Goal: Information Seeking & Learning: Learn about a topic

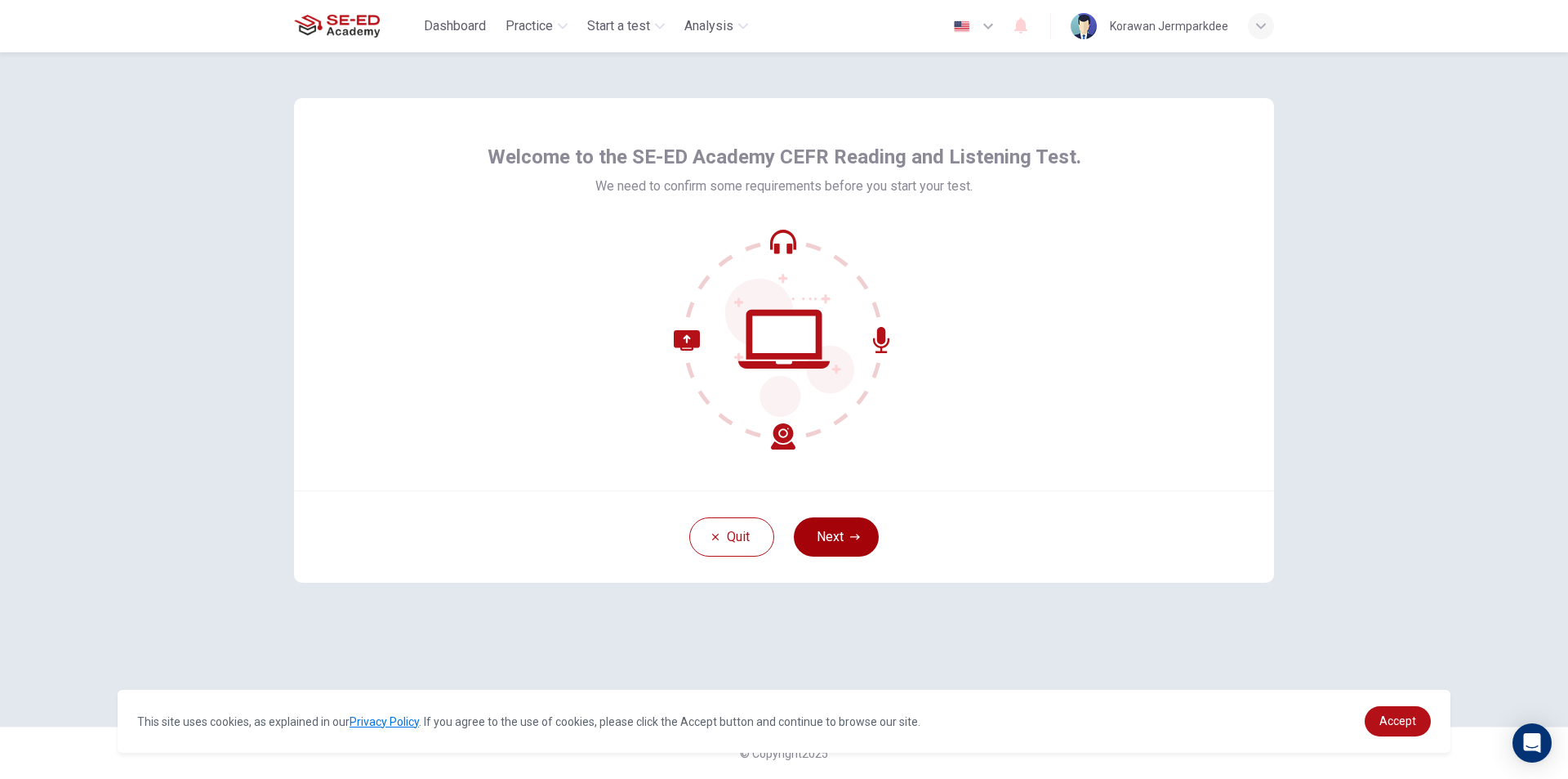
click at [833, 534] on button "Next" at bounding box center [837, 536] width 85 height 39
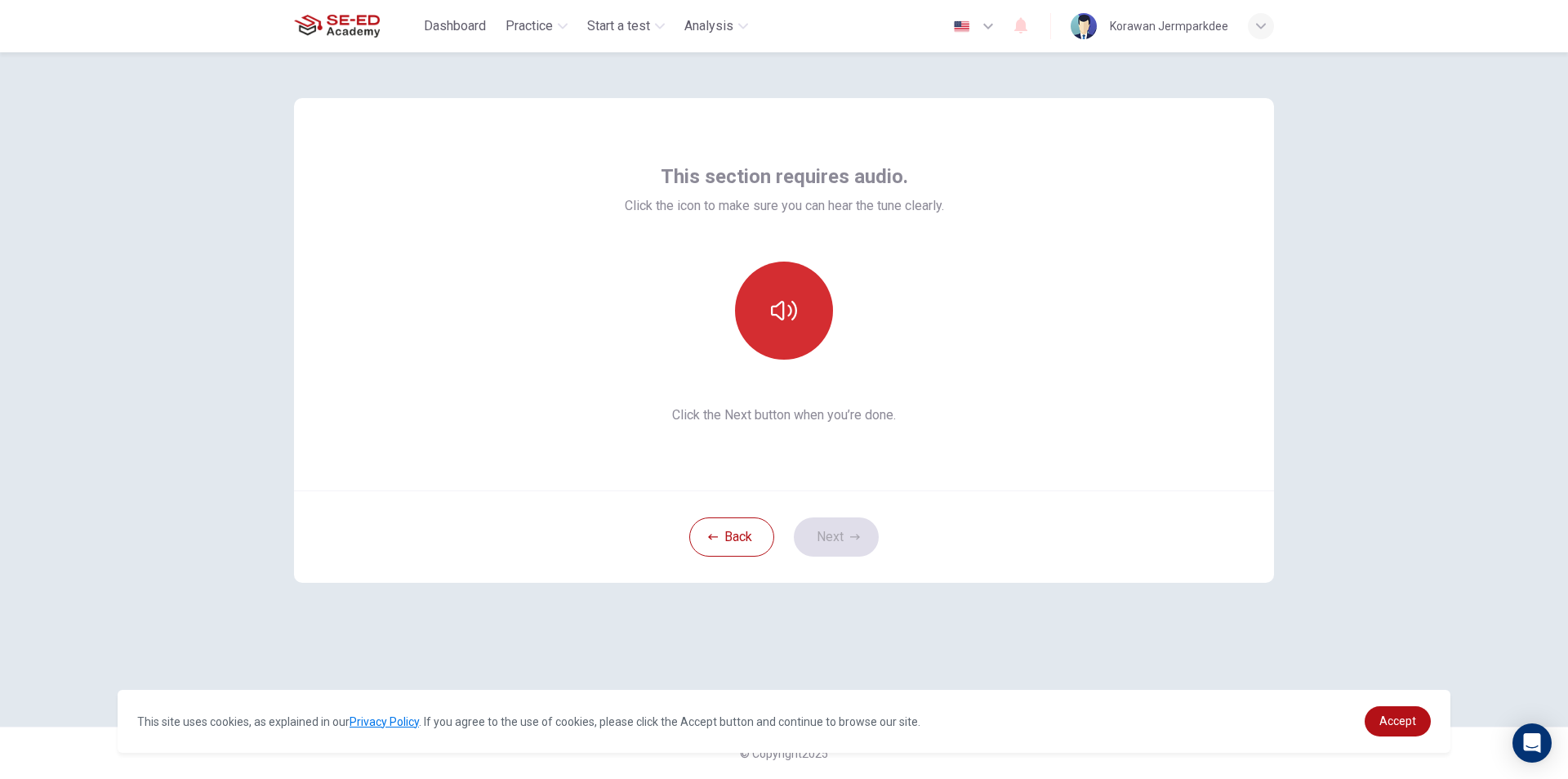
click at [750, 311] on button "button" at bounding box center [784, 310] width 98 height 98
click at [854, 543] on button "Next" at bounding box center [837, 536] width 85 height 39
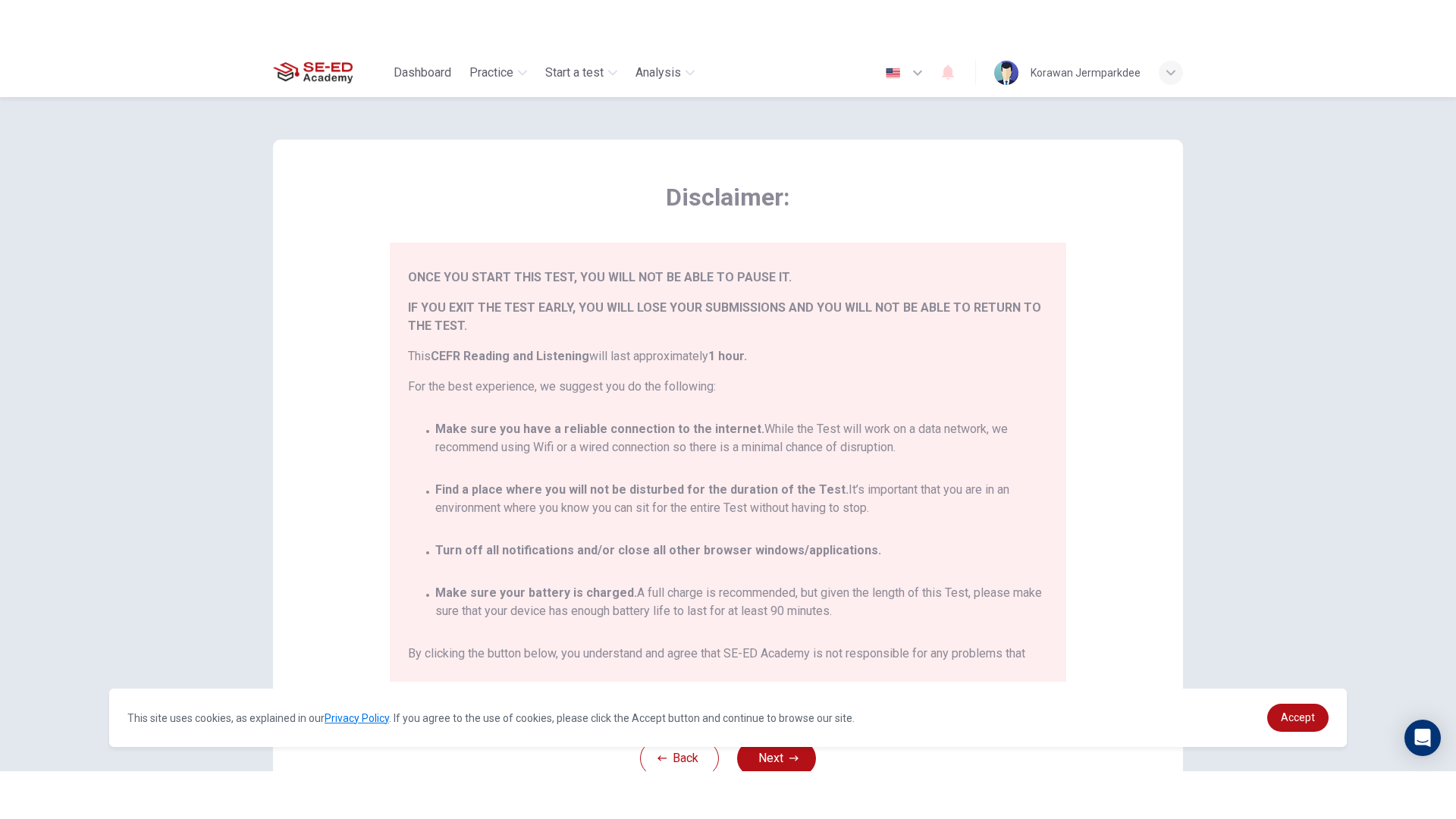
scroll to position [89, 0]
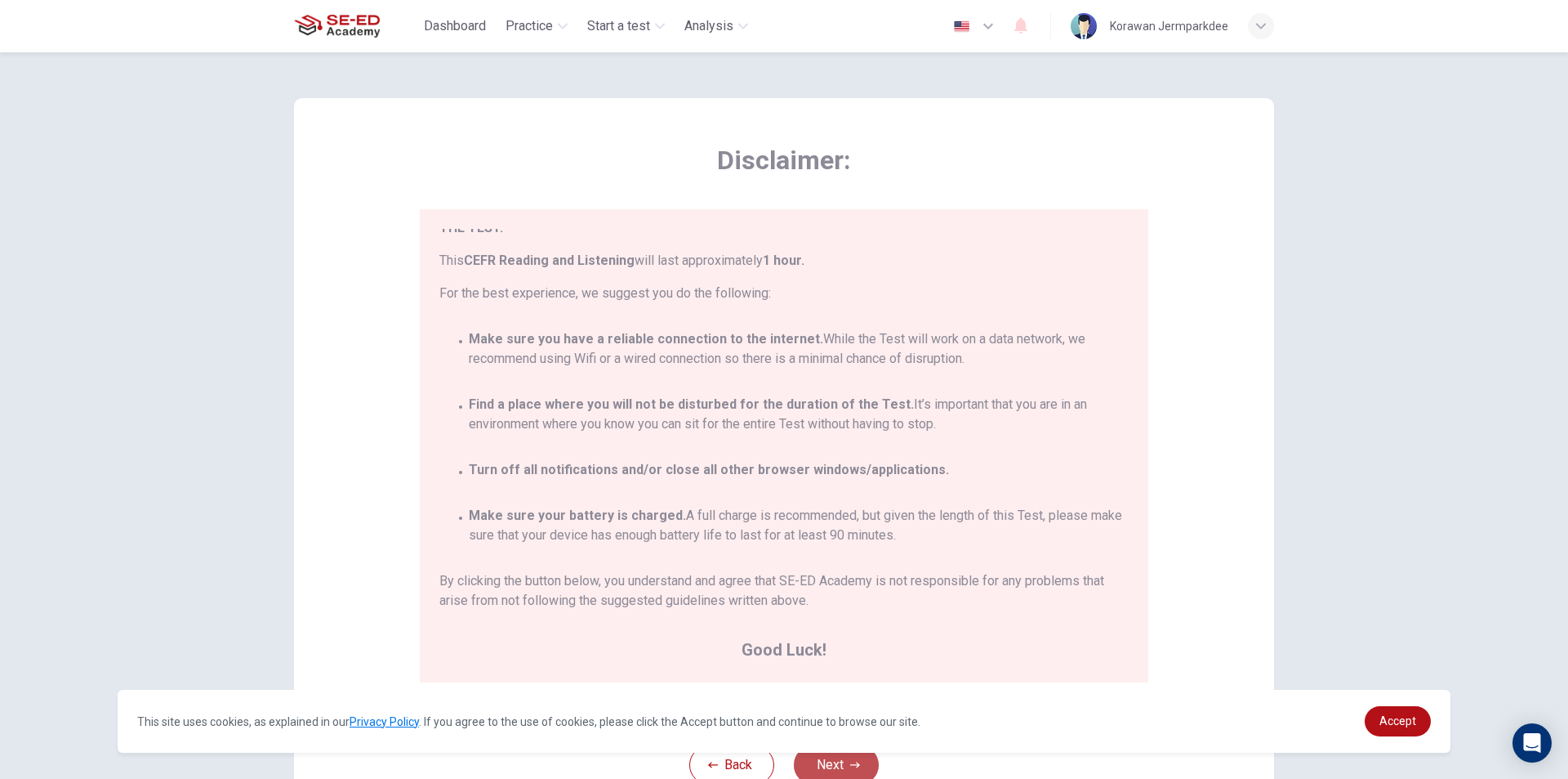
click at [818, 761] on button "Next" at bounding box center [837, 764] width 85 height 39
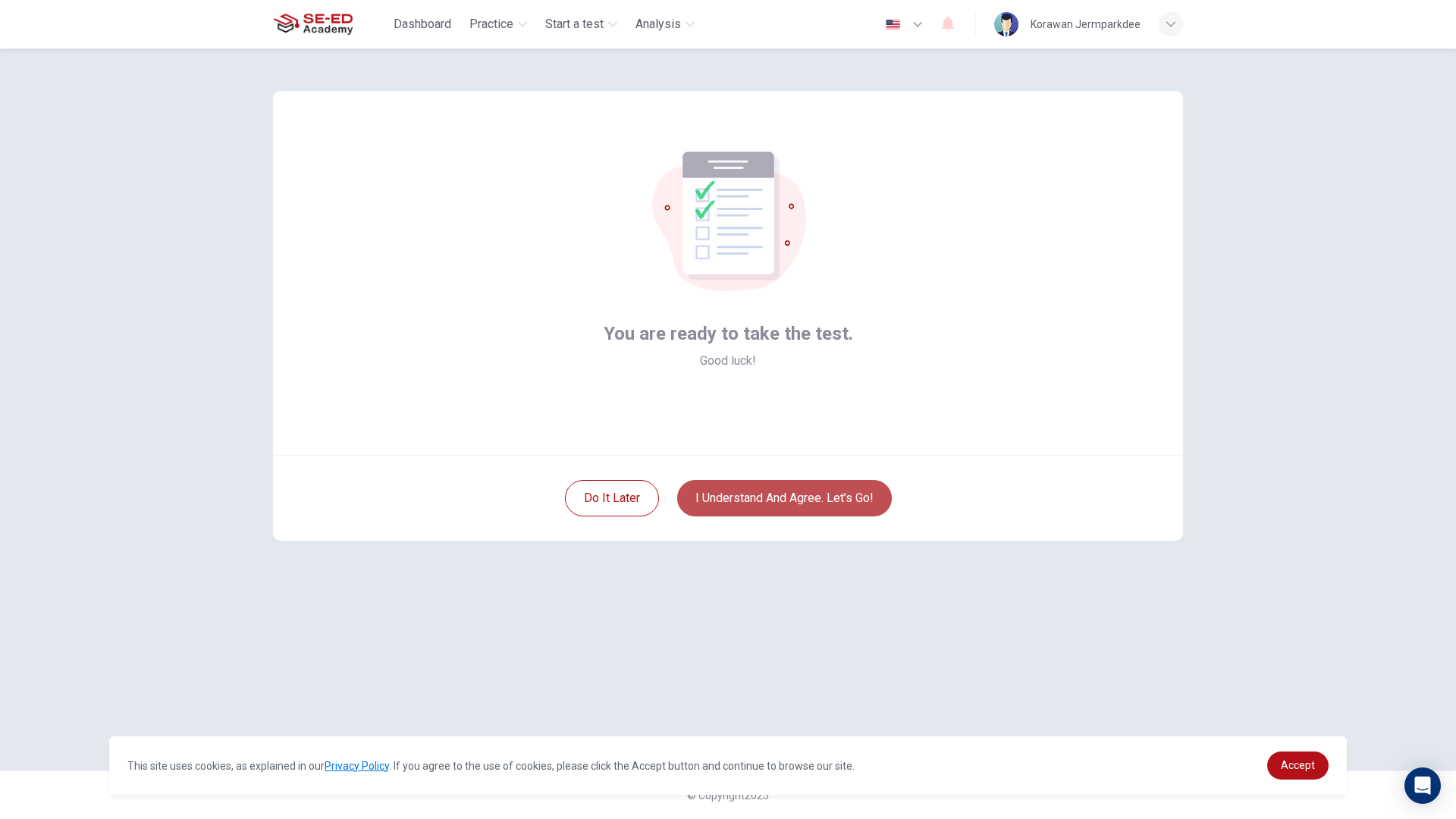
click at [790, 507] on button "I understand and agree. Let’s go!" at bounding box center [785, 498] width 215 height 36
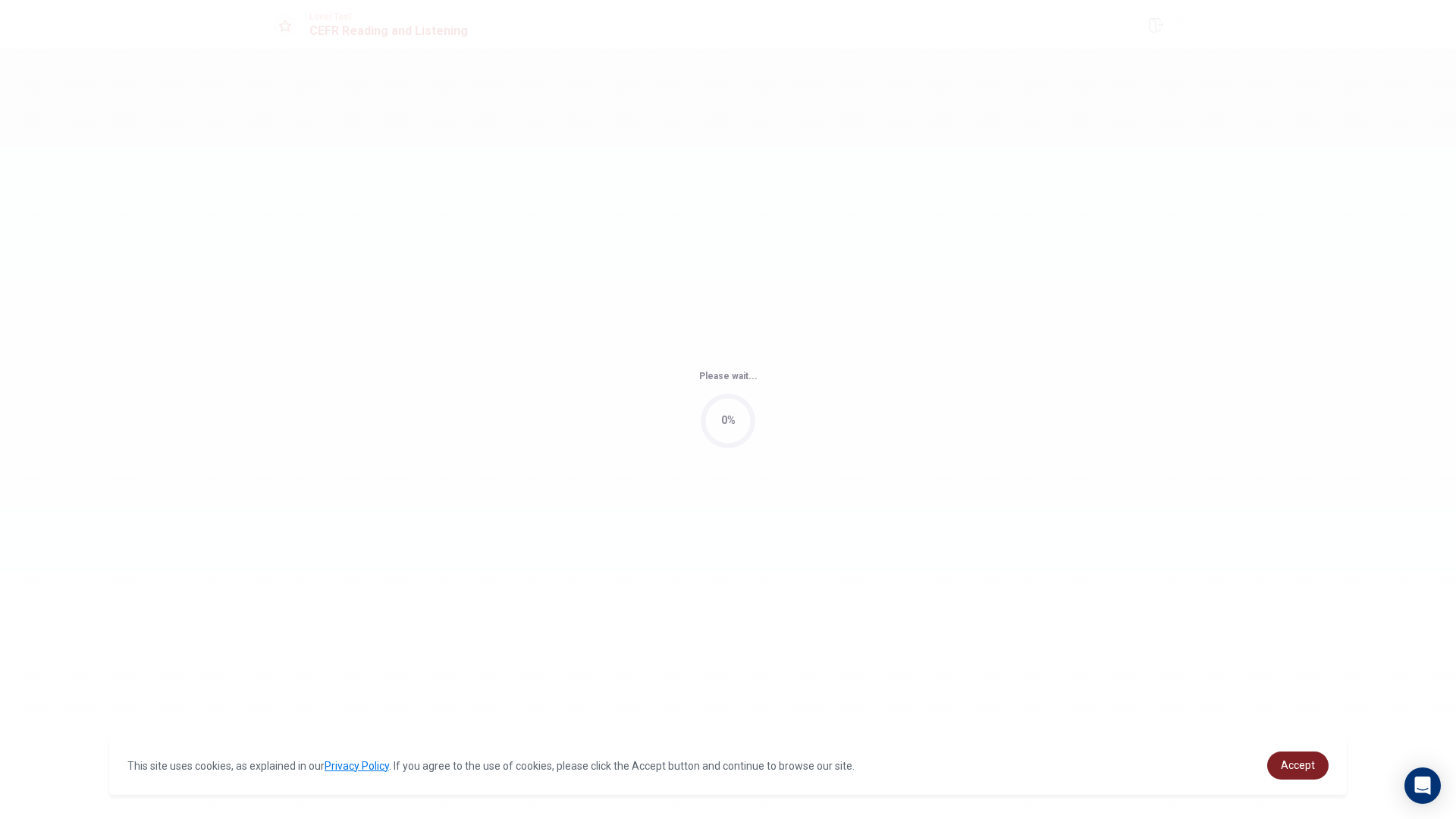
click at [1290, 722] on link "Accept" at bounding box center [1299, 765] width 62 height 28
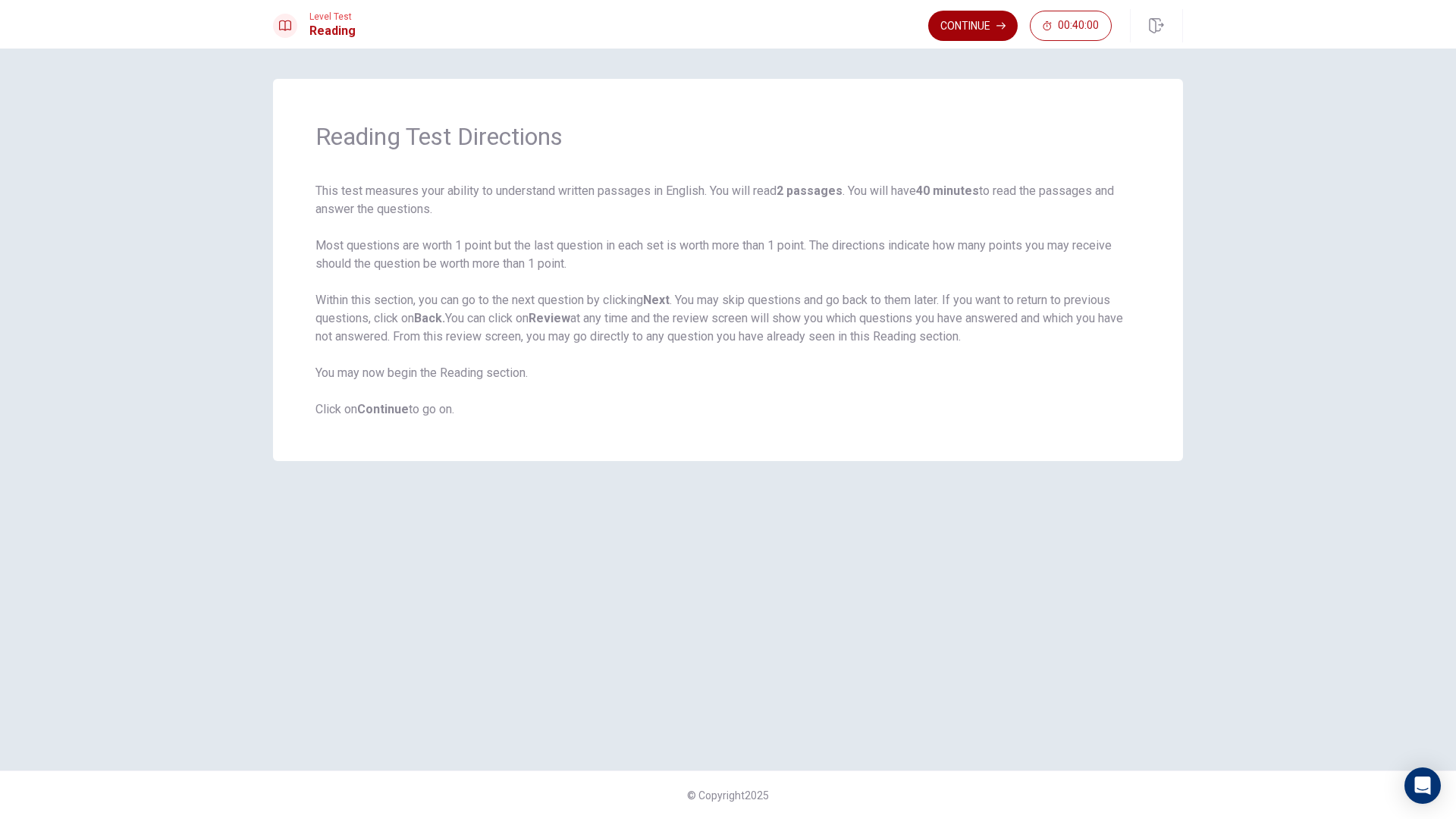
click at [973, 33] on button "Continue" at bounding box center [973, 26] width 90 height 30
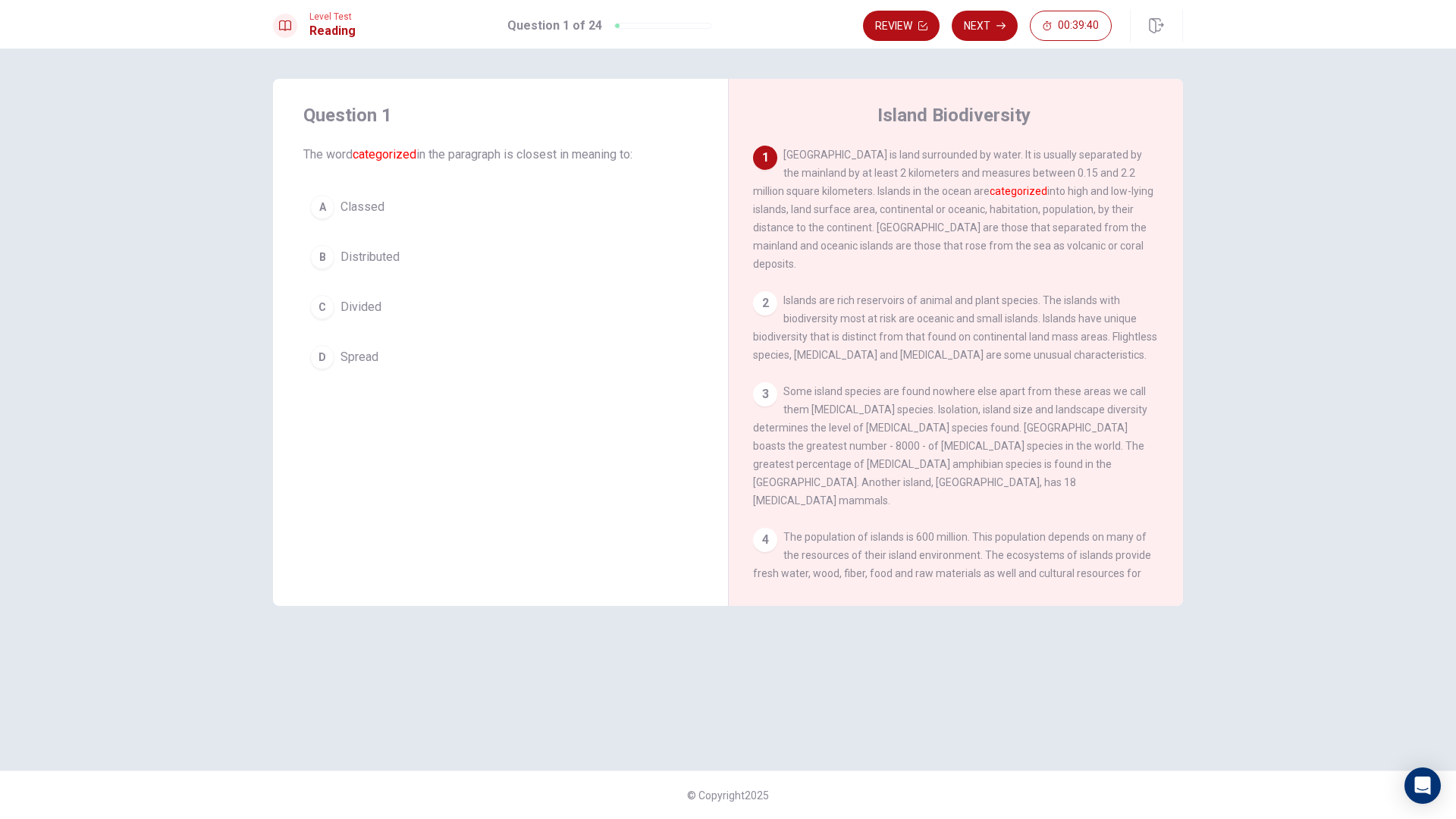
drag, startPoint x: 965, startPoint y: 156, endPoint x: 988, endPoint y: 161, distance: 23.5
click at [988, 161] on span "[GEOGRAPHIC_DATA] is land surrounded by water. It is usually separated by the m…" at bounding box center [953, 209] width 400 height 121
drag, startPoint x: 1043, startPoint y: 162, endPoint x: 1153, endPoint y: 167, distance: 110.1
click at [1152, 167] on div "1 [GEOGRAPHIC_DATA] is land surrounded by water. It is usually separated by the…" at bounding box center [966, 364] width 427 height 436
drag, startPoint x: 1101, startPoint y: 160, endPoint x: 828, endPoint y: 179, distance: 273.7
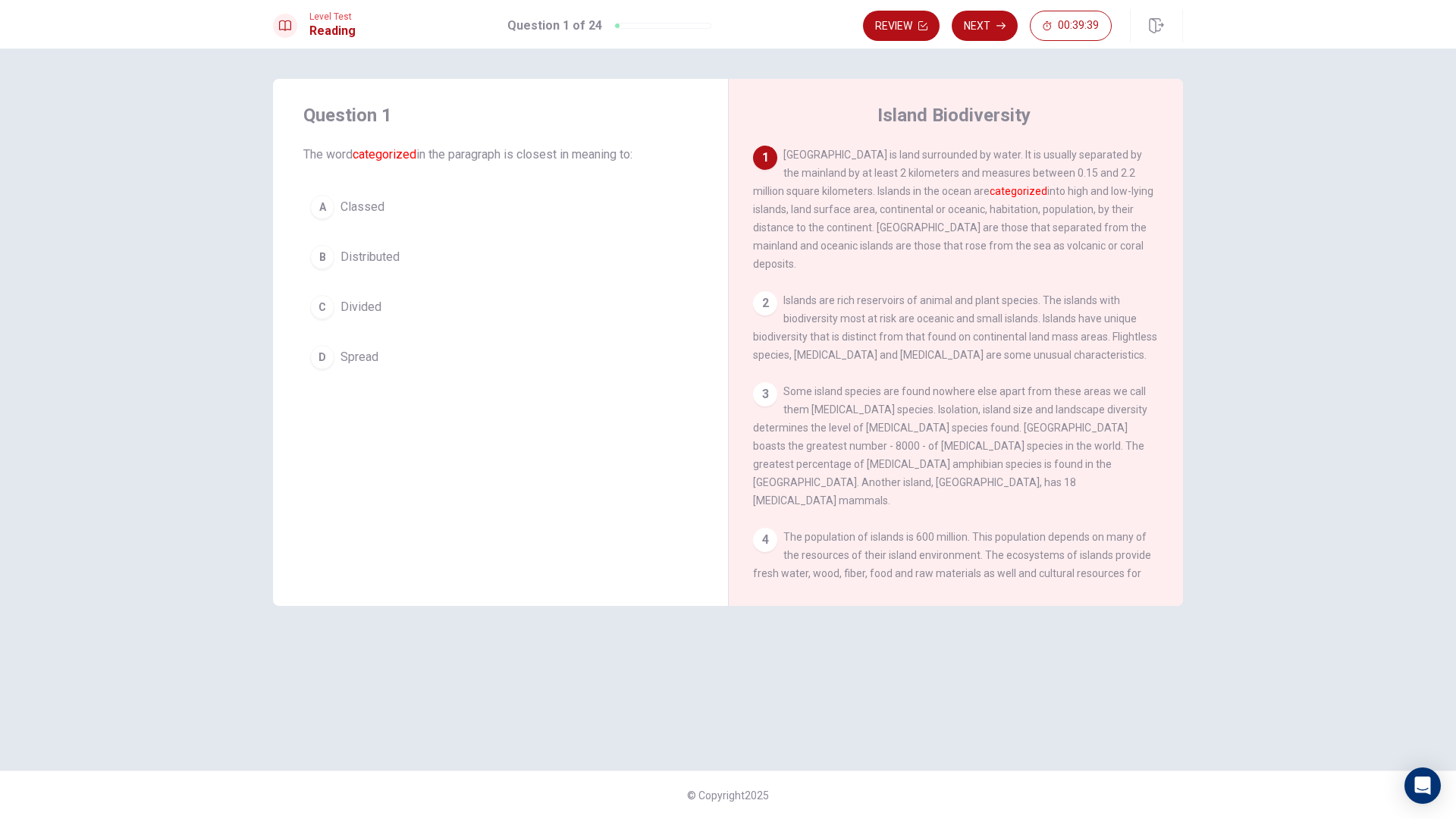
click at [848, 177] on span "[GEOGRAPHIC_DATA] is land surrounded by water. It is usually separated by the m…" at bounding box center [953, 209] width 400 height 121
drag, startPoint x: 823, startPoint y: 181, endPoint x: 854, endPoint y: 173, distance: 32.0
click at [854, 173] on div "1 [GEOGRAPHIC_DATA] is land surrounded by water. It is usually separated by the…" at bounding box center [956, 209] width 406 height 128
drag, startPoint x: 917, startPoint y: 161, endPoint x: 1009, endPoint y: 176, distance: 93.2
click at [1009, 176] on span "[GEOGRAPHIC_DATA] is land surrounded by water. It is usually separated by the m…" at bounding box center [953, 209] width 400 height 121
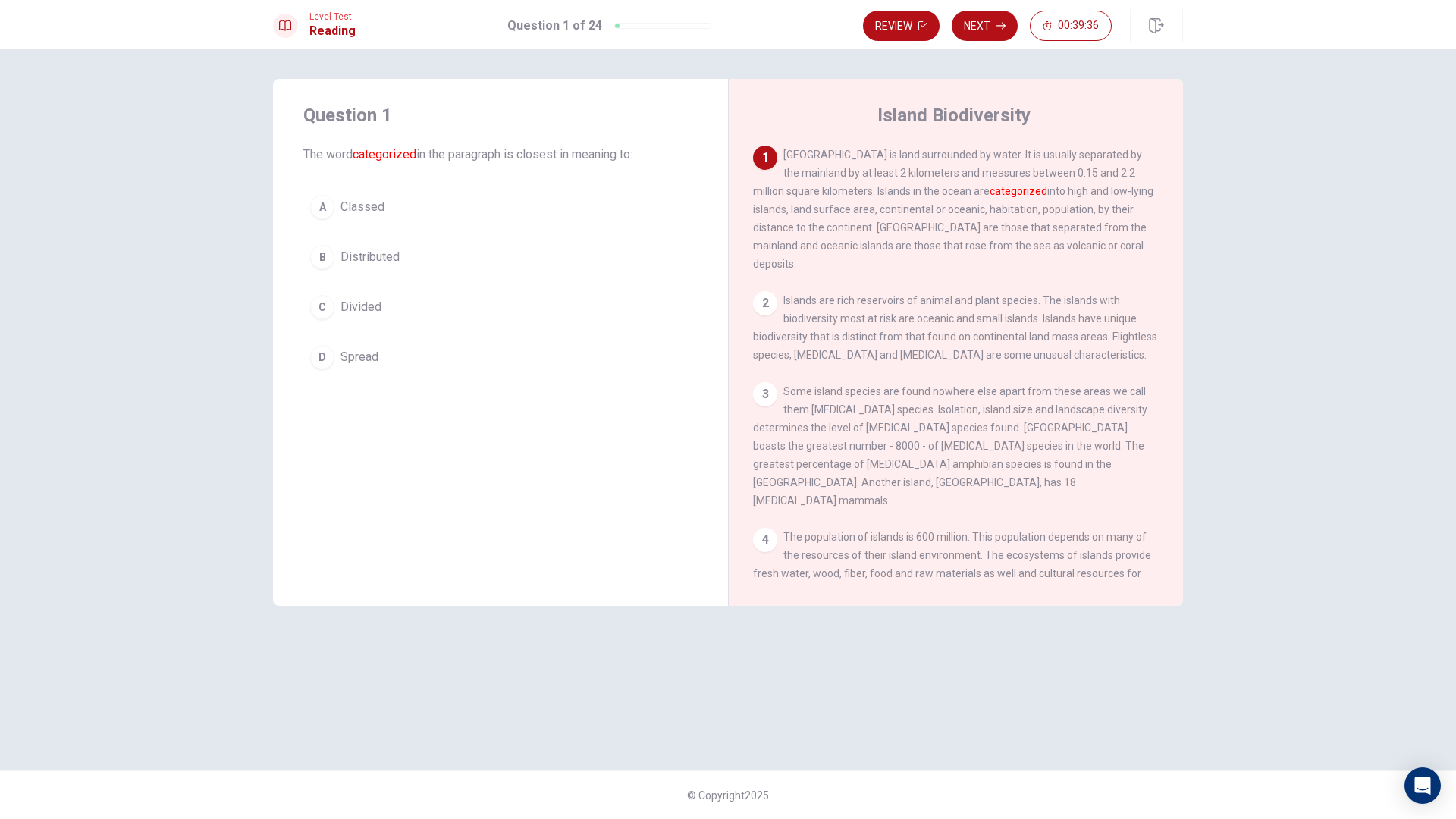
drag, startPoint x: 968, startPoint y: 172, endPoint x: 1067, endPoint y: 181, distance: 99.4
click at [1126, 176] on span "[GEOGRAPHIC_DATA] is land surrounded by water. It is usually separated by the m…" at bounding box center [953, 209] width 400 height 121
drag, startPoint x: 821, startPoint y: 198, endPoint x: 920, endPoint y: 206, distance: 99.3
click at [921, 206] on span "[GEOGRAPHIC_DATA] is land surrounded by water. It is usually separated by the m…" at bounding box center [953, 209] width 400 height 121
drag, startPoint x: 896, startPoint y: 199, endPoint x: 972, endPoint y: 195, distance: 76.1
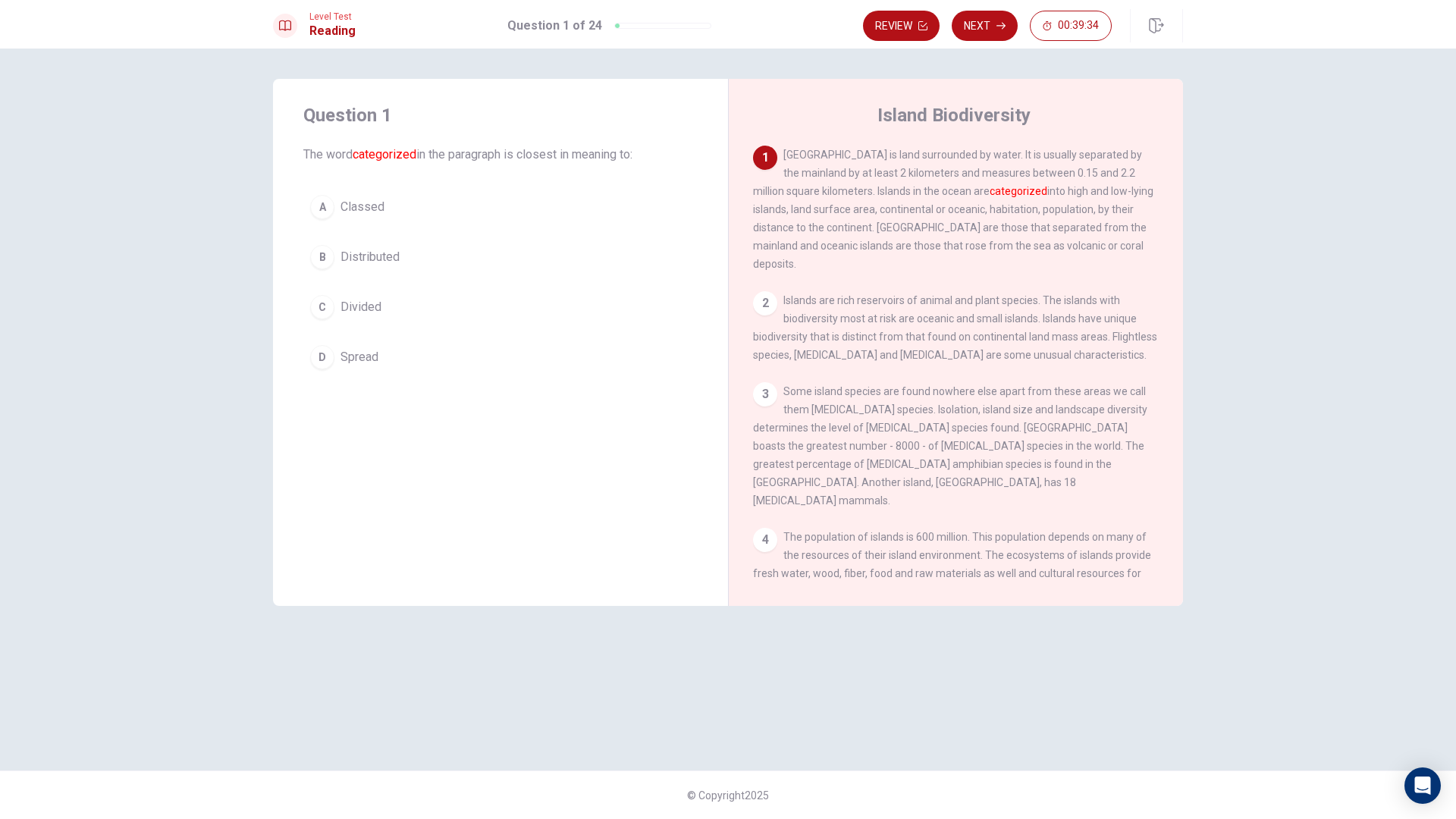
click at [972, 195] on span "[GEOGRAPHIC_DATA] is land surrounded by water. It is usually separated by the m…" at bounding box center [953, 209] width 400 height 121
drag, startPoint x: 984, startPoint y: 195, endPoint x: 1117, endPoint y: 201, distance: 133.1
click at [1117, 201] on div "1 [GEOGRAPHIC_DATA] is land surrounded by water. It is usually separated by the…" at bounding box center [956, 209] width 406 height 128
click at [407, 261] on button "B Distributed" at bounding box center [501, 257] width 394 height 38
click at [596, 203] on button "A Classed" at bounding box center [501, 207] width 394 height 38
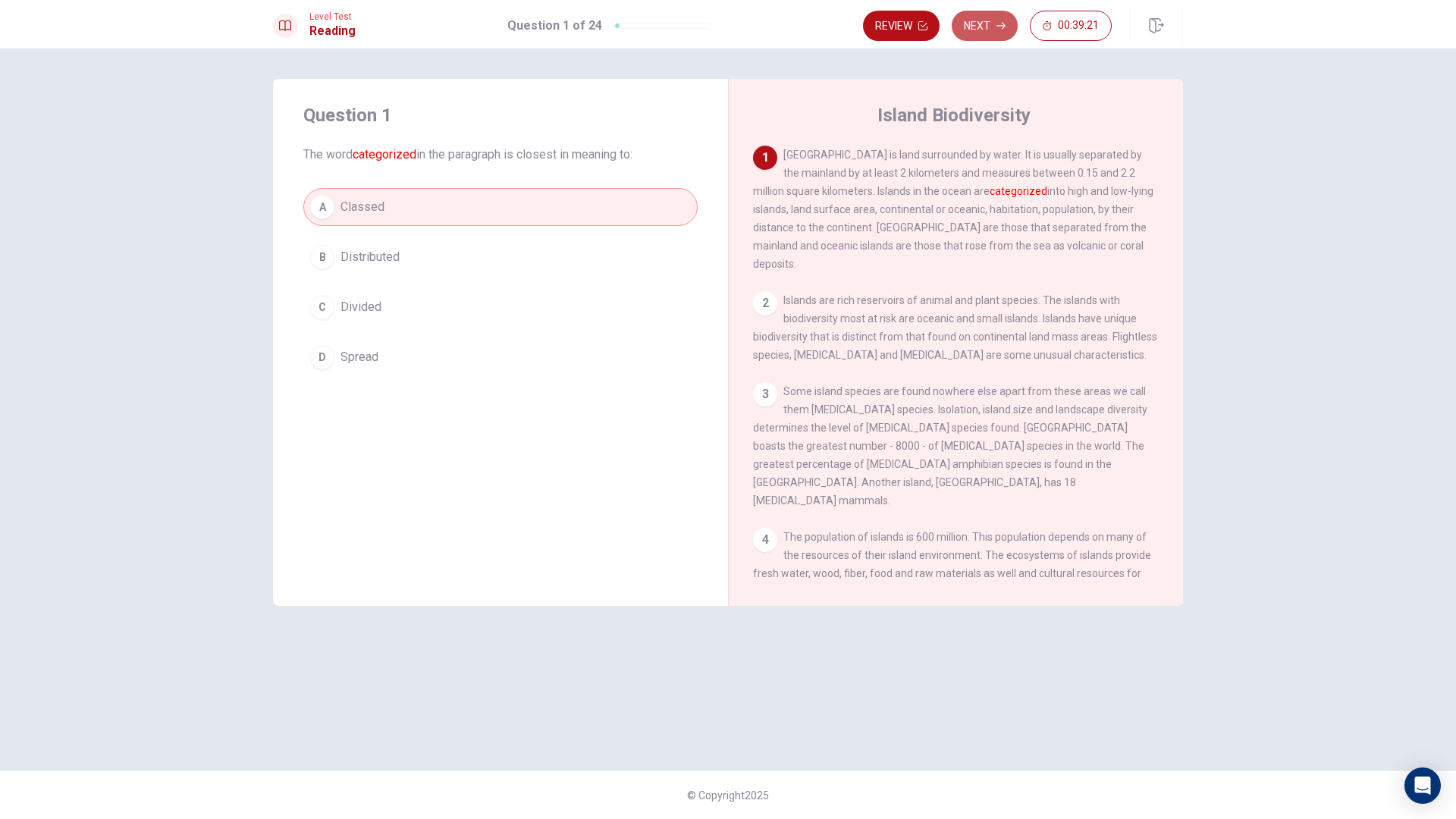
click at [991, 31] on button "Next" at bounding box center [984, 26] width 66 height 30
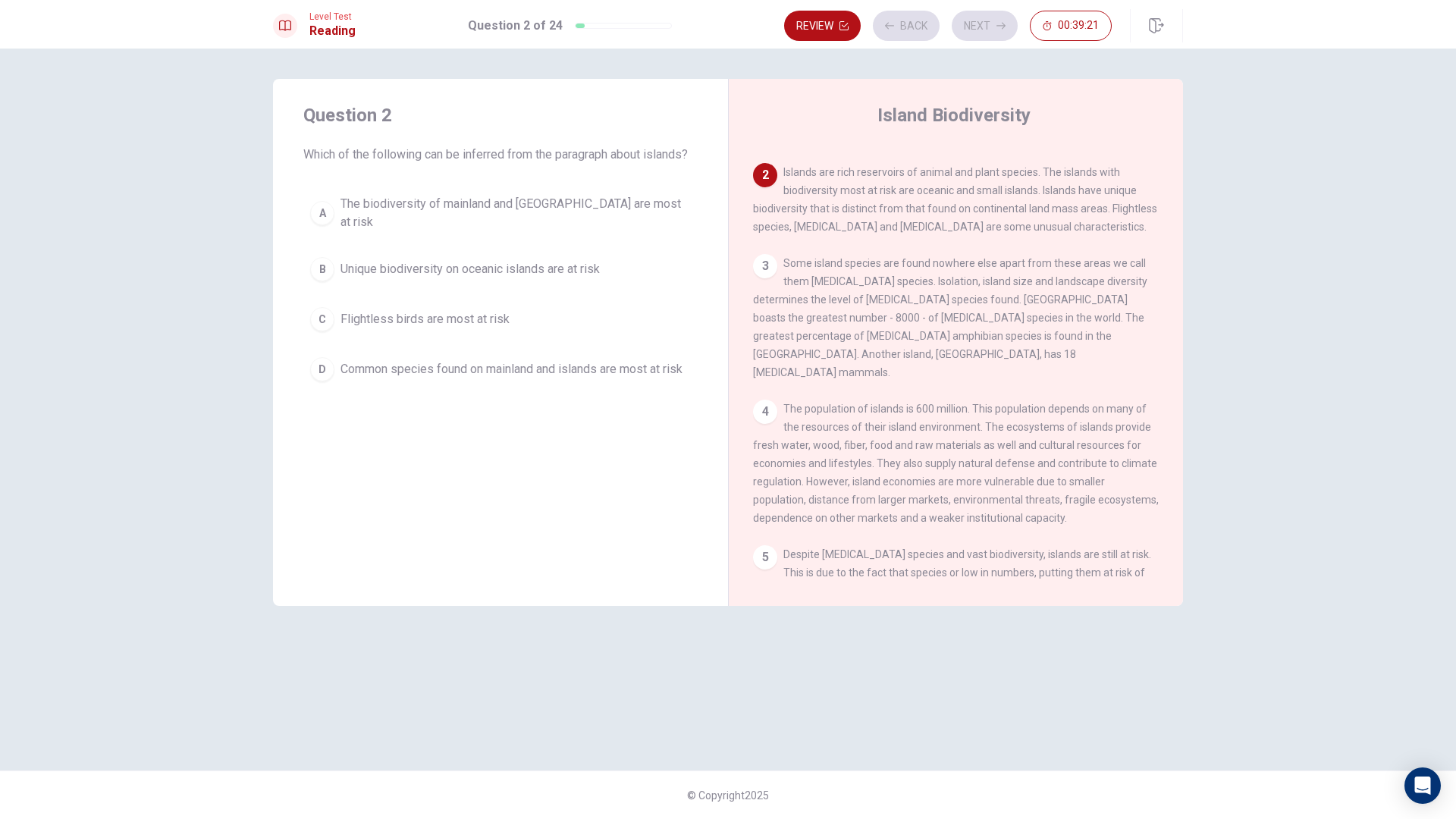
scroll to position [132, 0]
drag, startPoint x: 487, startPoint y: 155, endPoint x: 634, endPoint y: 151, distance: 147.1
click at [634, 151] on span "Which of the following can be inferred from the paragraph about islands?" at bounding box center [501, 155] width 394 height 18
click at [680, 169] on div "Question 2 Which of the following can be inferred from the paragraph about isla…" at bounding box center [500, 245] width 455 height 333
drag, startPoint x: 810, startPoint y: 147, endPoint x: 940, endPoint y: 157, distance: 130.4
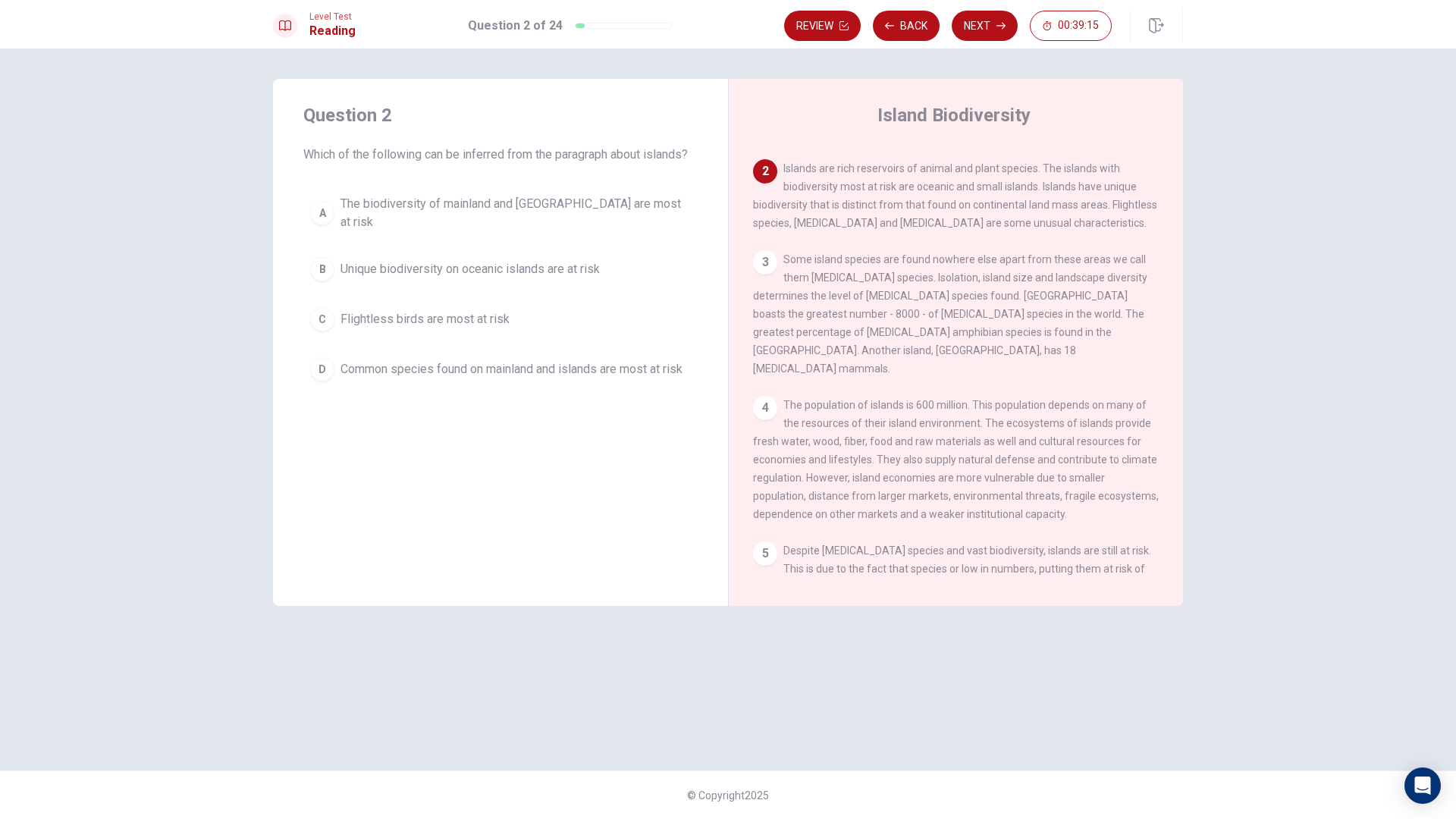
click at [940, 159] on div "2 Islands are rich reservoirs of animal and plant species. The islands with bio…" at bounding box center [956, 195] width 406 height 73
click at [955, 187] on span "Islands are rich reservoirs of animal and plant species. The islands with biodi…" at bounding box center [955, 195] width 405 height 67
drag, startPoint x: 955, startPoint y: 187, endPoint x: 999, endPoint y: 179, distance: 44.7
click at [984, 192] on span "Islands are rich reservoirs of animal and plant species. The islands with biodi…" at bounding box center [955, 195] width 405 height 67
click at [1045, 162] on span "Islands are rich reservoirs of animal and plant species. The islands with biodi…" at bounding box center [955, 195] width 405 height 67
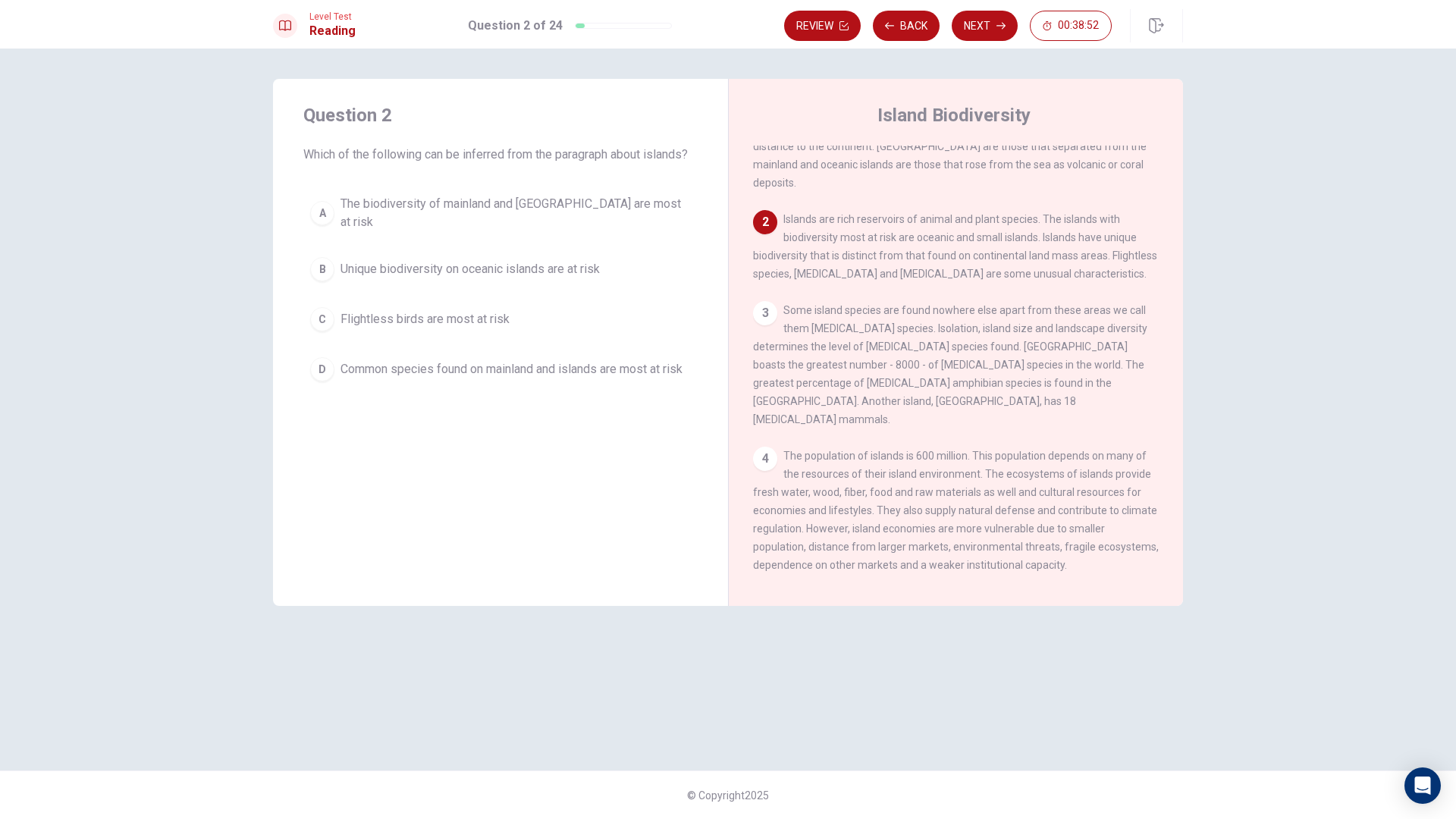
scroll to position [76, 0]
drag, startPoint x: 800, startPoint y: 209, endPoint x: 879, endPoint y: 212, distance: 79.1
click at [879, 218] on span "Islands are rich reservoirs of animal and plant species. The islands with biodi…" at bounding box center [955, 252] width 405 height 67
click at [845, 262] on span "Islands are rich reservoirs of animal and plant species. The islands with biodi…" at bounding box center [955, 252] width 405 height 67
drag, startPoint x: 830, startPoint y: 252, endPoint x: 946, endPoint y: 228, distance: 118.5
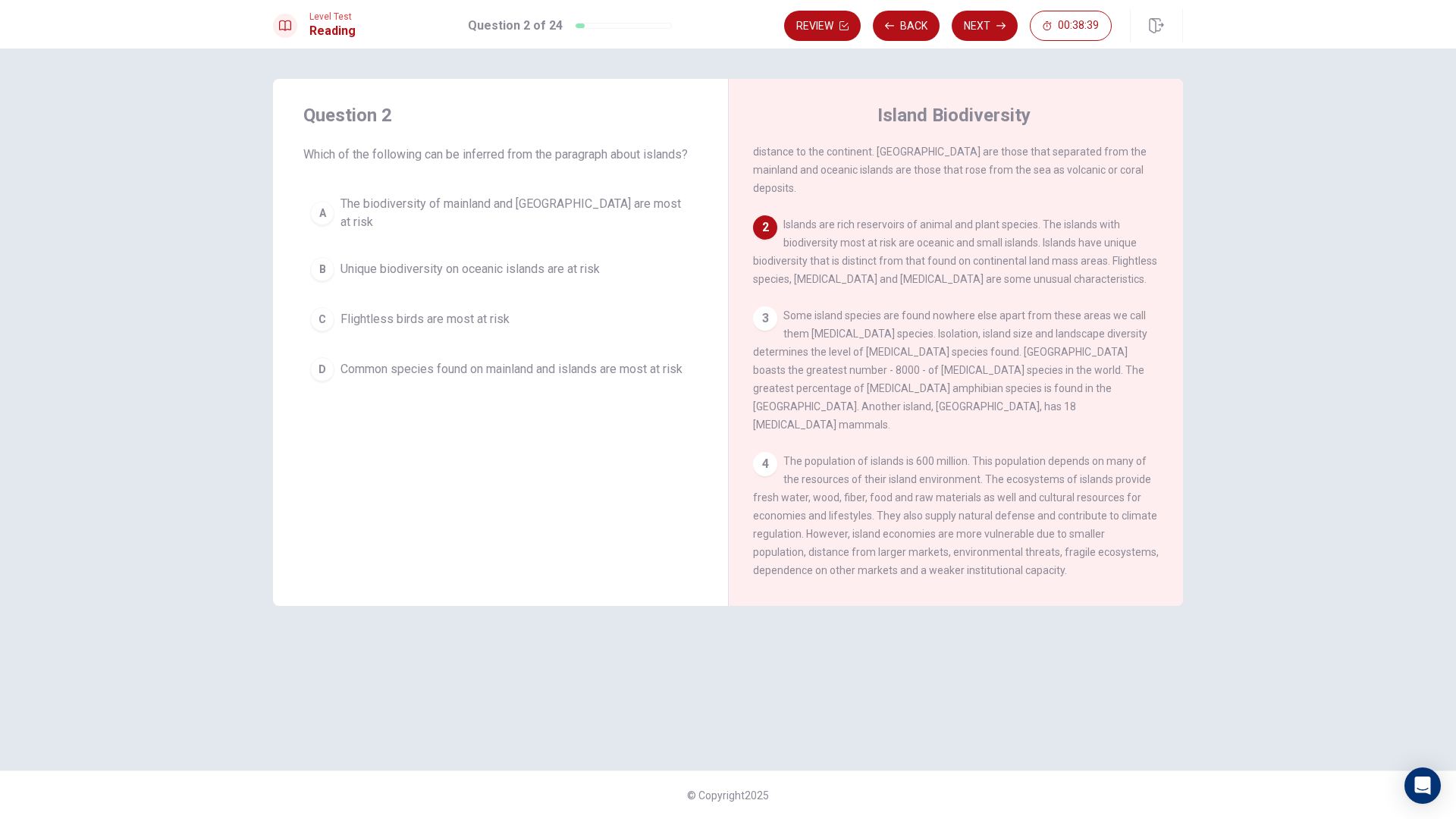
click at [946, 228] on span "Islands are rich reservoirs of animal and plant species. The islands with biodi…" at bounding box center [955, 252] width 405 height 67
drag, startPoint x: 1051, startPoint y: 210, endPoint x: 1087, endPoint y: 218, distance: 36.9
click at [1087, 218] on div "2 Islands are rich reservoirs of animal and plant species. The islands with bio…" at bounding box center [956, 252] width 406 height 73
drag, startPoint x: 850, startPoint y: 227, endPoint x: 1081, endPoint y: 223, distance: 231.0
click at [1081, 223] on div "2 Islands are rich reservoirs of animal and plant species. The islands with bio…" at bounding box center [956, 252] width 406 height 73
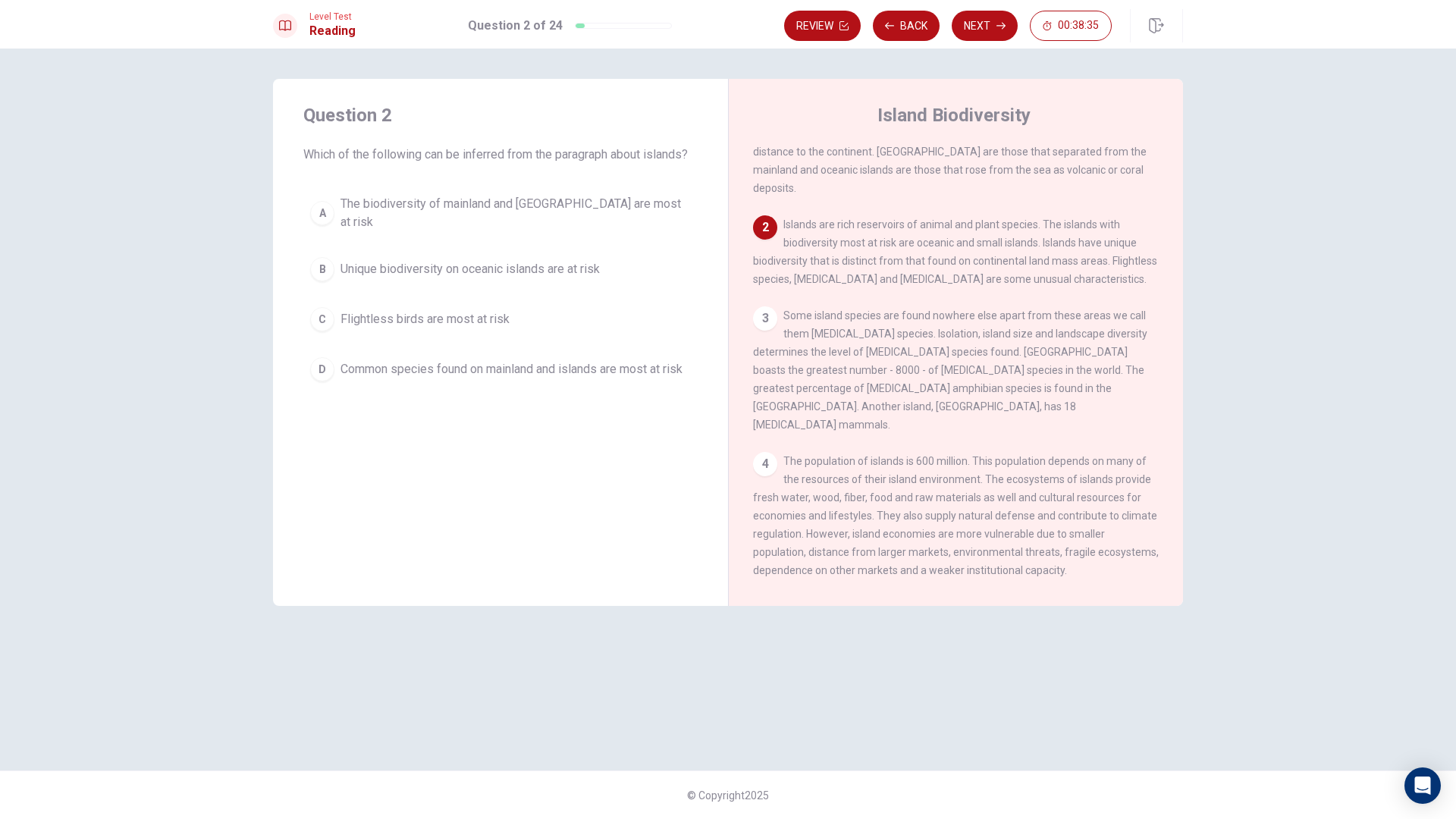
drag, startPoint x: 1116, startPoint y: 238, endPoint x: 782, endPoint y: 246, distance: 334.1
click at [836, 241] on div "2 Islands are rich reservoirs of animal and plant species. The islands with bio…" at bounding box center [956, 252] width 406 height 73
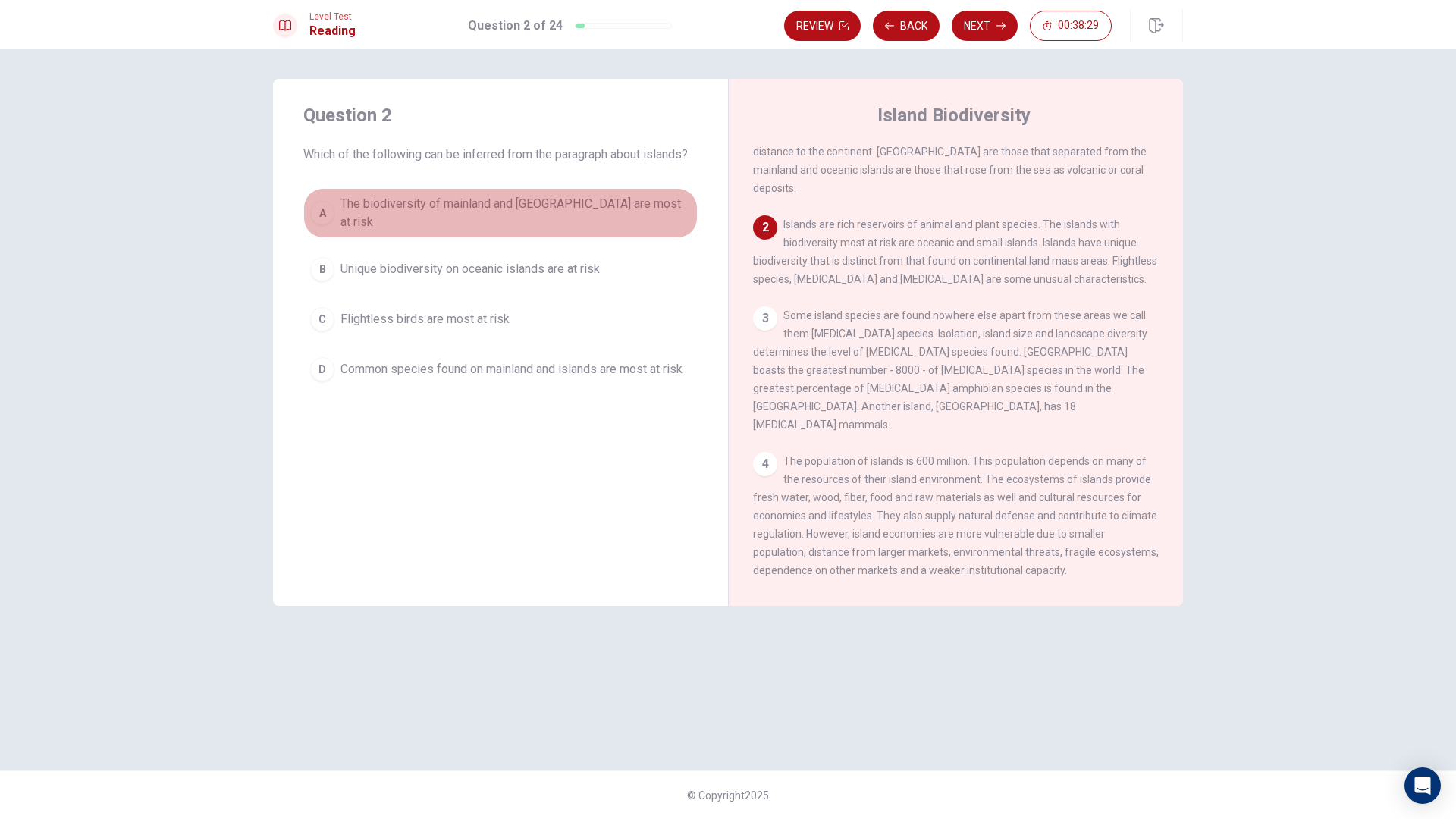
click at [384, 211] on span "The biodiversity of mainland and [GEOGRAPHIC_DATA] are most at risk" at bounding box center [516, 213] width 350 height 36
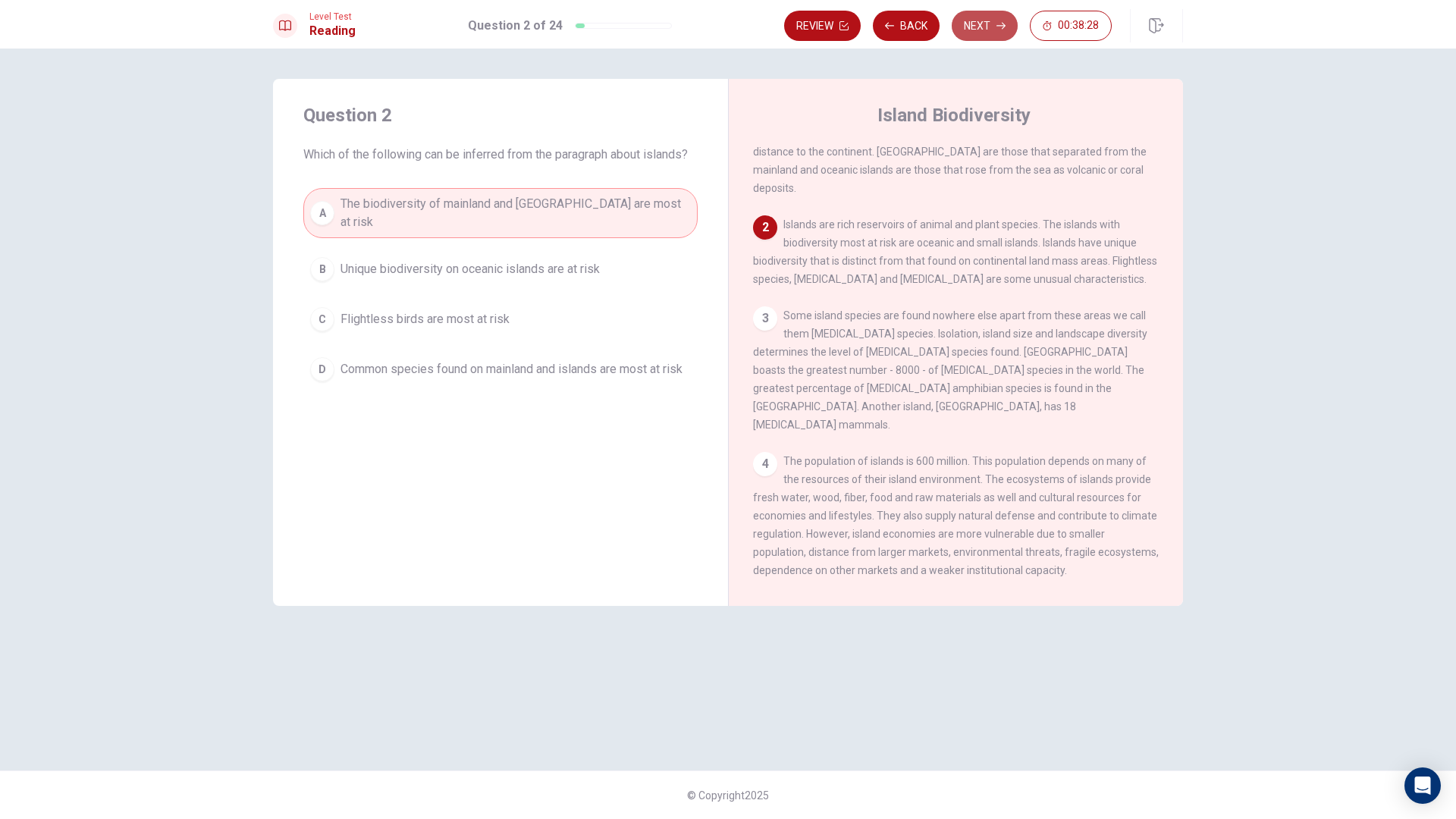
click at [991, 29] on button "Next" at bounding box center [984, 26] width 66 height 30
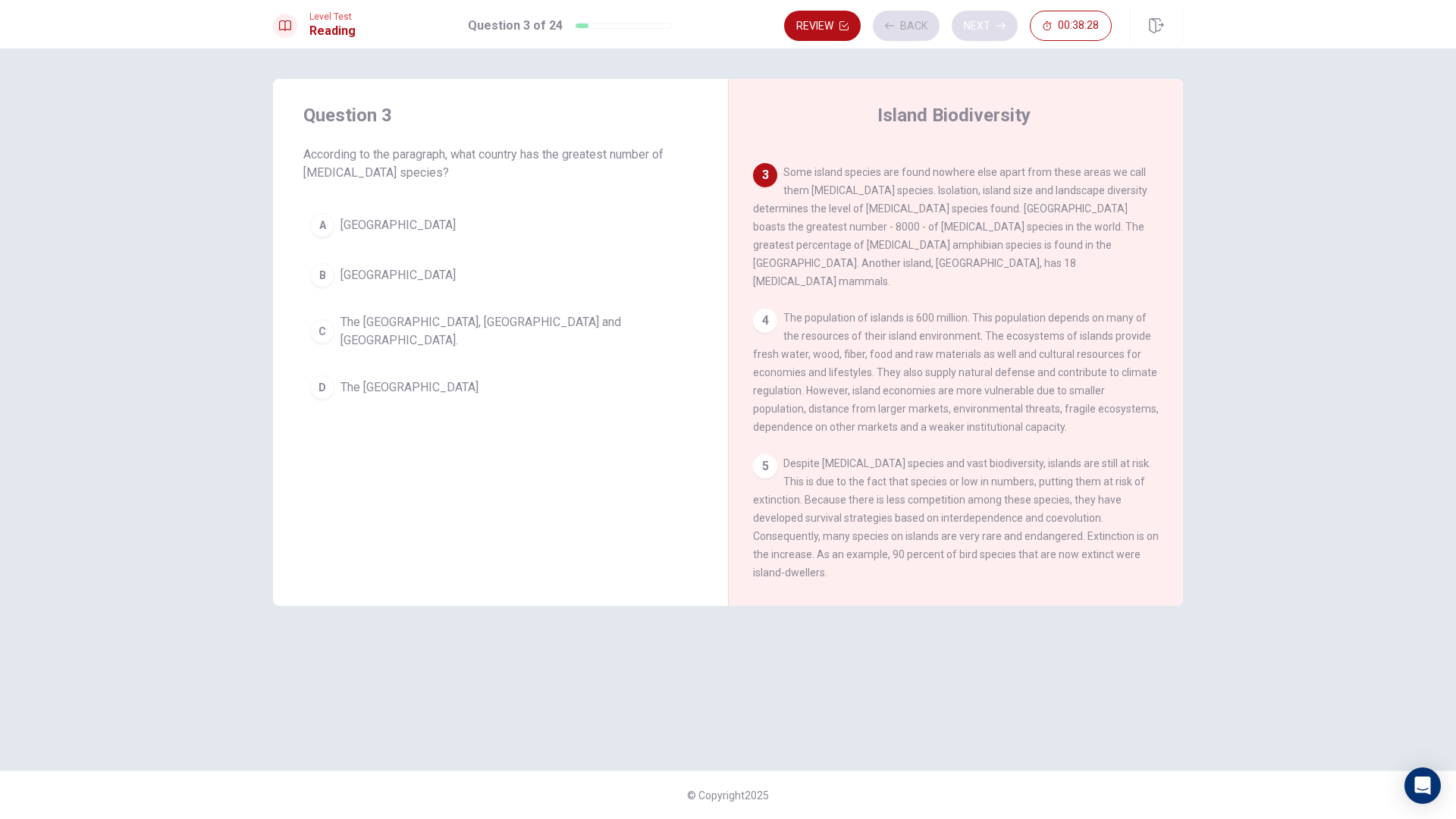
scroll to position [226, 0]
click at [807, 159] on span "Some island species are found nowhere else apart from these areas we call them …" at bounding box center [950, 220] width 394 height 121
drag, startPoint x: 360, startPoint y: 147, endPoint x: 498, endPoint y: 157, distance: 138.4
click at [498, 157] on span "According to the paragraph, what country has the greatest number of [MEDICAL_DA…" at bounding box center [501, 164] width 394 height 36
drag, startPoint x: 399, startPoint y: 172, endPoint x: 386, endPoint y: 169, distance: 13.3
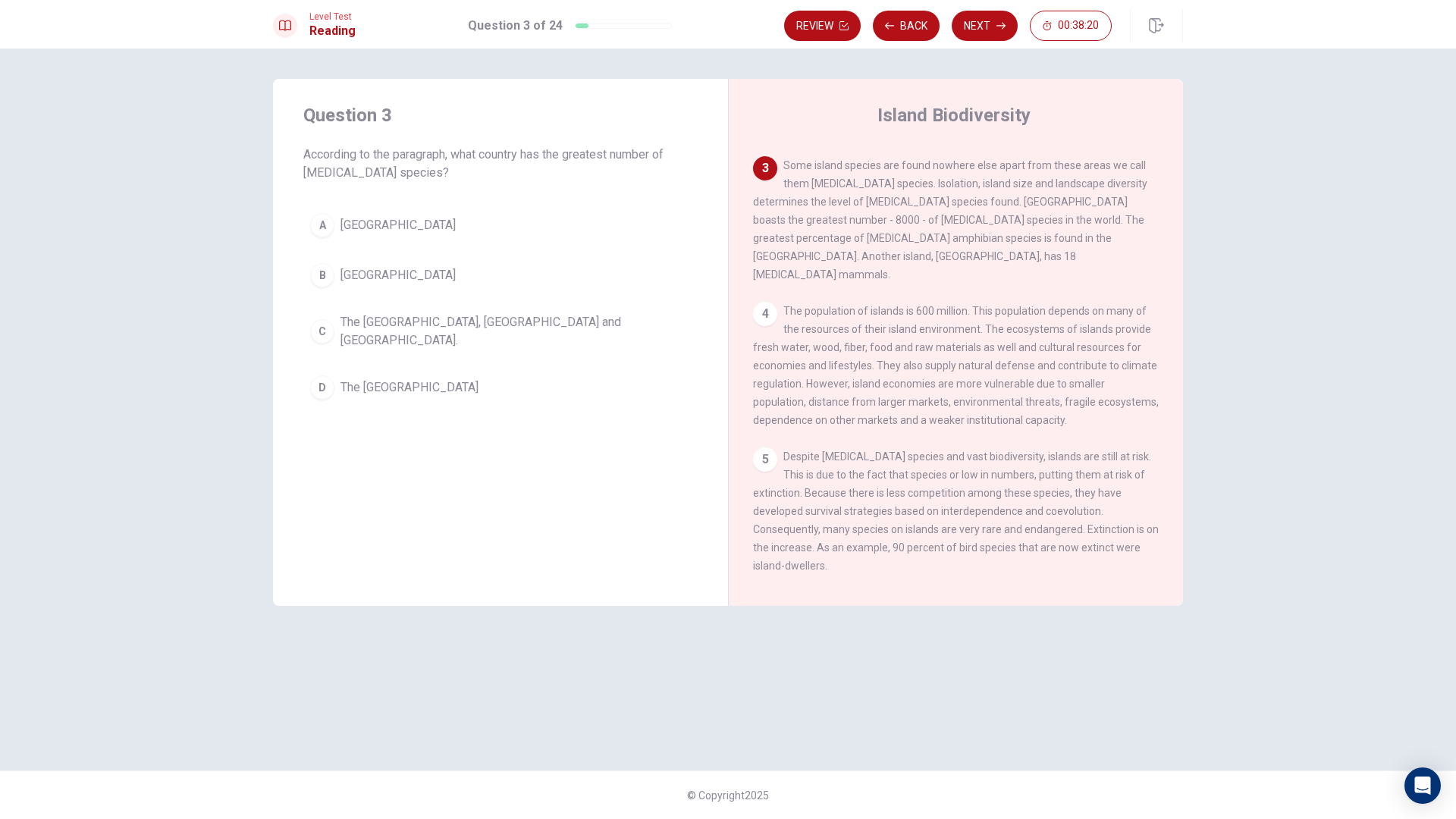
click at [392, 169] on span "According to the paragraph, what country has the greatest number of [MEDICAL_DA…" at bounding box center [501, 164] width 394 height 36
drag, startPoint x: 788, startPoint y: 157, endPoint x: 1049, endPoint y: 160, distance: 261.0
click at [1026, 160] on span "Some island species are found nowhere else apart from these areas we call them …" at bounding box center [950, 220] width 394 height 121
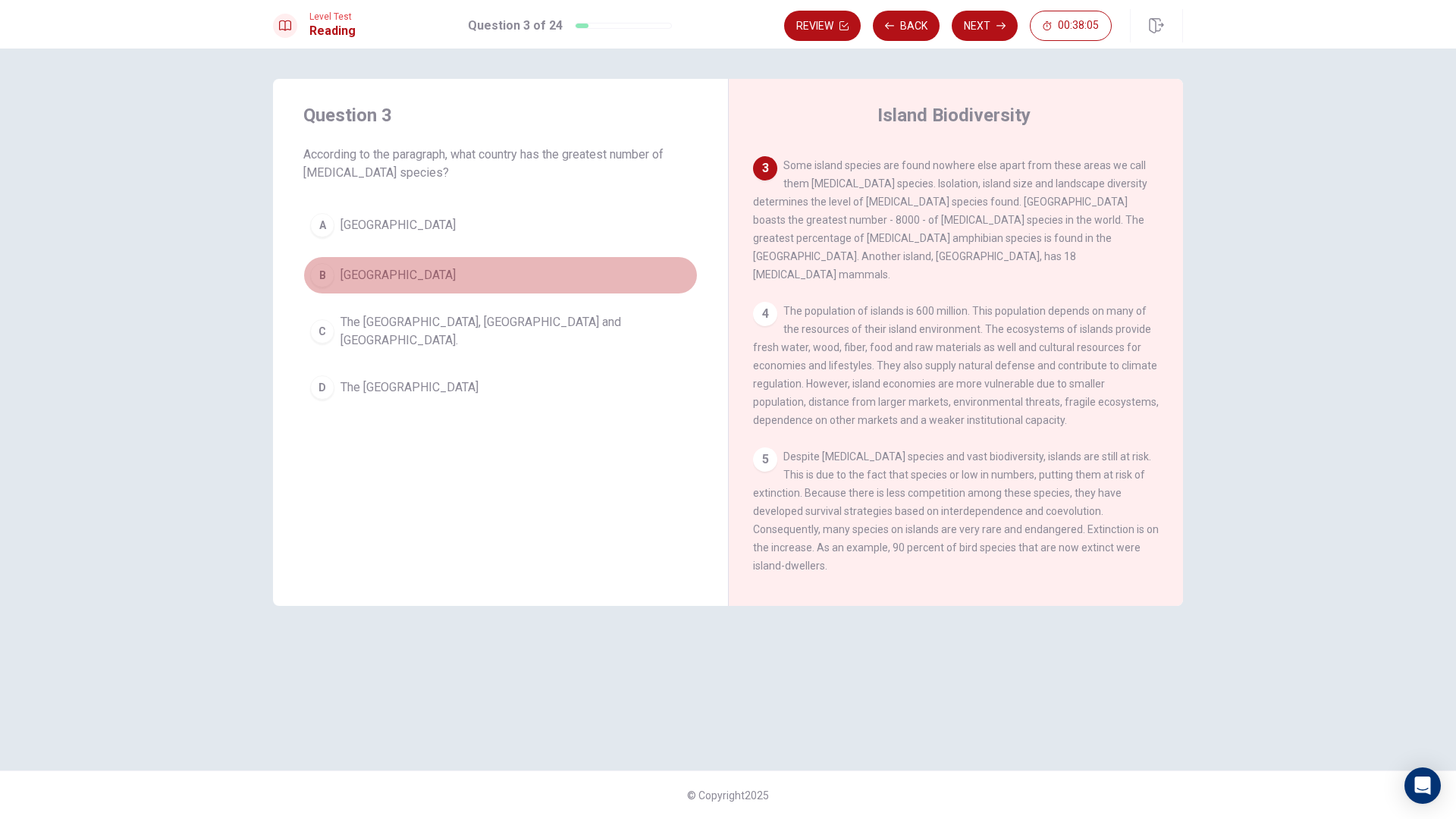
click at [435, 282] on button "B [GEOGRAPHIC_DATA]" at bounding box center [501, 274] width 394 height 38
drag, startPoint x: 890, startPoint y: 212, endPoint x: 1062, endPoint y: 222, distance: 172.3
click at [1090, 216] on span "Some island species are found nowhere else apart from these areas we call them …" at bounding box center [950, 220] width 394 height 121
drag, startPoint x: 767, startPoint y: 230, endPoint x: 904, endPoint y: 230, distance: 137.0
click at [904, 230] on span "Some island species are found nowhere else apart from these areas we call them …" at bounding box center [950, 220] width 394 height 121
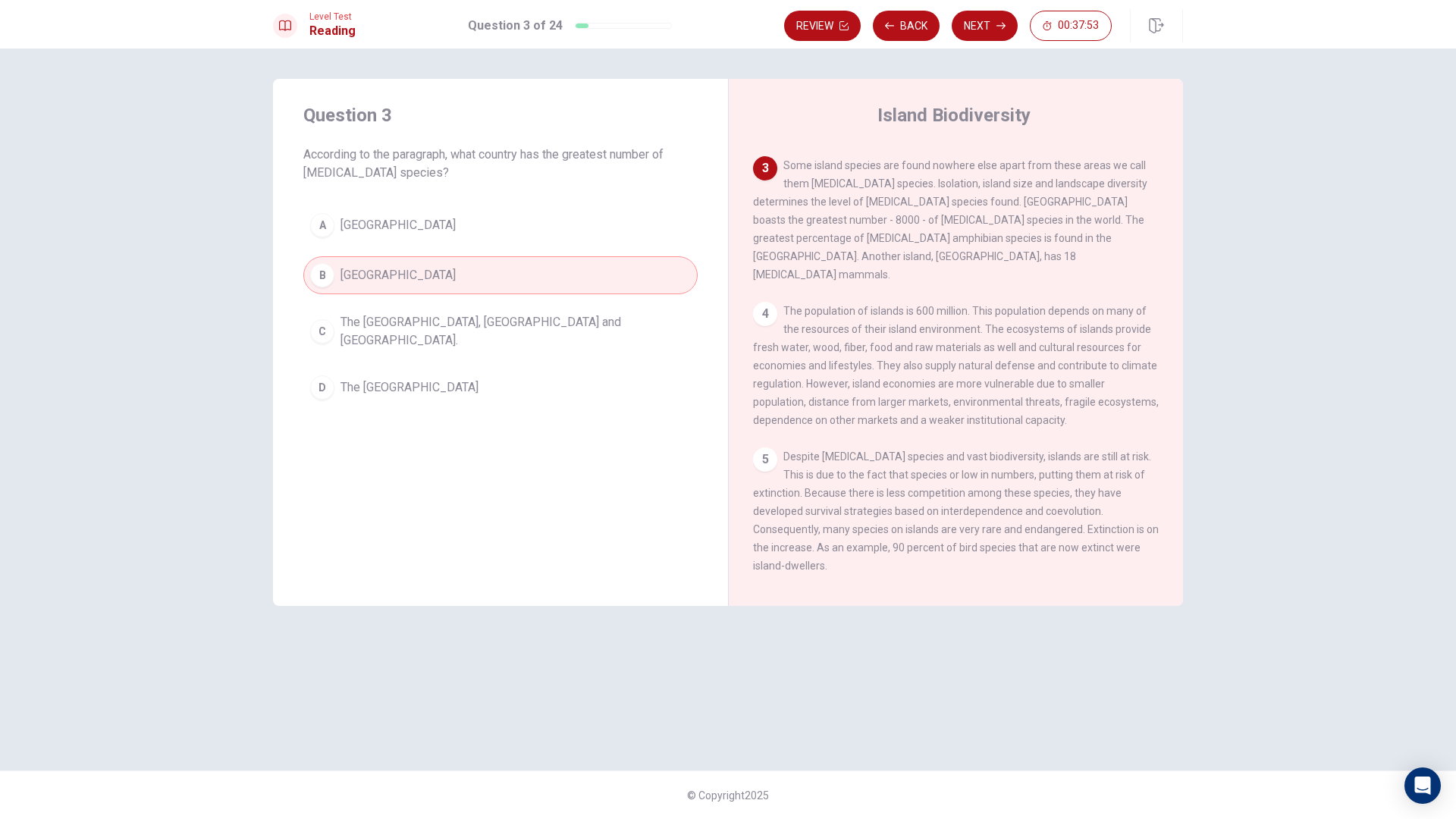
drag, startPoint x: 872, startPoint y: 223, endPoint x: 940, endPoint y: 224, distance: 68.0
click at [940, 224] on span "Some island species are found nowhere else apart from these areas we call them …" at bounding box center [950, 220] width 394 height 121
click at [964, 32] on button "Next" at bounding box center [984, 26] width 66 height 30
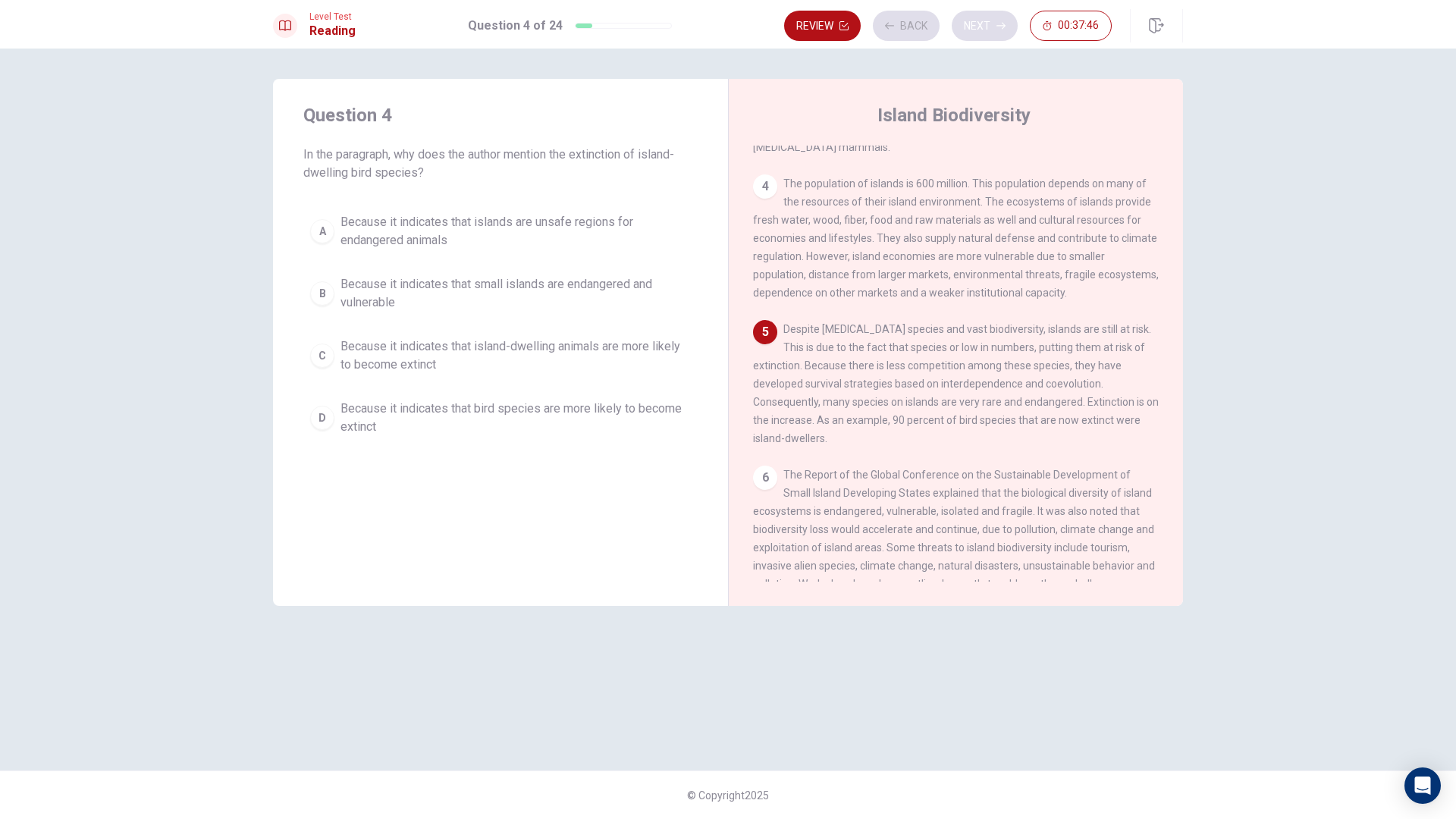
scroll to position [357, 0]
drag, startPoint x: 777, startPoint y: 303, endPoint x: 787, endPoint y: 300, distance: 10.4
click at [787, 317] on div "5 Despite [MEDICAL_DATA] species and vast biodiversity, islands are still at ri…" at bounding box center [956, 380] width 406 height 128
drag, startPoint x: 785, startPoint y: 309, endPoint x: 922, endPoint y: 318, distance: 137.3
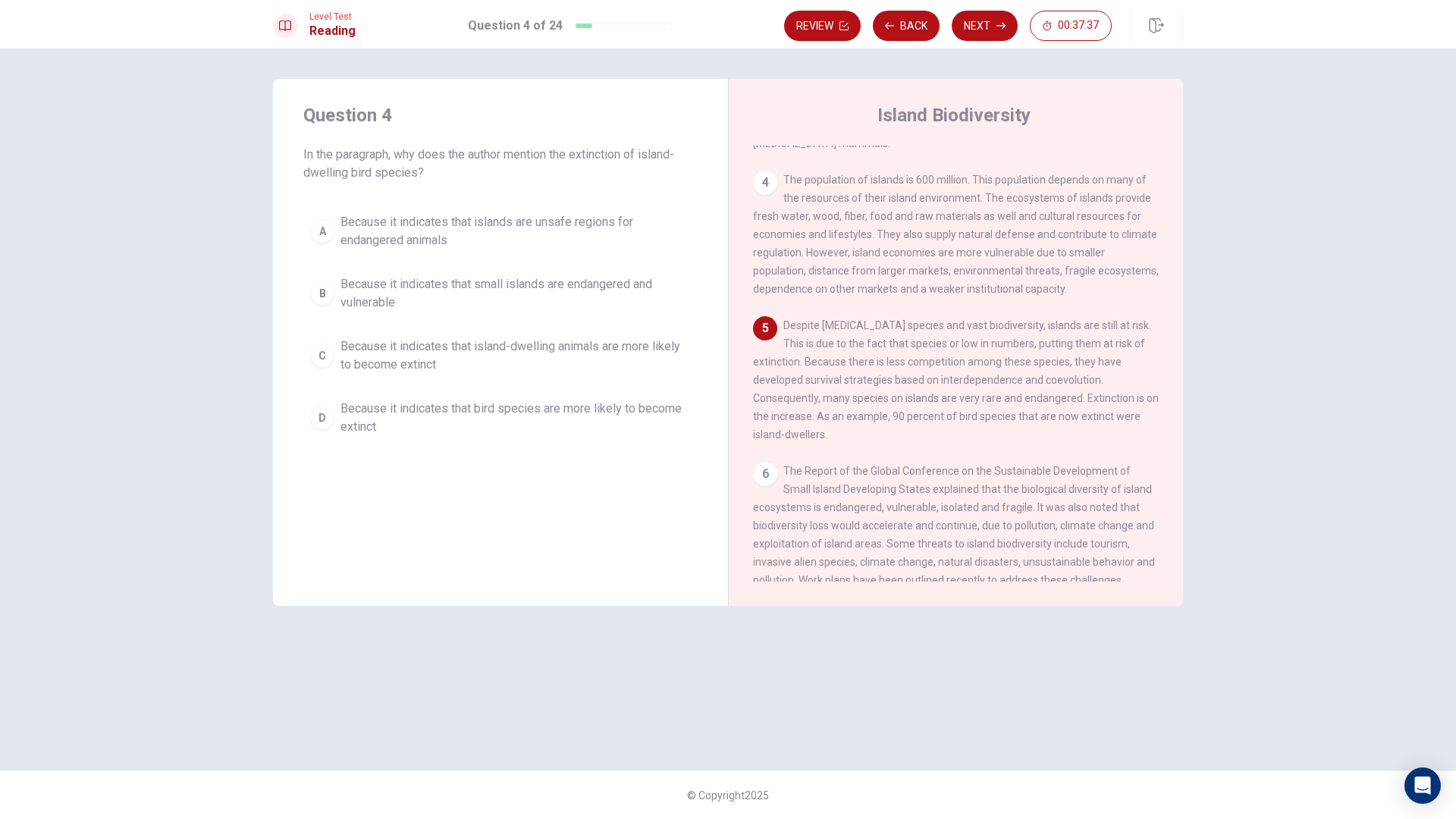
click at [922, 318] on div "5 Despite [MEDICAL_DATA] species and vast biodiversity, islands are still at ri…" at bounding box center [956, 380] width 406 height 128
drag, startPoint x: 1064, startPoint y: 298, endPoint x: 1106, endPoint y: 300, distance: 42.0
click at [1104, 317] on div "5 Despite [MEDICAL_DATA] species and vast biodiversity, islands are still at ri…" at bounding box center [956, 380] width 406 height 128
drag, startPoint x: 1121, startPoint y: 305, endPoint x: 1048, endPoint y: 341, distance: 81.4
click at [1116, 325] on div "5 Despite [MEDICAL_DATA] species and vast biodiversity, islands are still at ri…" at bounding box center [956, 380] width 406 height 128
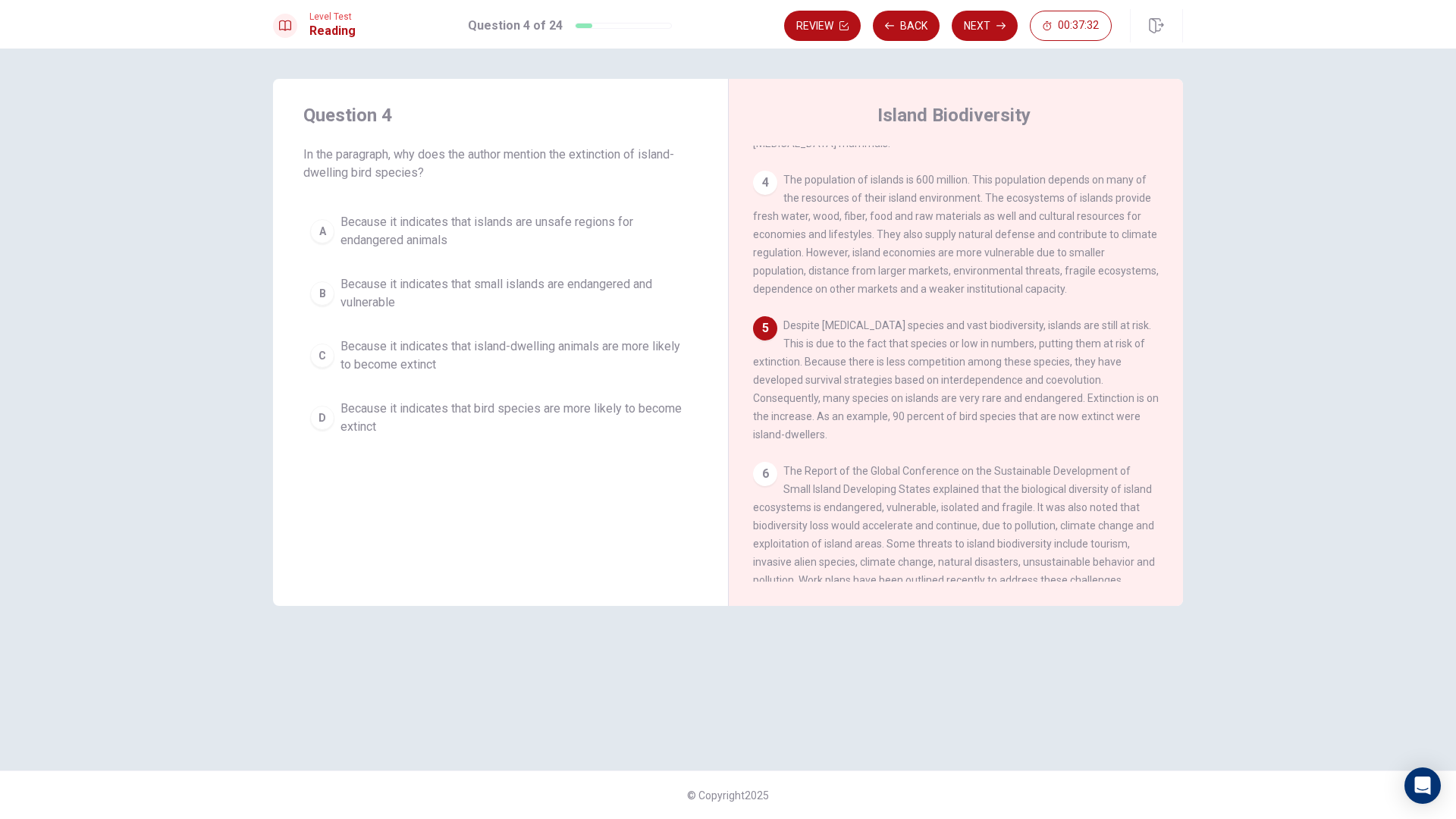
drag, startPoint x: 799, startPoint y: 325, endPoint x: 870, endPoint y: 324, distance: 71.0
click at [870, 324] on span "Despite [MEDICAL_DATA] species and vast biodiversity, islands are still at risk…" at bounding box center [955, 380] width 406 height 121
drag, startPoint x: 899, startPoint y: 330, endPoint x: 939, endPoint y: 333, distance: 40.1
click at [939, 333] on div "5 Despite [MEDICAL_DATA] species and vast biodiversity, islands are still at ri…" at bounding box center [956, 380] width 406 height 128
drag, startPoint x: 911, startPoint y: 327, endPoint x: 948, endPoint y: 326, distance: 37.0
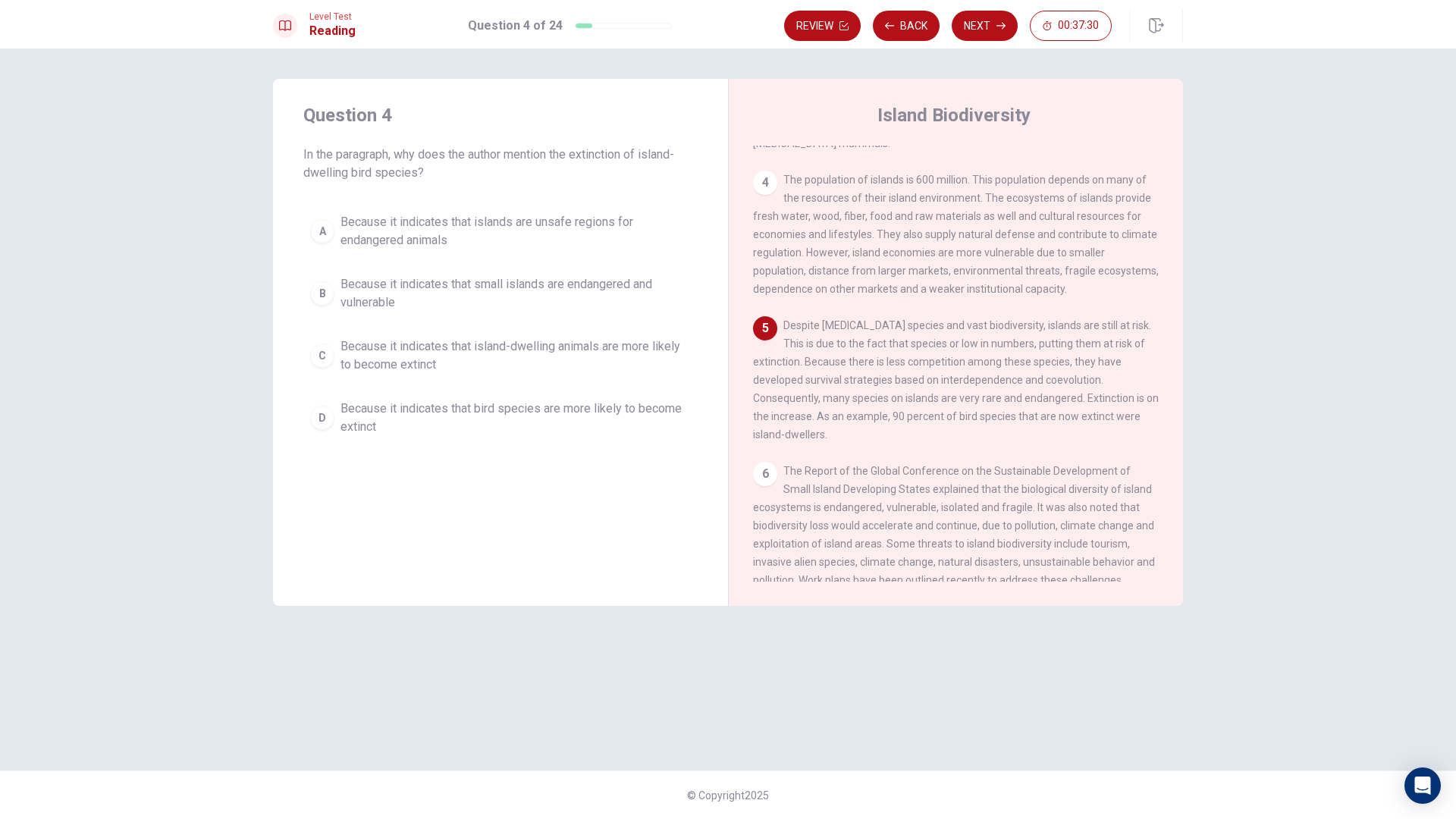
click at [948, 326] on span "Despite [MEDICAL_DATA] species and vast biodiversity, islands are still at risk…" at bounding box center [955, 380] width 406 height 121
drag, startPoint x: 776, startPoint y: 346, endPoint x: 809, endPoint y: 346, distance: 33.0
click at [809, 346] on span "Despite [MEDICAL_DATA] species and vast biodiversity, islands are still at risk…" at bounding box center [955, 380] width 406 height 121
drag, startPoint x: 824, startPoint y: 347, endPoint x: 925, endPoint y: 349, distance: 101.0
click at [923, 349] on span "Despite [MEDICAL_DATA] species and vast biodiversity, islands are still at risk…" at bounding box center [955, 380] width 406 height 121
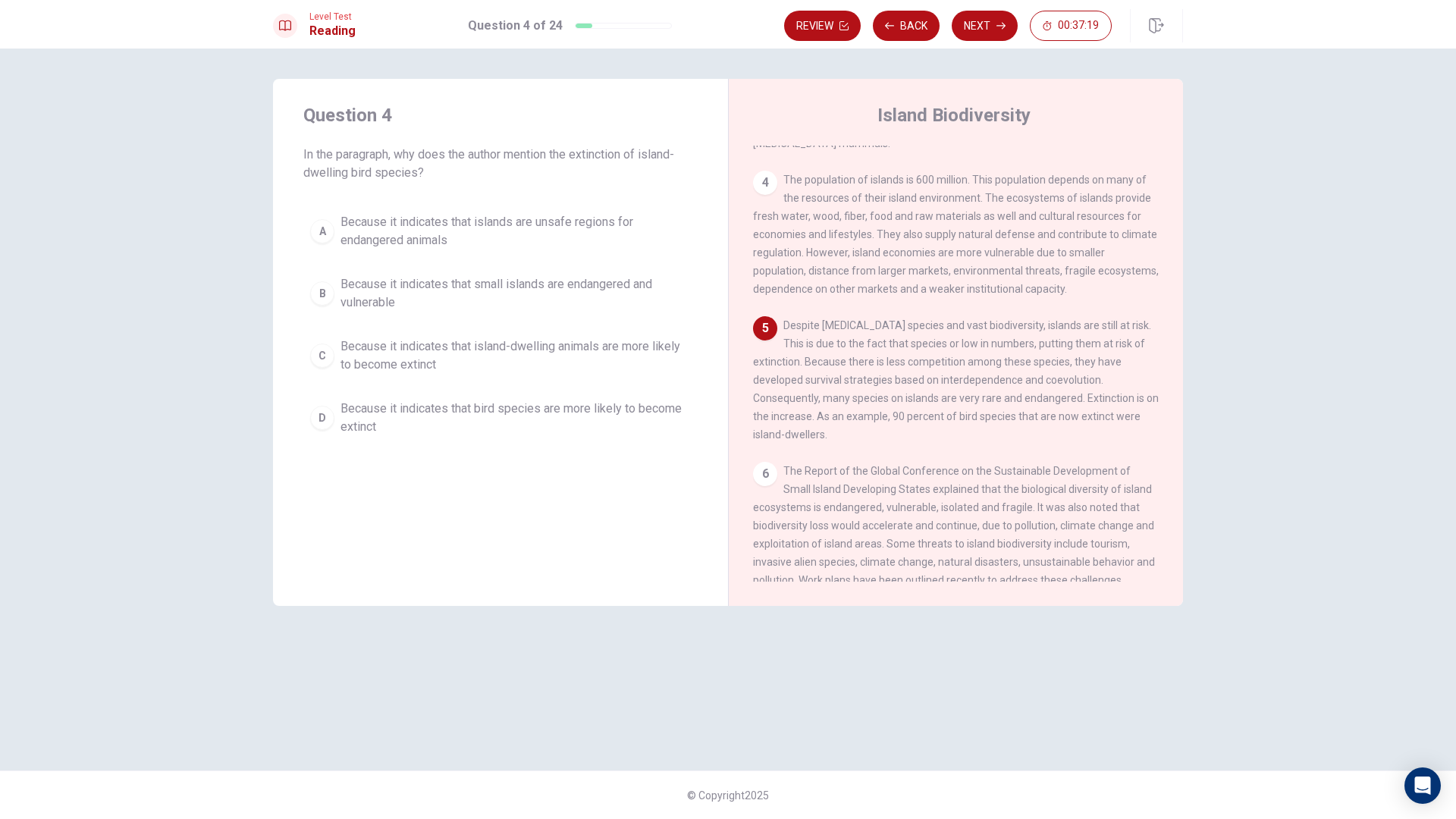
click at [1088, 366] on span "Despite [MEDICAL_DATA] species and vast biodiversity, islands are still at risk…" at bounding box center [955, 380] width 406 height 121
drag, startPoint x: 788, startPoint y: 383, endPoint x: 1064, endPoint y: 385, distance: 276.0
click at [1109, 383] on span "Despite [MEDICAL_DATA] species and vast biodiversity, islands are still at risk…" at bounding box center [955, 380] width 406 height 121
drag, startPoint x: 833, startPoint y: 396, endPoint x: 1048, endPoint y: 408, distance: 215.3
click at [1057, 409] on div "5 Despite [MEDICAL_DATA] species and vast biodiversity, islands are still at ri…" at bounding box center [956, 380] width 406 height 128
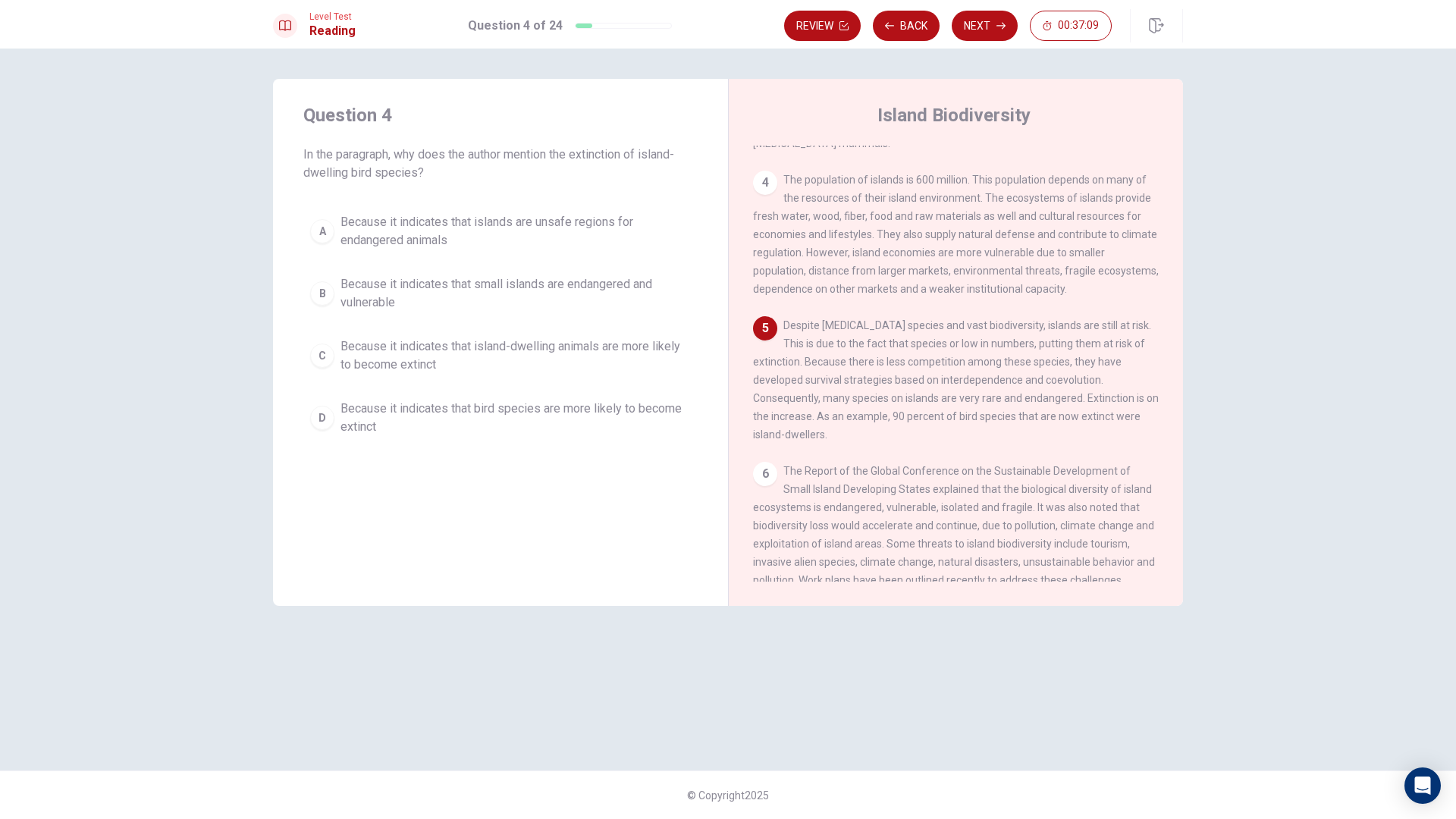
drag, startPoint x: 1055, startPoint y: 406, endPoint x: 1103, endPoint y: 399, distance: 48.5
click at [1141, 406] on span "Despite [MEDICAL_DATA] species and vast biodiversity, islands are still at risk…" at bounding box center [955, 380] width 406 height 121
drag, startPoint x: 815, startPoint y: 426, endPoint x: 772, endPoint y: 411, distance: 45.5
click at [775, 413] on div "5 Despite [MEDICAL_DATA] species and vast biodiversity, islands are still at ri…" at bounding box center [956, 380] width 406 height 128
drag, startPoint x: 515, startPoint y: 164, endPoint x: 673, endPoint y: 157, distance: 158.2
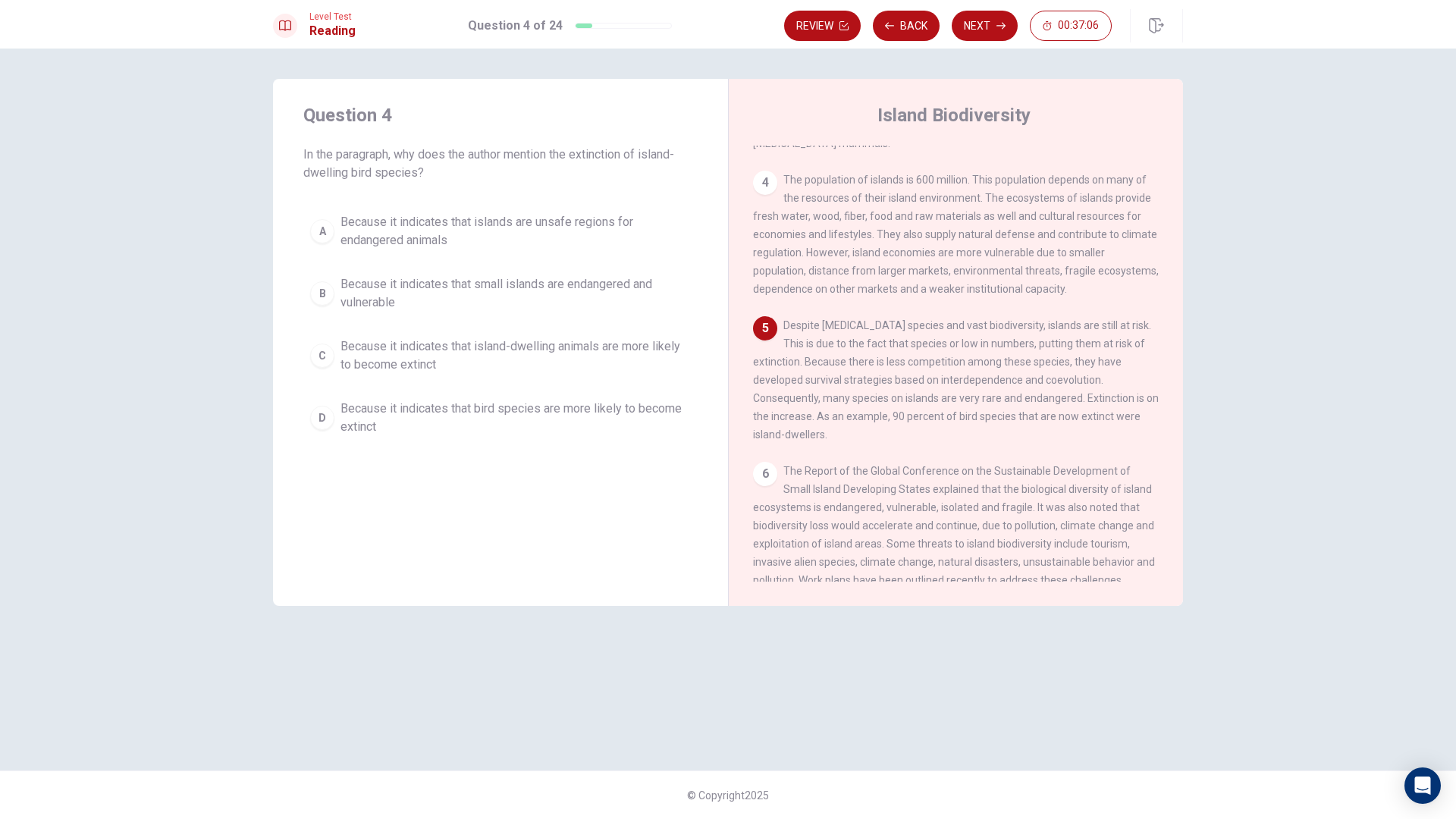
click at [662, 157] on span "In the paragraph, why does the author mention the extinction of island-dwelling…" at bounding box center [501, 164] width 394 height 36
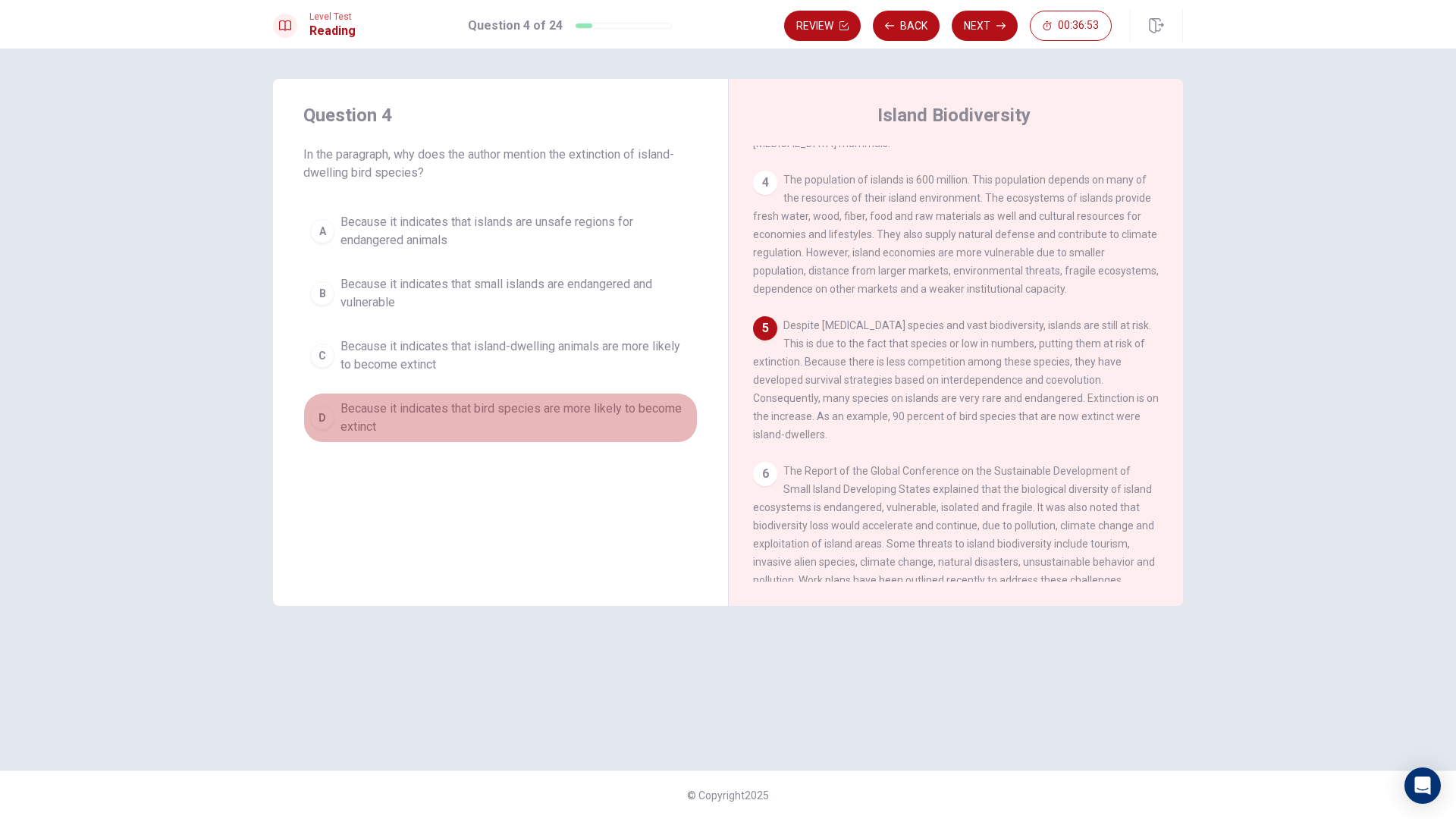
click at [417, 425] on span "Because it indicates that bird species are more likely to become extinct" at bounding box center [516, 417] width 350 height 36
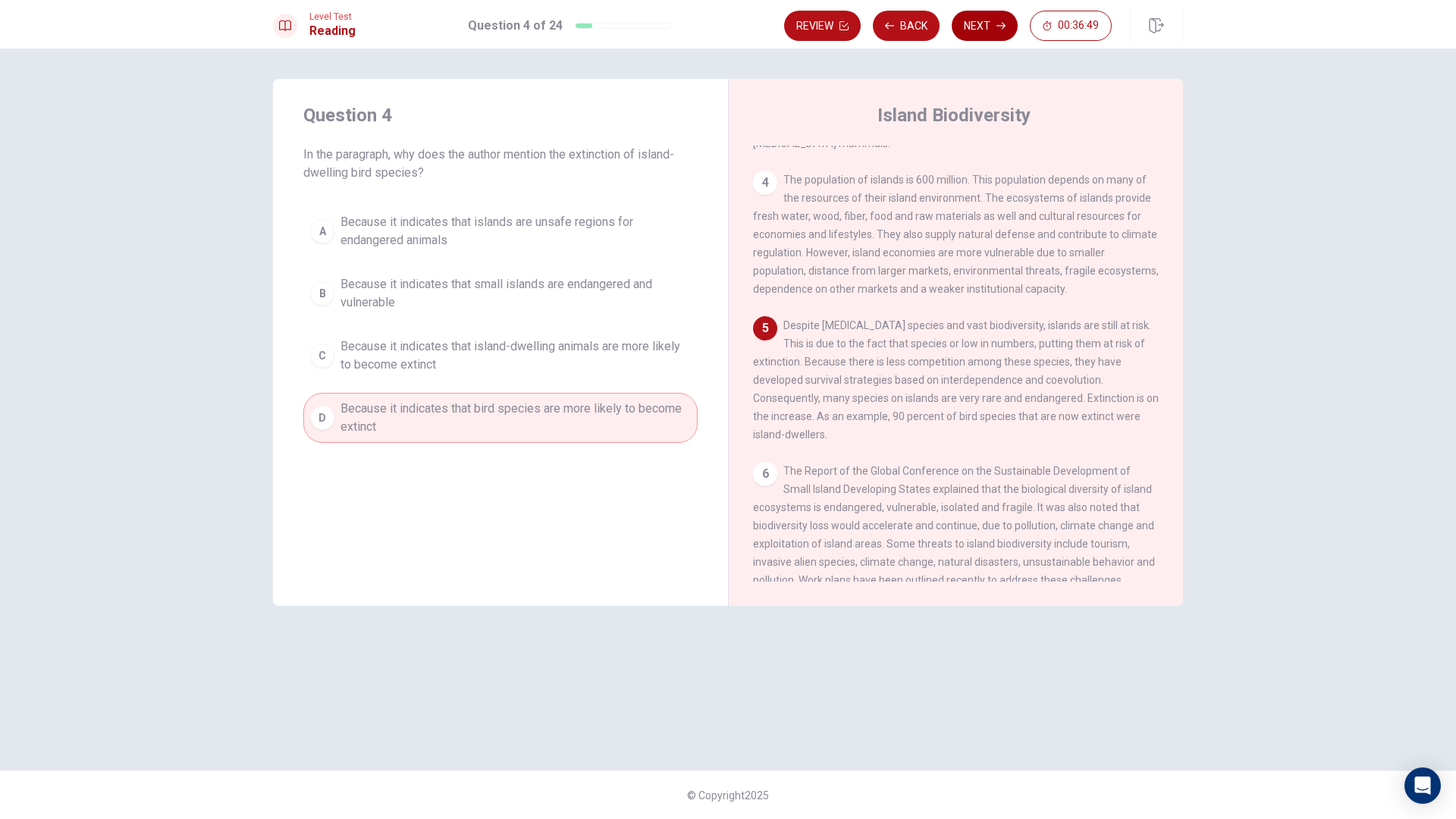
click at [955, 32] on button "Next" at bounding box center [984, 26] width 66 height 30
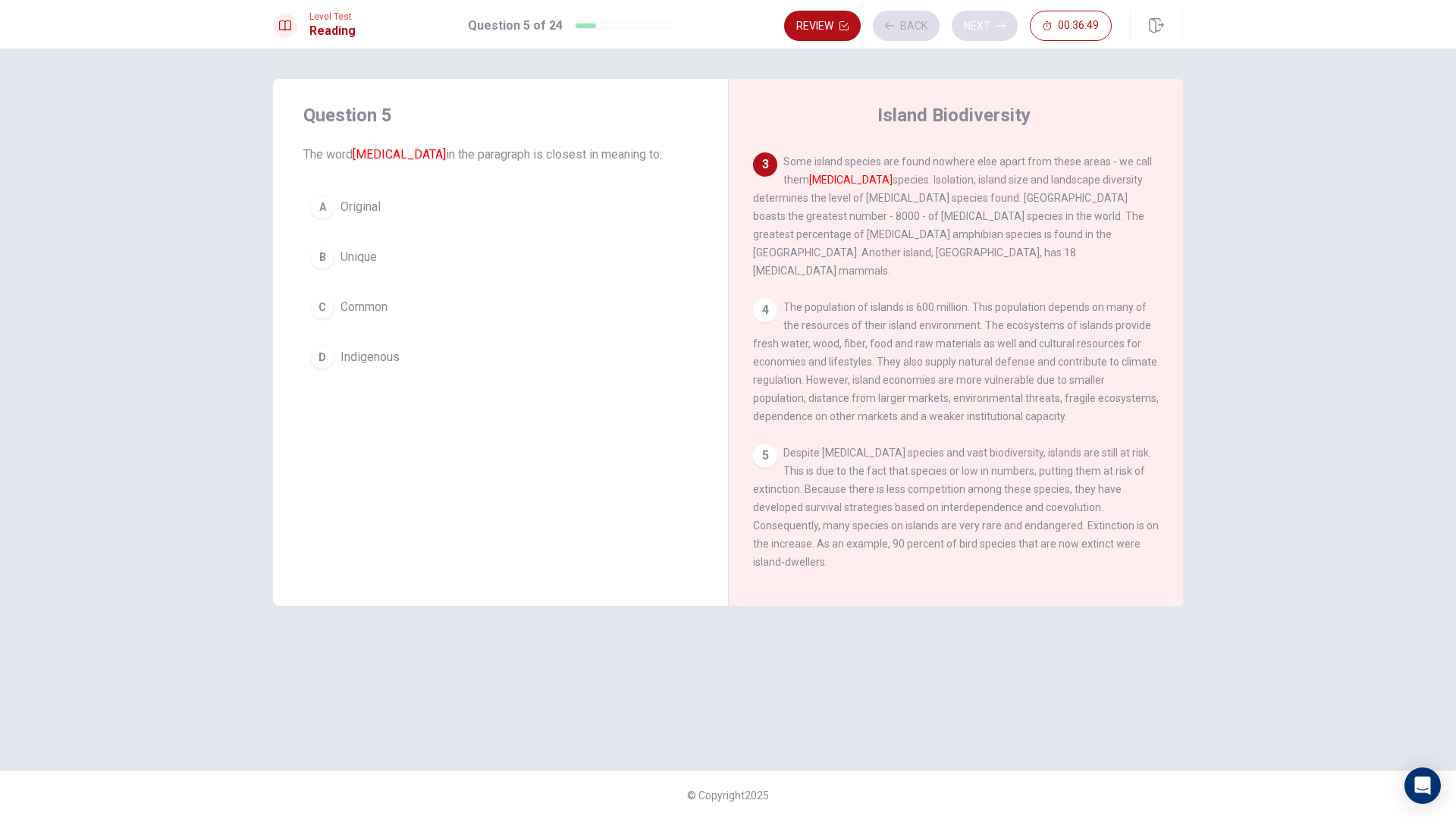
scroll to position [226, 0]
drag, startPoint x: 796, startPoint y: 150, endPoint x: 916, endPoint y: 157, distance: 120.2
click at [916, 159] on span "Some island species are found nowhere else apart from these areas - we call the…" at bounding box center [952, 220] width 399 height 121
drag, startPoint x: 806, startPoint y: 156, endPoint x: 1167, endPoint y: 153, distance: 361.0
click at [1167, 153] on div "1 [GEOGRAPHIC_DATA] is land surrounded by water. It is usually separated by the…" at bounding box center [966, 364] width 427 height 436
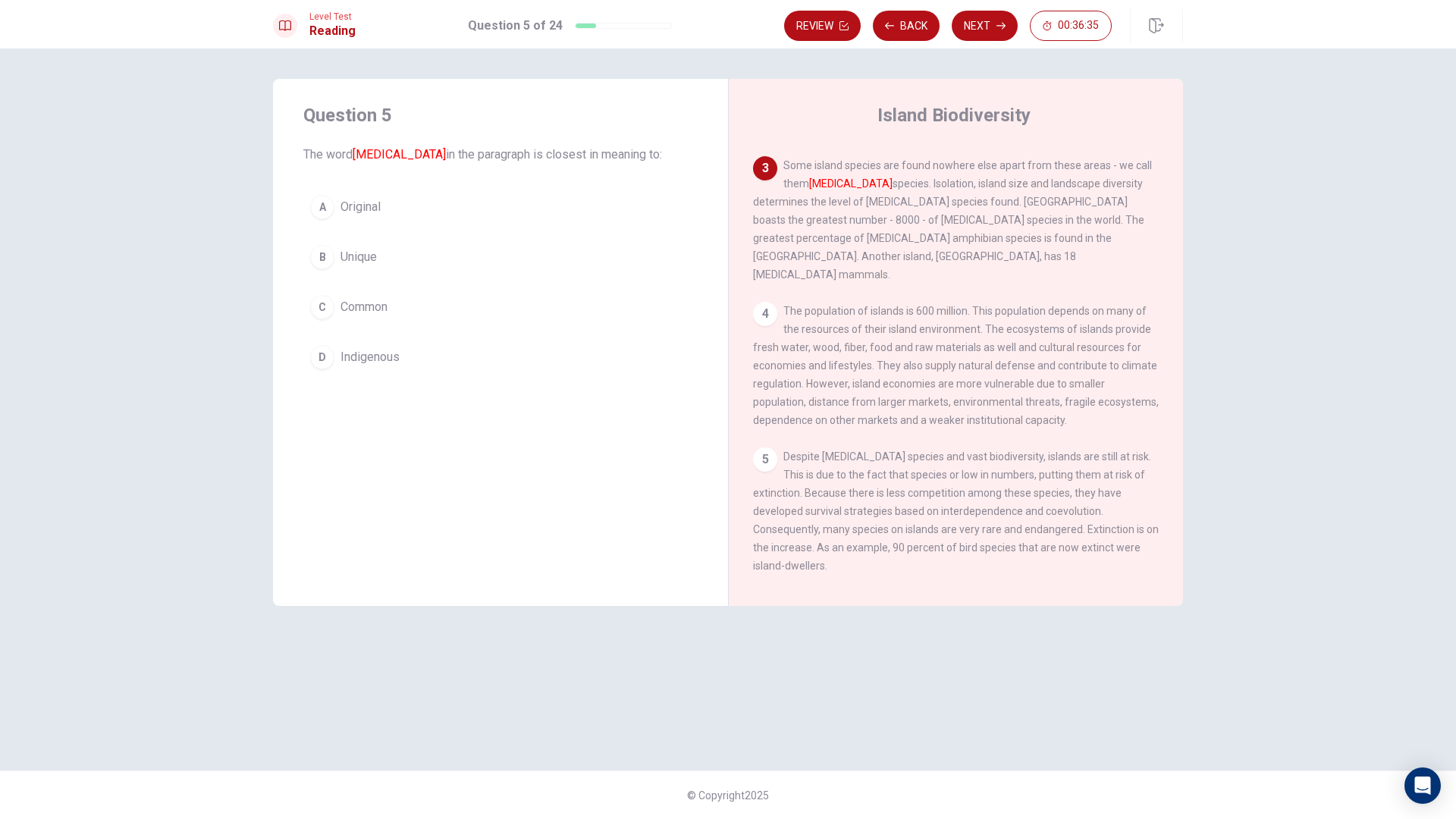
click at [390, 217] on button "A Original" at bounding box center [501, 207] width 394 height 38
click at [393, 366] on button "D Indigenous" at bounding box center [501, 357] width 394 height 38
click at [358, 273] on button "B Unique" at bounding box center [501, 257] width 394 height 38
click at [377, 332] on div "A Original B Unique C Common D Indigenous" at bounding box center [501, 282] width 394 height 188
click at [382, 372] on button "D Indigenous" at bounding box center [501, 357] width 394 height 38
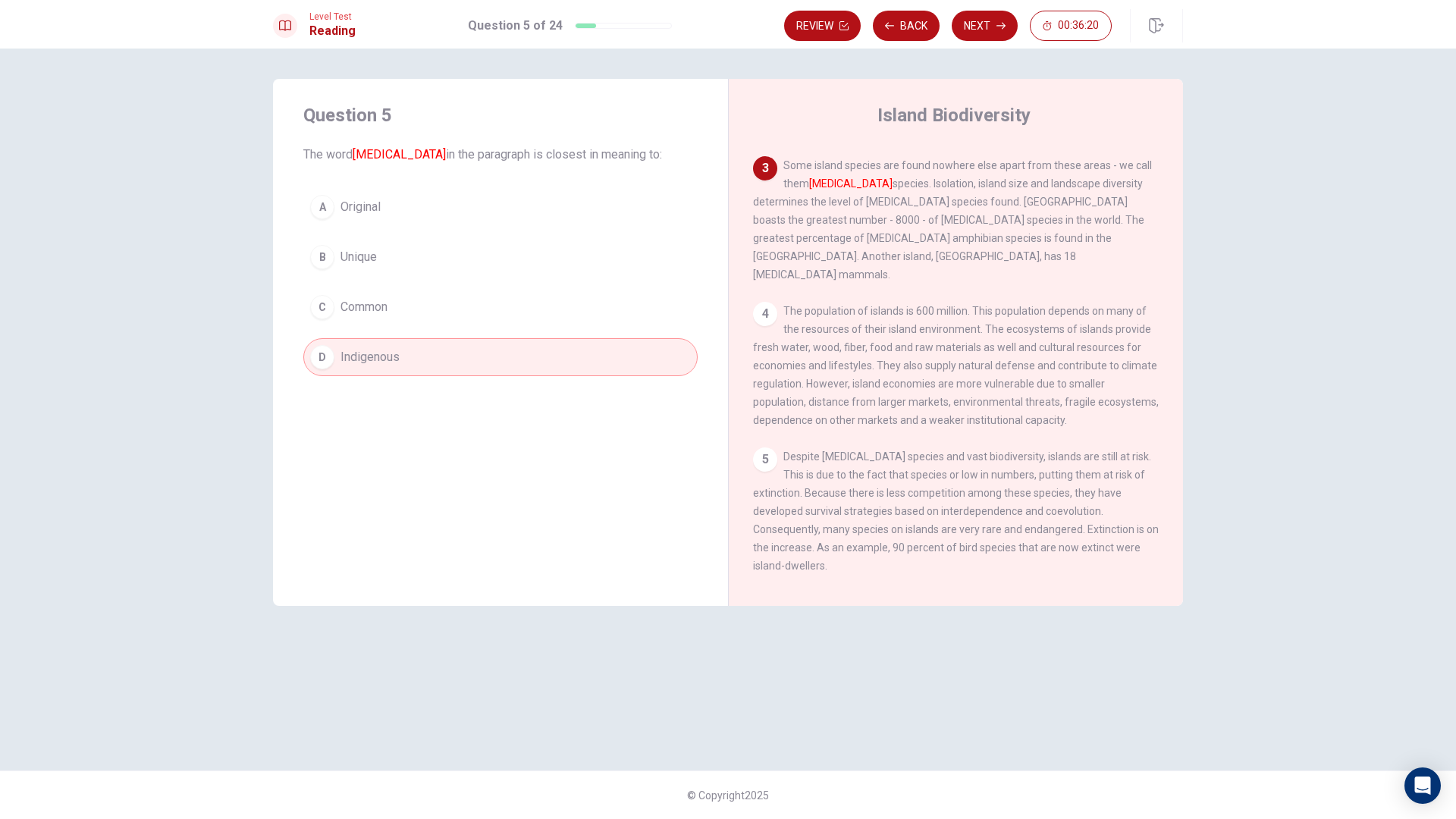
click at [977, 26] on button "Next" at bounding box center [984, 26] width 66 height 30
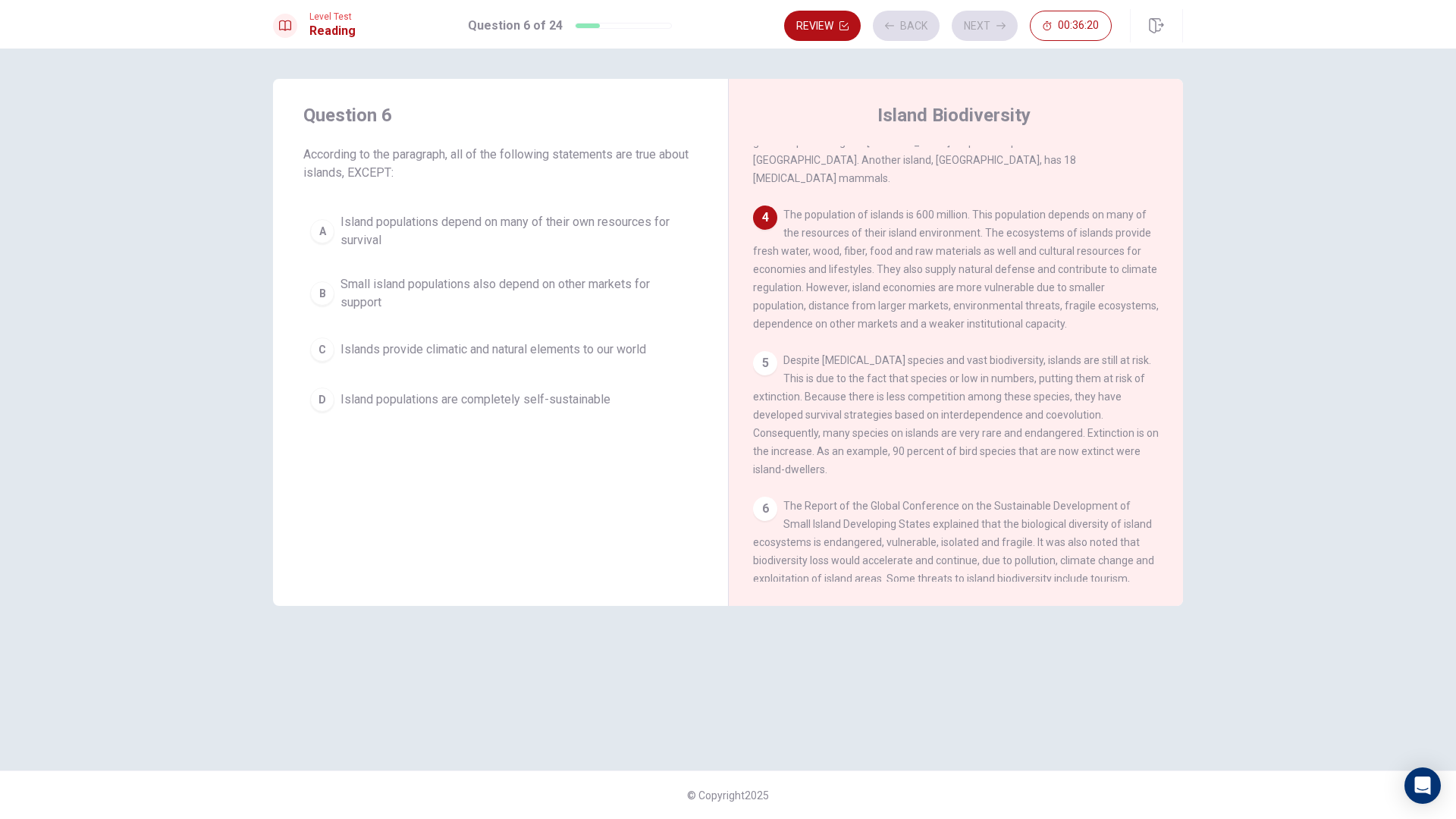
scroll to position [358, 0]
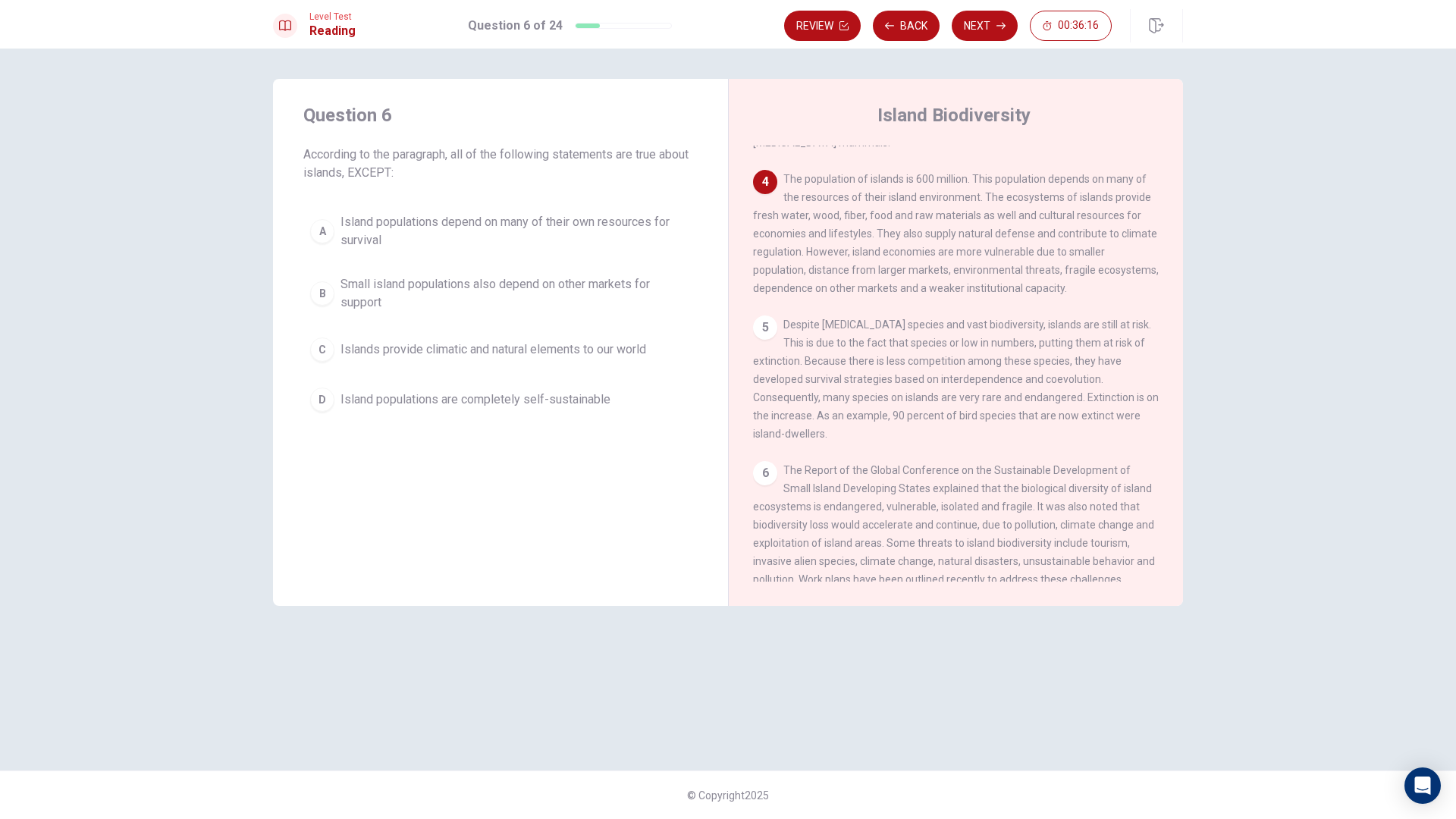
click at [789, 173] on span "The population of islands is 600 million. This population depends on many of th…" at bounding box center [955, 234] width 406 height 121
drag, startPoint x: 852, startPoint y: 160, endPoint x: 969, endPoint y: 161, distance: 117.0
click at [977, 173] on span "The population of islands is 600 million. This population depends on many of th…" at bounding box center [955, 234] width 406 height 121
drag, startPoint x: 991, startPoint y: 153, endPoint x: 1108, endPoint y: 169, distance: 118.1
click at [1144, 173] on span "The population of islands is 600 million. This population depends on many of th…" at bounding box center [955, 234] width 406 height 121
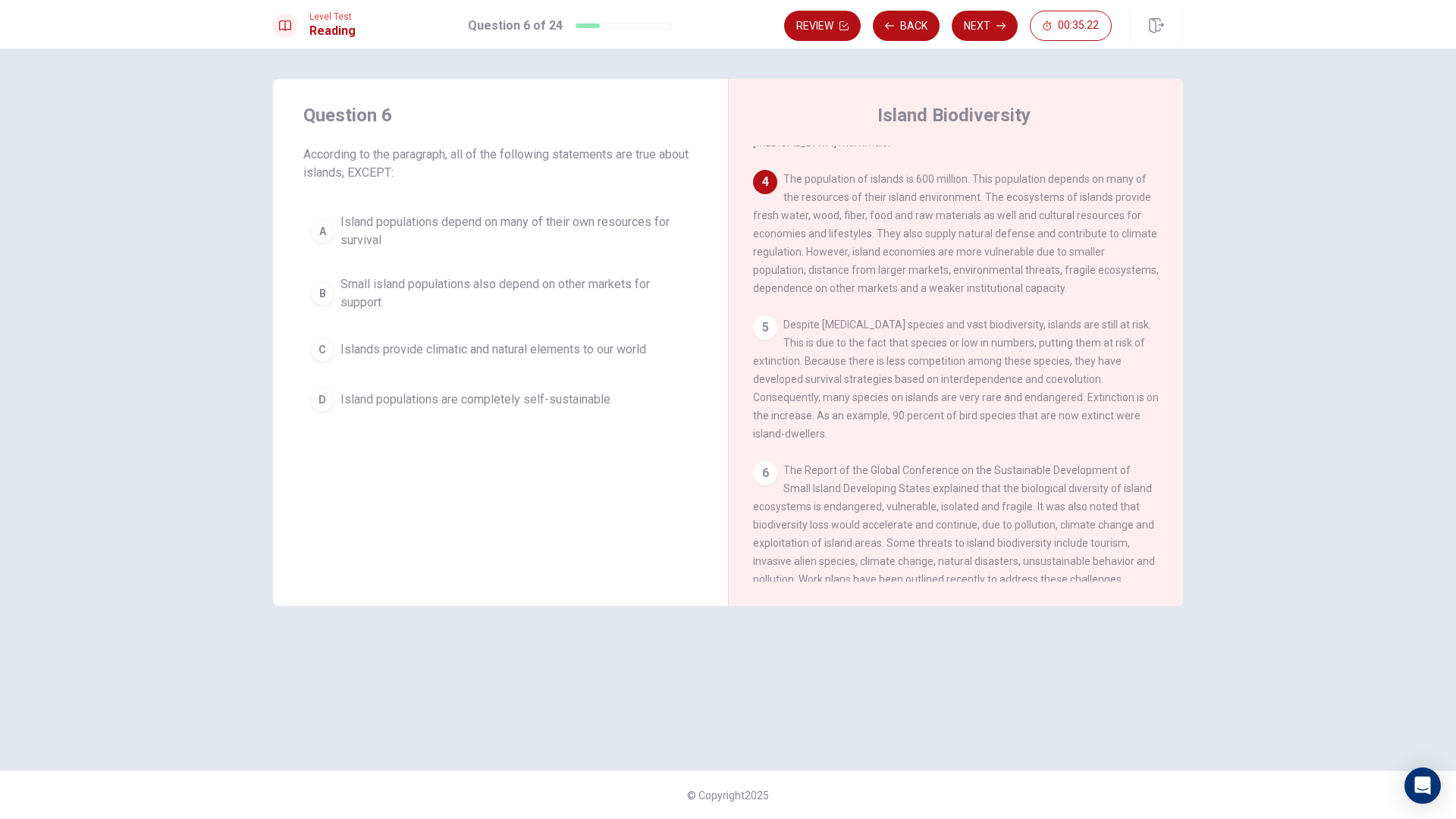
drag, startPoint x: 844, startPoint y: 189, endPoint x: 812, endPoint y: 194, distance: 32.4
click at [815, 193] on span "The population of islands is 600 million. This population depends on many of th…" at bounding box center [955, 234] width 406 height 121
drag, startPoint x: 910, startPoint y: 186, endPoint x: 890, endPoint y: 187, distance: 20.0
click at [893, 187] on span "The population of islands is 600 million. This population depends on many of th…" at bounding box center [955, 234] width 406 height 121
drag, startPoint x: 867, startPoint y: 175, endPoint x: 1013, endPoint y: 182, distance: 146.2
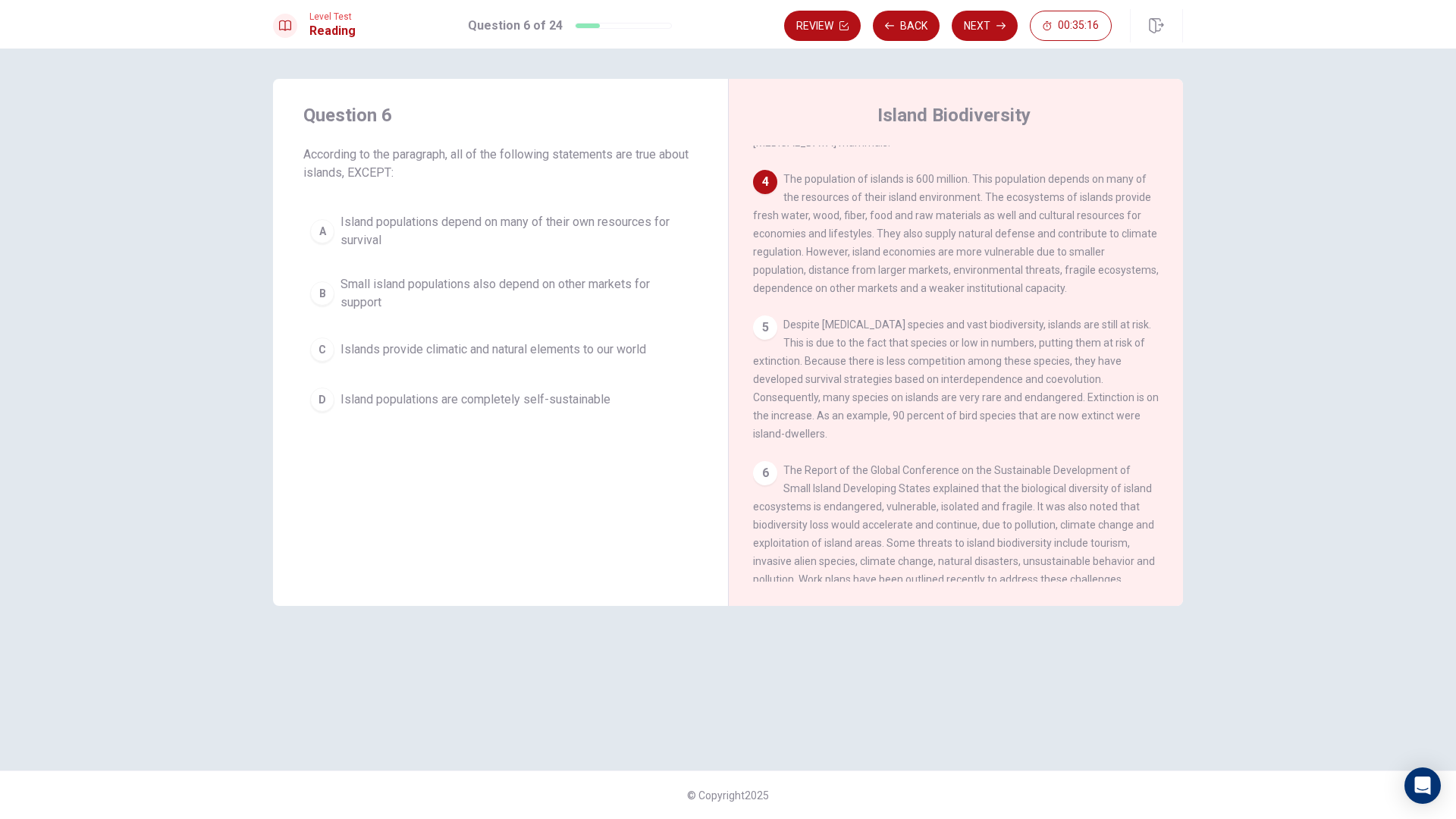
click at [1009, 182] on div "4 The population of islands is 600 million. This population depends on many of …" at bounding box center [956, 233] width 406 height 128
drag, startPoint x: 871, startPoint y: 212, endPoint x: 933, endPoint y: 228, distance: 64.0
click at [1065, 212] on span "The population of islands is 600 million. This population depends on many of th…" at bounding box center [955, 234] width 406 height 121
click at [570, 302] on span "Small island populations also depend on other markets for support" at bounding box center [516, 293] width 350 height 36
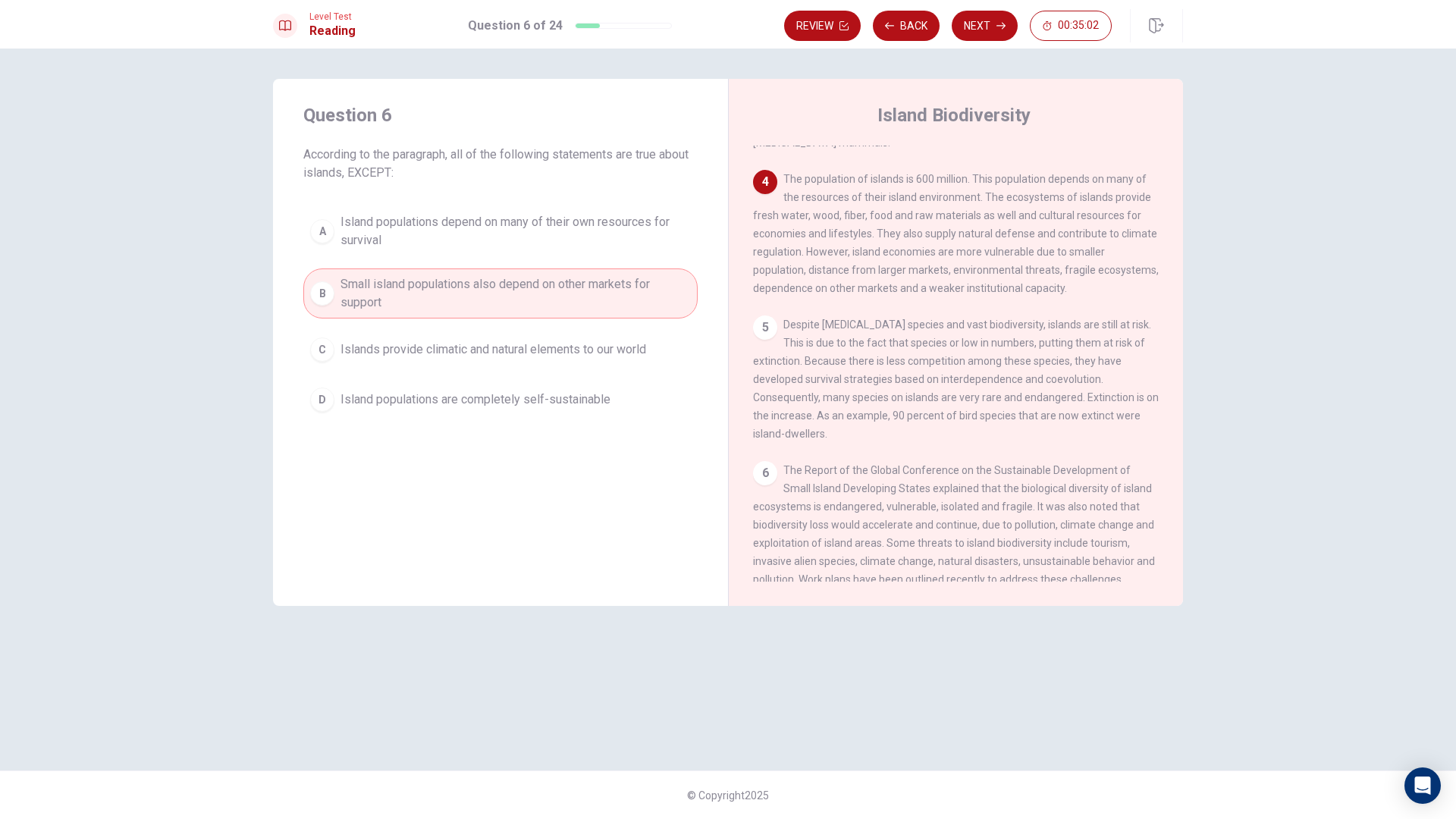
click at [507, 406] on span "Island populations are completely self-sustainable" at bounding box center [475, 399] width 270 height 18
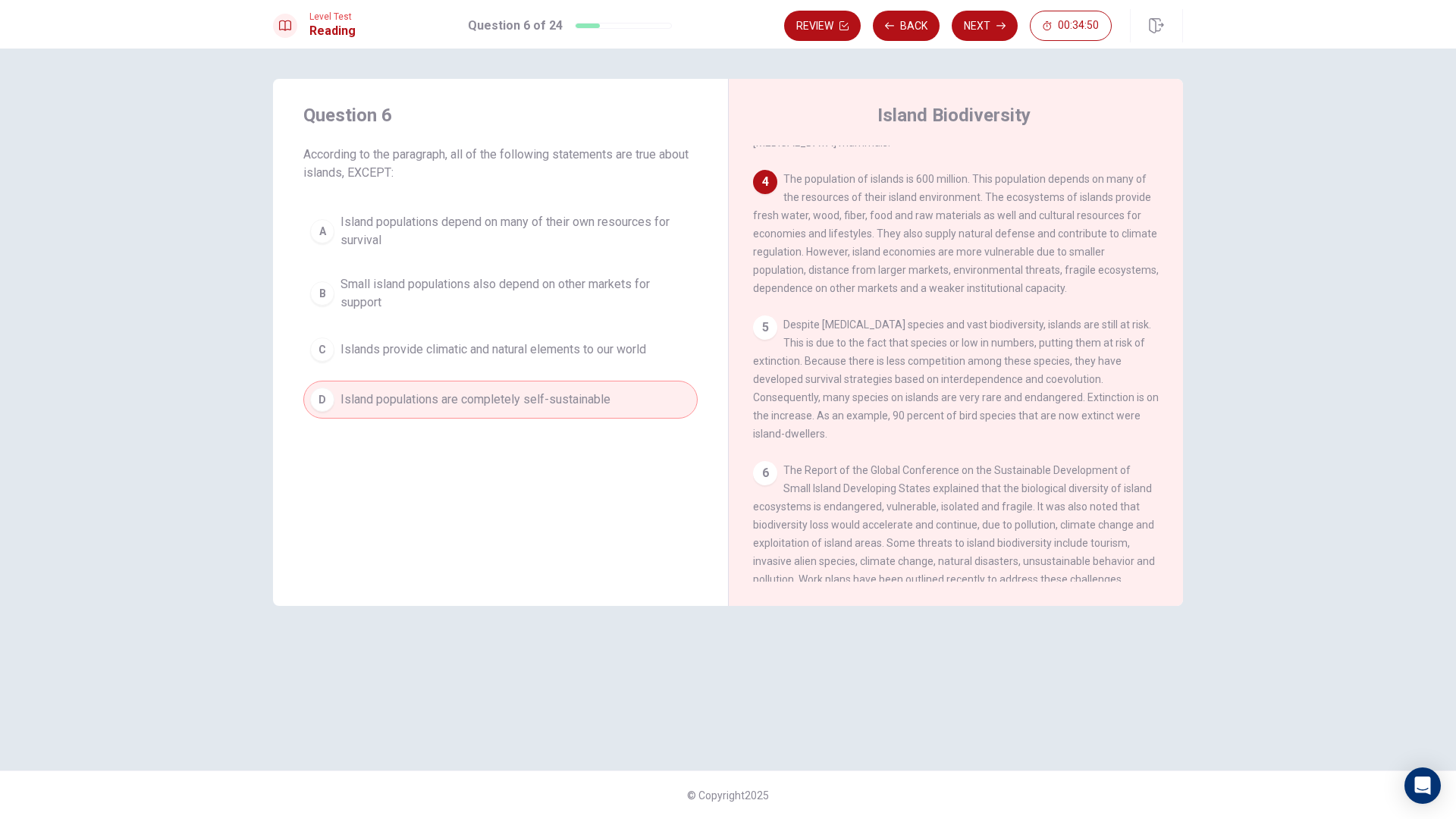
drag, startPoint x: 890, startPoint y: 217, endPoint x: 1078, endPoint y: 221, distance: 188.0
click at [1078, 221] on div "4 The population of islands is 600 million. This population depends on many of …" at bounding box center [956, 233] width 406 height 128
drag, startPoint x: 1089, startPoint y: 221, endPoint x: 1103, endPoint y: 216, distance: 14.9
click at [1103, 216] on div "4 The population of islands is 600 million. This population depends on many of …" at bounding box center [956, 233] width 406 height 128
click at [1107, 216] on span "The population of islands is 600 million. This population depends on many of th…" at bounding box center [955, 234] width 406 height 121
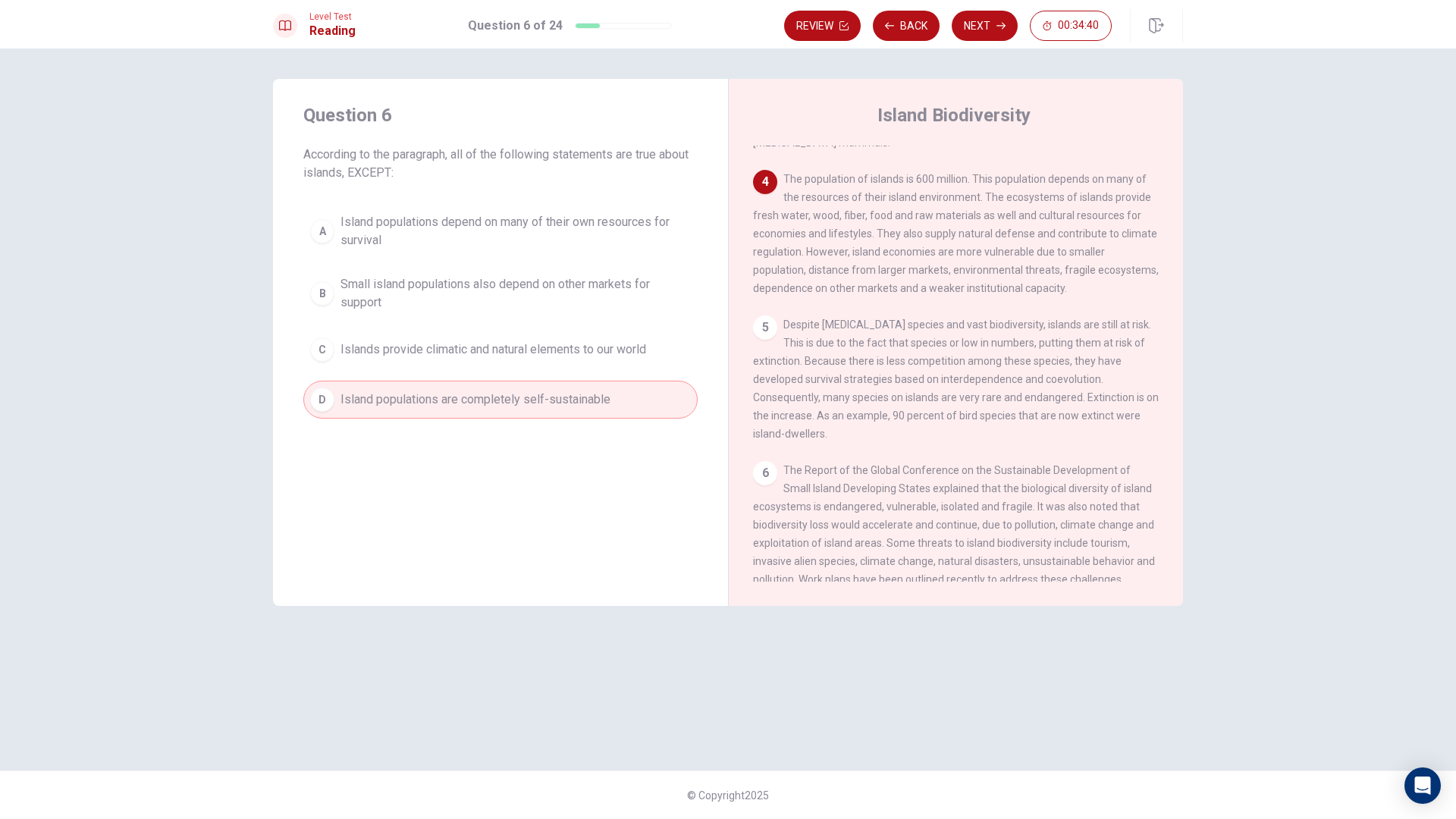
drag, startPoint x: 964, startPoint y: 212, endPoint x: 1024, endPoint y: 208, distance: 60.1
click at [1024, 208] on span "The population of islands is 600 million. This population depends on many of th…" at bounding box center [955, 234] width 406 height 121
drag, startPoint x: 997, startPoint y: 210, endPoint x: 1131, endPoint y: 217, distance: 134.2
click at [1131, 217] on span "The population of islands is 600 million. This population depends on many of th…" at bounding box center [955, 234] width 406 height 121
drag, startPoint x: 801, startPoint y: 223, endPoint x: 867, endPoint y: 217, distance: 66.3
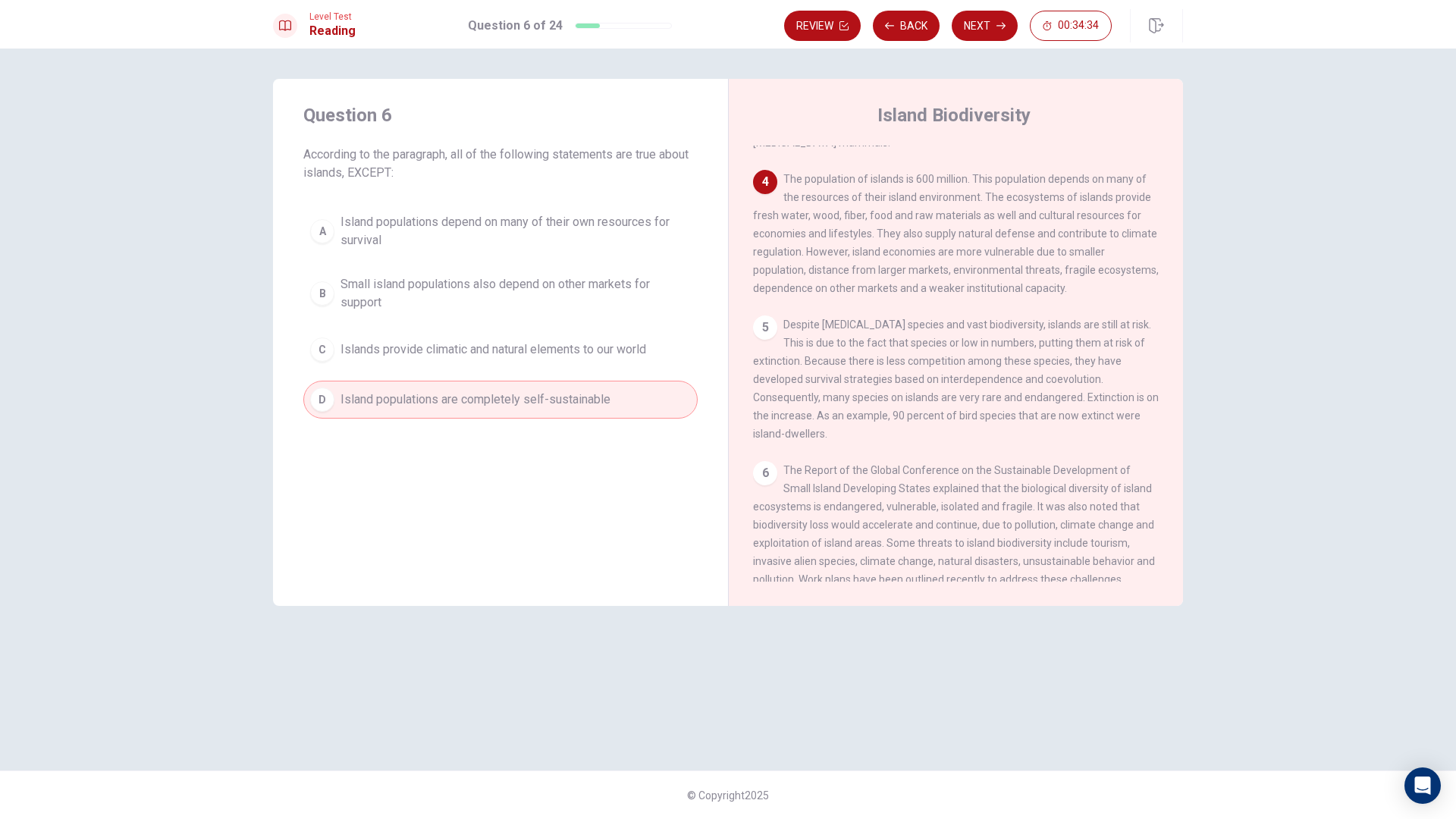
click at [867, 217] on div "4 The population of islands is 600 million. This population depends on many of …" at bounding box center [956, 233] width 406 height 128
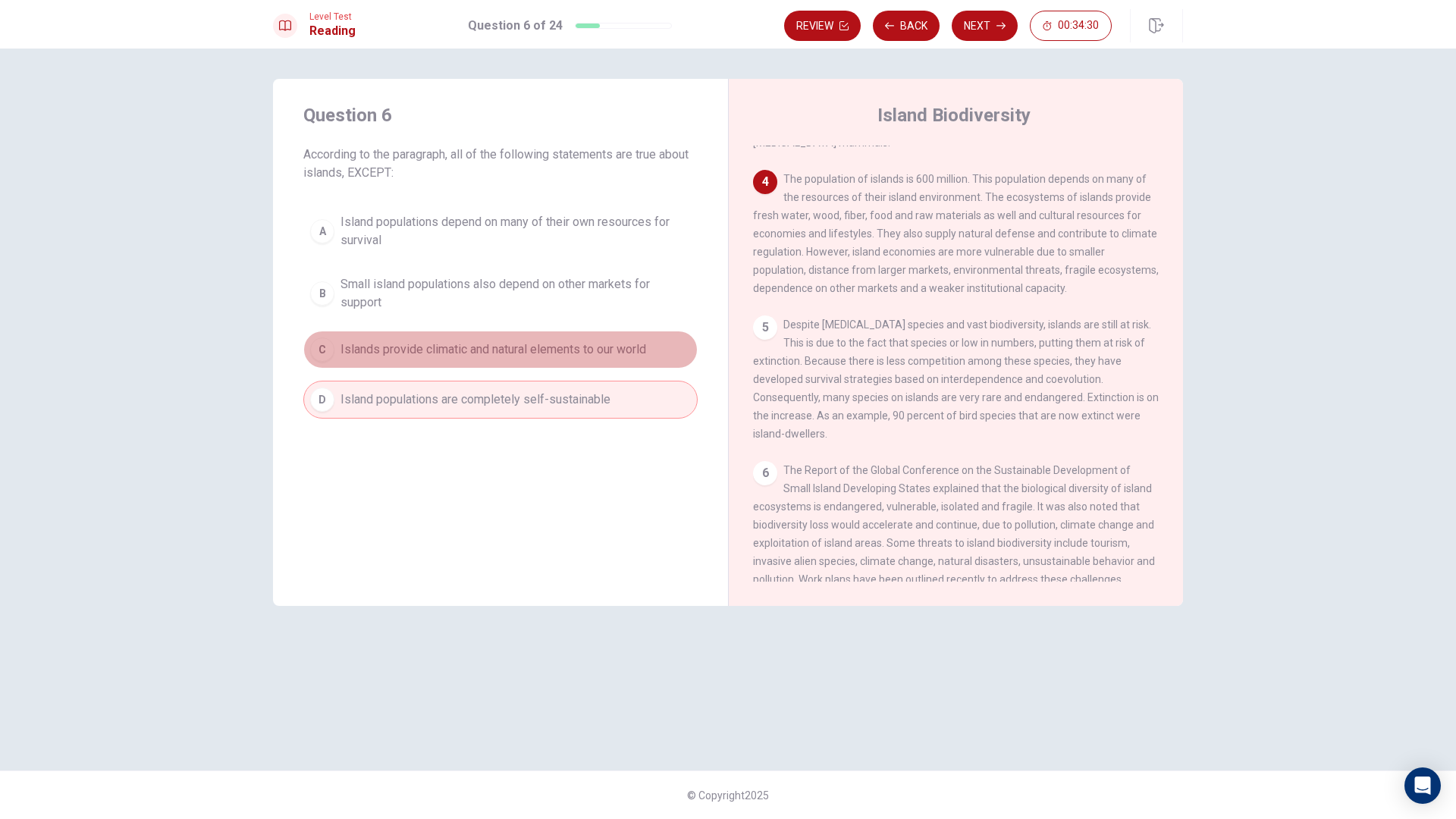
click at [550, 354] on span "Islands provide climatic and natural elements to our world" at bounding box center [493, 349] width 305 height 18
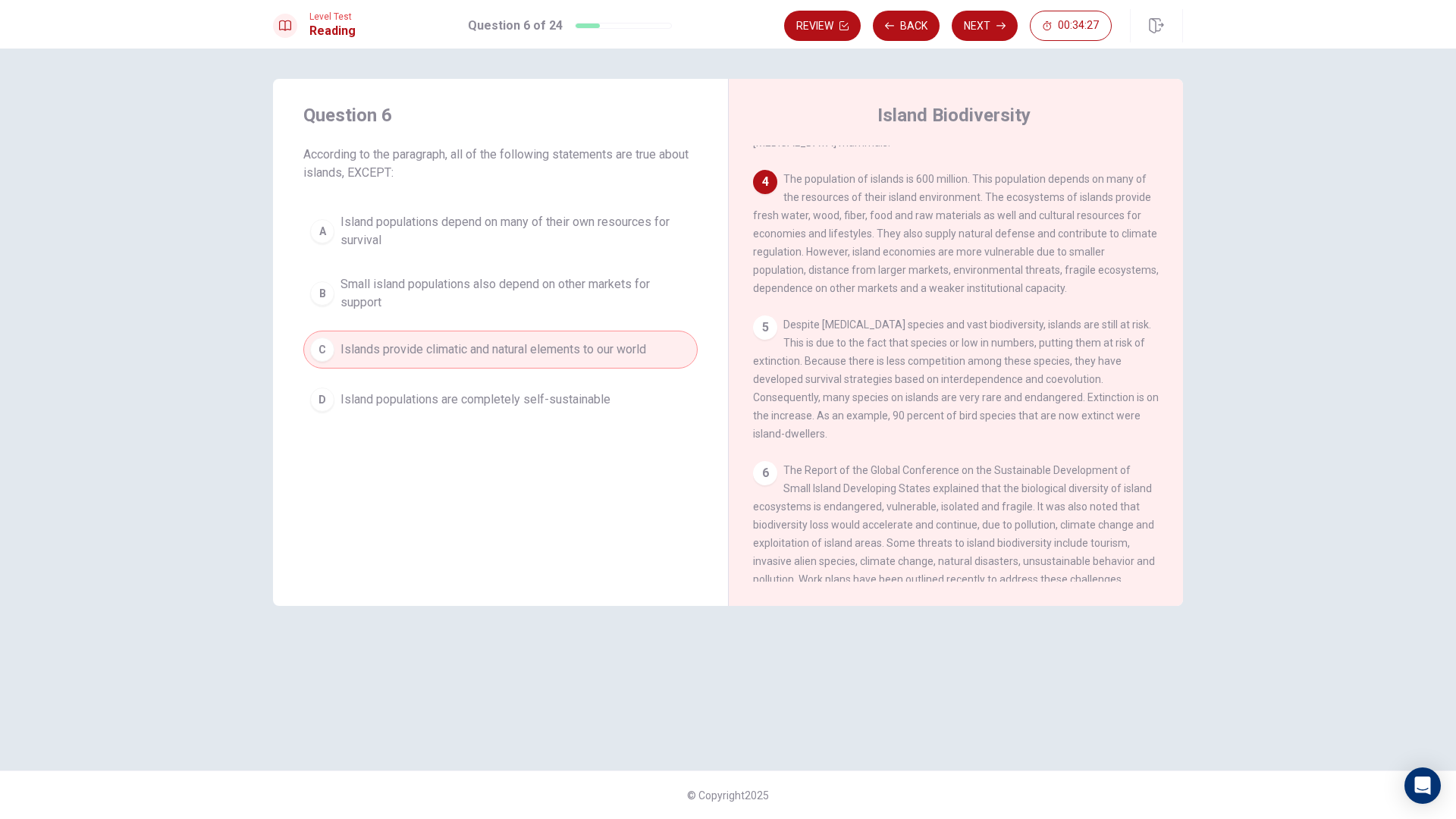
drag, startPoint x: 899, startPoint y: 211, endPoint x: 1096, endPoint y: 229, distance: 197.8
click at [1137, 227] on div "4 The population of islands is 600 million. This population depends on many of …" at bounding box center [956, 233] width 406 height 128
click at [586, 377] on div "A Island populations depend on many of their own resources for survival B Small…" at bounding box center [501, 311] width 394 height 212
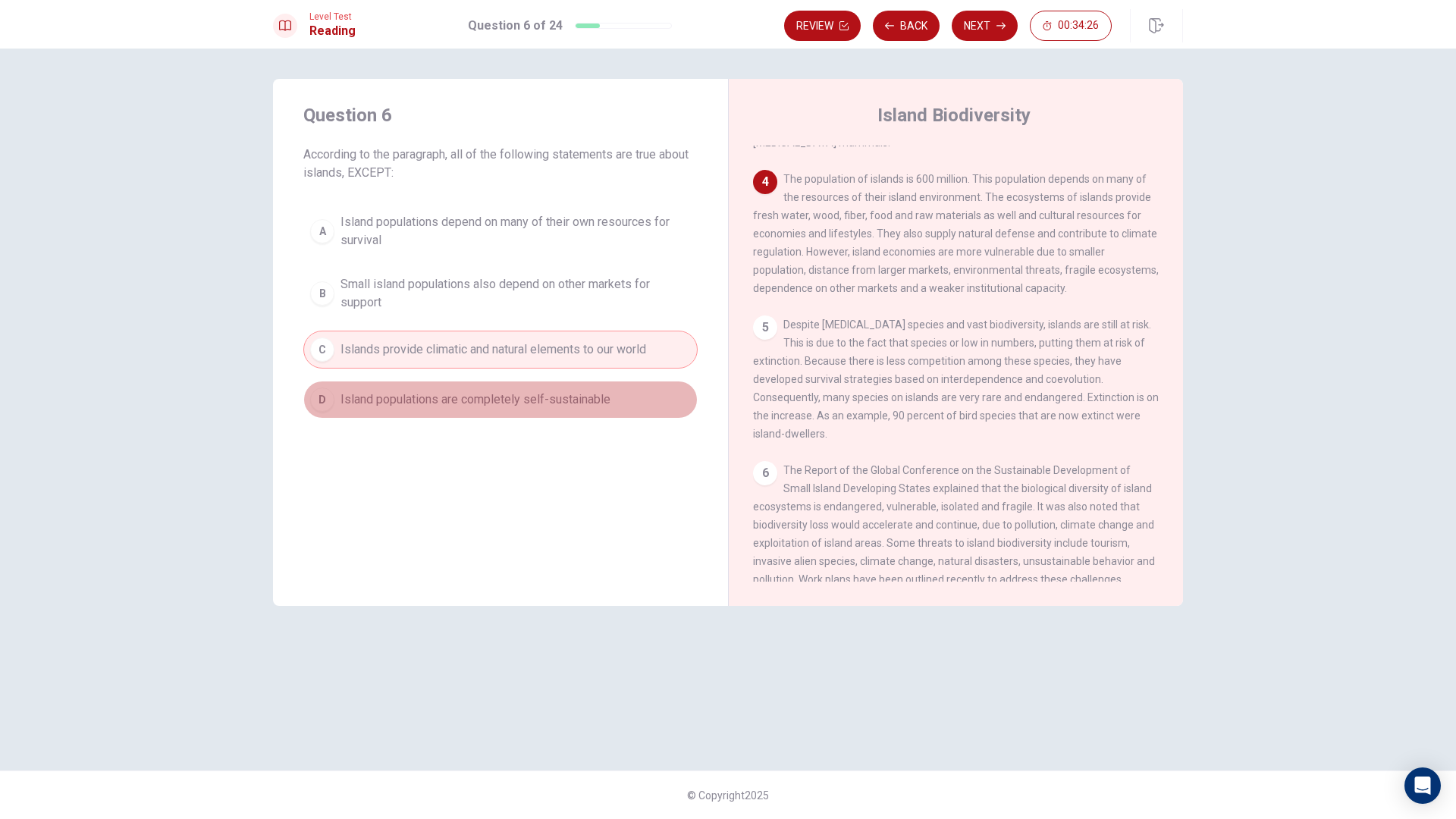
click at [589, 399] on span "Island populations are completely self-sustainable" at bounding box center [475, 399] width 270 height 18
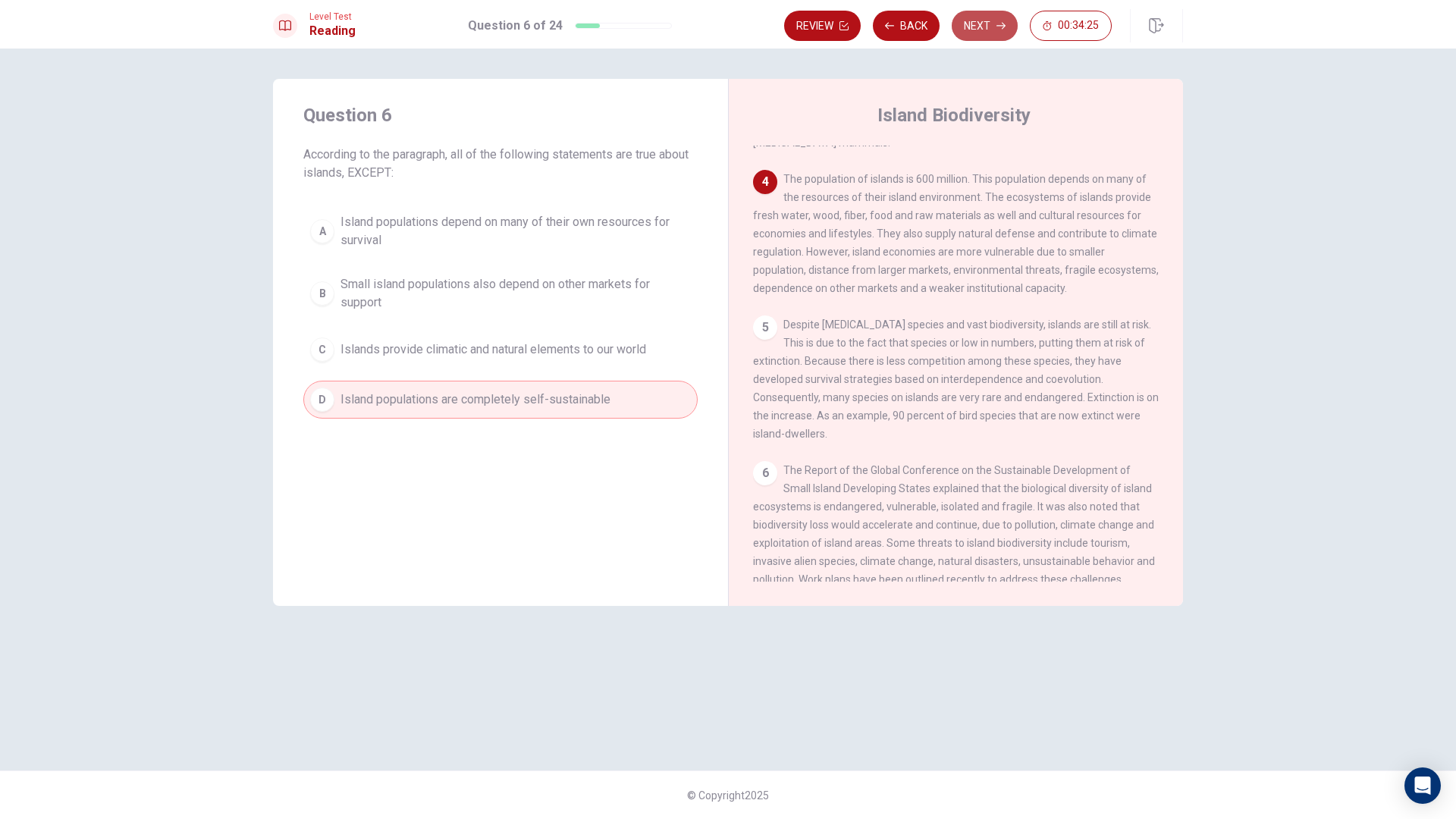
click at [962, 34] on button "Next" at bounding box center [984, 26] width 66 height 30
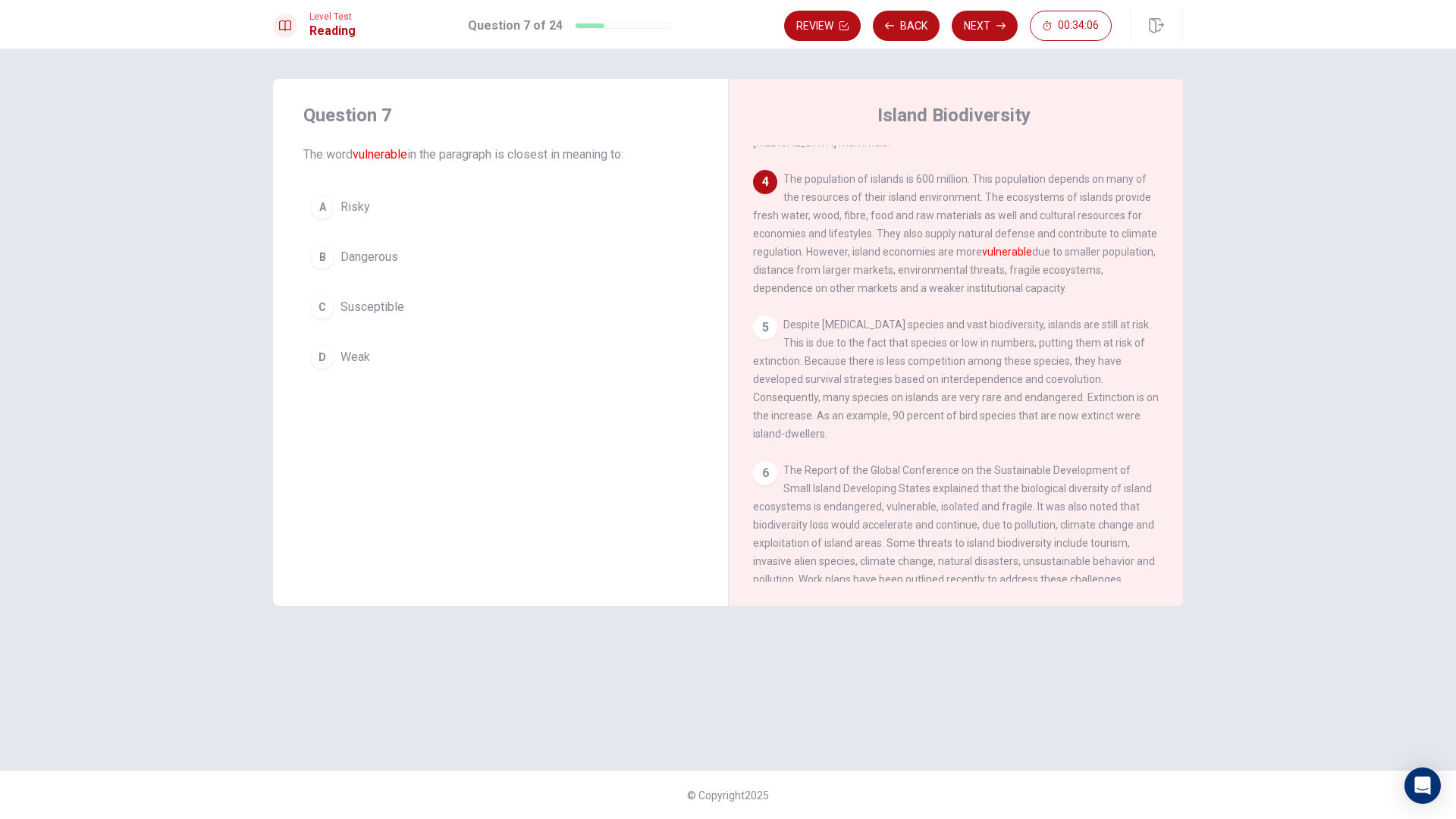
click at [467, 369] on button "D Weak" at bounding box center [501, 357] width 394 height 38
drag, startPoint x: 943, startPoint y: 221, endPoint x: 977, endPoint y: 223, distance: 34.1
click at [972, 220] on div "4 The population of islands is 600 million. This population depends on many of …" at bounding box center [956, 233] width 406 height 128
drag, startPoint x: 991, startPoint y: 228, endPoint x: 1009, endPoint y: 228, distance: 18.0
click at [1009, 245] on font "vulnerable" at bounding box center [1006, 252] width 50 height 12
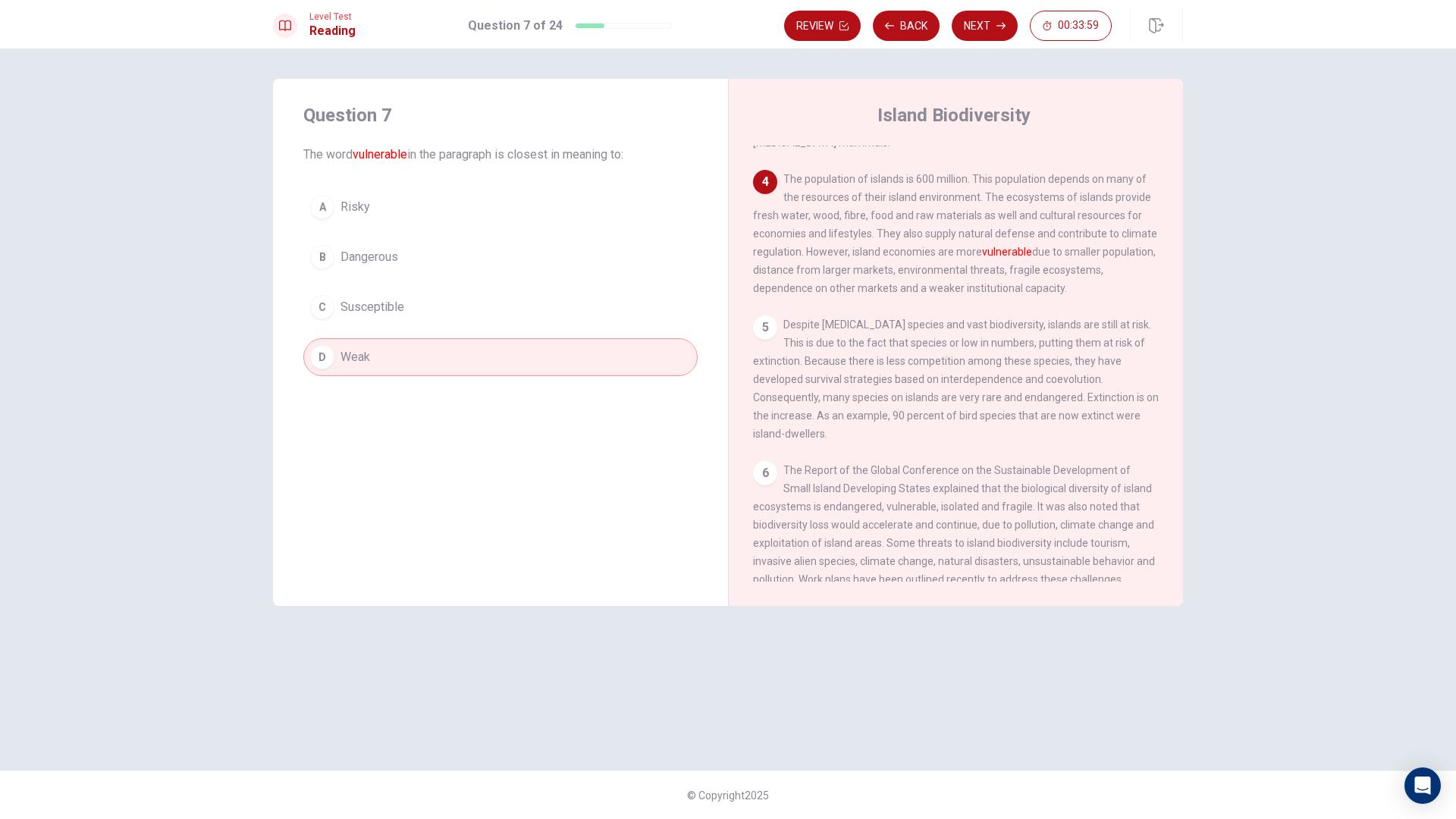
click at [510, 208] on button "A Risky" at bounding box center [501, 207] width 394 height 38
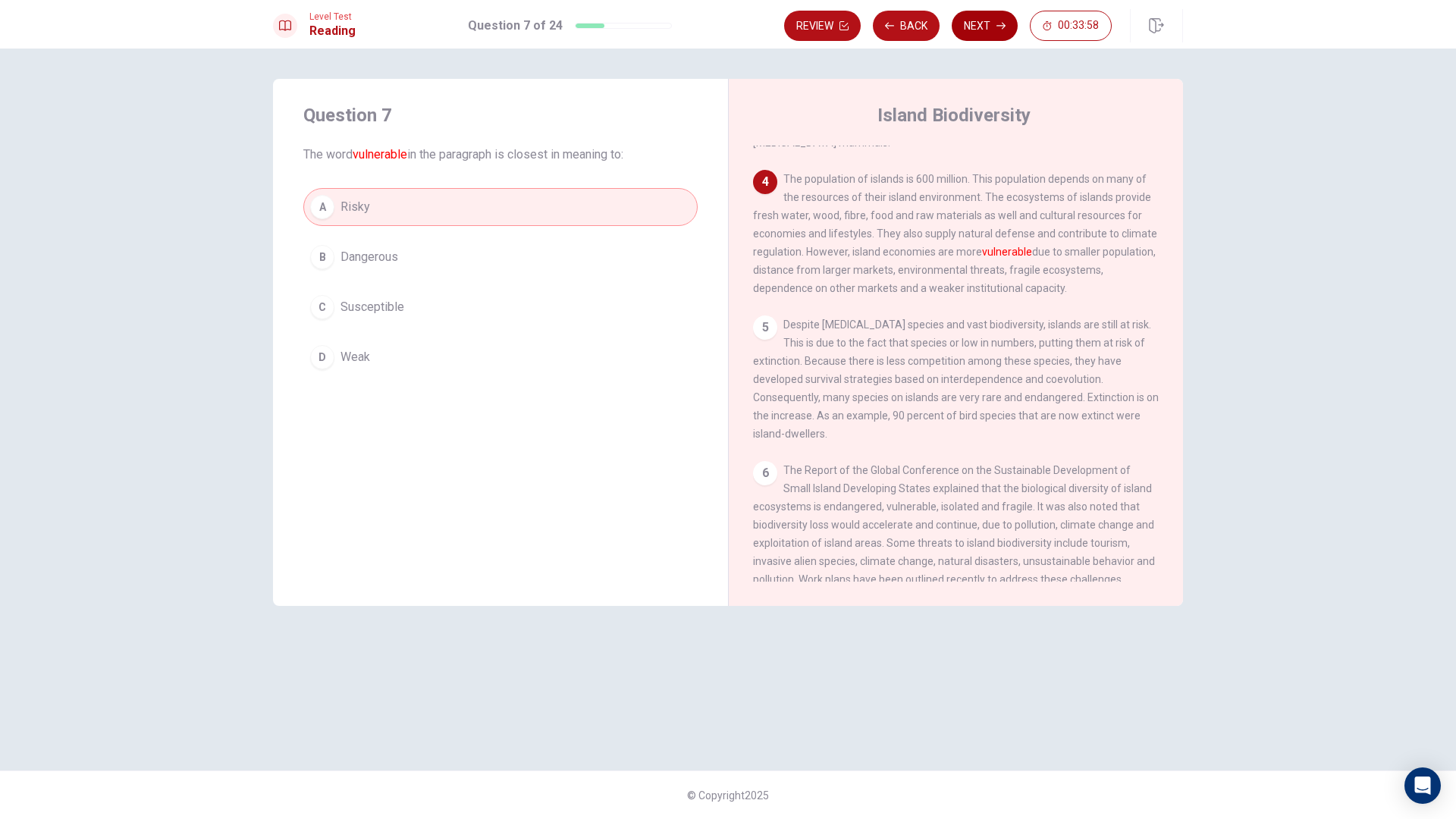
click at [967, 22] on button "Next" at bounding box center [984, 26] width 66 height 30
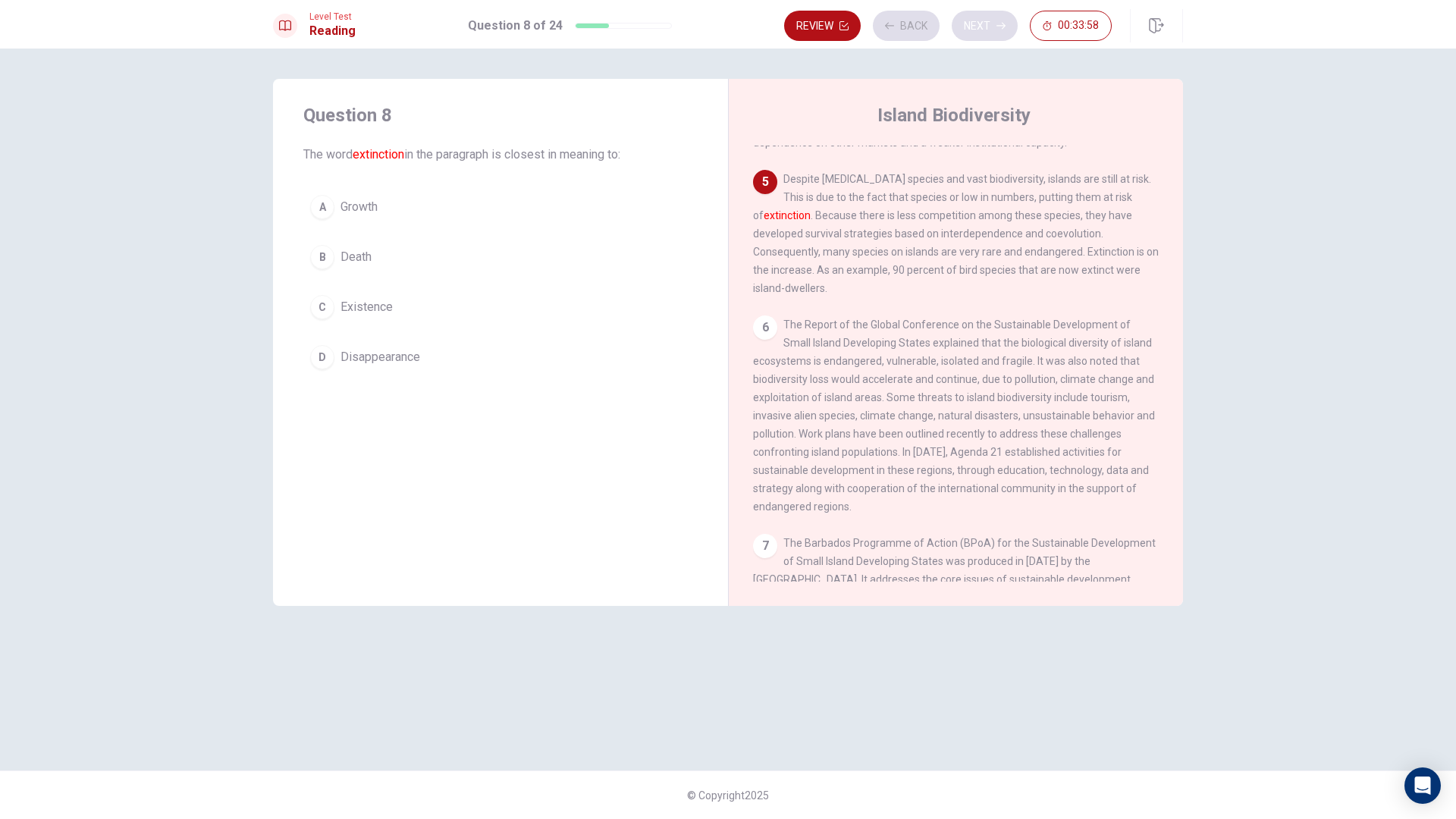
scroll to position [508, 0]
drag, startPoint x: 809, startPoint y: 161, endPoint x: 808, endPoint y: 172, distance: 11.0
click at [808, 172] on span "Despite [MEDICAL_DATA] species and vast biodiversity, islands are still at risk…" at bounding box center [955, 229] width 406 height 121
drag, startPoint x: 817, startPoint y: 172, endPoint x: 854, endPoint y: 172, distance: 37.0
click at [854, 172] on span "Despite [MEDICAL_DATA] species and vast biodiversity, islands are still at risk…" at bounding box center [955, 229] width 406 height 121
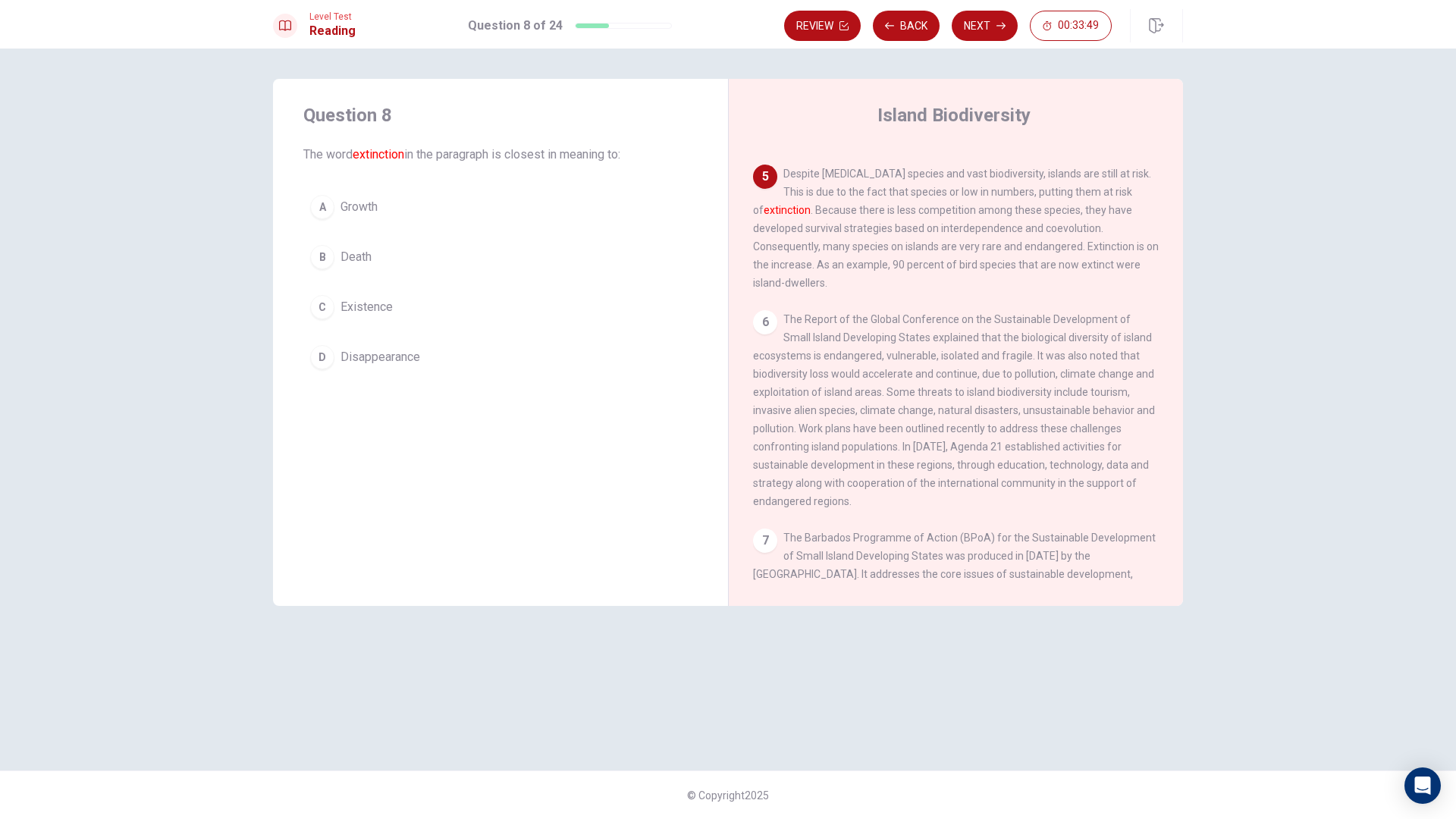
drag, startPoint x: 887, startPoint y: 176, endPoint x: 942, endPoint y: 179, distance: 55.1
click at [942, 179] on span "Despite [MEDICAL_DATA] species and vast biodiversity, islands are still at risk…" at bounding box center [955, 229] width 406 height 121
click at [773, 206] on span "Despite [MEDICAL_DATA] species and vast biodiversity, islands are still at risk…" at bounding box center [955, 229] width 406 height 121
drag, startPoint x: 786, startPoint y: 157, endPoint x: 1079, endPoint y: 173, distance: 293.4
click at [1082, 172] on span "Despite [MEDICAL_DATA] species and vast biodiversity, islands are still at risk…" at bounding box center [955, 229] width 406 height 121
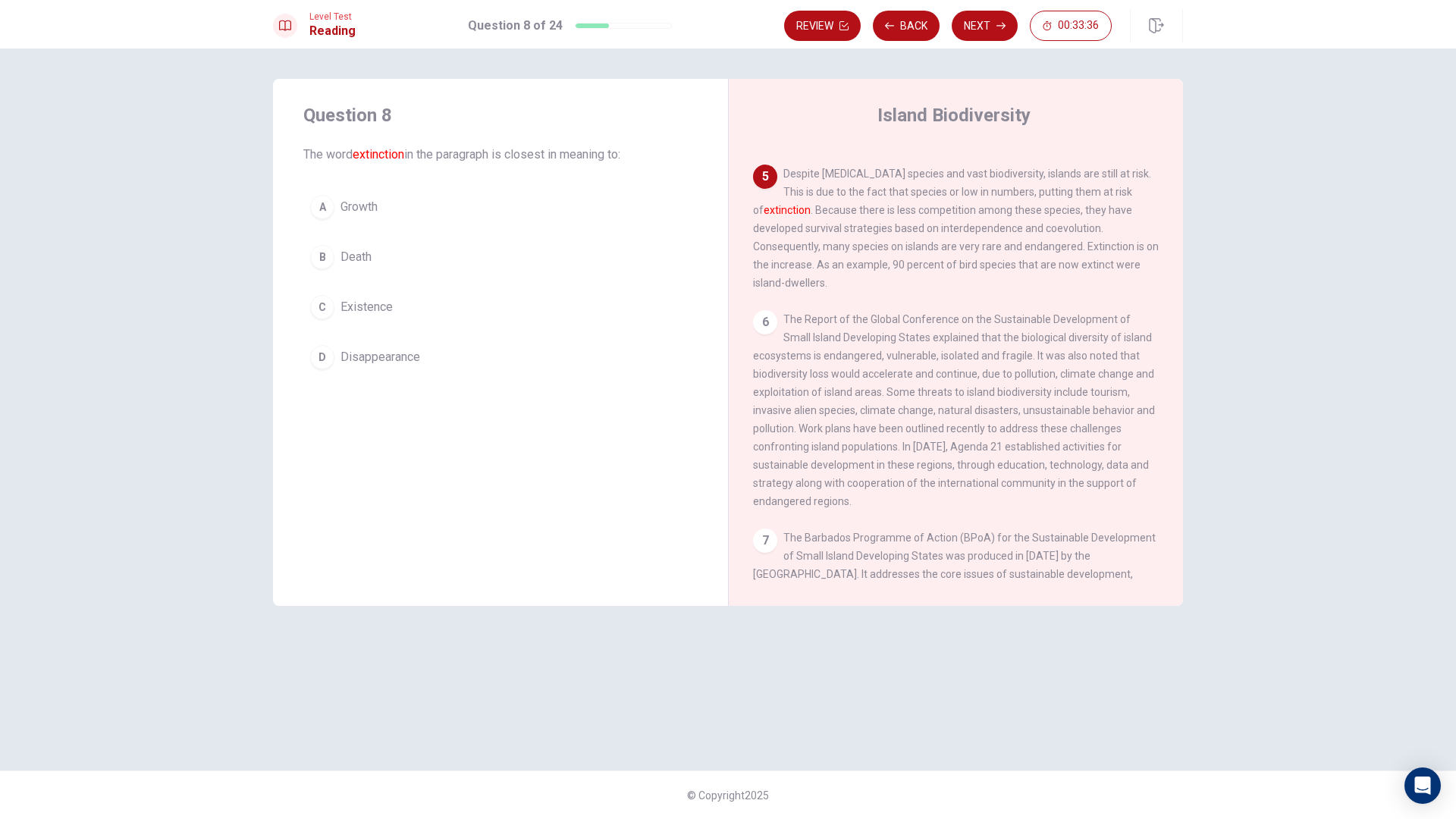
drag, startPoint x: 836, startPoint y: 172, endPoint x: 1047, endPoint y: 184, distance: 211.3
click at [1111, 175] on div "5 Despite [MEDICAL_DATA] species and vast biodiversity, islands are still at ri…" at bounding box center [956, 228] width 406 height 128
click at [510, 256] on button "B Death" at bounding box center [501, 257] width 394 height 38
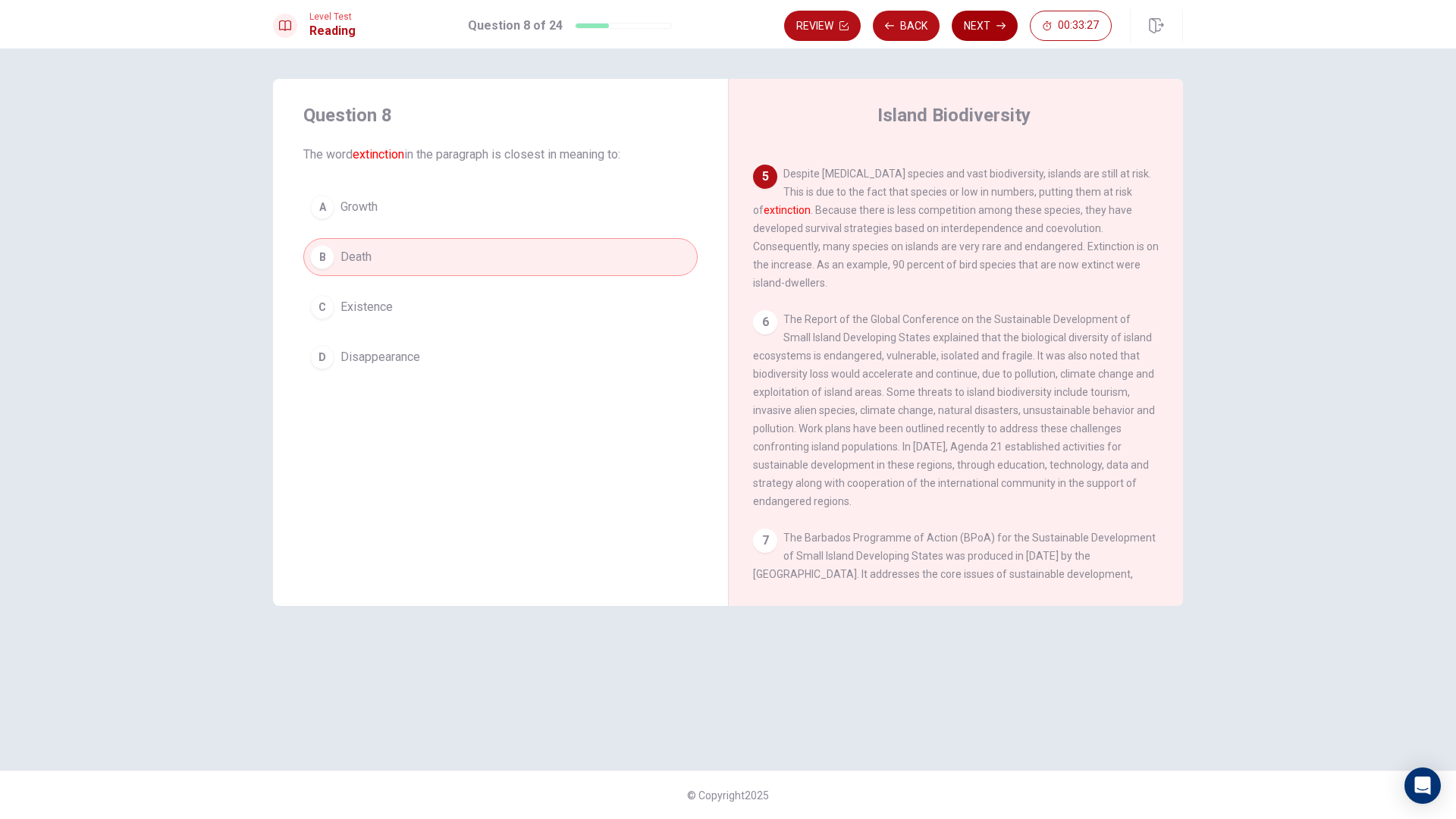
click at [991, 18] on button "Next" at bounding box center [984, 26] width 66 height 30
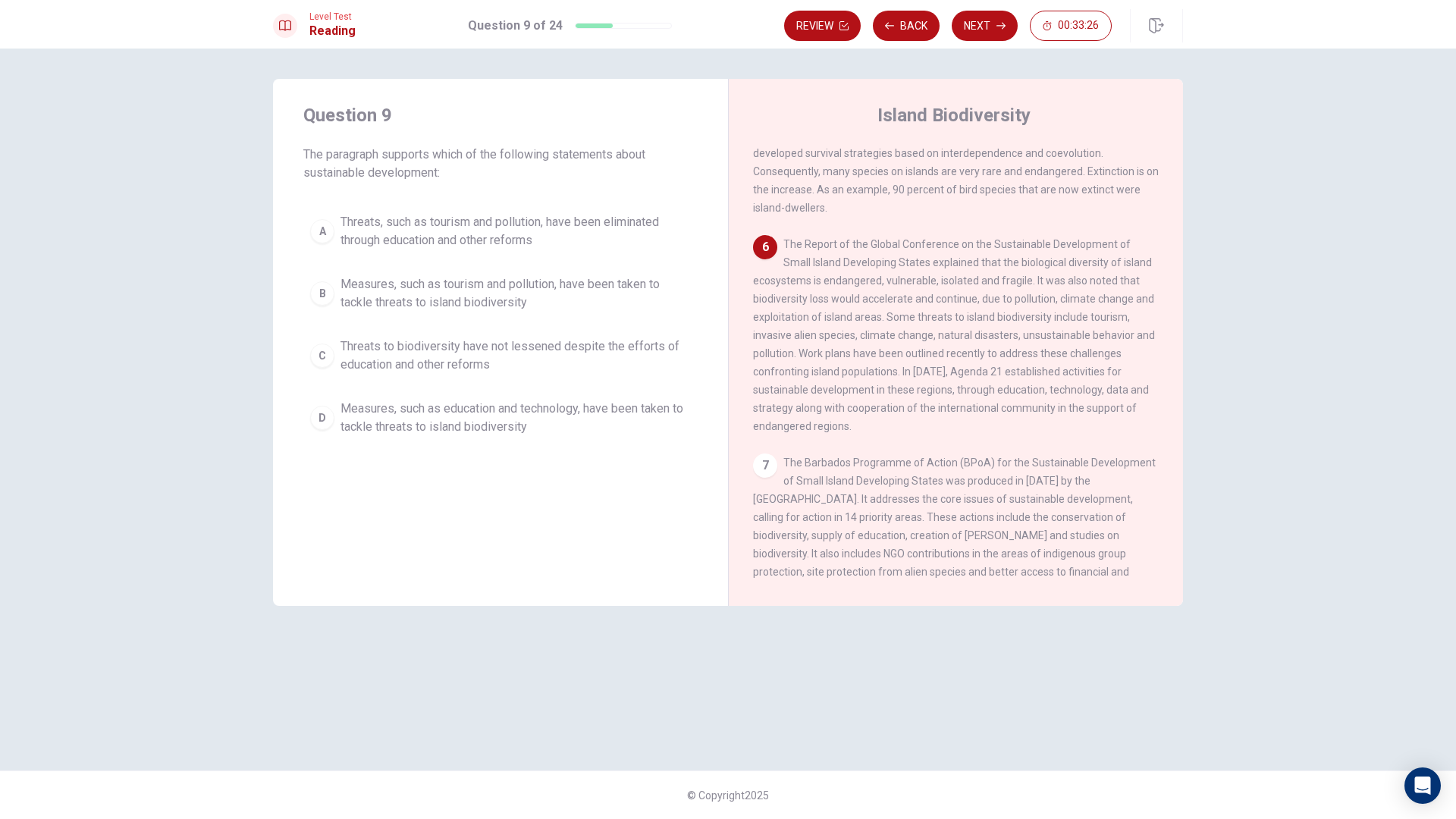
click at [790, 238] on div "6 The Report of the Global Conference on the Sustainable Development of Small I…" at bounding box center [956, 335] width 406 height 201
drag, startPoint x: 372, startPoint y: 157, endPoint x: 618, endPoint y: 157, distance: 246.0
click at [618, 157] on span "The paragraph supports which of the following statements about sustainable deve…" at bounding box center [501, 164] width 394 height 36
click at [405, 159] on span "The paragraph supports which of the following statements about sustainable deve…" at bounding box center [501, 164] width 394 height 36
click at [402, 164] on span "The paragraph supports which of the following statements about sustainable deve…" at bounding box center [501, 164] width 394 height 36
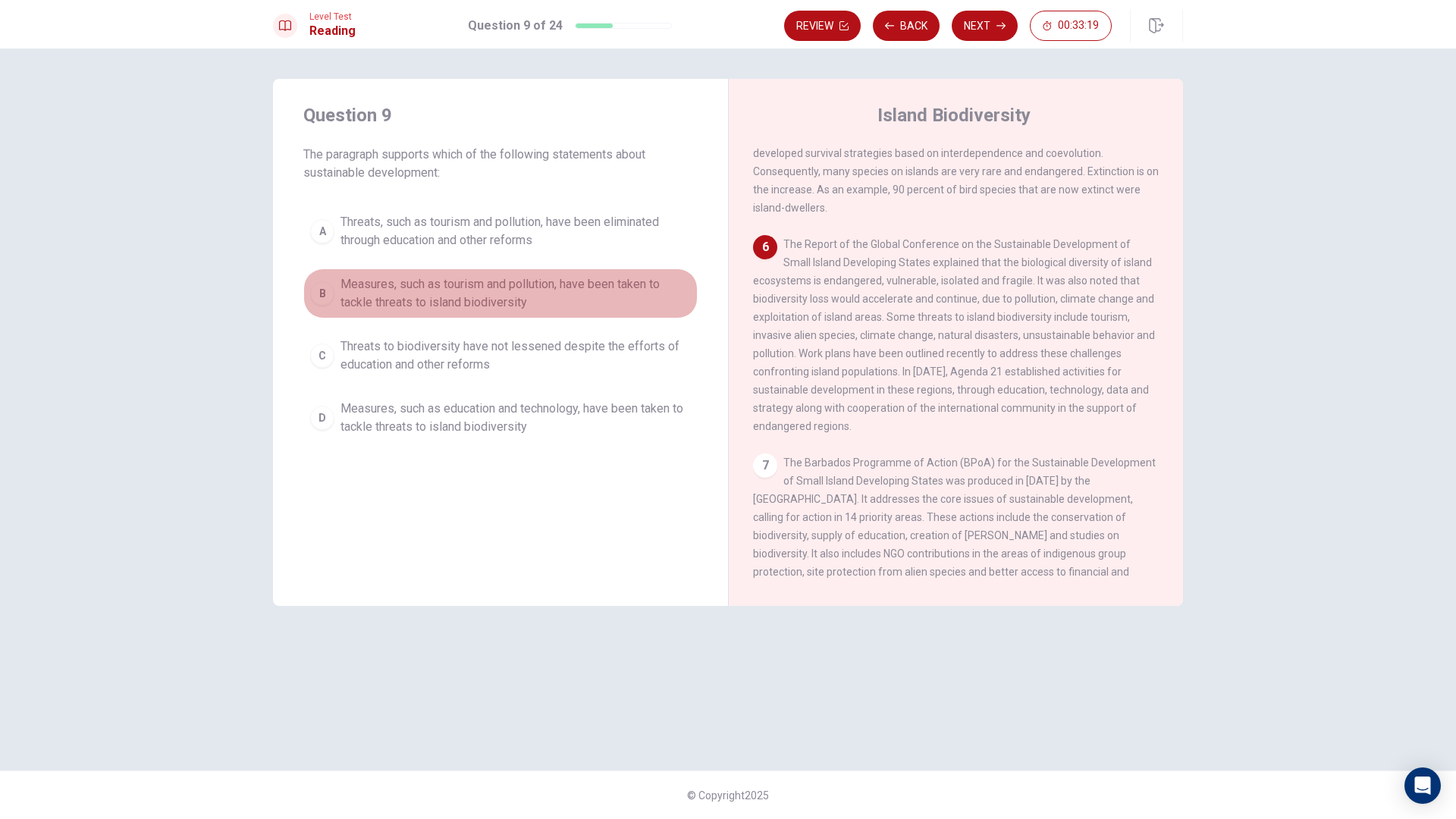
click at [501, 317] on button "B Measures, such as tourism and pollution, have been taken to tackle threats to…" at bounding box center [501, 293] width 394 height 50
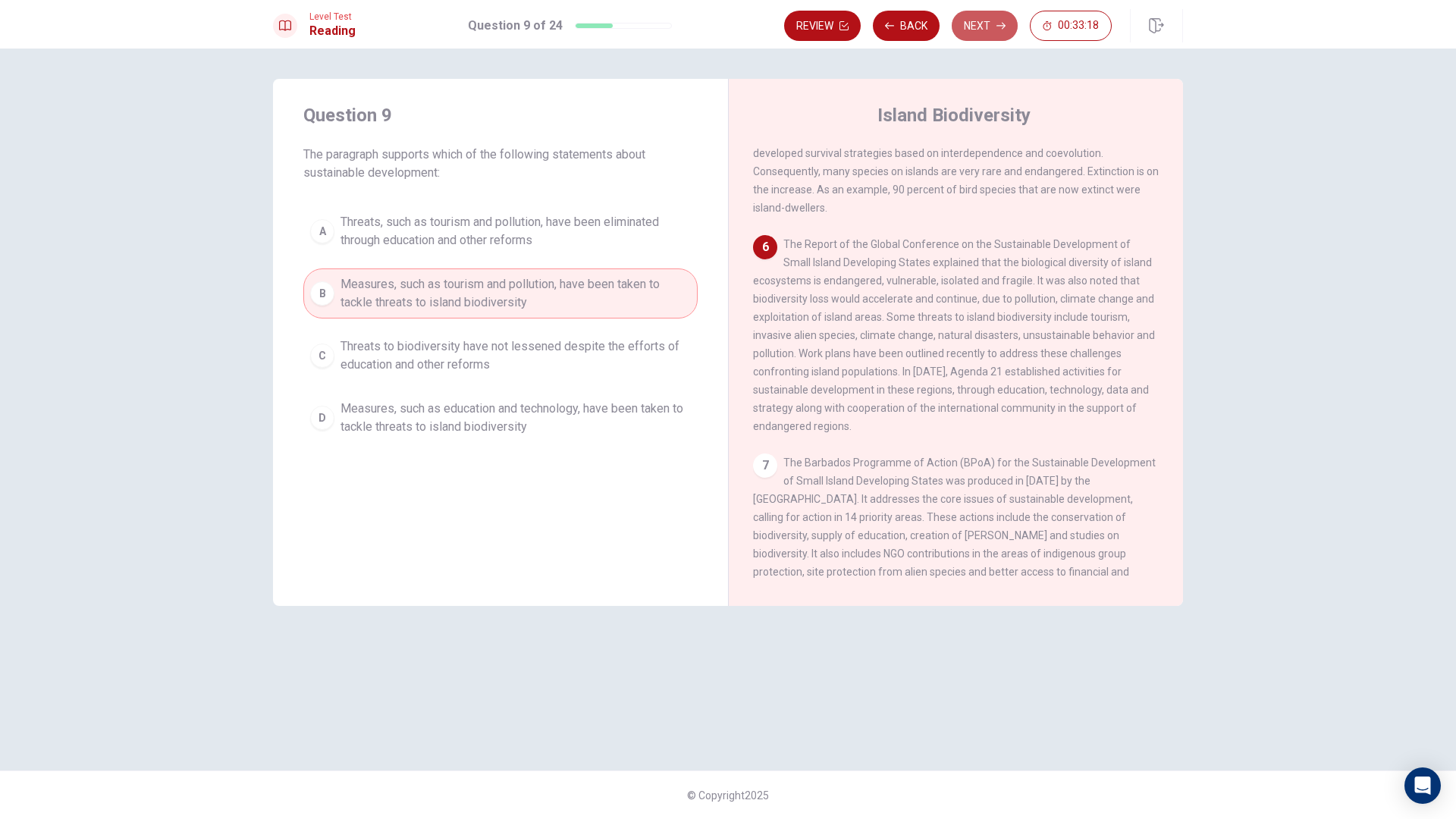
click at [986, 33] on button "Next" at bounding box center [984, 26] width 66 height 30
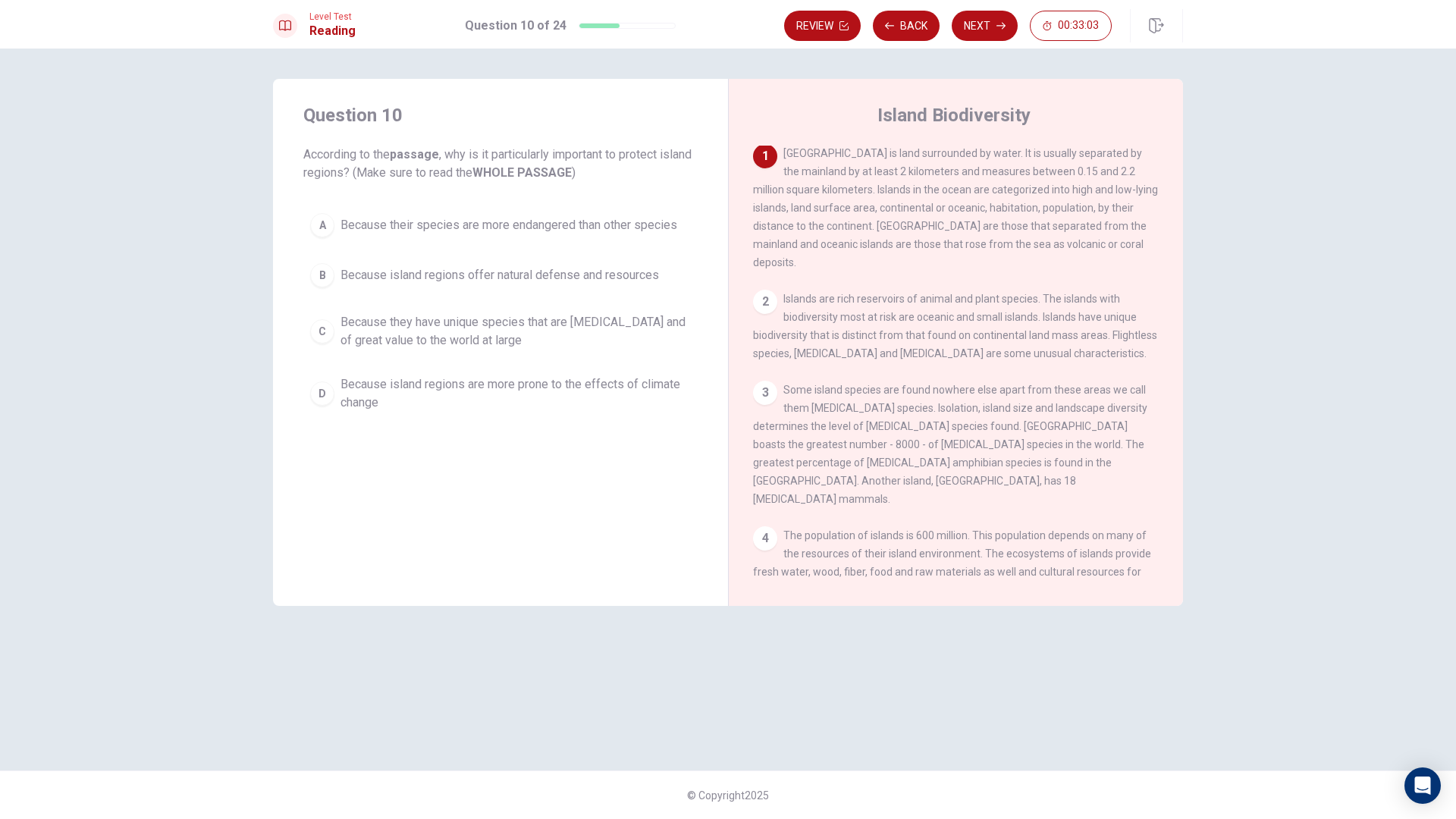
scroll to position [0, 0]
drag, startPoint x: 830, startPoint y: 165, endPoint x: 1013, endPoint y: 163, distance: 183.0
click at [1013, 163] on div "1 [GEOGRAPHIC_DATA] is land surrounded by water. It is usually separated by the…" at bounding box center [956, 209] width 406 height 128
drag, startPoint x: 406, startPoint y: 143, endPoint x: 484, endPoint y: 151, distance: 78.4
click at [484, 151] on div "Question 10 According to the passage , why is it particularly important to prot…" at bounding box center [501, 143] width 394 height 79
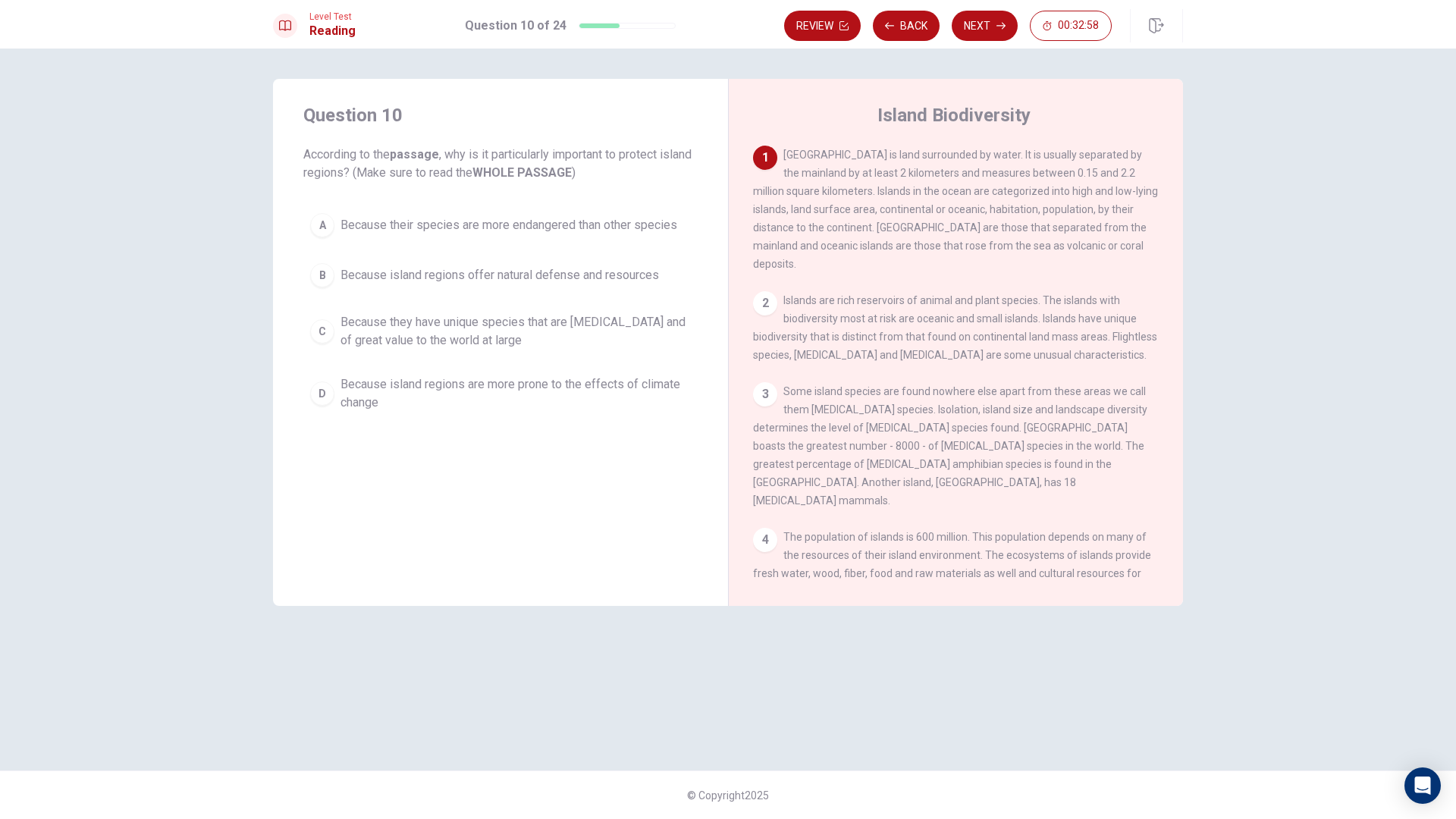
drag, startPoint x: 534, startPoint y: 154, endPoint x: 638, endPoint y: 160, distance: 104.2
click at [625, 163] on span "According to the passage , why is it particularly important to protect island r…" at bounding box center [501, 164] width 394 height 36
drag, startPoint x: 638, startPoint y: 160, endPoint x: 652, endPoint y: 155, distance: 14.9
click at [652, 157] on span "According to the passage , why is it particularly important to protect island r…" at bounding box center [501, 164] width 394 height 36
click at [809, 153] on span "[GEOGRAPHIC_DATA] is land surrounded by water. It is usually separated by the m…" at bounding box center [955, 209] width 405 height 121
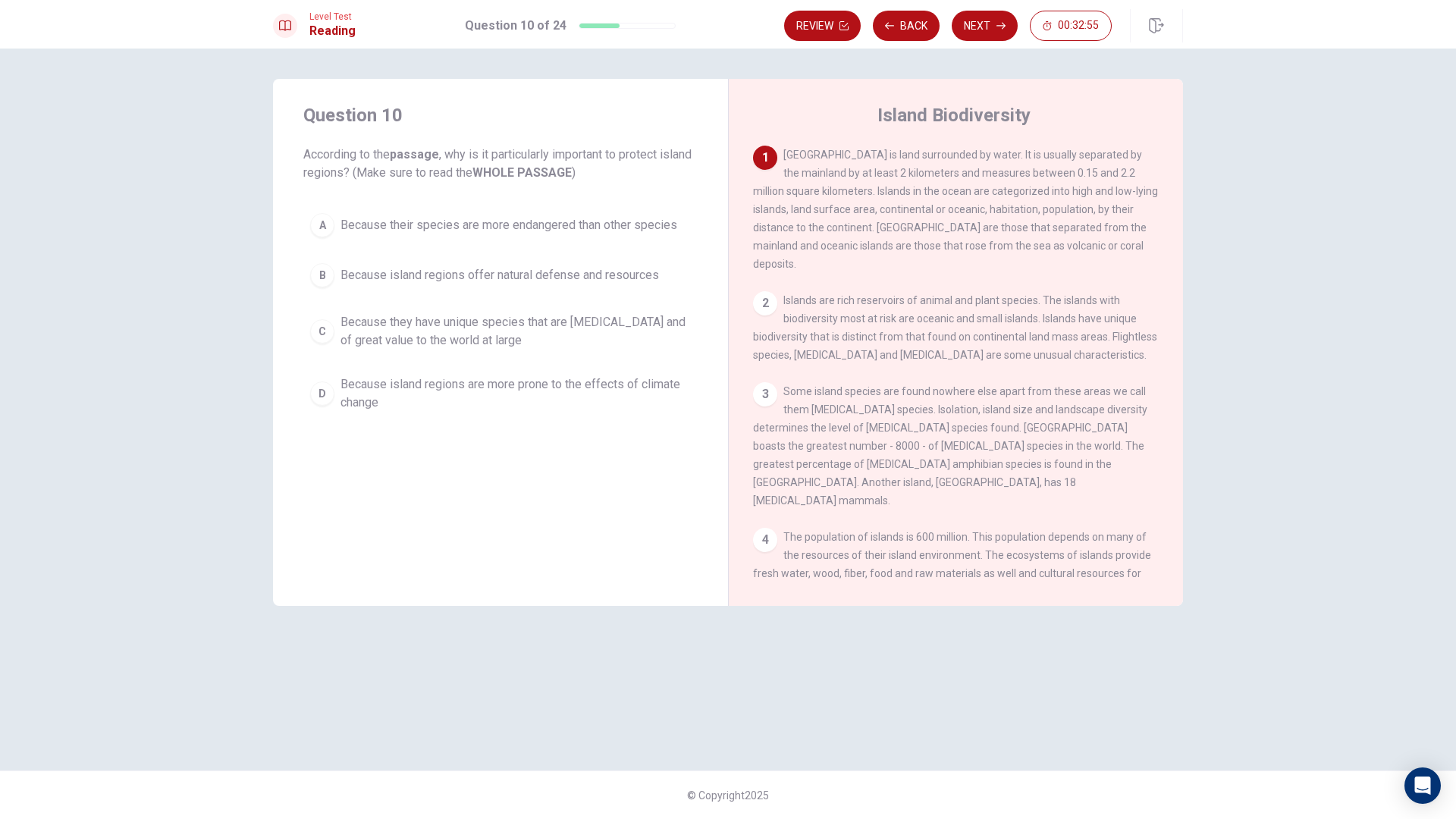
drag, startPoint x: 809, startPoint y: 153, endPoint x: 978, endPoint y: 157, distance: 169.0
click at [978, 157] on span "[GEOGRAPHIC_DATA] is land surrounded by water. It is usually separated by the m…" at bounding box center [955, 209] width 405 height 121
drag, startPoint x: 1087, startPoint y: 155, endPoint x: 1108, endPoint y: 160, distance: 21.6
click at [1130, 157] on span "[GEOGRAPHIC_DATA] is land surrounded by water. It is usually separated by the m…" at bounding box center [955, 209] width 405 height 121
drag, startPoint x: 784, startPoint y: 179, endPoint x: 924, endPoint y: 170, distance: 140.3
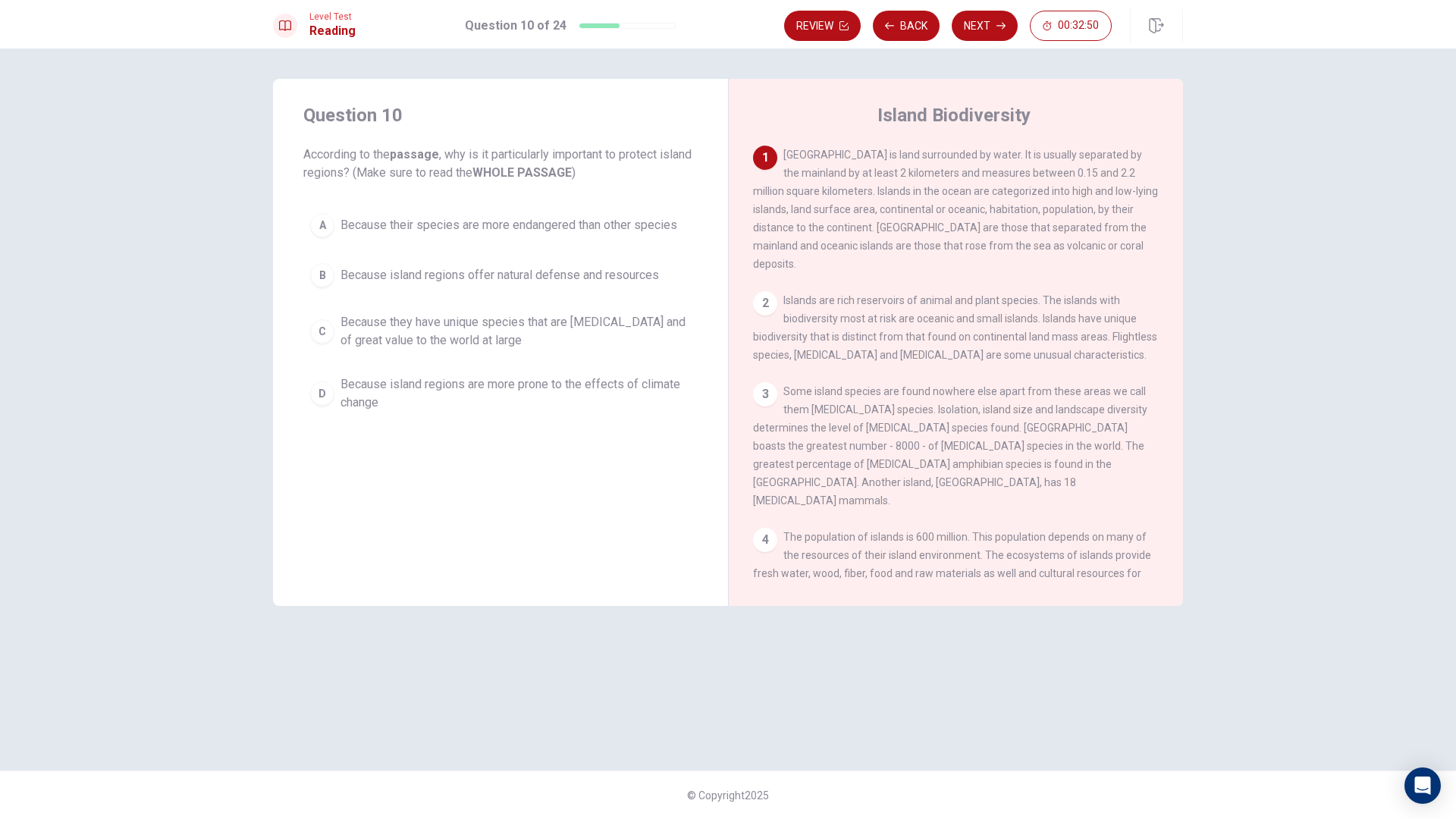
click at [923, 170] on span "[GEOGRAPHIC_DATA] is land surrounded by water. It is usually separated by the m…" at bounding box center [955, 209] width 405 height 121
drag, startPoint x: 938, startPoint y: 173, endPoint x: 1084, endPoint y: 205, distance: 149.5
click at [1137, 183] on div "1 [GEOGRAPHIC_DATA] is land surrounded by water. It is usually separated by the…" at bounding box center [956, 209] width 406 height 128
drag, startPoint x: 851, startPoint y: 186, endPoint x: 1111, endPoint y: 194, distance: 260.1
click at [1108, 194] on div "1 [GEOGRAPHIC_DATA] is land surrounded by water. It is usually separated by the…" at bounding box center [956, 209] width 406 height 128
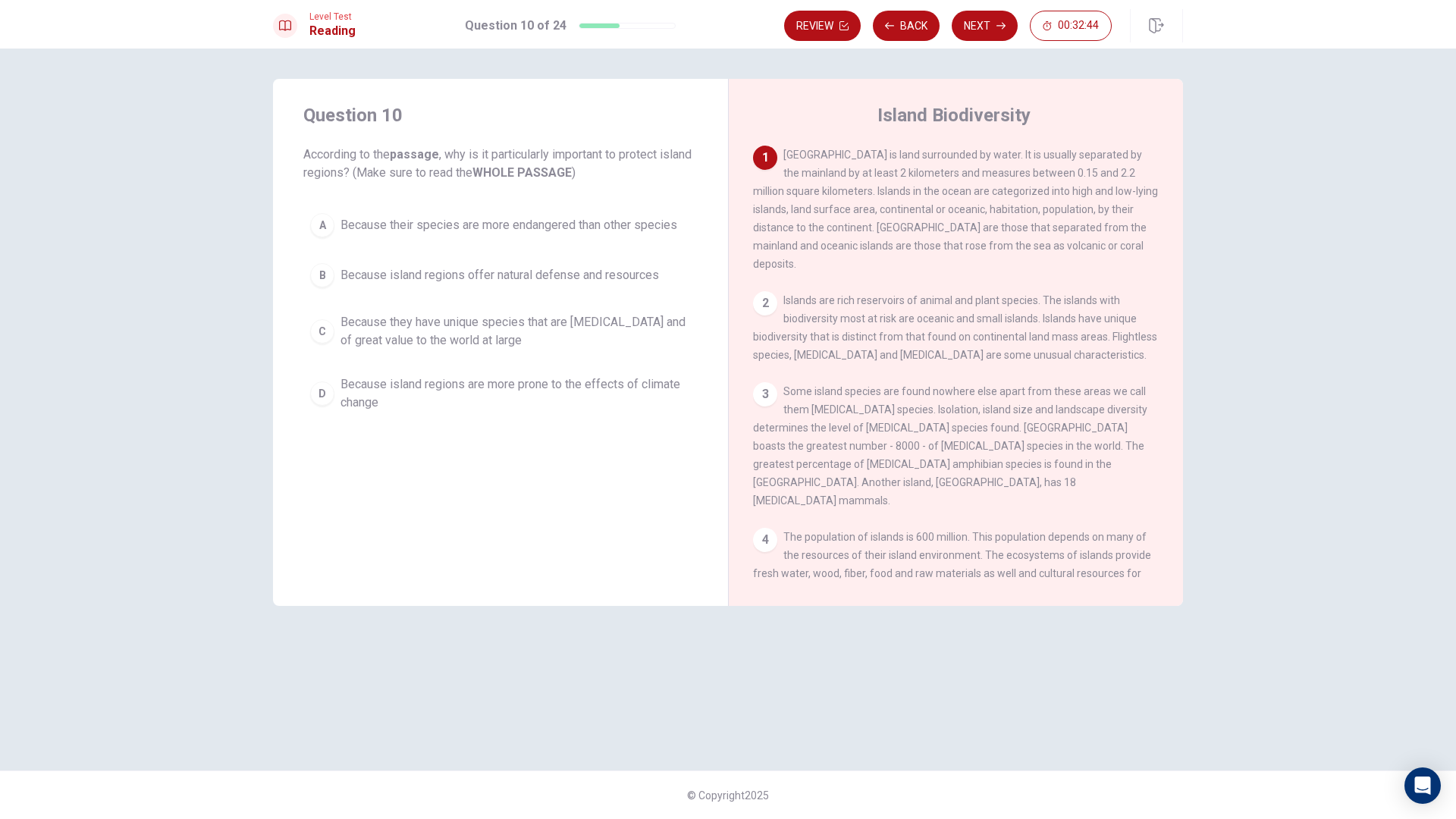
drag, startPoint x: 1065, startPoint y: 201, endPoint x: 782, endPoint y: 204, distance: 283.0
click at [784, 204] on div "1 [GEOGRAPHIC_DATA] is land surrounded by water. It is usually separated by the…" at bounding box center [956, 209] width 406 height 128
drag, startPoint x: 820, startPoint y: 210, endPoint x: 1110, endPoint y: 217, distance: 290.1
click at [1124, 214] on div "1 [GEOGRAPHIC_DATA] is land surrounded by water. It is usually separated by the…" at bounding box center [956, 209] width 406 height 128
drag, startPoint x: 833, startPoint y: 230, endPoint x: 928, endPoint y: 225, distance: 95.1
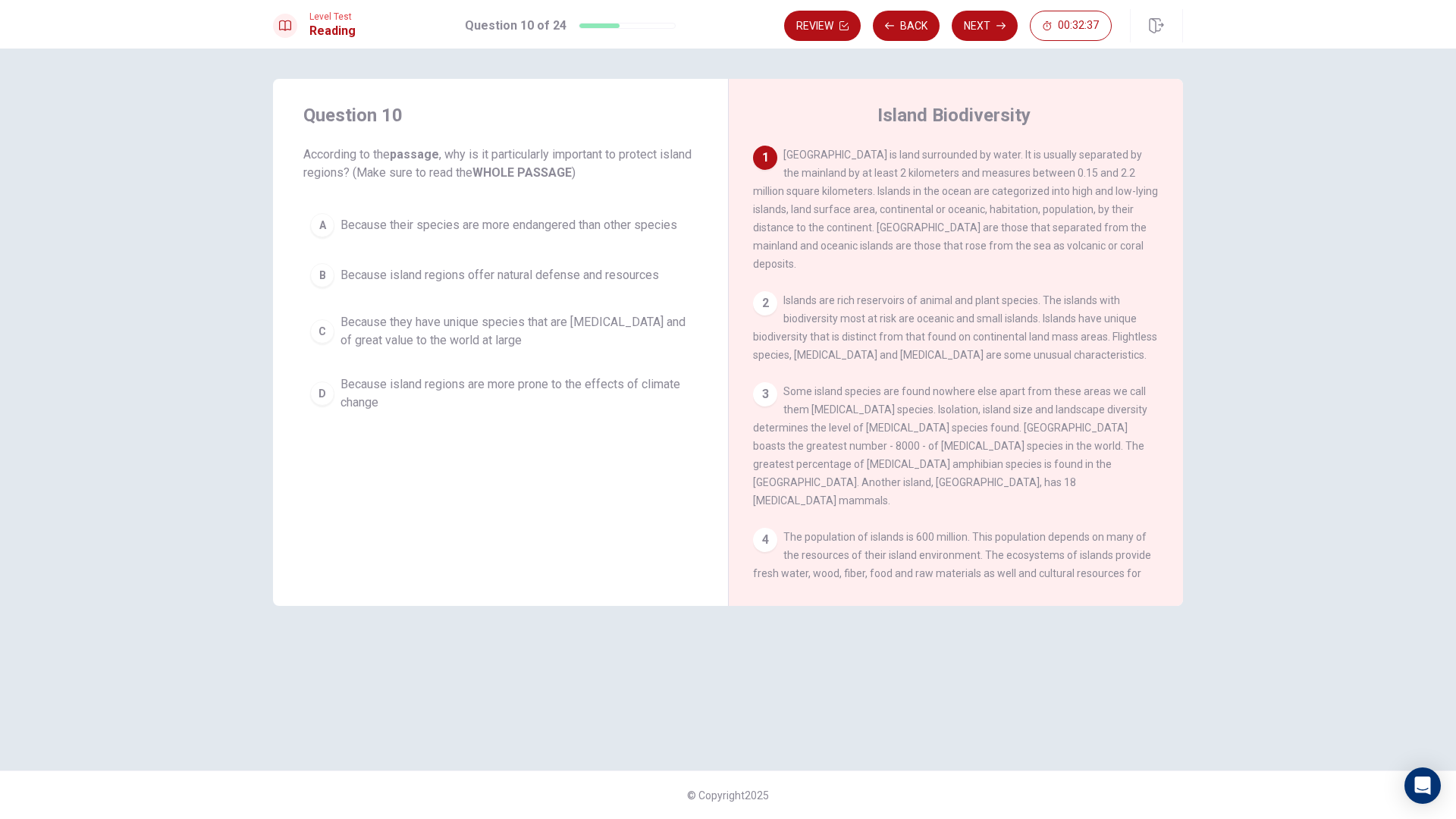
click at [928, 225] on span "[GEOGRAPHIC_DATA] is land surrounded by water. It is usually separated by the m…" at bounding box center [955, 209] width 405 height 121
click at [829, 214] on span "[GEOGRAPHIC_DATA] is land surrounded by water. It is usually separated by the m…" at bounding box center [955, 209] width 405 height 121
drag, startPoint x: 820, startPoint y: 217, endPoint x: 892, endPoint y: 230, distance: 73.2
click at [893, 223] on div "1 [GEOGRAPHIC_DATA] is land surrounded by water. It is usually separated by the…" at bounding box center [956, 209] width 406 height 128
drag, startPoint x: 813, startPoint y: 194, endPoint x: 1125, endPoint y: 196, distance: 312.0
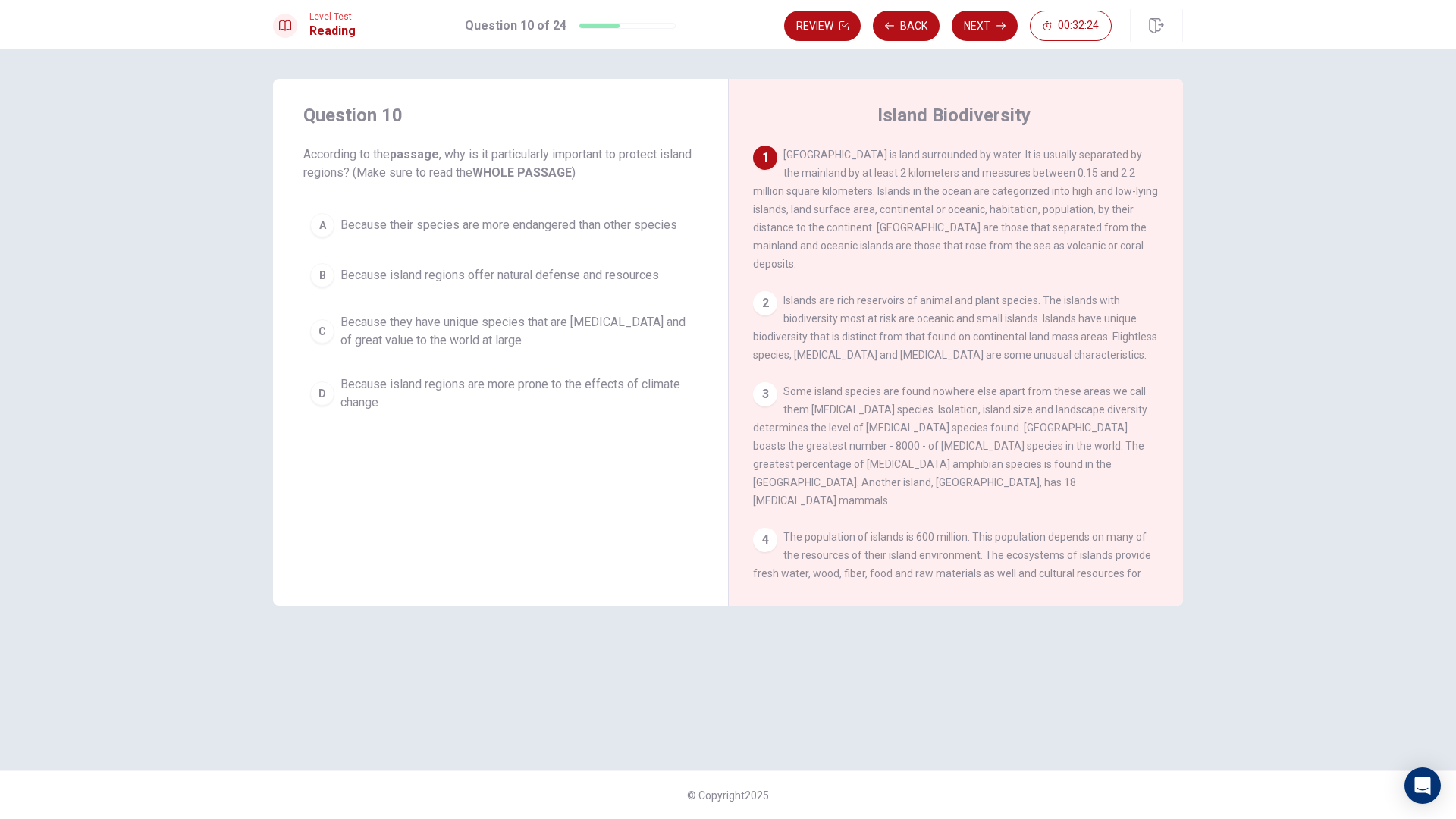
click at [1129, 195] on span "[GEOGRAPHIC_DATA] is land surrounded by water. It is usually separated by the m…" at bounding box center [955, 209] width 405 height 121
drag, startPoint x: 772, startPoint y: 220, endPoint x: 849, endPoint y: 218, distance: 77.0
click at [849, 218] on div "1 [GEOGRAPHIC_DATA] is land surrounded by water. It is usually separated by the…" at bounding box center [956, 209] width 406 height 128
drag, startPoint x: 873, startPoint y: 216, endPoint x: 1091, endPoint y: 228, distance: 218.3
click at [1161, 223] on div "1 [GEOGRAPHIC_DATA] is land surrounded by water. It is usually separated by the…" at bounding box center [966, 364] width 427 height 436
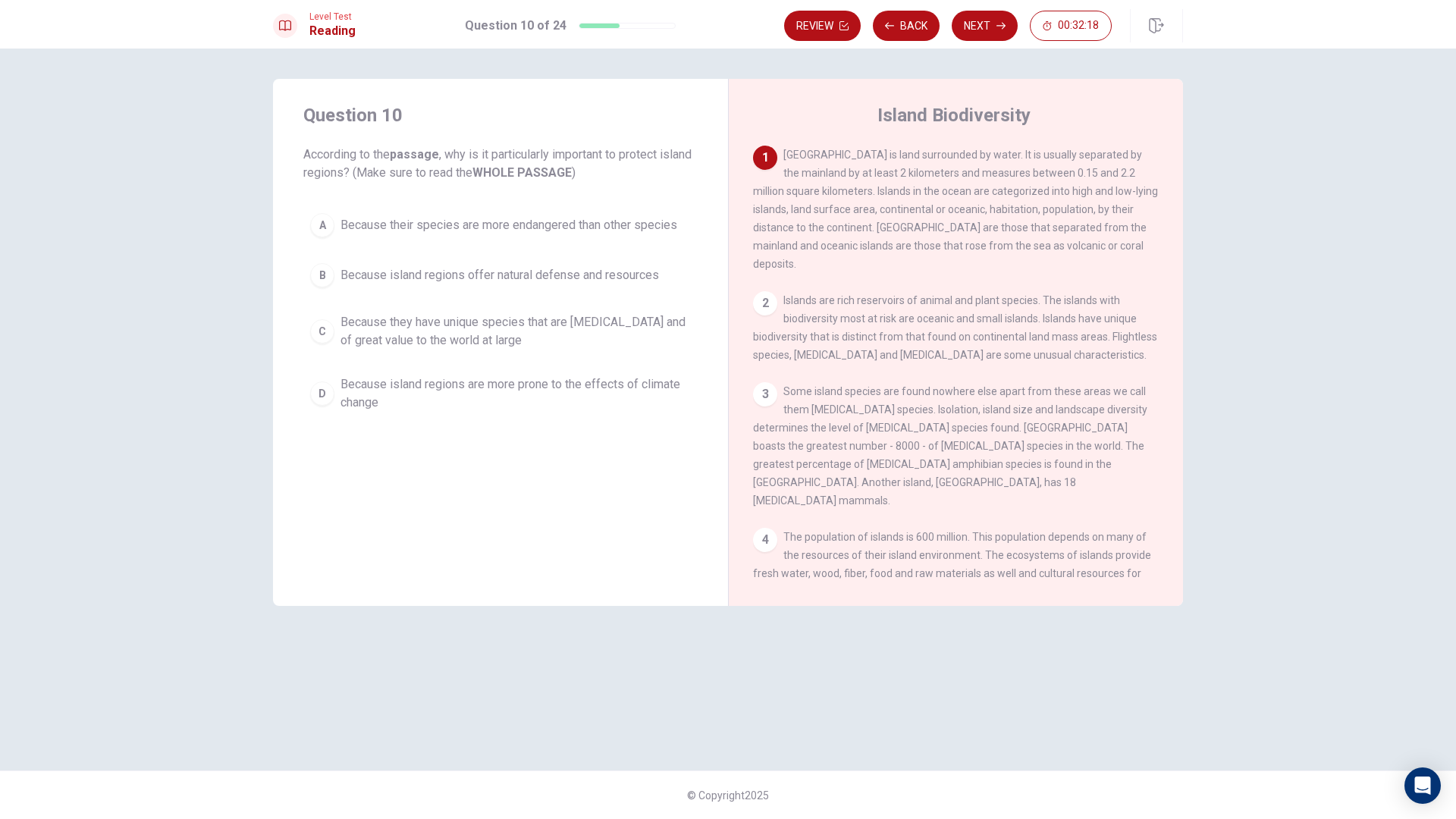
drag, startPoint x: 847, startPoint y: 232, endPoint x: 983, endPoint y: 245, distance: 136.6
click at [1071, 240] on div "1 [GEOGRAPHIC_DATA] is land surrounded by water. It is usually separated by the…" at bounding box center [956, 209] width 406 height 128
drag, startPoint x: 761, startPoint y: 251, endPoint x: 900, endPoint y: 260, distance: 139.3
click at [1013, 252] on span "[GEOGRAPHIC_DATA] is land surrounded by water. It is usually separated by the m…" at bounding box center [955, 209] width 405 height 121
drag, startPoint x: 521, startPoint y: 168, endPoint x: 530, endPoint y: 177, distance: 12.7
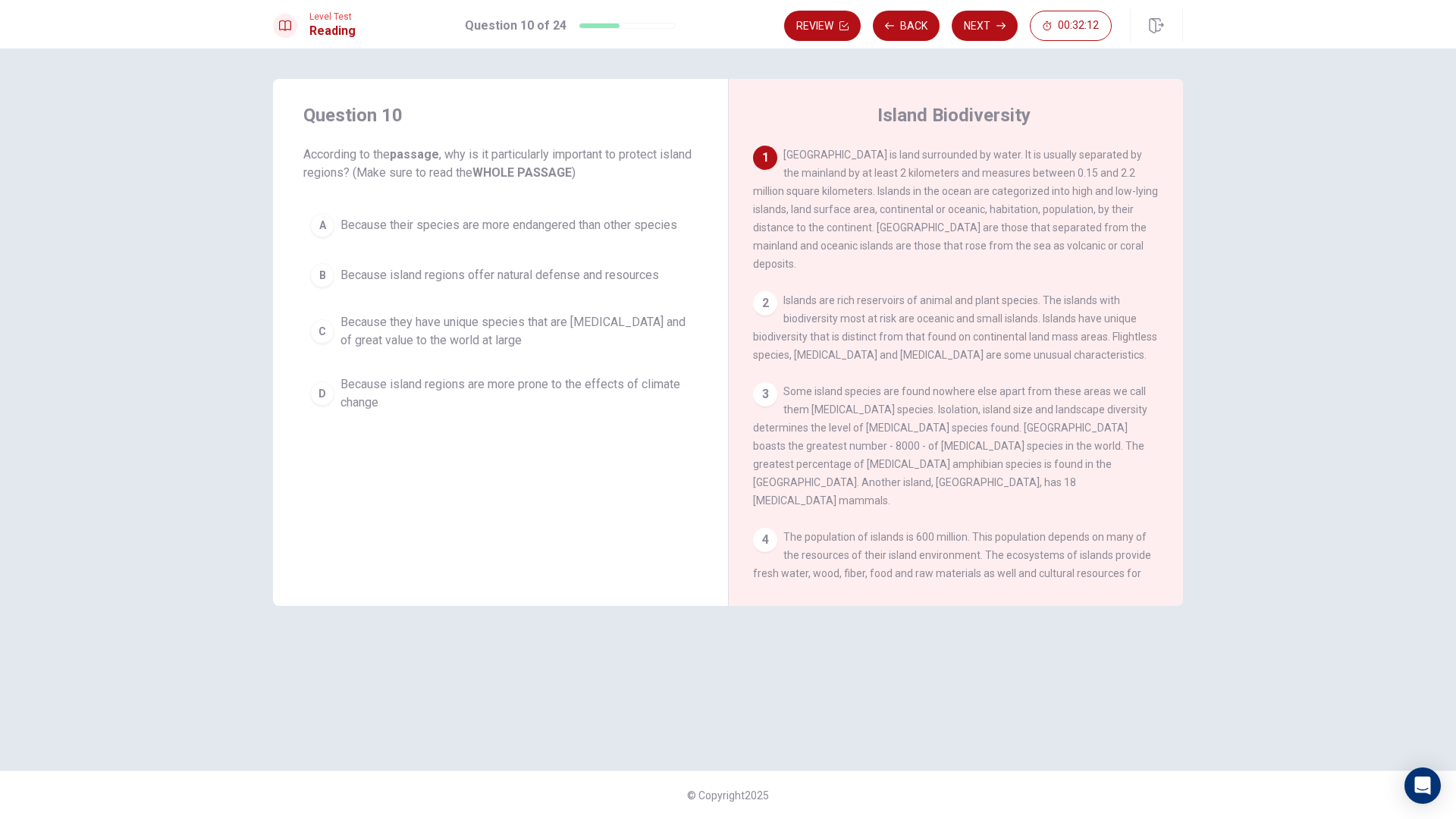
click at [530, 176] on b "WHOLE PASSAGE" at bounding box center [522, 172] width 99 height 14
drag, startPoint x: 923, startPoint y: 212, endPoint x: 955, endPoint y: 206, distance: 32.6
click at [947, 208] on span "[GEOGRAPHIC_DATA] is land surrounded by water. It is usually separated by the m…" at bounding box center [955, 209] width 405 height 121
drag, startPoint x: 1014, startPoint y: 189, endPoint x: 1084, endPoint y: 189, distance: 70.0
click at [1084, 189] on span "[GEOGRAPHIC_DATA] is land surrounded by water. It is usually separated by the m…" at bounding box center [955, 209] width 405 height 121
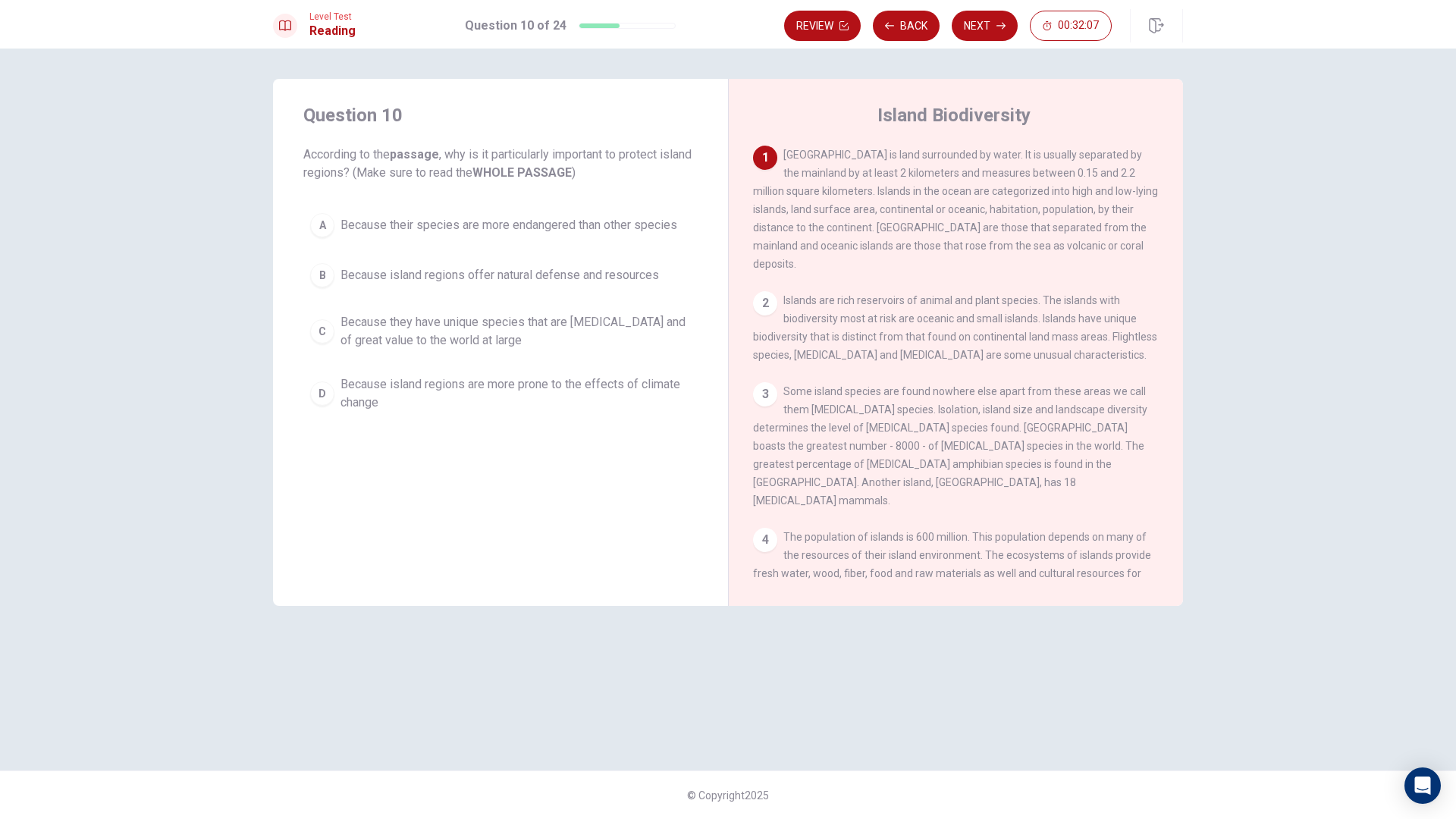
drag, startPoint x: 796, startPoint y: 212, endPoint x: 826, endPoint y: 217, distance: 30.4
click at [825, 217] on span "[GEOGRAPHIC_DATA] is land surrounded by water. It is usually separated by the m…" at bounding box center [955, 209] width 405 height 121
click at [869, 221] on div "1 [GEOGRAPHIC_DATA] is land surrounded by water. It is usually separated by the…" at bounding box center [956, 209] width 406 height 128
drag, startPoint x: 908, startPoint y: 221, endPoint x: 974, endPoint y: 217, distance: 66.1
click at [940, 221] on div "1 [GEOGRAPHIC_DATA] is land surrounded by water. It is usually separated by the…" at bounding box center [956, 209] width 406 height 128
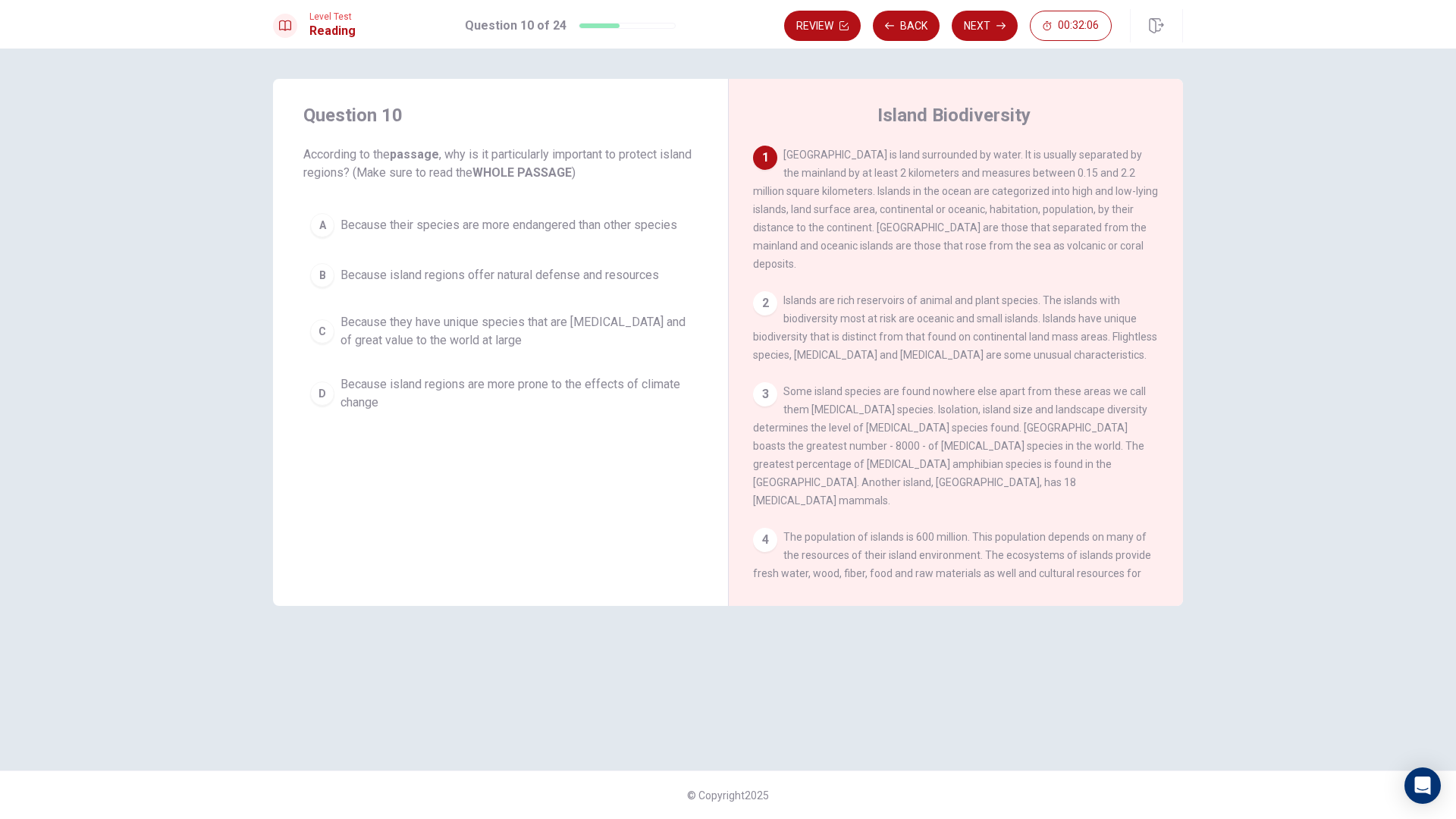
drag, startPoint x: 974, startPoint y: 217, endPoint x: 1067, endPoint y: 215, distance: 93.0
click at [1037, 217] on div "1 [GEOGRAPHIC_DATA] is land surrounded by water. It is usually separated by the…" at bounding box center [956, 209] width 406 height 128
click at [1069, 215] on span "[GEOGRAPHIC_DATA] is land surrounded by water. It is usually separated by the m…" at bounding box center [955, 209] width 405 height 121
drag, startPoint x: 965, startPoint y: 215, endPoint x: 937, endPoint y: 222, distance: 28.9
click at [982, 216] on span "[GEOGRAPHIC_DATA] is land surrounded by water. It is usually separated by the m…" at bounding box center [955, 209] width 405 height 121
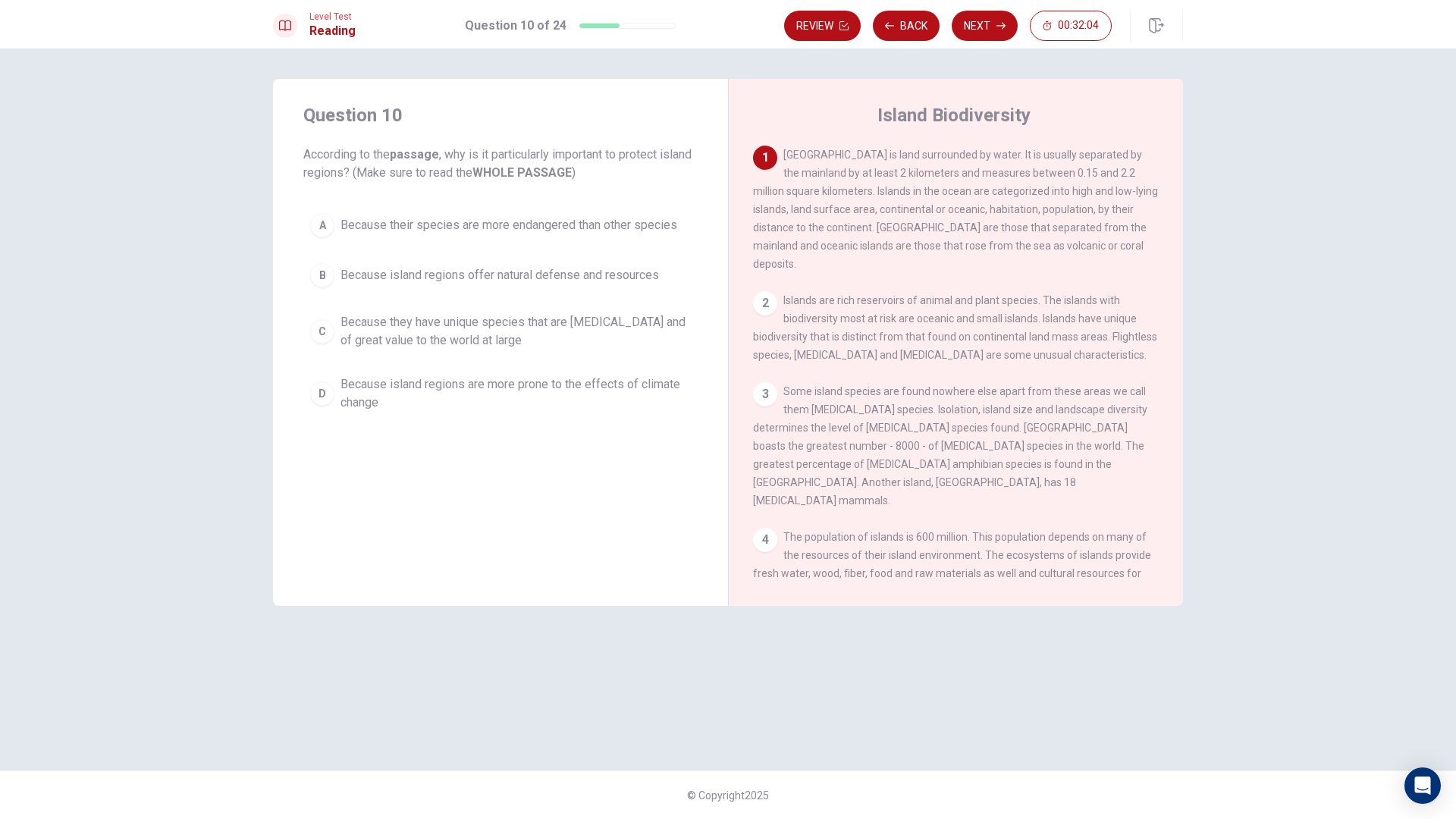
drag, startPoint x: 794, startPoint y: 236, endPoint x: 1036, endPoint y: 237, distance: 242.0
click at [1037, 237] on span "[GEOGRAPHIC_DATA] is land surrounded by water. It is usually separated by the m…" at bounding box center [955, 209] width 405 height 121
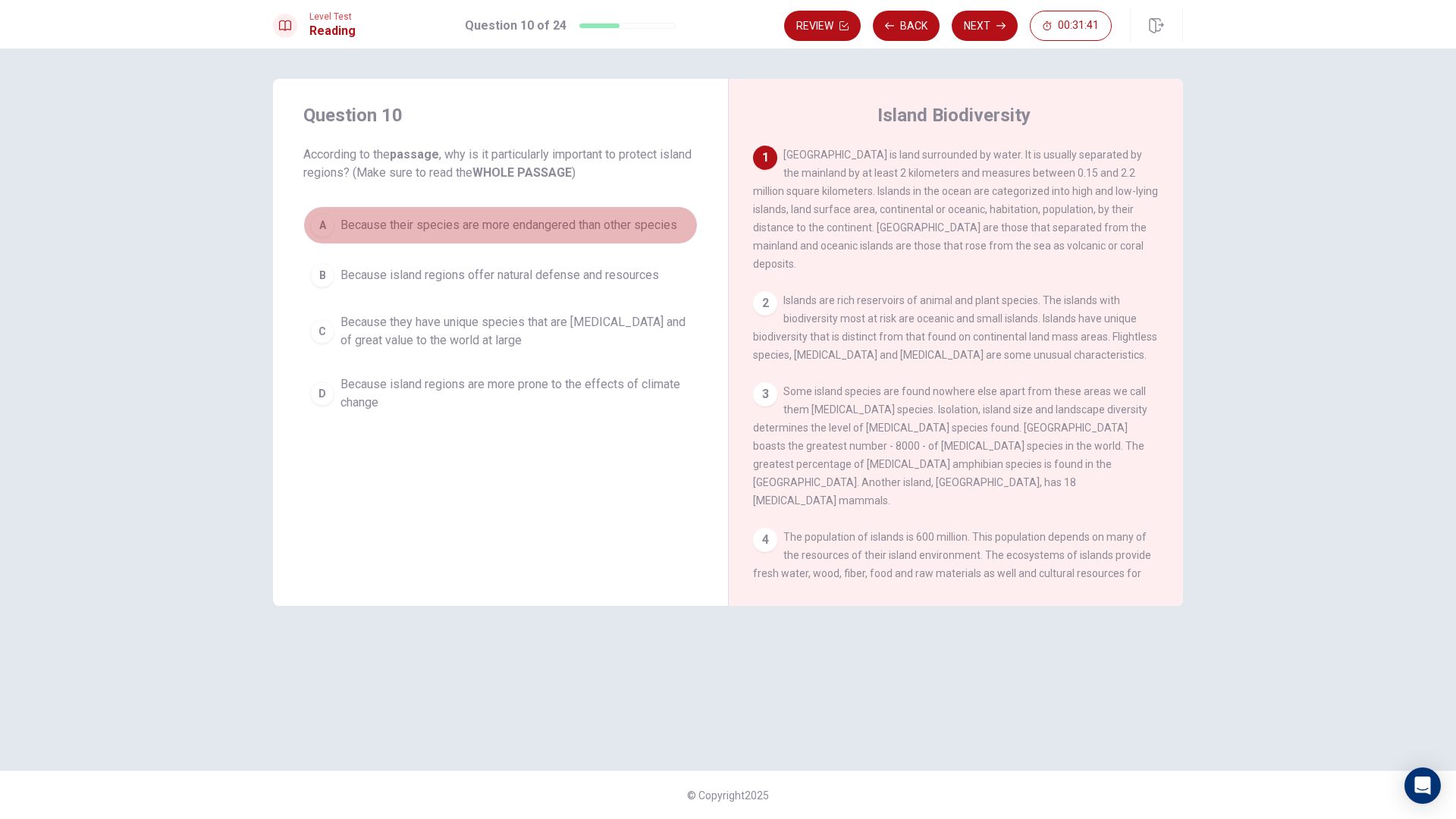
click at [427, 225] on span "Because their species are more endangered than other species" at bounding box center [509, 225] width 337 height 18
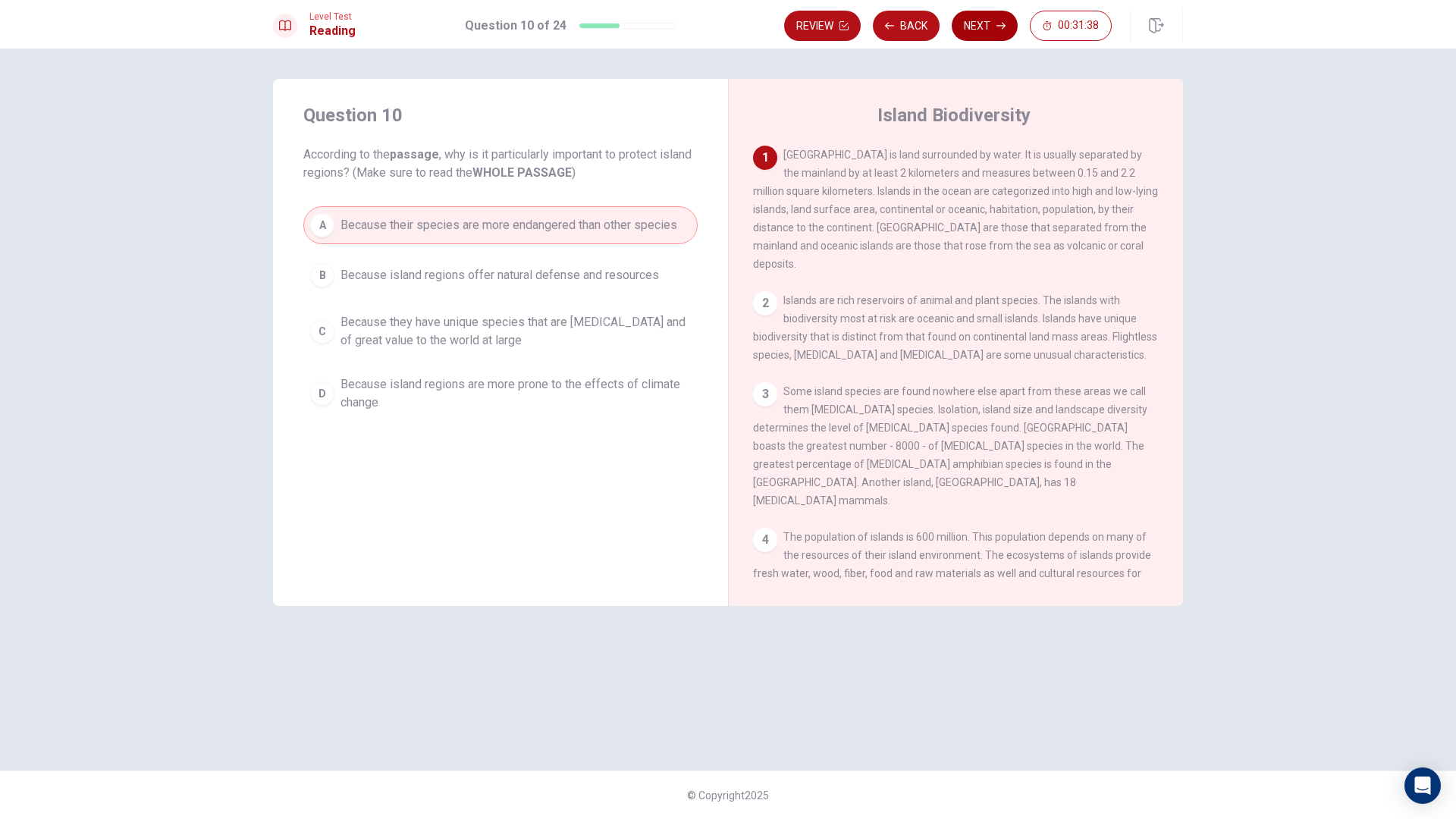
click at [994, 20] on button "Next" at bounding box center [984, 26] width 66 height 30
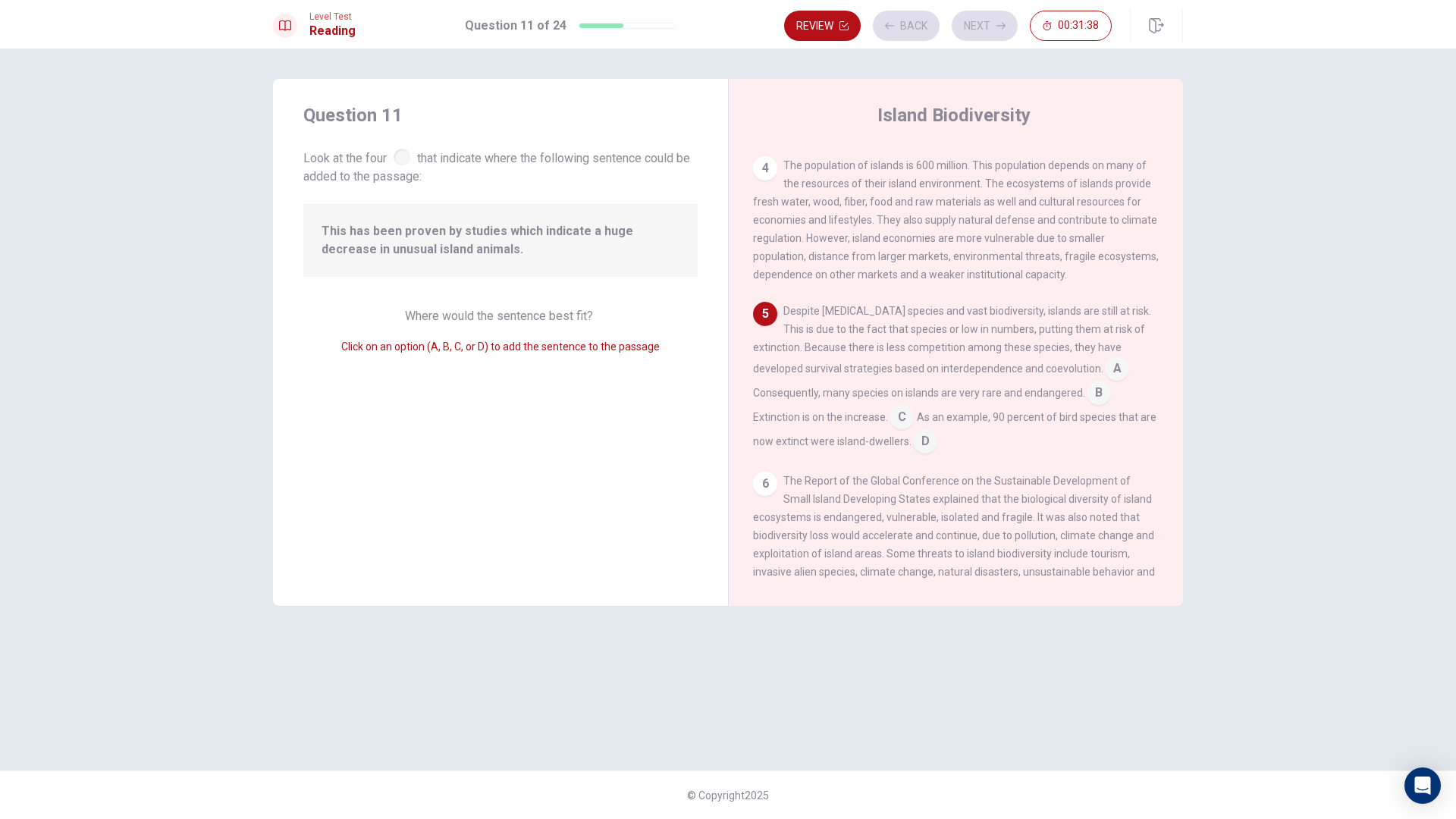
scroll to position [377, 0]
drag, startPoint x: 330, startPoint y: 230, endPoint x: 427, endPoint y: 237, distance: 97.3
click at [427, 237] on span "This has been proven by studies which indicate a huge decrease in unusual islan…" at bounding box center [501, 240] width 358 height 36
click at [440, 252] on span "This has been proven by studies which indicate a huge decrease in unusual islan…" at bounding box center [501, 240] width 358 height 36
drag, startPoint x: 377, startPoint y: 231, endPoint x: 421, endPoint y: 234, distance: 44.1
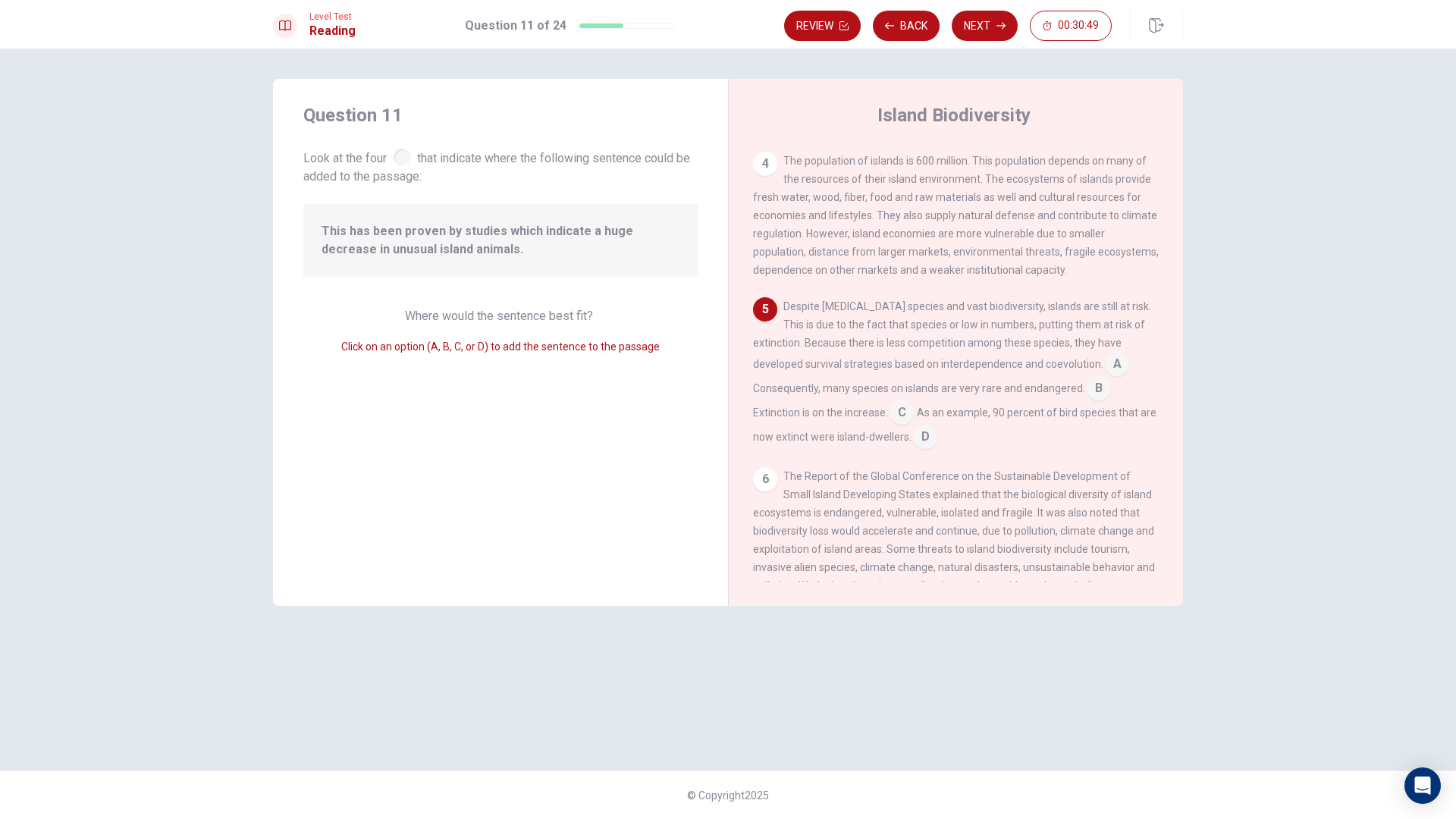
click at [421, 234] on span "This has been proven by studies which indicate a huge decrease in unusual islan…" at bounding box center [501, 240] width 358 height 36
drag, startPoint x: 662, startPoint y: 229, endPoint x: 441, endPoint y: 252, distance: 222.2
click at [499, 245] on span "This has been proven by studies which indicate a huge decrease in unusual islan…" at bounding box center [501, 240] width 358 height 36
click at [413, 252] on span "This has been proven by studies which indicate a huge decrease in unusual islan…" at bounding box center [501, 240] width 358 height 36
drag, startPoint x: 802, startPoint y: 296, endPoint x: 962, endPoint y: 325, distance: 162.6
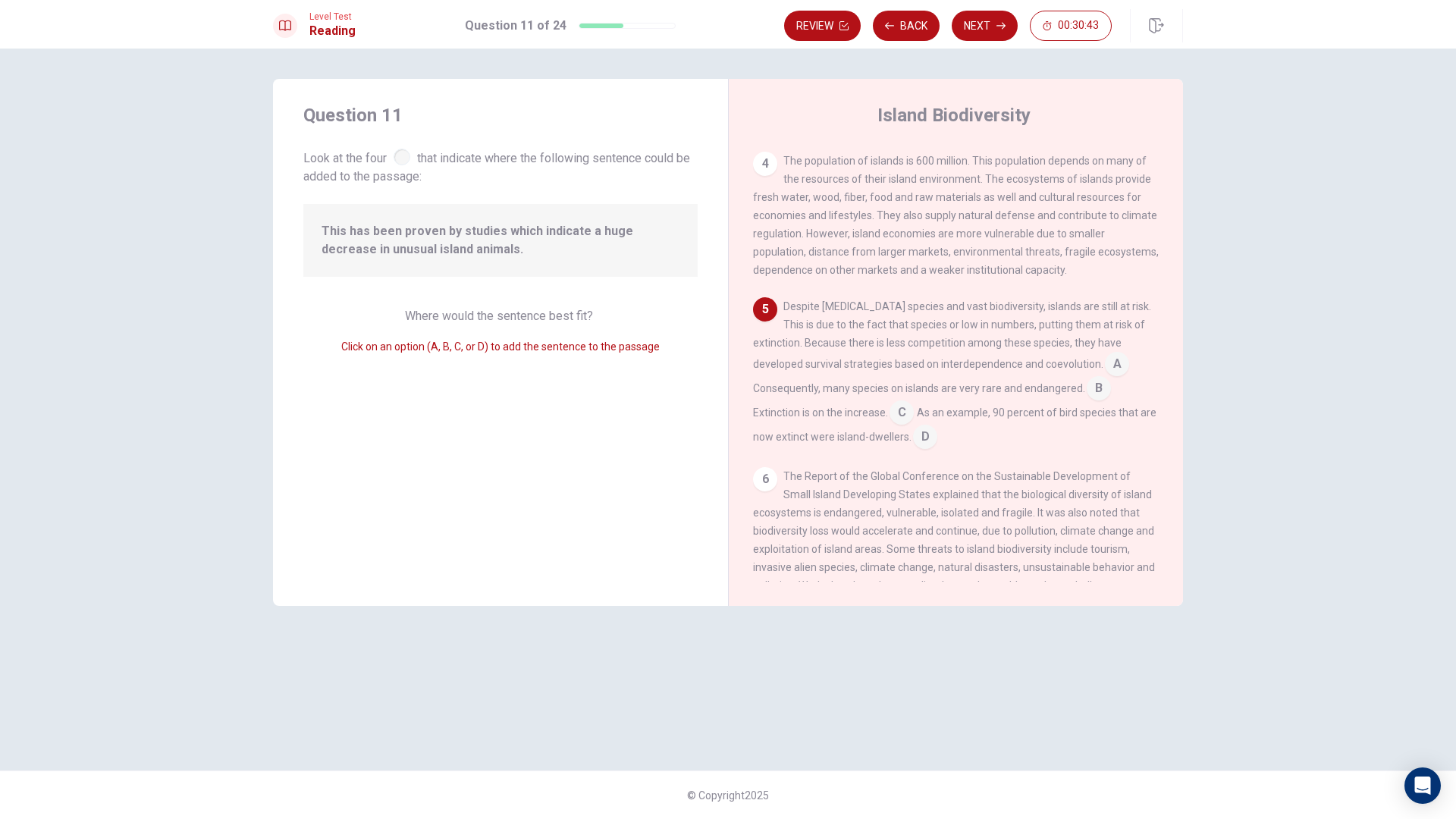
click at [960, 324] on div "Despite [MEDICAL_DATA] species and vast biodiversity, islands are still at risk…" at bounding box center [956, 373] width 406 height 151
click at [1108, 354] on input at bounding box center [1117, 366] width 25 height 25
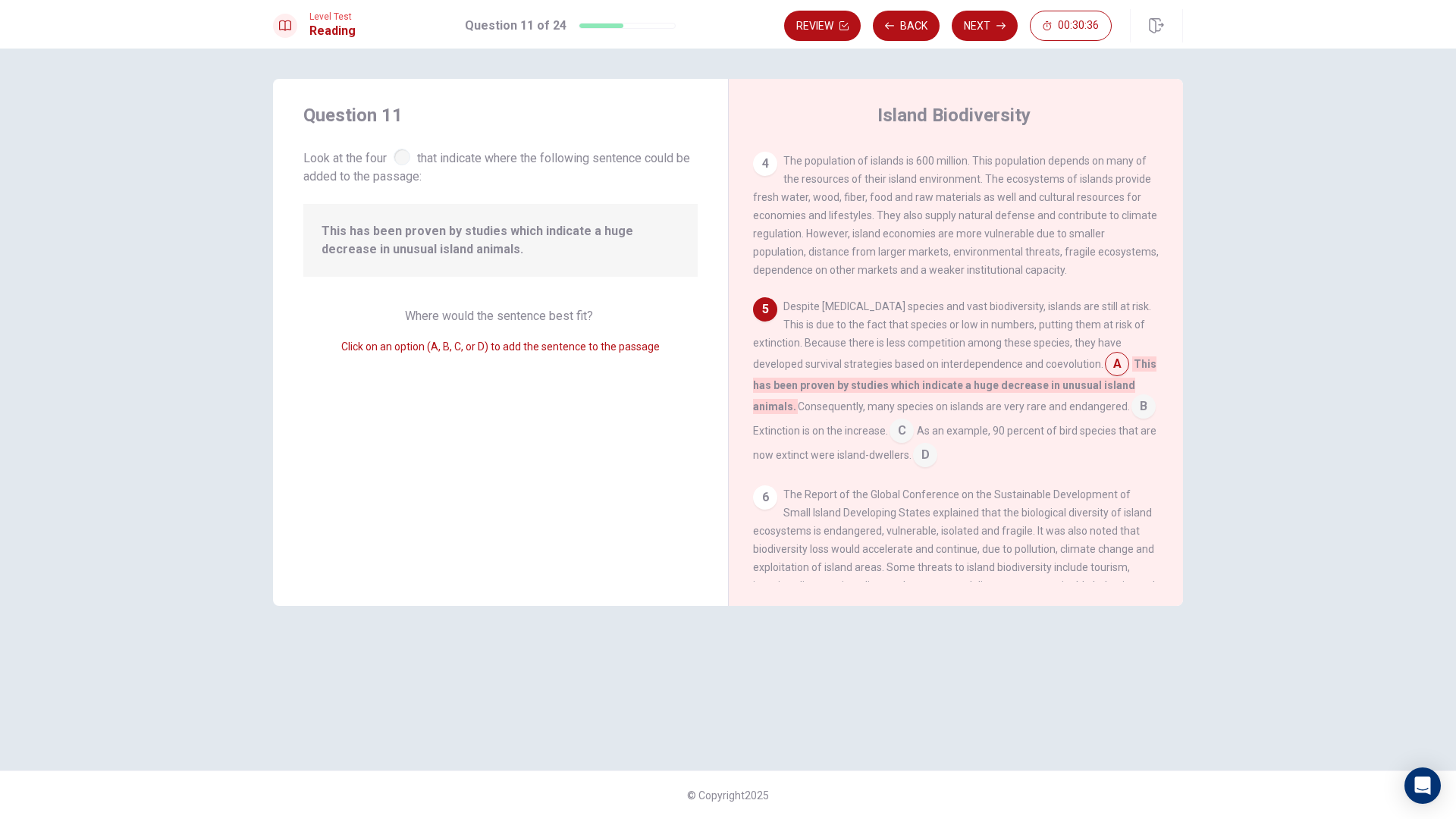
click at [1131, 405] on input at bounding box center [1144, 408] width 25 height 25
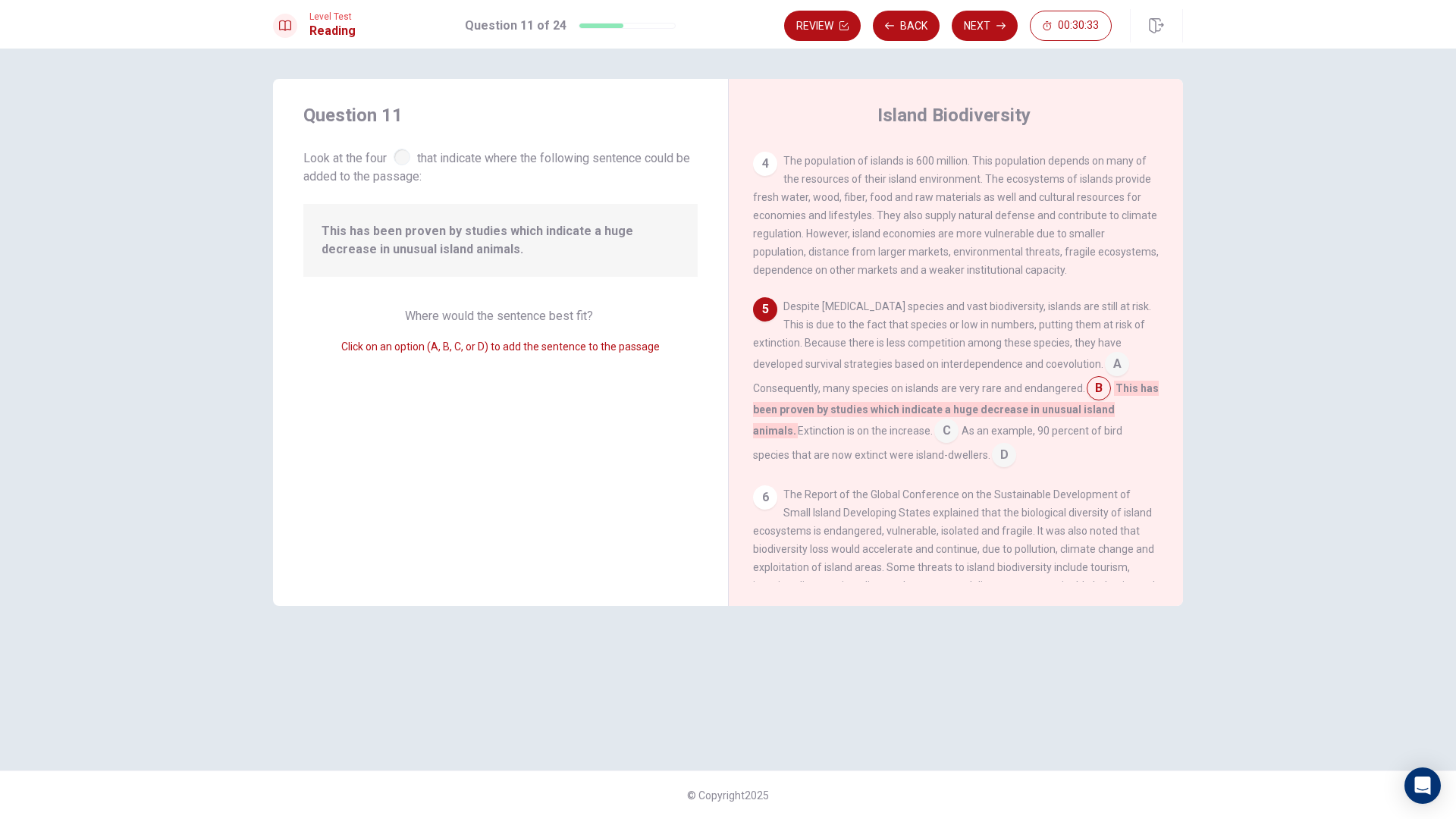
drag, startPoint x: 824, startPoint y: 266, endPoint x: 908, endPoint y: 313, distance: 96.3
click at [905, 311] on div "1 [GEOGRAPHIC_DATA] is land surrounded by water. It is usually separated by the…" at bounding box center [966, 364] width 427 height 436
drag, startPoint x: 818, startPoint y: 327, endPoint x: 907, endPoint y: 329, distance: 89.0
click at [902, 330] on div "Despite [MEDICAL_DATA] species and vast biodiversity, islands are still at risk…" at bounding box center [956, 382] width 406 height 170
drag, startPoint x: 782, startPoint y: 348, endPoint x: 982, endPoint y: 350, distance: 200.0
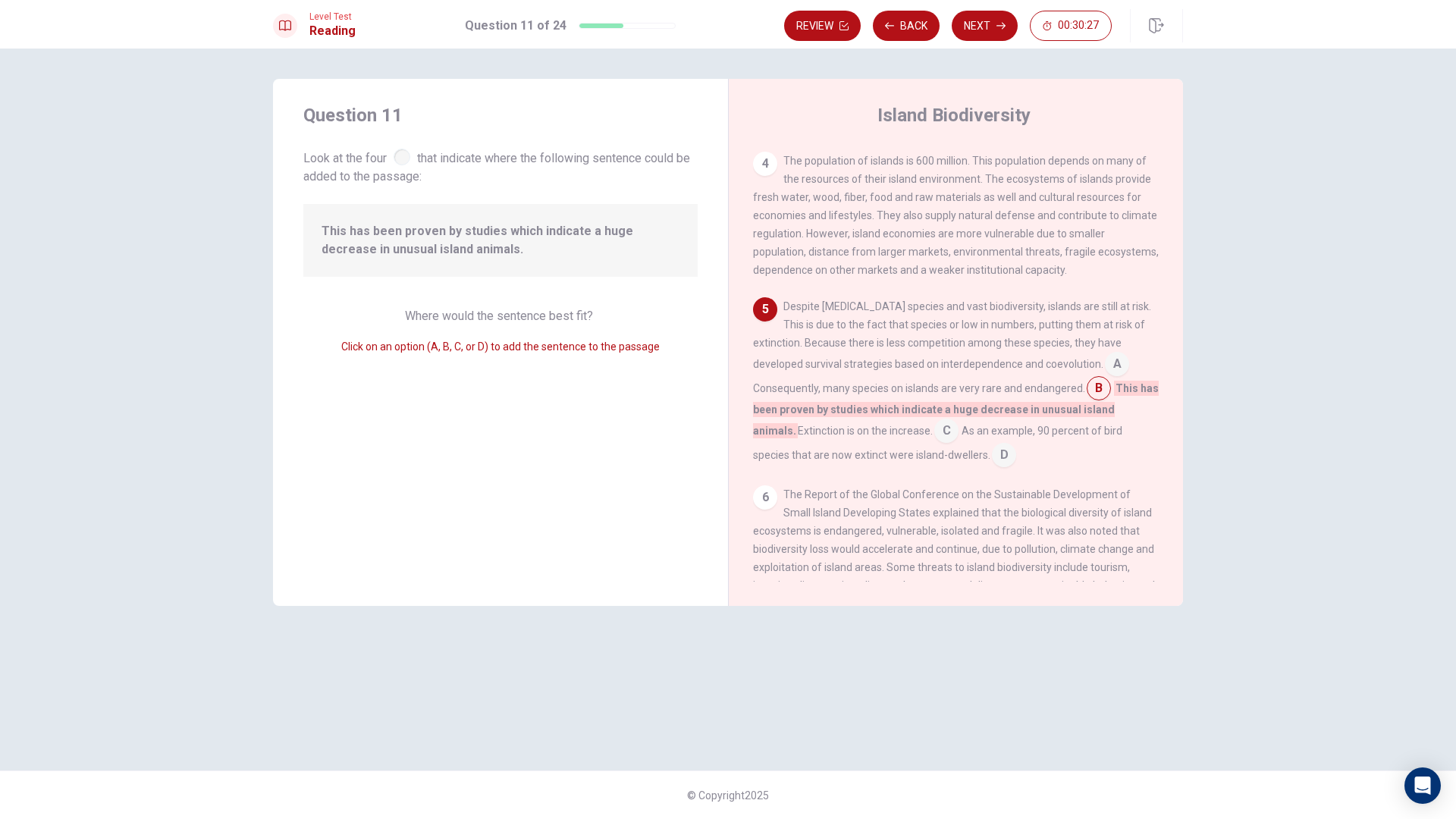
click at [972, 350] on span "Despite [MEDICAL_DATA] species and vast biodiversity, islands are still at risk…" at bounding box center [952, 334] width 399 height 69
click at [1097, 354] on div "Despite [MEDICAL_DATA] species and vast biodiversity, islands are still at risk…" at bounding box center [956, 382] width 406 height 170
click at [1123, 354] on input at bounding box center [1117, 366] width 25 height 25
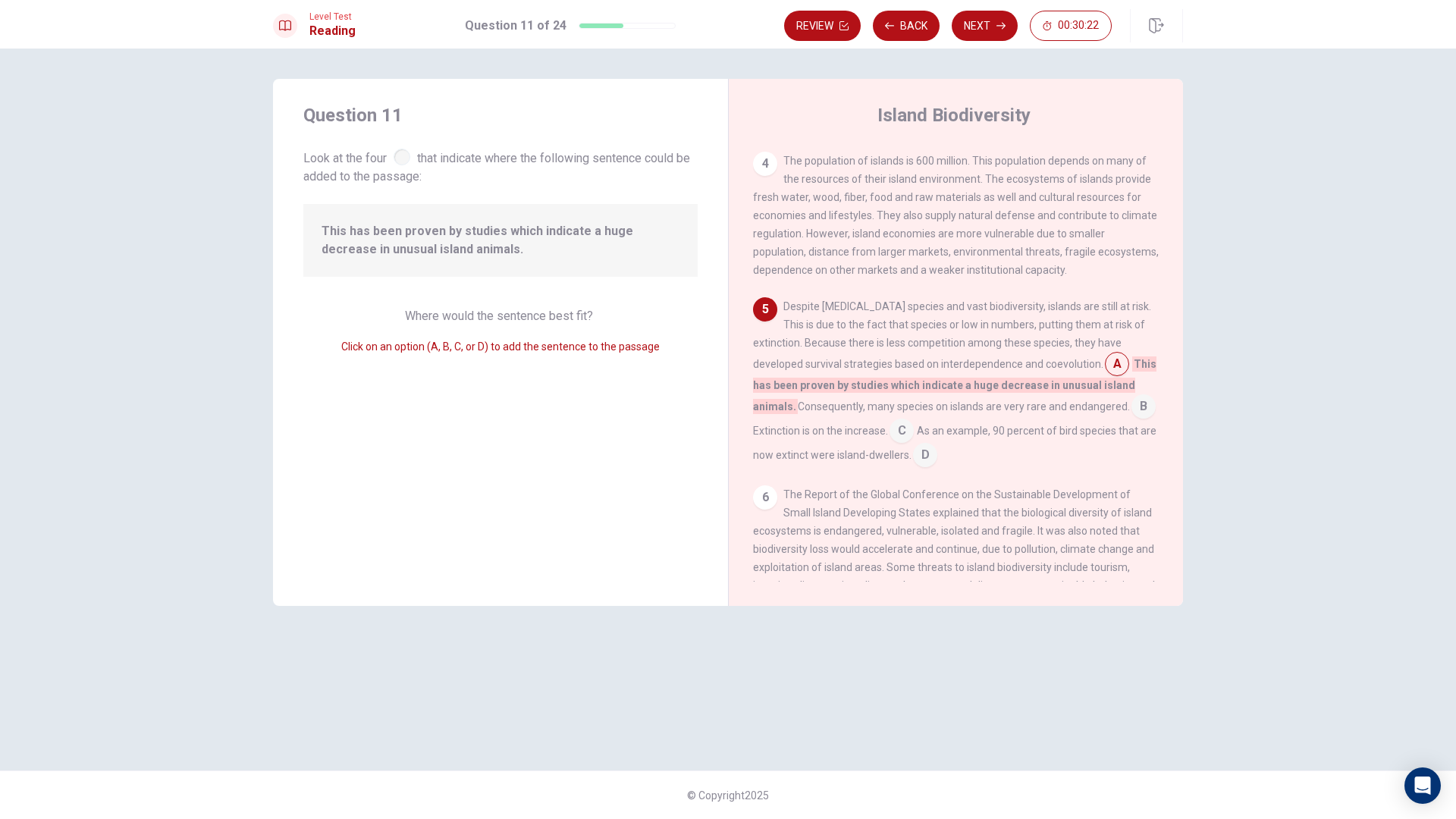
click at [1131, 408] on input at bounding box center [1144, 408] width 25 height 25
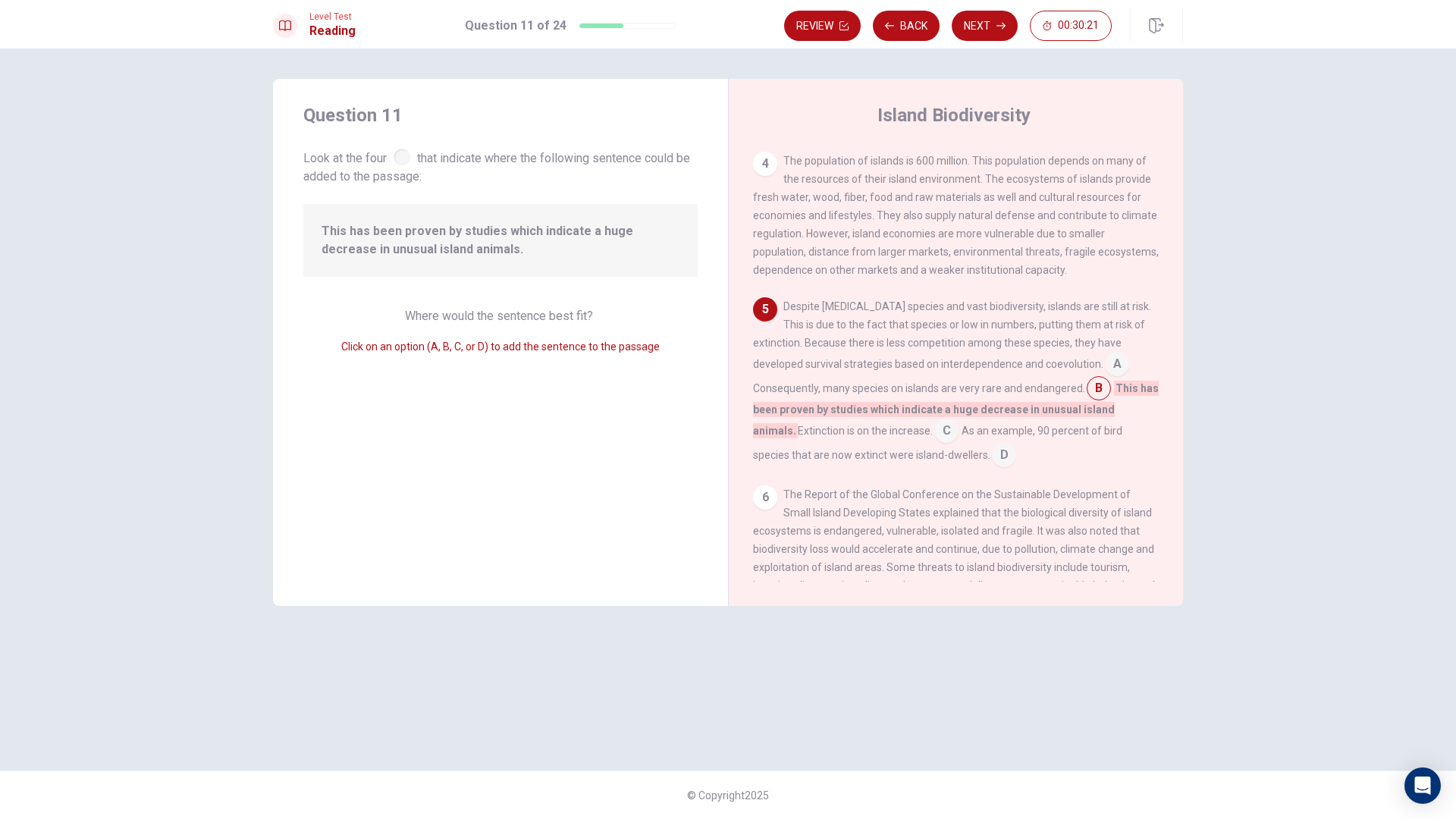
click at [1089, 377] on input at bounding box center [1099, 390] width 25 height 25
click at [684, 322] on div "Where would the sentence best fit? Click on an option (A, B, C, or D) to add th…" at bounding box center [501, 331] width 394 height 48
click at [638, 374] on div "Question 11 Look at the four that indicate where the following sentence could b…" at bounding box center [500, 342] width 455 height 527
click at [1008, 444] on input at bounding box center [1005, 457] width 25 height 25
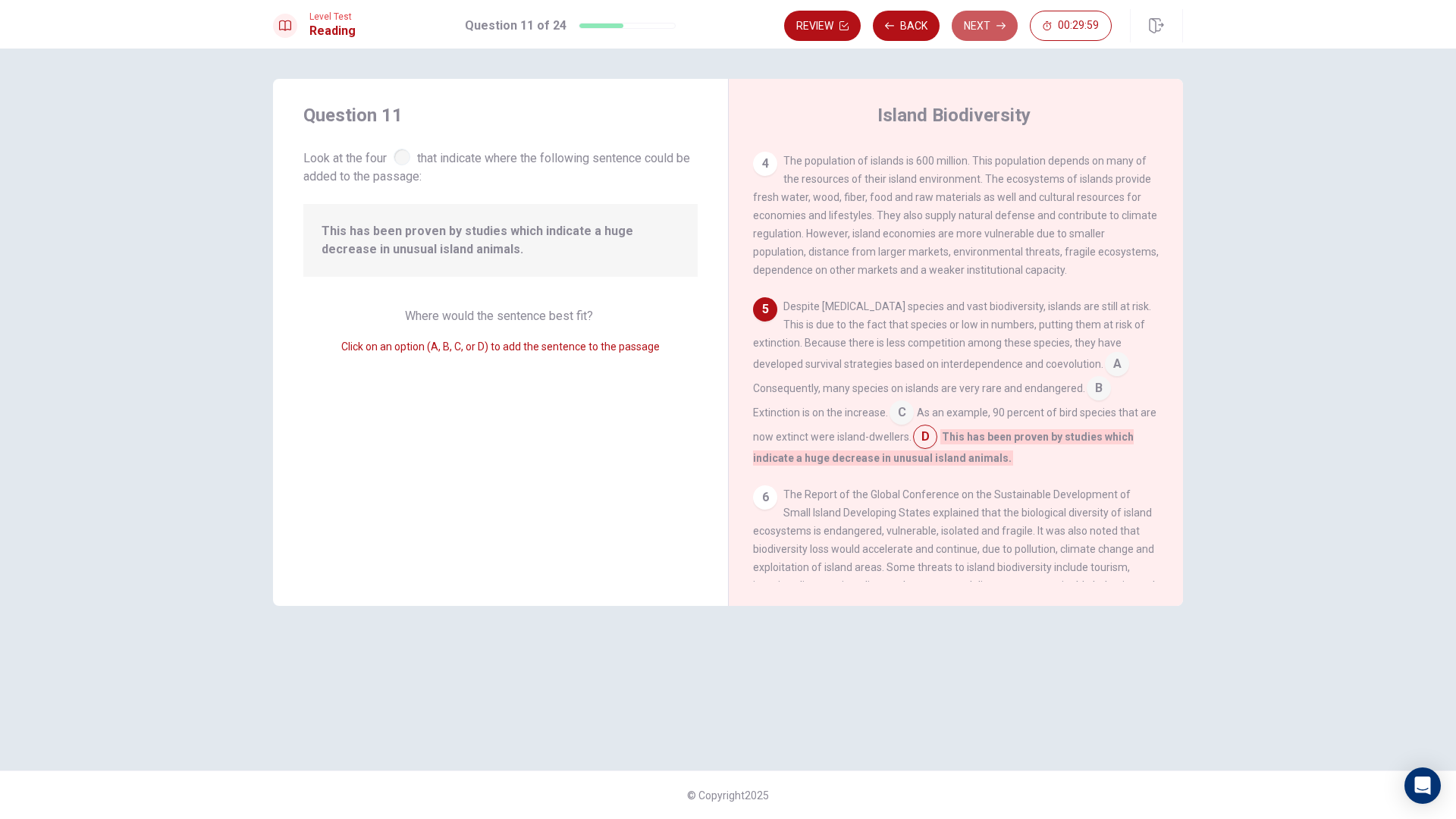
click at [989, 30] on button "Next" at bounding box center [984, 26] width 66 height 30
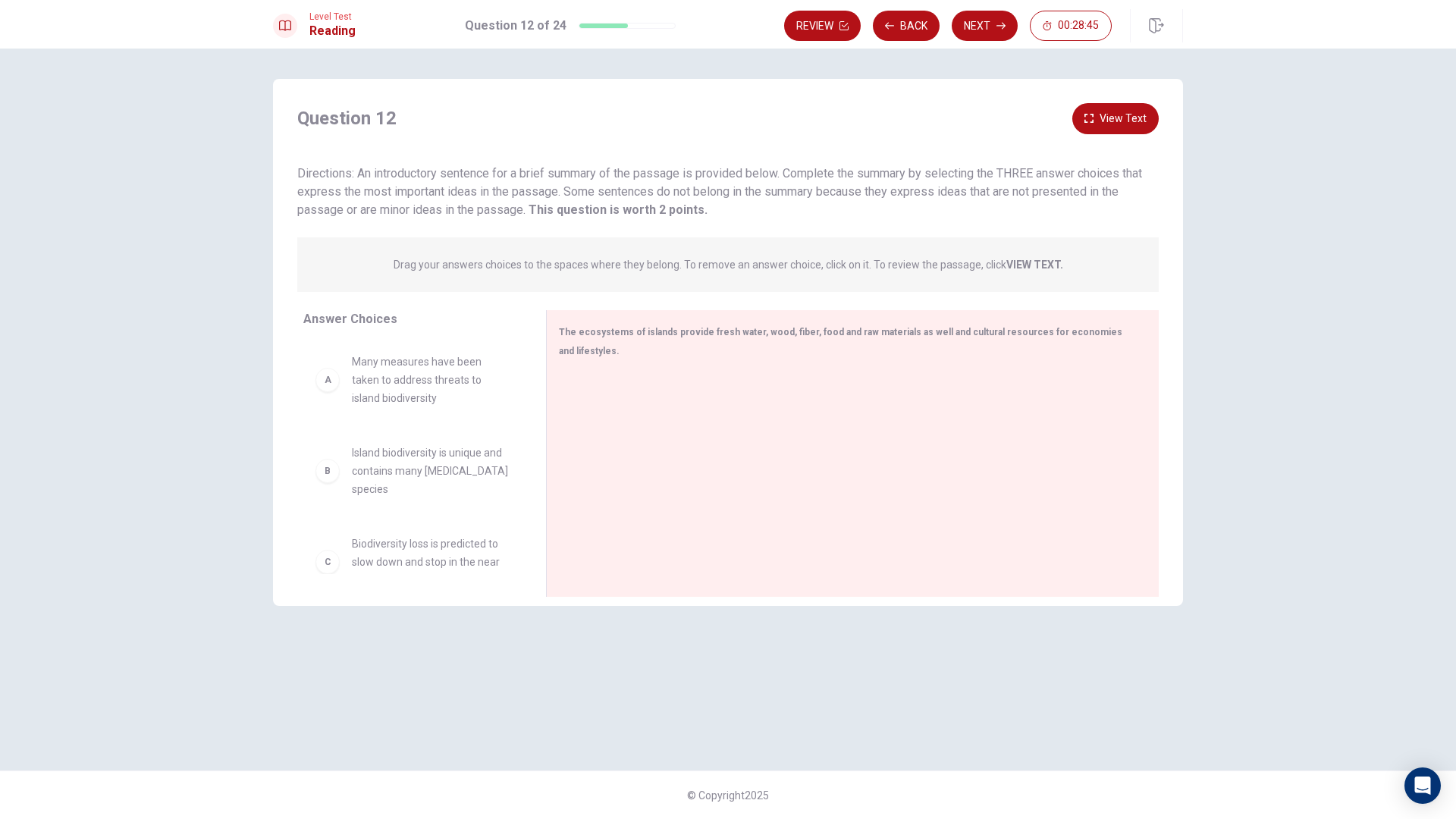
drag, startPoint x: 321, startPoint y: 186, endPoint x: 384, endPoint y: 177, distance: 63.6
click at [384, 177] on span "Directions: An introductory sentence for a brief summary of the passage is prov…" at bounding box center [720, 192] width 845 height 51
drag, startPoint x: 408, startPoint y: 259, endPoint x: 1082, endPoint y: 269, distance: 674.1
click at [1043, 269] on p "Drag your answers choices to the spaces where they belong. To remove an answer …" at bounding box center [728, 265] width 669 height 12
drag, startPoint x: 1082, startPoint y: 269, endPoint x: 926, endPoint y: 268, distance: 156.0
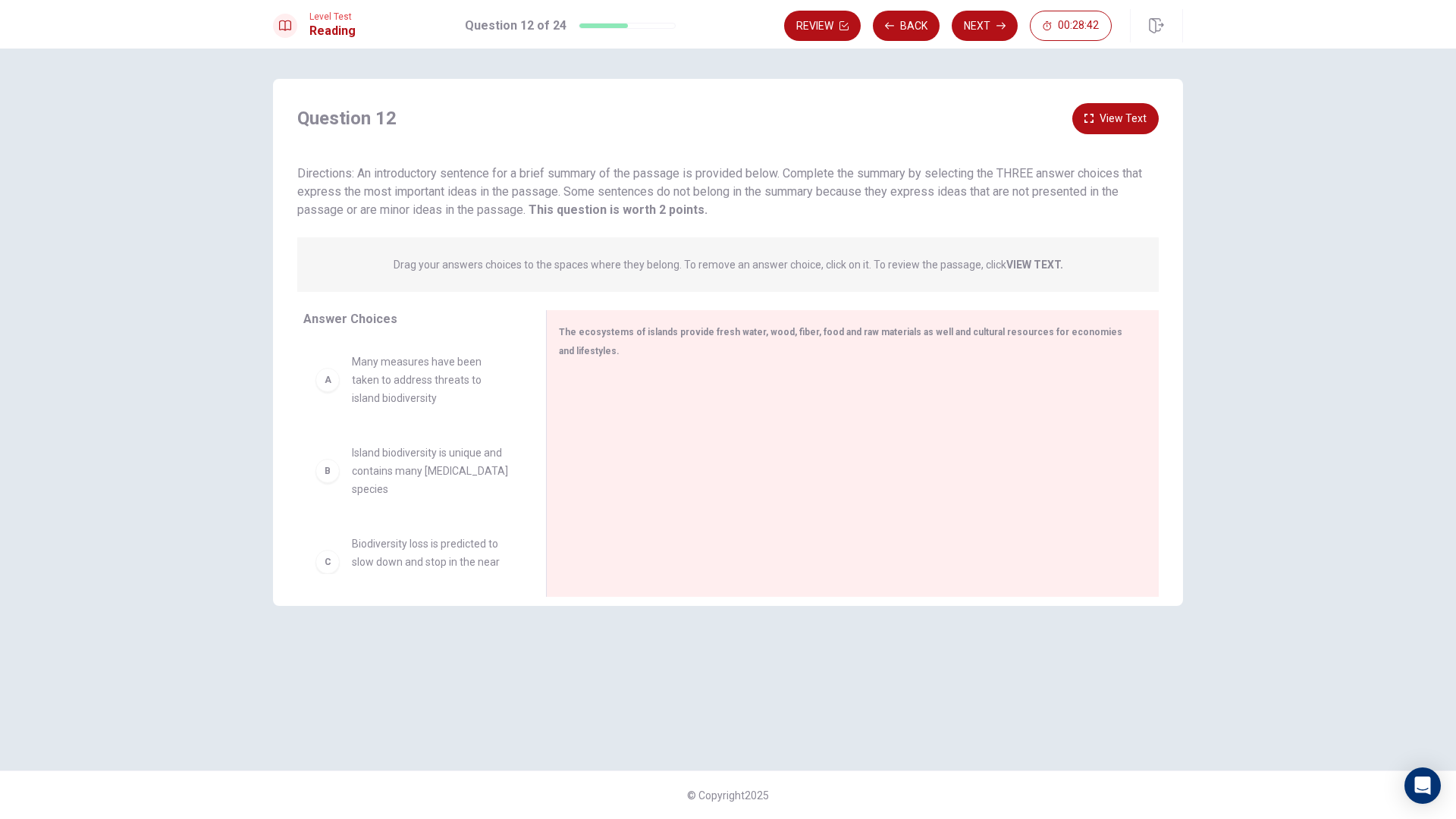
click at [934, 268] on div "Drag your answers choices to the spaces where they belong. To remove an answer …" at bounding box center [728, 265] width 861 height 55
click at [1113, 121] on button "View Text" at bounding box center [1116, 118] width 86 height 31
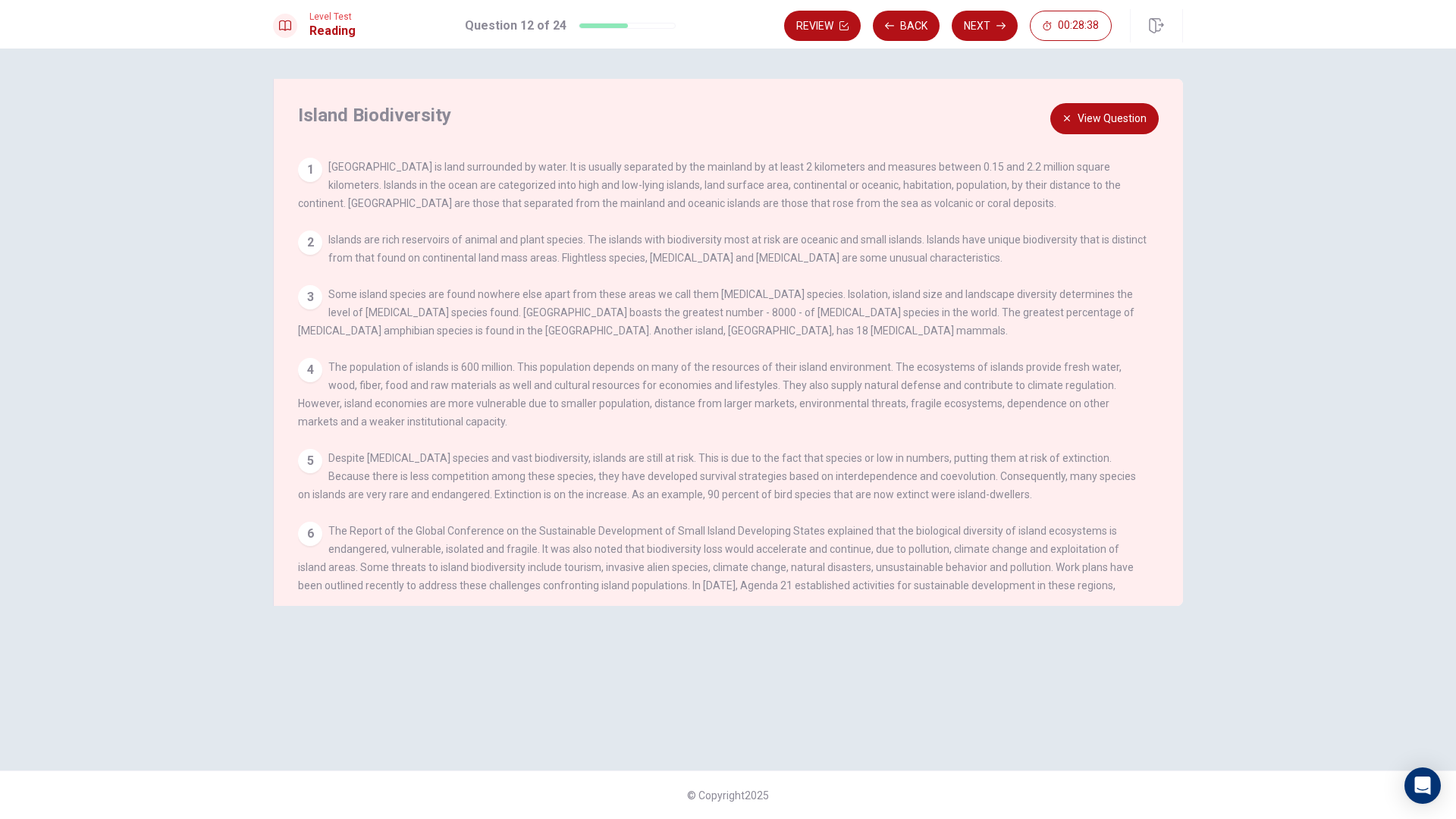
click at [1108, 121] on button "View Question" at bounding box center [1104, 118] width 108 height 31
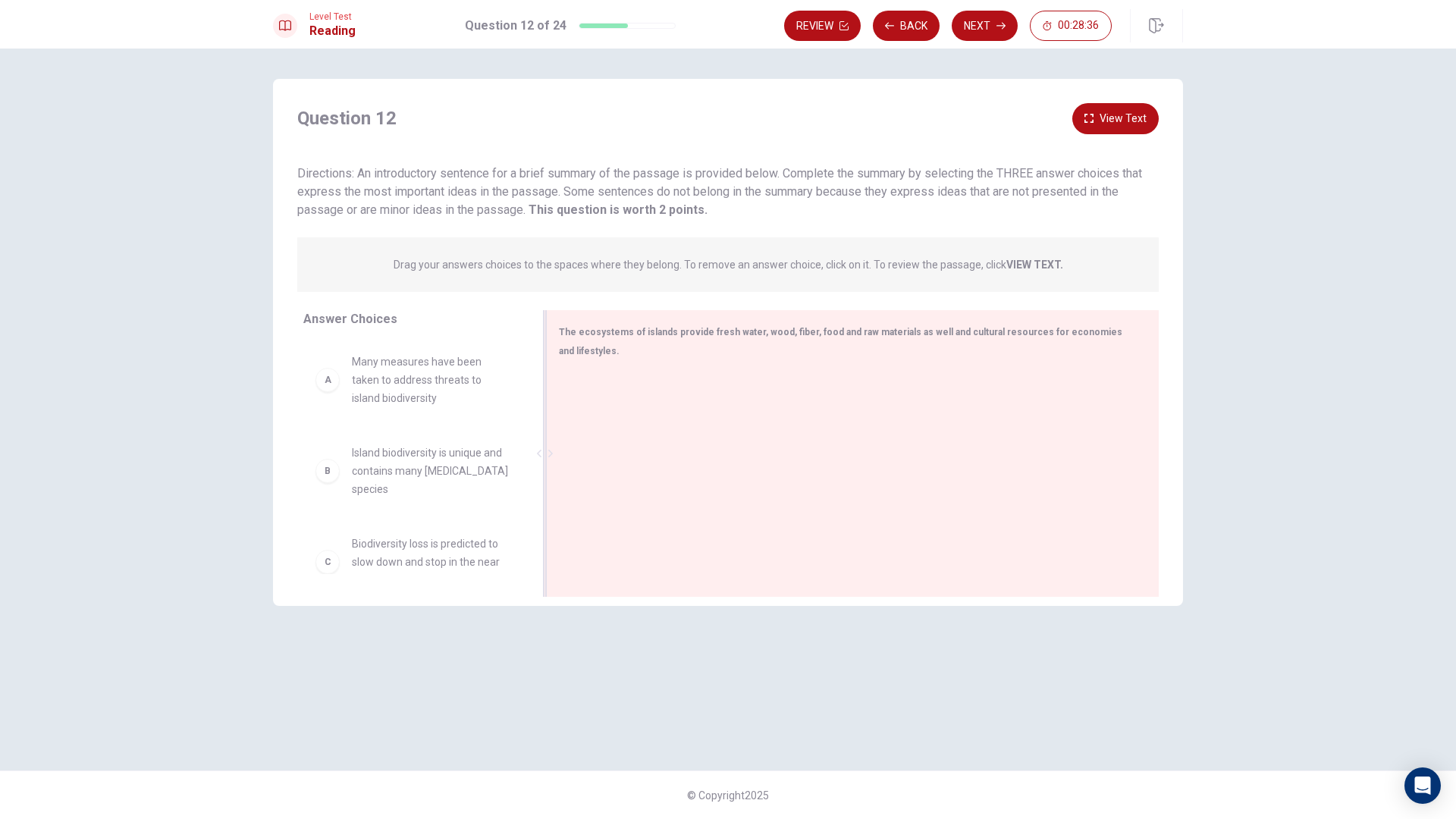
click at [597, 332] on span "The ecosystems of islands provide fresh water, wood, fiber, food and raw materi…" at bounding box center [840, 342] width 564 height 30
click at [1116, 113] on button "View Text" at bounding box center [1116, 118] width 86 height 31
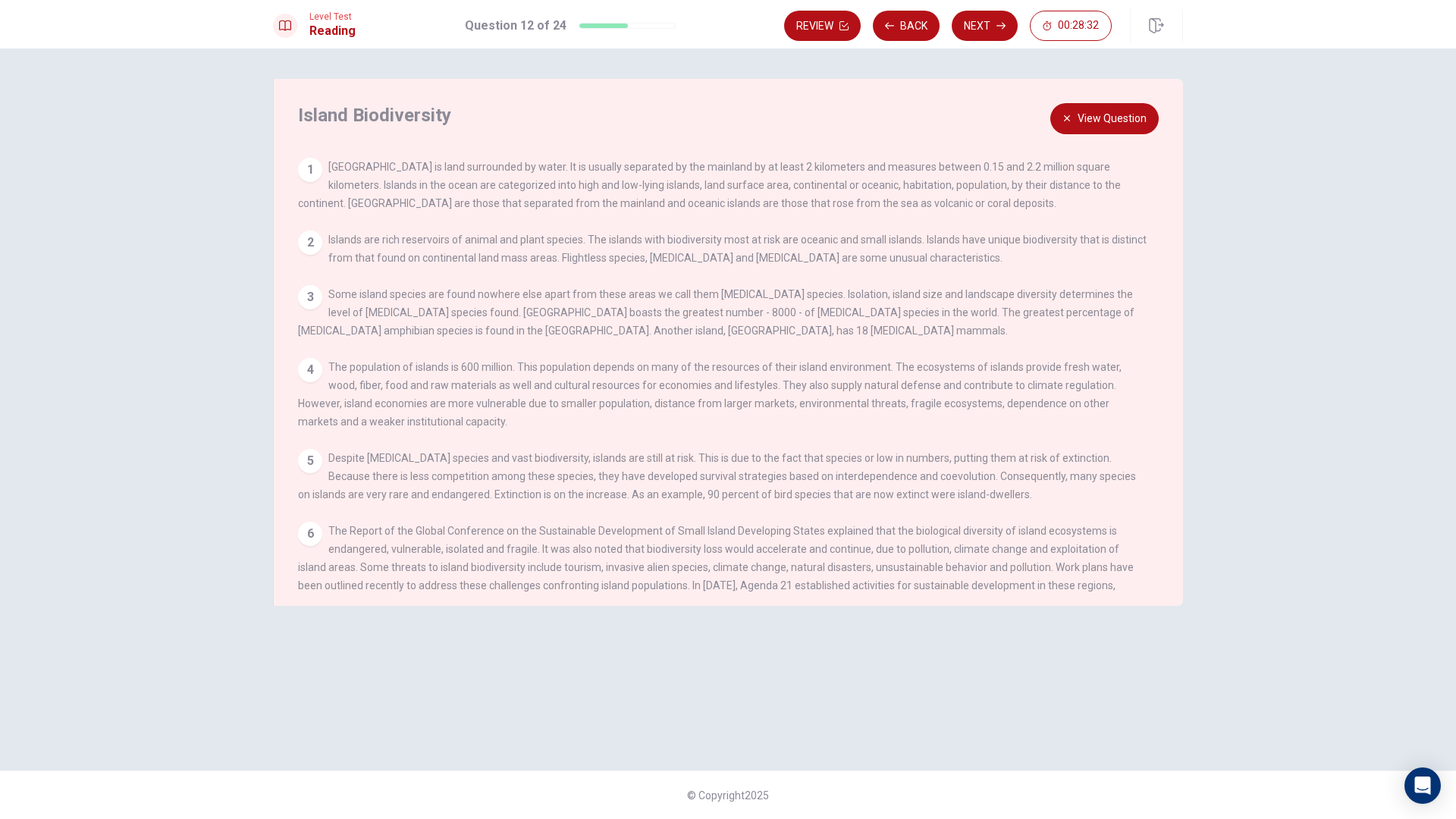
drag, startPoint x: 467, startPoint y: 352, endPoint x: 552, endPoint y: 323, distance: 89.8
click at [500, 340] on div "View Question 1 [GEOGRAPHIC_DATA] is land surrounded by water. It is usually se…" at bounding box center [733, 376] width 869 height 436
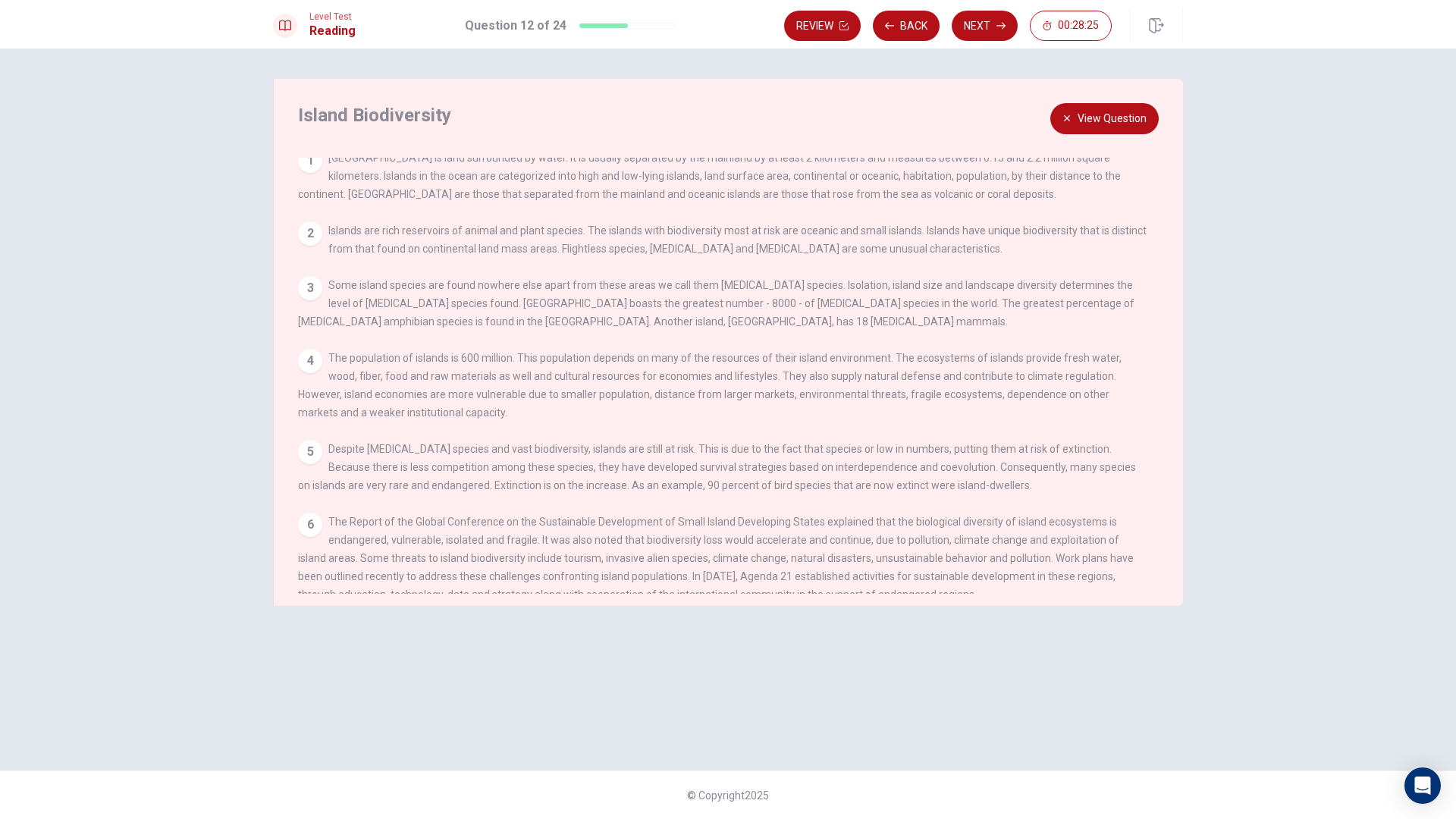
scroll to position [0, 0]
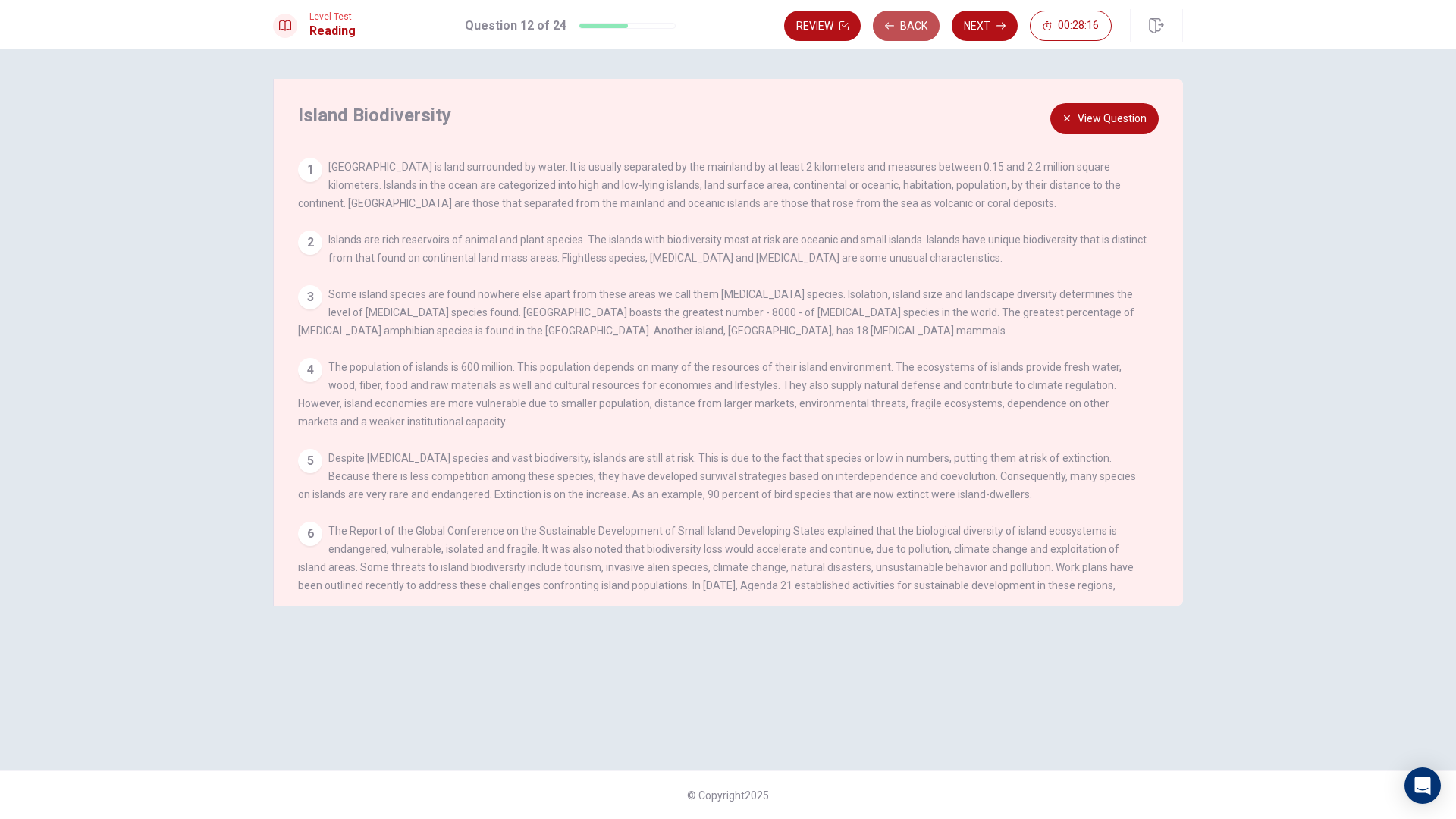
click at [895, 24] on button "Back" at bounding box center [906, 26] width 67 height 30
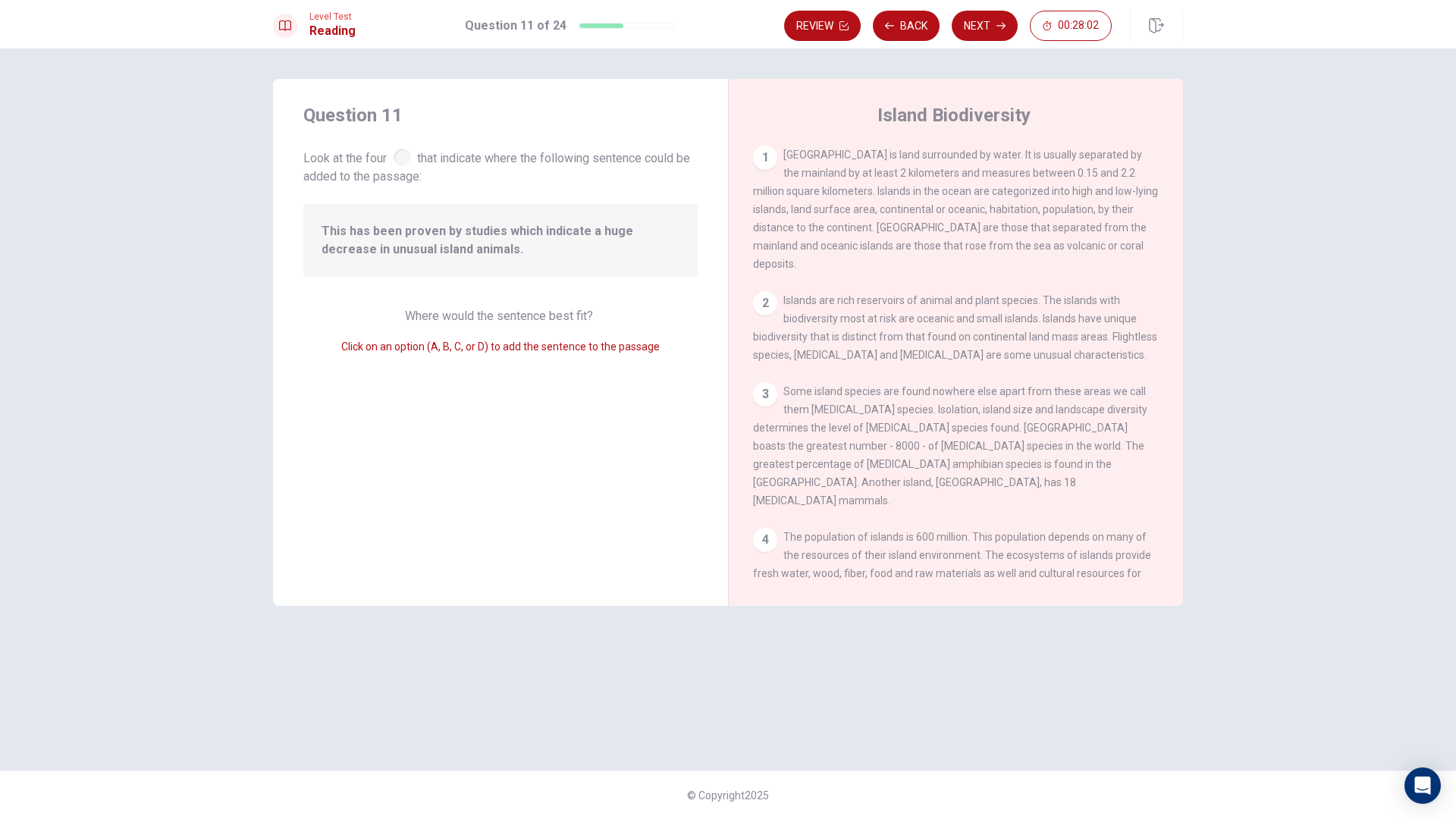
drag, startPoint x: 899, startPoint y: 390, endPoint x: 936, endPoint y: 393, distance: 37.1
click at [936, 393] on div "3 Some island species are found nowhere else apart from these areas we call the…" at bounding box center [956, 446] width 406 height 128
click at [908, 28] on button "Back" at bounding box center [906, 26] width 67 height 30
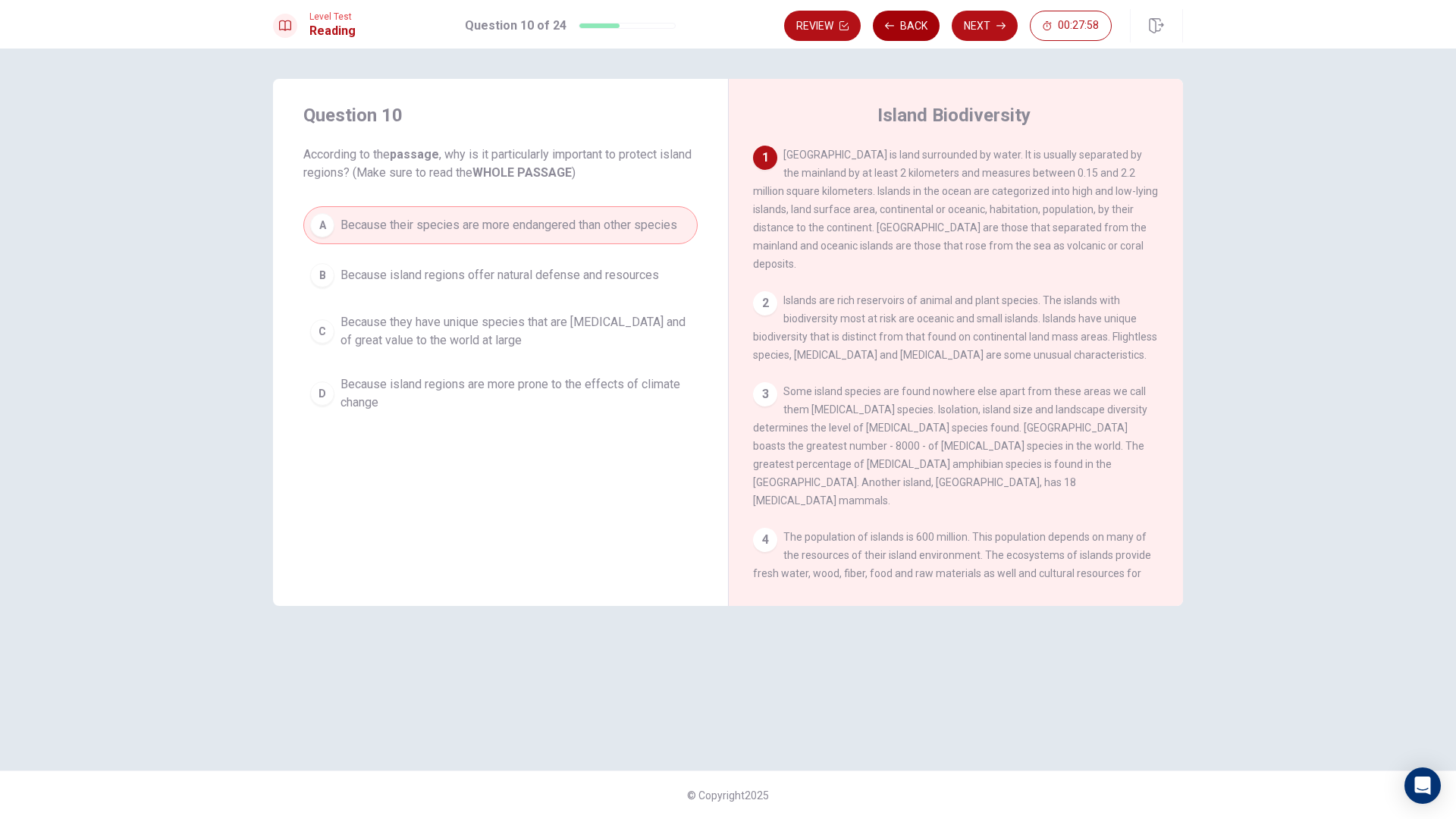
click at [896, 29] on button "Back" at bounding box center [906, 26] width 67 height 30
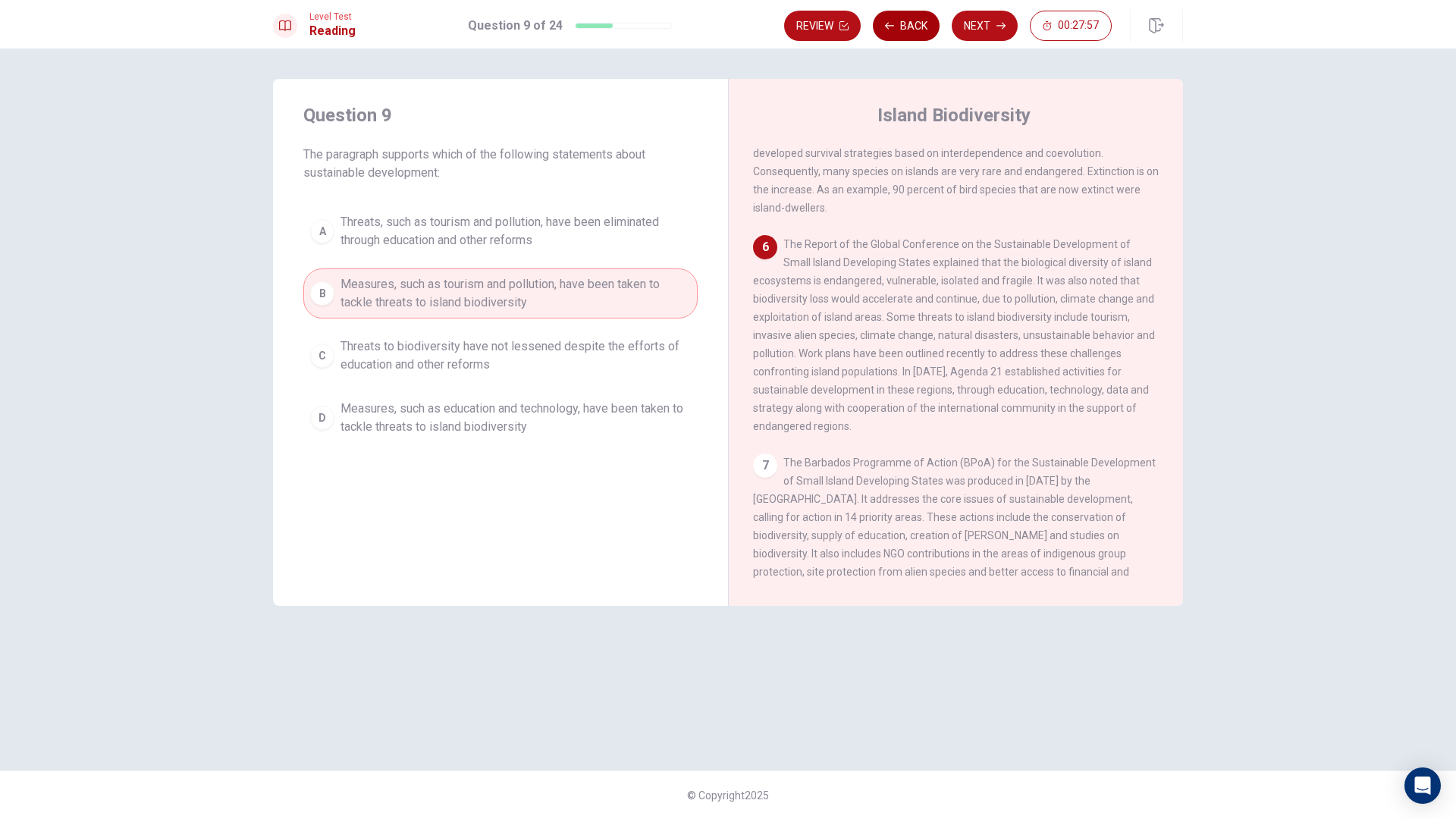
click at [895, 33] on button "Back" at bounding box center [906, 26] width 67 height 30
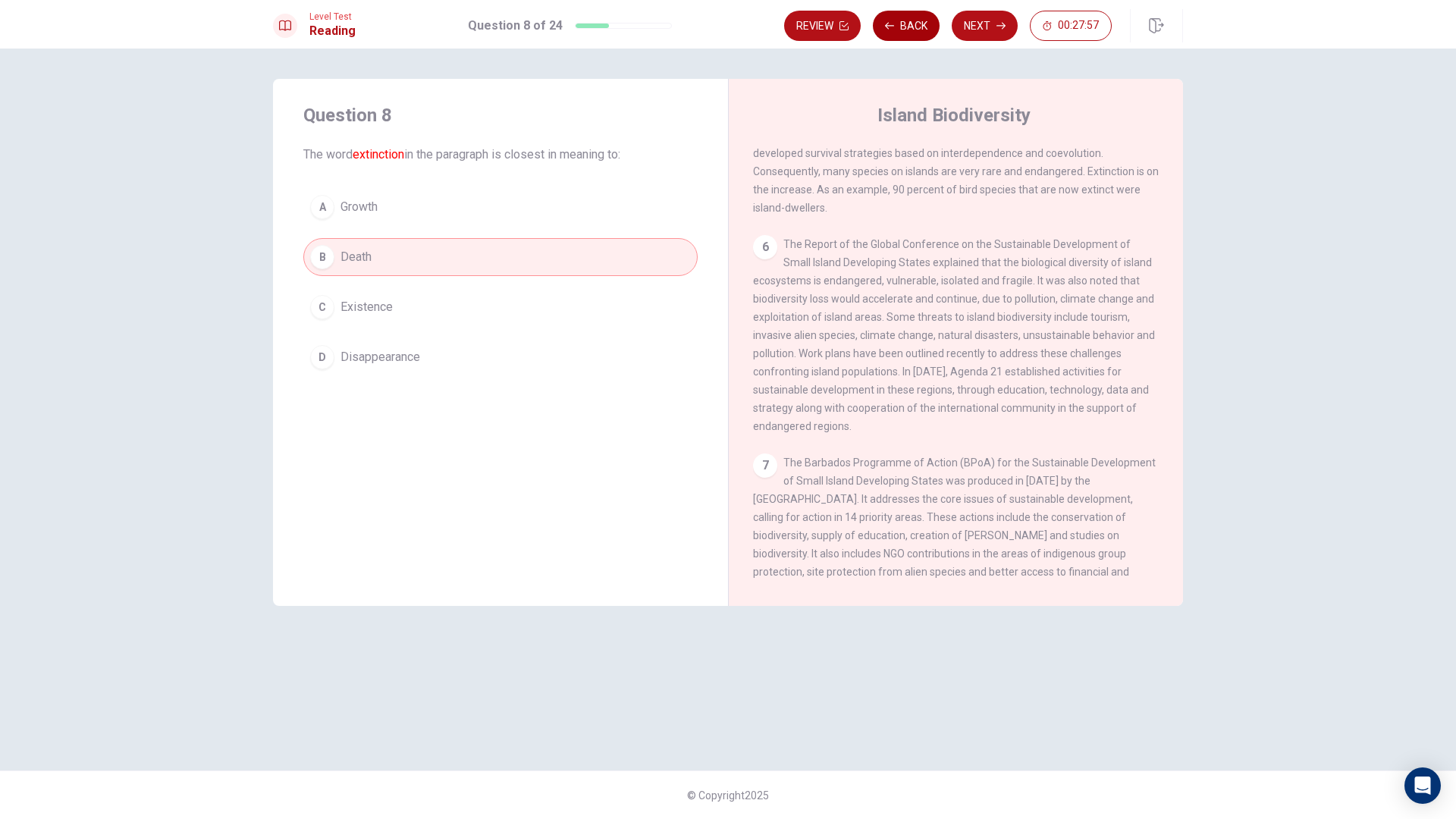
scroll to position [508, 0]
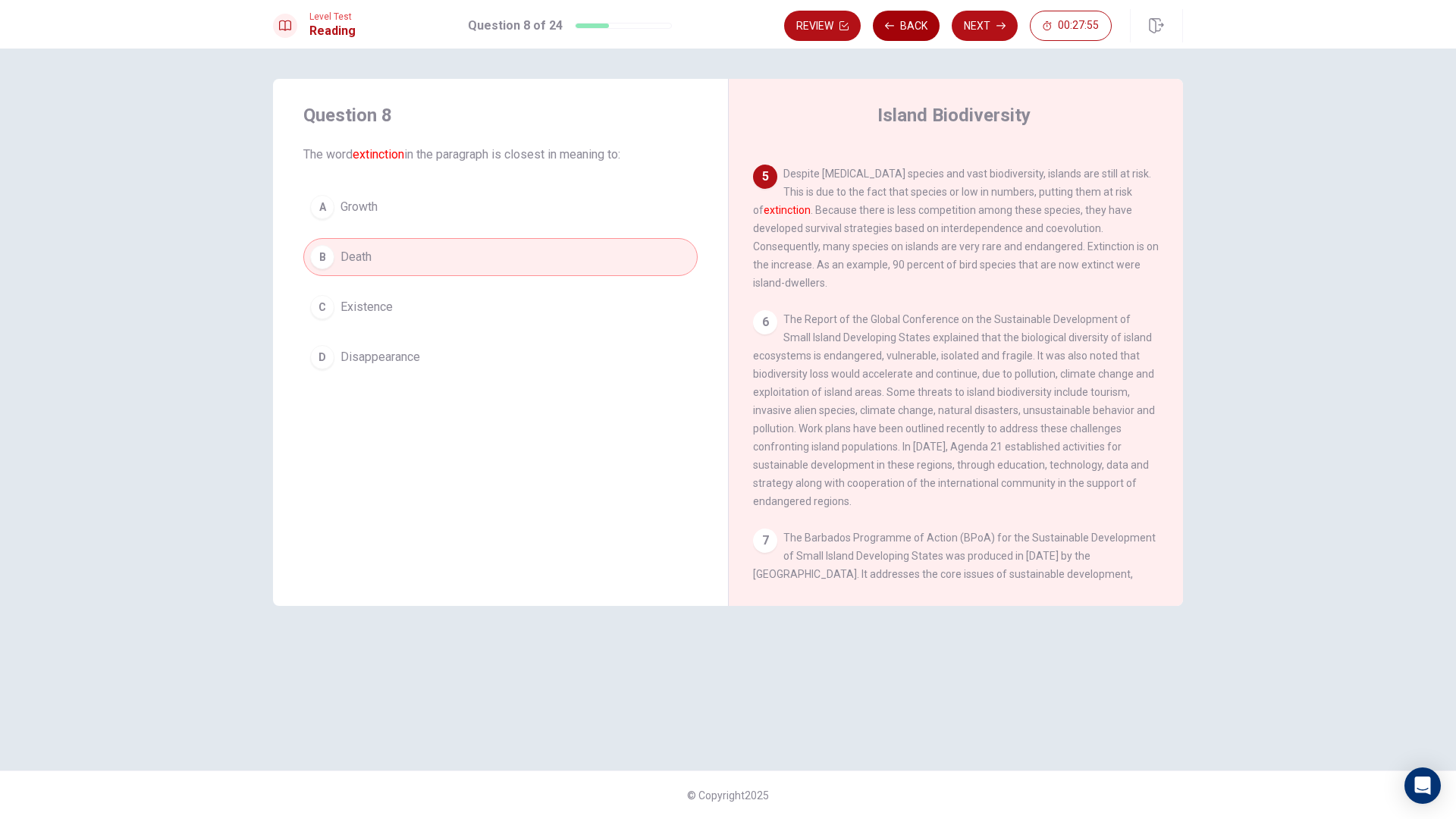
click at [895, 33] on button "Back" at bounding box center [906, 26] width 67 height 30
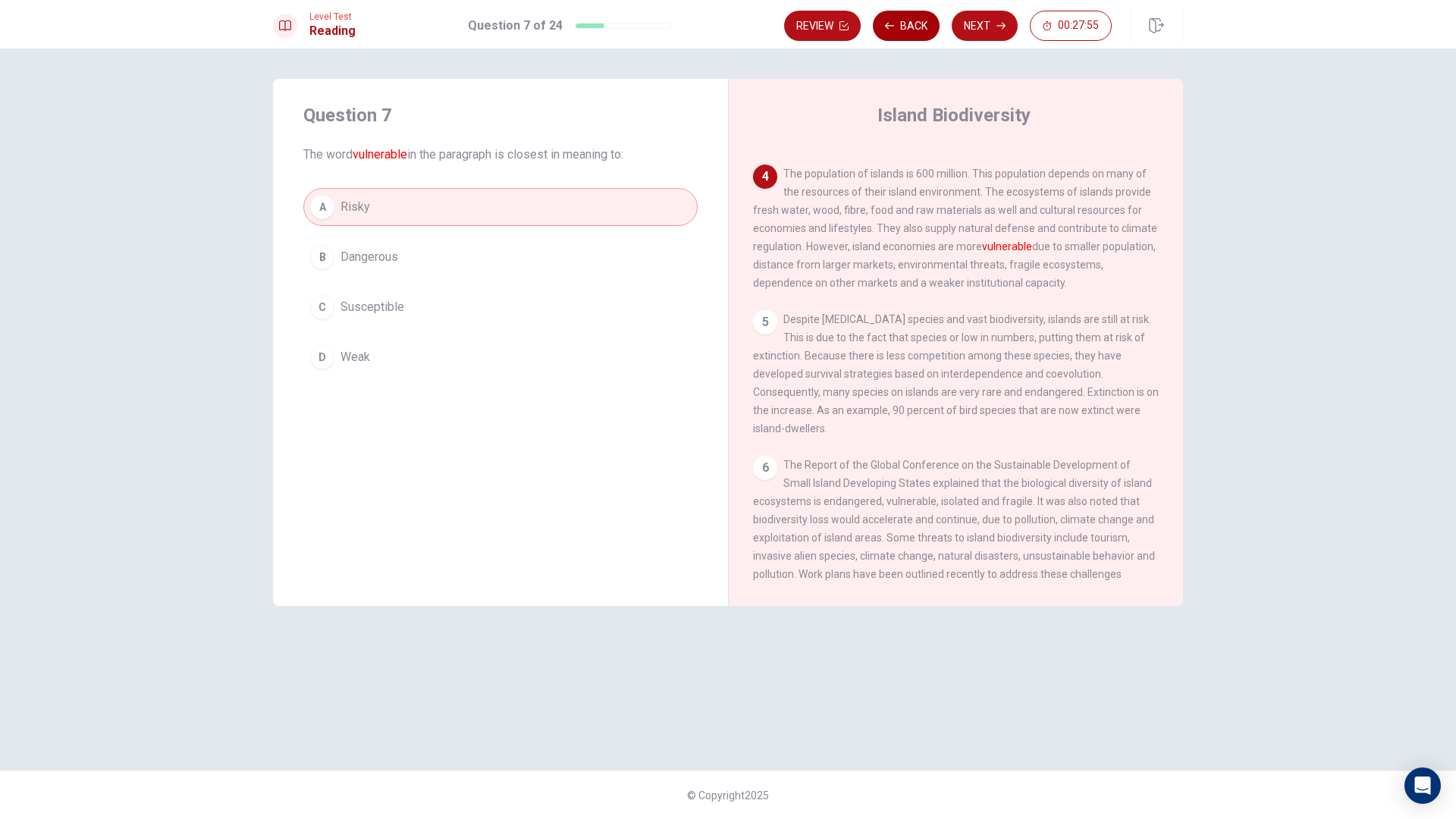
scroll to position [358, 0]
click at [980, 30] on button "Next" at bounding box center [984, 26] width 66 height 30
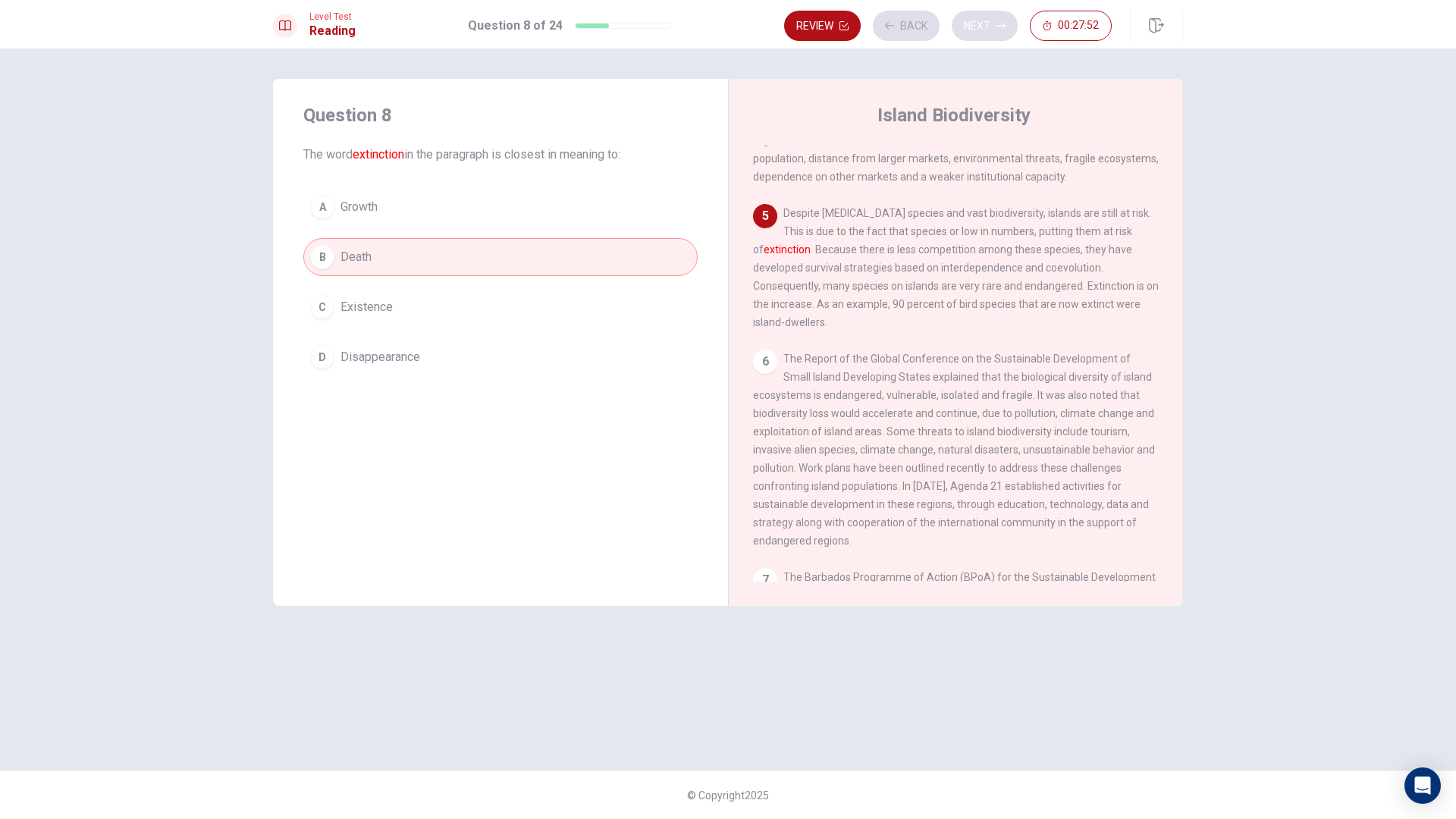
scroll to position [508, 0]
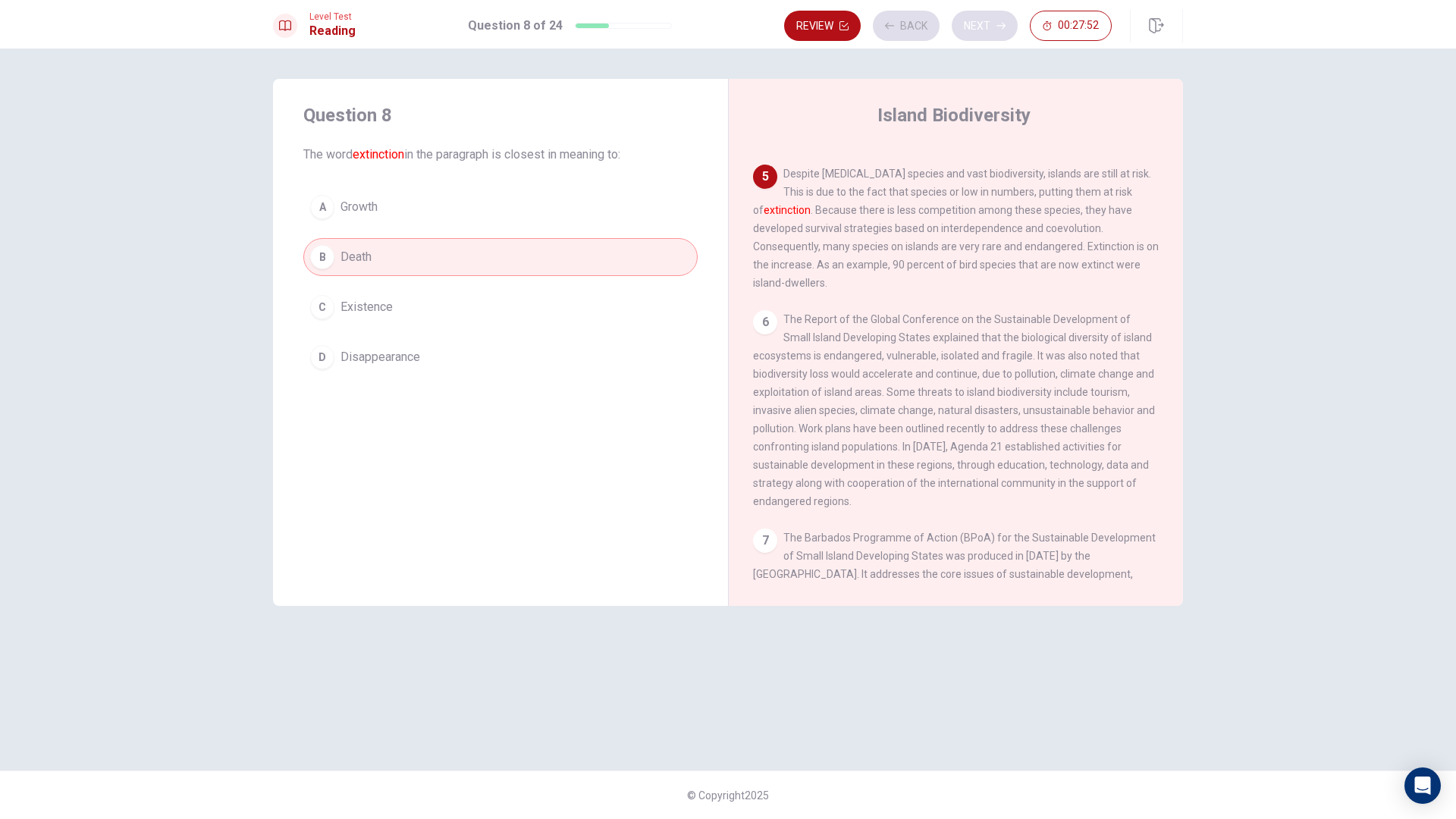
click at [980, 30] on div "Review Back Next 00:27:52" at bounding box center [947, 26] width 327 height 30
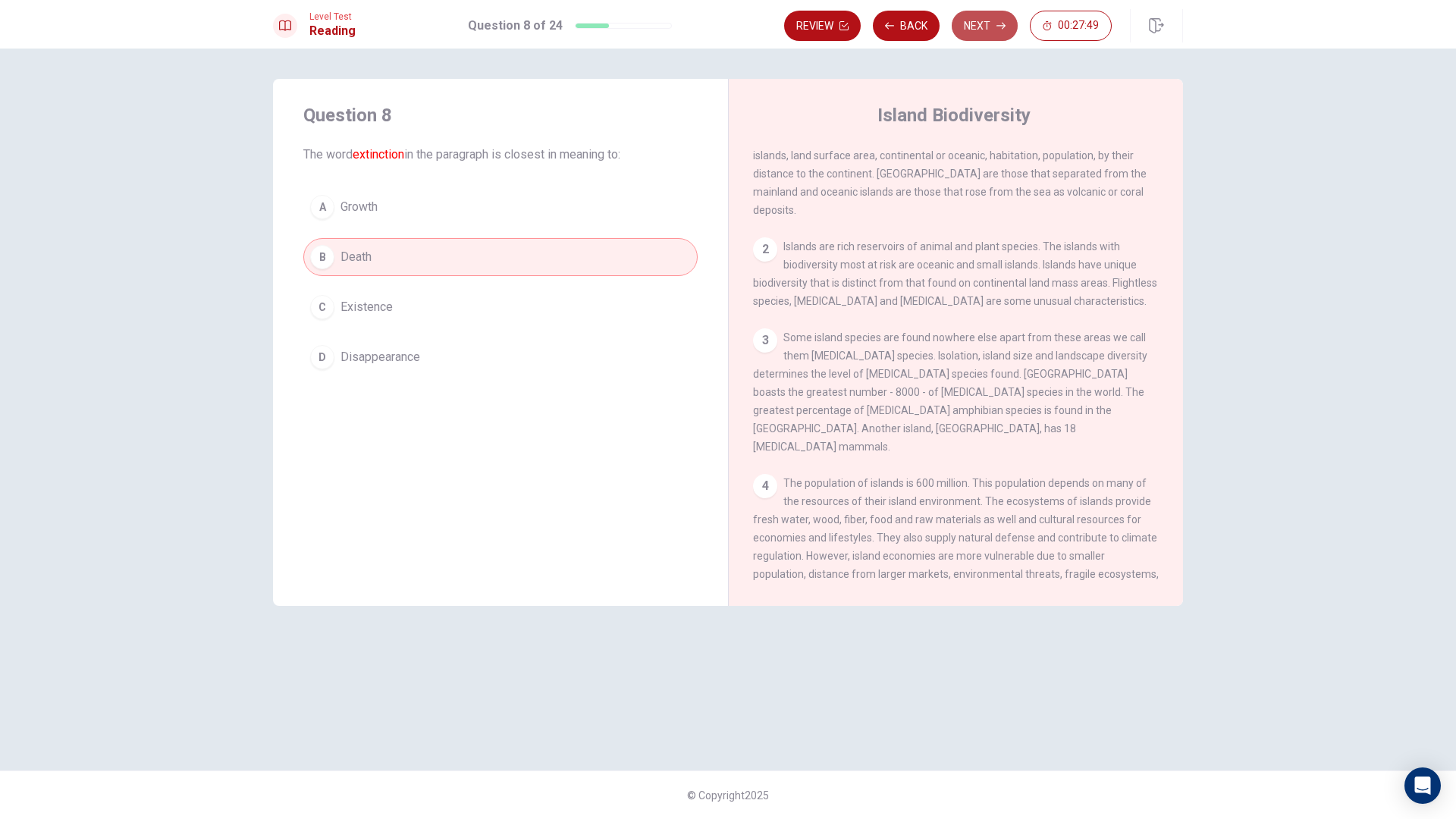
click at [965, 30] on button "Next" at bounding box center [984, 26] width 66 height 30
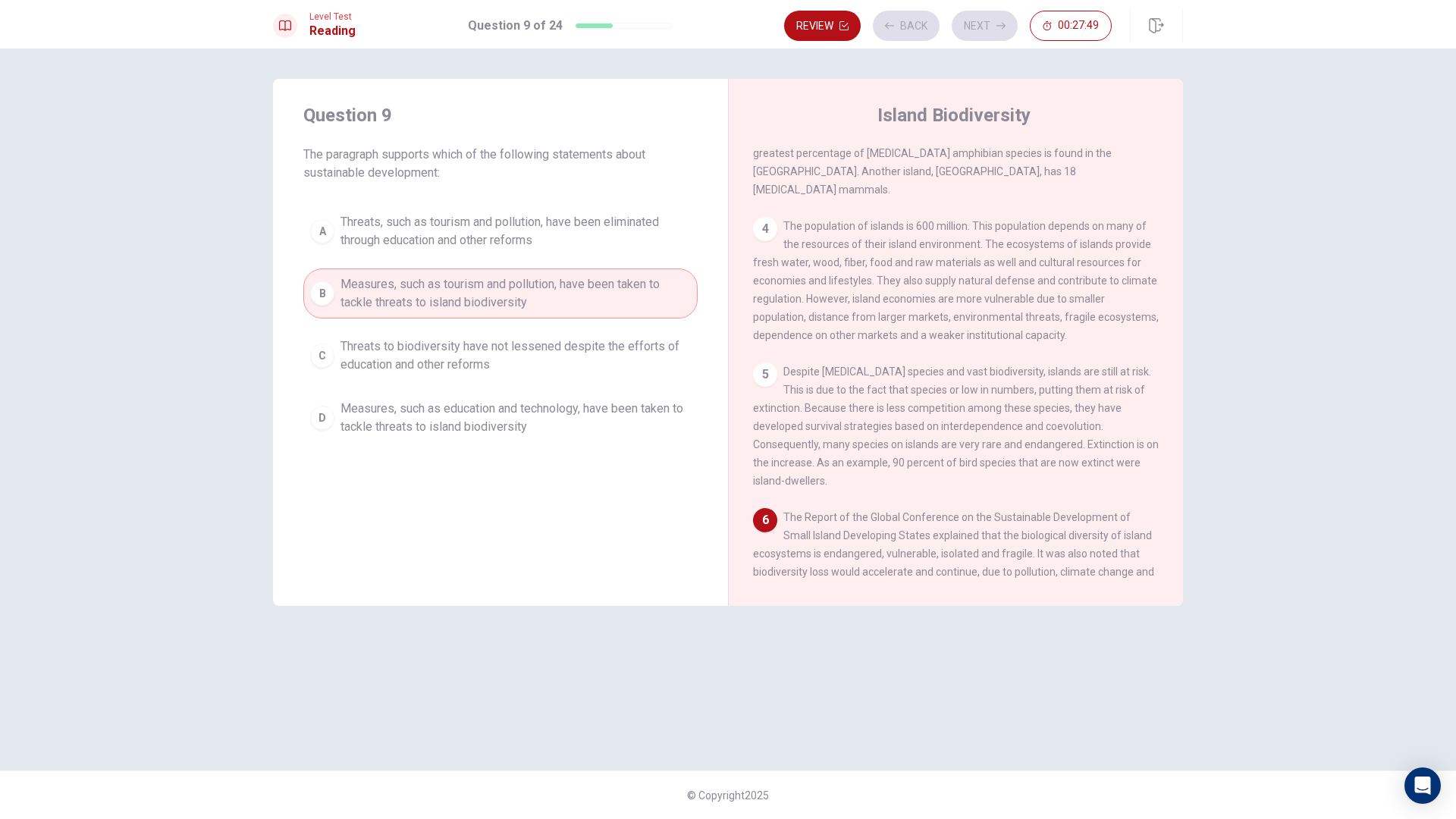
scroll to position [281, 0]
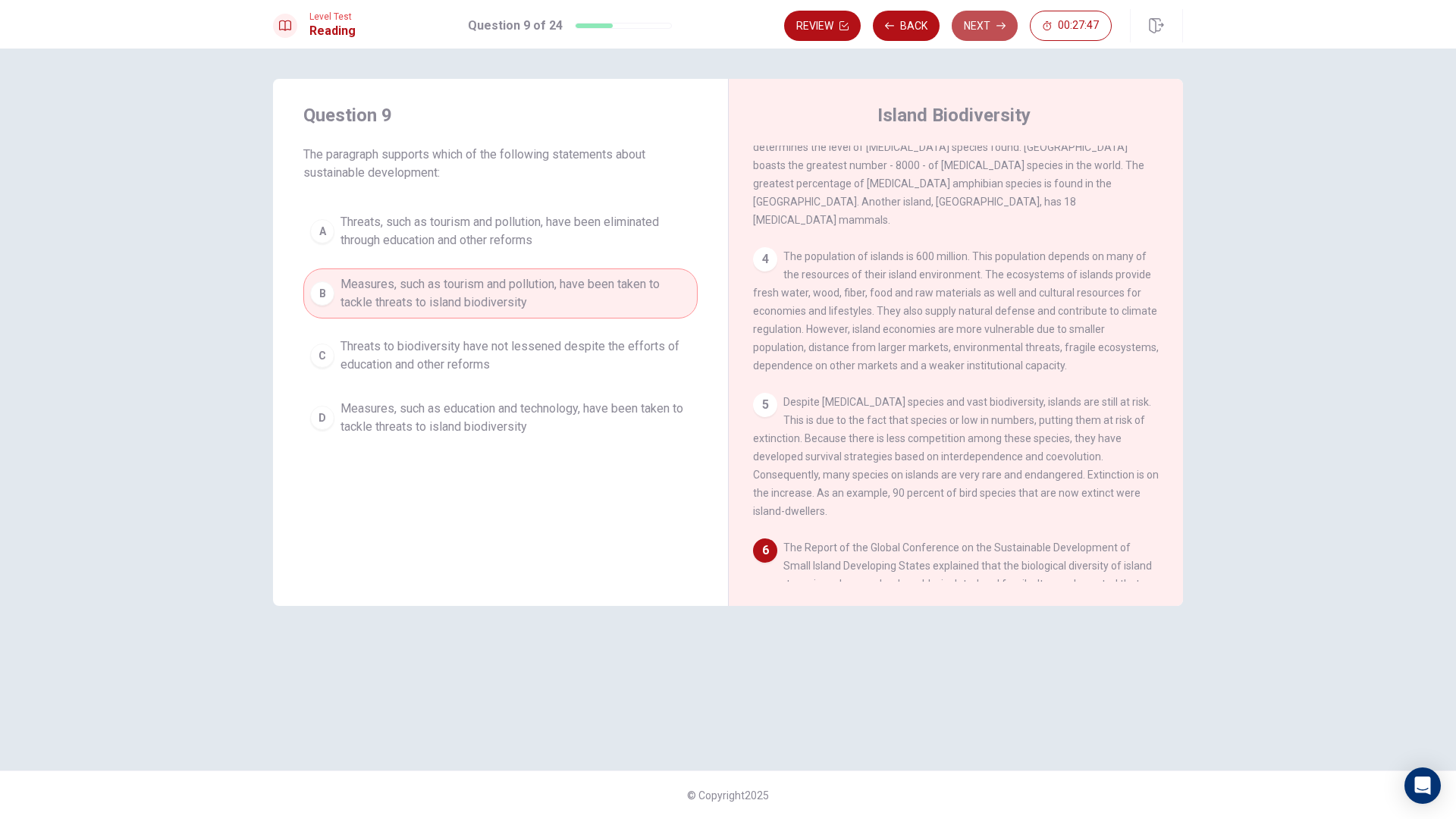
click at [983, 24] on button "Next" at bounding box center [984, 26] width 66 height 30
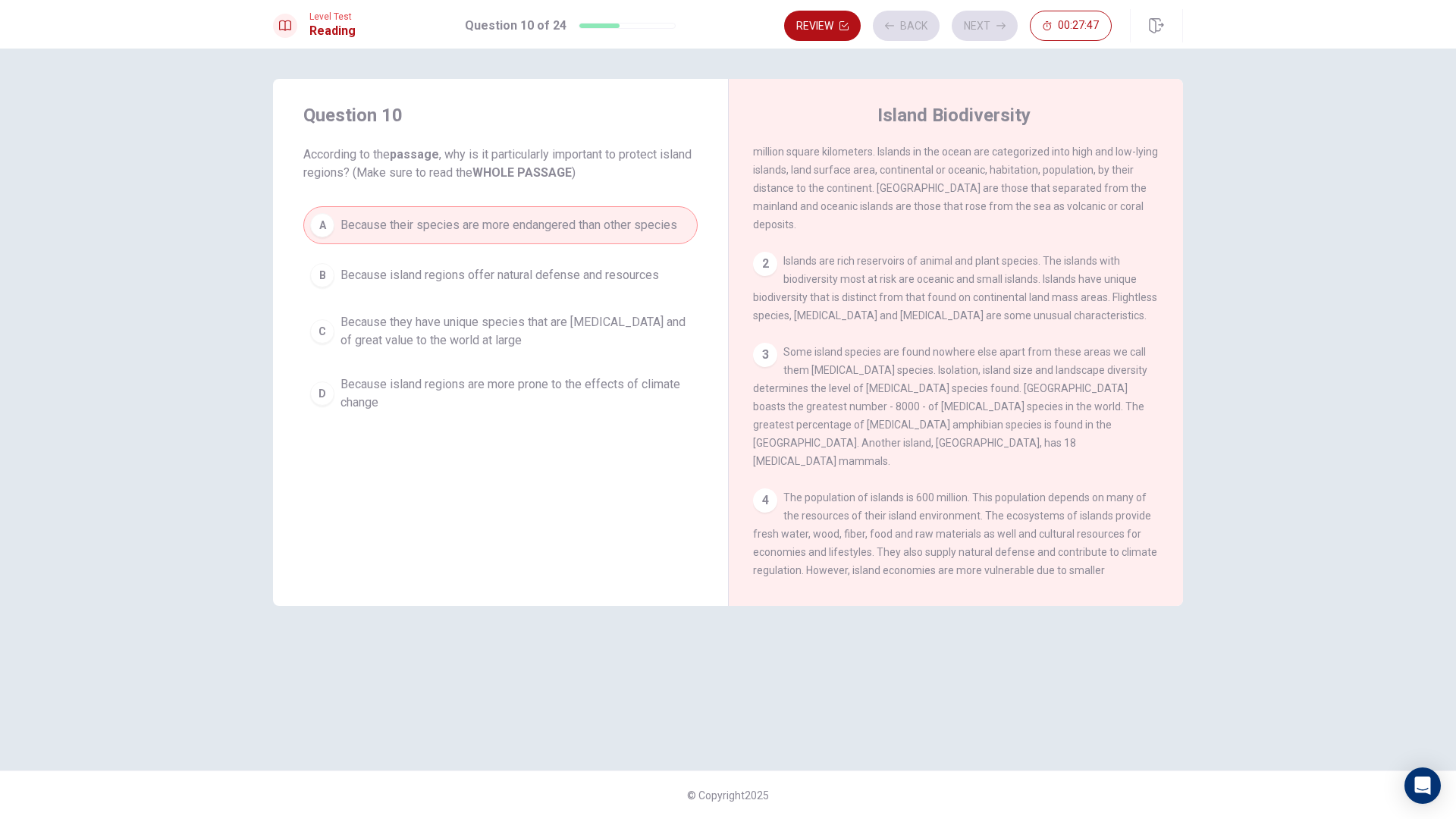
scroll to position [0, 0]
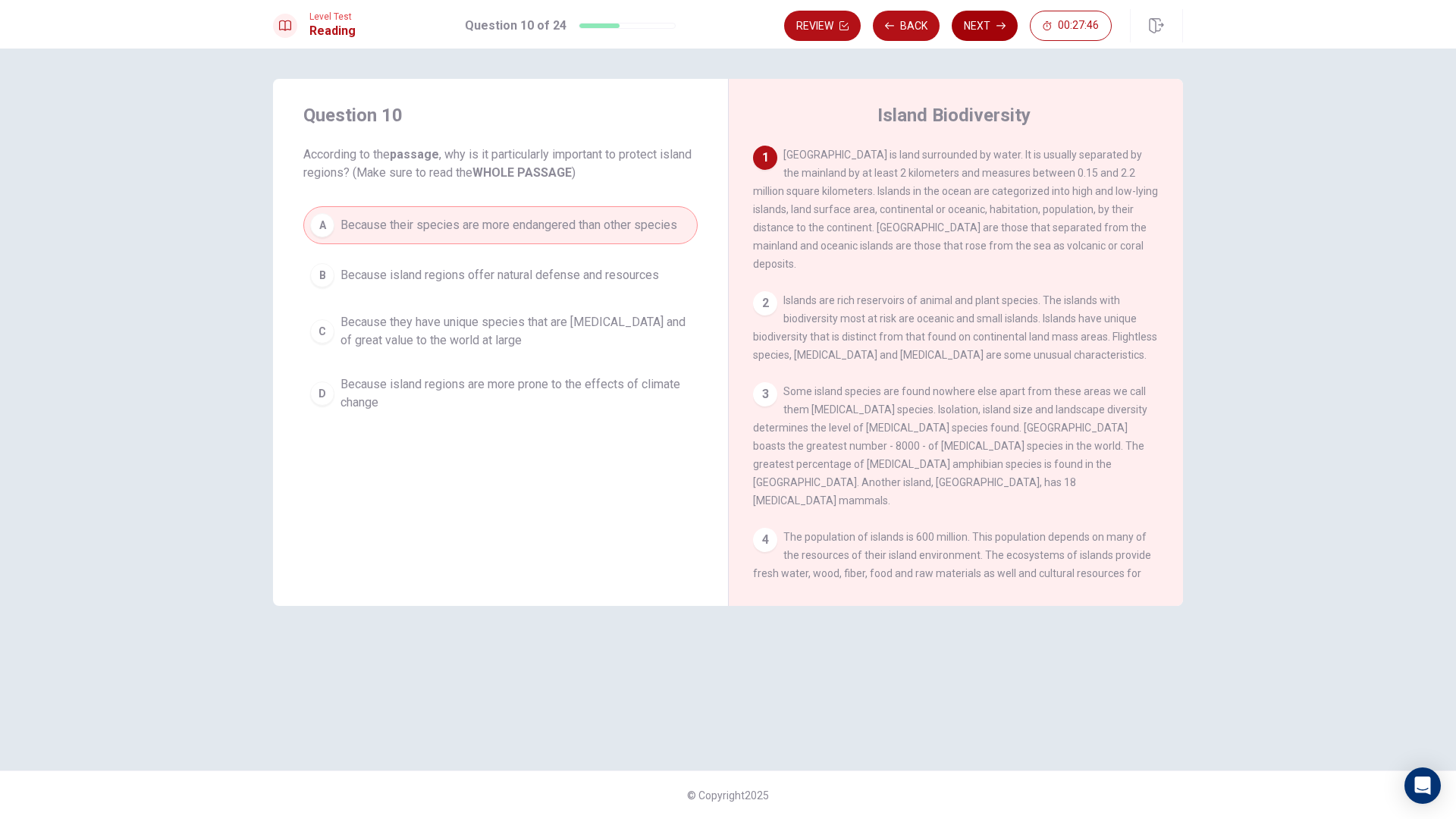
click at [988, 25] on button "Next" at bounding box center [984, 26] width 66 height 30
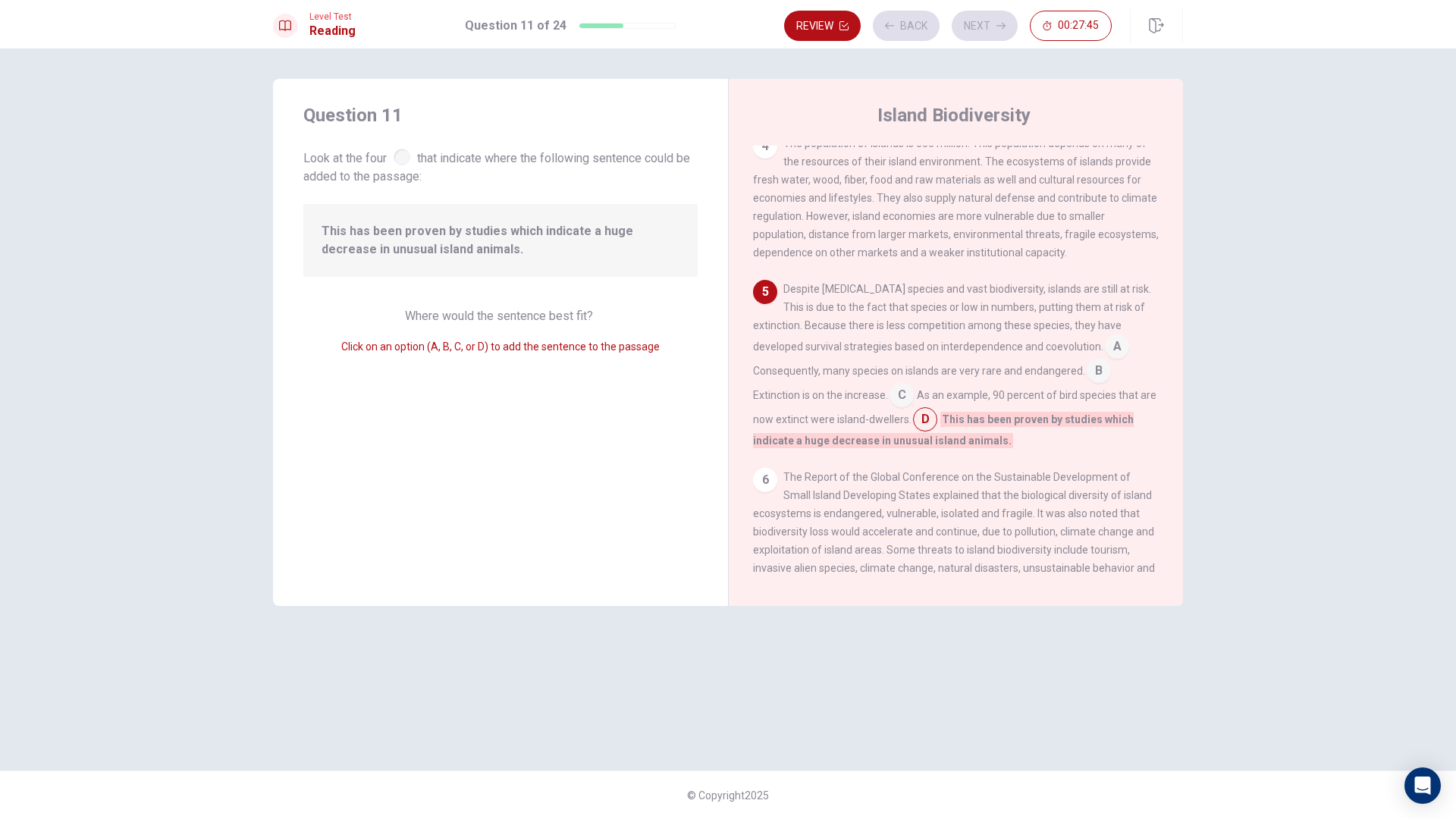
scroll to position [394, 0]
click at [982, 27] on button "Next" at bounding box center [984, 26] width 66 height 30
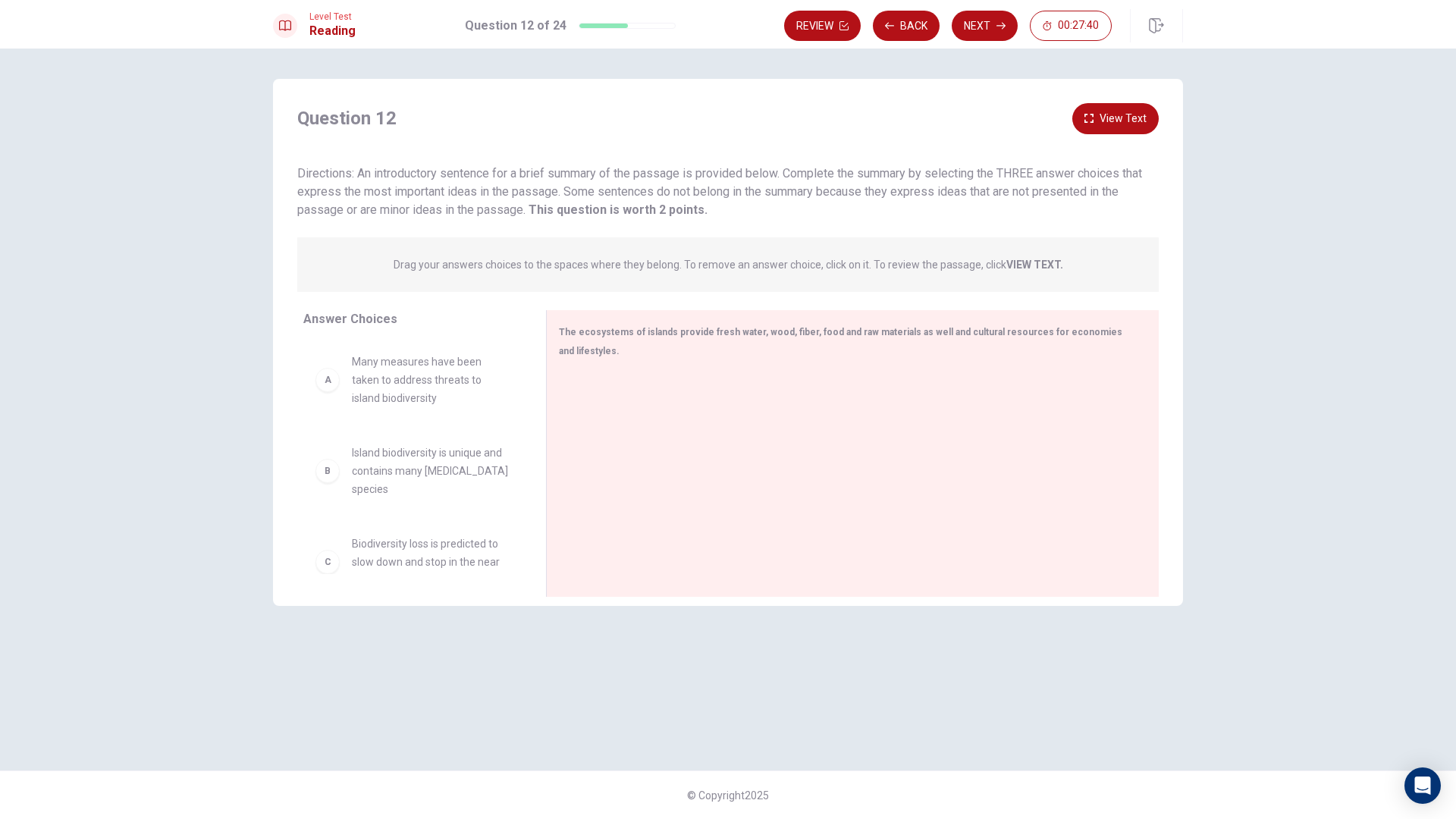
click at [1123, 114] on button "View Text" at bounding box center [1116, 118] width 86 height 31
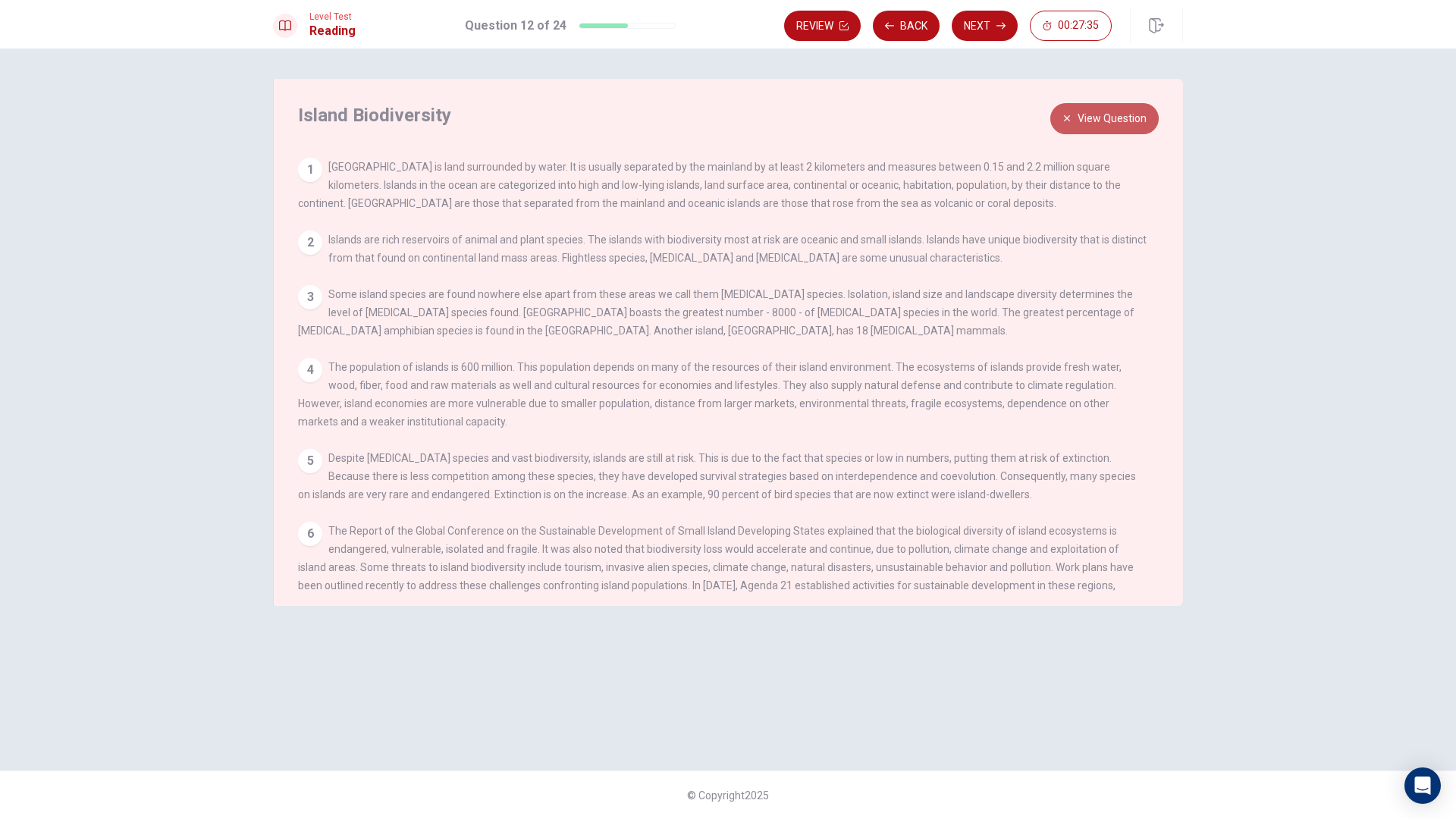
click at [1085, 124] on button "View Question" at bounding box center [1104, 118] width 108 height 31
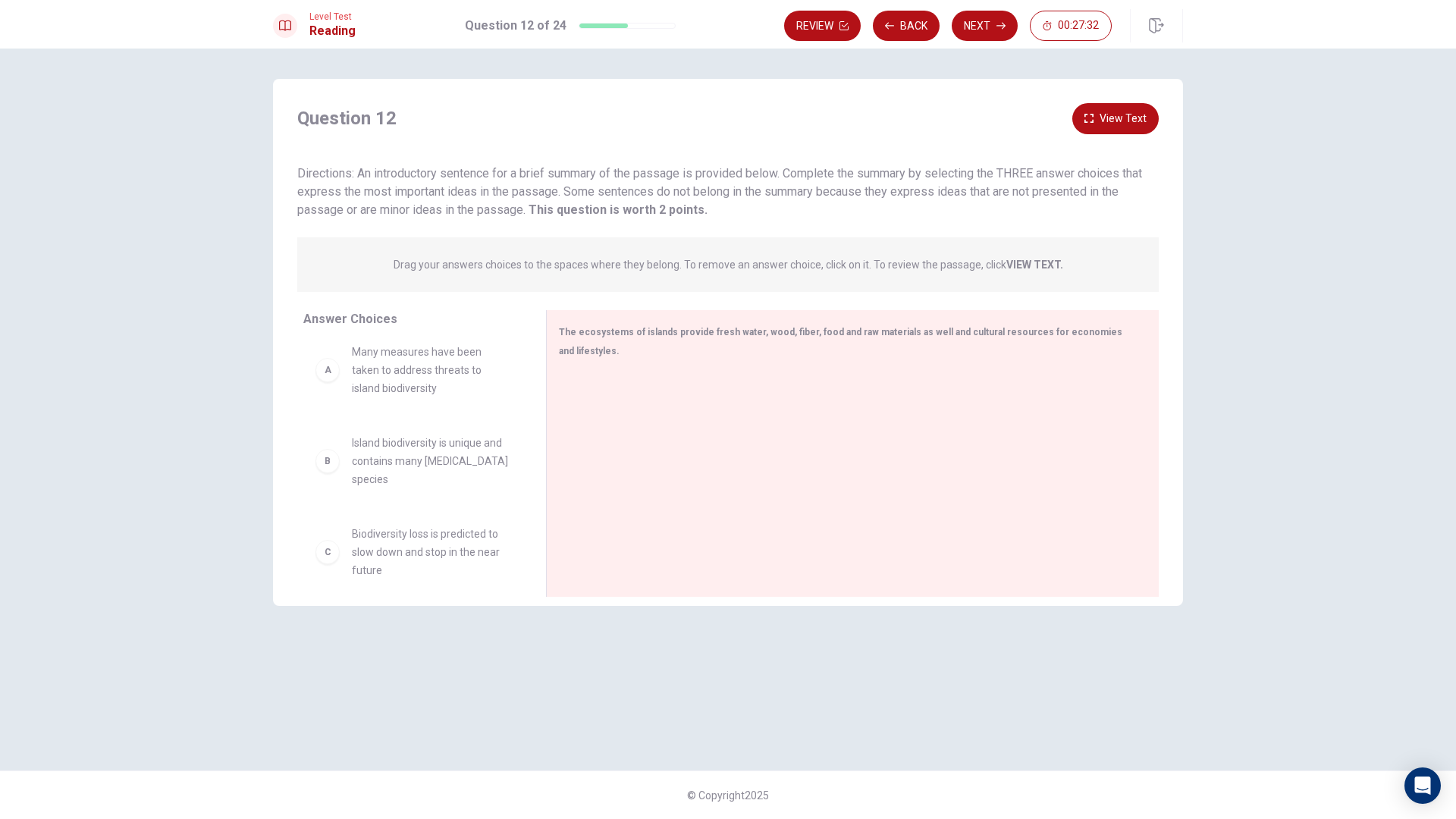
scroll to position [0, 0]
click at [1106, 116] on button "View Text" at bounding box center [1116, 118] width 86 height 31
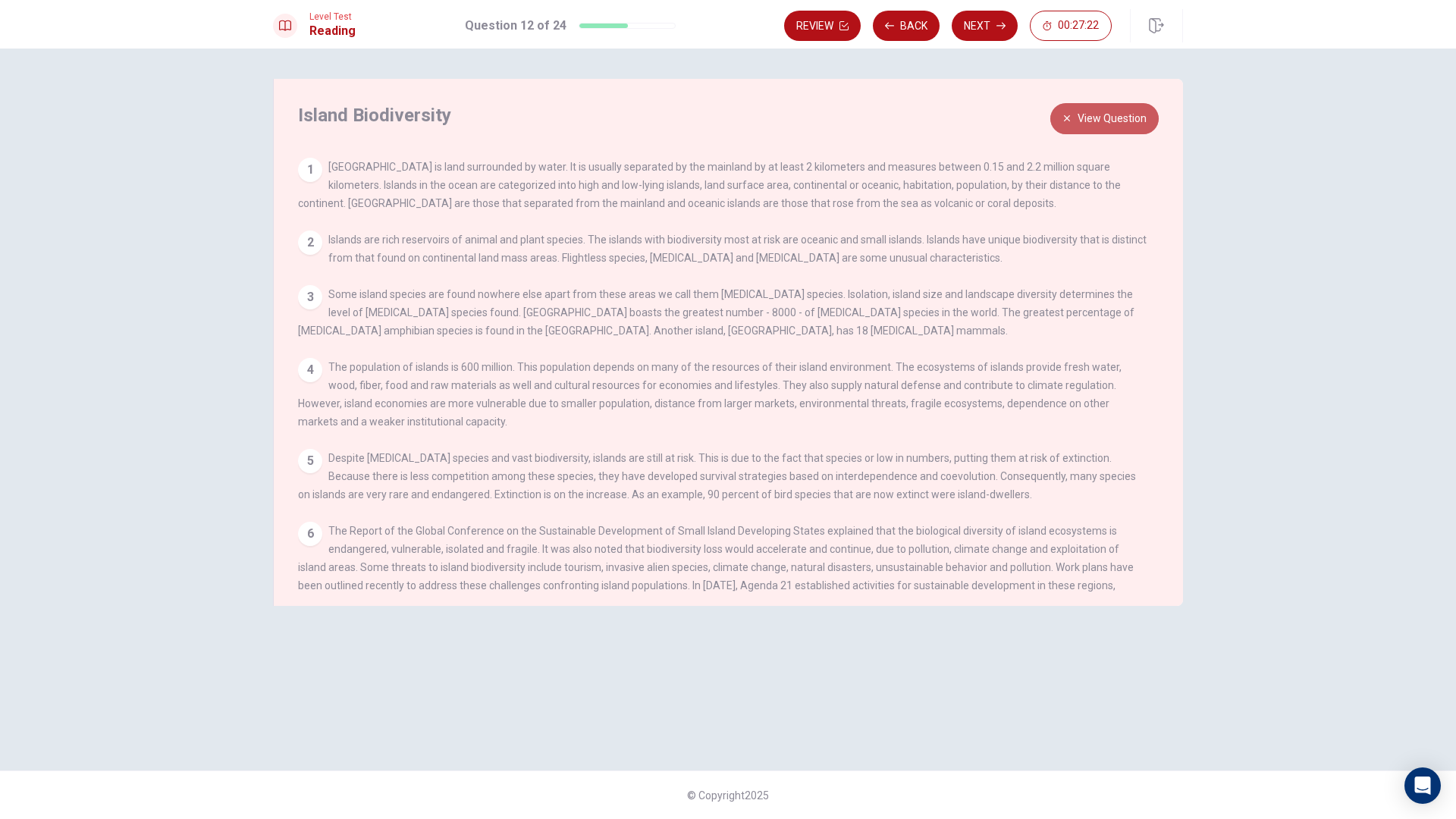
click at [1122, 112] on button "View Question" at bounding box center [1104, 118] width 108 height 31
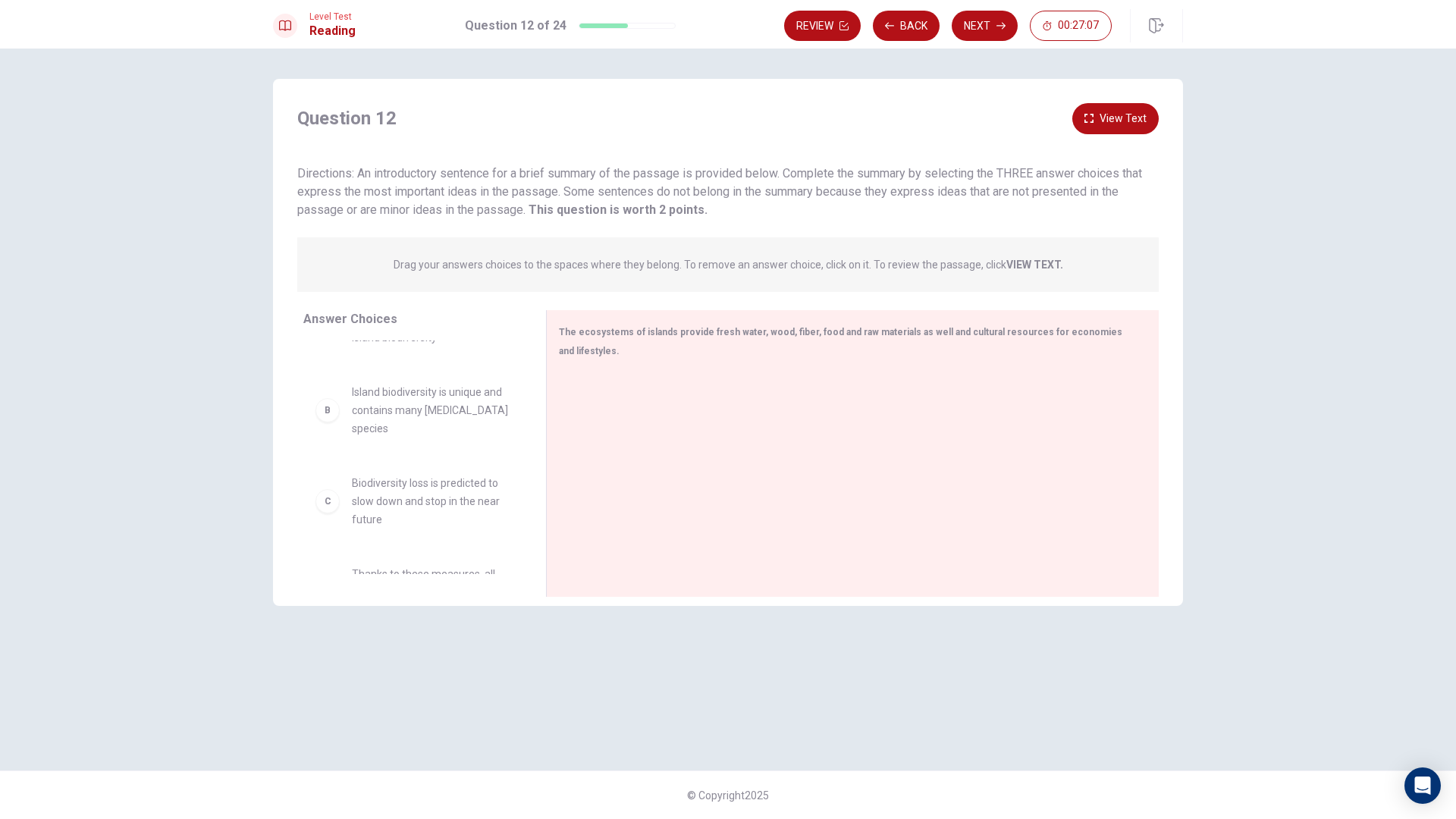
scroll to position [55, 0]
drag, startPoint x: 411, startPoint y: 276, endPoint x: 556, endPoint y: 280, distance: 145.1
click at [560, 282] on div "Drag your answers choices to the spaces where they belong. To remove an answer …" at bounding box center [728, 265] width 861 height 55
drag, startPoint x: 593, startPoint y: 267, endPoint x: 1061, endPoint y: 270, distance: 468.0
click at [1061, 270] on p "Drag your answers choices to the spaces where they belong. To remove an answer …" at bounding box center [728, 265] width 669 height 12
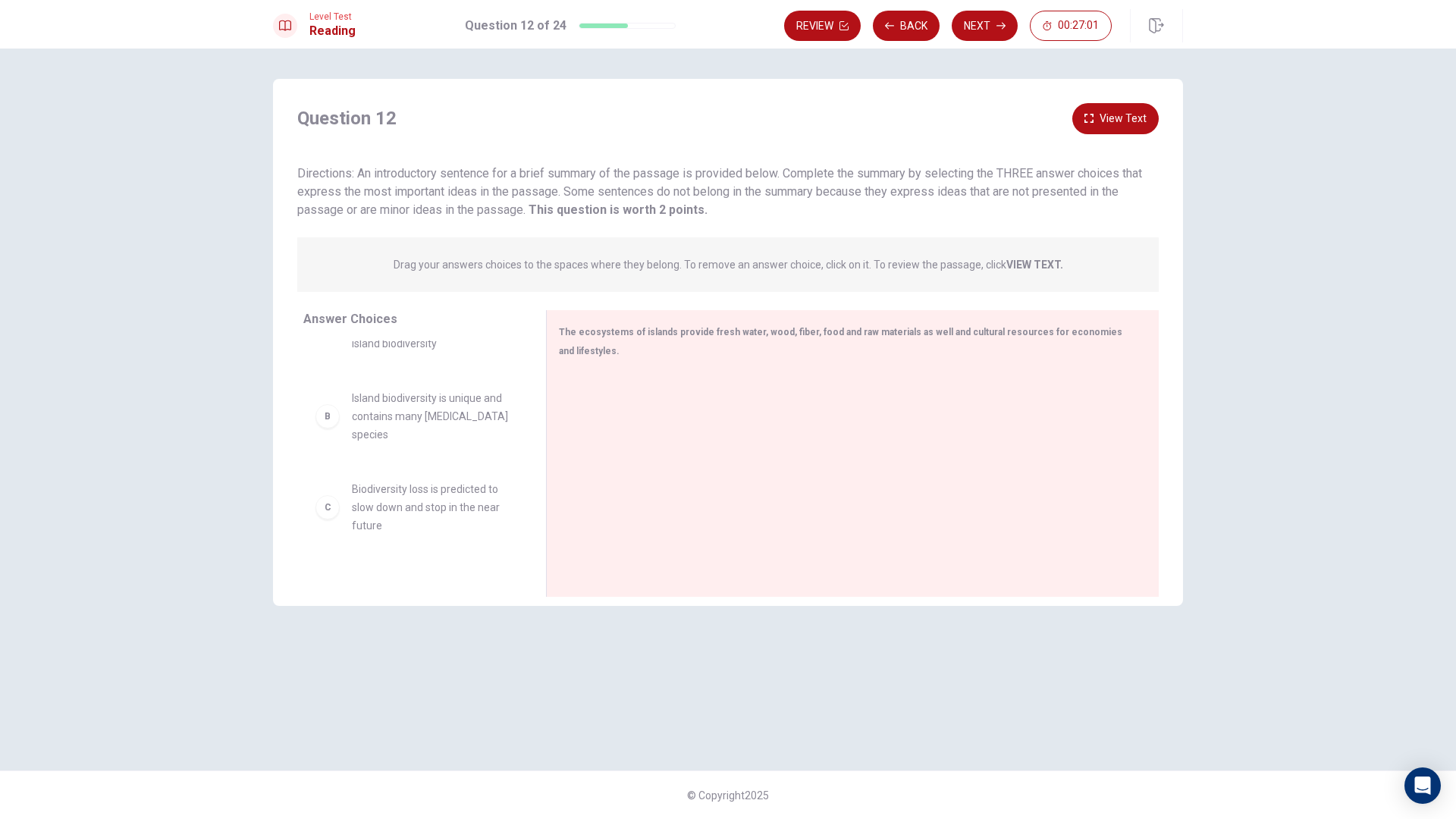
drag, startPoint x: 1061, startPoint y: 267, endPoint x: 1008, endPoint y: 269, distance: 53.0
click at [1035, 266] on strong "VIEW TEXT." at bounding box center [1035, 265] width 57 height 12
click at [773, 333] on span "The ecosystems of islands provide fresh water, wood, fiber, food and raw materi…" at bounding box center [840, 342] width 564 height 30
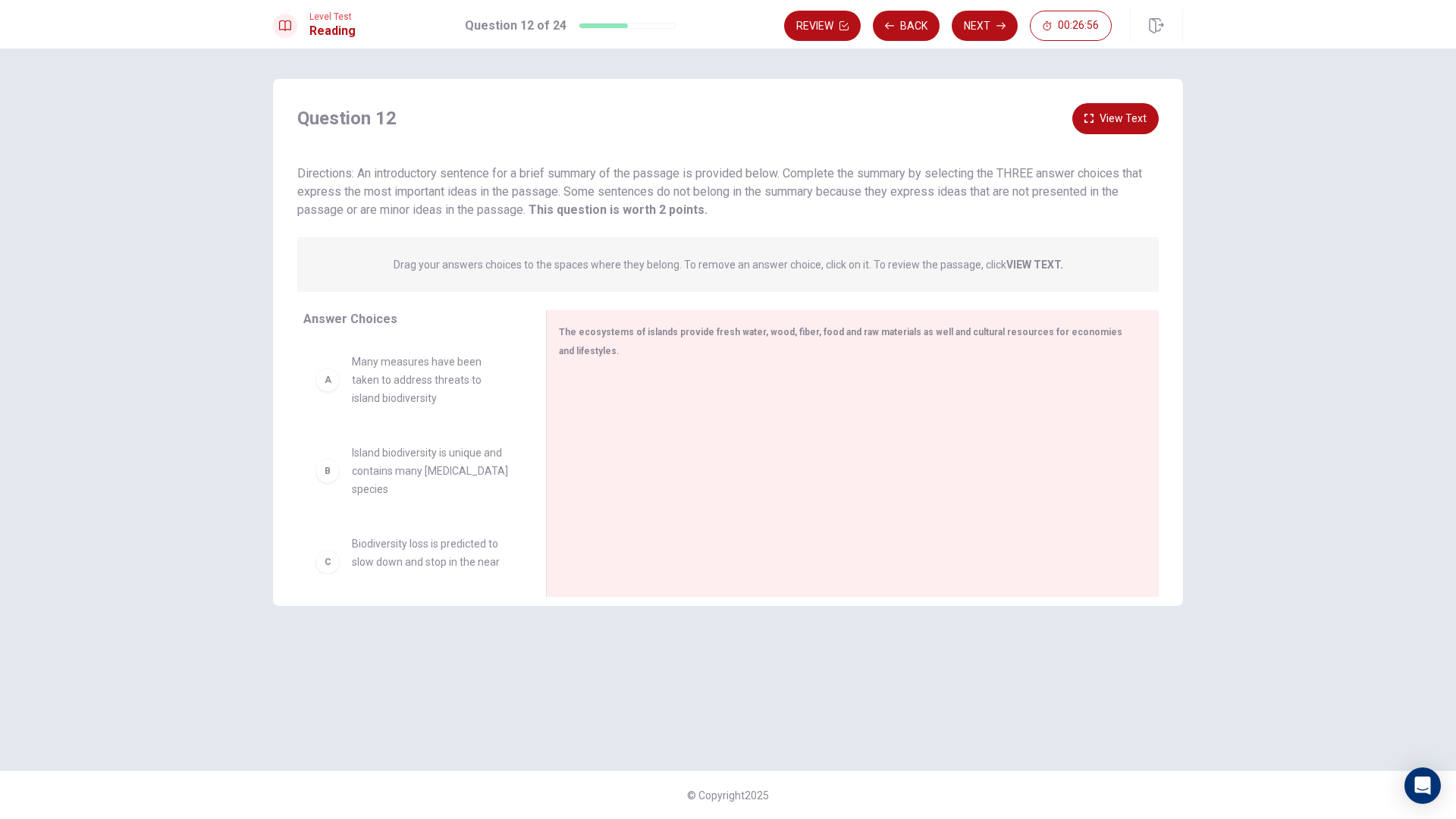
scroll to position [282, 0]
drag, startPoint x: 419, startPoint y: 544, endPoint x: 726, endPoint y: 385, distance: 345.7
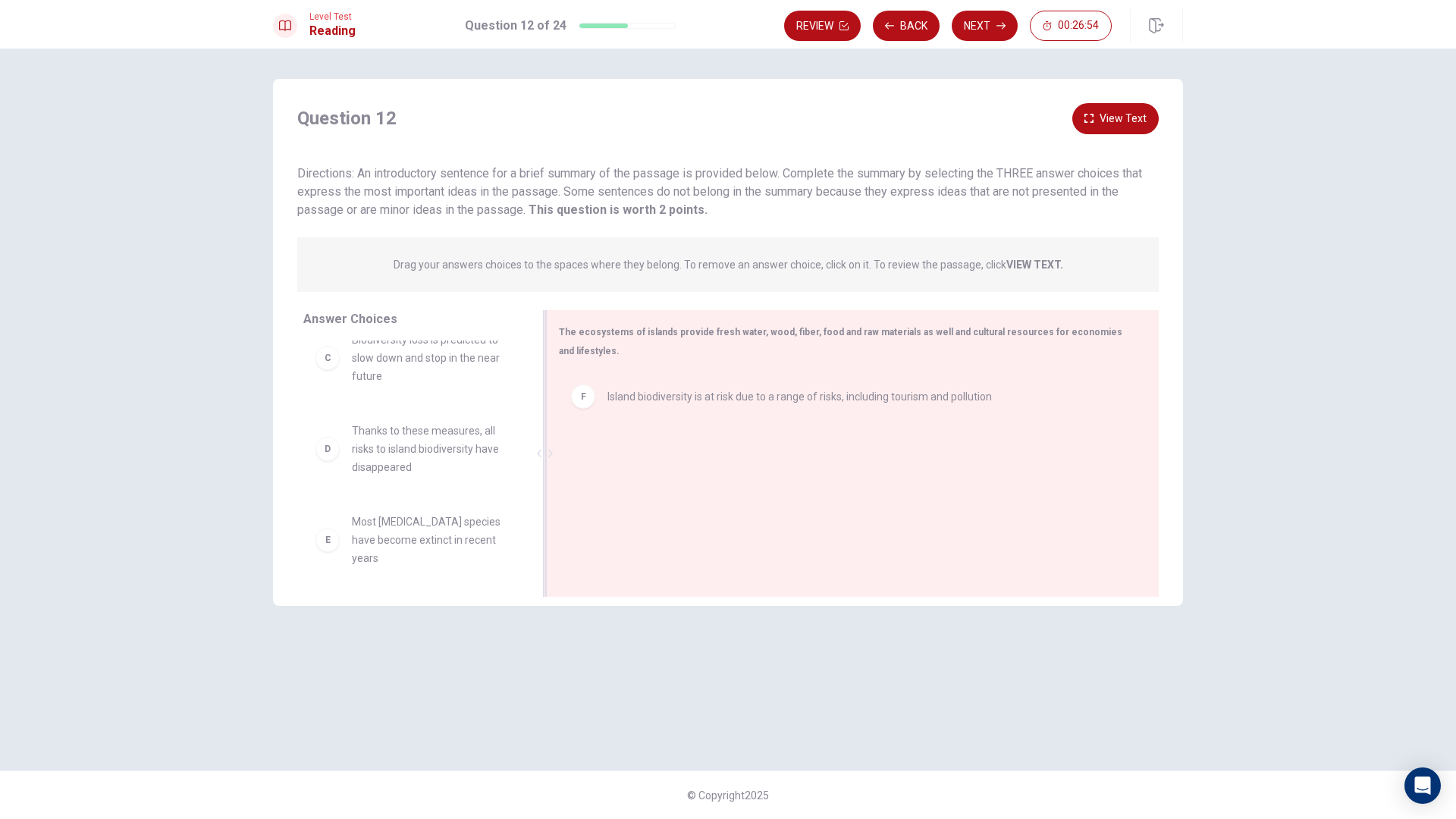
scroll to position [191, 0]
click at [1116, 118] on button "View Text" at bounding box center [1116, 118] width 86 height 31
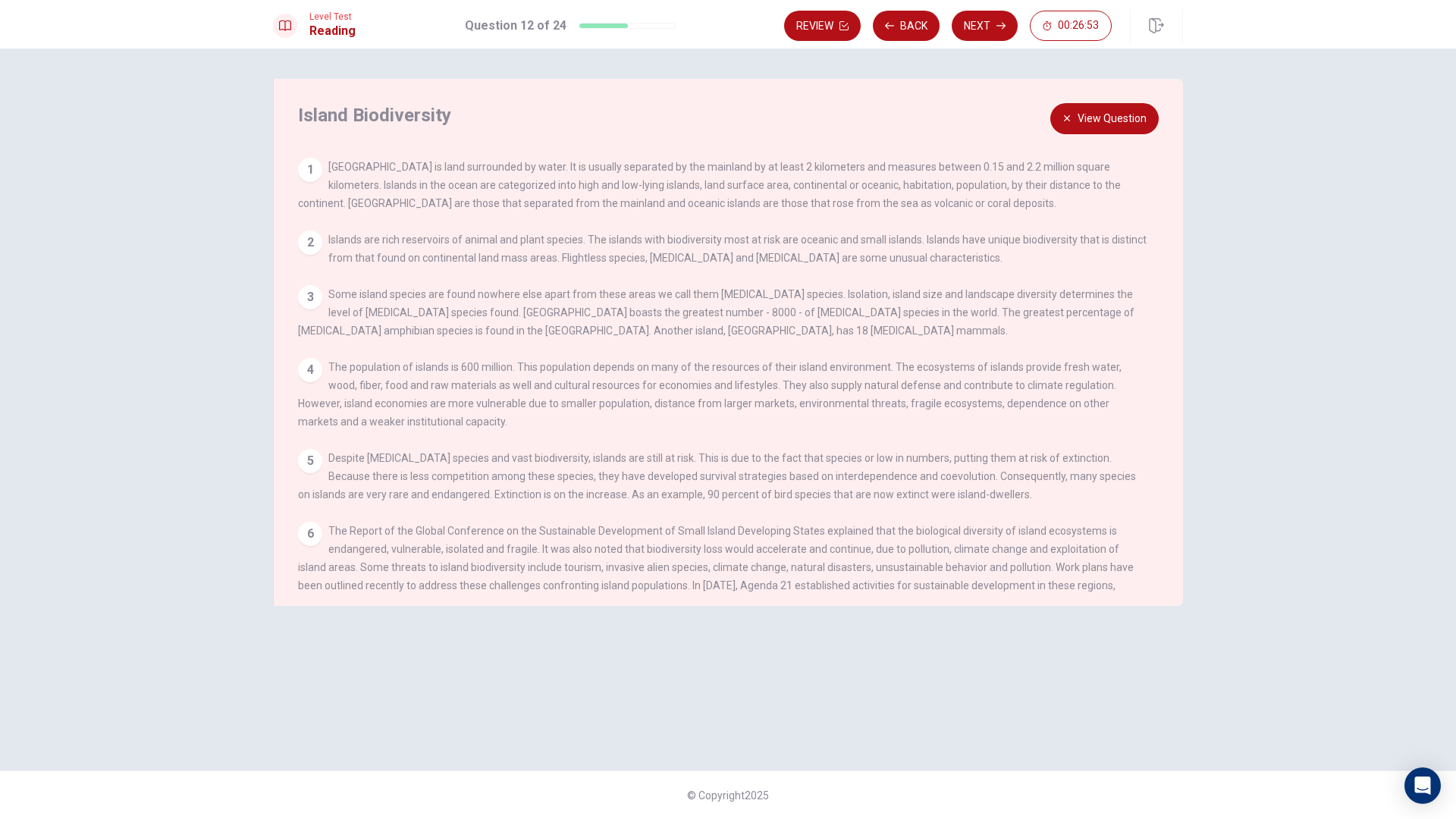
click at [1113, 121] on button "View Question" at bounding box center [1104, 118] width 108 height 31
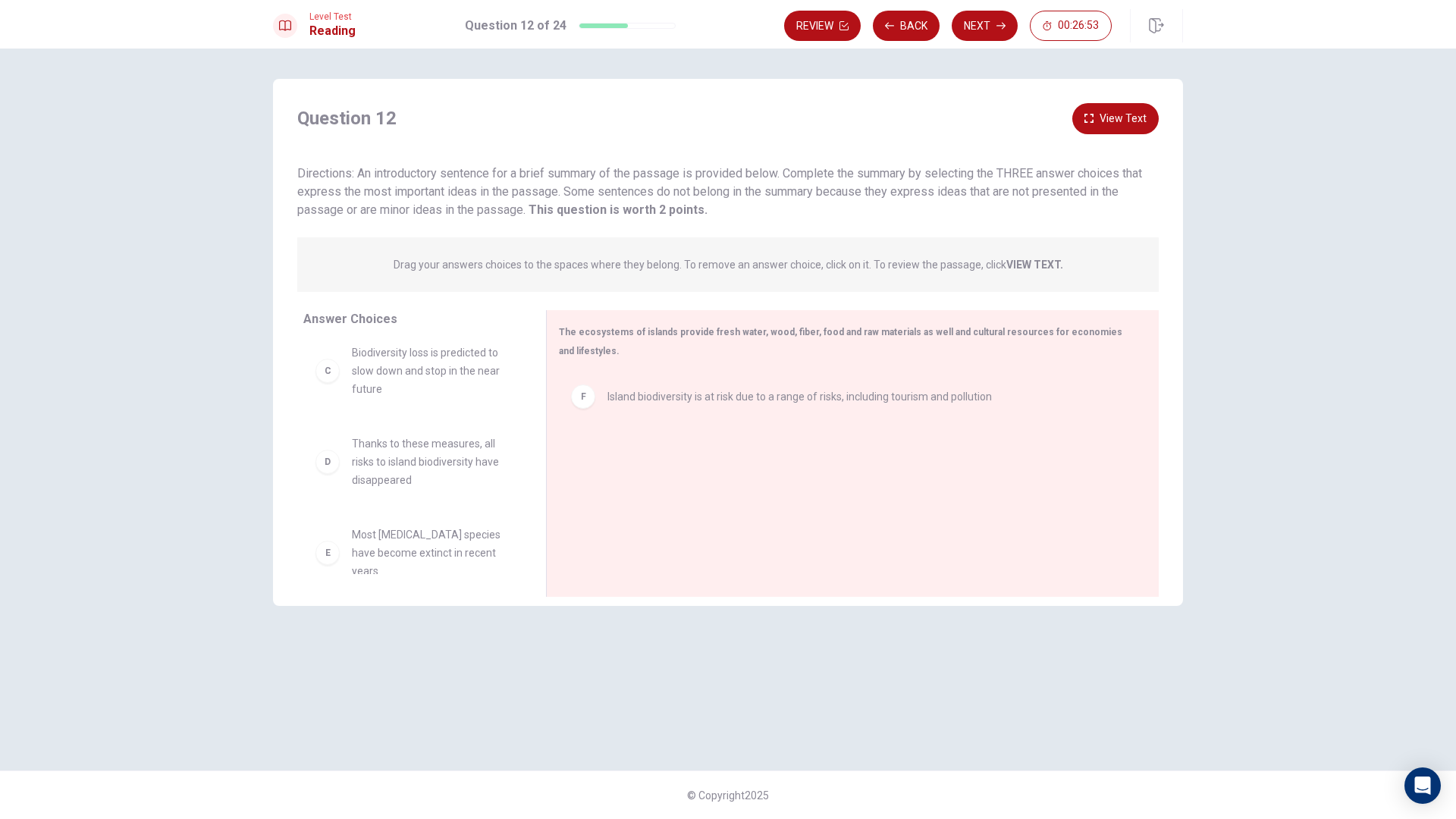
click at [1109, 122] on button "View Text" at bounding box center [1116, 118] width 86 height 31
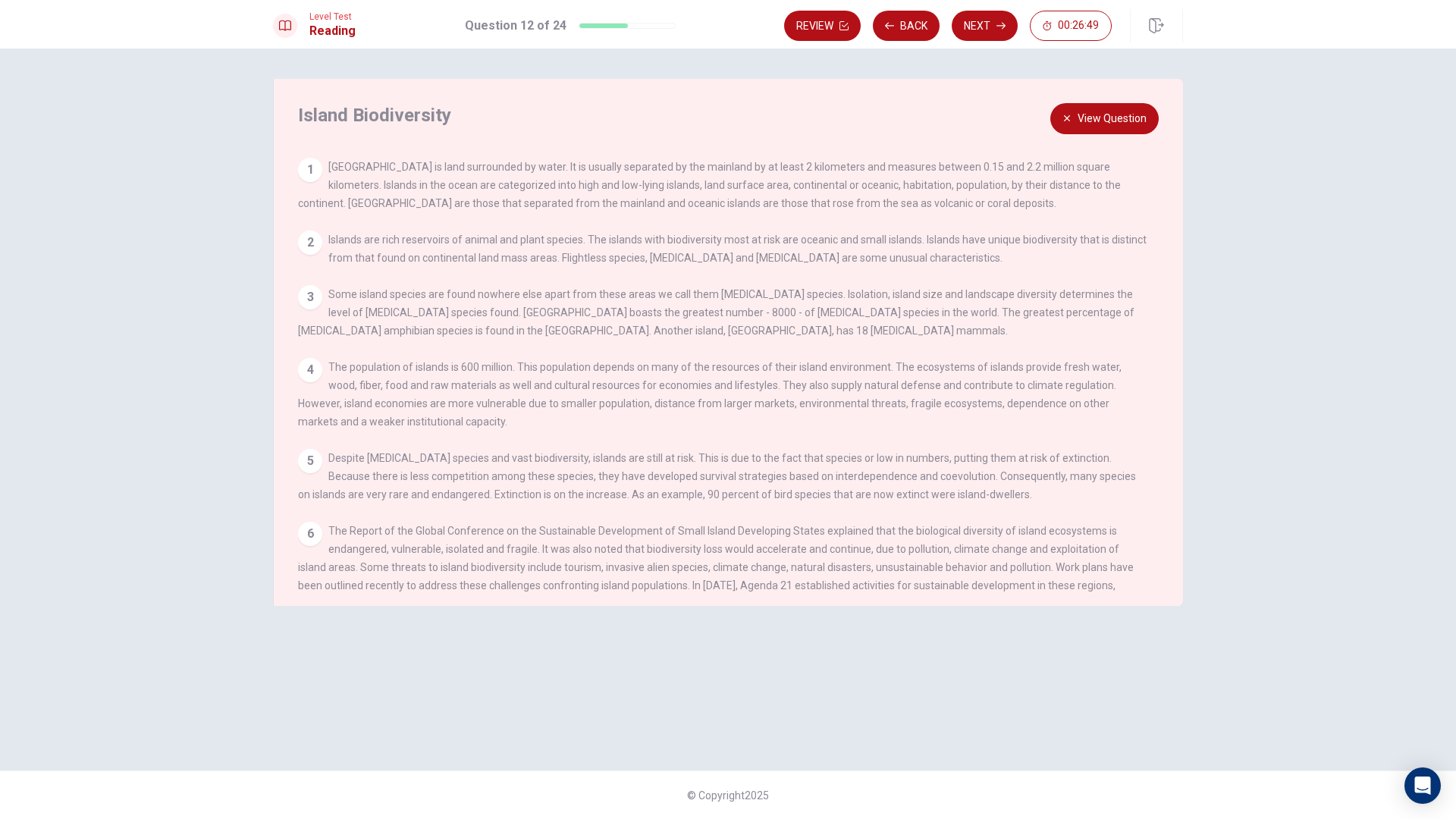
click at [1103, 122] on button "View Question" at bounding box center [1104, 118] width 108 height 31
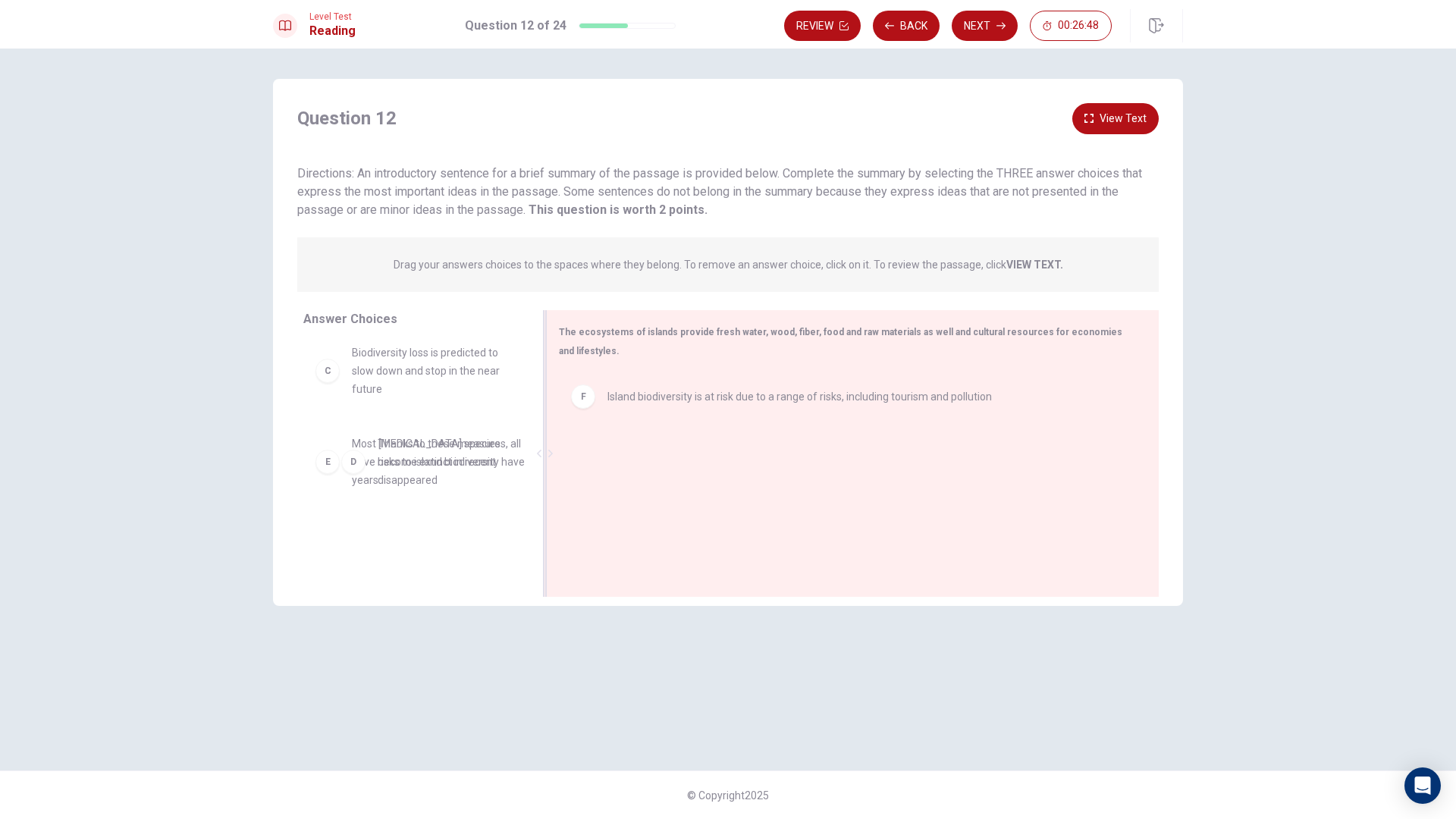
drag, startPoint x: 487, startPoint y: 451, endPoint x: 574, endPoint y: 463, distance: 87.8
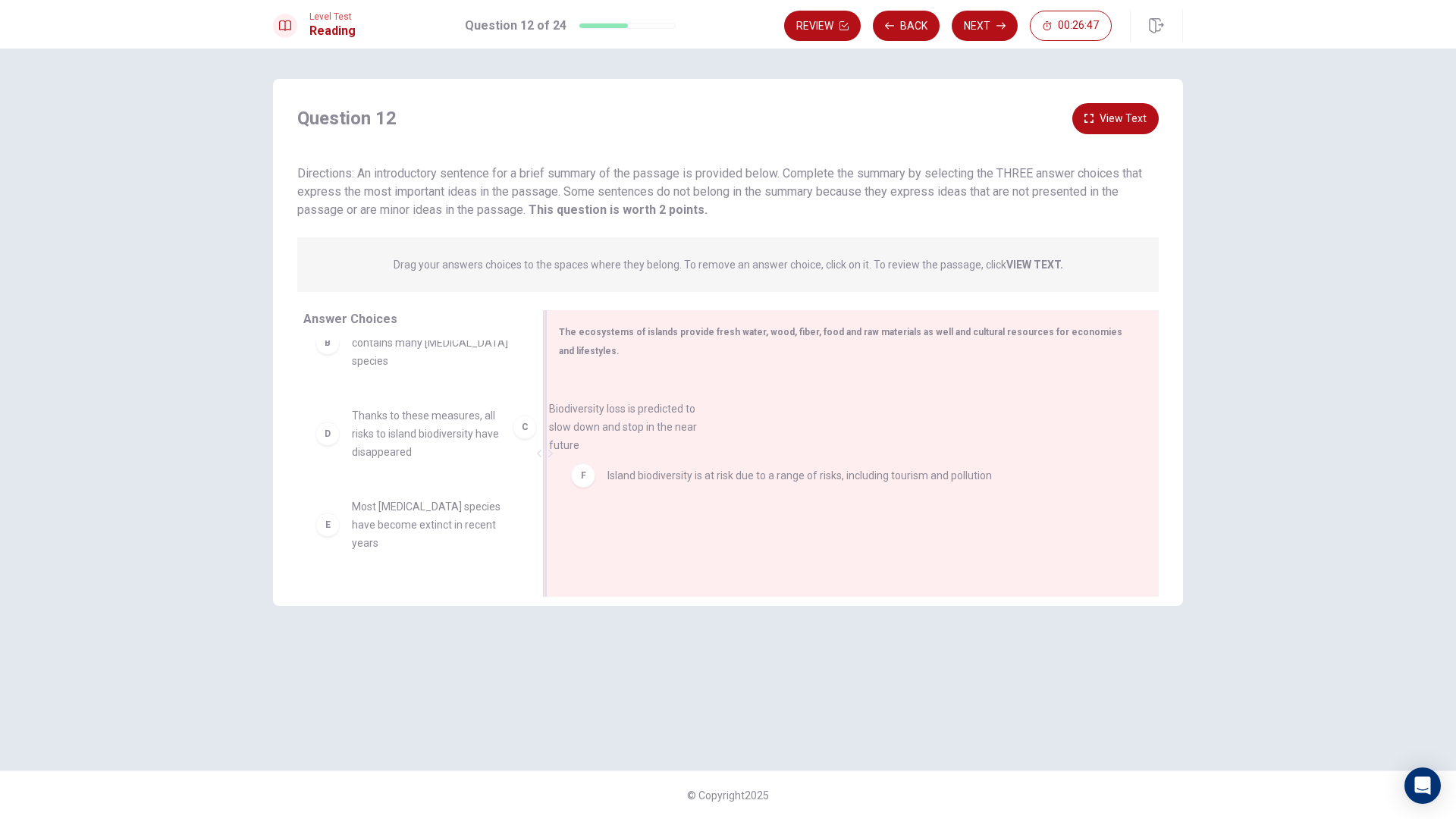
drag, startPoint x: 398, startPoint y: 399, endPoint x: 621, endPoint y: 465, distance: 232.6
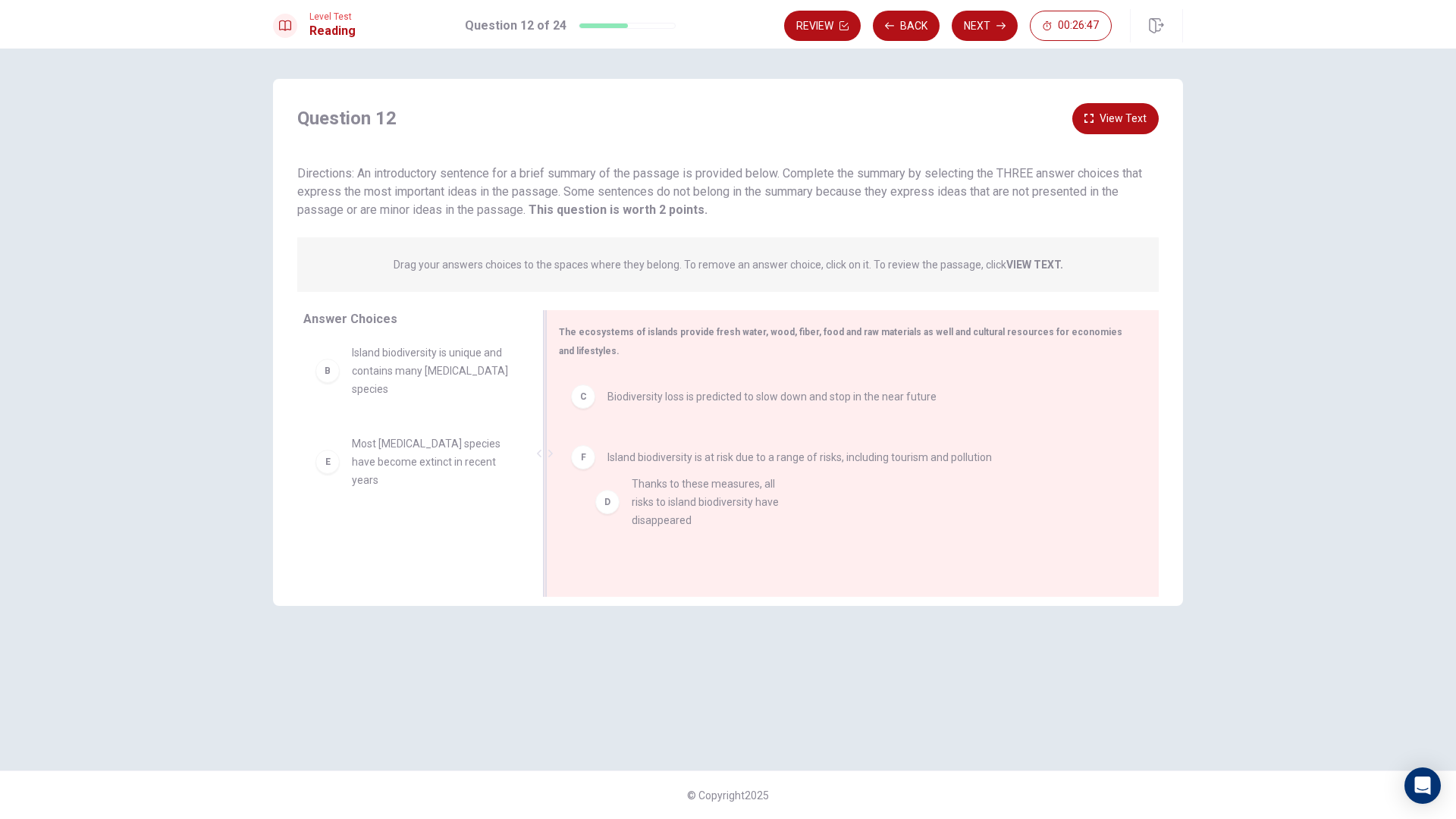
drag, startPoint x: 417, startPoint y: 467, endPoint x: 699, endPoint y: 537, distance: 290.6
drag, startPoint x: 418, startPoint y: 469, endPoint x: 691, endPoint y: 536, distance: 281.1
drag, startPoint x: 628, startPoint y: 520, endPoint x: 479, endPoint y: 482, distance: 153.8
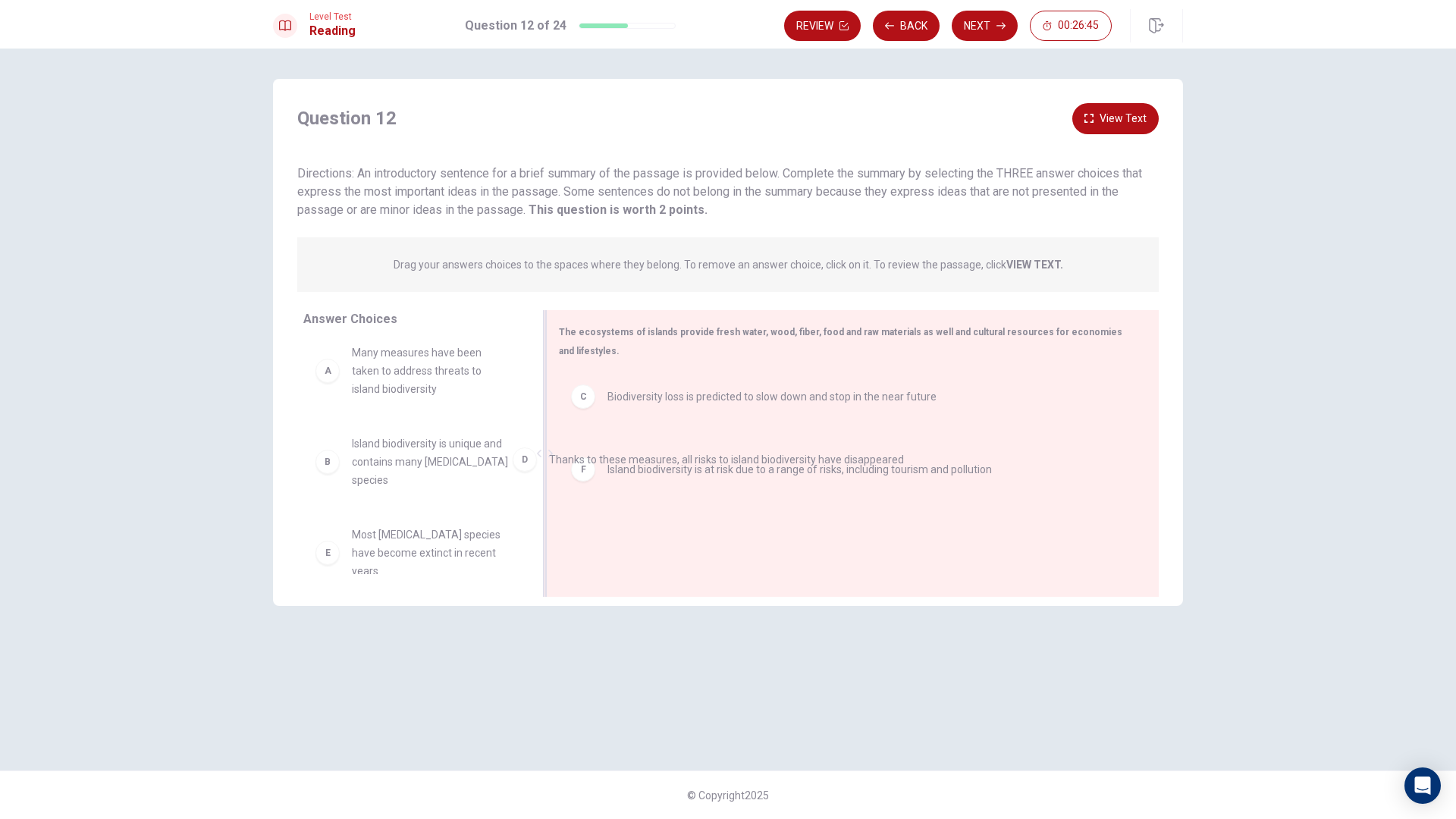
drag, startPoint x: 626, startPoint y: 485, endPoint x: 419, endPoint y: 479, distance: 207.1
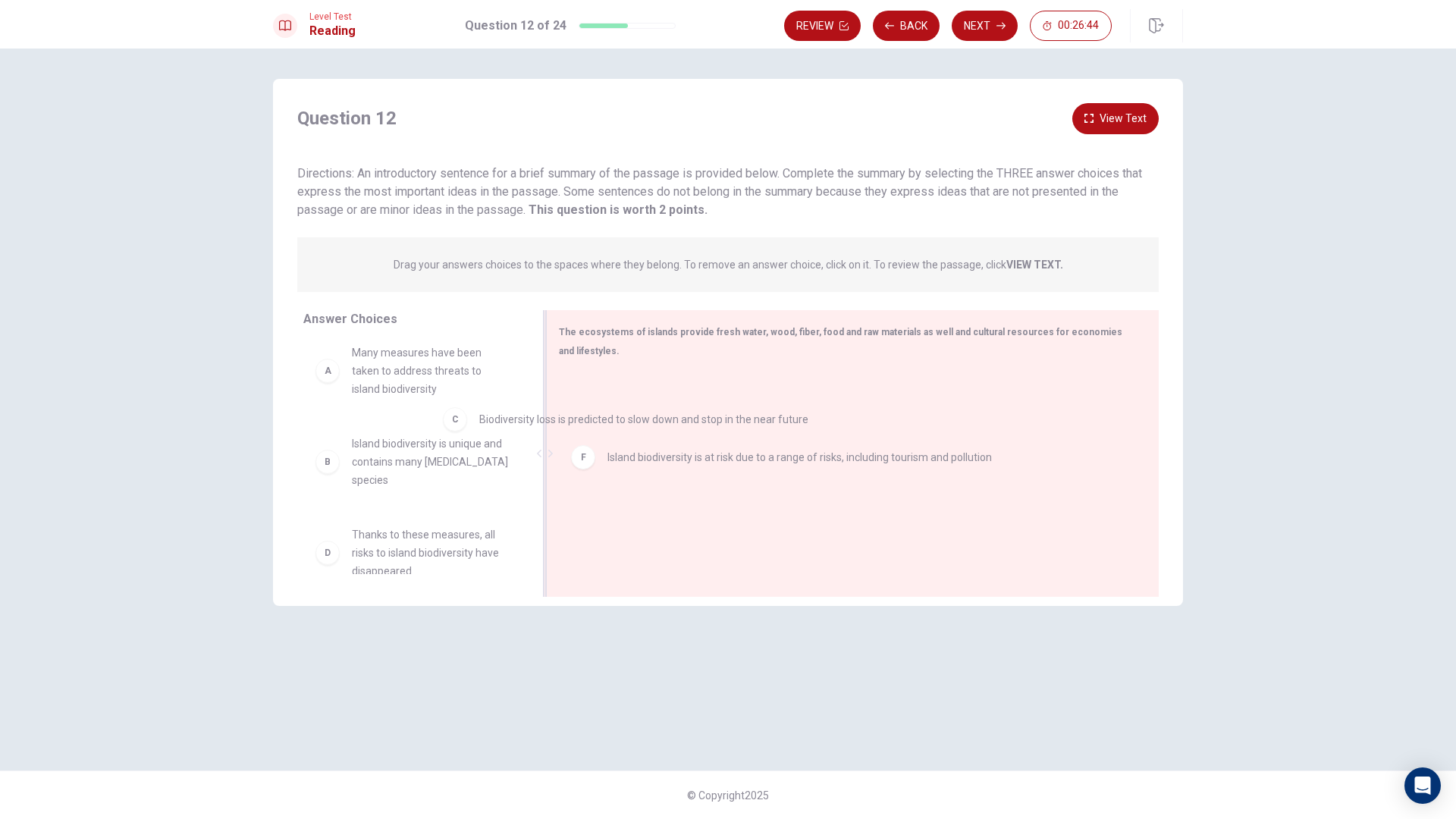
drag, startPoint x: 623, startPoint y: 405, endPoint x: 427, endPoint y: 437, distance: 198.6
drag, startPoint x: 641, startPoint y: 430, endPoint x: 405, endPoint y: 439, distance: 236.2
click at [405, 439] on div "Answer Choices A Many measures have been taken to address threats to island bio…" at bounding box center [728, 457] width 911 height 295
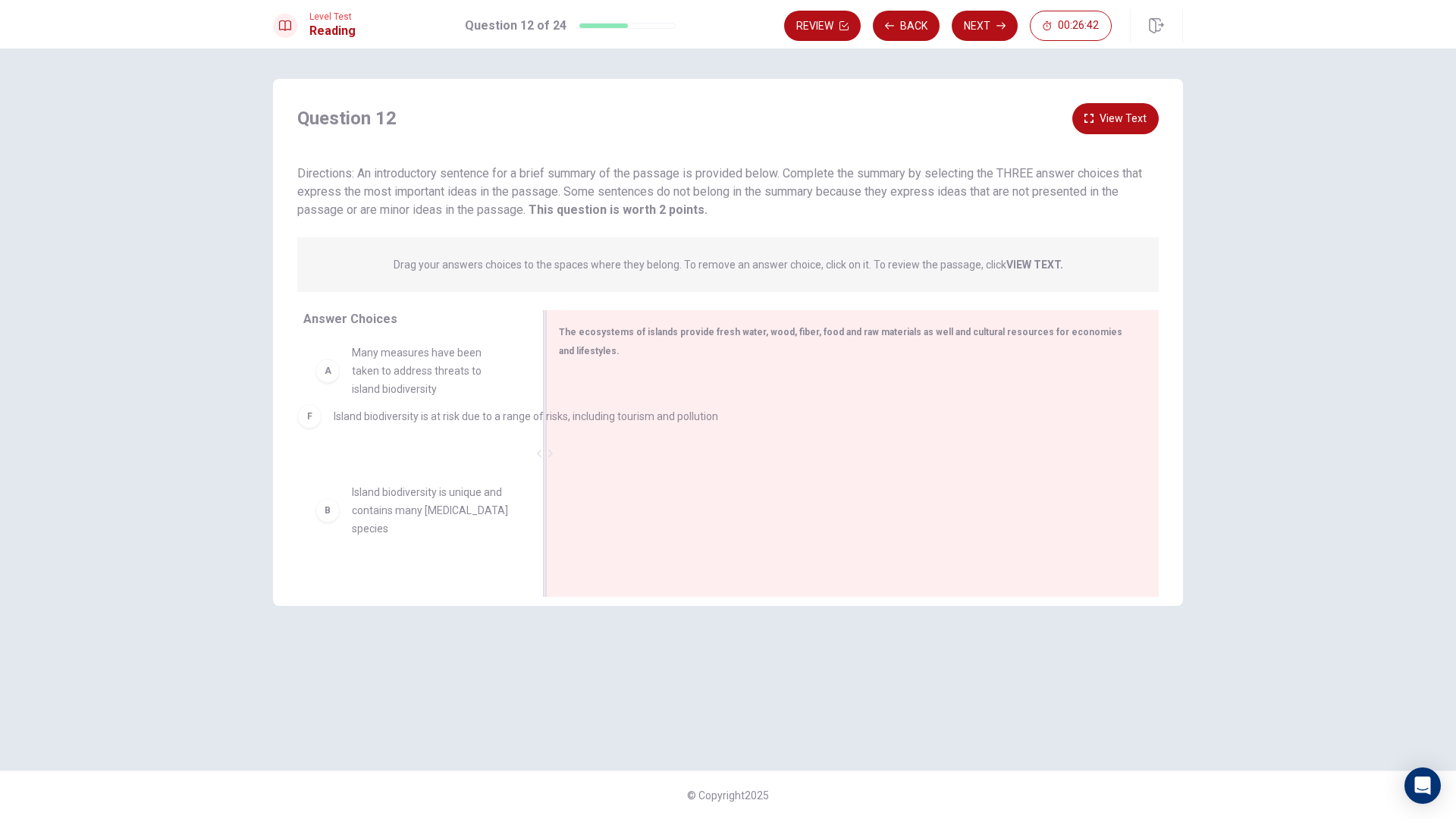
drag, startPoint x: 652, startPoint y: 395, endPoint x: 374, endPoint y: 415, distance: 278.7
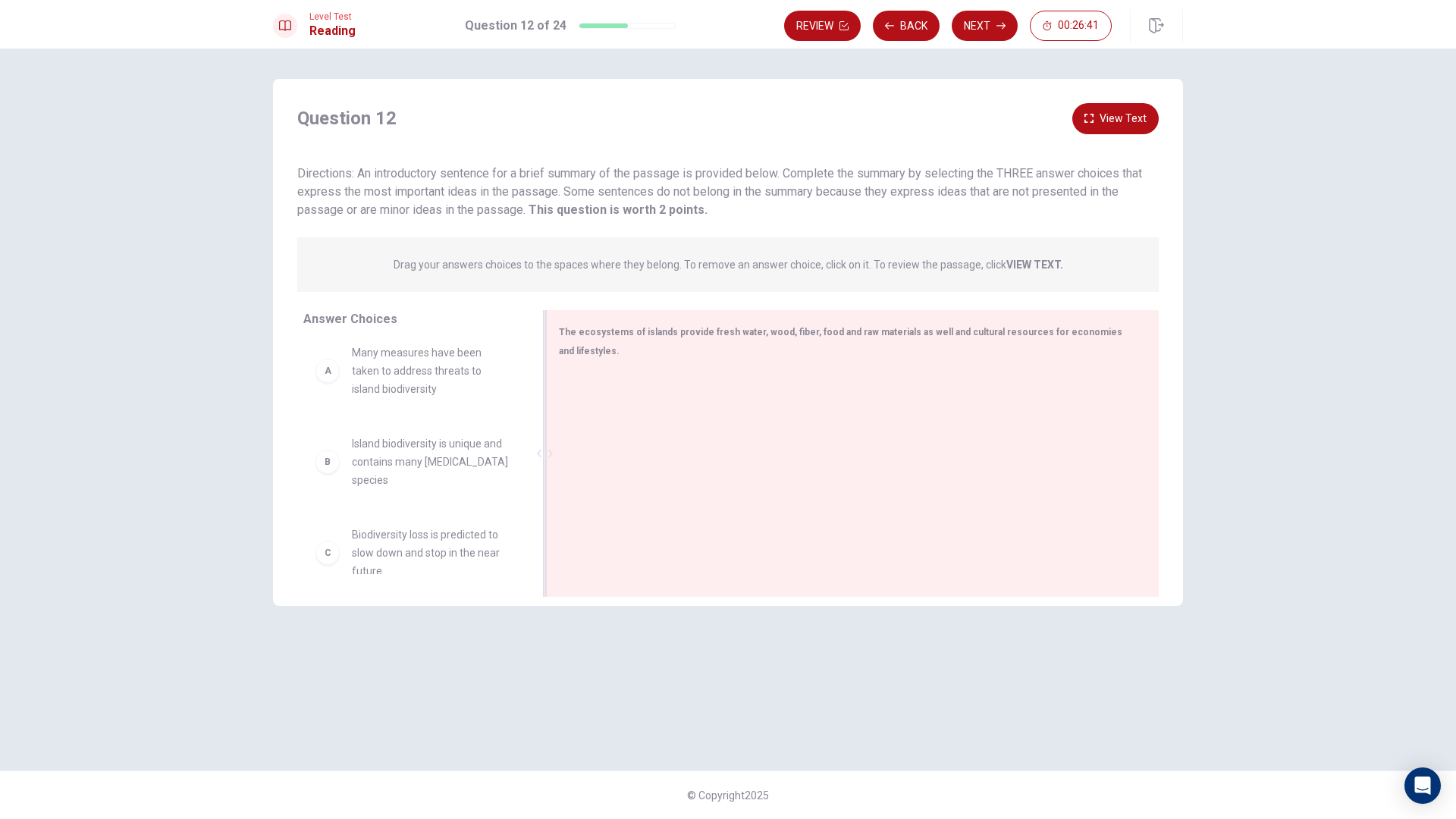
drag, startPoint x: 671, startPoint y: 191, endPoint x: 725, endPoint y: 203, distance: 55.3
click at [725, 203] on div "Directions: An introductory sentence for a brief summary of the passage is prov…" at bounding box center [728, 192] width 861 height 55
drag, startPoint x: 757, startPoint y: 196, endPoint x: 311, endPoint y: 239, distance: 448.1
click at [311, 239] on div "Question 12 View Text Directions: An introductory sentence for a brief summary …" at bounding box center [728, 354] width 911 height 501
drag, startPoint x: 346, startPoint y: 206, endPoint x: 646, endPoint y: 226, distance: 300.7
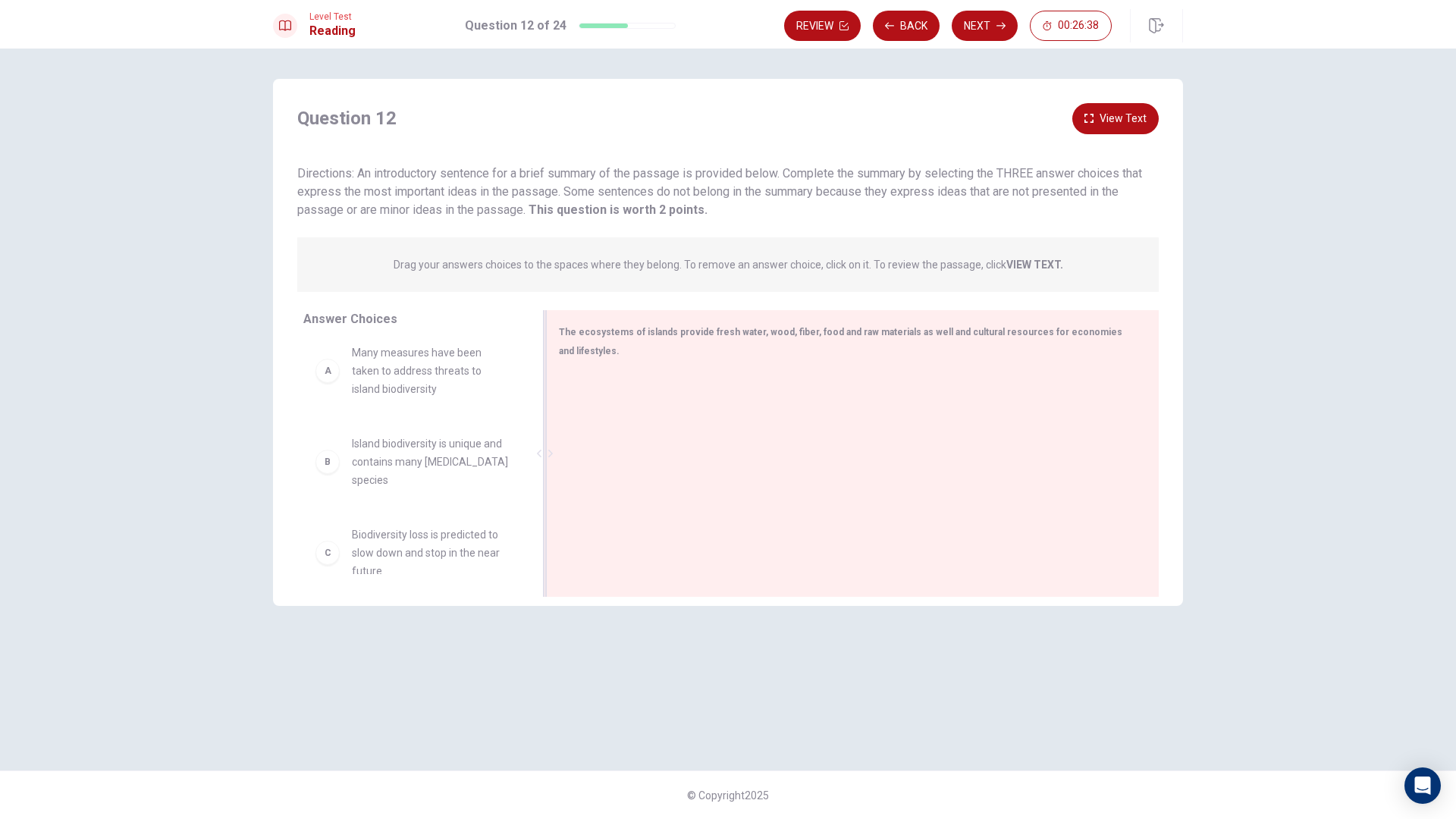
click at [644, 226] on div "Question 12 View Text Directions: An introductory sentence for a brief summary …" at bounding box center [728, 354] width 911 height 501
click at [381, 166] on span "Directions: An introductory sentence for a brief summary of the passage is prov…" at bounding box center [720, 192] width 845 height 51
drag, startPoint x: 371, startPoint y: 172, endPoint x: 710, endPoint y: 158, distance: 339.3
click at [687, 158] on div "Question 12 View Text Directions: An introductory sentence for a brief summary …" at bounding box center [728, 161] width 911 height 116
drag, startPoint x: 1116, startPoint y: 179, endPoint x: 1140, endPoint y: 181, distance: 24.1
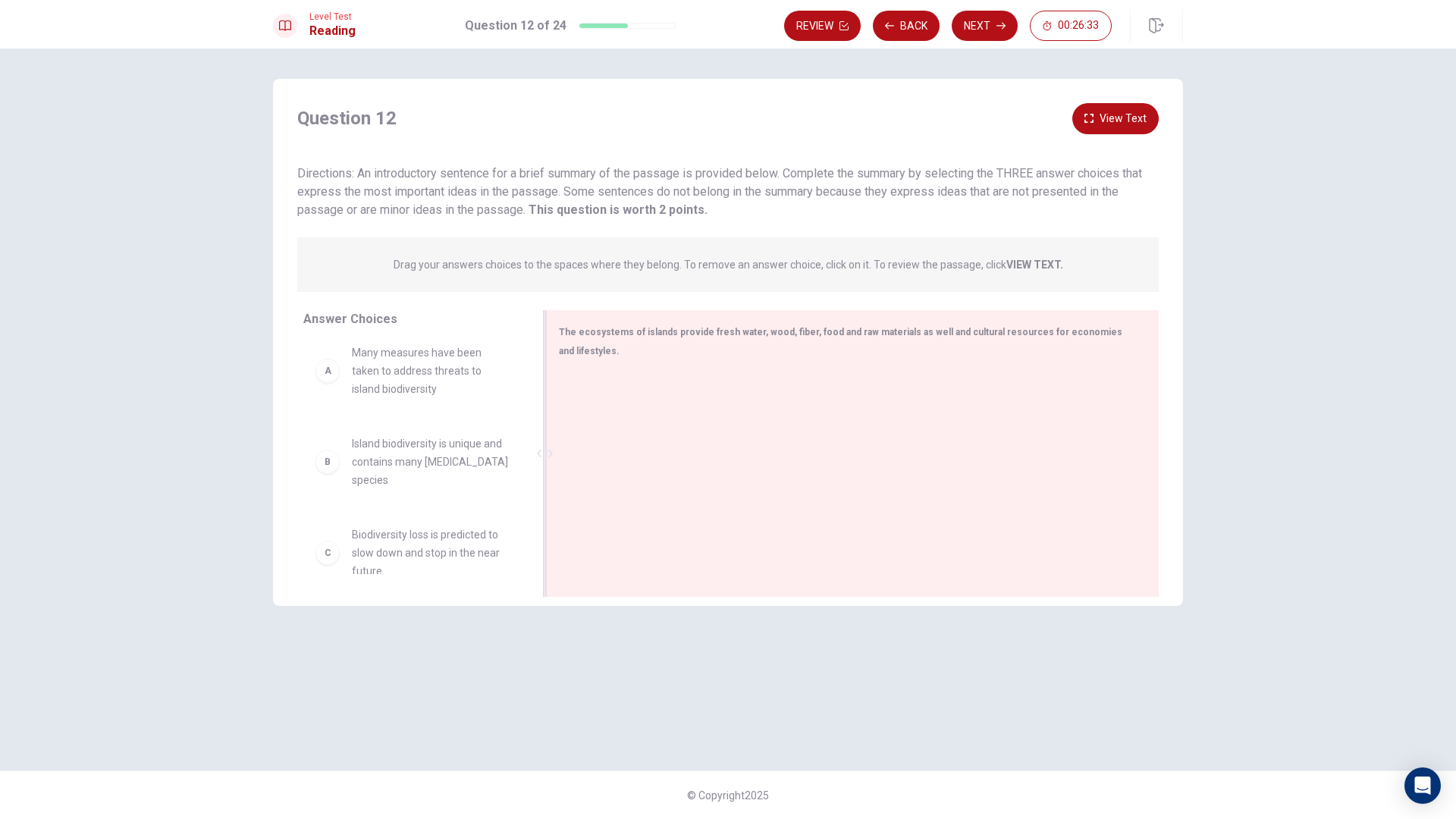
click at [1140, 181] on div "Directions: An introductory sentence for a brief summary of the passage is prov…" at bounding box center [728, 192] width 861 height 55
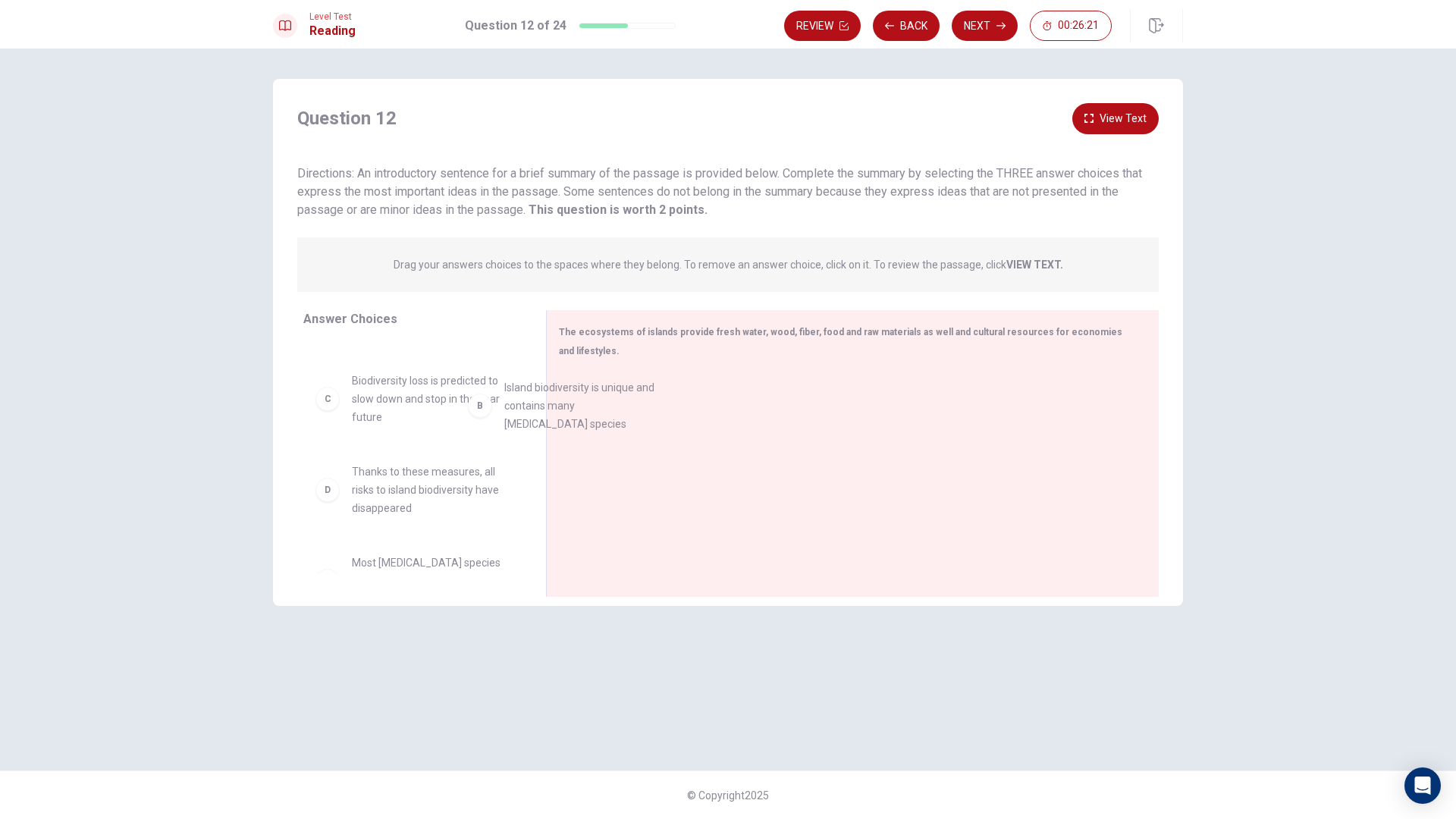
drag, startPoint x: 400, startPoint y: 410, endPoint x: 613, endPoint y: 420, distance: 213.2
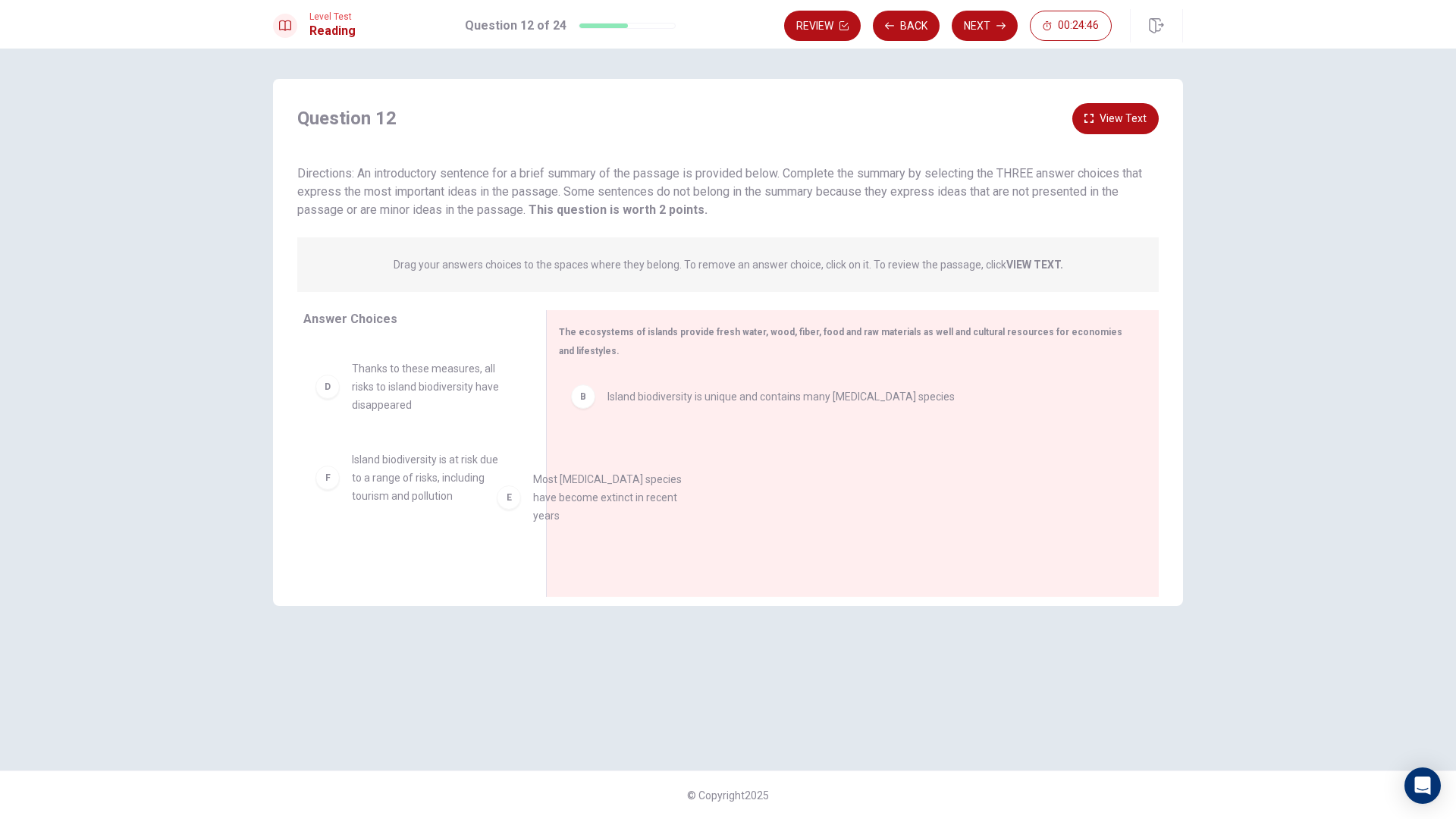
scroll to position [191, 0]
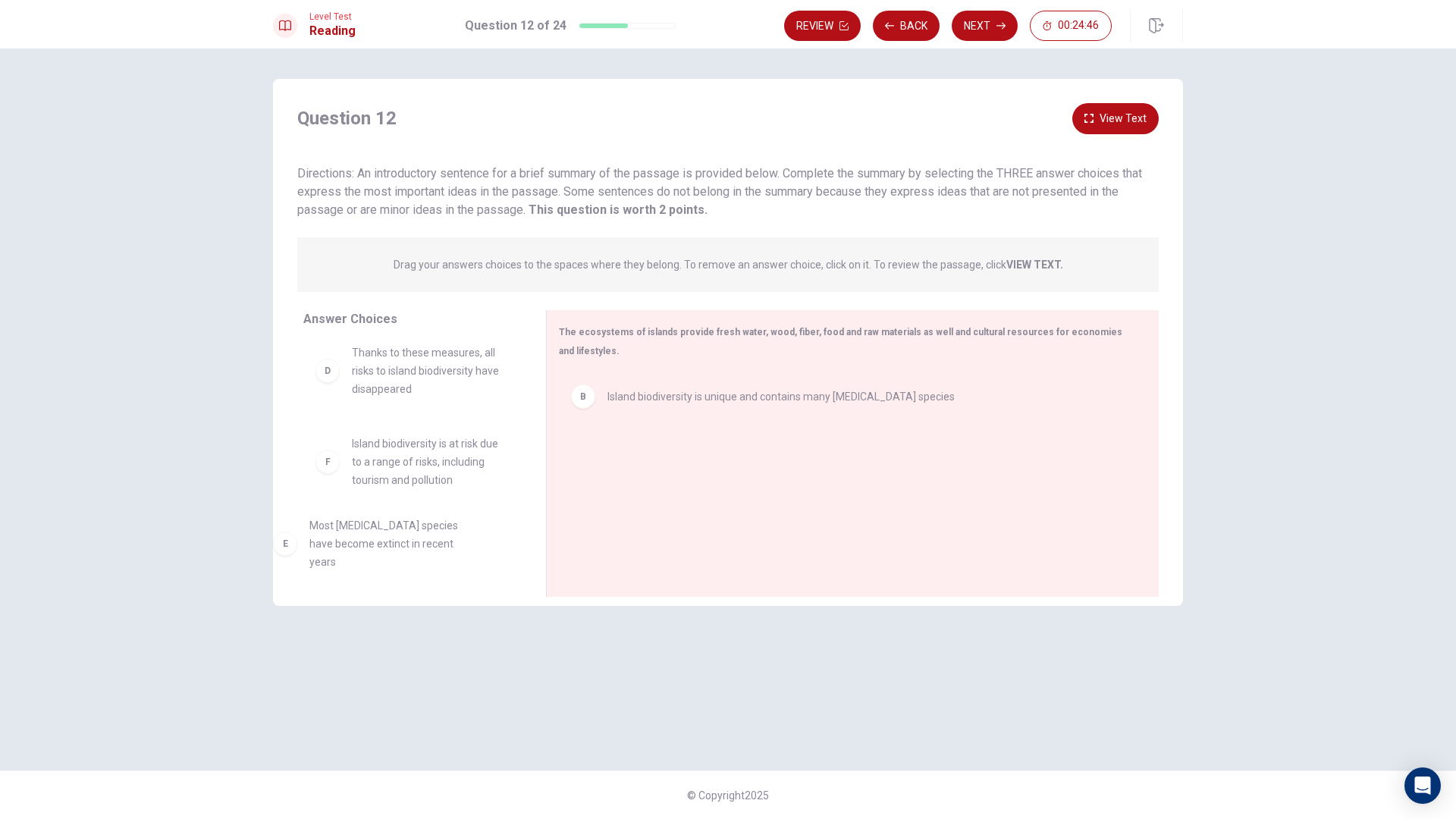
drag, startPoint x: 428, startPoint y: 517, endPoint x: 392, endPoint y: 547, distance: 46.9
drag, startPoint x: 454, startPoint y: 540, endPoint x: 689, endPoint y: 480, distance: 242.5
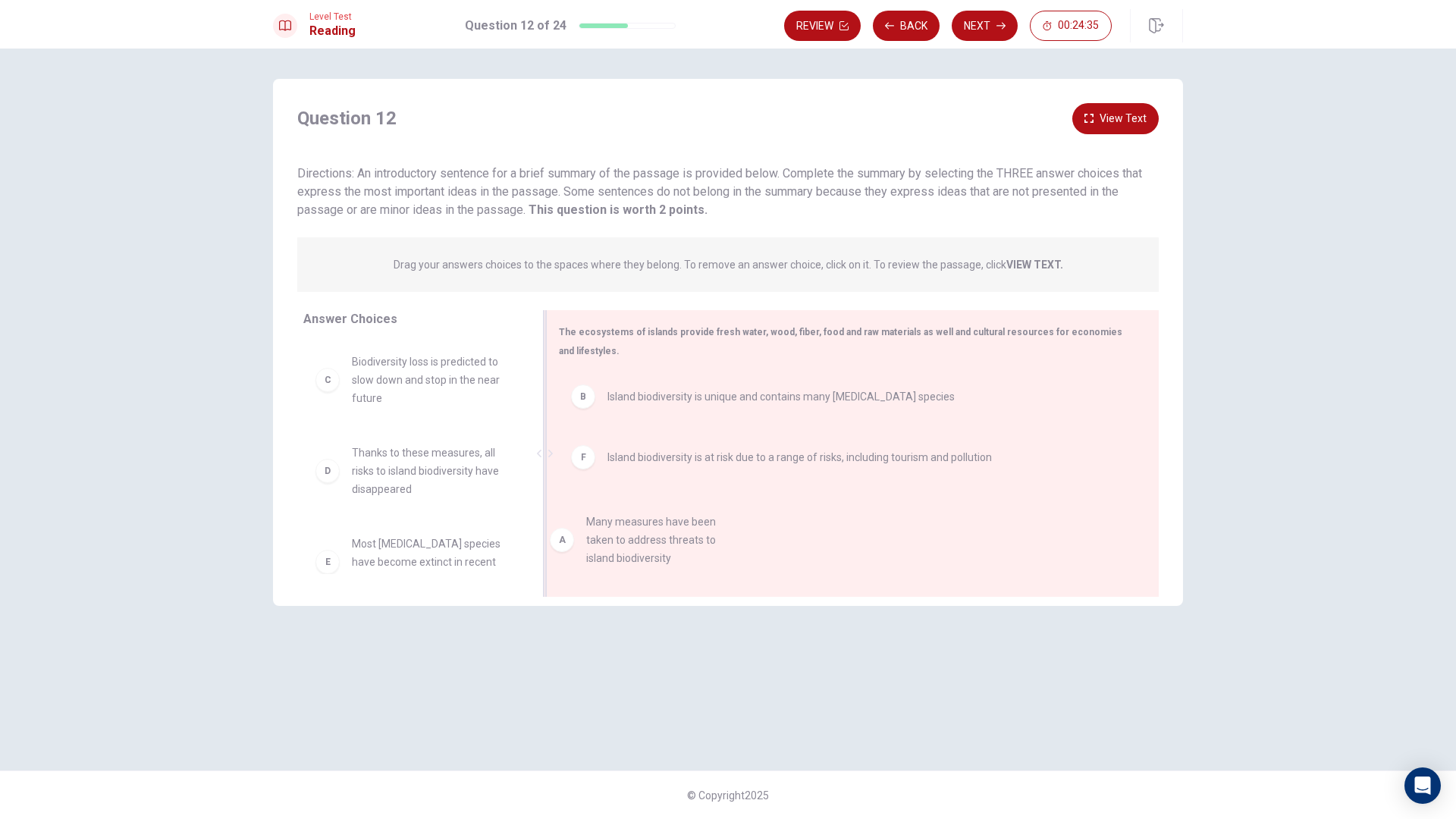
drag, startPoint x: 421, startPoint y: 392, endPoint x: 660, endPoint y: 553, distance: 288.2
click at [459, 472] on span "Thanks to these measures, all risks to island biodiversity have disappeared" at bounding box center [430, 471] width 157 height 55
drag, startPoint x: 672, startPoint y: 459, endPoint x: 730, endPoint y: 419, distance: 70.5
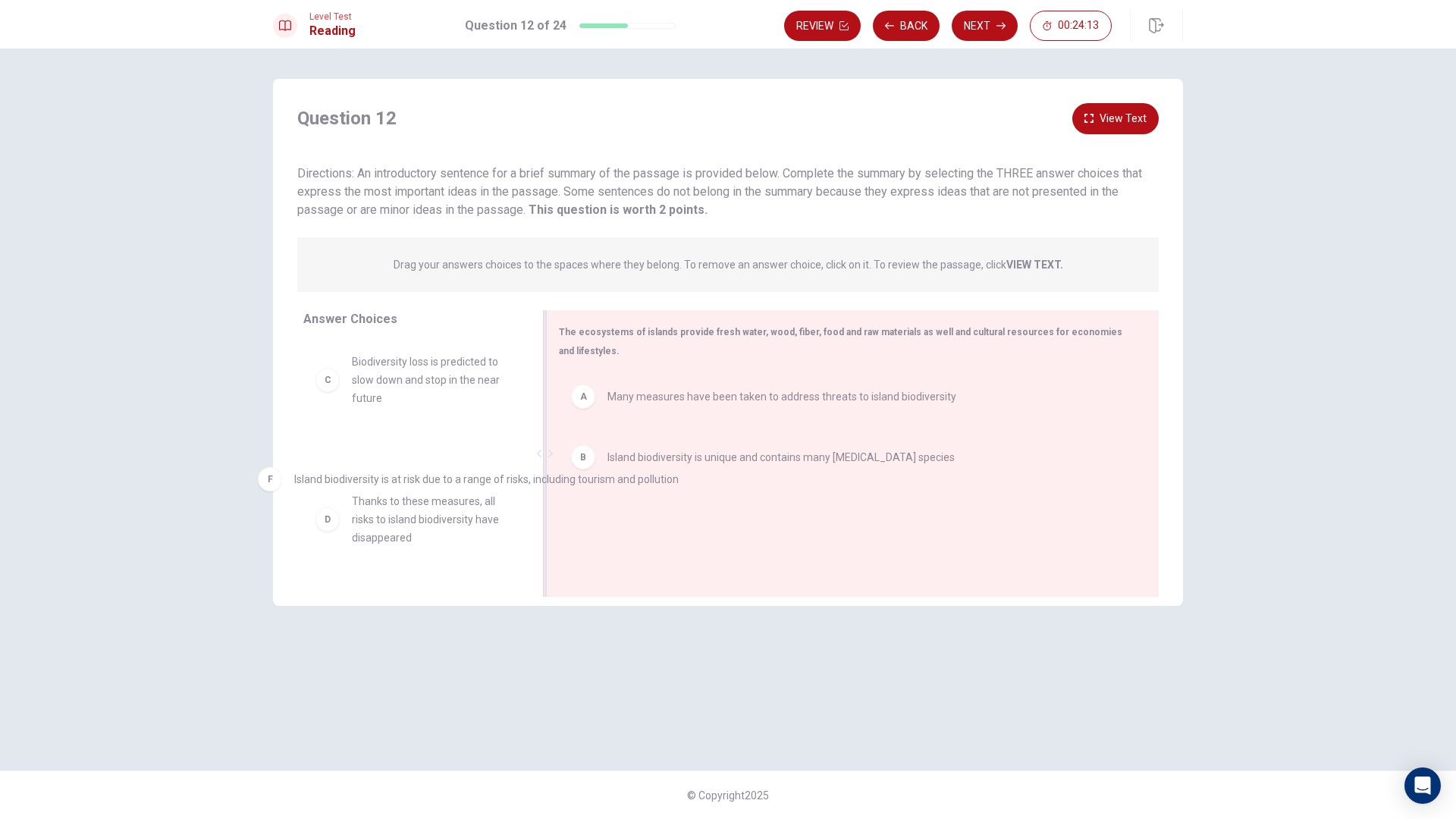
drag, startPoint x: 732, startPoint y: 519, endPoint x: 405, endPoint y: 462, distance: 331.9
drag, startPoint x: 413, startPoint y: 486, endPoint x: 641, endPoint y: 508, distance: 229.1
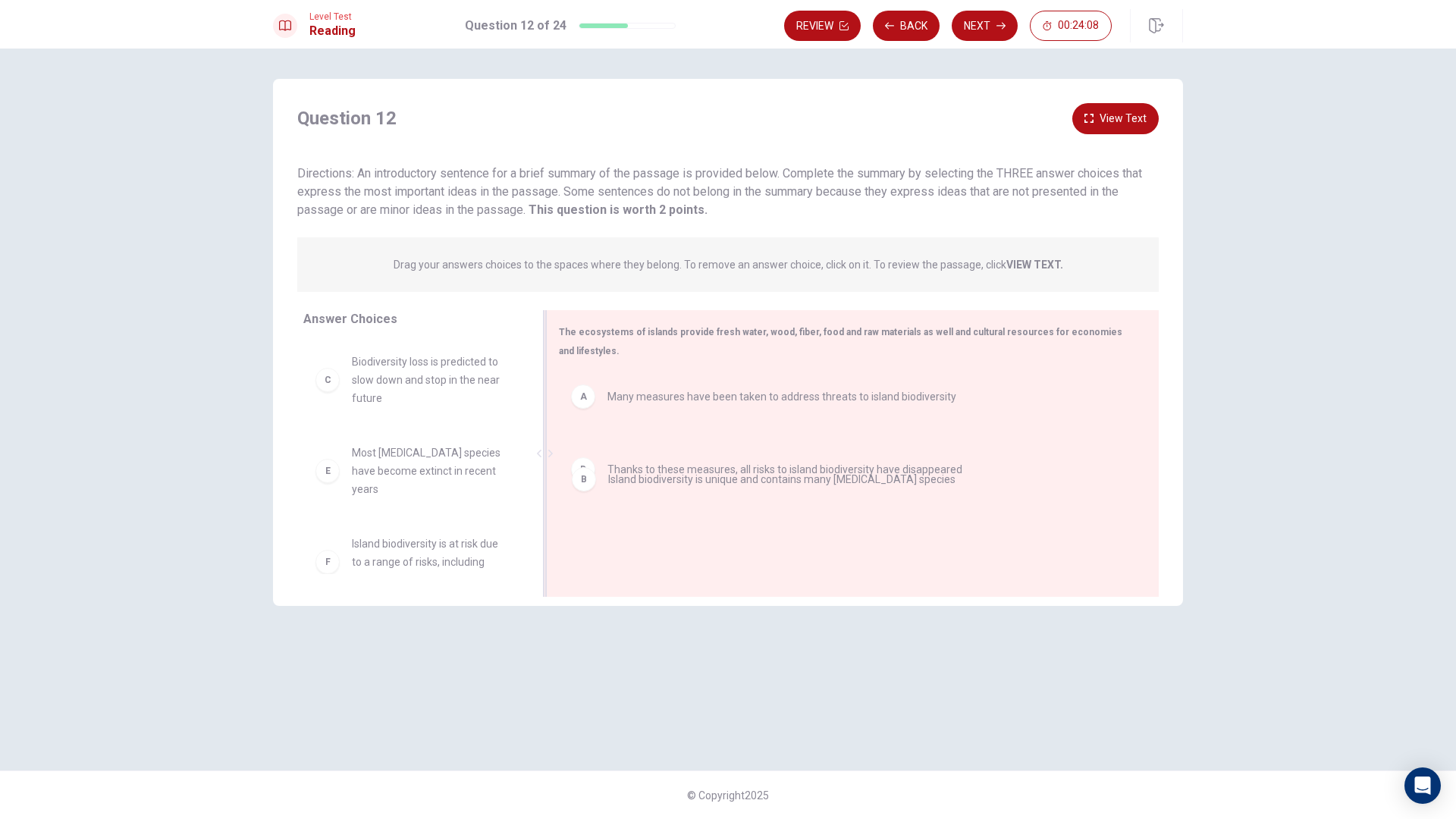
drag, startPoint x: 658, startPoint y: 486, endPoint x: 662, endPoint y: 550, distance: 64.1
drag, startPoint x: 660, startPoint y: 516, endPoint x: 667, endPoint y: 347, distance: 169.1
click at [982, 11] on button "Next" at bounding box center [984, 26] width 66 height 30
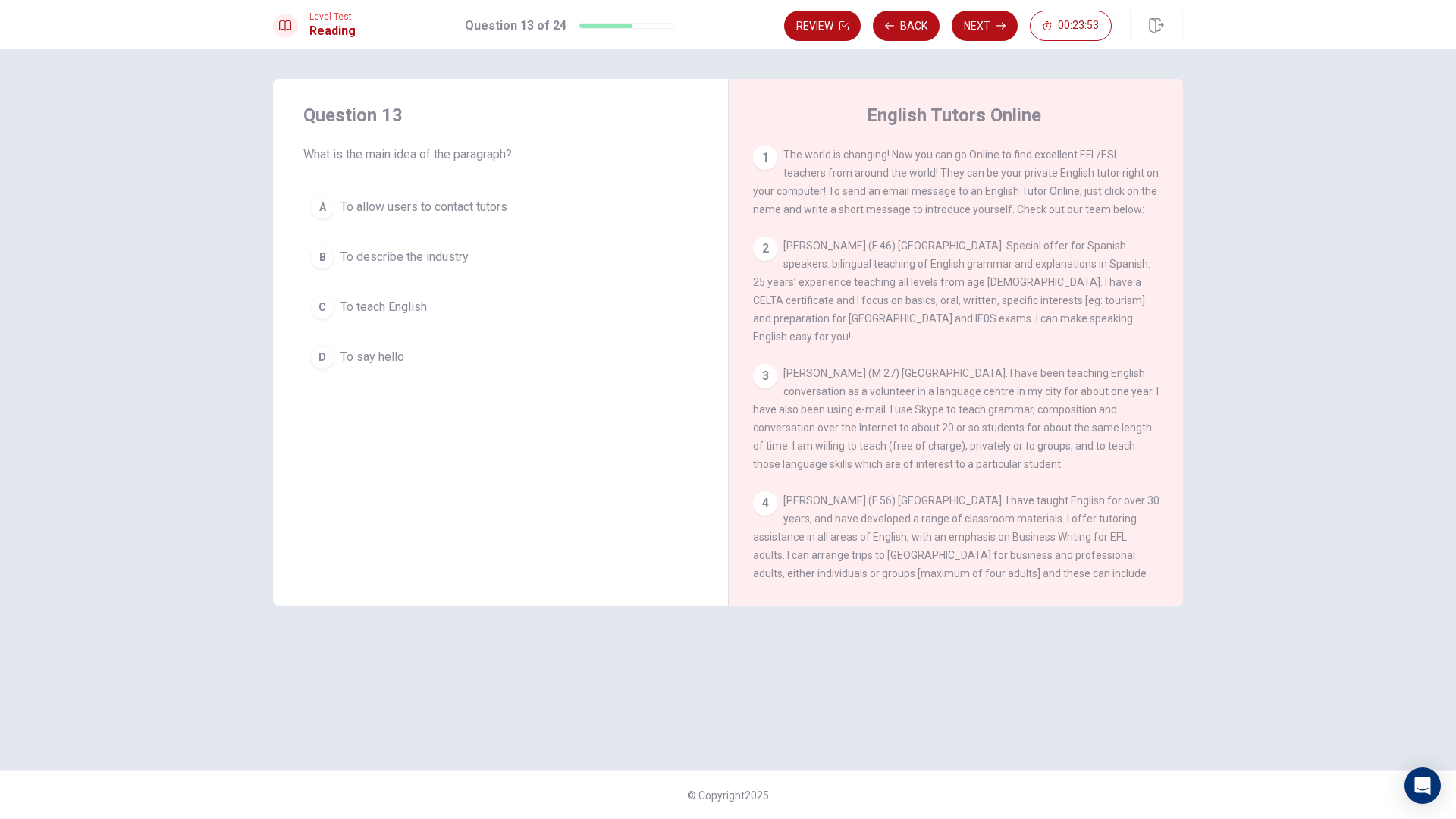
drag, startPoint x: 849, startPoint y: 184, endPoint x: 958, endPoint y: 229, distance: 117.9
click at [957, 217] on div "1 The world is changing! Now you can go Online to find excellent EFL/ESL teache…" at bounding box center [956, 182] width 406 height 73
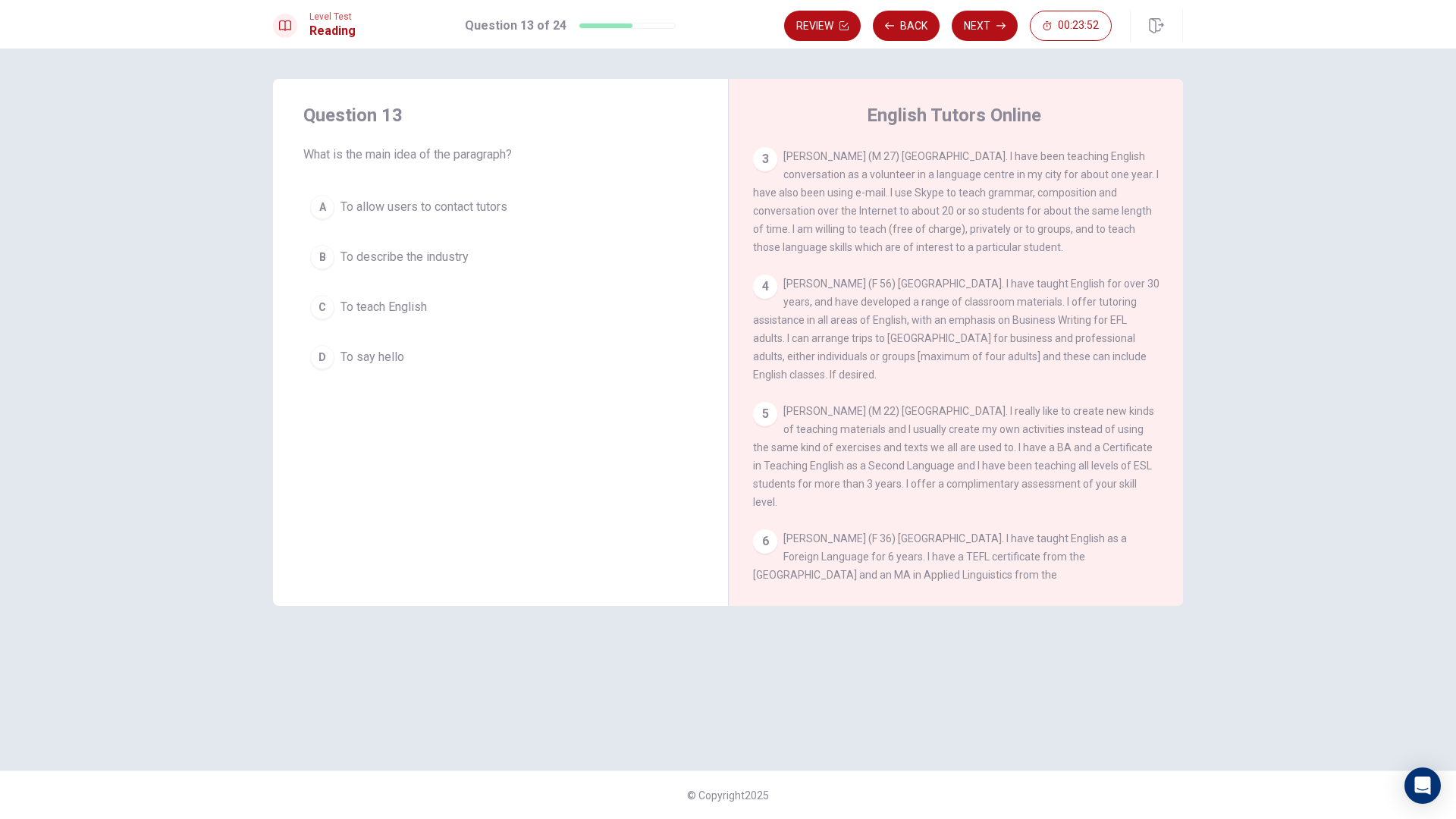
scroll to position [0, 0]
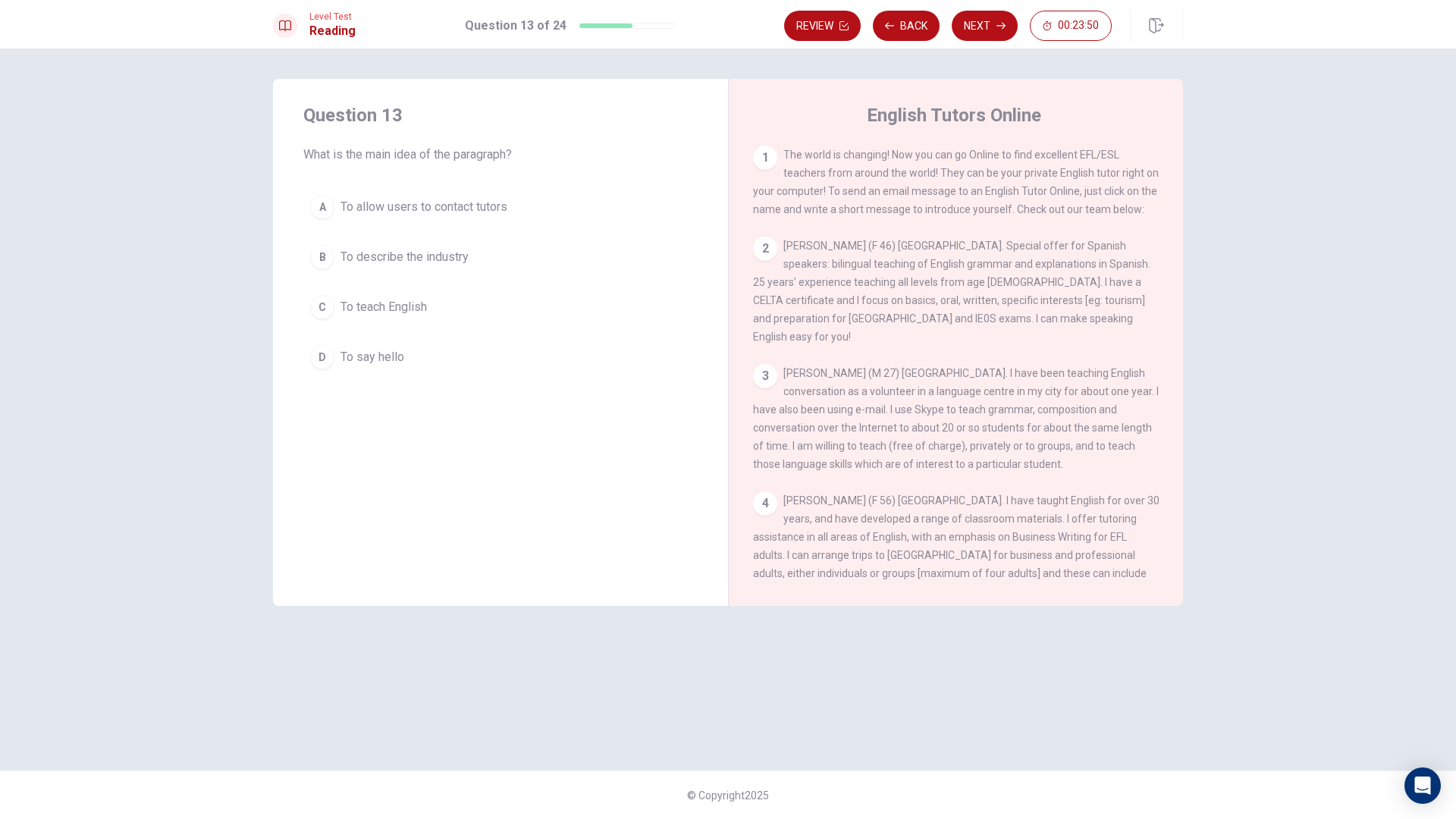
click at [794, 168] on span "The world is changing! Now you can go Online to find excellent EFL/ESL teachers…" at bounding box center [955, 182] width 406 height 67
drag, startPoint x: 815, startPoint y: 153, endPoint x: 1055, endPoint y: 146, distance: 240.1
click at [1055, 145] on div "English Tutors Online 1 The world is changing! Now you can go Online to find ex…" at bounding box center [955, 342] width 455 height 527
drag, startPoint x: 1111, startPoint y: 153, endPoint x: 942, endPoint y: 170, distance: 169.9
click at [968, 170] on span "The world is changing! Now you can go Online to find excellent EFL/ESL teachers…" at bounding box center [955, 182] width 406 height 67
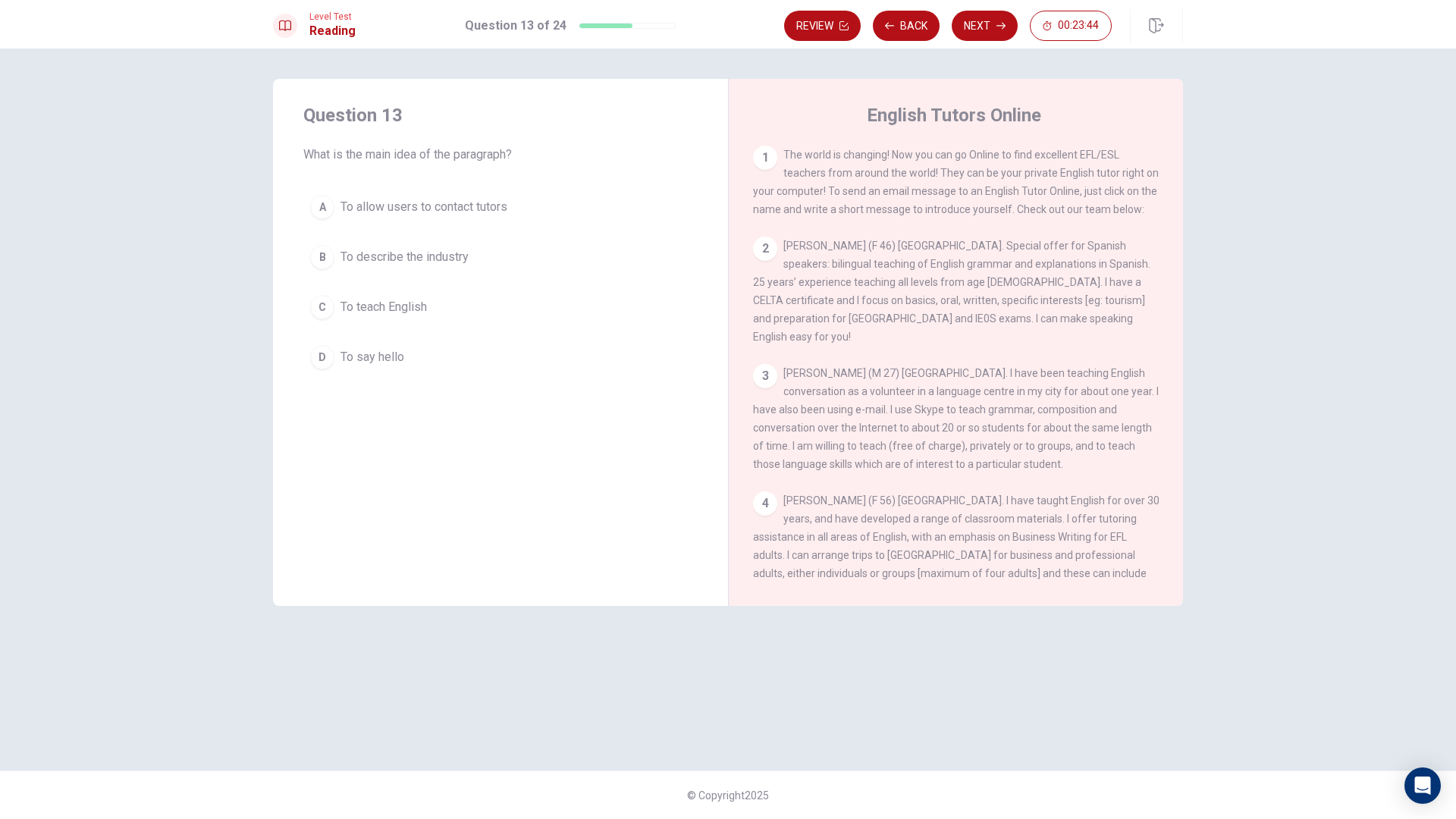
drag, startPoint x: 767, startPoint y: 179, endPoint x: 1158, endPoint y: 178, distance: 391.0
click at [1158, 178] on div "1 The world is changing! Now you can go Online to find excellent EFL/ESL teache…" at bounding box center [966, 364] width 427 height 436
drag, startPoint x: 889, startPoint y: 194, endPoint x: 1070, endPoint y: 208, distance: 181.5
click at [1122, 192] on span "The world is changing! Now you can go Online to find excellent EFL/ESL teachers…" at bounding box center [955, 182] width 406 height 67
click at [442, 267] on button "B To describe the industry" at bounding box center [501, 257] width 394 height 38
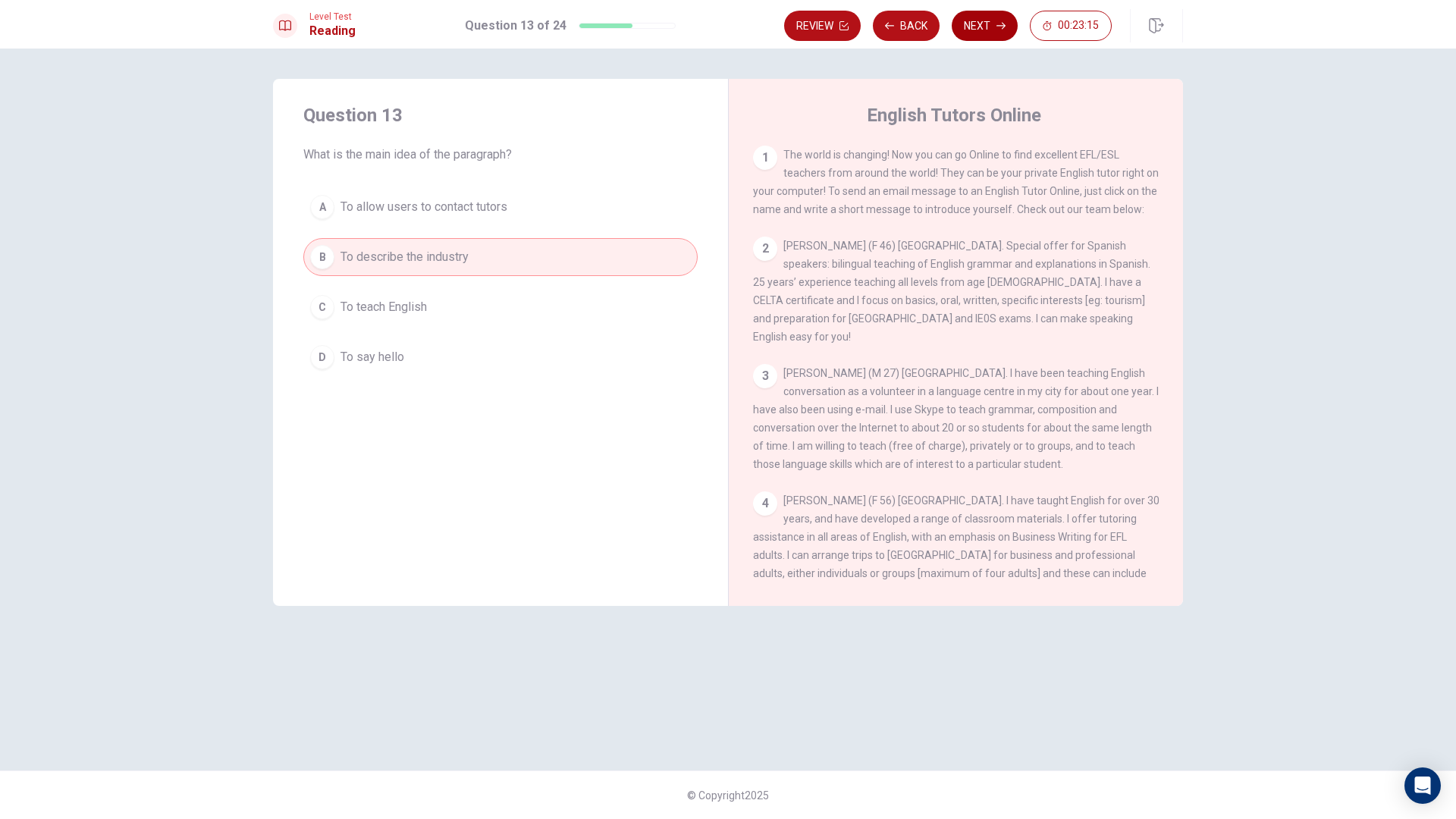
click at [977, 31] on button "Next" at bounding box center [984, 26] width 66 height 30
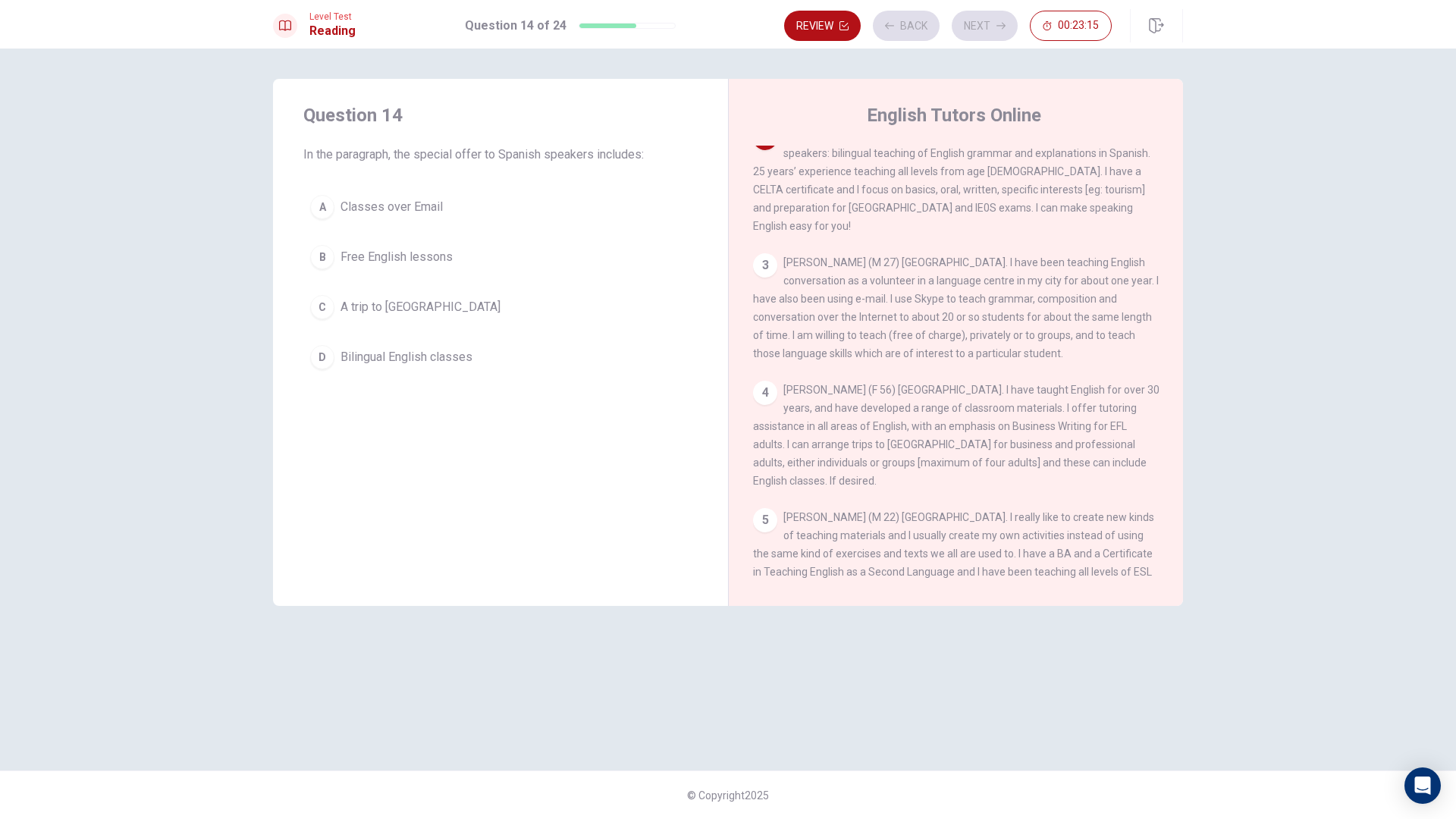
scroll to position [113, 0]
drag, startPoint x: 399, startPoint y: 157, endPoint x: 507, endPoint y: 165, distance: 108.3
click at [502, 165] on div "Question 14 In the paragraph, the special offer to Spanish speakers includes: A…" at bounding box center [500, 240] width 455 height 322
drag, startPoint x: 799, startPoint y: 155, endPoint x: 1132, endPoint y: 161, distance: 333.1
click at [1132, 161] on div "2 [PERSON_NAME] (F 46) [GEOGRAPHIC_DATA]. Special offer for Spanish speakers: b…" at bounding box center [956, 179] width 406 height 109
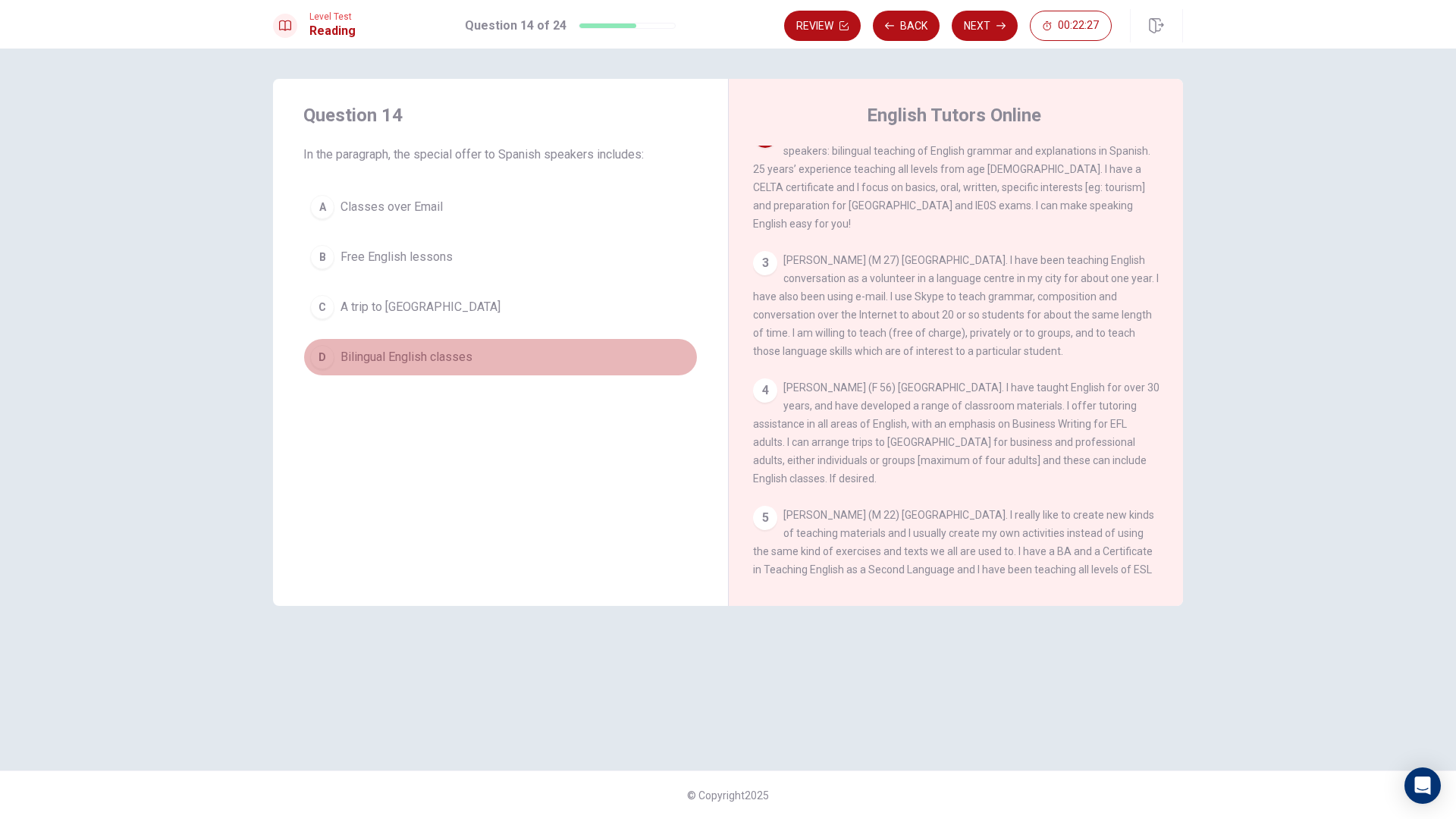
click at [424, 356] on span "Bilingual English classes" at bounding box center [406, 357] width 132 height 18
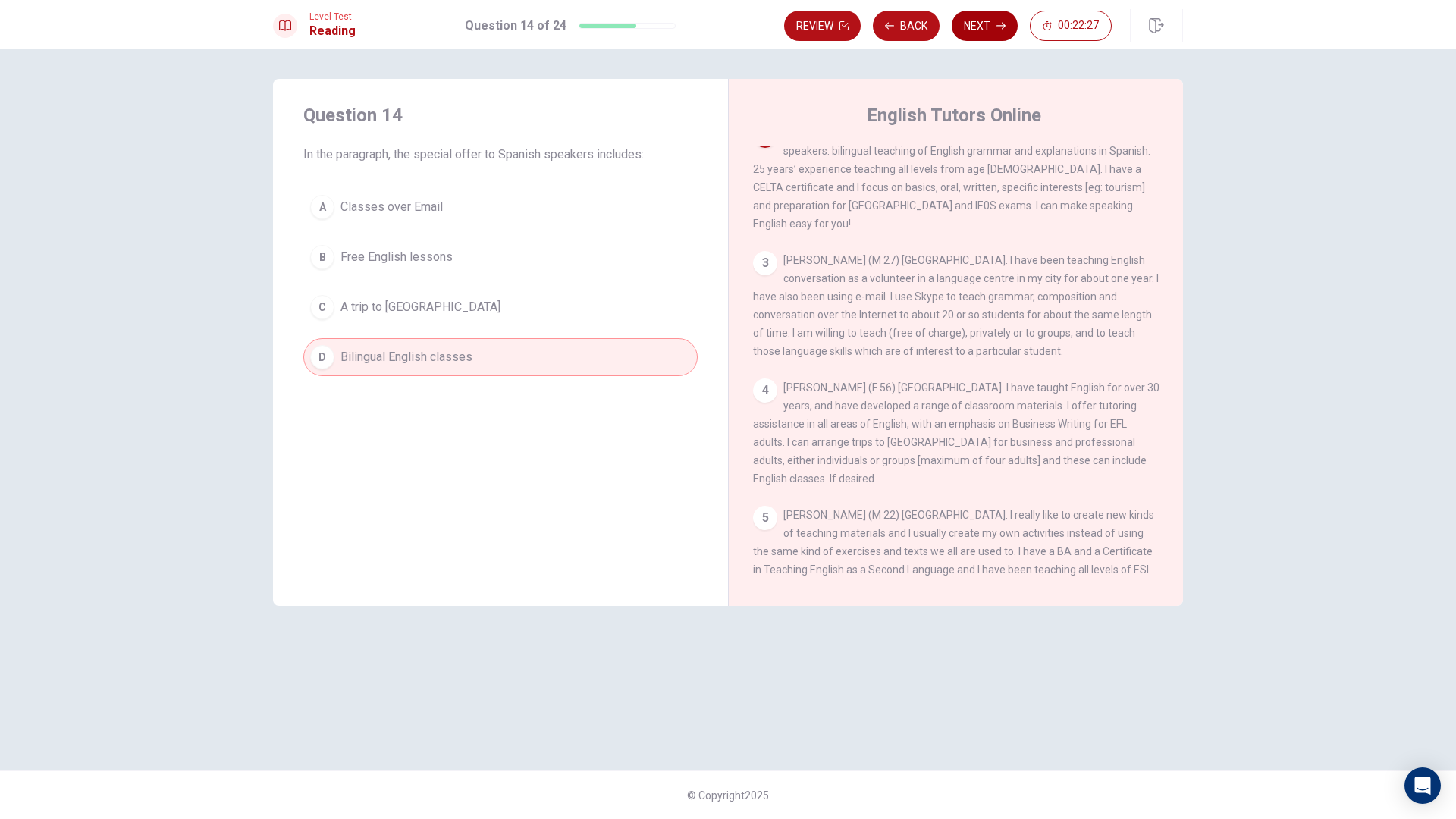
click at [998, 27] on icon "button" at bounding box center [1001, 26] width 9 height 9
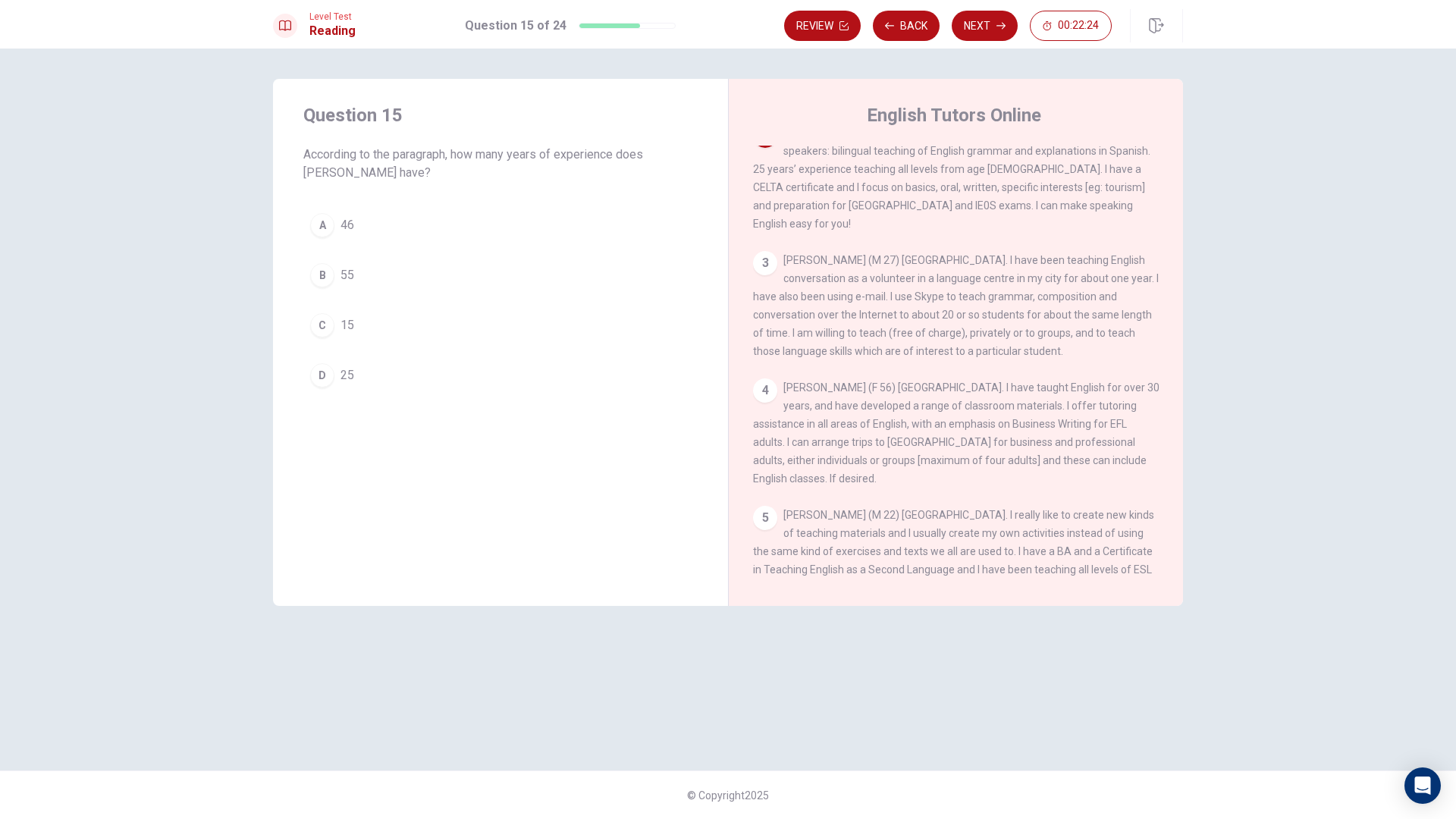
drag, startPoint x: 348, startPoint y: 157, endPoint x: 681, endPoint y: 156, distance: 333.0
click at [681, 156] on span "According to the paragraph, how many years of experience does [PERSON_NAME] hav…" at bounding box center [501, 164] width 394 height 36
click at [369, 380] on button "D 25" at bounding box center [501, 375] width 394 height 38
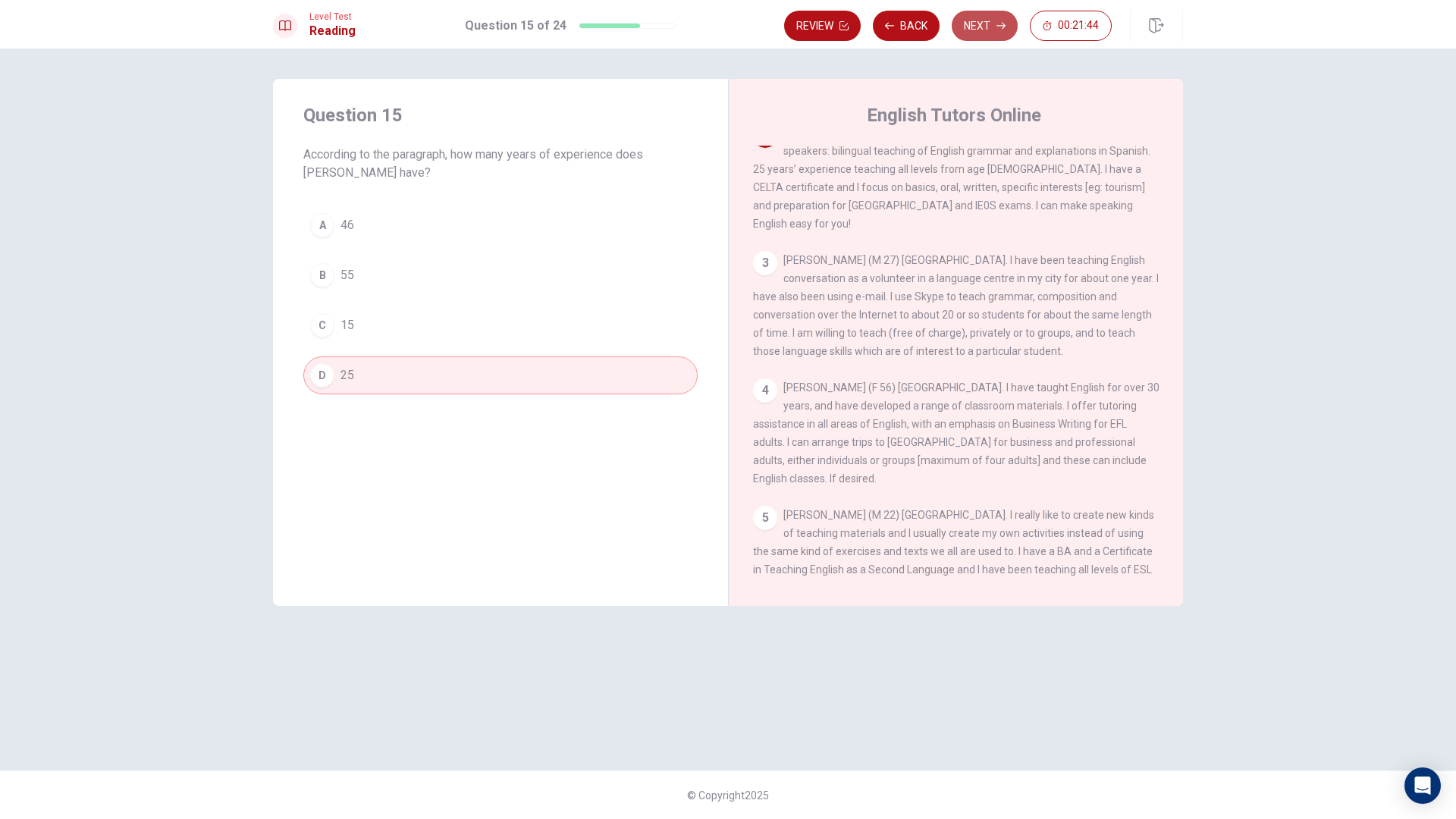
click at [983, 27] on button "Next" at bounding box center [984, 26] width 66 height 30
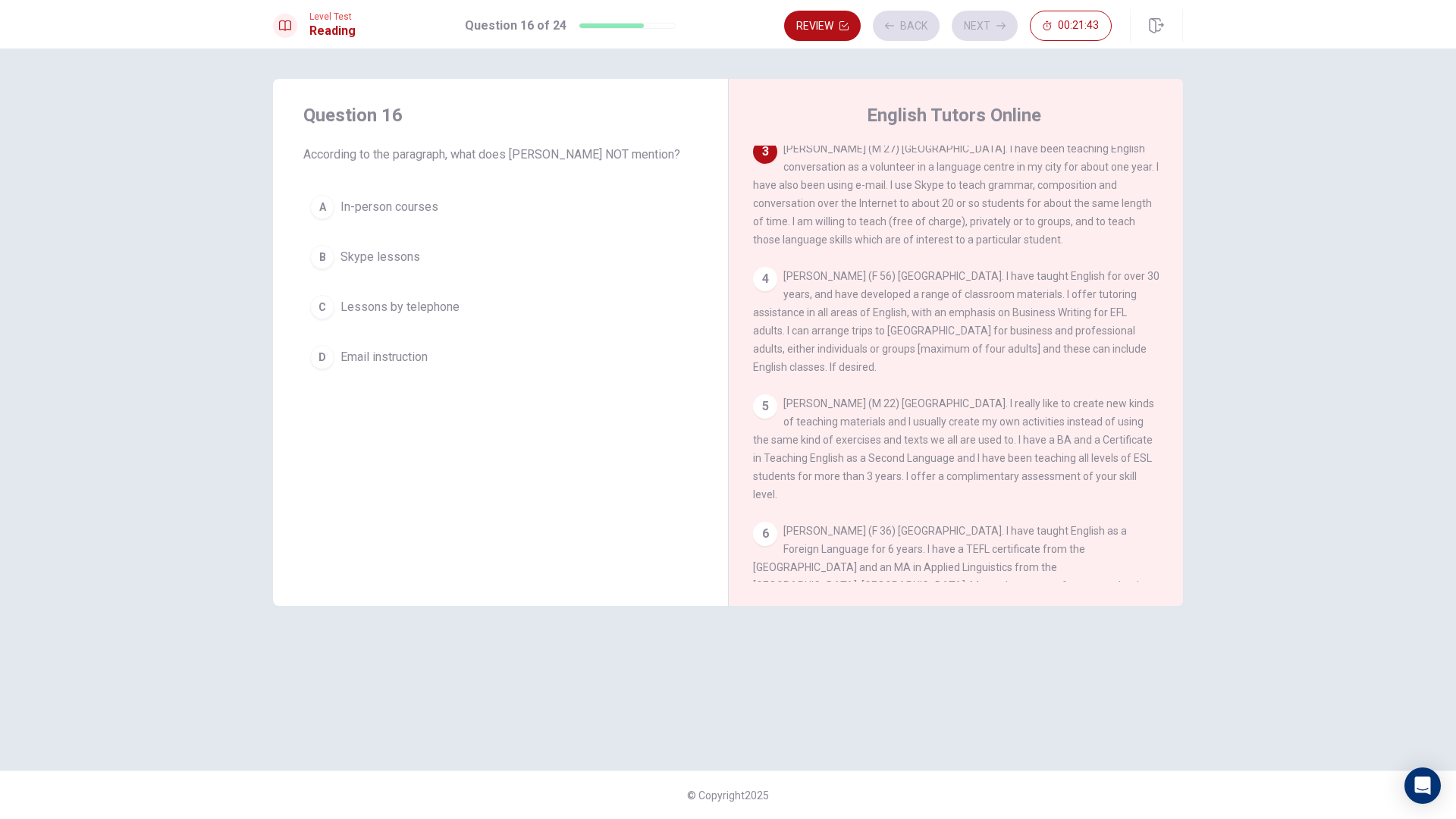
scroll to position [226, 0]
click at [454, 317] on span "Lessons by telephone" at bounding box center [399, 307] width 119 height 18
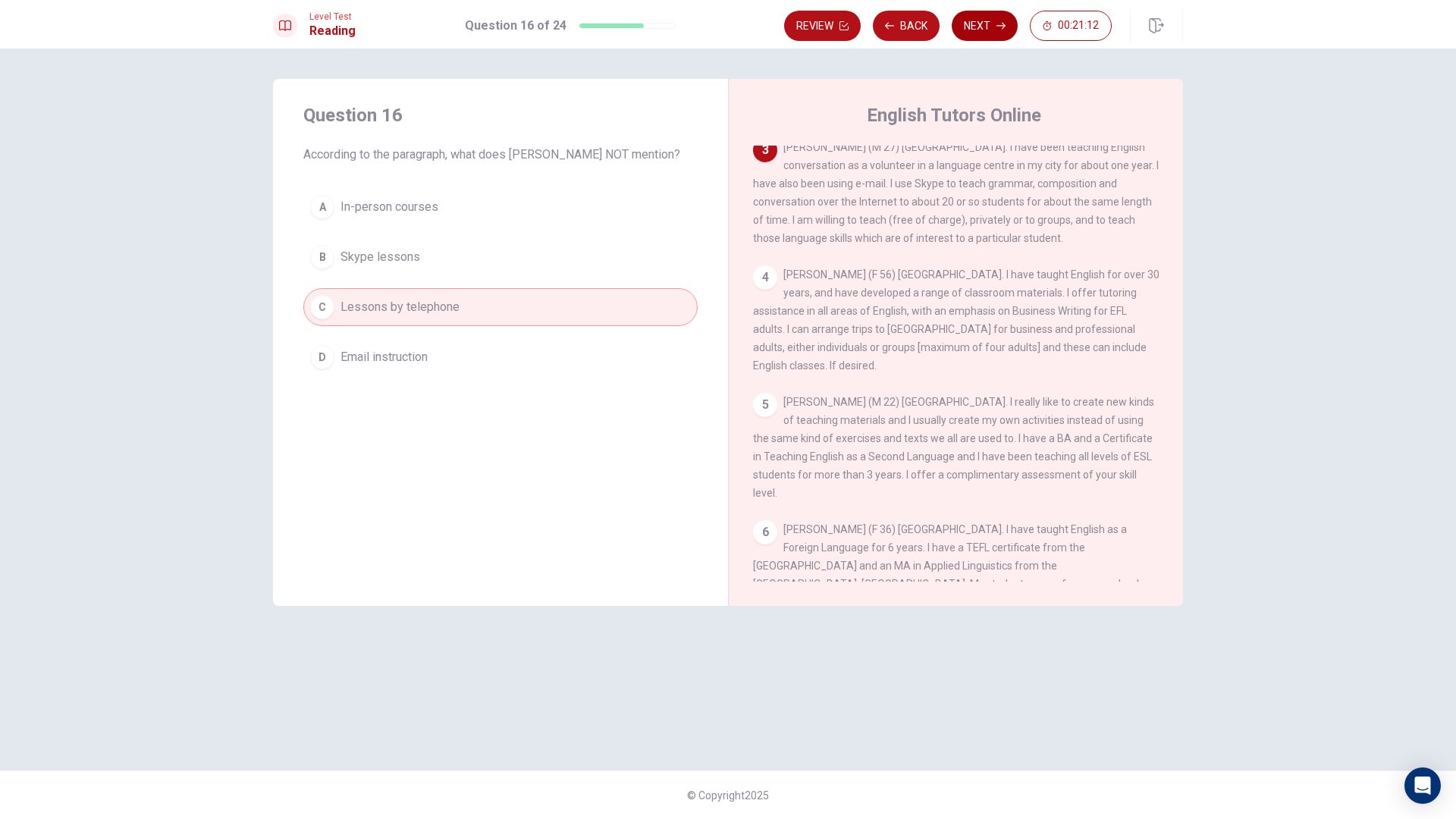
click at [968, 28] on button "Next" at bounding box center [984, 26] width 66 height 30
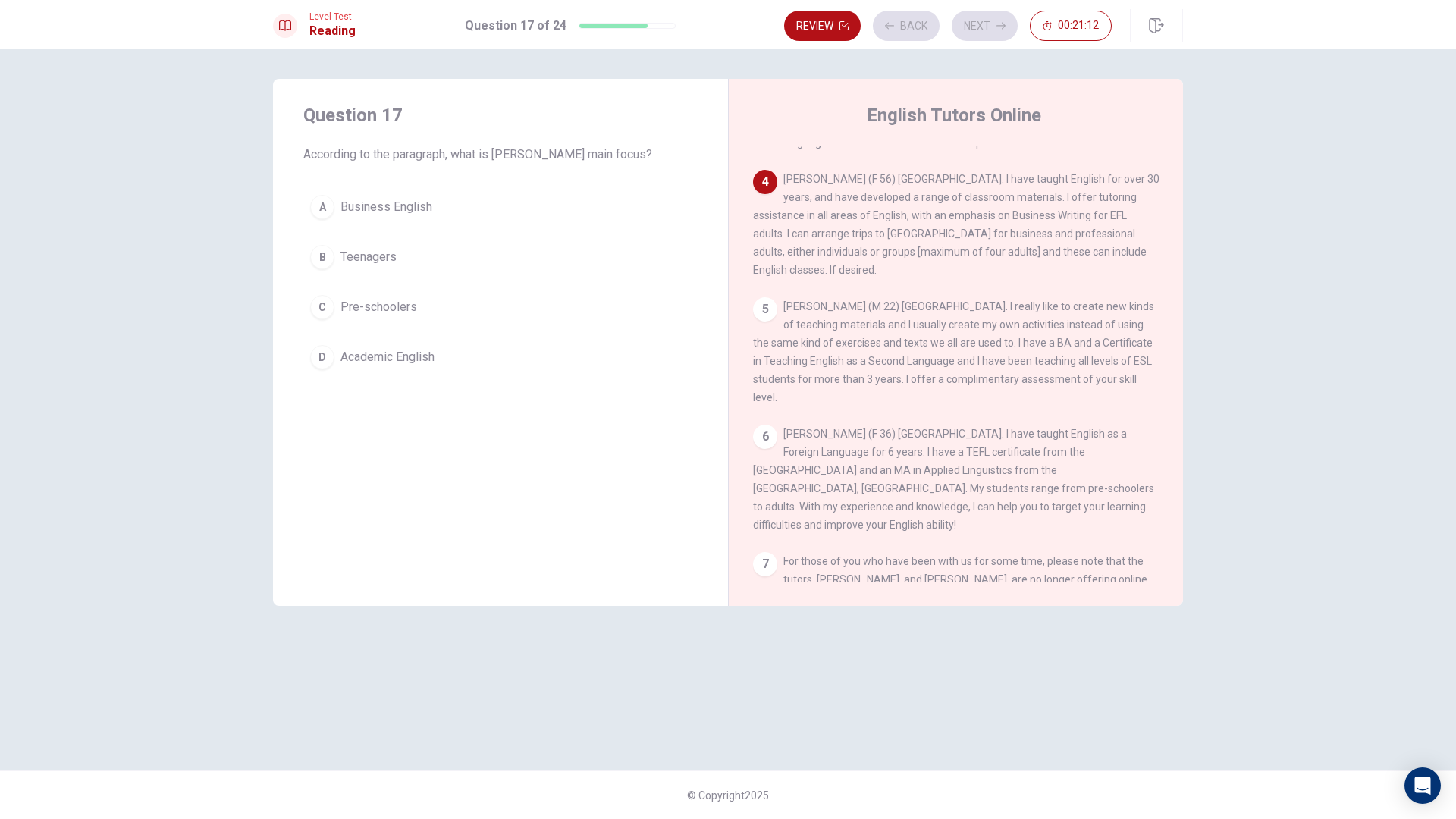
scroll to position [355, 0]
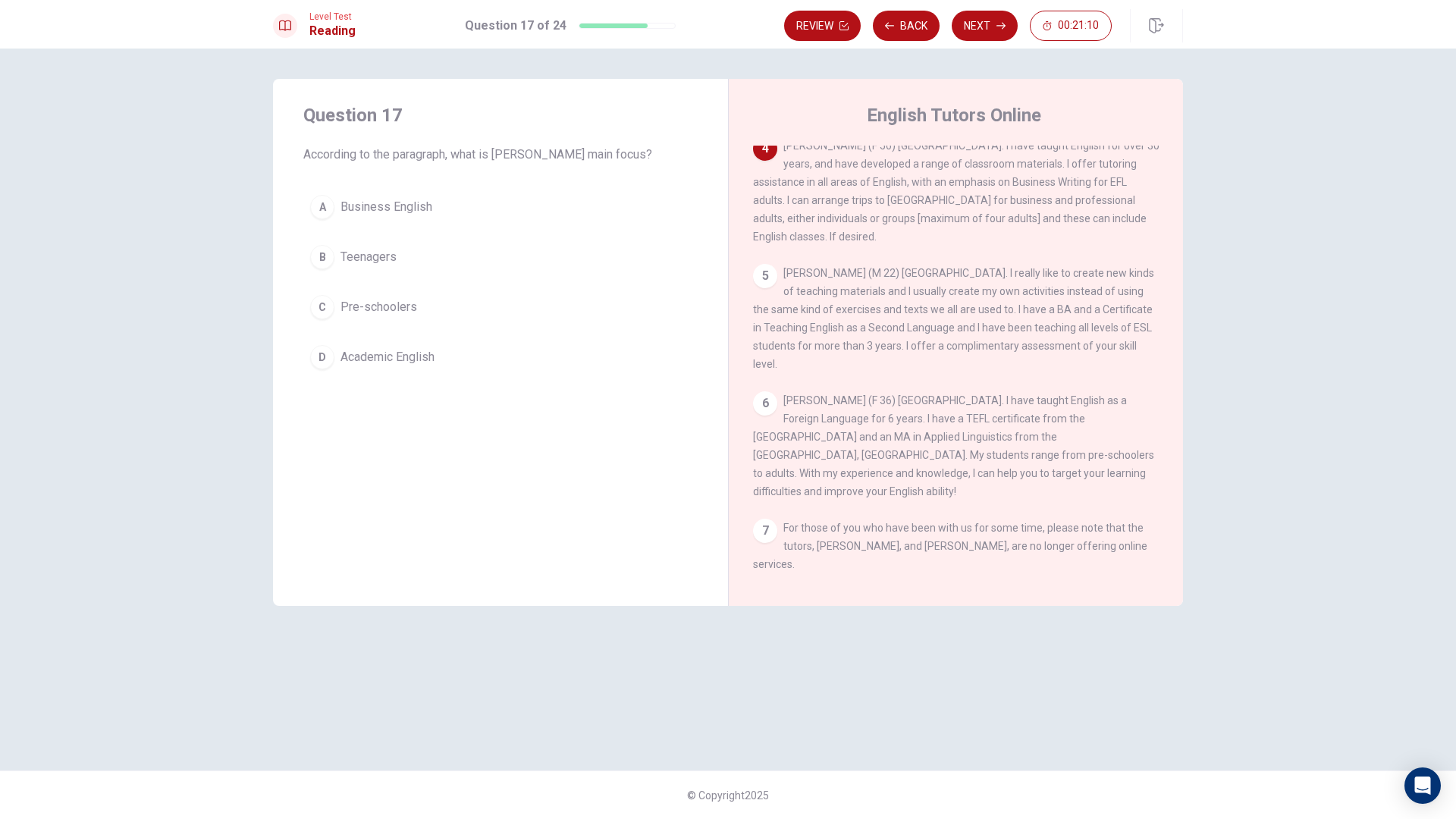
drag, startPoint x: 471, startPoint y: 163, endPoint x: 578, endPoint y: 160, distance: 107.0
click at [576, 160] on span "According to the paragraph, what is [PERSON_NAME] main focus?" at bounding box center [501, 155] width 394 height 18
drag, startPoint x: 795, startPoint y: 156, endPoint x: 889, endPoint y: 170, distance: 95.0
click at [876, 169] on div "4 [PERSON_NAME] (F 56) [GEOGRAPHIC_DATA]. I have taught English for over 30 yea…" at bounding box center [956, 191] width 406 height 109
drag, startPoint x: 954, startPoint y: 159, endPoint x: 1065, endPoint y: 152, distance: 111.2
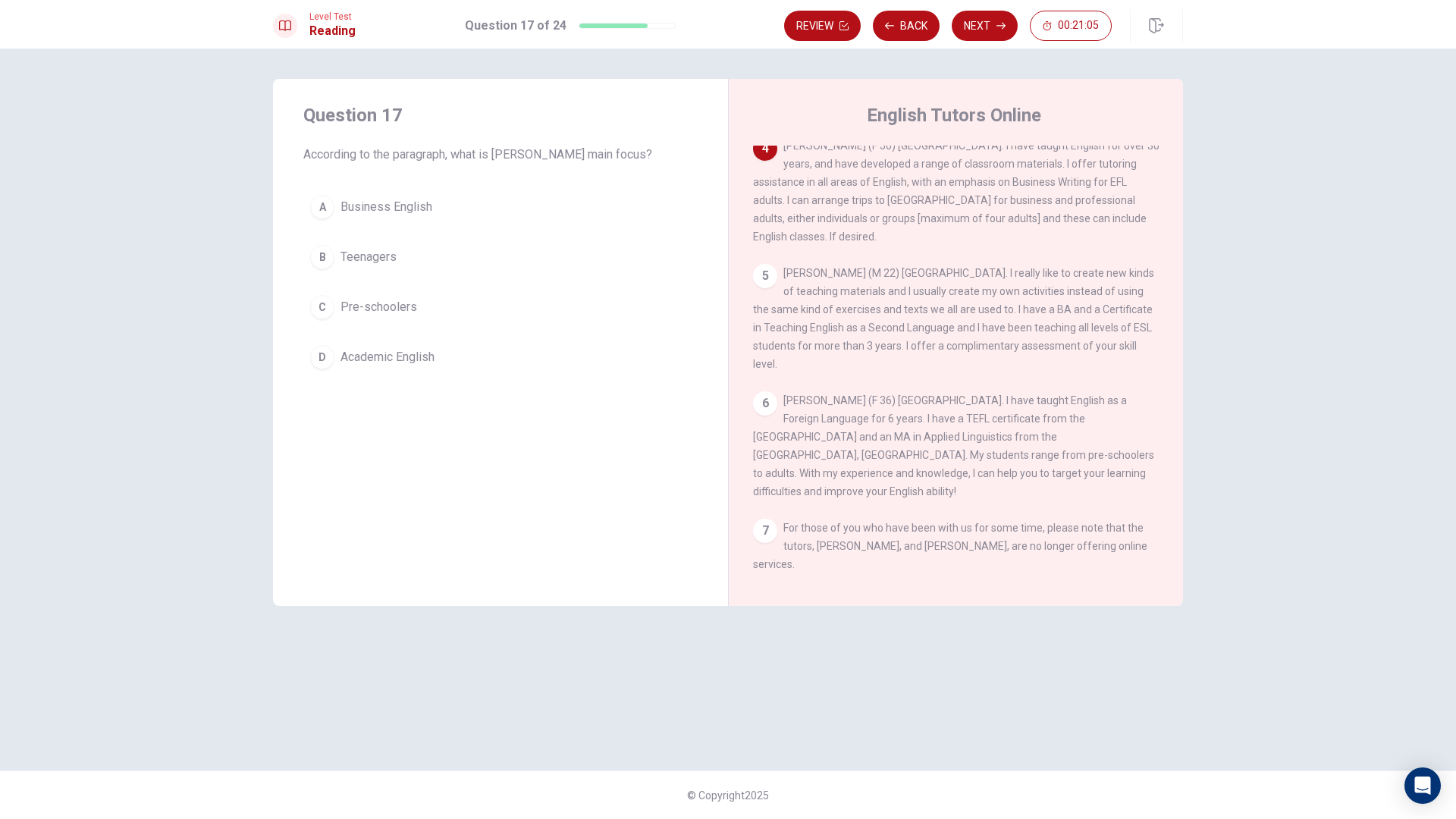
click at [1065, 152] on span "[PERSON_NAME] (F 56) [GEOGRAPHIC_DATA]. I have taught English for over 30 years…" at bounding box center [956, 191] width 406 height 103
click at [798, 180] on span "[PERSON_NAME] (F 56) [GEOGRAPHIC_DATA]. I have taught English for over 30 years…" at bounding box center [956, 191] width 406 height 103
click at [882, 178] on span "[PERSON_NAME] (F 56) [GEOGRAPHIC_DATA]. I have taught English for over 30 years…" at bounding box center [956, 191] width 406 height 103
drag, startPoint x: 920, startPoint y: 197, endPoint x: 995, endPoint y: 193, distance: 75.1
click at [995, 193] on span "[PERSON_NAME] (F 56) [GEOGRAPHIC_DATA]. I have taught English for over 30 years…" at bounding box center [956, 191] width 406 height 103
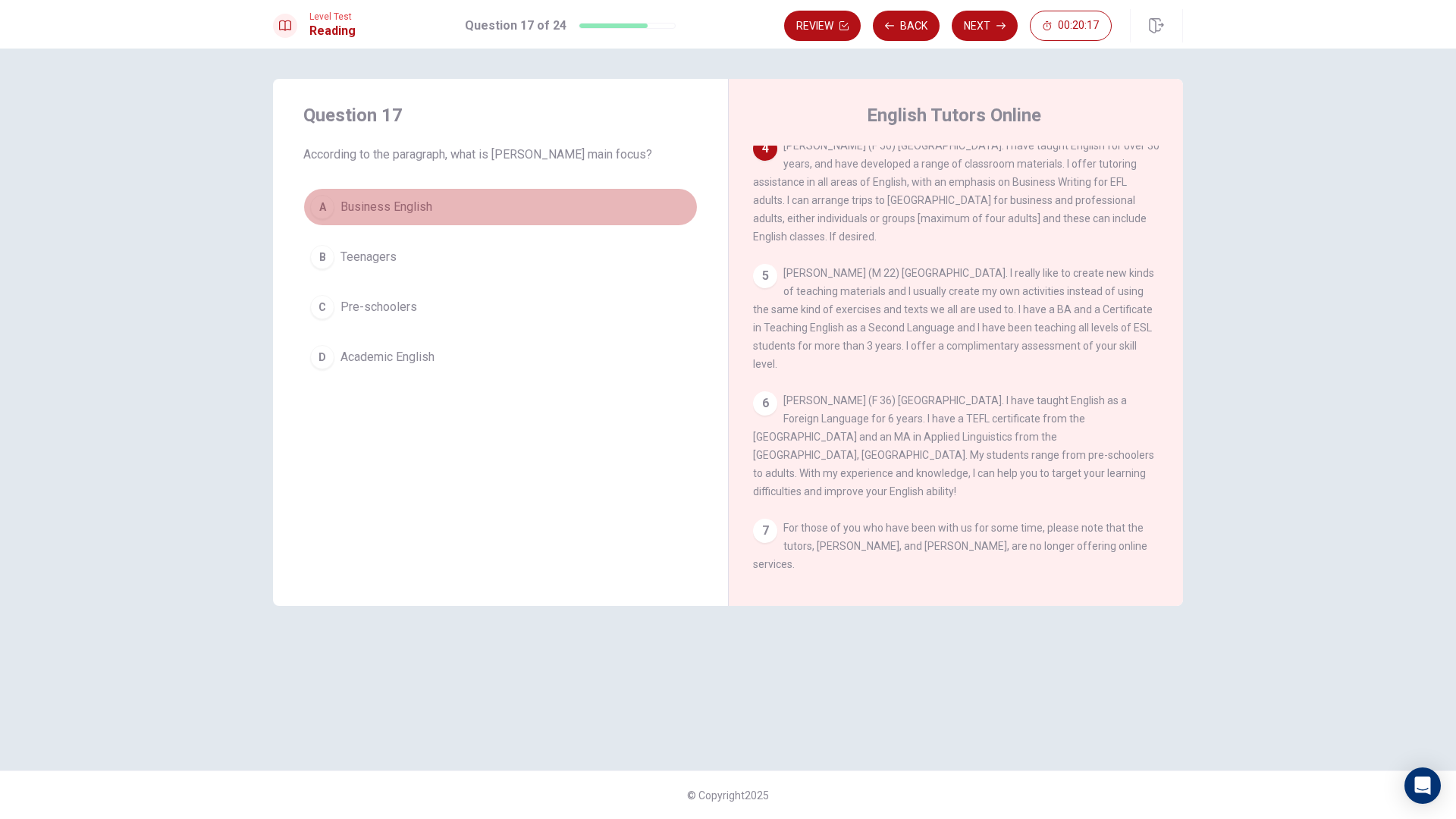
click at [423, 216] on button "A Business English" at bounding box center [501, 207] width 394 height 38
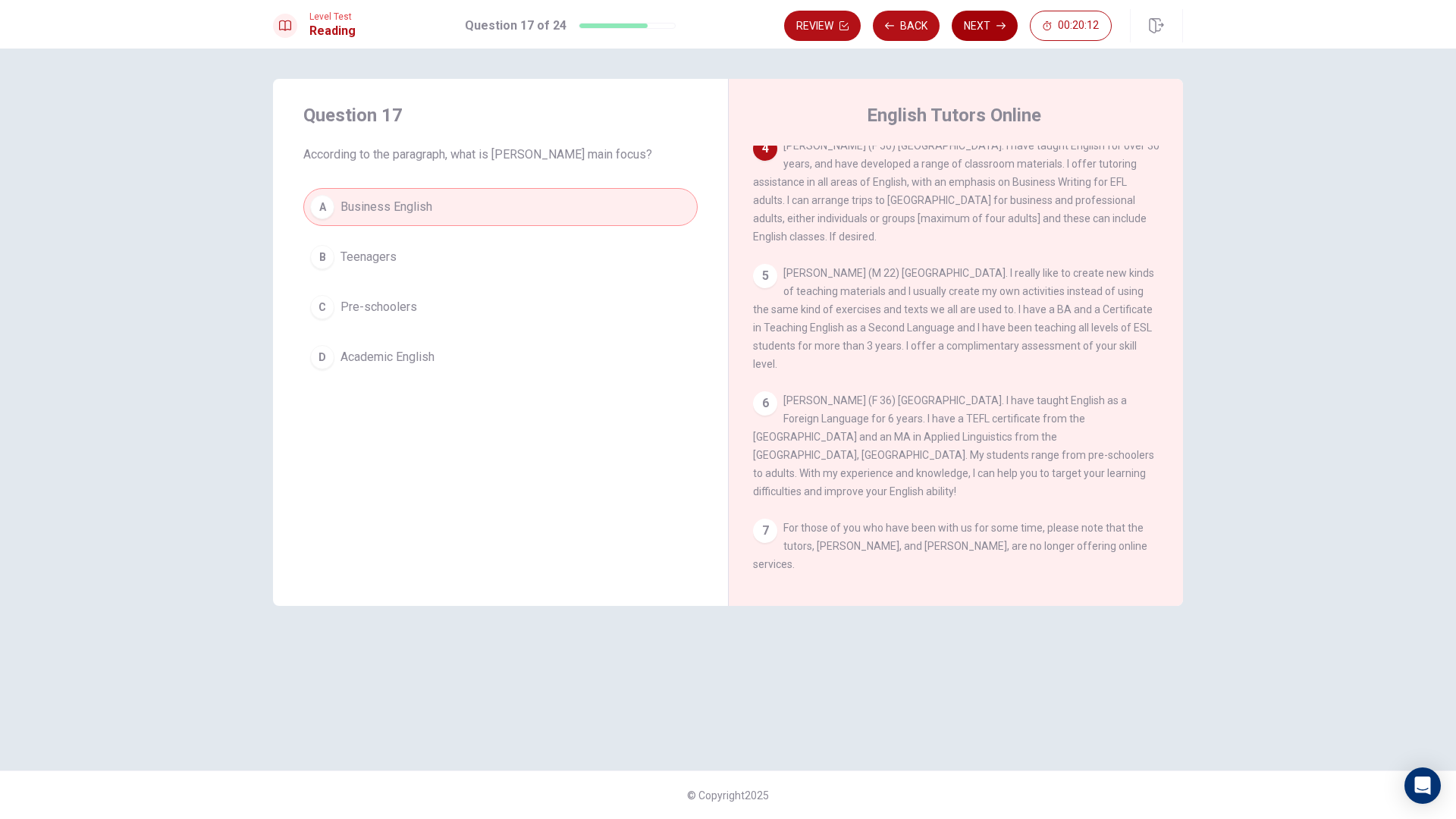
click at [980, 34] on button "Next" at bounding box center [984, 26] width 66 height 30
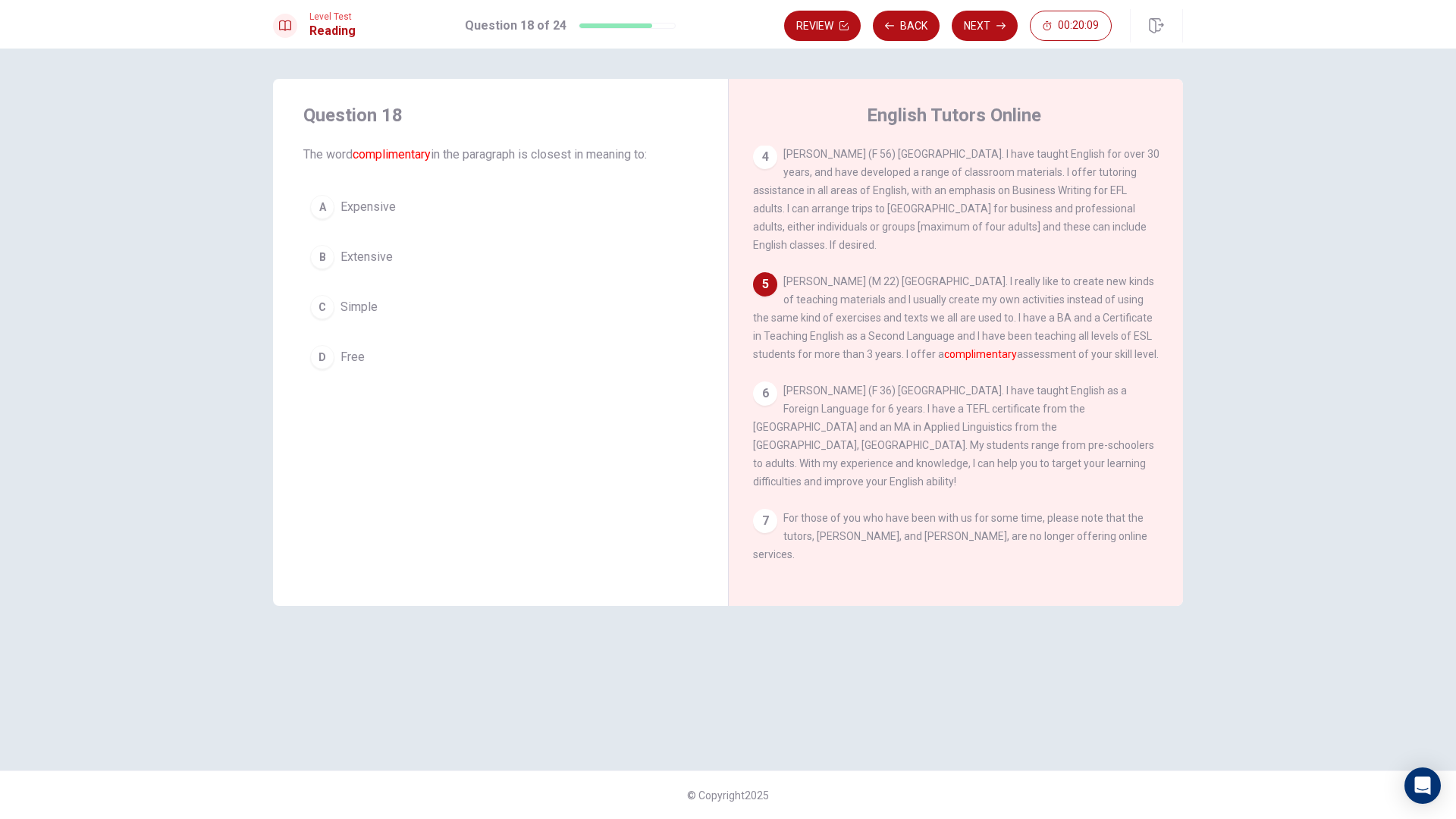
drag, startPoint x: 792, startPoint y: 295, endPoint x: 745, endPoint y: 294, distance: 47.0
click at [751, 295] on div "English Tutors Online 1 The world is changing! Now you can go Online to find ex…" at bounding box center [955, 342] width 455 height 527
click at [432, 267] on button "B Extensive" at bounding box center [501, 257] width 394 height 38
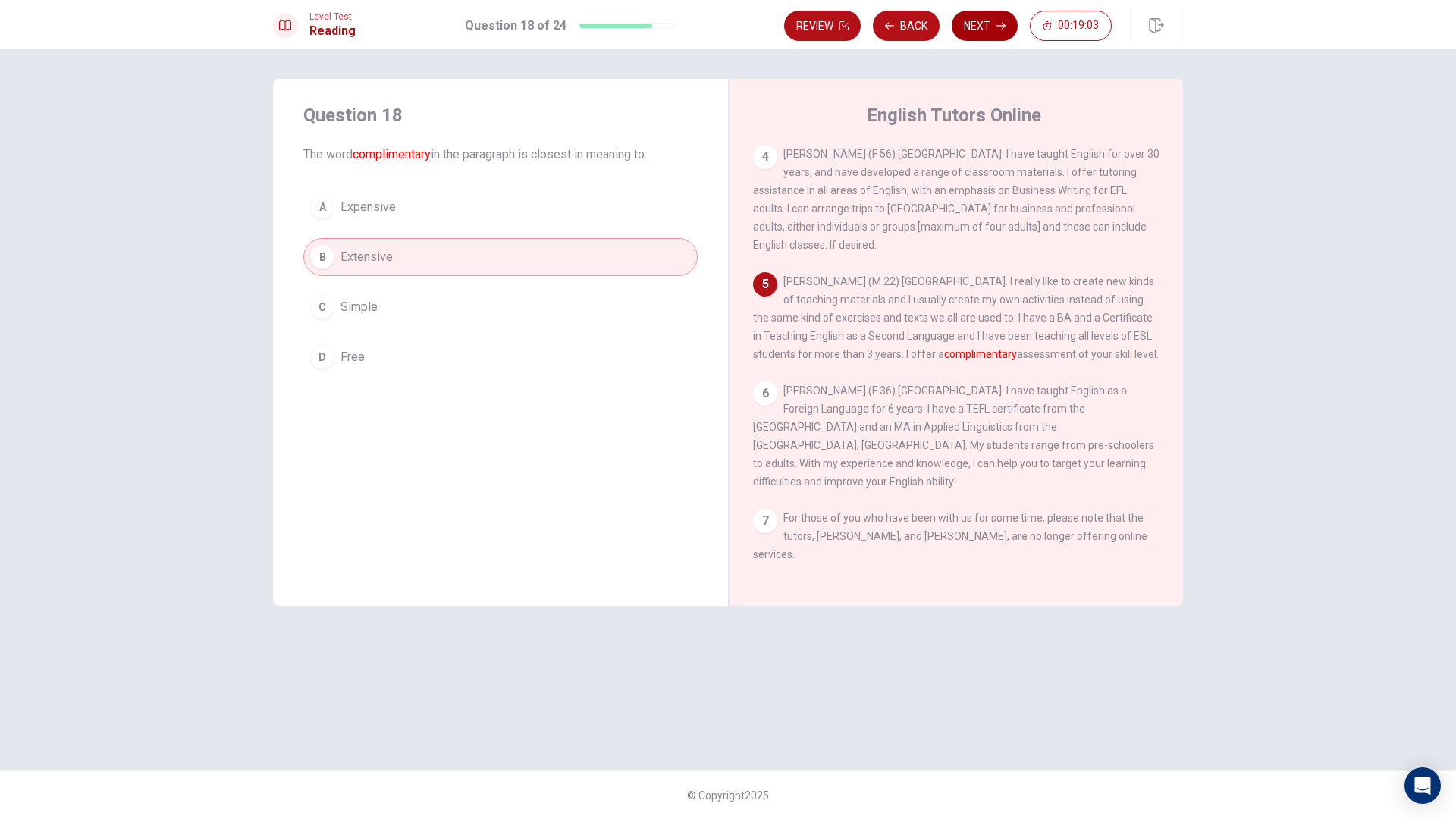
click at [981, 26] on button "Next" at bounding box center [984, 26] width 66 height 30
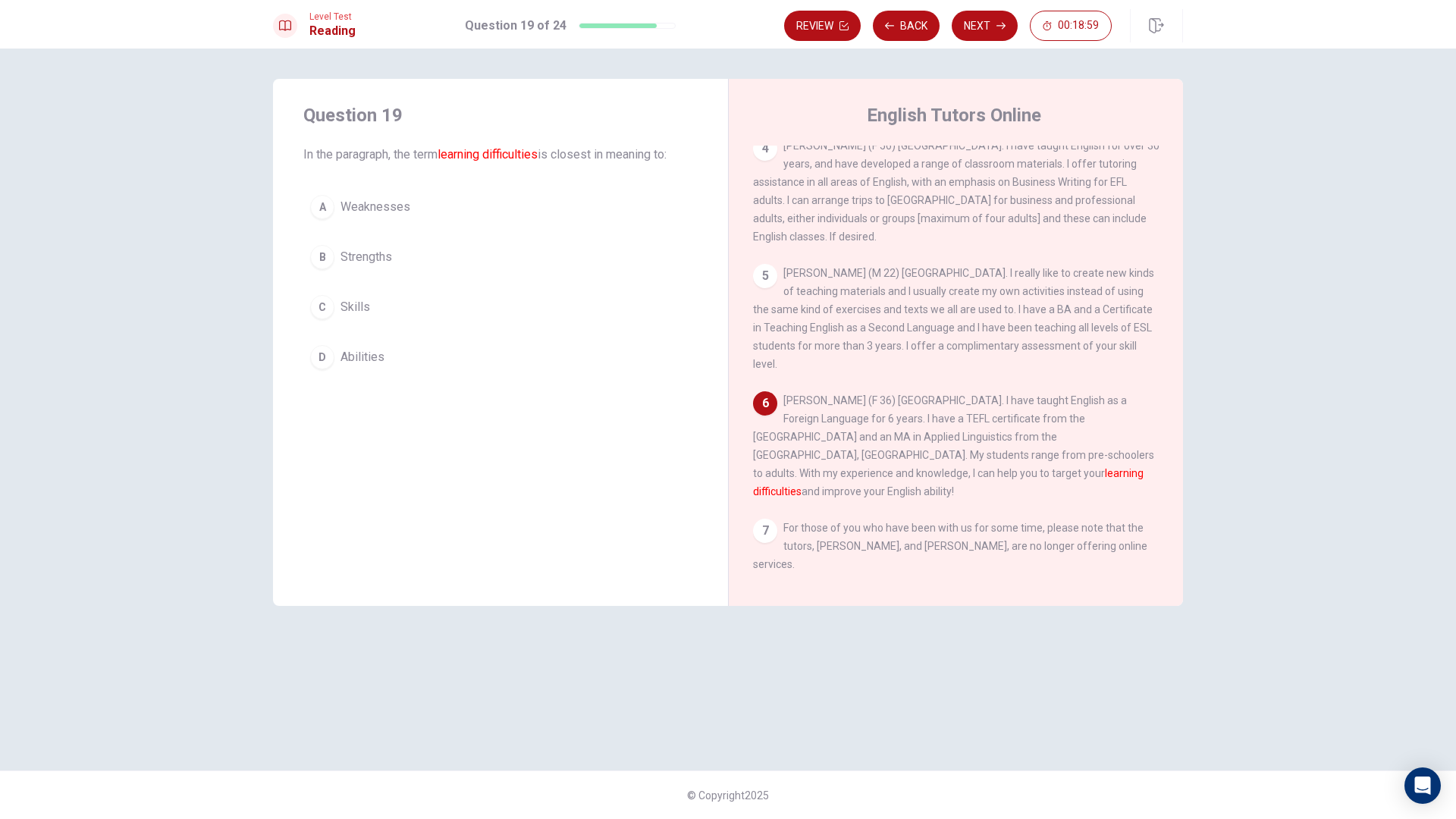
drag, startPoint x: 479, startPoint y: 157, endPoint x: 778, endPoint y: 310, distance: 335.9
click at [762, 223] on div "Question 19 In the paragraph, the term learning difficulties is closest in mean…" at bounding box center [728, 342] width 911 height 527
click at [806, 421] on span "[PERSON_NAME] (F 36) [GEOGRAPHIC_DATA]. I have taught English as a Foreign Lang…" at bounding box center [954, 445] width 401 height 103
click at [805, 424] on span "[PERSON_NAME] (F 36) [GEOGRAPHIC_DATA]. I have taught English as a Foreign Lang…" at bounding box center [954, 445] width 401 height 103
drag, startPoint x: 1009, startPoint y: 424, endPoint x: 1133, endPoint y: 423, distance: 124.0
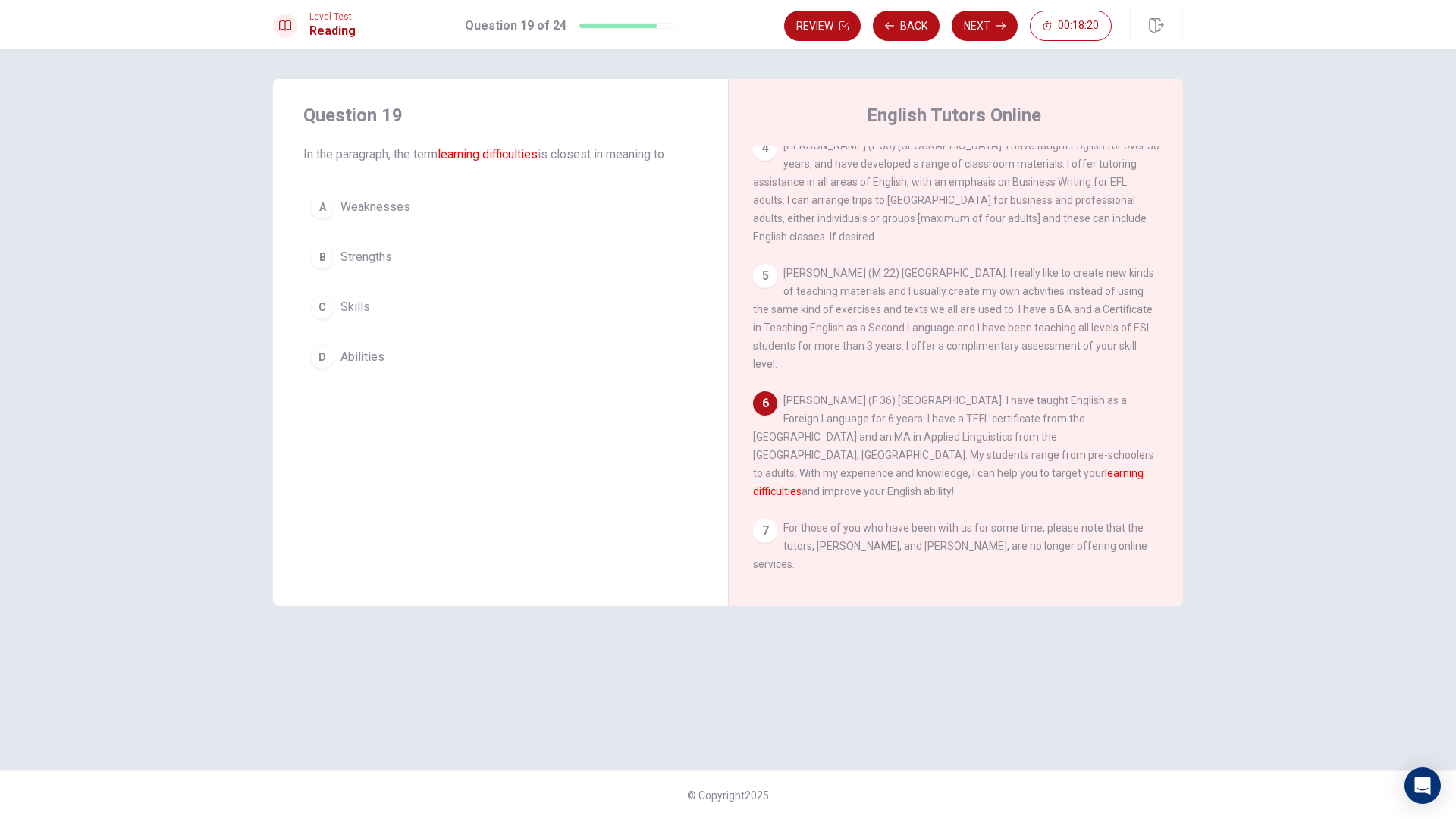
click at [1133, 423] on span "[PERSON_NAME] (F 36) [GEOGRAPHIC_DATA]. I have taught English as a Foreign Lang…" at bounding box center [954, 445] width 401 height 103
drag, startPoint x: 824, startPoint y: 424, endPoint x: 943, endPoint y: 424, distance: 119.0
click at [943, 424] on span "[PERSON_NAME] (F 36) [GEOGRAPHIC_DATA]. I have taught English as a Foreign Lang…" at bounding box center [954, 445] width 401 height 103
drag, startPoint x: 795, startPoint y: 420, endPoint x: 1037, endPoint y: 449, distance: 243.7
click at [1038, 442] on span "[PERSON_NAME] (F 36) [GEOGRAPHIC_DATA]. I have taught English as a Foreign Lang…" at bounding box center [954, 445] width 401 height 103
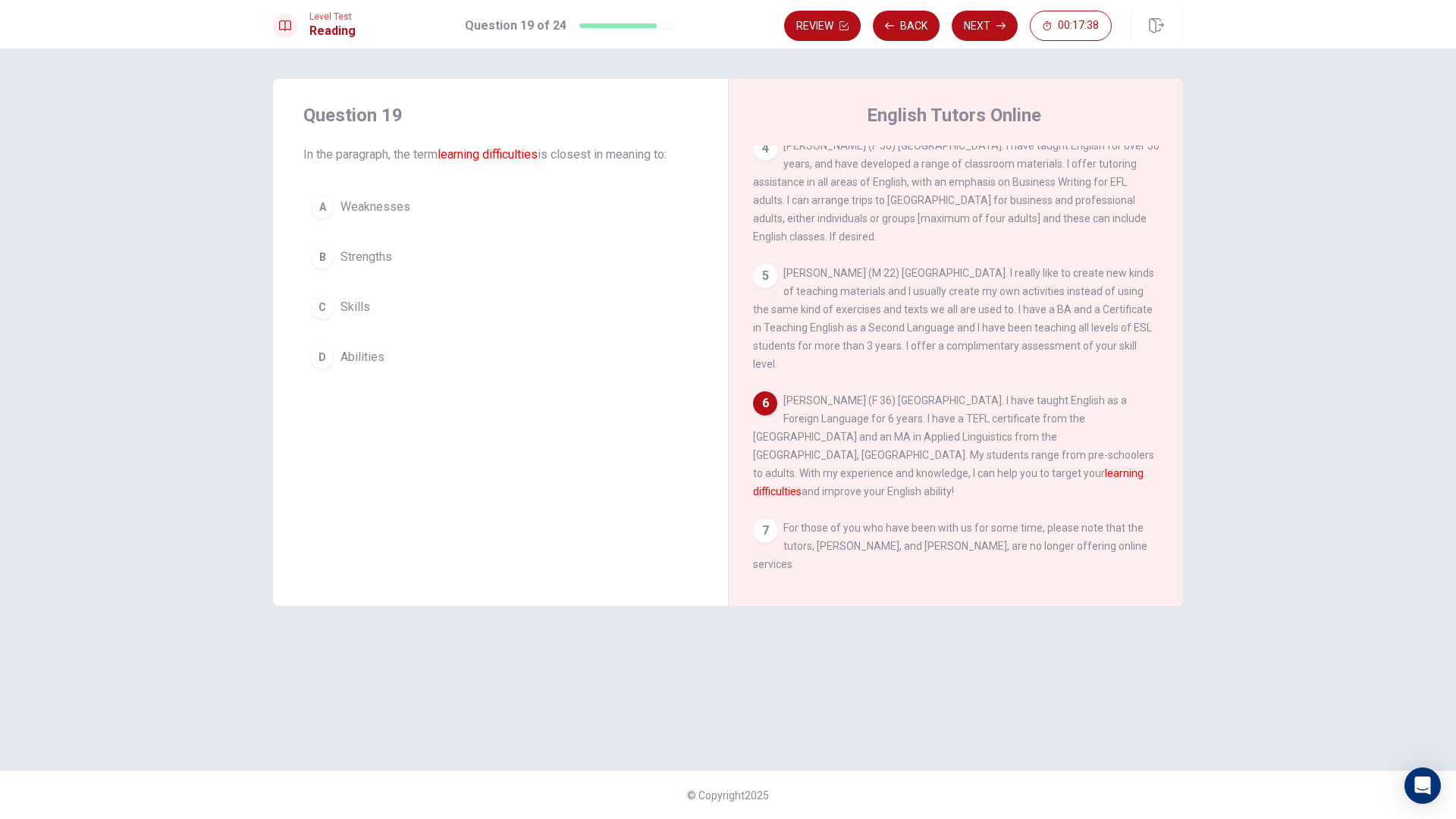
drag, startPoint x: 1000, startPoint y: 413, endPoint x: 1026, endPoint y: 440, distance: 37.5
click at [1026, 441] on span "[PERSON_NAME] (F 36) [GEOGRAPHIC_DATA]. I have taught English as a Foreign Lang…" at bounding box center [954, 445] width 401 height 103
click at [833, 446] on span "[PERSON_NAME] (F 36) [GEOGRAPHIC_DATA]. I have taught English as a Foreign Lang…" at bounding box center [954, 445] width 401 height 103
drag, startPoint x: 801, startPoint y: 432, endPoint x: 931, endPoint y: 432, distance: 130.0
click at [931, 432] on div "6 [PERSON_NAME] (F 36) [GEOGRAPHIC_DATA]. I have taught English as a Foreign La…" at bounding box center [956, 446] width 406 height 109
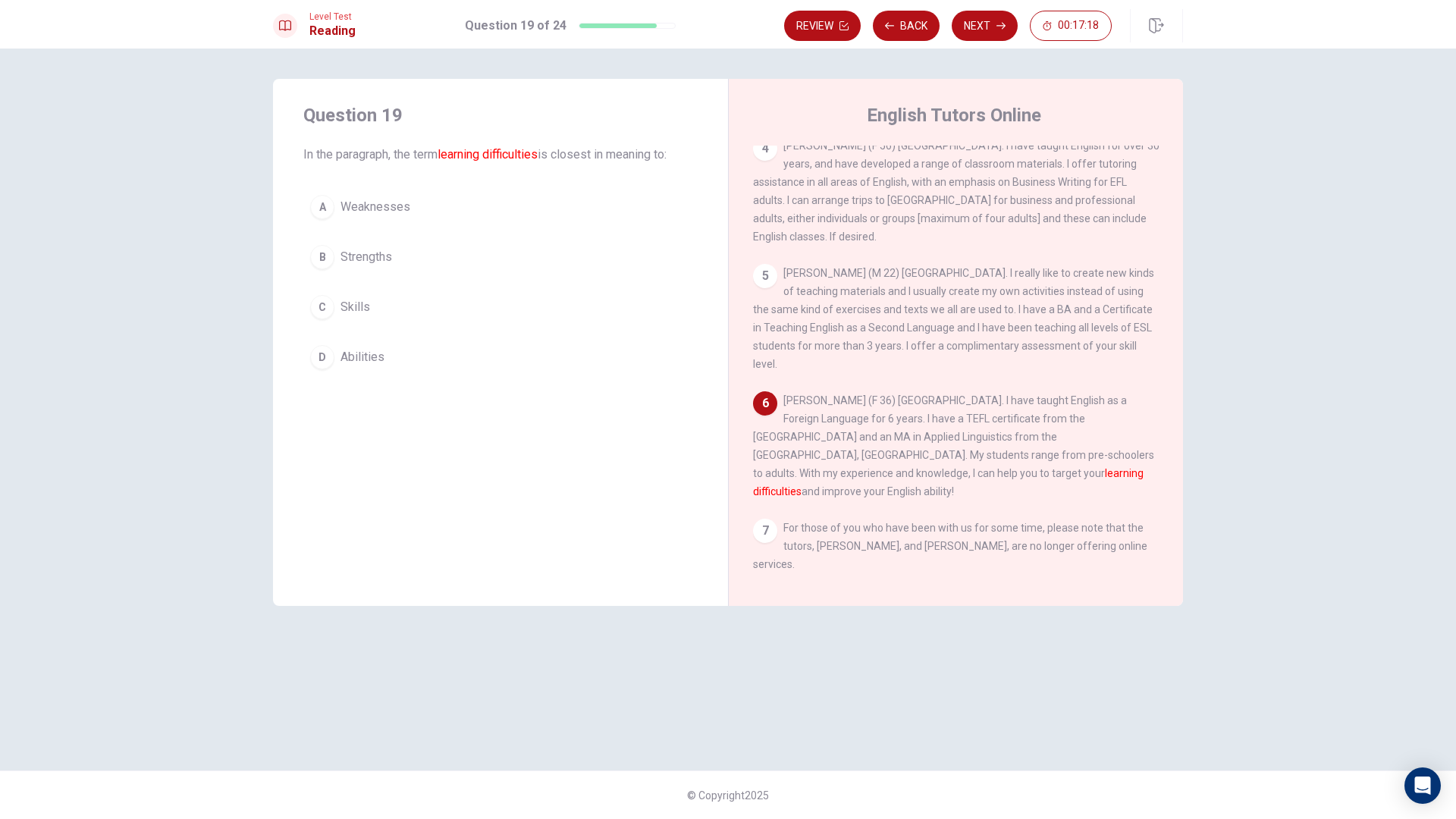
click at [787, 437] on span "[PERSON_NAME] (F 36) [GEOGRAPHIC_DATA]. I have taught English as a Foreign Lang…" at bounding box center [954, 445] width 401 height 103
click at [908, 432] on div "6 [PERSON_NAME] (F 36) [GEOGRAPHIC_DATA]. I have taught English as a Foreign La…" at bounding box center [956, 446] width 406 height 109
click at [799, 417] on span "[PERSON_NAME] (F 36) [GEOGRAPHIC_DATA]. I have taught English as a Foreign Lang…" at bounding box center [954, 445] width 401 height 103
drag, startPoint x: 794, startPoint y: 430, endPoint x: 877, endPoint y: 432, distance: 83.0
click at [877, 432] on div "6 [PERSON_NAME] (F 36) [GEOGRAPHIC_DATA]. I have taught English as a Foreign La…" at bounding box center [956, 446] width 406 height 109
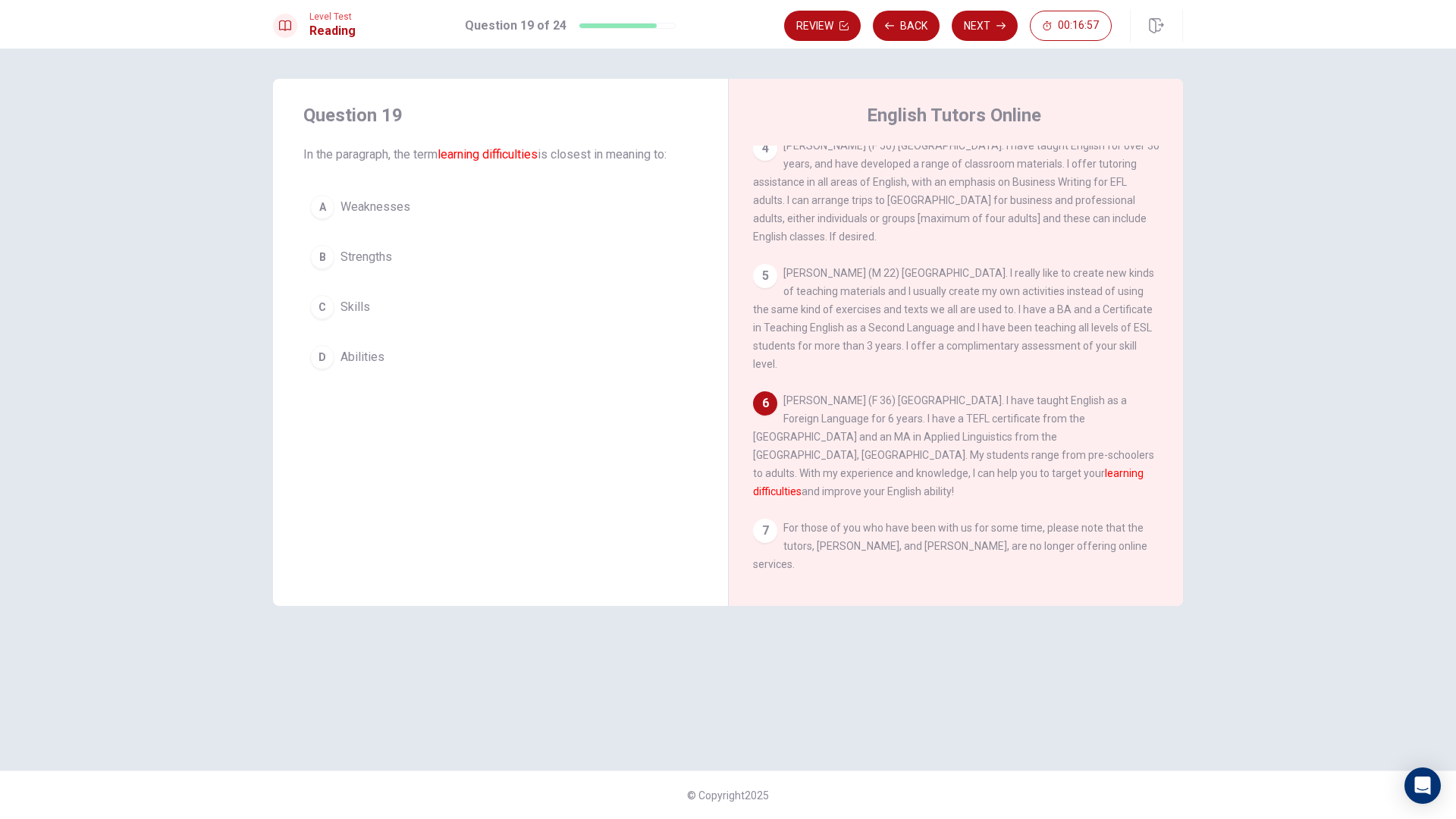
drag, startPoint x: 959, startPoint y: 428, endPoint x: 1057, endPoint y: 426, distance: 98.0
click at [1048, 426] on div "6 [PERSON_NAME] (F 36) [GEOGRAPHIC_DATA]. I have taught English as a Foreign La…" at bounding box center [956, 446] width 406 height 109
drag, startPoint x: 1092, startPoint y: 429, endPoint x: 1141, endPoint y: 426, distance: 49.1
click at [1102, 430] on div "6 [PERSON_NAME] (F 36) [GEOGRAPHIC_DATA]. I have taught English as a Foreign La…" at bounding box center [956, 446] width 406 height 109
click at [833, 440] on span "[PERSON_NAME] (F 36) [GEOGRAPHIC_DATA]. I have taught English as a Foreign Lang…" at bounding box center [954, 445] width 401 height 103
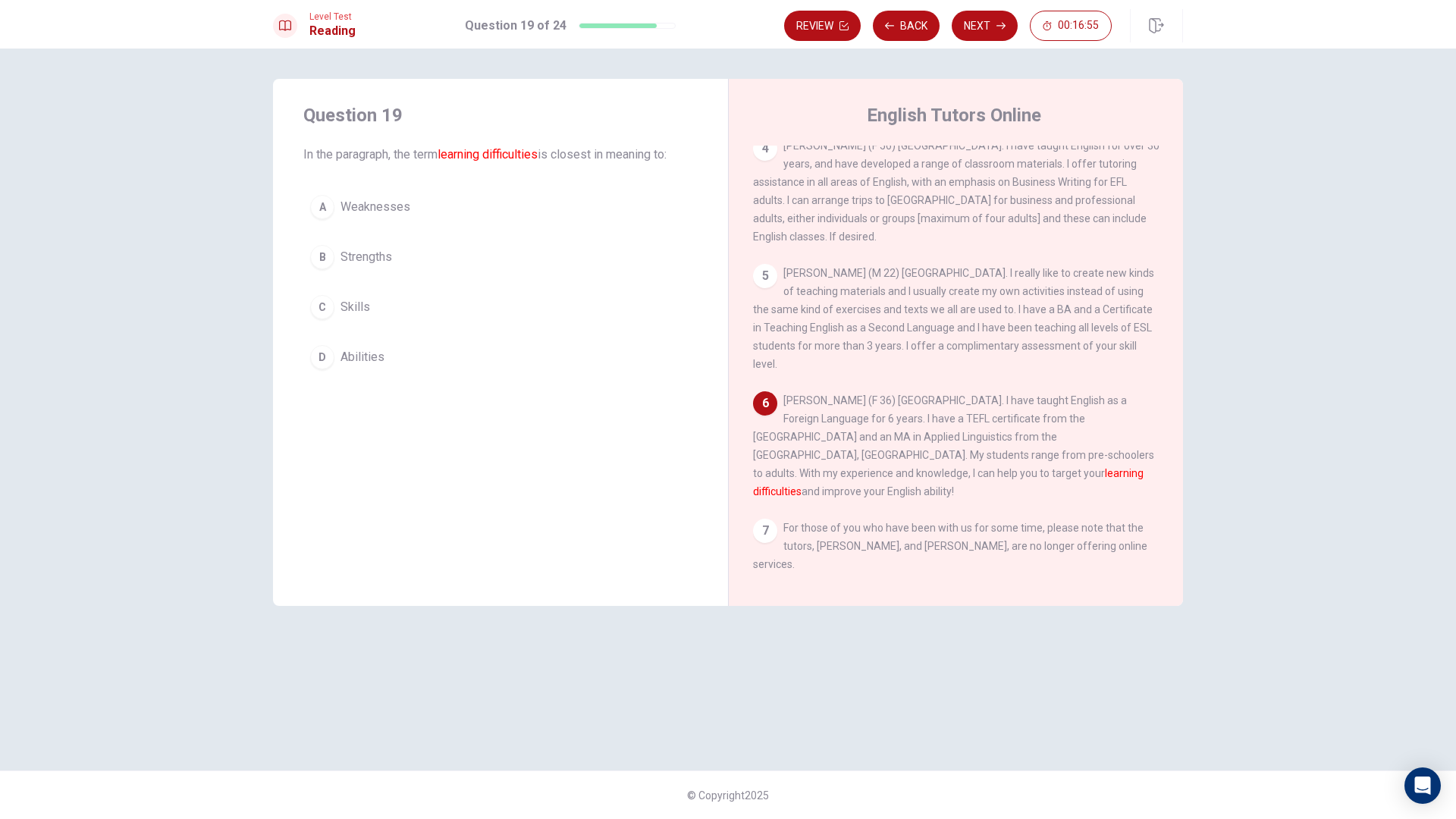
drag, startPoint x: 861, startPoint y: 444, endPoint x: 961, endPoint y: 442, distance: 100.0
click at [938, 442] on span "[PERSON_NAME] (F 36) [GEOGRAPHIC_DATA]. I have taught English as a Foreign Lang…" at bounding box center [954, 445] width 401 height 103
drag, startPoint x: 1047, startPoint y: 449, endPoint x: 1097, endPoint y: 447, distance: 50.0
click at [1087, 449] on div "6 [PERSON_NAME] (F 36) [GEOGRAPHIC_DATA]. I have taught English as a Foreign La…" at bounding box center [956, 446] width 406 height 109
drag, startPoint x: 1141, startPoint y: 436, endPoint x: 1050, endPoint y: 442, distance: 91.2
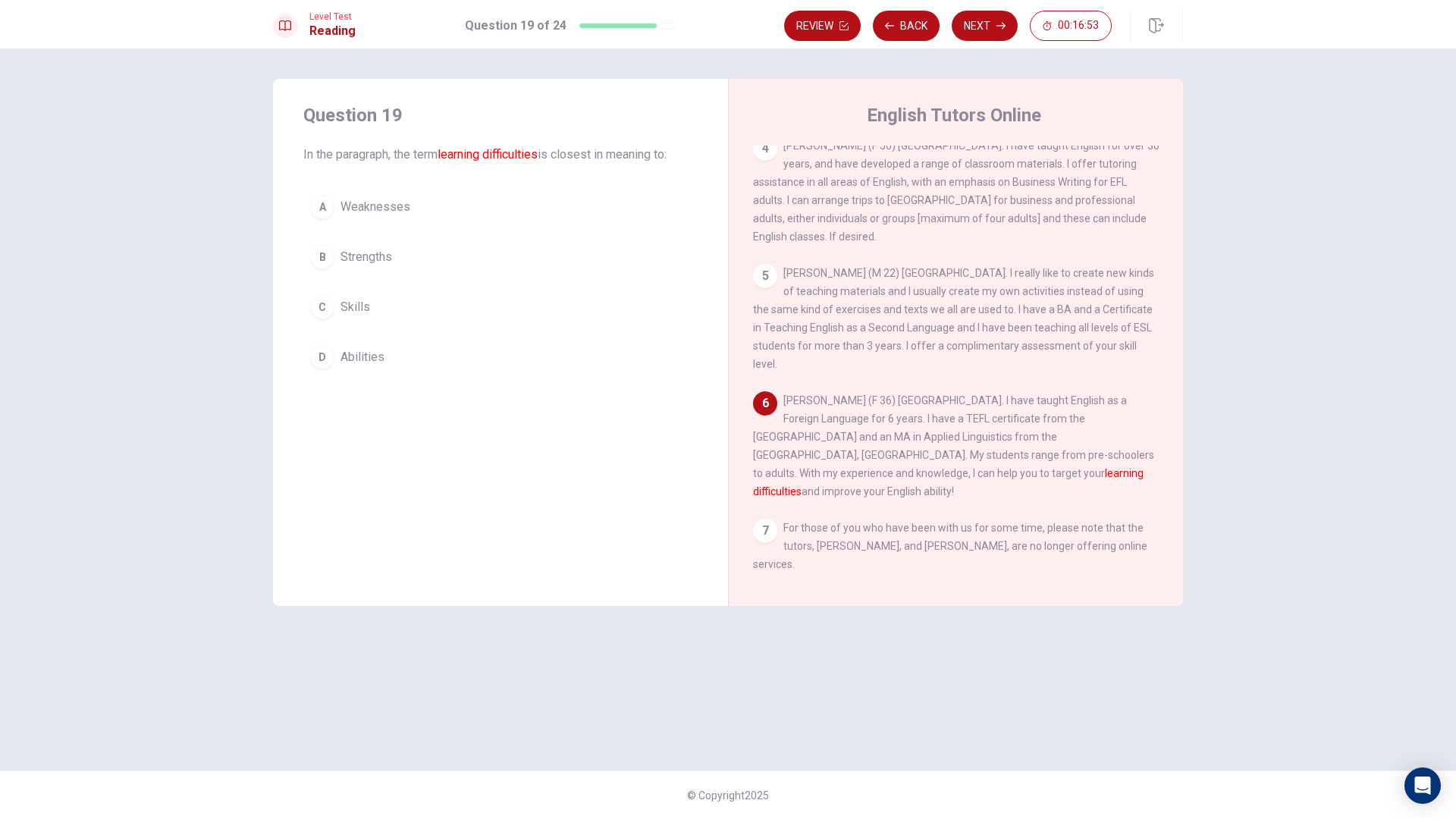
click at [1125, 441] on span "[PERSON_NAME] (F 36) [GEOGRAPHIC_DATA]. I have taught English as a Foreign Lang…" at bounding box center [954, 445] width 401 height 103
drag, startPoint x: 765, startPoint y: 471, endPoint x: 852, endPoint y: 474, distance: 87.1
click at [852, 474] on div "6 [PERSON_NAME] (F 36) [GEOGRAPHIC_DATA]. I have taught English as a Foreign La…" at bounding box center [956, 446] width 406 height 109
drag, startPoint x: 921, startPoint y: 474, endPoint x: 977, endPoint y: 476, distance: 56.0
click at [971, 476] on span "[PERSON_NAME] (F 36) [GEOGRAPHIC_DATA]. I have taught English as a Foreign Lang…" at bounding box center [954, 445] width 401 height 103
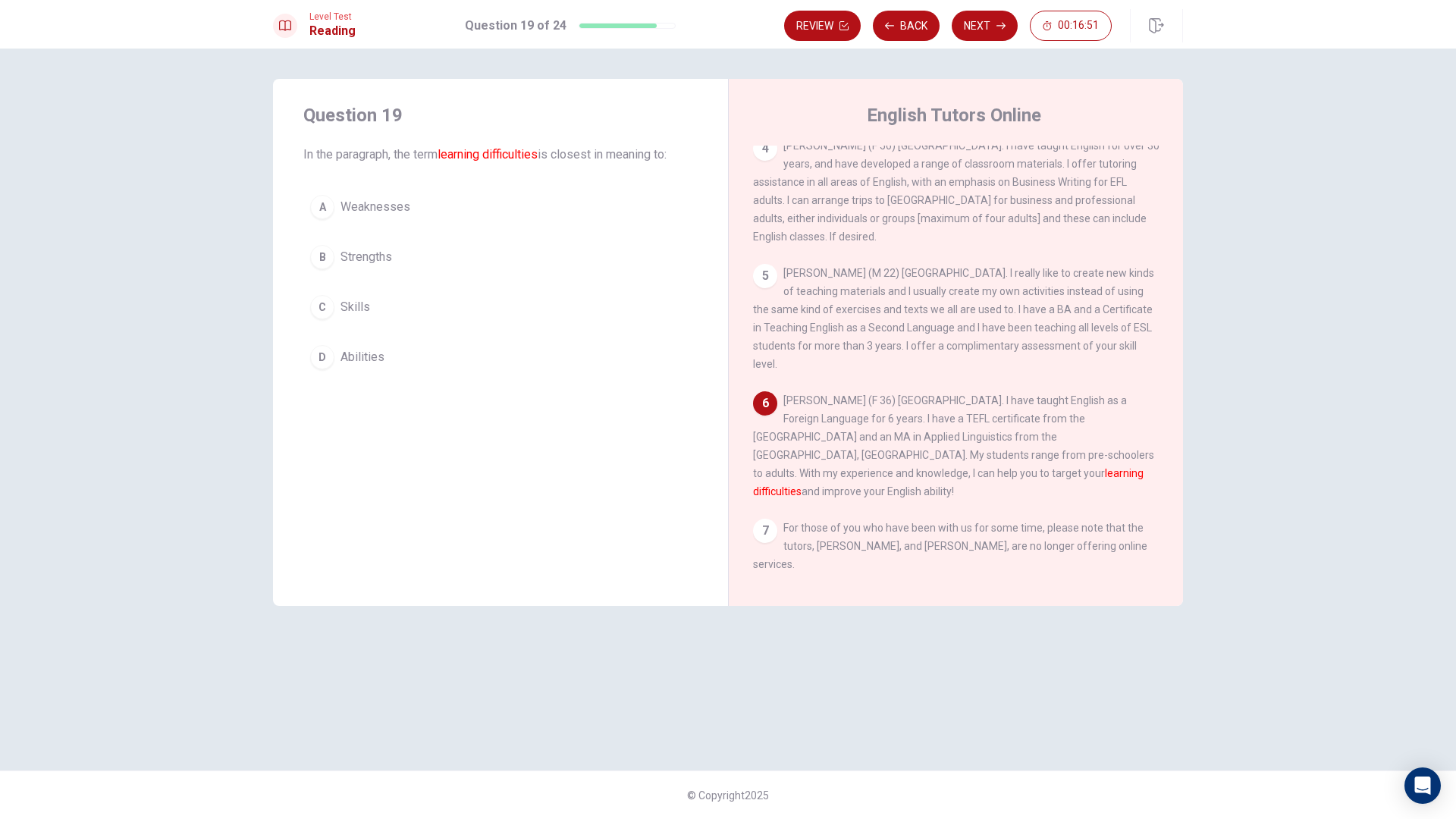
drag, startPoint x: 967, startPoint y: 471, endPoint x: 1048, endPoint y: 470, distance: 81.0
click at [1079, 469] on div "6 [PERSON_NAME] (F 36) [GEOGRAPHIC_DATA]. I have taught English as a Foreign La…" at bounding box center [956, 446] width 406 height 109
drag, startPoint x: 778, startPoint y: 479, endPoint x: 795, endPoint y: 479, distance: 17.0
click at [785, 479] on span "[PERSON_NAME] (F 36) [GEOGRAPHIC_DATA]. I have taught English as a Foreign Lang…" at bounding box center [954, 445] width 401 height 103
drag, startPoint x: 808, startPoint y: 479, endPoint x: 921, endPoint y: 483, distance: 113.1
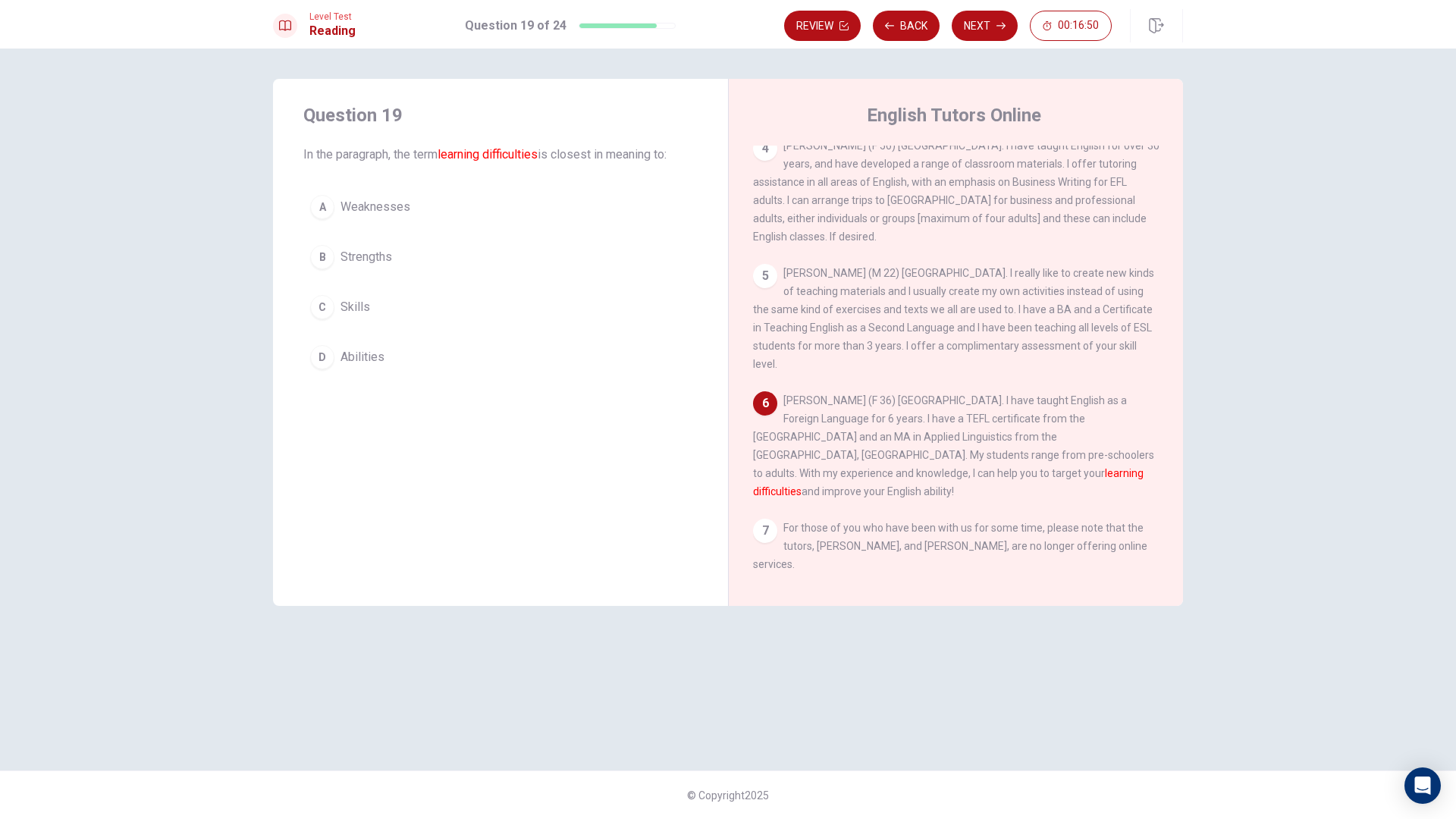
click at [921, 482] on span "[PERSON_NAME] (F 36) [GEOGRAPHIC_DATA]. I have taught English as a Foreign Lang…" at bounding box center [954, 445] width 401 height 103
drag, startPoint x: 921, startPoint y: 483, endPoint x: 963, endPoint y: 486, distance: 42.1
click at [963, 486] on div "6 [PERSON_NAME] (F 36) [GEOGRAPHIC_DATA]. I have taught English as a Foreign La…" at bounding box center [956, 446] width 406 height 109
drag, startPoint x: 958, startPoint y: 481, endPoint x: 1111, endPoint y: 482, distance: 153.0
click at [1111, 482] on span "[PERSON_NAME] (F 36) [GEOGRAPHIC_DATA]. I have taught English as a Foreign Lang…" at bounding box center [954, 445] width 401 height 103
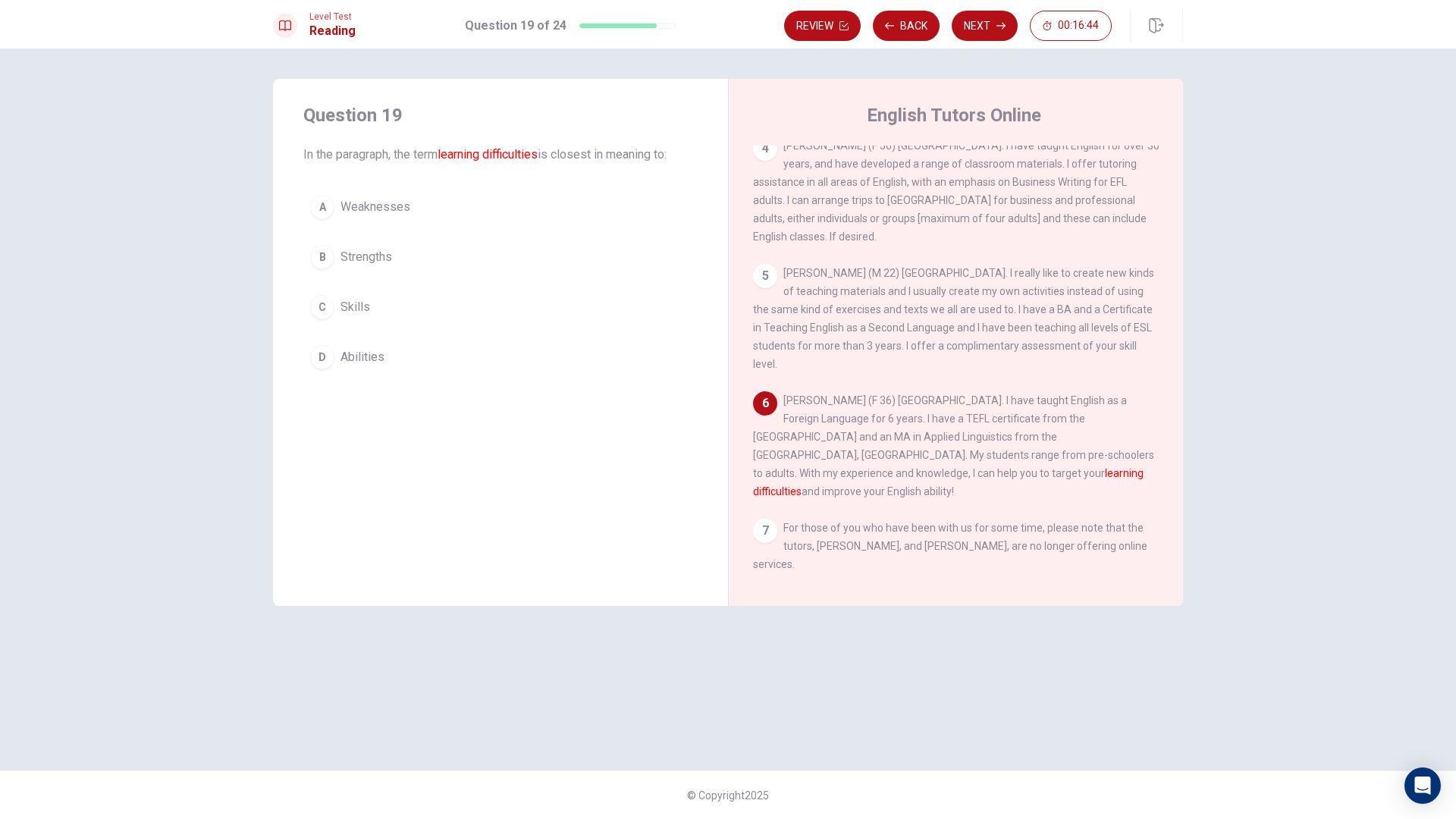
click at [960, 482] on span "[PERSON_NAME] (F 36) [GEOGRAPHIC_DATA]. I have taught English as a Foreign Lang…" at bounding box center [954, 445] width 401 height 103
drag, startPoint x: 986, startPoint y: 481, endPoint x: 1014, endPoint y: 476, distance: 28.4
click at [993, 481] on span "[PERSON_NAME] (F 36) [GEOGRAPHIC_DATA]. I have taught English as a Foreign Lang…" at bounding box center [954, 445] width 401 height 103
click at [1043, 476] on span "[PERSON_NAME] (F 36) [GEOGRAPHIC_DATA]. I have taught English as a Foreign Lang…" at bounding box center [954, 445] width 401 height 103
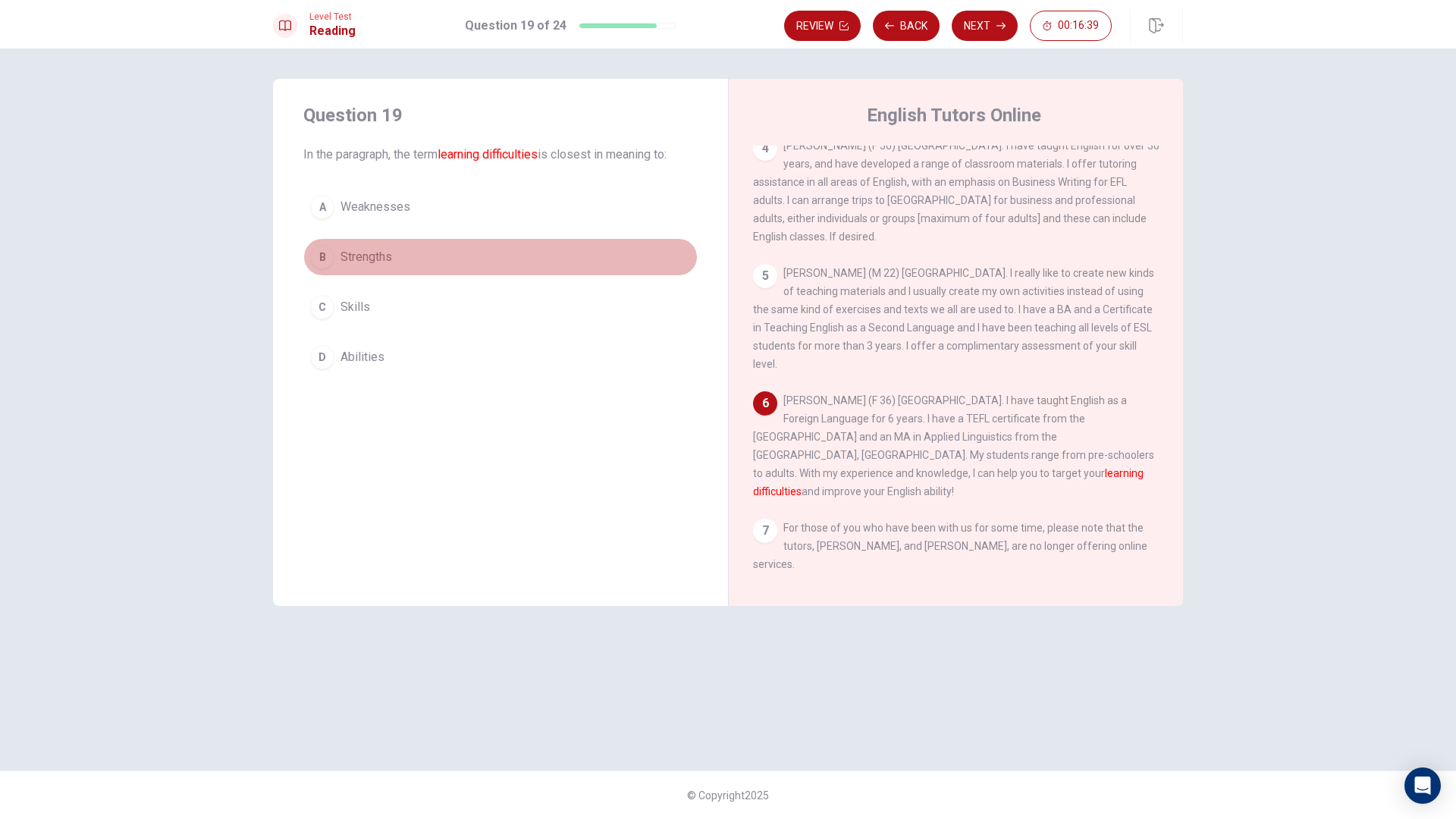
click at [420, 251] on button "B Strengths" at bounding box center [501, 257] width 394 height 38
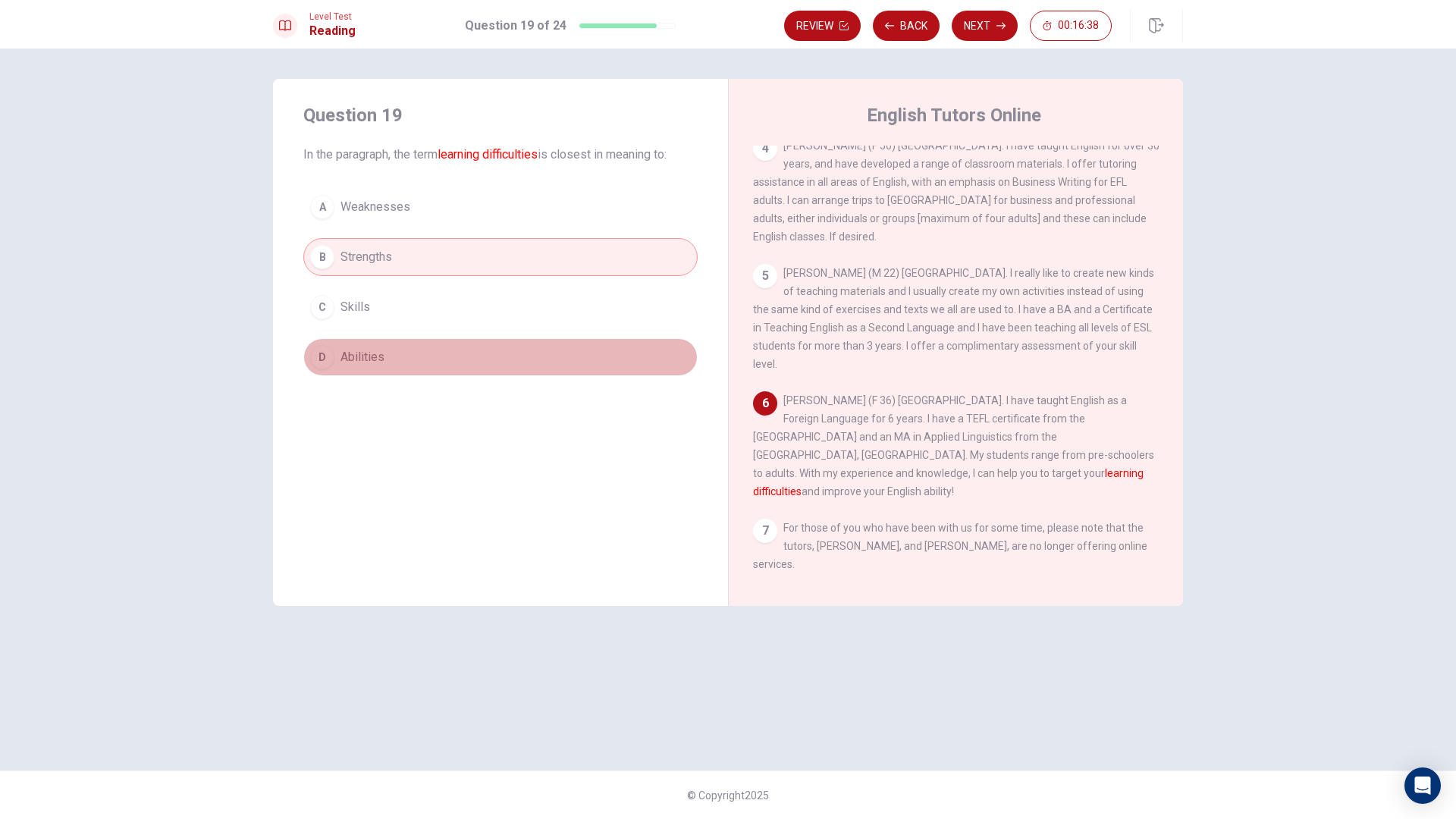
click at [415, 365] on button "D Abilities" at bounding box center [501, 357] width 394 height 38
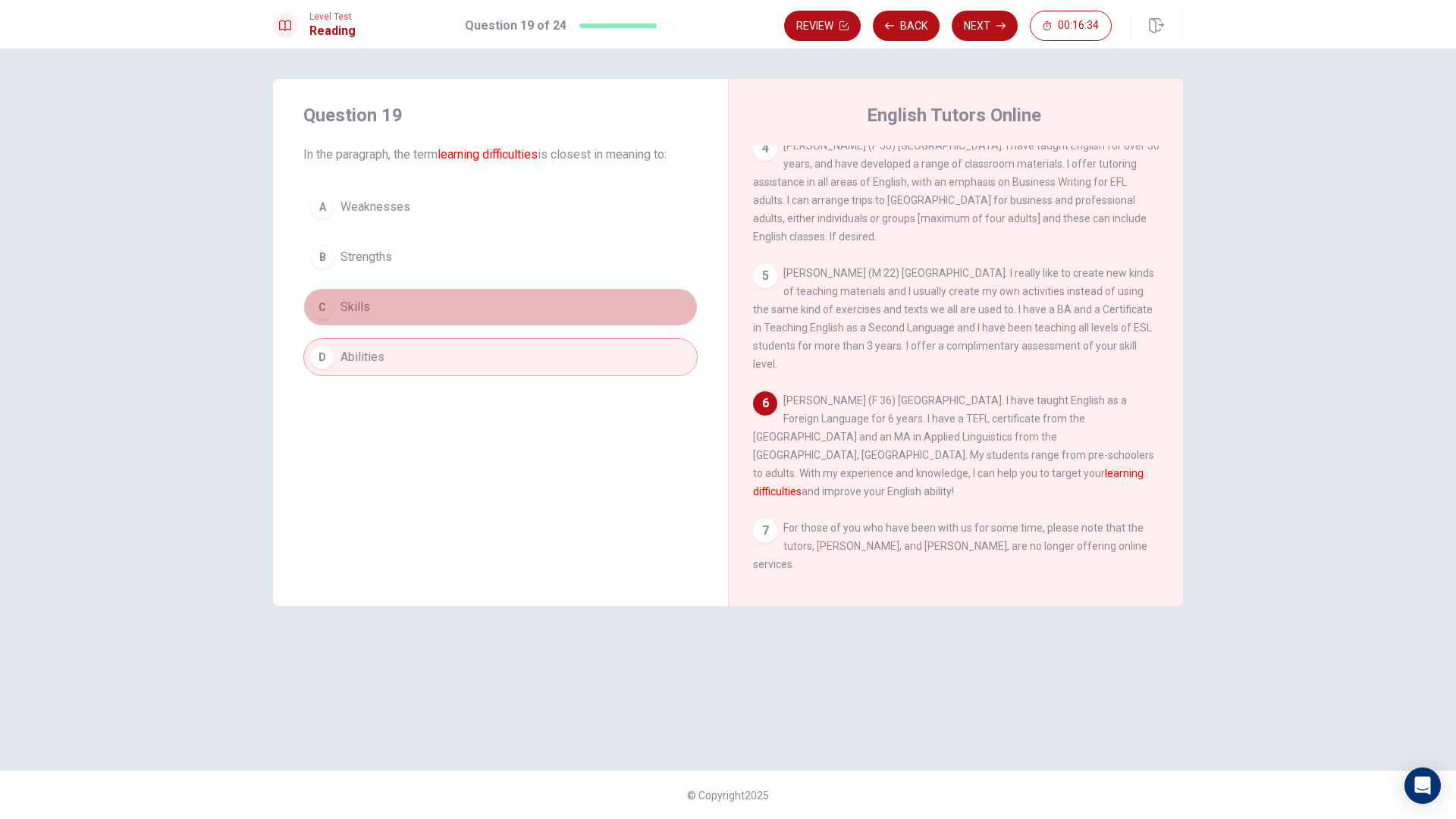
click at [419, 296] on button "C Skills" at bounding box center [501, 307] width 394 height 38
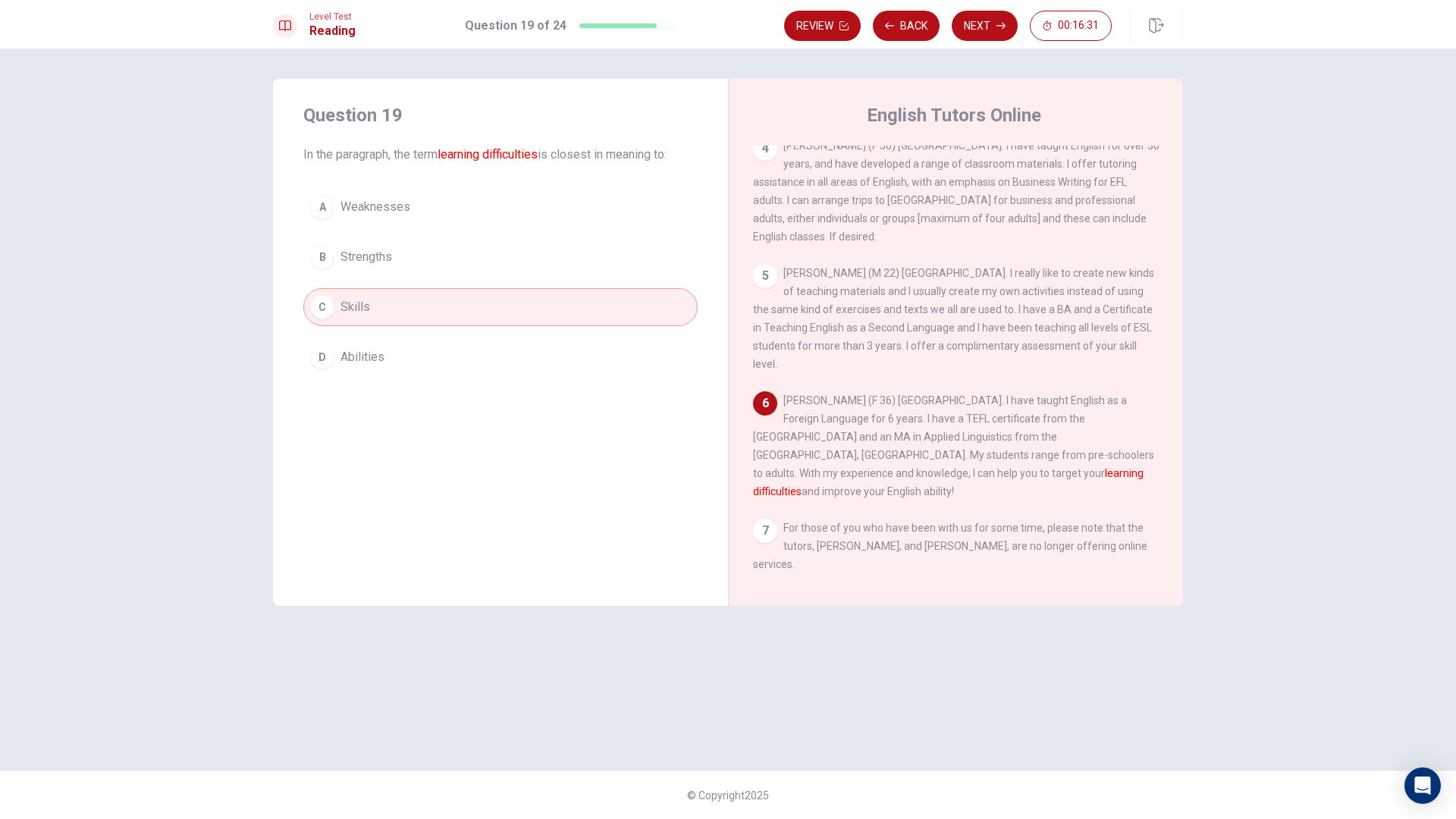
click at [405, 349] on button "D Abilities" at bounding box center [501, 357] width 394 height 38
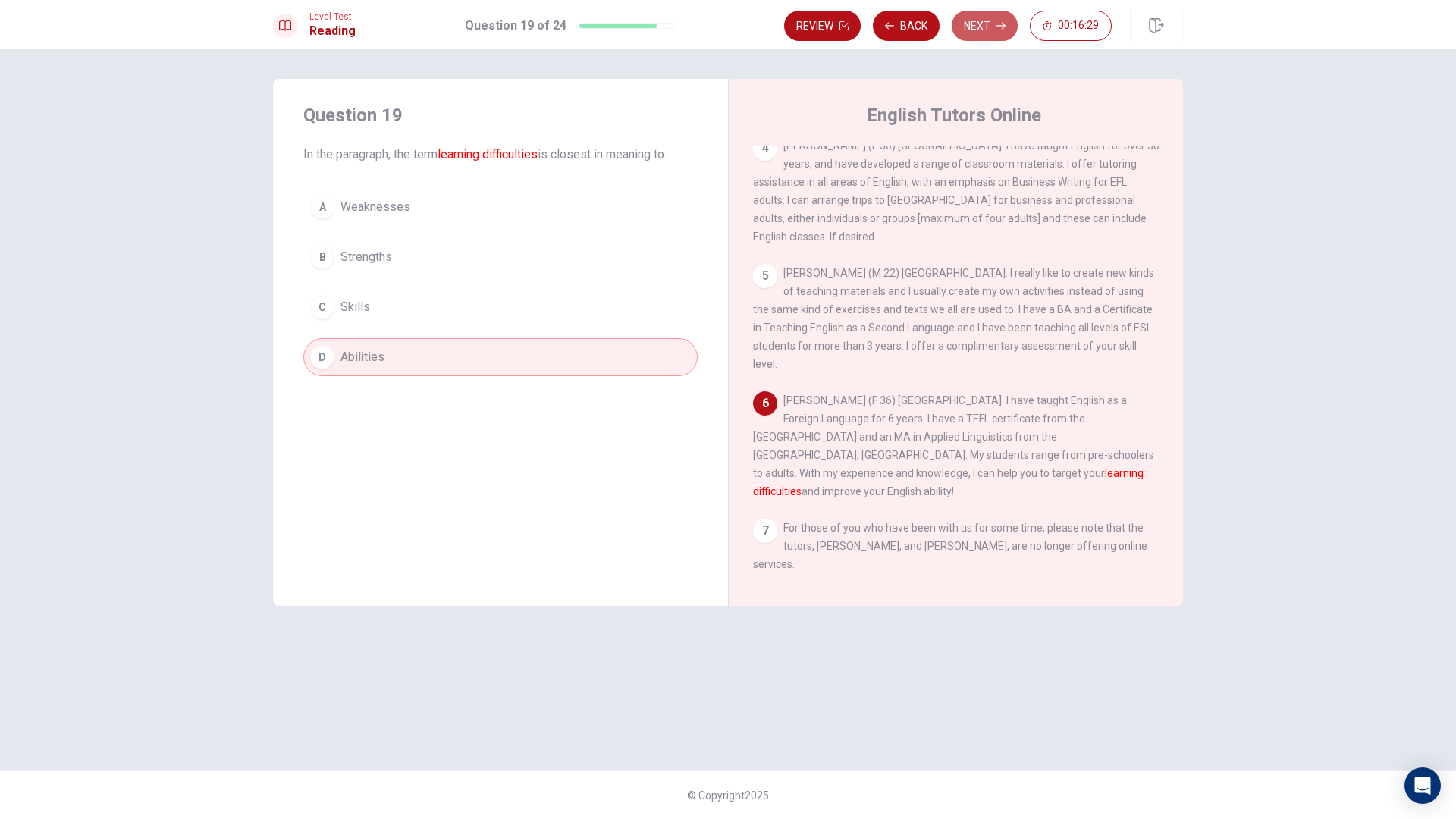
click at [972, 29] on button "Next" at bounding box center [984, 26] width 66 height 30
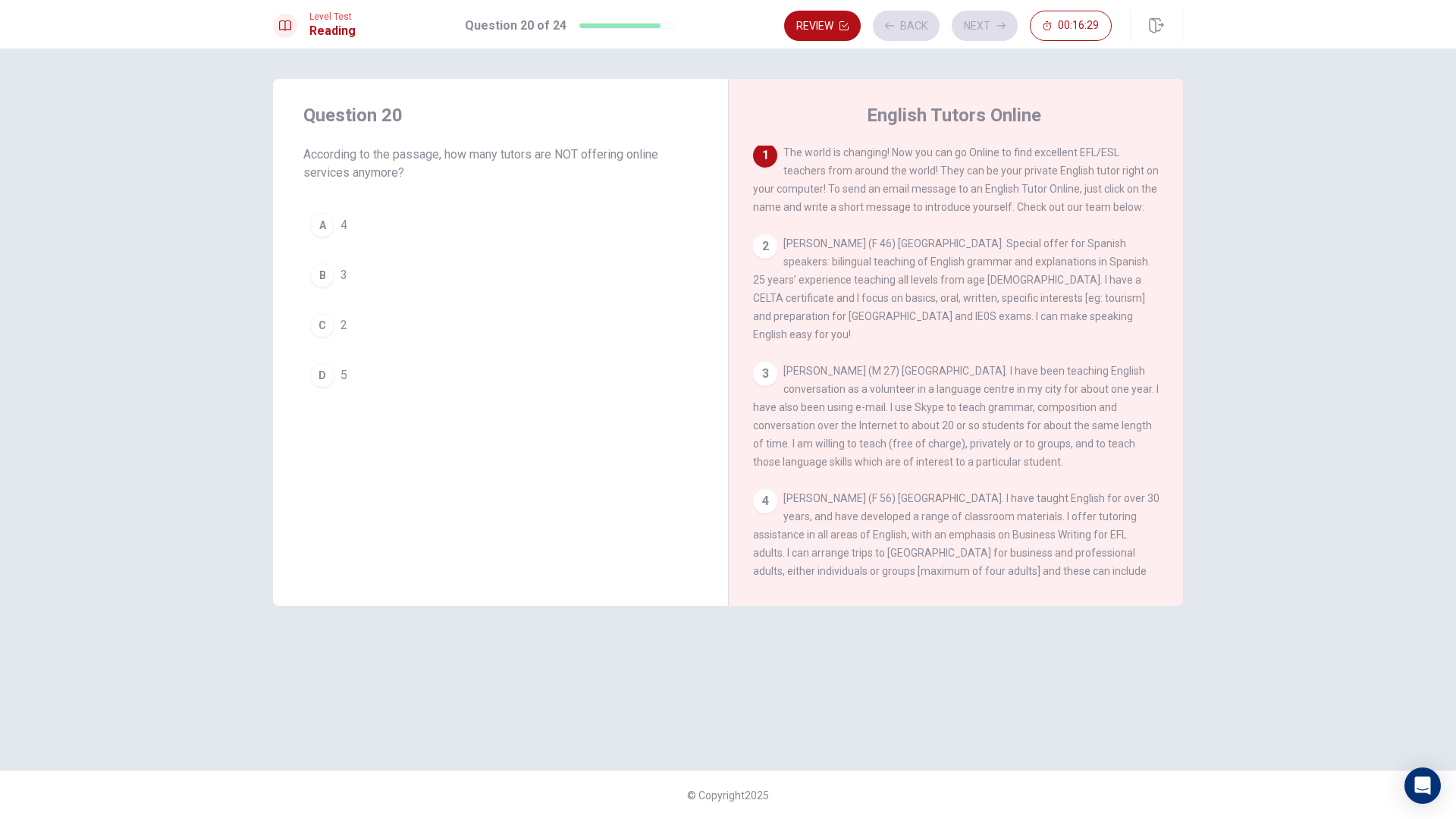
scroll to position [0, 0]
click at [811, 173] on span "The world is changing! Now you can go Online to find excellent EFL/ESL teachers…" at bounding box center [955, 182] width 406 height 67
drag, startPoint x: 314, startPoint y: 160, endPoint x: 464, endPoint y: 172, distance: 150.5
click at [464, 172] on span "According to the passage, how many tutors are NOT offering online services anym…" at bounding box center [501, 164] width 394 height 36
drag, startPoint x: 482, startPoint y: 157, endPoint x: 542, endPoint y: 157, distance: 60.0
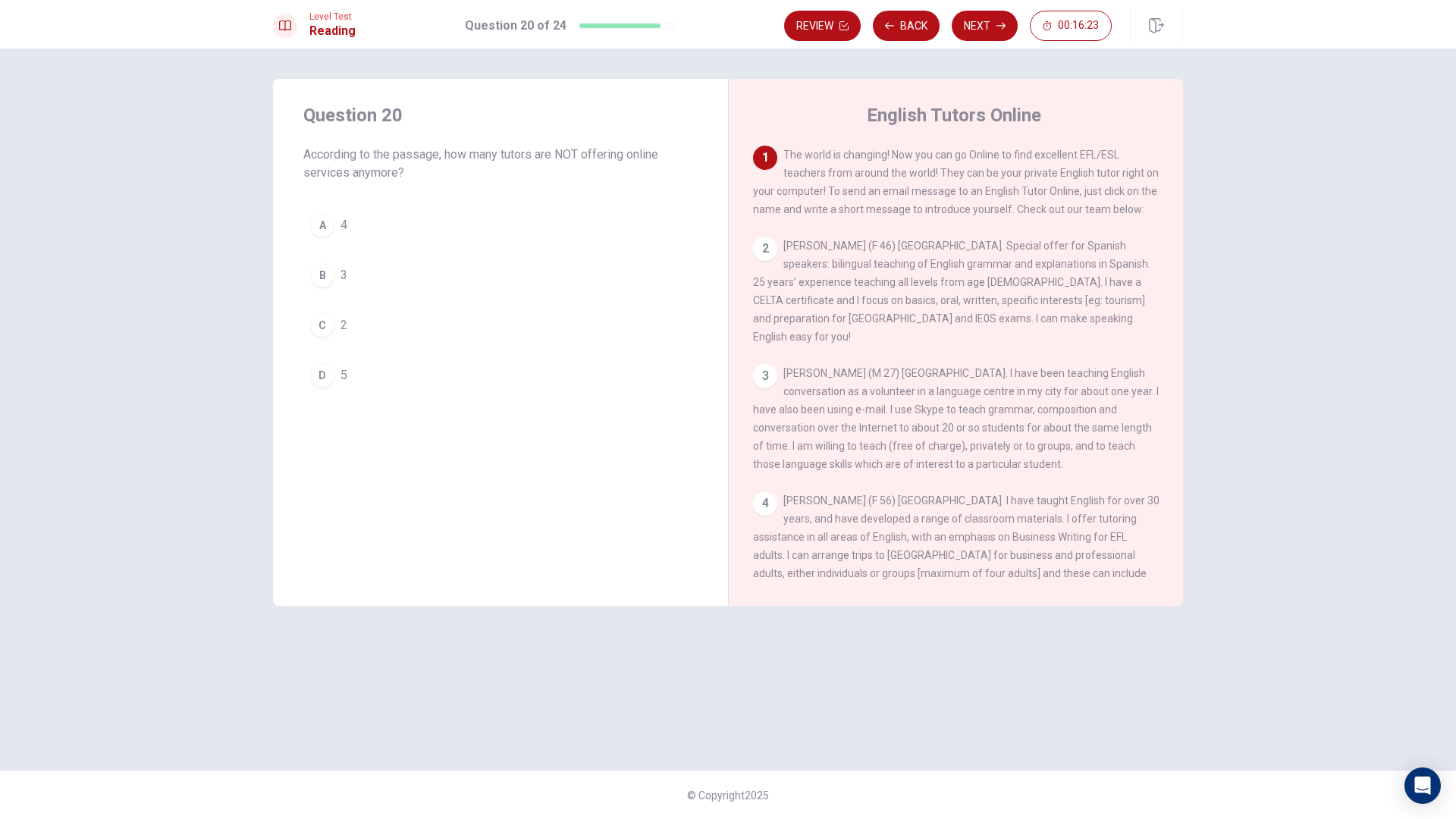
click at [542, 157] on span "According to the passage, how many tutors are NOT offering online services anym…" at bounding box center [501, 164] width 394 height 36
click at [478, 159] on span "According to the passage, how many tutors are NOT offering online services anym…" at bounding box center [501, 164] width 394 height 36
drag, startPoint x: 447, startPoint y: 151, endPoint x: 498, endPoint y: 155, distance: 51.2
click at [498, 155] on span "According to the passage, how many tutors are NOT offering online services anym…" at bounding box center [501, 164] width 394 height 36
drag, startPoint x: 858, startPoint y: 176, endPoint x: 1117, endPoint y: 200, distance: 260.1
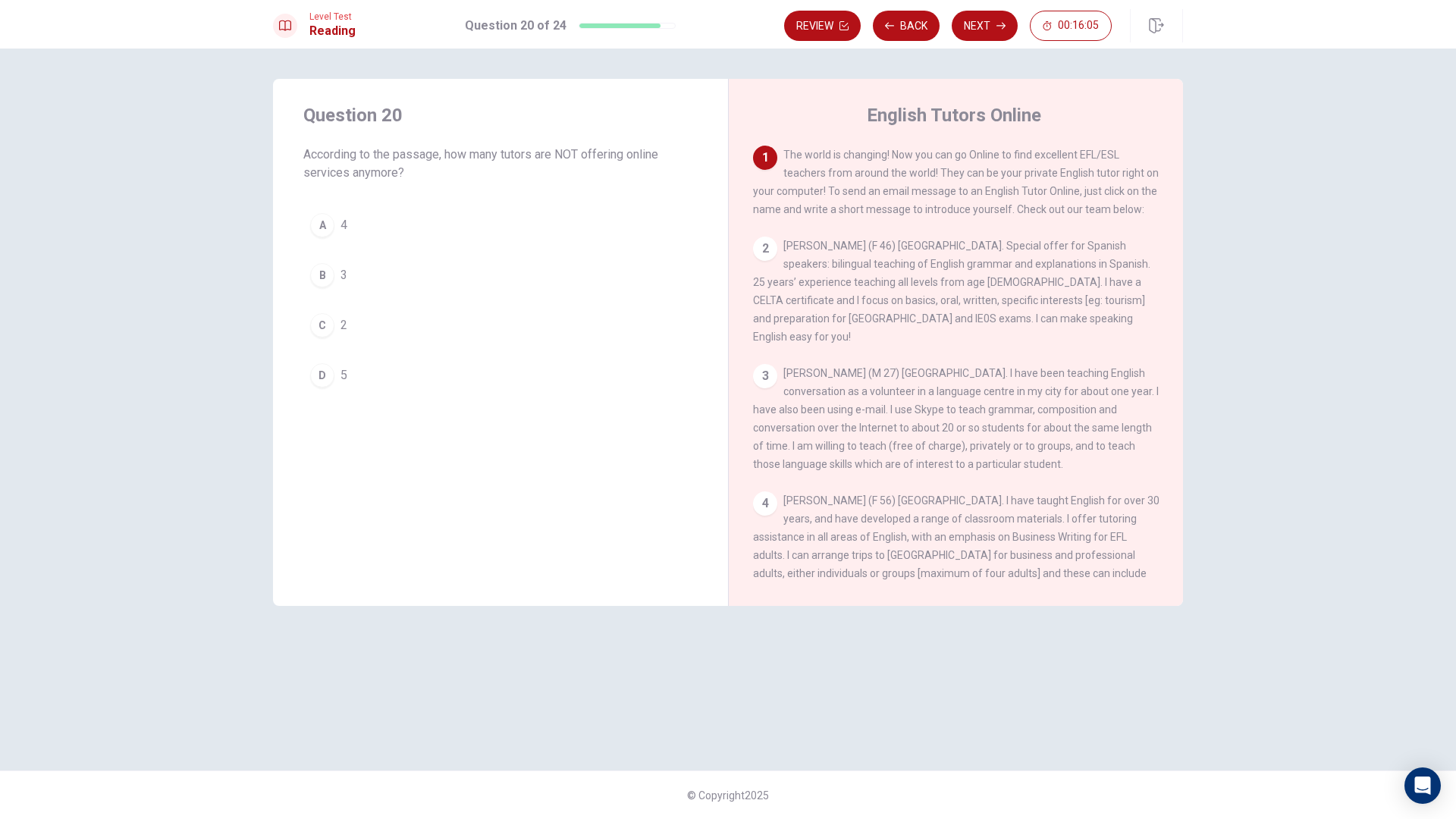
click at [1105, 199] on span "The world is changing! Now you can go Online to find excellent EFL/ESL teachers…" at bounding box center [955, 182] width 406 height 67
click at [999, 339] on div "2 [PERSON_NAME] (F 46) [GEOGRAPHIC_DATA]. Special offer for Spanish speakers: b…" at bounding box center [956, 291] width 406 height 109
drag, startPoint x: 1037, startPoint y: 339, endPoint x: 1075, endPoint y: 340, distance: 38.0
click at [1075, 340] on span "[PERSON_NAME] (F 46) [GEOGRAPHIC_DATA]. Special offer for Spanish speakers: bil…" at bounding box center [952, 290] width 398 height 103
drag, startPoint x: 995, startPoint y: 333, endPoint x: 910, endPoint y: 322, distance: 85.7
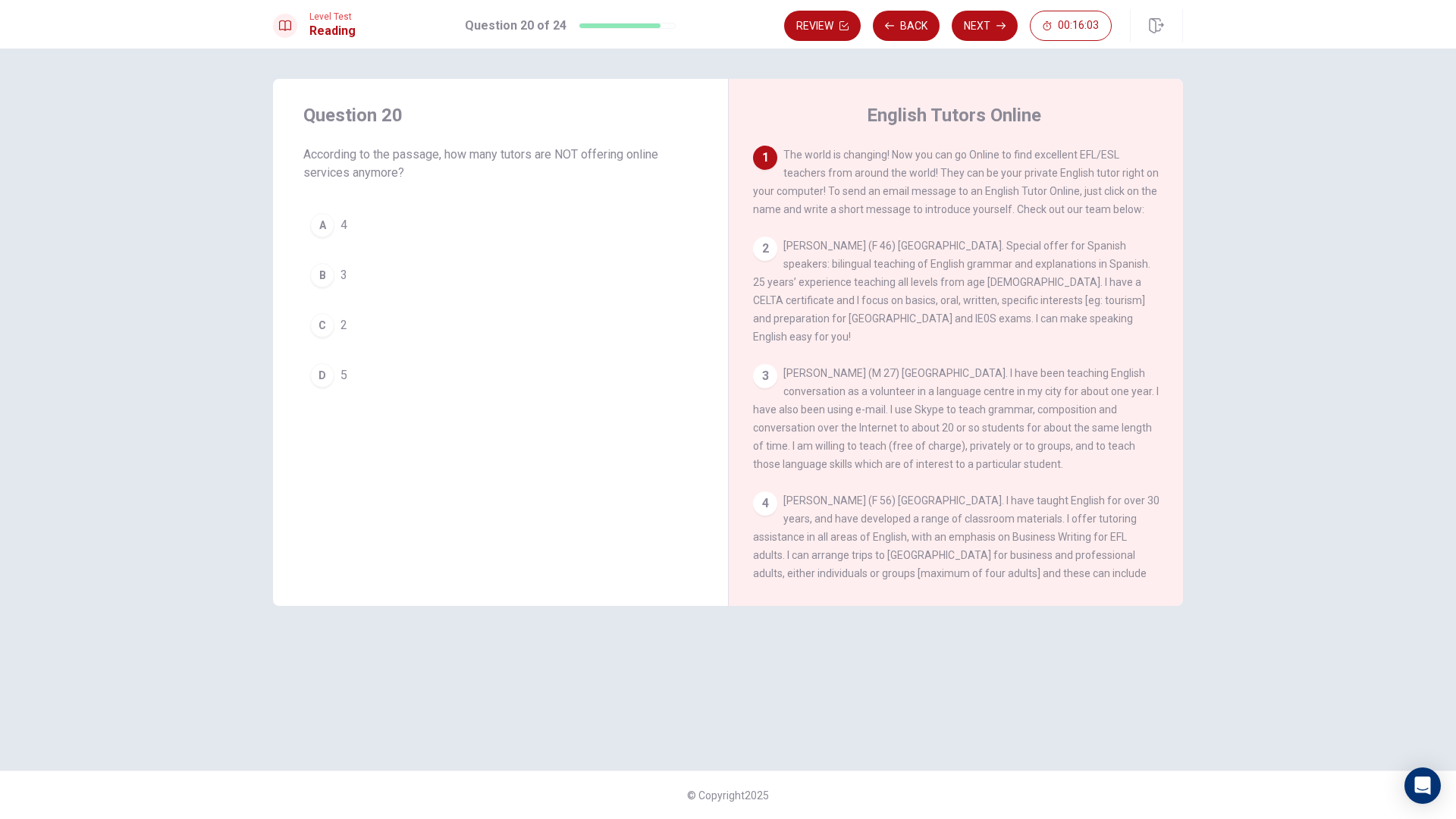
click at [965, 331] on div "2 [PERSON_NAME] (F 46) [GEOGRAPHIC_DATA]. Special offer for Spanish speakers: b…" at bounding box center [956, 291] width 406 height 109
drag, startPoint x: 1003, startPoint y: 268, endPoint x: 1026, endPoint y: 273, distance: 23.5
click at [1026, 273] on span "[PERSON_NAME] (F 46) [GEOGRAPHIC_DATA]. Special offer for Spanish speakers: bil…" at bounding box center [952, 290] width 398 height 103
drag, startPoint x: 871, startPoint y: 300, endPoint x: 1043, endPoint y: 307, distance: 172.1
click at [1057, 307] on span "[PERSON_NAME] (F 46) [GEOGRAPHIC_DATA]. Special offer for Spanish speakers: bil…" at bounding box center [952, 290] width 398 height 103
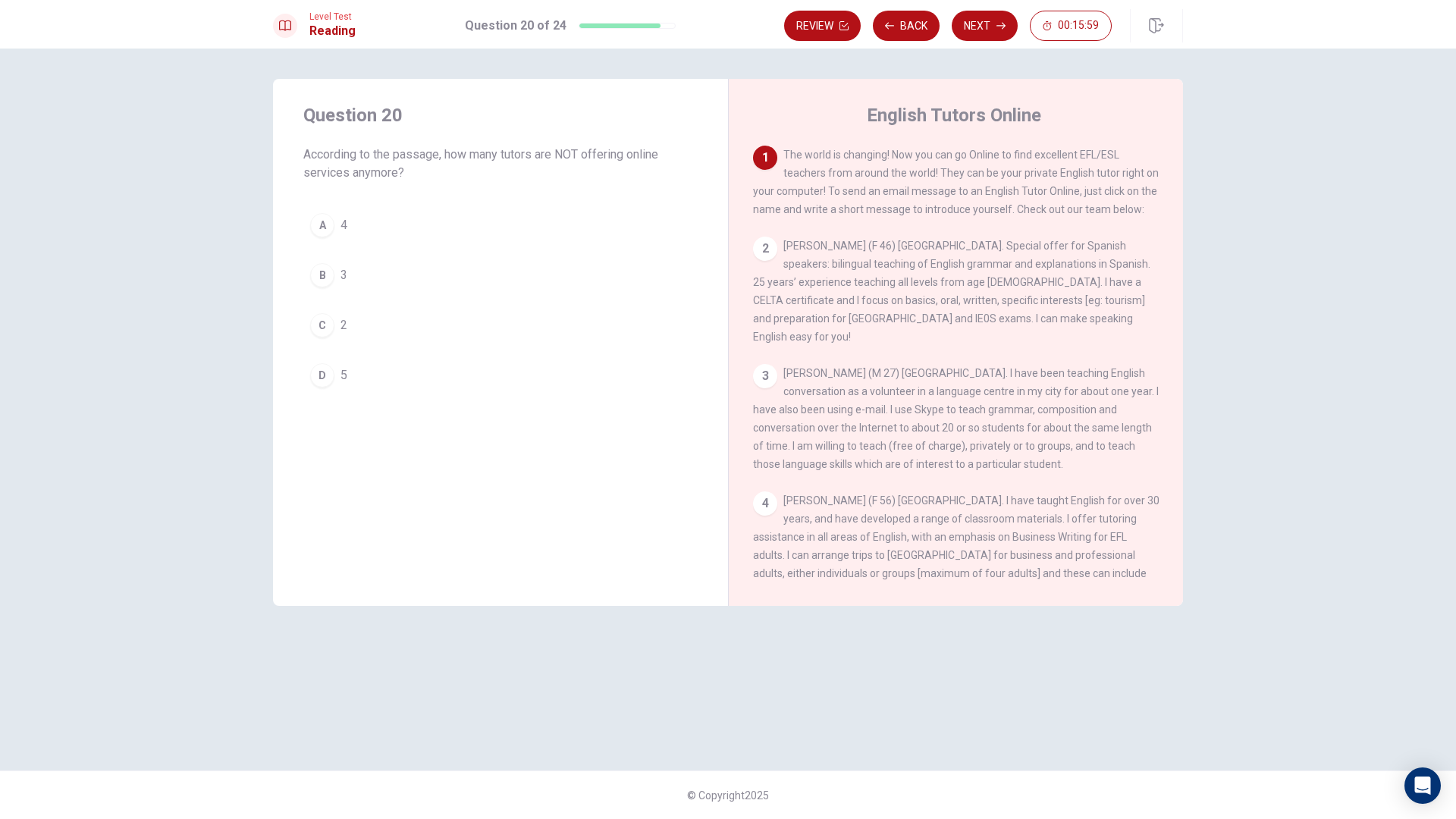
drag, startPoint x: 775, startPoint y: 328, endPoint x: 1089, endPoint y: 329, distance: 314.0
click at [1090, 329] on span "[PERSON_NAME] (F 46) [GEOGRAPHIC_DATA]. Special offer for Spanish speakers: bil…" at bounding box center [952, 290] width 398 height 103
drag, startPoint x: 905, startPoint y: 346, endPoint x: 967, endPoint y: 342, distance: 62.1
click at [971, 343] on span "[PERSON_NAME] (F 46) [GEOGRAPHIC_DATA]. Special offer for Spanish speakers: bil…" at bounding box center [952, 290] width 398 height 103
drag, startPoint x: 818, startPoint y: 289, endPoint x: 937, endPoint y: 278, distance: 119.5
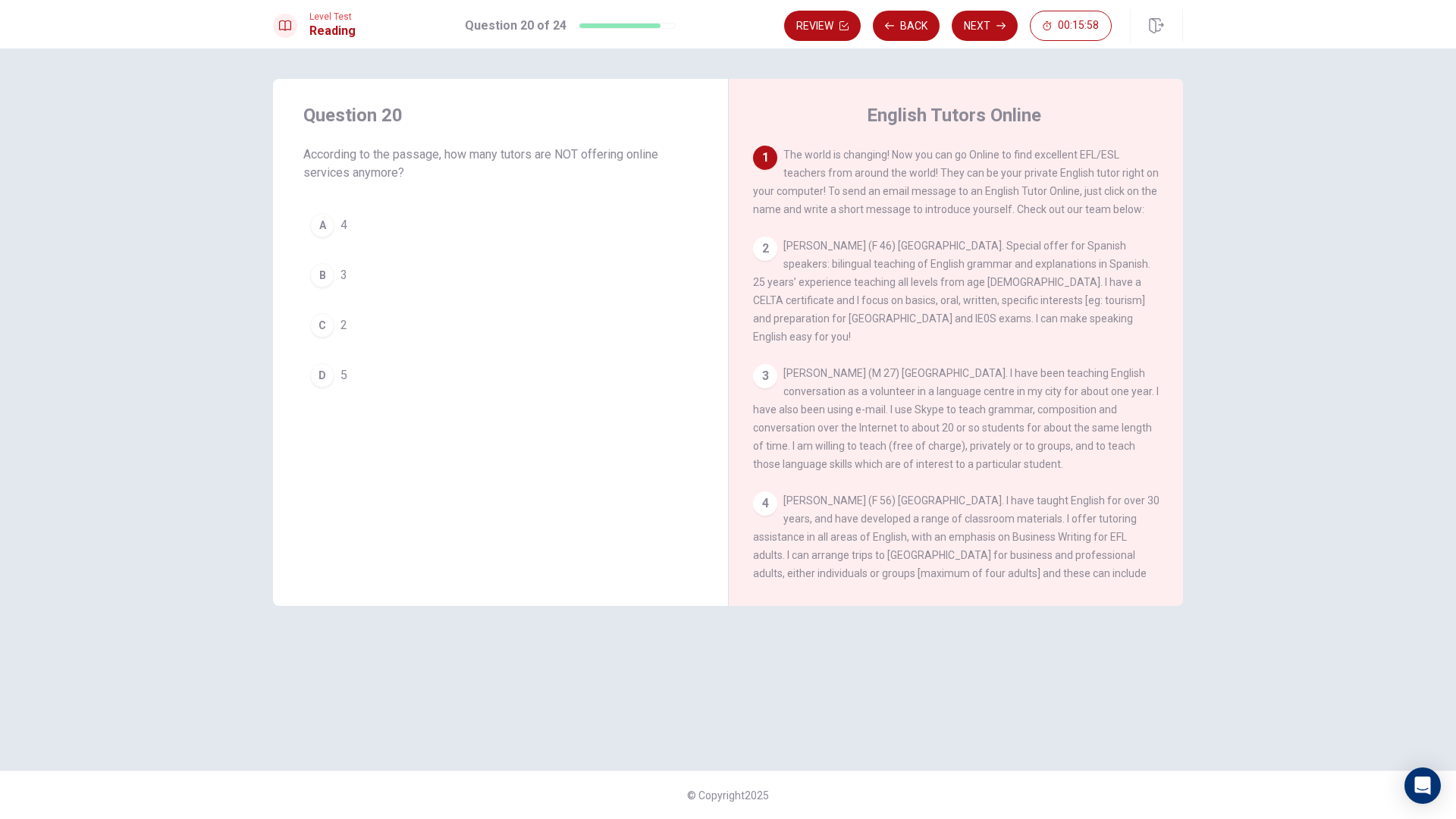
click at [905, 278] on div "2 [PERSON_NAME] (F 46) [GEOGRAPHIC_DATA]. Special offer for Spanish speakers: b…" at bounding box center [956, 291] width 406 height 109
drag, startPoint x: 910, startPoint y: 271, endPoint x: 1028, endPoint y: 273, distance: 118.0
click at [1028, 273] on span "[PERSON_NAME] (F 46) [GEOGRAPHIC_DATA]. Special offer for Spanish speakers: bil…" at bounding box center [952, 290] width 398 height 103
drag, startPoint x: 874, startPoint y: 295, endPoint x: 1053, endPoint y: 302, distance: 179.1
click at [1053, 302] on span "[PERSON_NAME] (F 46) [GEOGRAPHIC_DATA]. Special offer for Spanish speakers: bil…" at bounding box center [952, 290] width 398 height 103
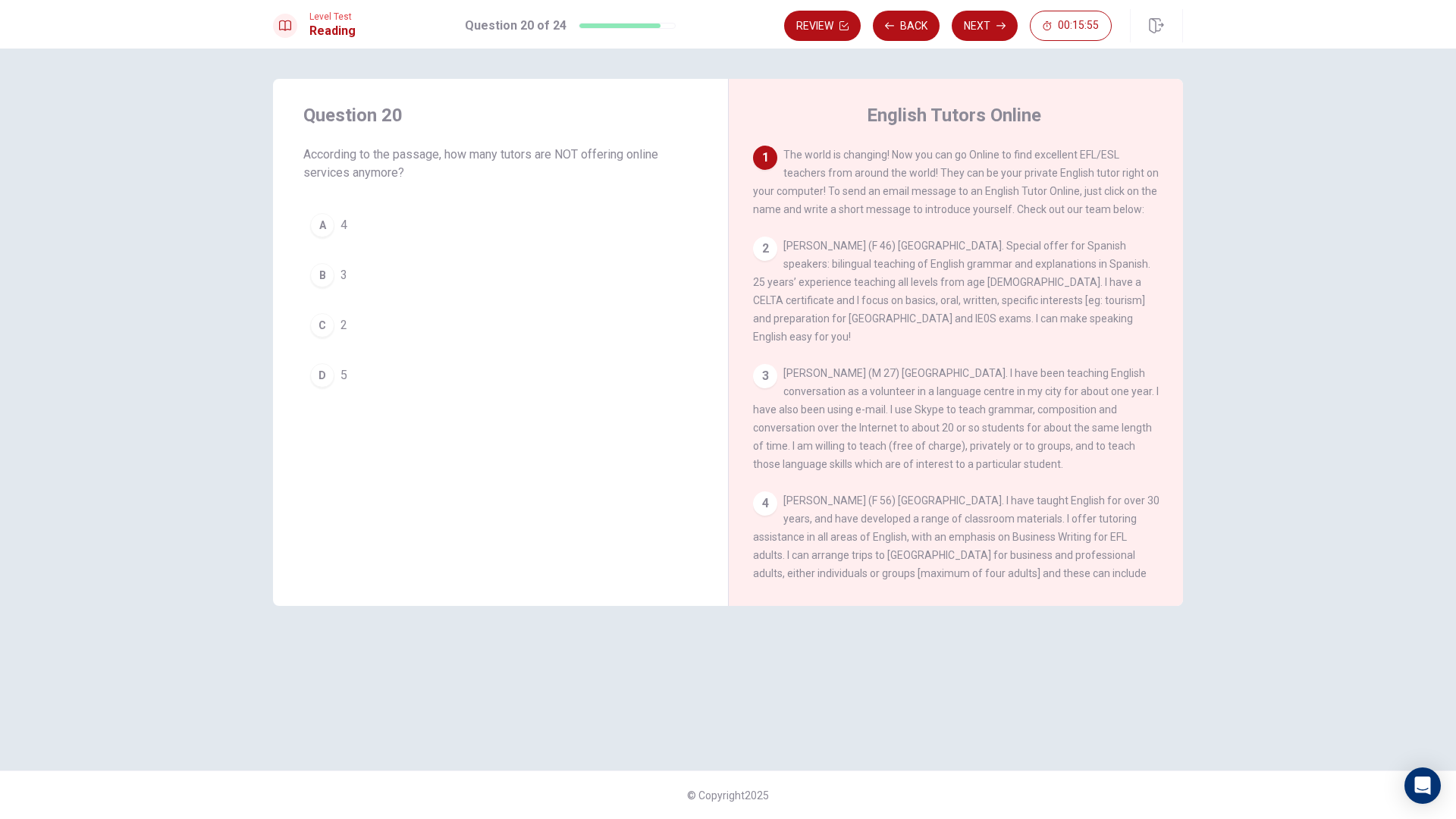
drag, startPoint x: 997, startPoint y: 296, endPoint x: 974, endPoint y: 300, distance: 23.3
click at [1105, 289] on div "2 [PERSON_NAME] (F 46) [GEOGRAPHIC_DATA]. Special offer for Spanish speakers: b…" at bounding box center [956, 291] width 406 height 109
drag, startPoint x: 753, startPoint y: 305, endPoint x: 860, endPoint y: 307, distance: 107.0
click at [857, 307] on span "[PERSON_NAME] (F 46) [GEOGRAPHIC_DATA]. Special offer for Spanish speakers: bil…" at bounding box center [952, 290] width 398 height 103
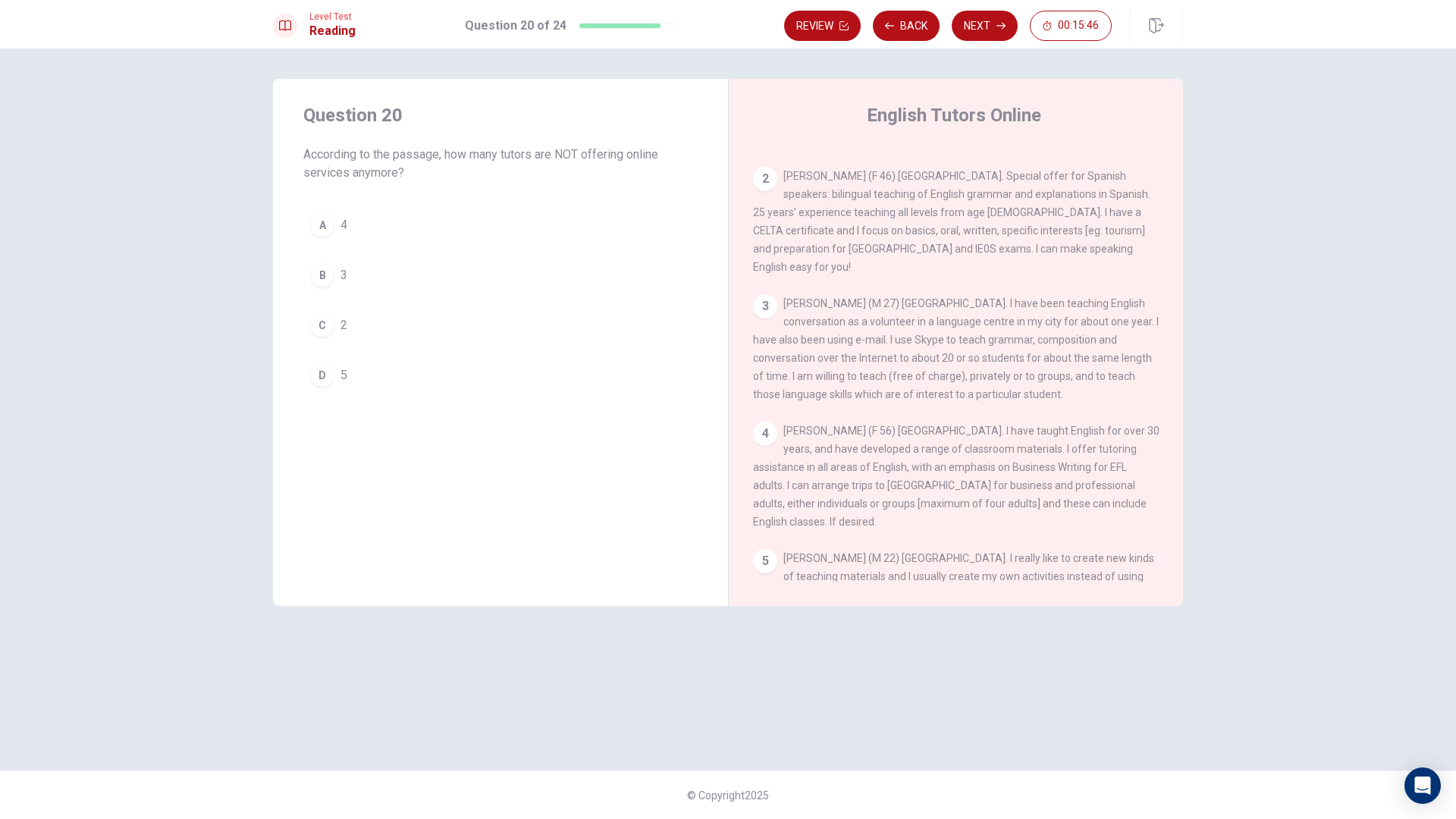
scroll to position [76, 0]
drag, startPoint x: 803, startPoint y: 346, endPoint x: 976, endPoint y: 349, distance: 173.0
click at [976, 349] on div "3 [PERSON_NAME] (M 27) [GEOGRAPHIC_DATA]. I have been teaching English conversa…" at bounding box center [956, 343] width 406 height 109
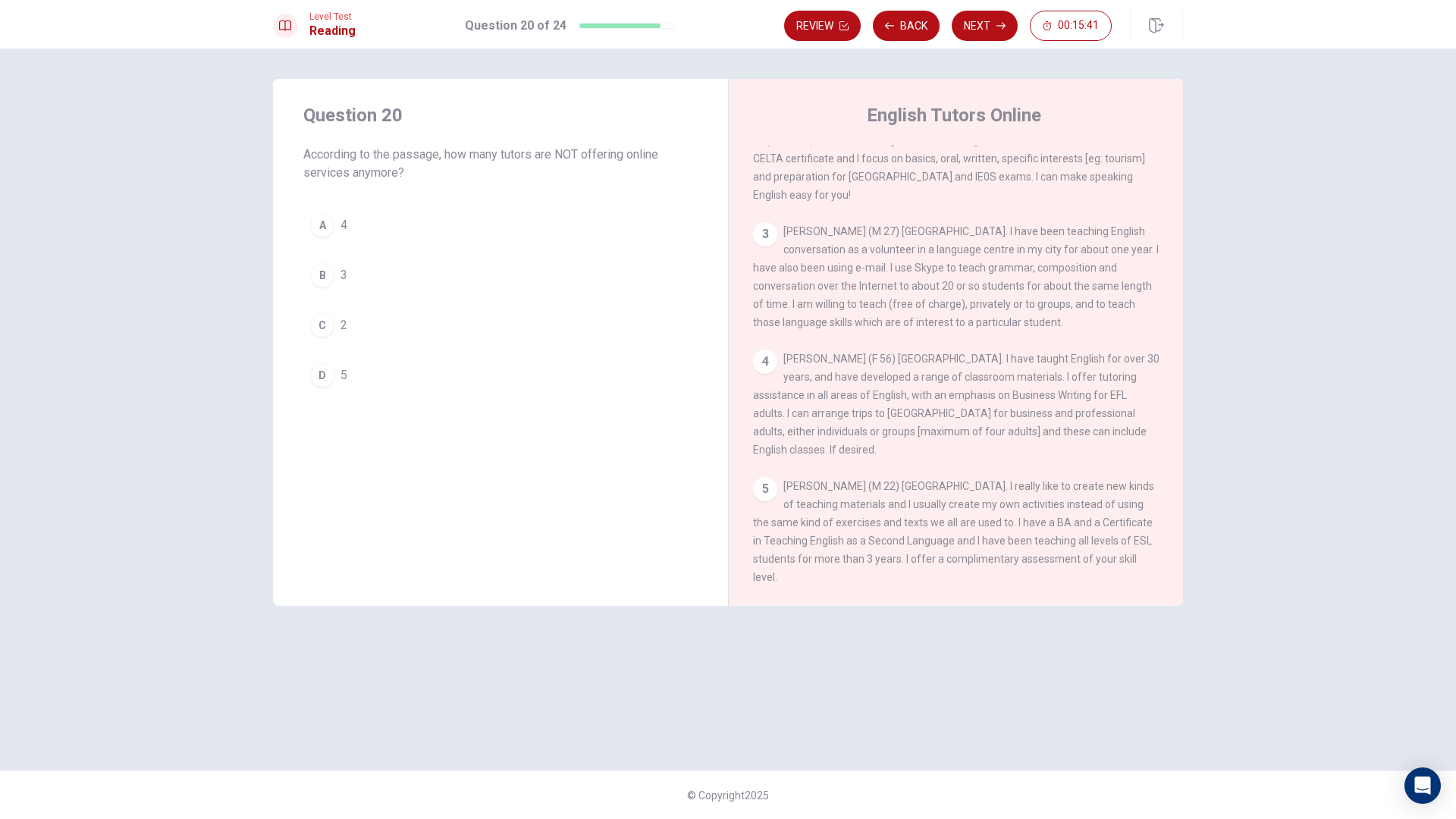
scroll to position [151, 0]
click at [835, 373] on div "4 [PERSON_NAME] (F 56) [GEOGRAPHIC_DATA]. I have taught English for over 30 yea…" at bounding box center [956, 394] width 406 height 109
drag, startPoint x: 842, startPoint y: 371, endPoint x: 870, endPoint y: 370, distance: 28.0
click at [869, 370] on div "4 [PERSON_NAME] (F 56) [GEOGRAPHIC_DATA]. I have taught English for over 30 yea…" at bounding box center [956, 394] width 406 height 109
drag, startPoint x: 971, startPoint y: 362, endPoint x: 1148, endPoint y: 364, distance: 177.0
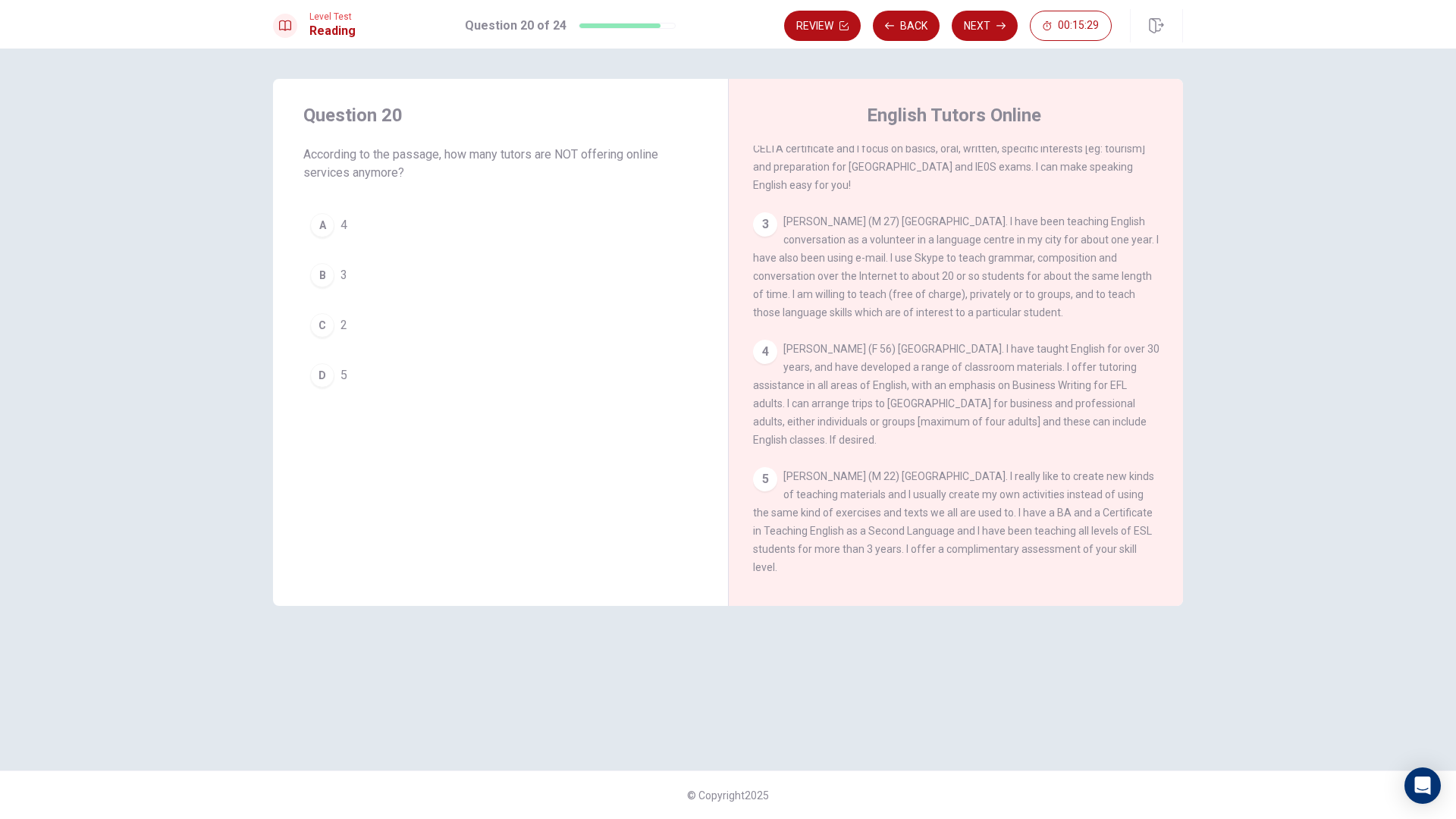
click at [1148, 364] on div "4 [PERSON_NAME] (F 56) [GEOGRAPHIC_DATA]. I have taught English for over 30 yea…" at bounding box center [956, 394] width 406 height 109
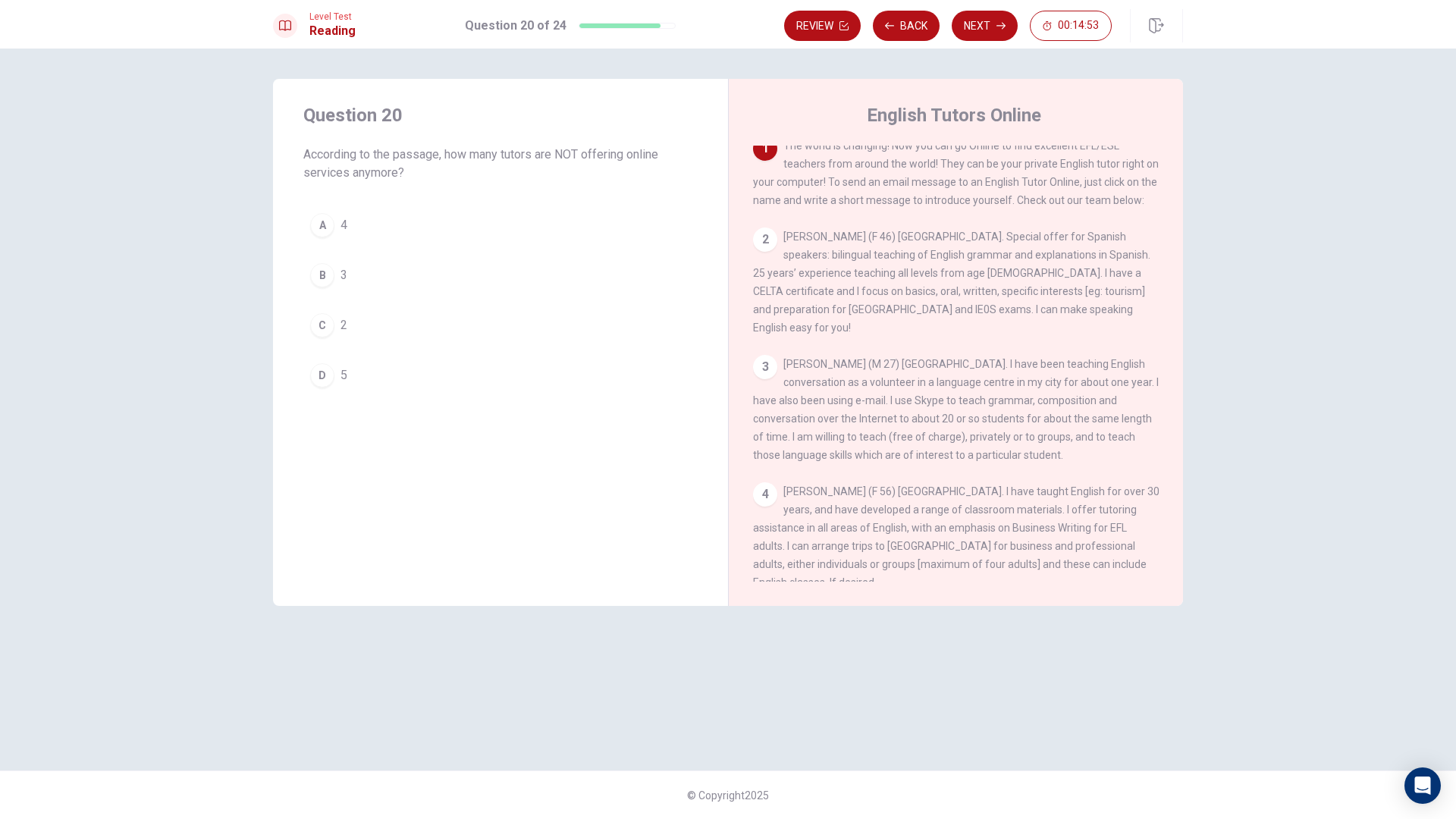
scroll to position [0, 0]
drag, startPoint x: 914, startPoint y: 234, endPoint x: 916, endPoint y: 330, distance: 96.0
click at [940, 240] on div "1 The world is changing! Now you can go Online to find excellent EFL/ESL teache…" at bounding box center [966, 364] width 427 height 436
click at [855, 413] on div "3 [PERSON_NAME] (M 27) [GEOGRAPHIC_DATA]. I have been teaching English conversa…" at bounding box center [956, 419] width 406 height 109
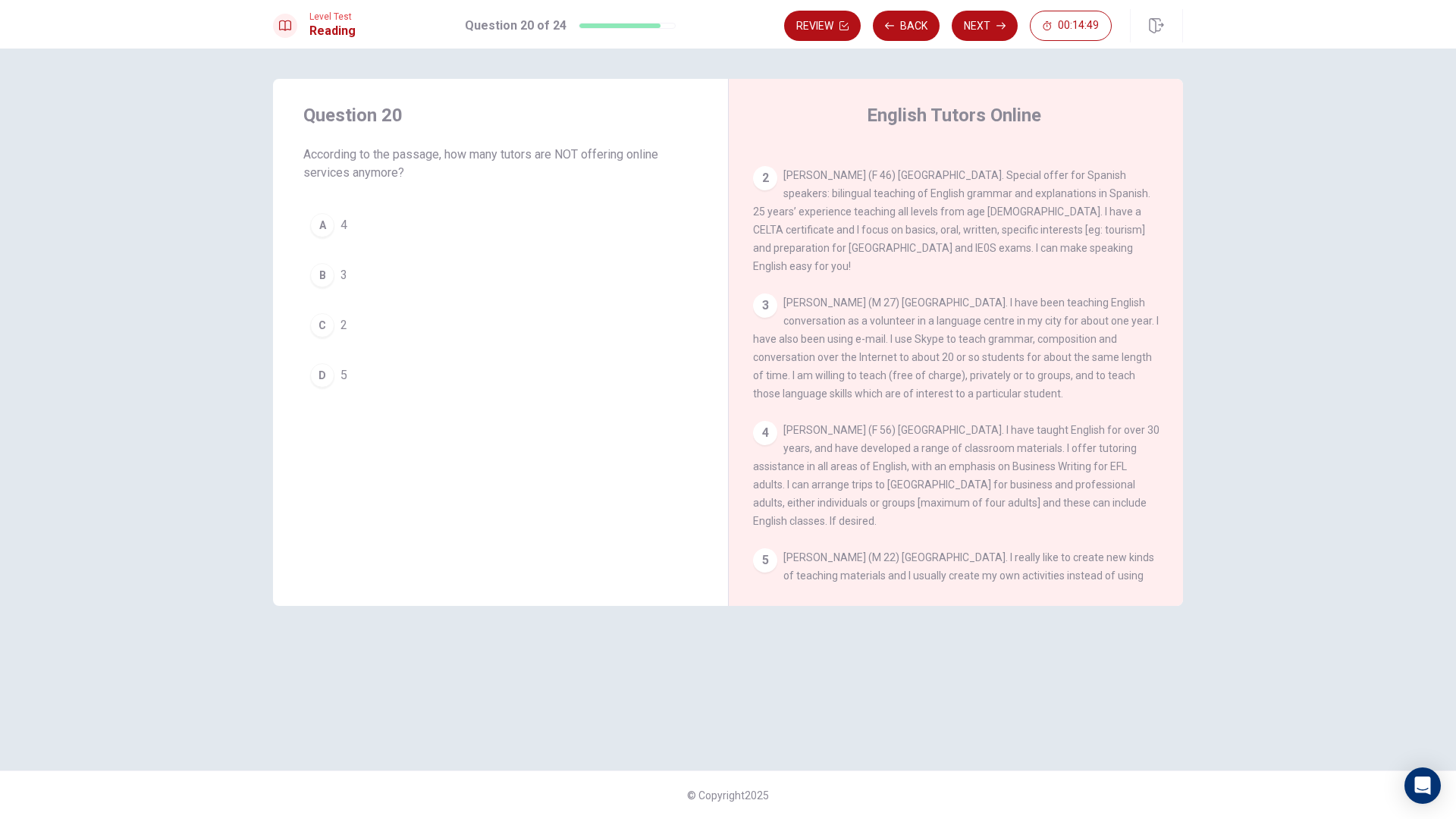
scroll to position [76, 0]
drag, startPoint x: 931, startPoint y: 512, endPoint x: 943, endPoint y: 532, distance: 23.3
click at [1023, 525] on div "4 [PERSON_NAME] (F 56) [GEOGRAPHIC_DATA]. I have taught English for over 30 yea…" at bounding box center [956, 470] width 406 height 109
drag, startPoint x: 961, startPoint y: 437, endPoint x: 995, endPoint y: 441, distance: 34.2
click at [995, 441] on span "[PERSON_NAME] (F 56) [GEOGRAPHIC_DATA]. I have taught English for over 30 years…" at bounding box center [956, 470] width 406 height 103
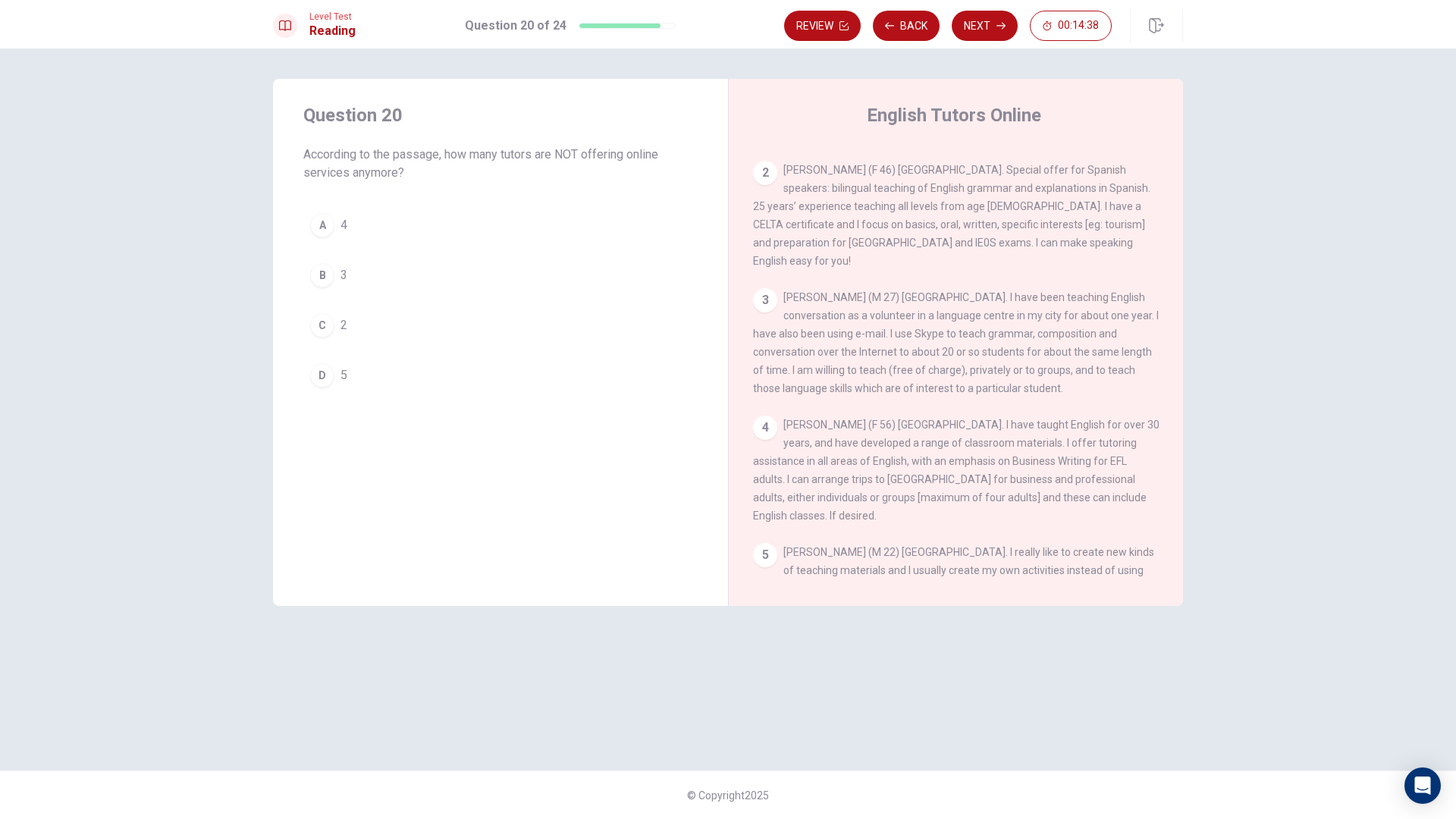
drag, startPoint x: 996, startPoint y: 441, endPoint x: 1034, endPoint y: 436, distance: 38.3
click at [1034, 436] on span "[PERSON_NAME] (F 56) [GEOGRAPHIC_DATA]. I have taught English for over 30 years…" at bounding box center [956, 470] width 406 height 103
drag, startPoint x: 1042, startPoint y: 435, endPoint x: 1070, endPoint y: 435, distance: 28.0
click at [1052, 435] on span "[PERSON_NAME] (F 56) [GEOGRAPHIC_DATA]. I have taught English for over 30 years…" at bounding box center [956, 470] width 406 height 103
drag, startPoint x: 1070, startPoint y: 435, endPoint x: 1103, endPoint y: 438, distance: 33.1
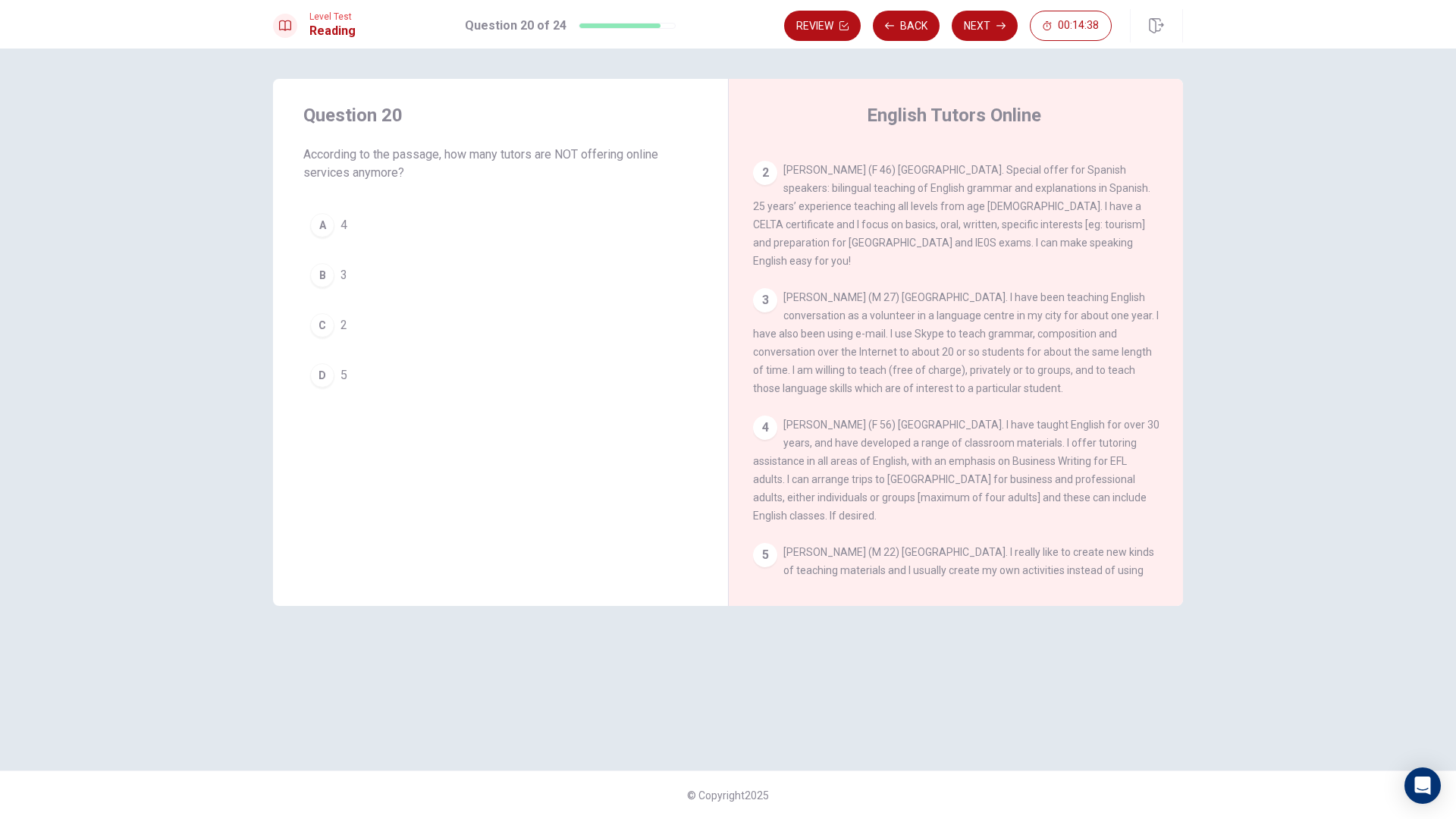
click at [1103, 438] on span "[PERSON_NAME] (F 56) [GEOGRAPHIC_DATA]. I have taught English for over 30 years…" at bounding box center [956, 470] width 406 height 103
drag, startPoint x: 1103, startPoint y: 438, endPoint x: 949, endPoint y: 453, distance: 154.7
click at [1065, 442] on span "[PERSON_NAME] (F 56) [GEOGRAPHIC_DATA]. I have taught English for over 30 years…" at bounding box center [956, 470] width 406 height 103
click at [835, 454] on span "[PERSON_NAME] (F 56) [GEOGRAPHIC_DATA]. I have taught English for over 30 years…" at bounding box center [956, 470] width 406 height 103
click at [908, 456] on span "[PERSON_NAME] (F 56) [GEOGRAPHIC_DATA]. I have taught English for over 30 years…" at bounding box center [956, 470] width 406 height 103
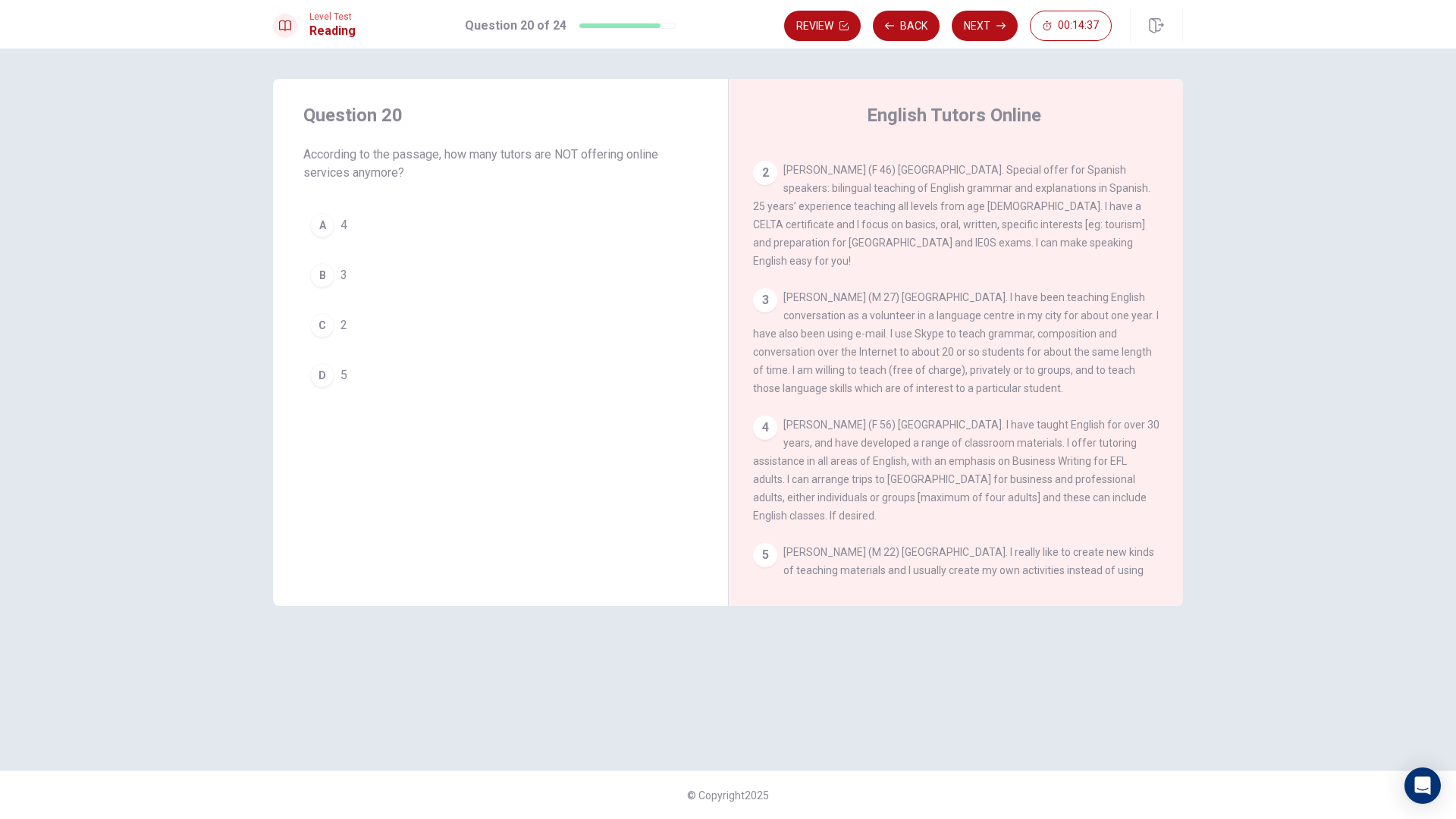
click at [935, 457] on span "[PERSON_NAME] (F 56) [GEOGRAPHIC_DATA]. I have taught English for over 30 years…" at bounding box center [956, 470] width 406 height 103
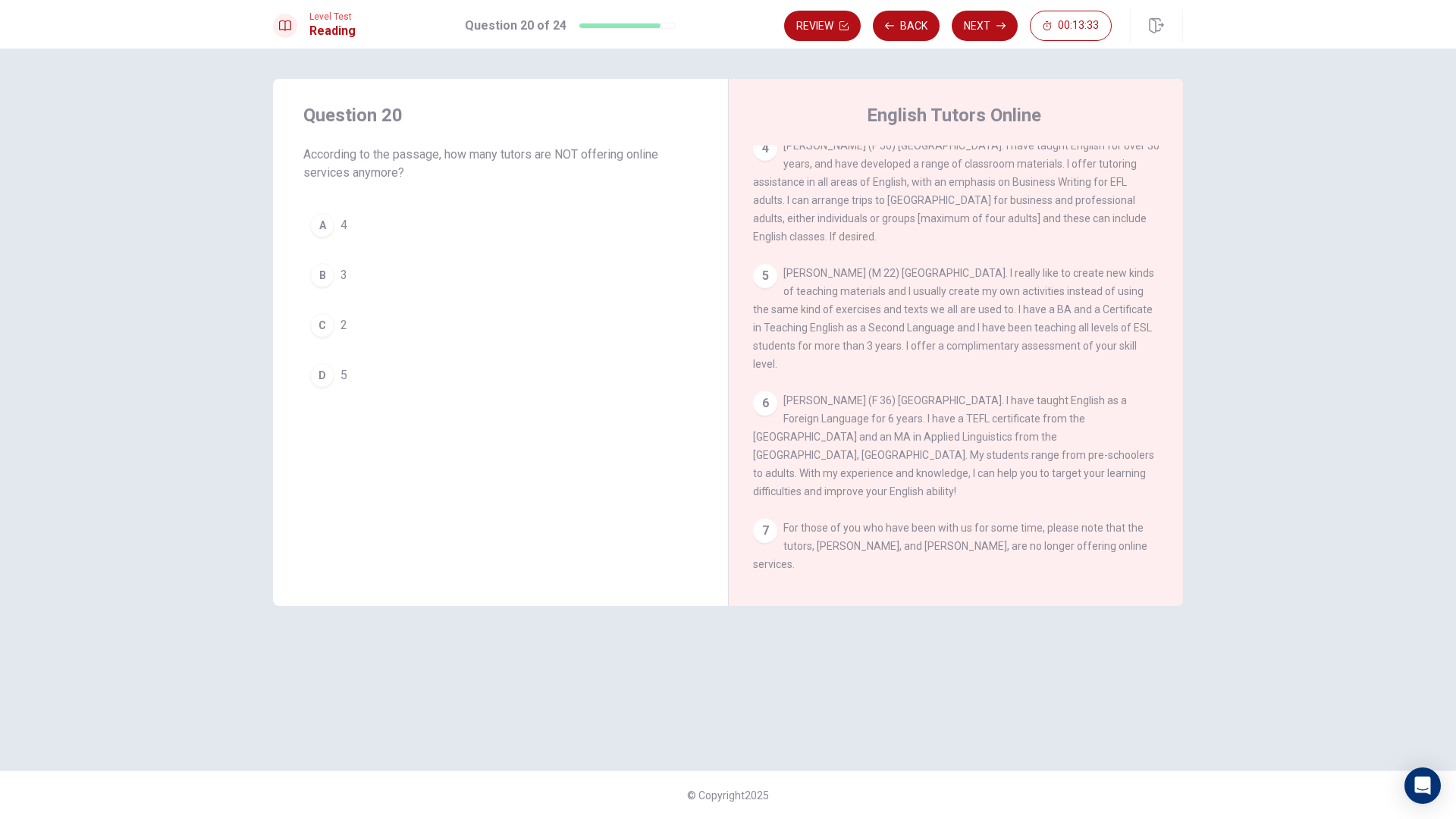
click at [437, 300] on div "A 4 B 3 C 2 D 5" at bounding box center [501, 300] width 394 height 188
click at [427, 281] on button "B 3" at bounding box center [501, 274] width 394 height 38
click at [884, 341] on span "[PERSON_NAME] (M 22) [GEOGRAPHIC_DATA]. I really like to create new kinds of te…" at bounding box center [954, 318] width 401 height 103
click at [463, 273] on button "B 3" at bounding box center [501, 274] width 394 height 38
drag, startPoint x: 516, startPoint y: 224, endPoint x: 510, endPoint y: 236, distance: 13.4
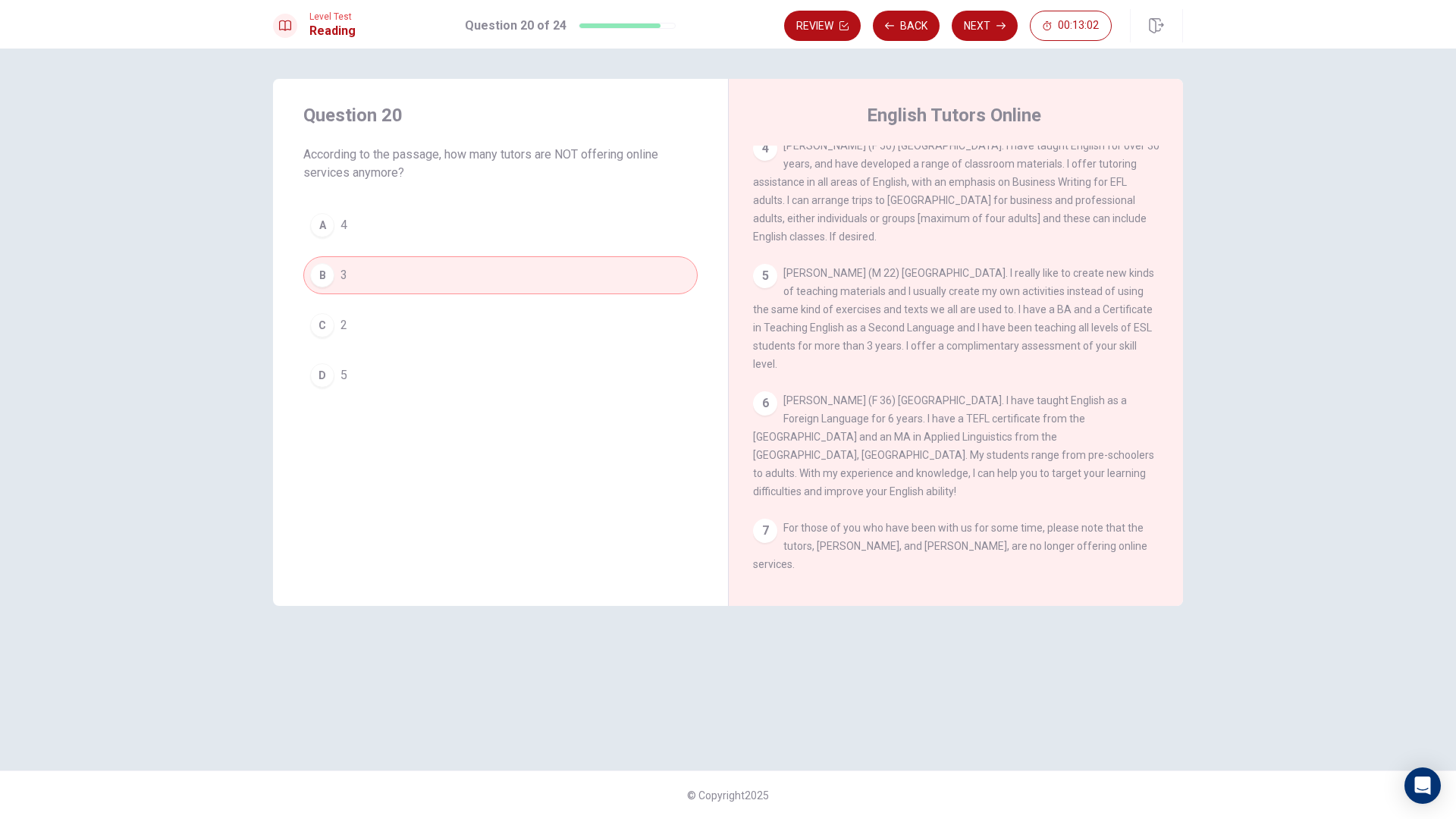
click at [515, 234] on button "A 4" at bounding box center [501, 224] width 394 height 38
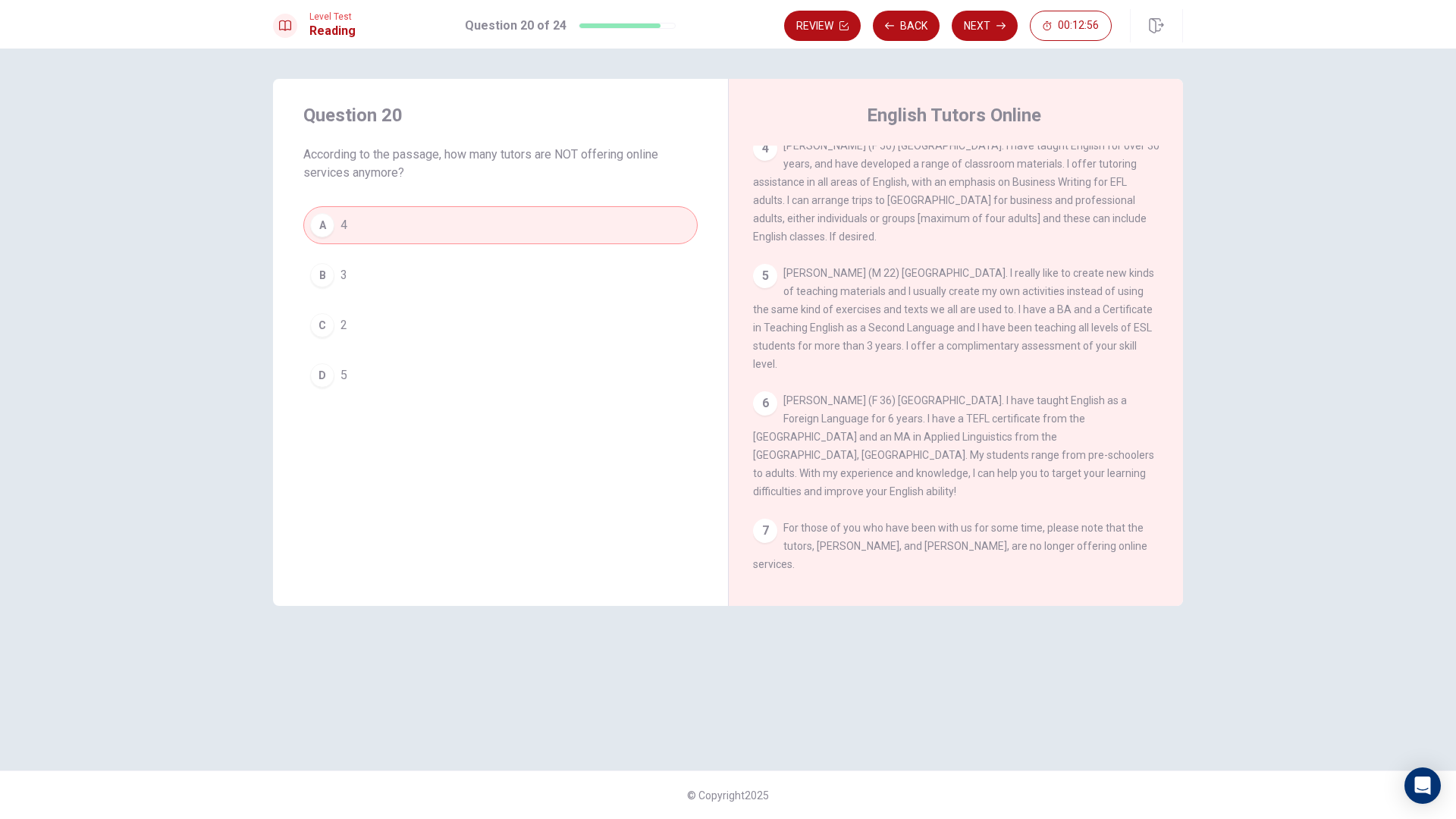
drag, startPoint x: 854, startPoint y: 307, endPoint x: 998, endPoint y: 306, distance: 144.0
click at [998, 306] on span "[PERSON_NAME] (M 22) [GEOGRAPHIC_DATA]. I really like to create new kinds of te…" at bounding box center [954, 318] width 401 height 103
drag, startPoint x: 945, startPoint y: 295, endPoint x: 1067, endPoint y: 297, distance: 122.0
click at [1067, 297] on div "5 [PERSON_NAME] (M 22) [GEOGRAPHIC_DATA]. I really like to create new kinds of …" at bounding box center [956, 318] width 406 height 109
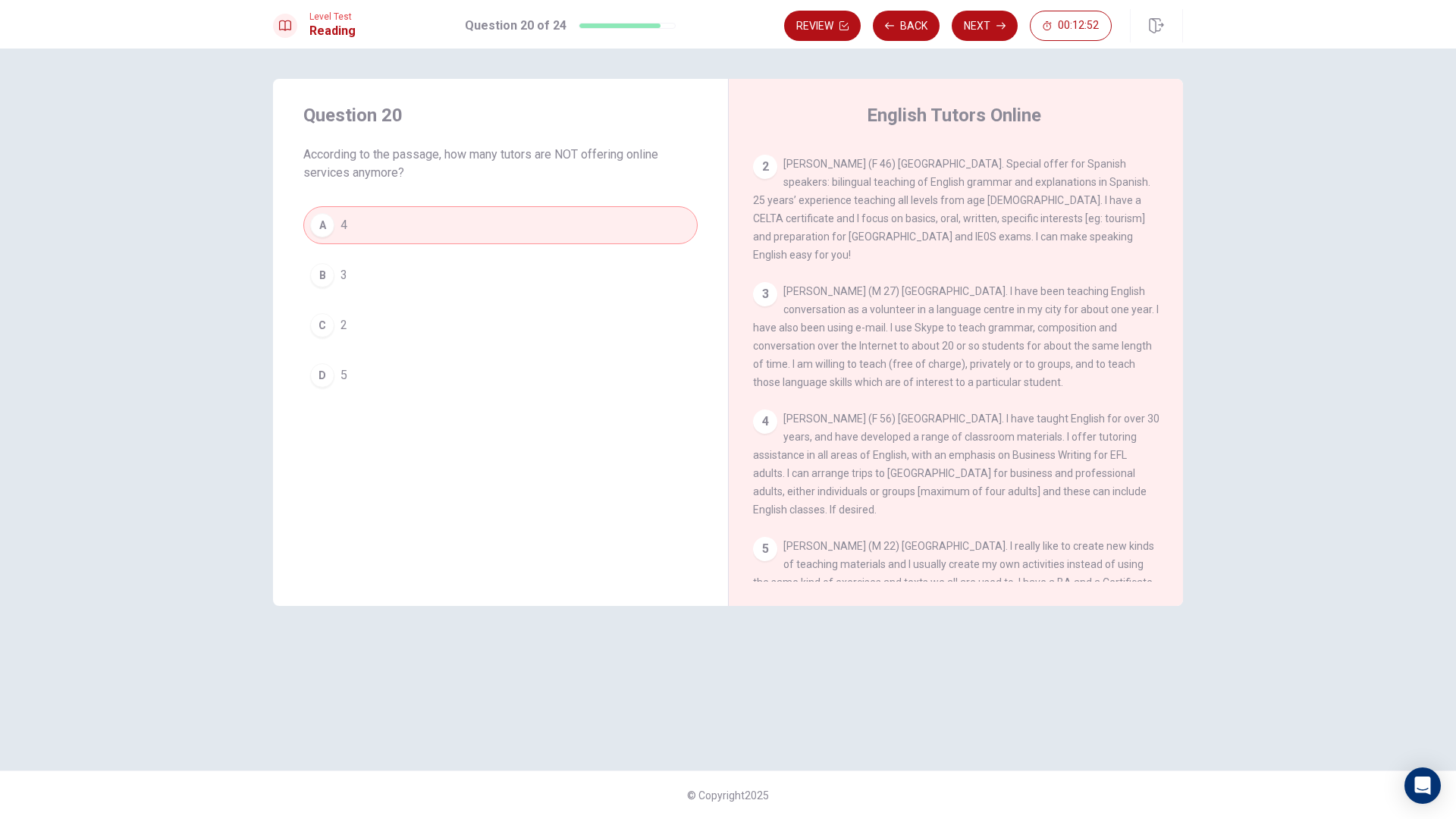
scroll to position [0, 0]
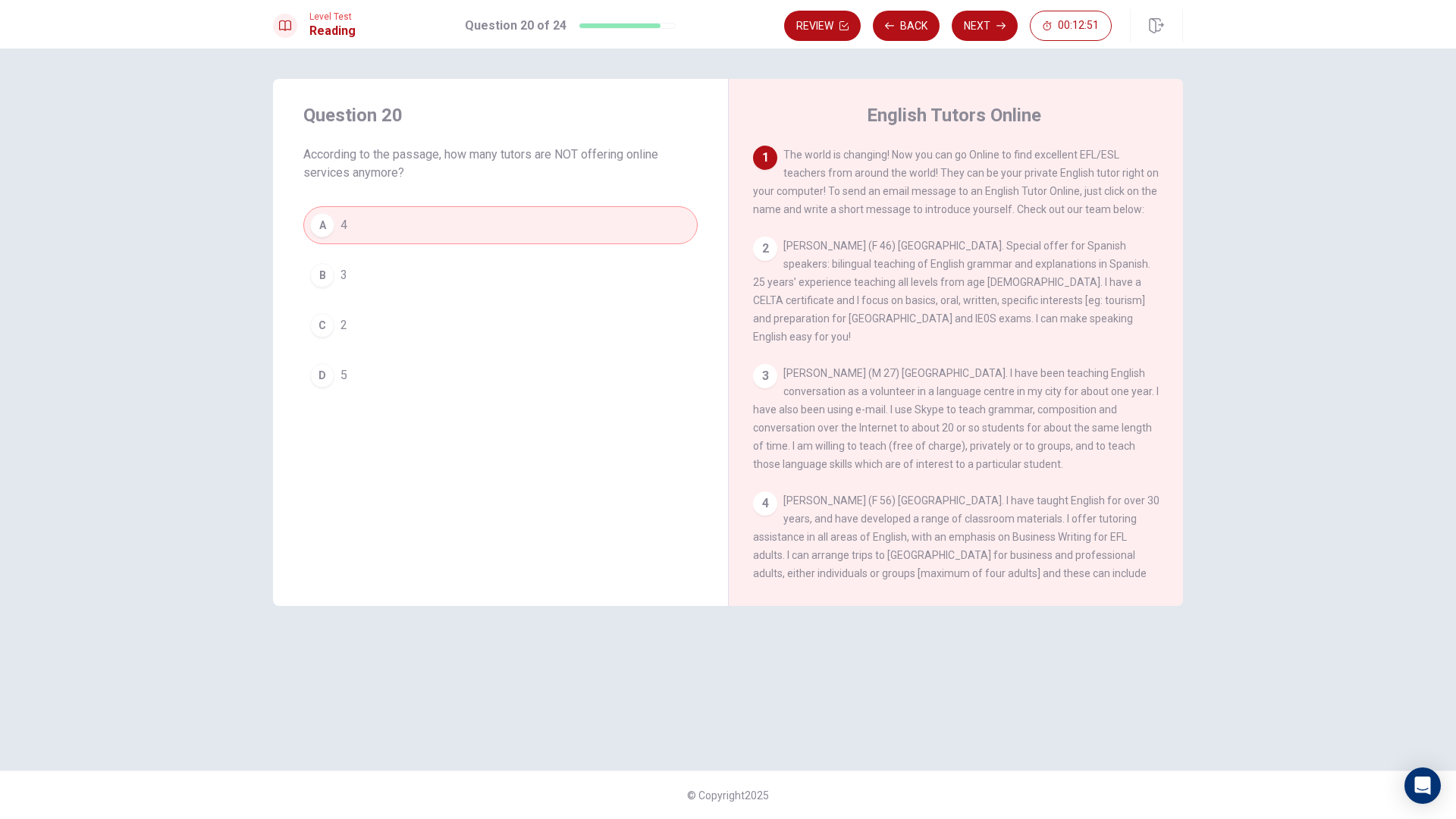
click at [456, 274] on button "B 3" at bounding box center [501, 274] width 394 height 38
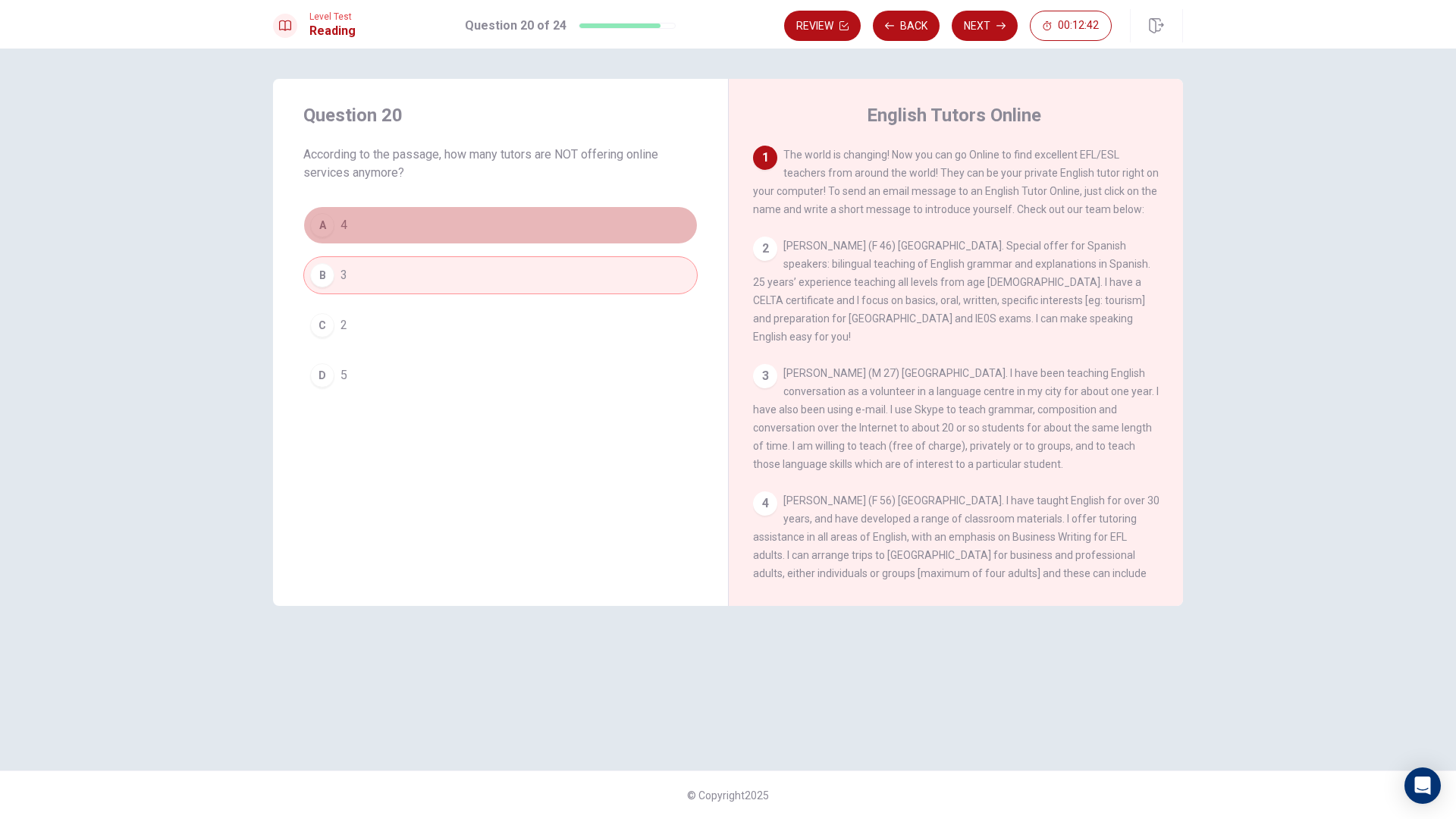
click at [481, 221] on button "A 4" at bounding box center [501, 224] width 394 height 38
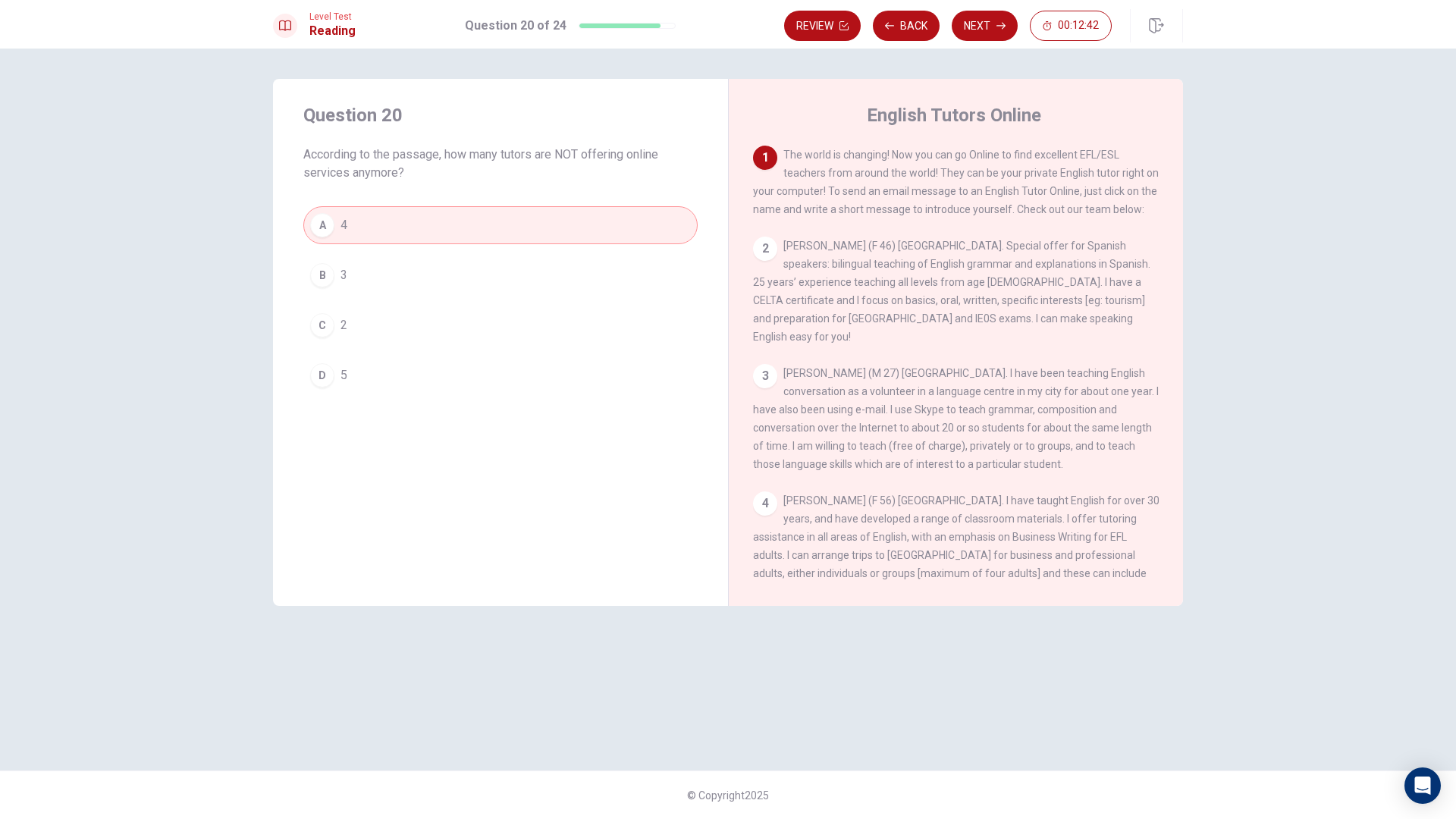
click at [977, 41] on div "Review Back Next 00:12:42" at bounding box center [983, 26] width 399 height 33
click at [977, 32] on button "Next" at bounding box center [984, 26] width 66 height 30
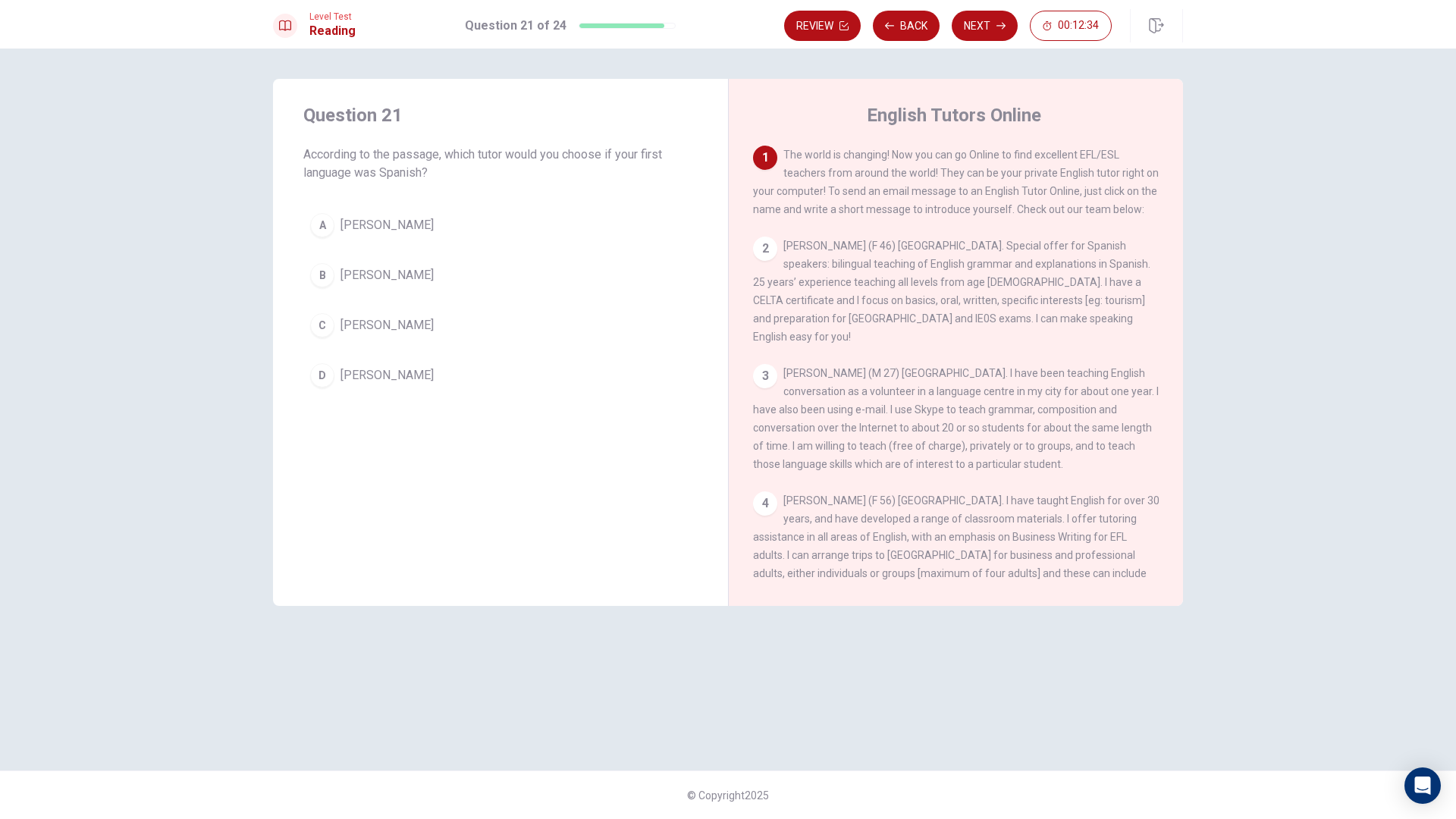
click at [445, 274] on button "B [PERSON_NAME]" at bounding box center [501, 274] width 394 height 38
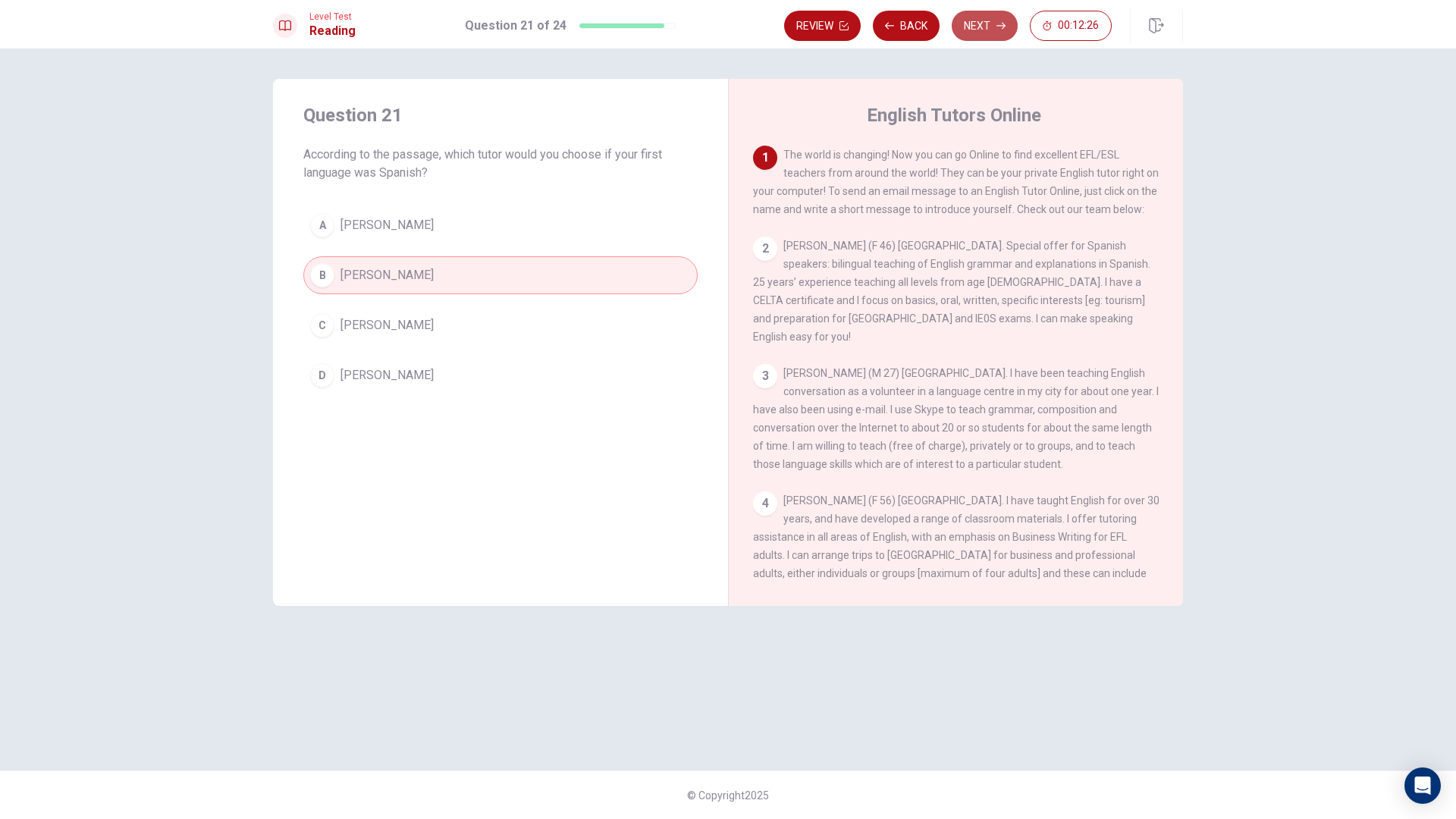
click at [977, 27] on button "Next" at bounding box center [984, 26] width 66 height 30
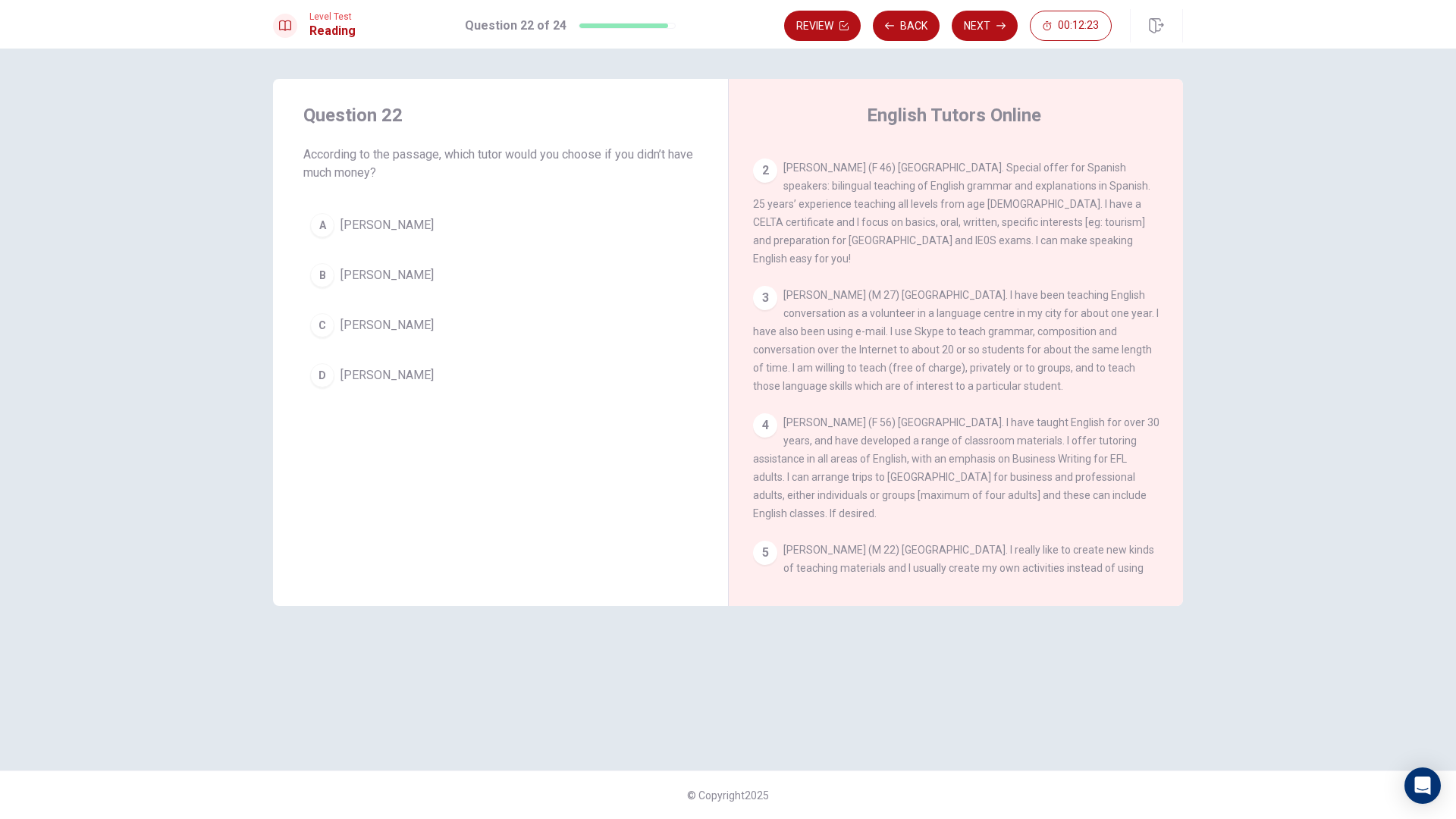
scroll to position [355, 0]
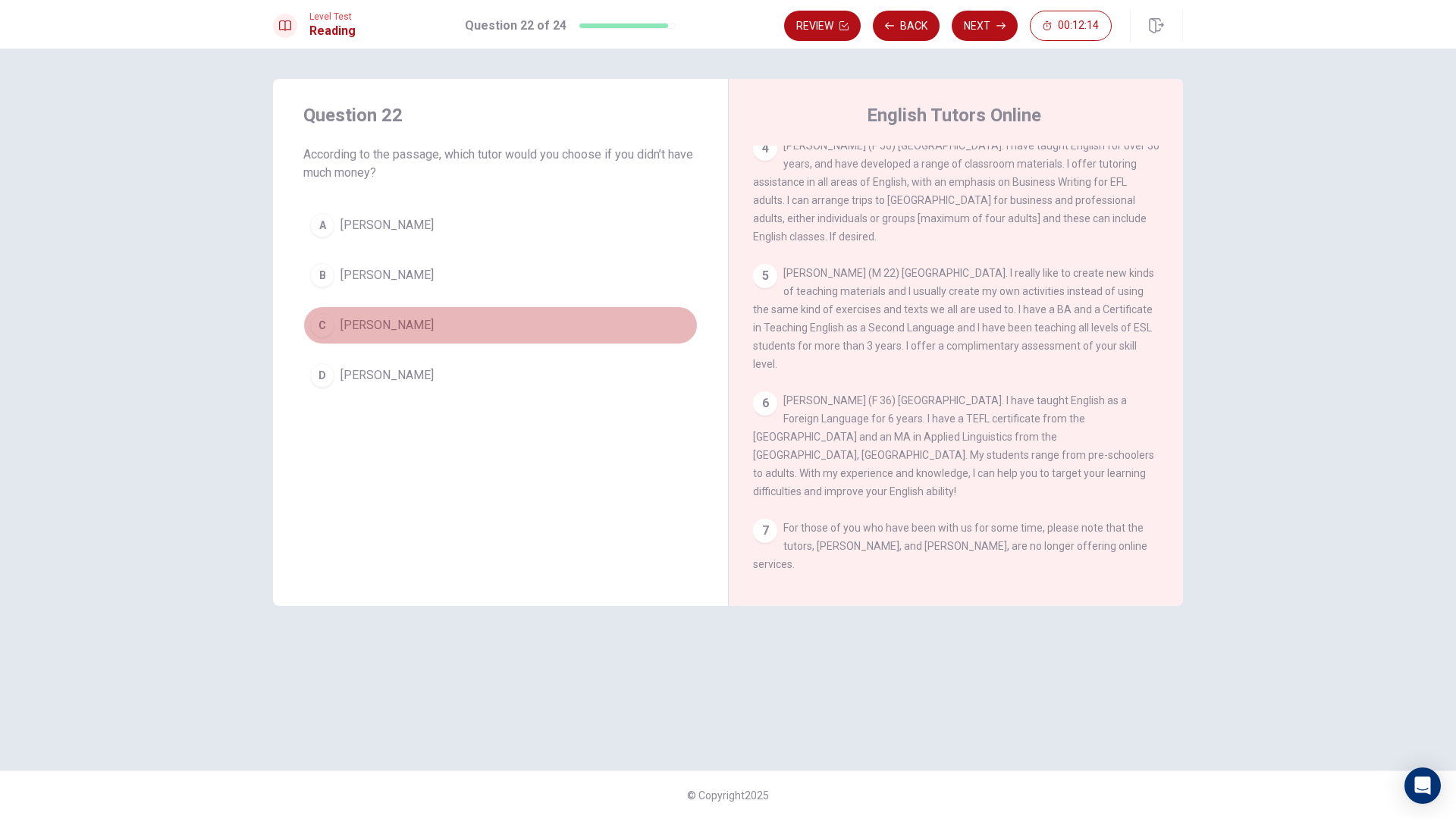
click at [471, 326] on button "C [PERSON_NAME]" at bounding box center [501, 325] width 394 height 38
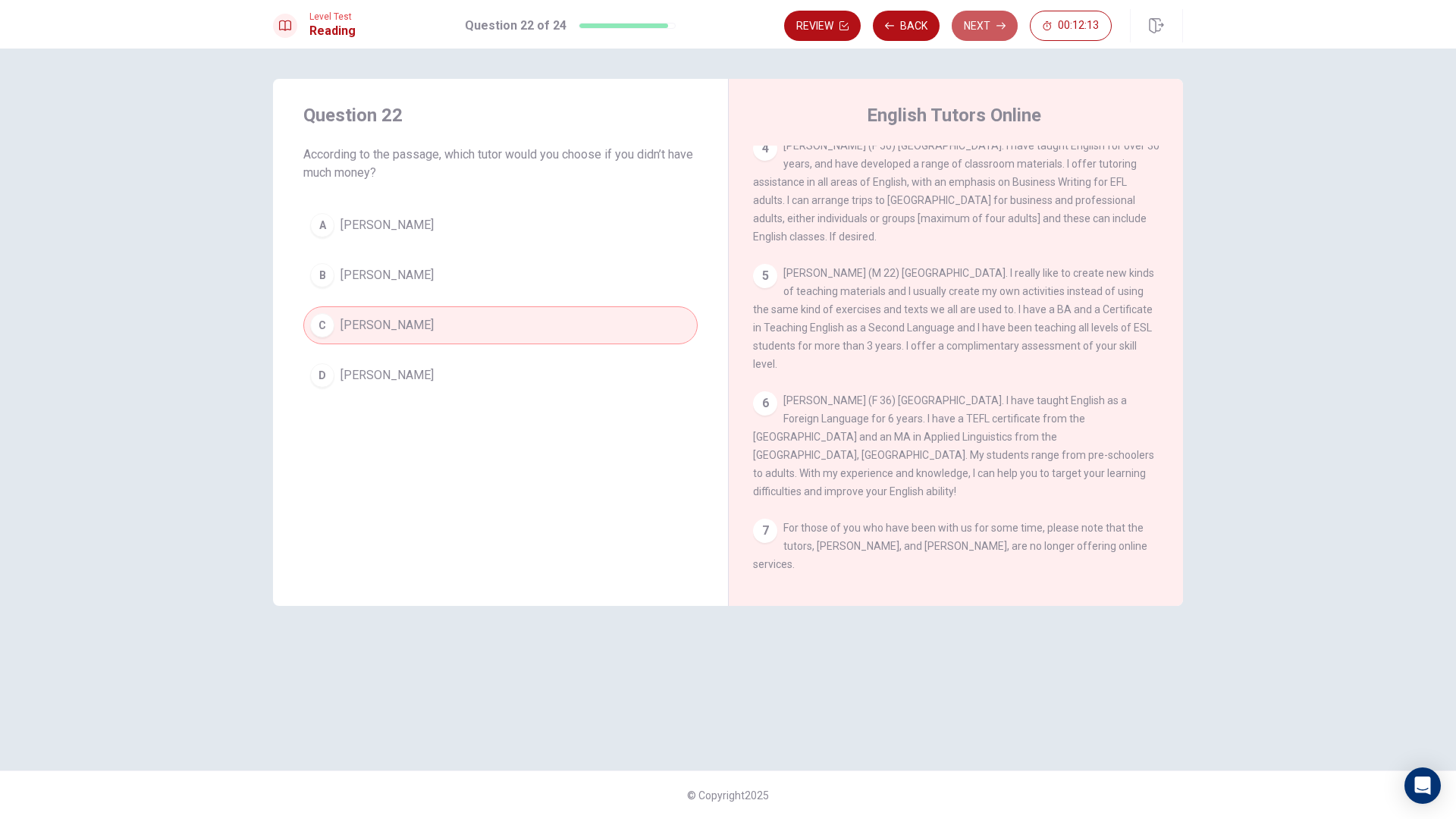
click at [989, 15] on button "Next" at bounding box center [984, 26] width 66 height 30
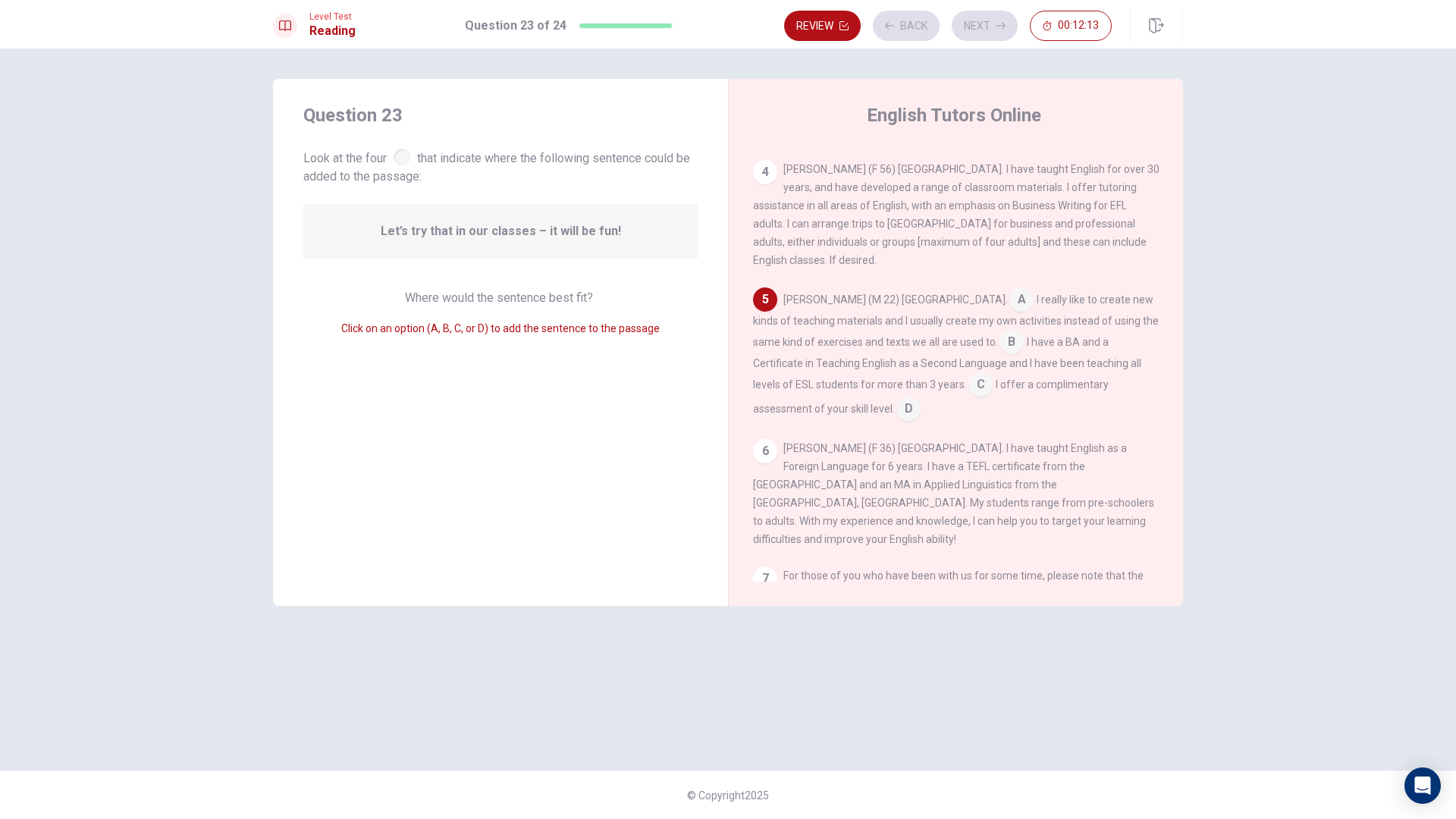
scroll to position [339, 0]
click at [999, 348] on input at bounding box center [1012, 336] width 25 height 25
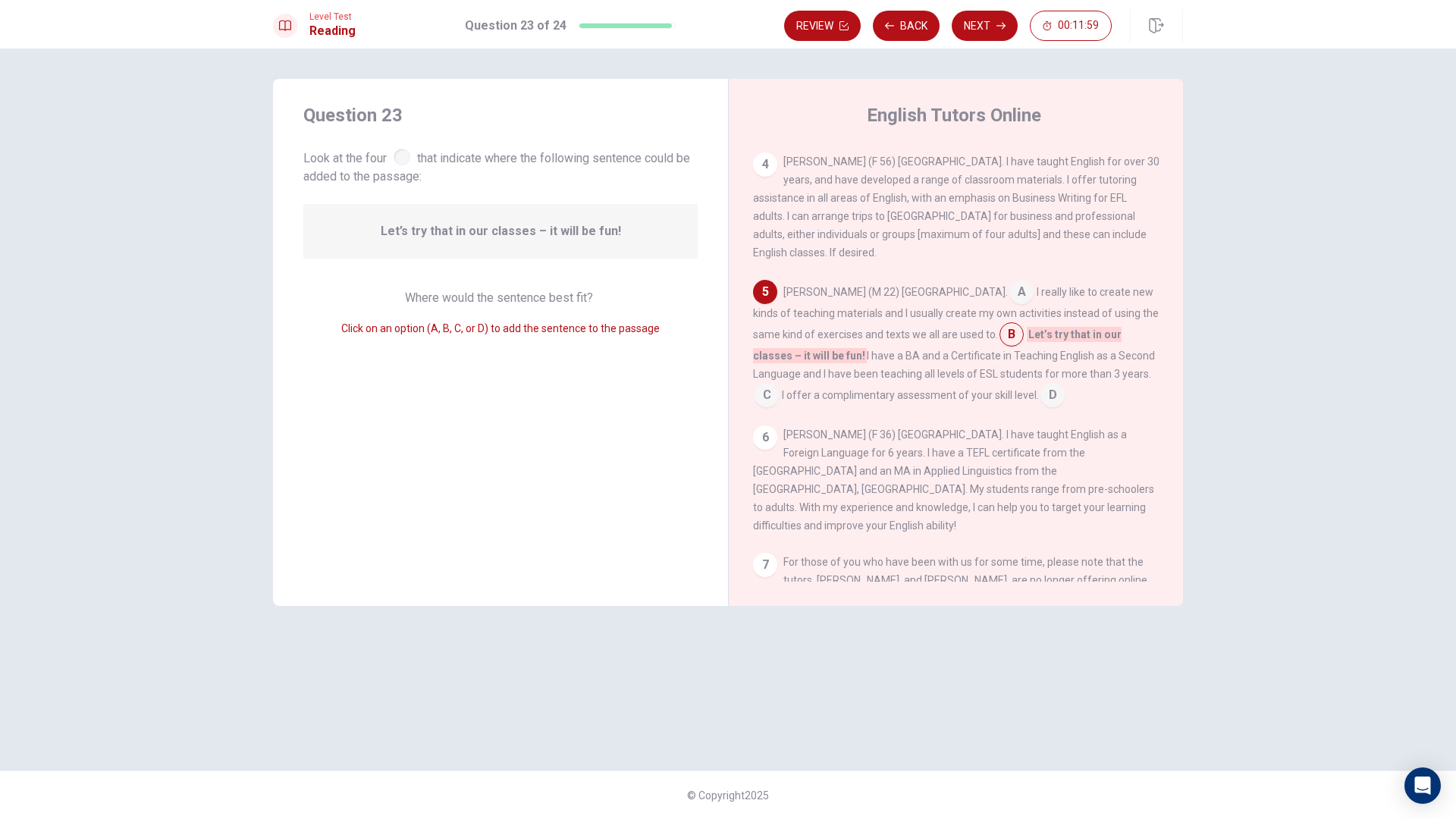
click at [984, 32] on button "Next" at bounding box center [984, 26] width 66 height 30
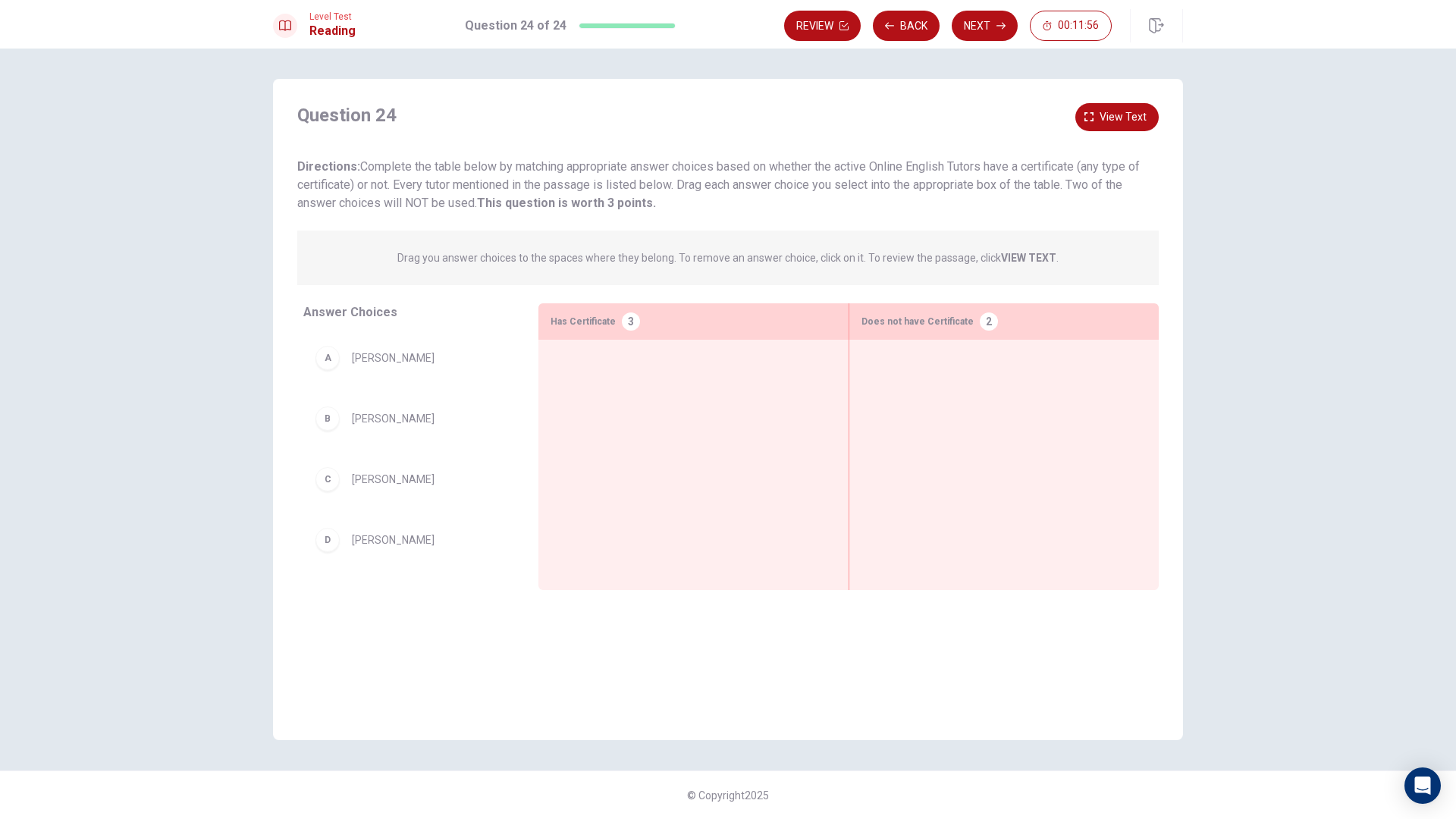
drag, startPoint x: 355, startPoint y: 184, endPoint x: 494, endPoint y: 208, distance: 141.1
click at [487, 205] on span "Directions: Complete the table below by matching appropriate answer choices bas…" at bounding box center [719, 185] width 843 height 51
click at [1093, 113] on icon "button" at bounding box center [1089, 117] width 9 height 9
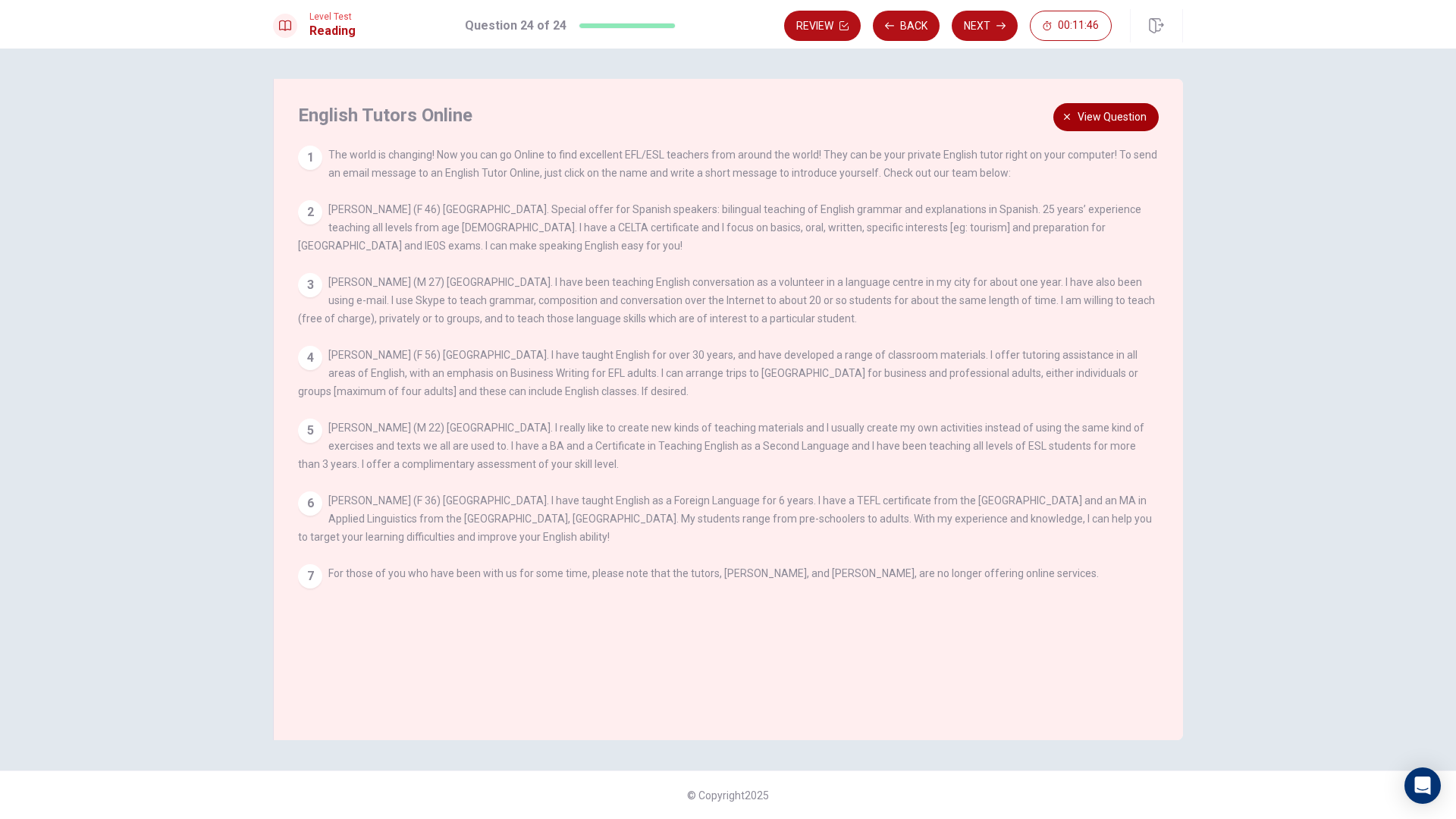
click at [1104, 107] on span "View question" at bounding box center [1112, 117] width 69 height 19
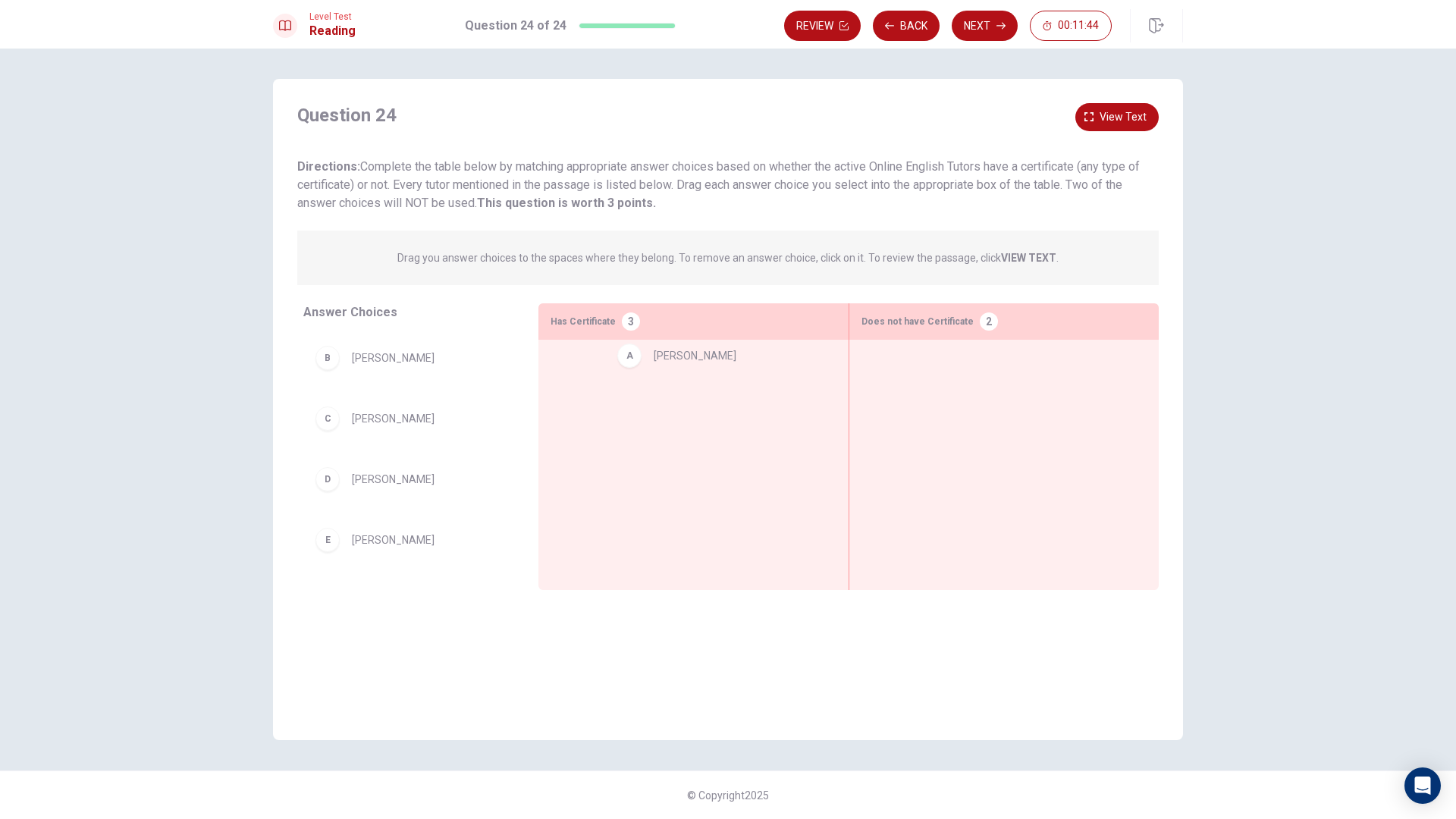
drag, startPoint x: 409, startPoint y: 372, endPoint x: 724, endPoint y: 369, distance: 315.0
click at [1107, 115] on span "View text" at bounding box center [1123, 117] width 47 height 19
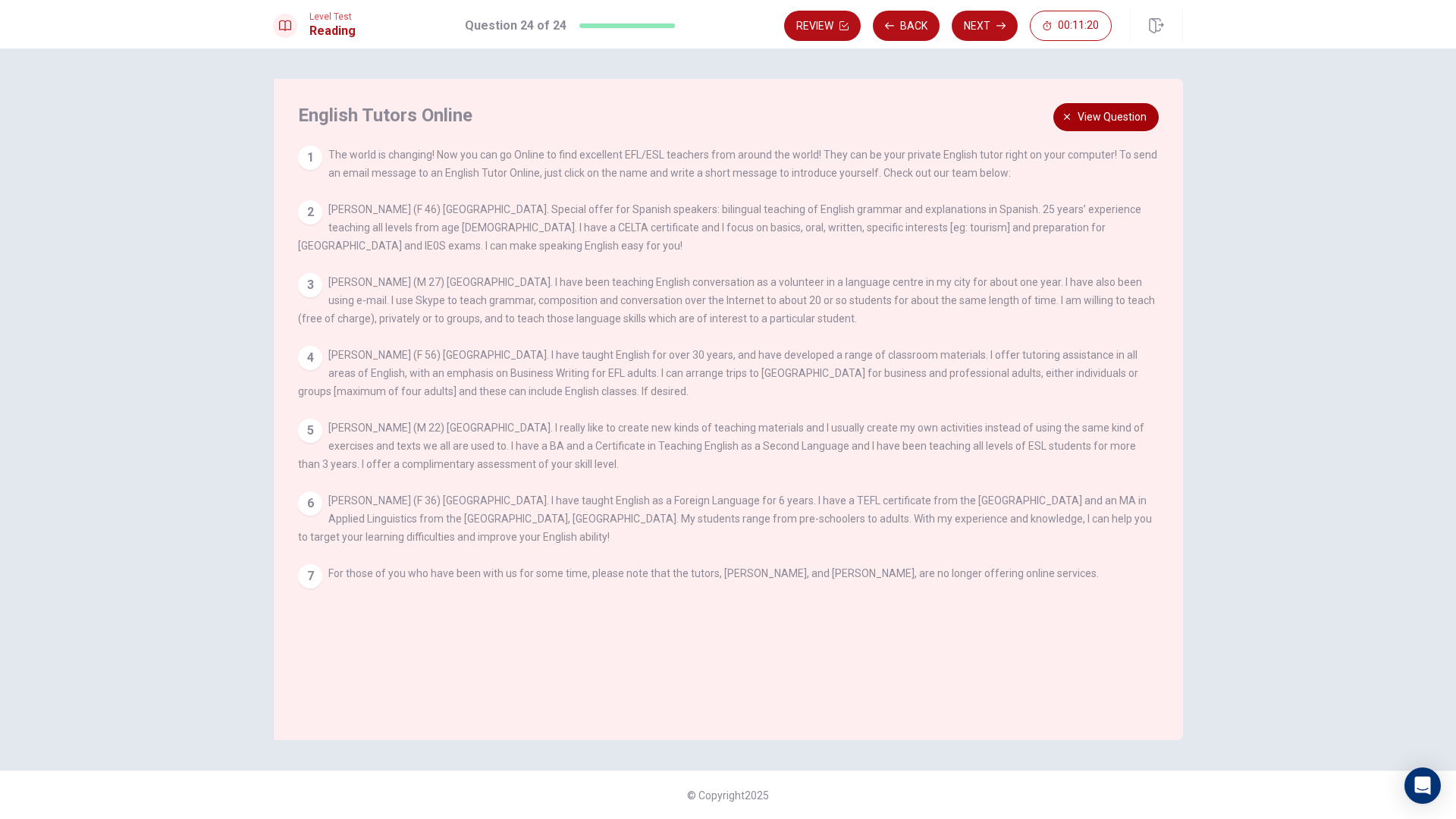
click at [1136, 115] on span "View question" at bounding box center [1112, 117] width 69 height 19
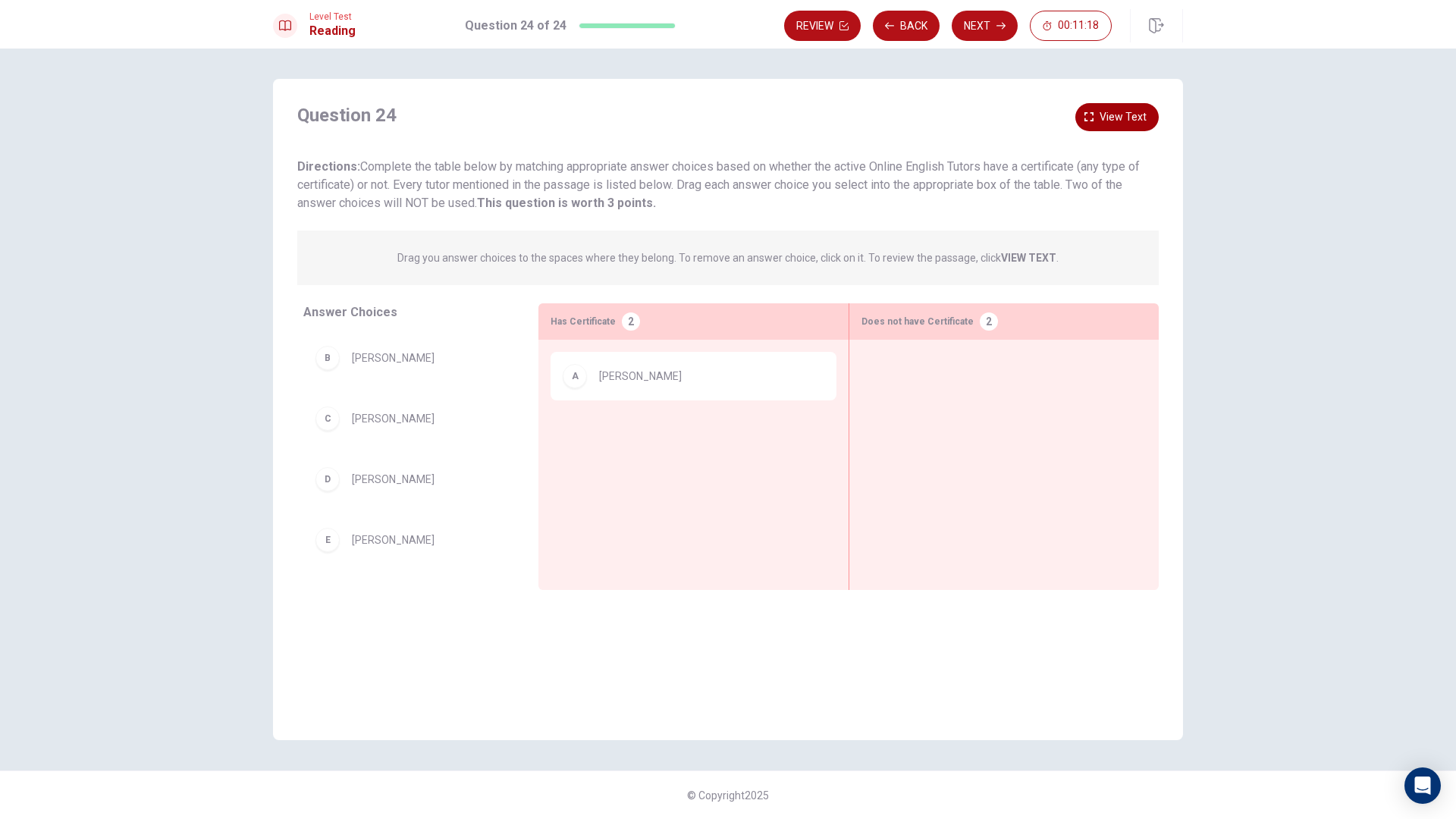
click at [1123, 115] on span "View text" at bounding box center [1123, 117] width 47 height 19
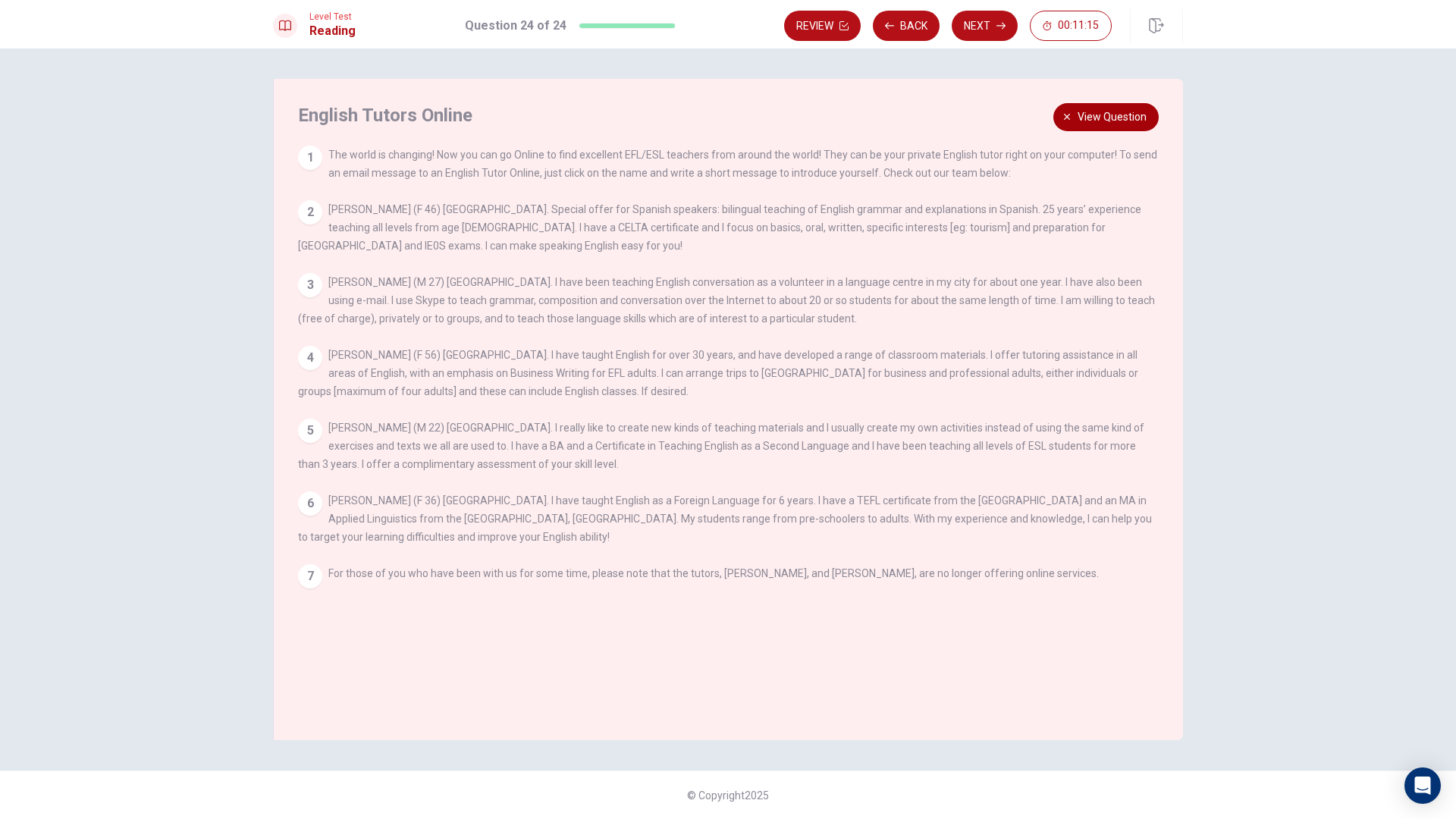
click at [1132, 107] on span "View question" at bounding box center [1112, 117] width 69 height 19
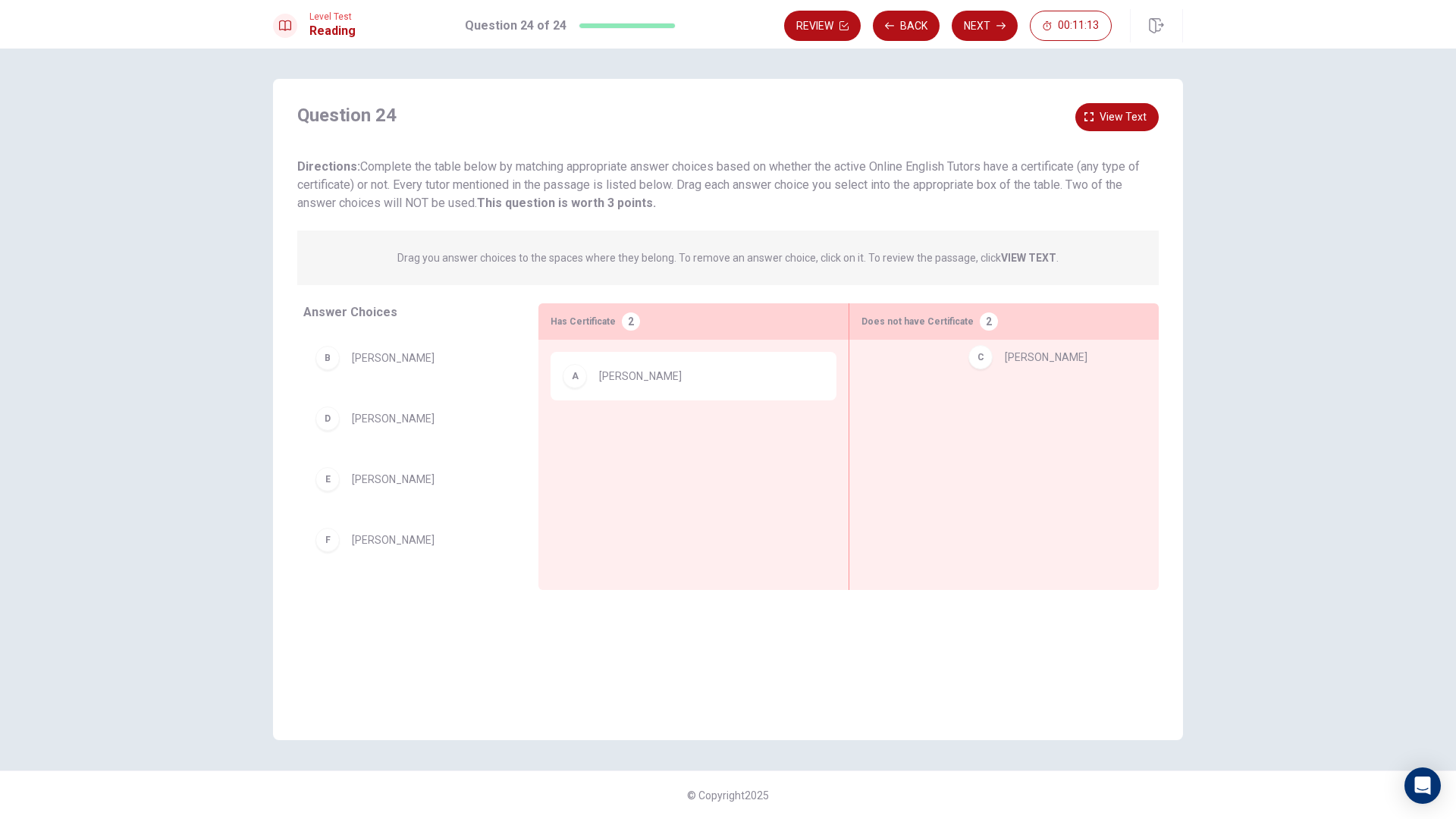
drag, startPoint x: 489, startPoint y: 420, endPoint x: 1050, endPoint y: 371, distance: 563.1
drag, startPoint x: 1031, startPoint y: 377, endPoint x: 421, endPoint y: 395, distance: 610.3
click at [1130, 128] on button "View text" at bounding box center [1116, 117] width 84 height 28
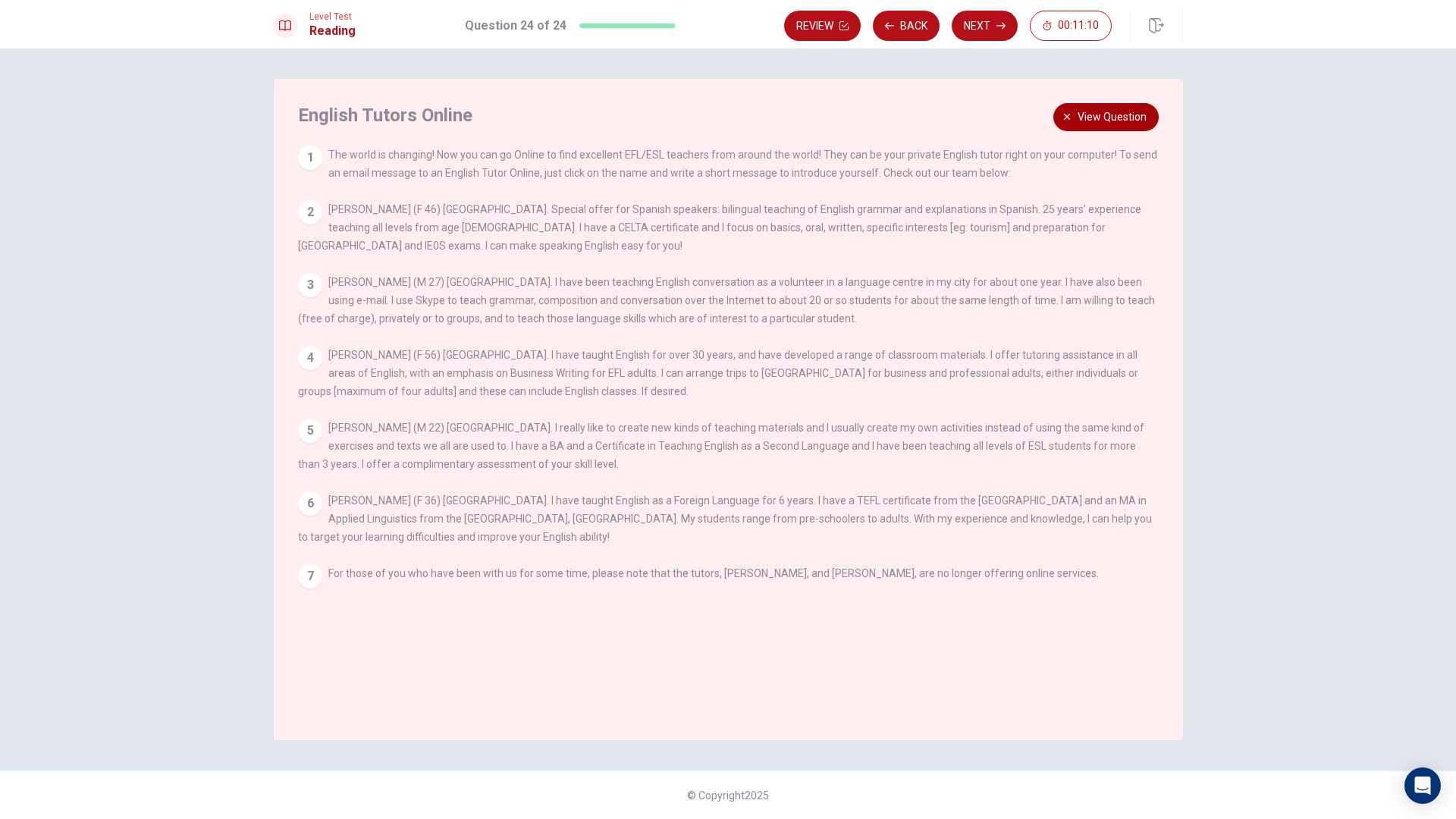
click at [1124, 117] on span "View question" at bounding box center [1112, 117] width 69 height 19
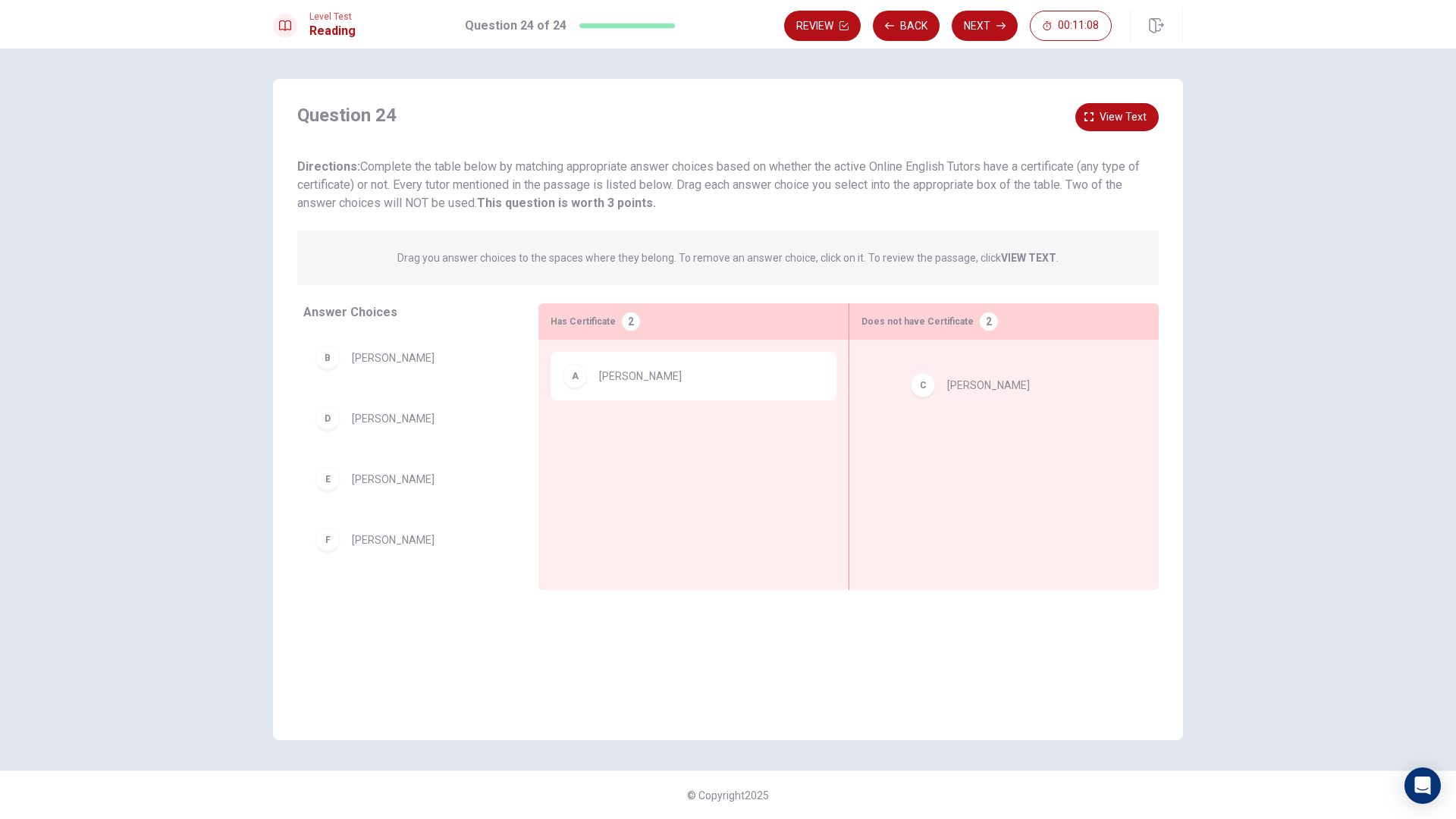
drag, startPoint x: 422, startPoint y: 429, endPoint x: 1021, endPoint y: 395, distance: 600.0
click at [1113, 118] on span "View text" at bounding box center [1123, 117] width 47 height 19
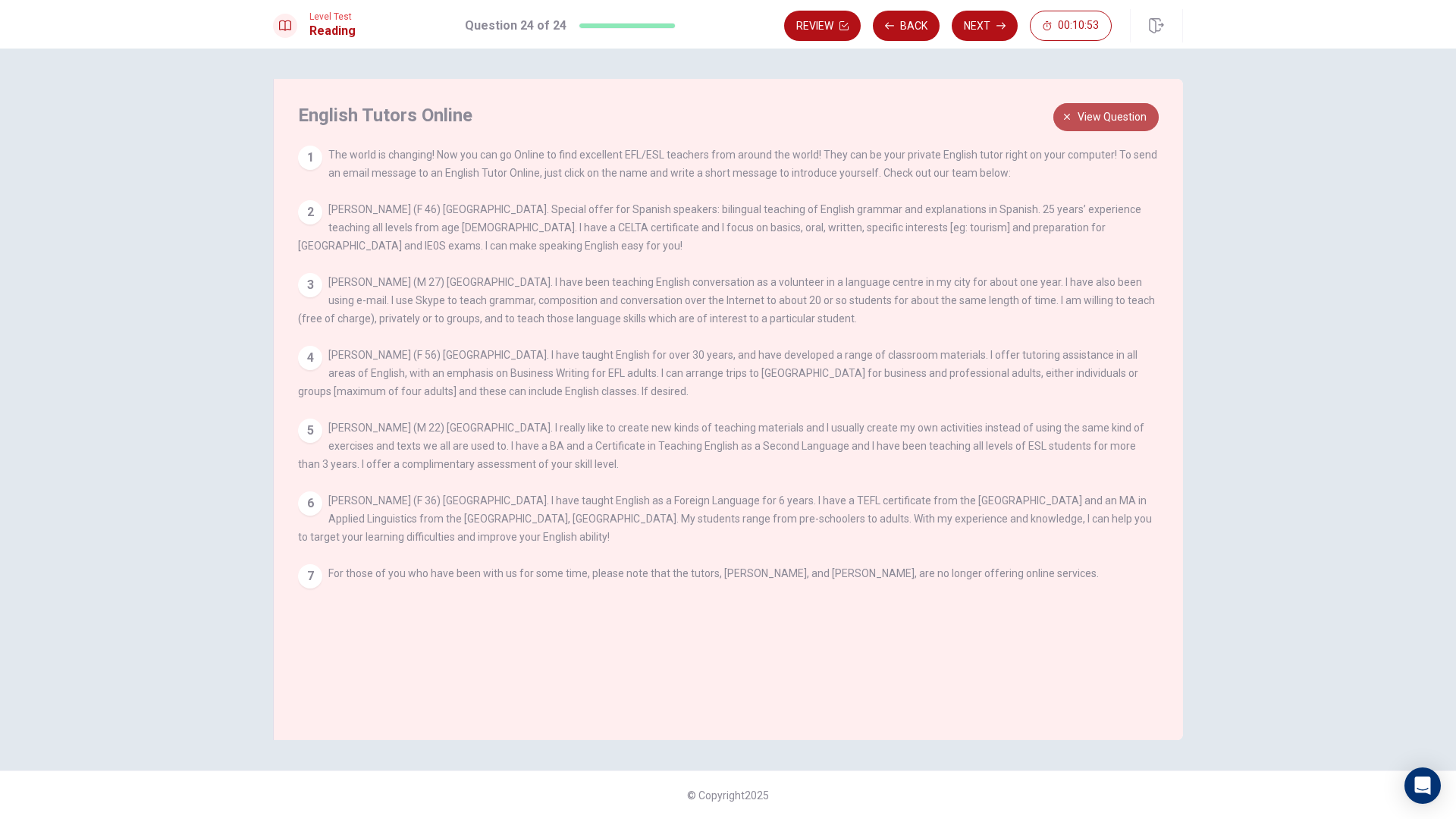
click at [1130, 108] on span "View question" at bounding box center [1112, 117] width 69 height 19
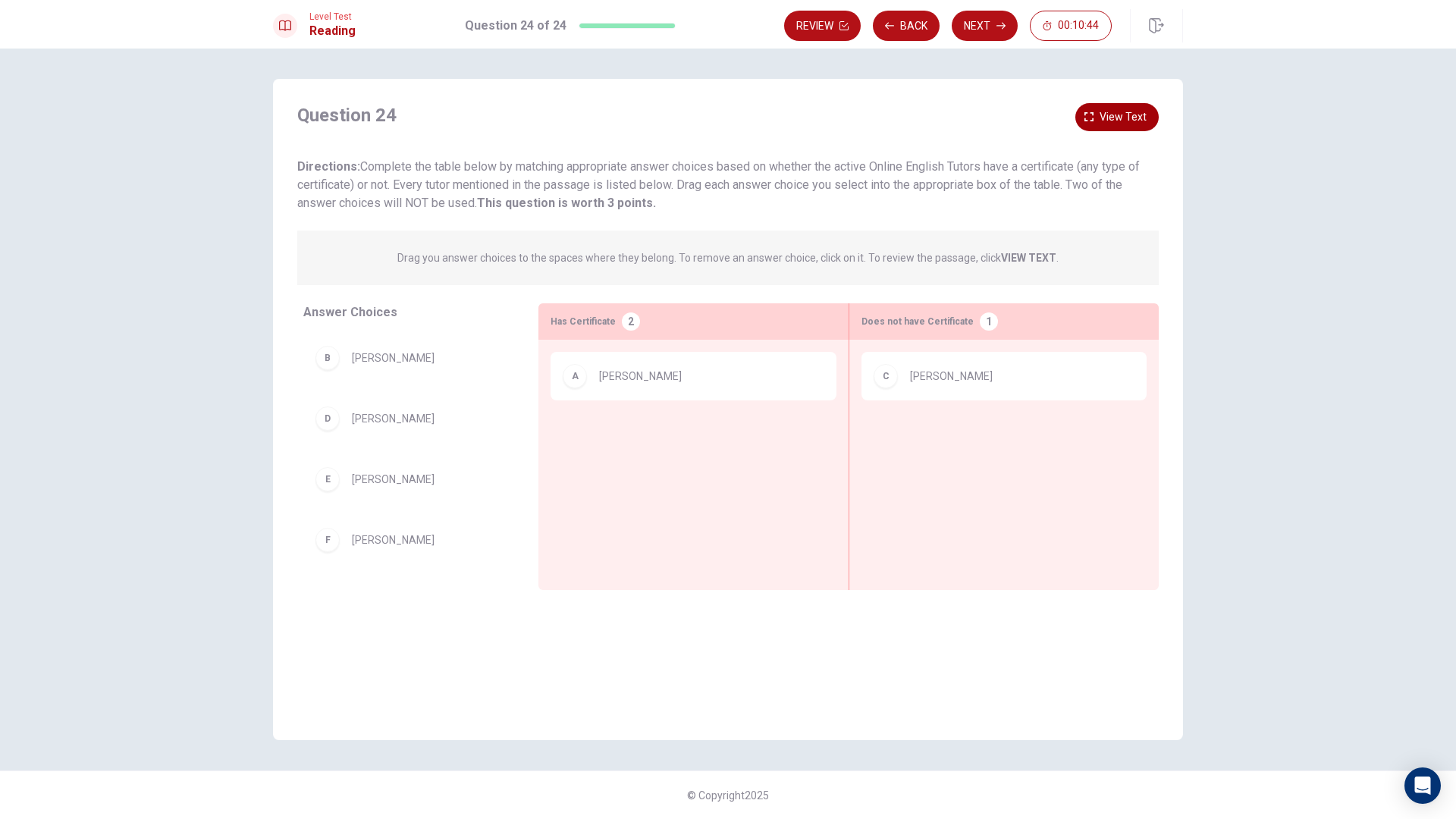
click at [1149, 113] on button "View text" at bounding box center [1116, 117] width 84 height 28
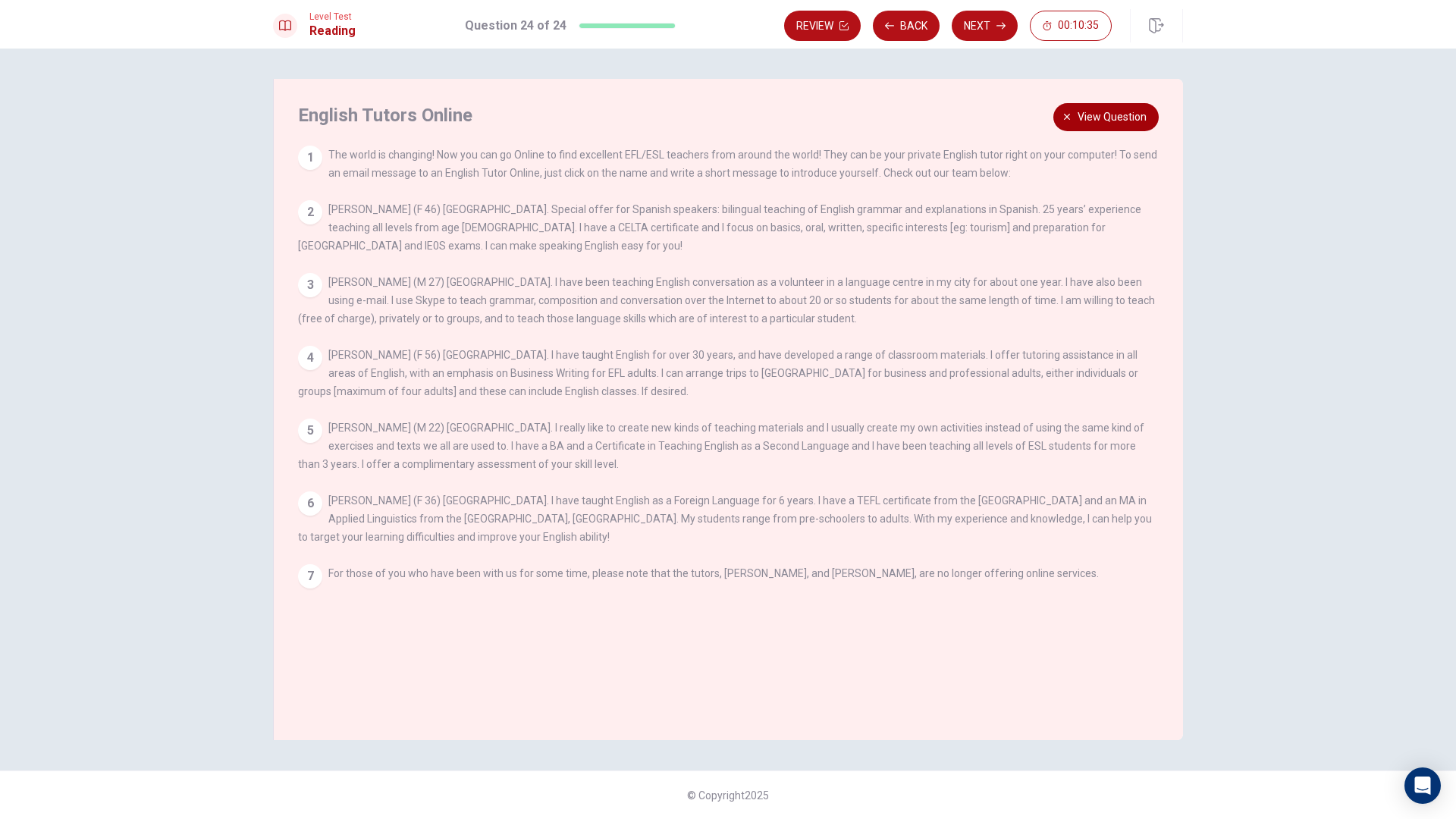
click at [1094, 109] on span "View question" at bounding box center [1112, 117] width 69 height 19
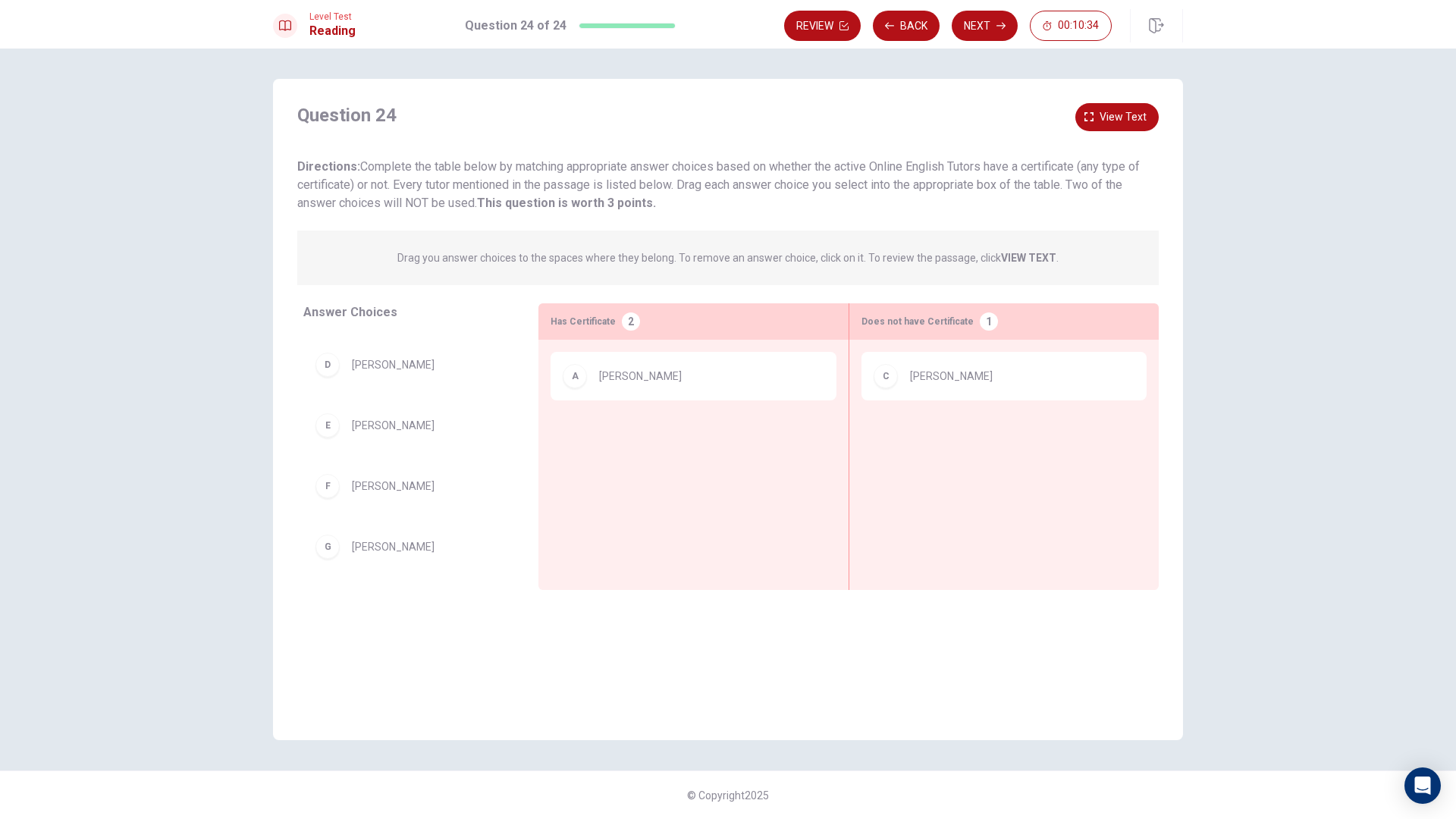
scroll to position [58, 0]
drag, startPoint x: 379, startPoint y: 537, endPoint x: 654, endPoint y: 443, distance: 290.6
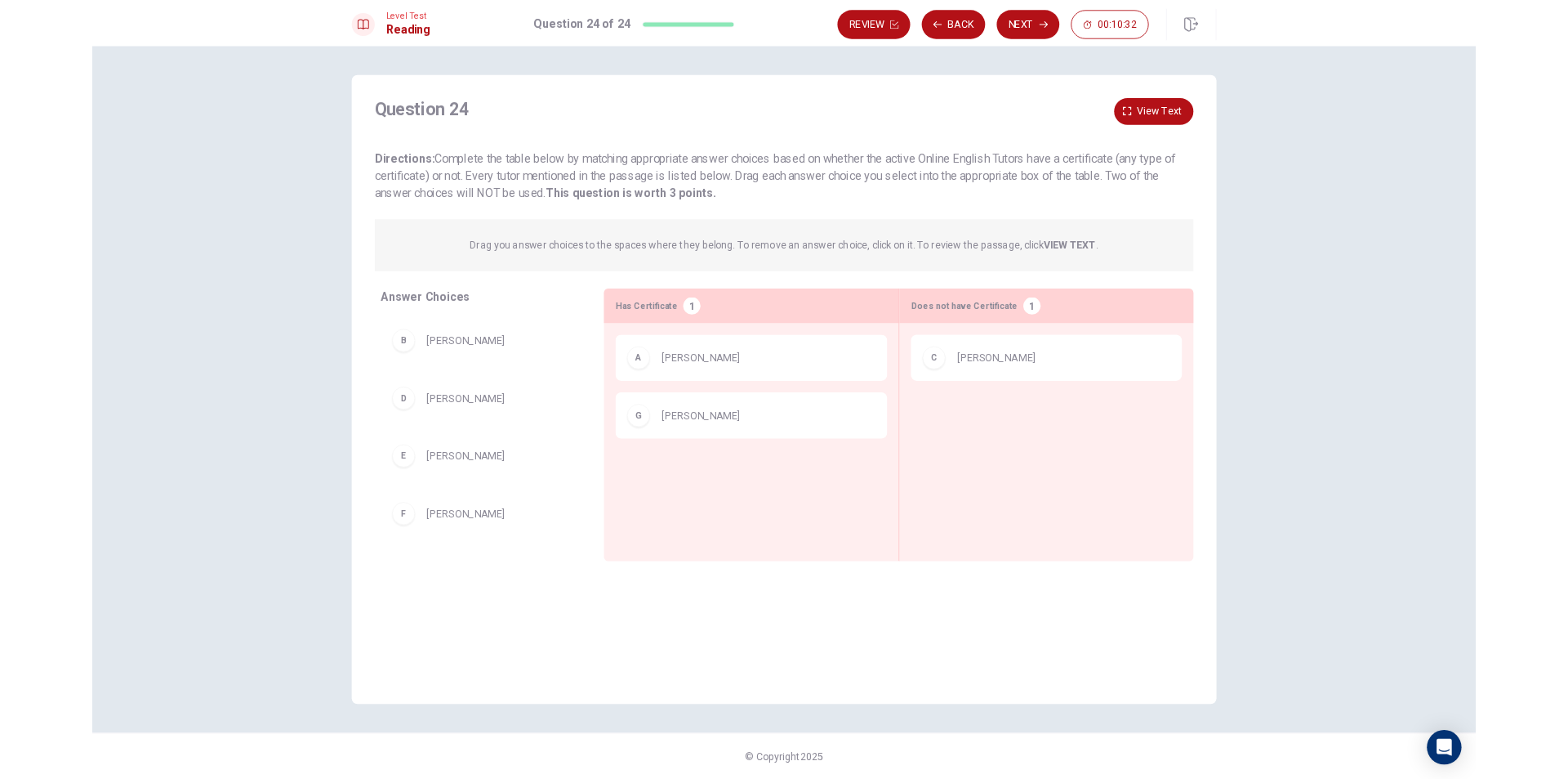
scroll to position [0, 0]
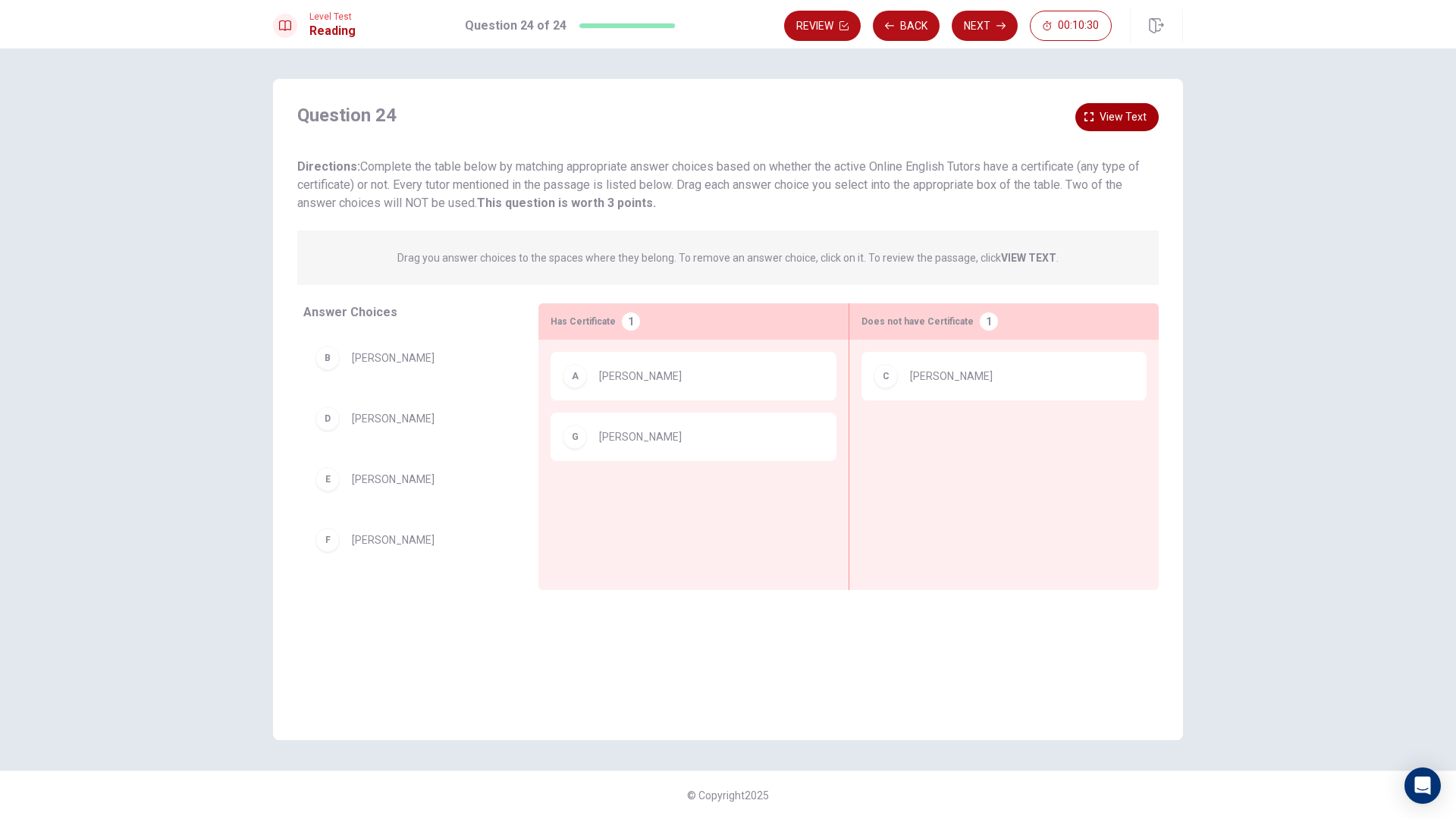
click at [1106, 114] on span "View text" at bounding box center [1123, 117] width 47 height 19
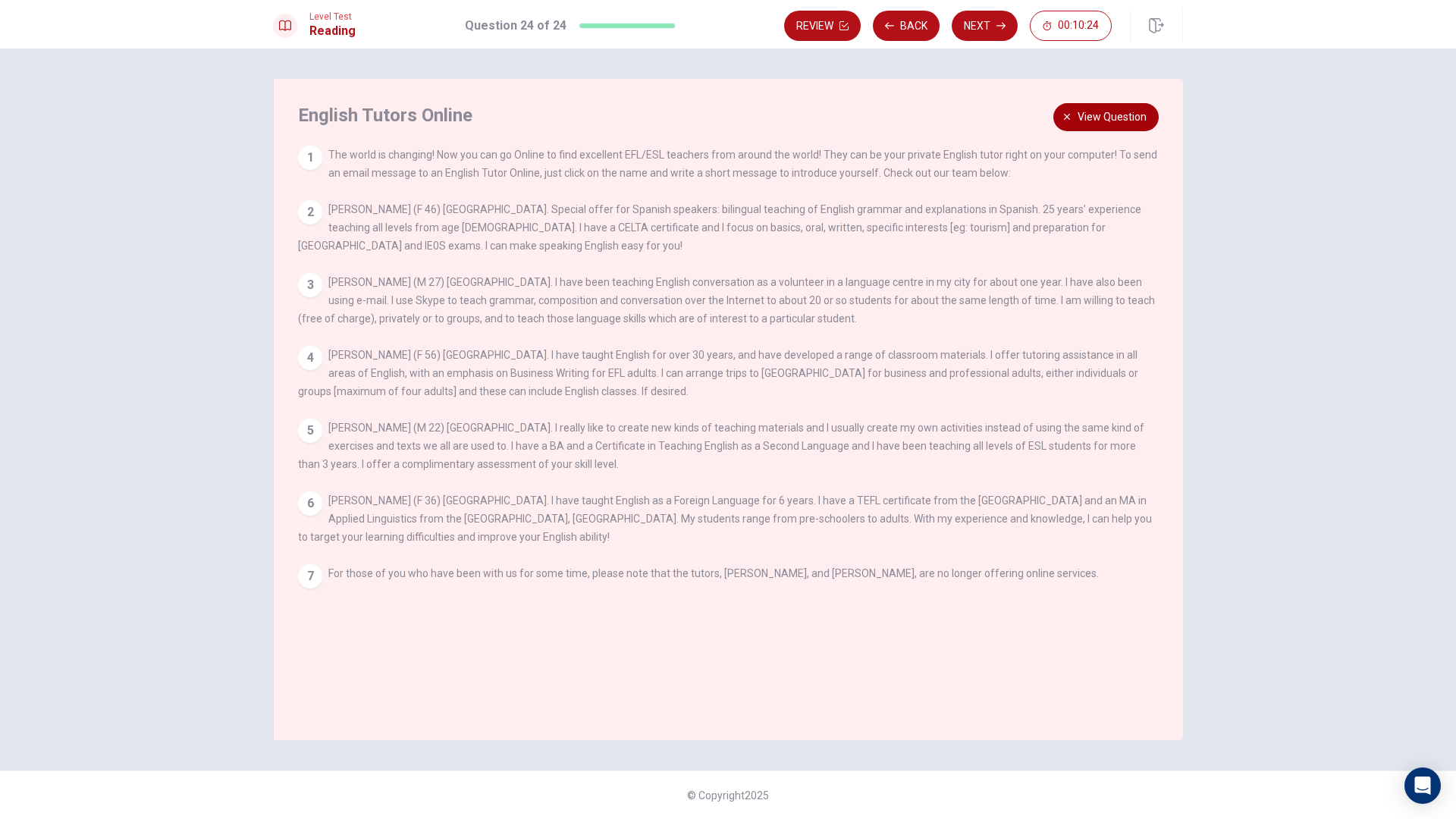
click at [1107, 119] on span "View question" at bounding box center [1112, 117] width 69 height 19
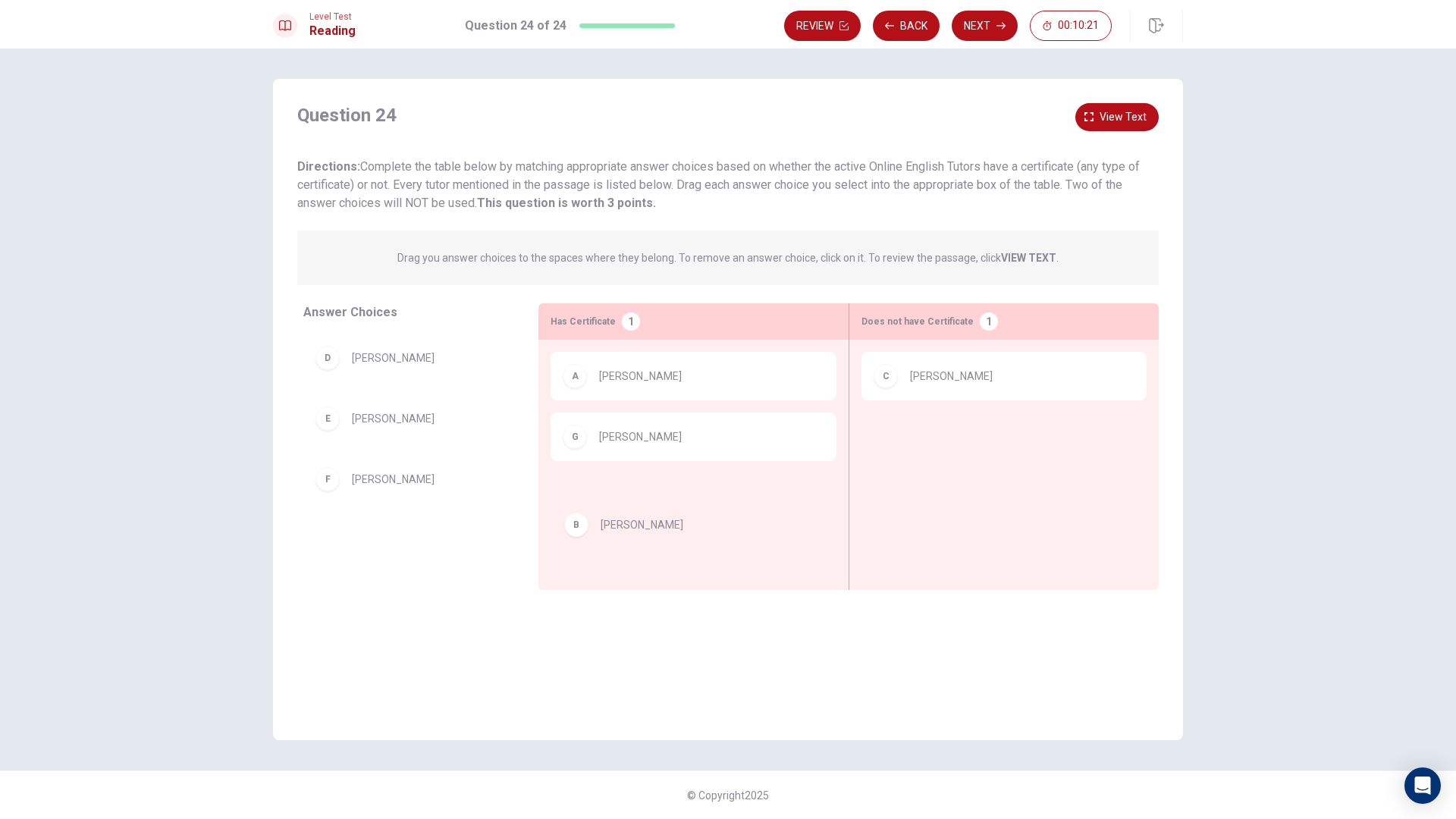
drag, startPoint x: 419, startPoint y: 375, endPoint x: 662, endPoint y: 542, distance: 294.9
click at [1110, 121] on span "View text" at bounding box center [1123, 117] width 47 height 19
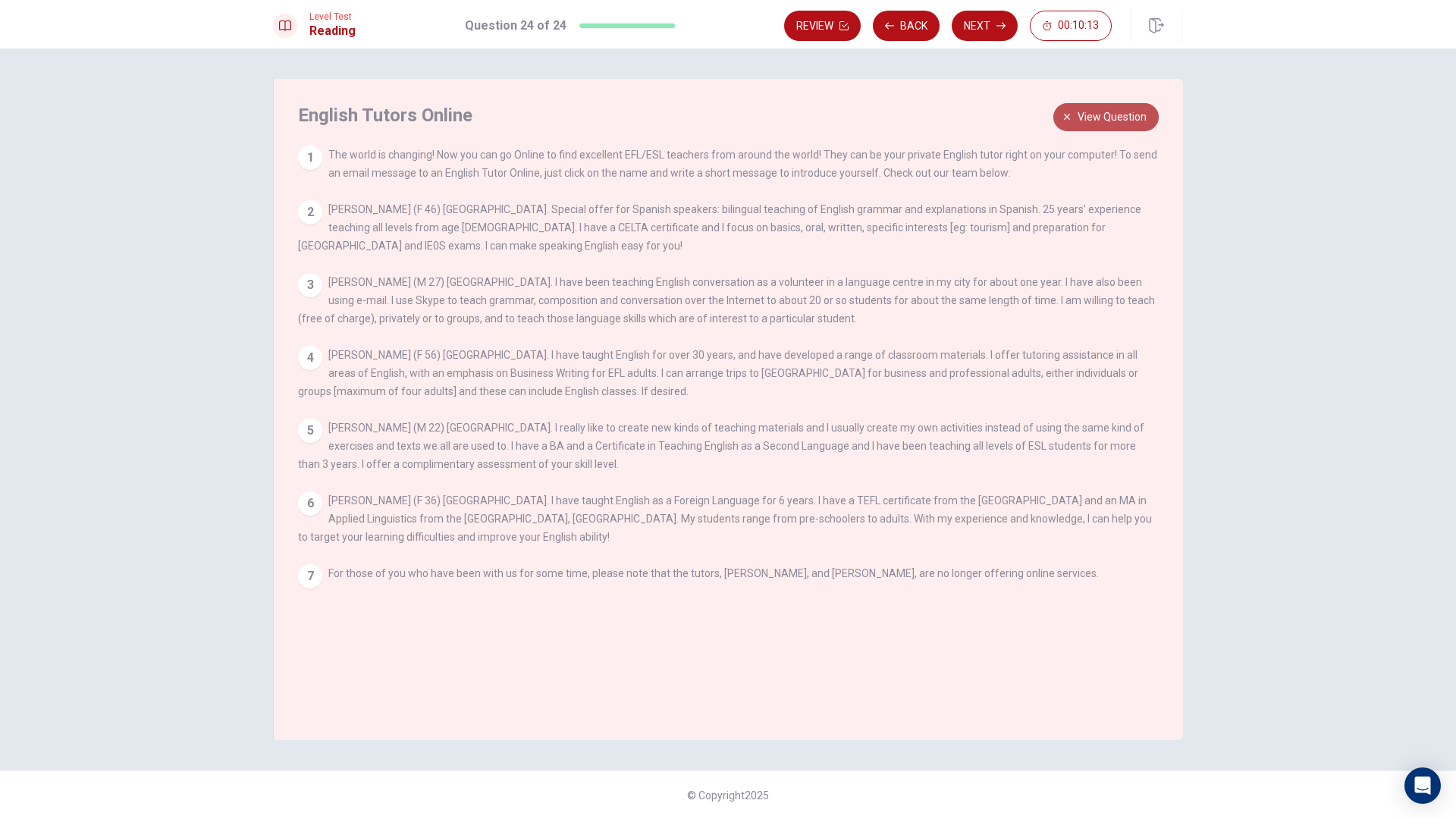
click at [1129, 106] on button "View question" at bounding box center [1106, 117] width 106 height 28
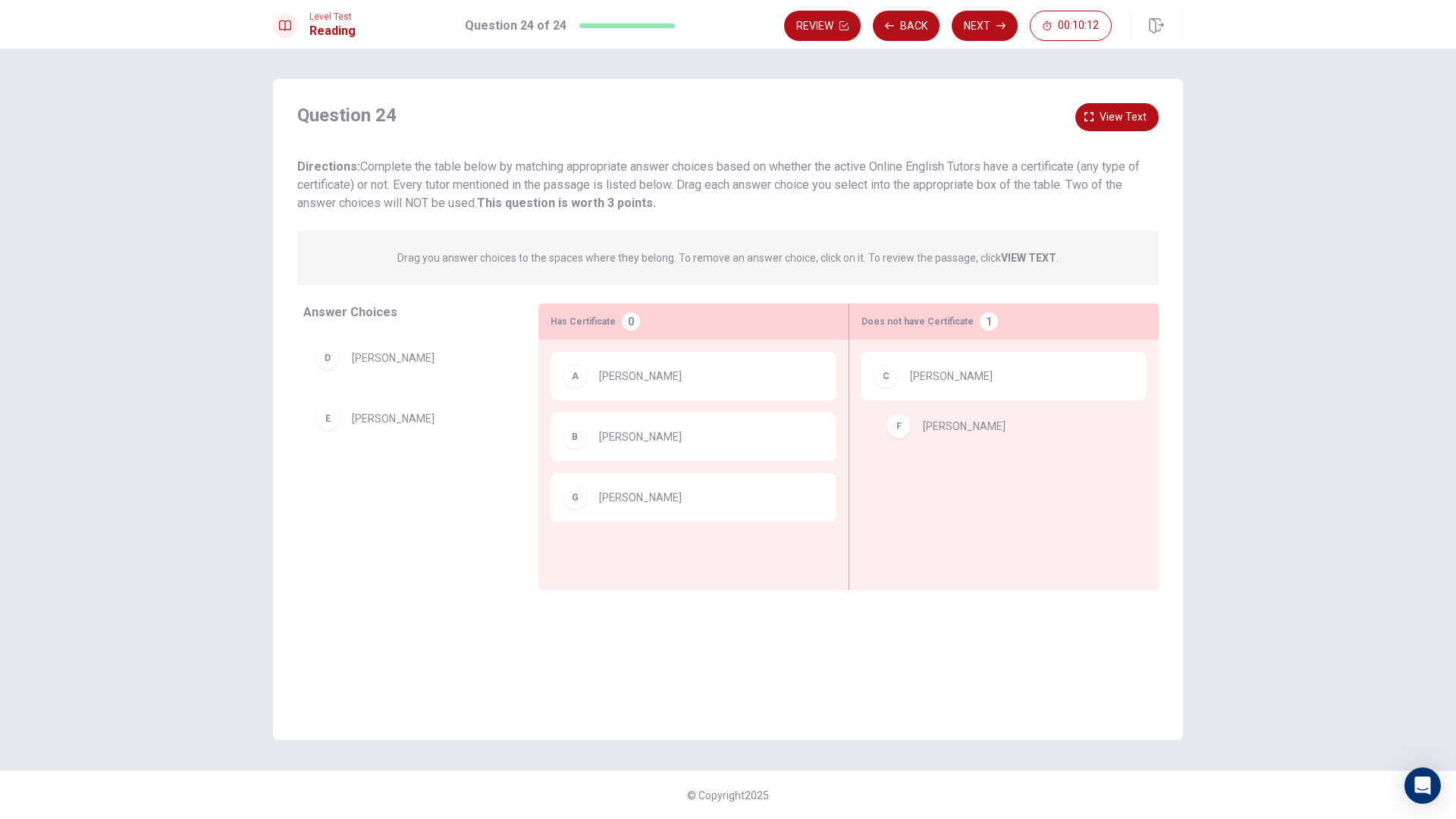
drag, startPoint x: 429, startPoint y: 491, endPoint x: 1036, endPoint y: 432, distance: 609.9
click at [1125, 124] on span "View text" at bounding box center [1123, 117] width 47 height 19
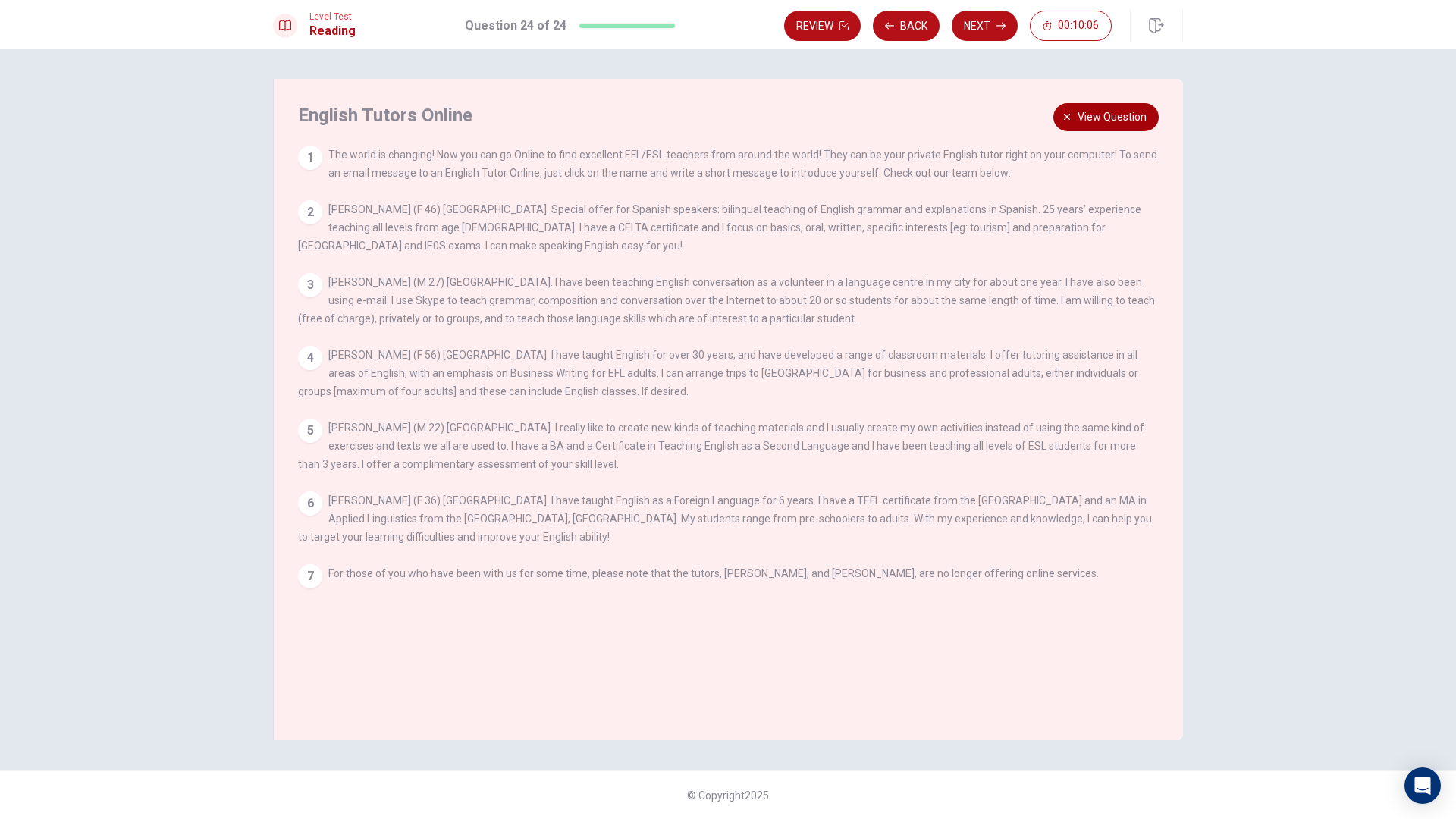
click at [1096, 123] on span "View question" at bounding box center [1112, 117] width 69 height 19
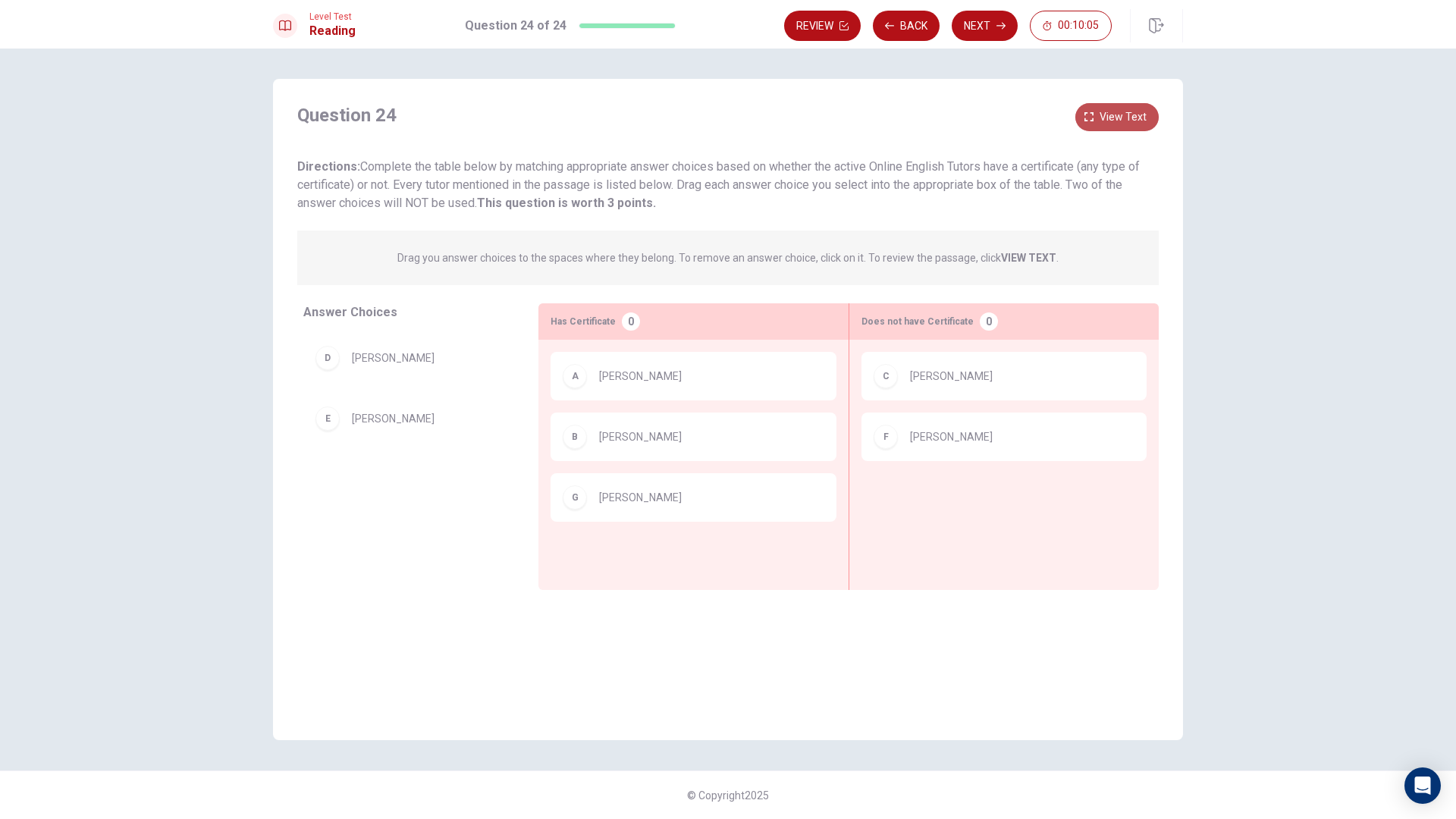
click at [1101, 124] on span "View text" at bounding box center [1123, 117] width 47 height 19
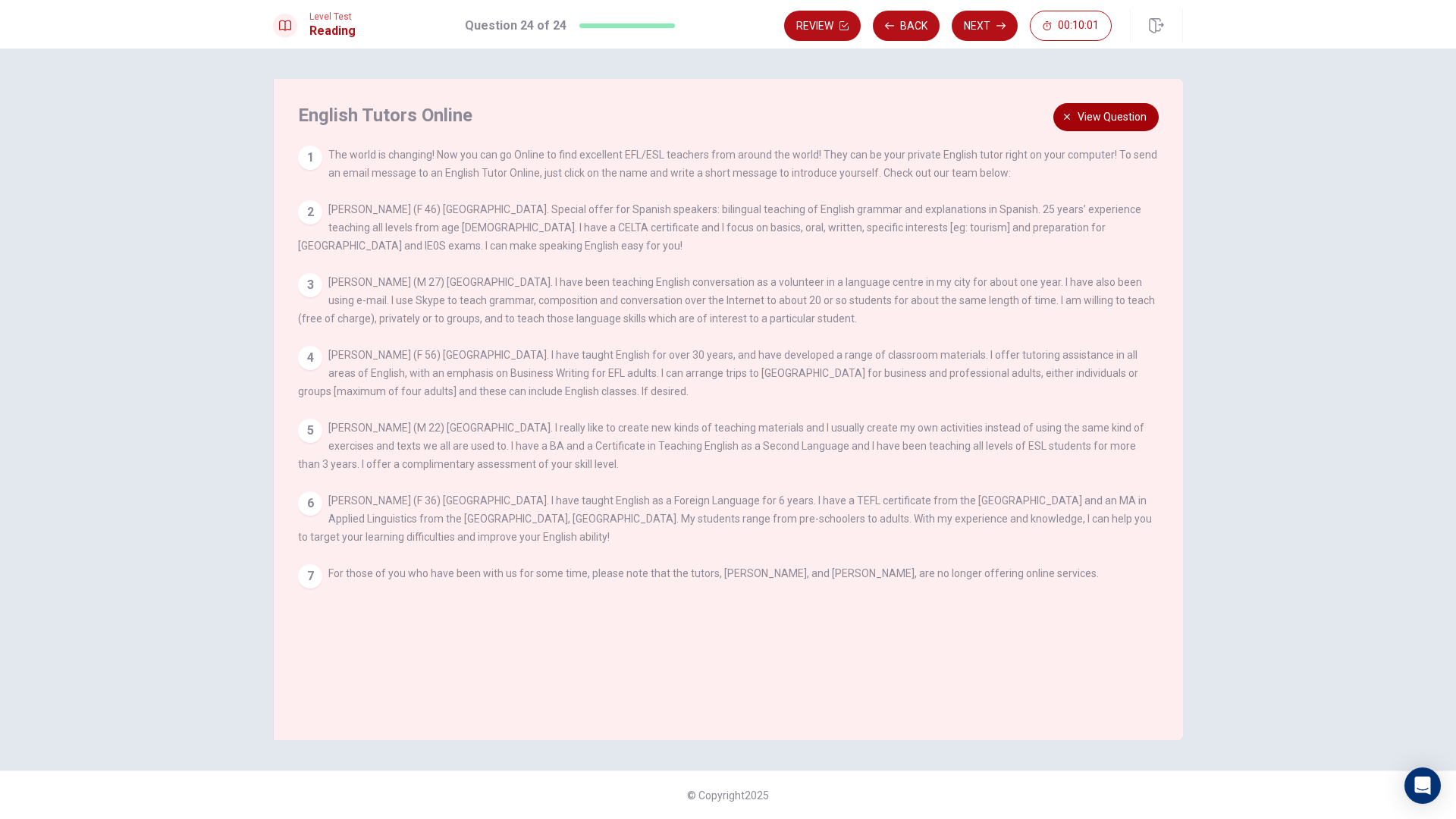
click at [1087, 128] on button "View question" at bounding box center [1106, 117] width 106 height 28
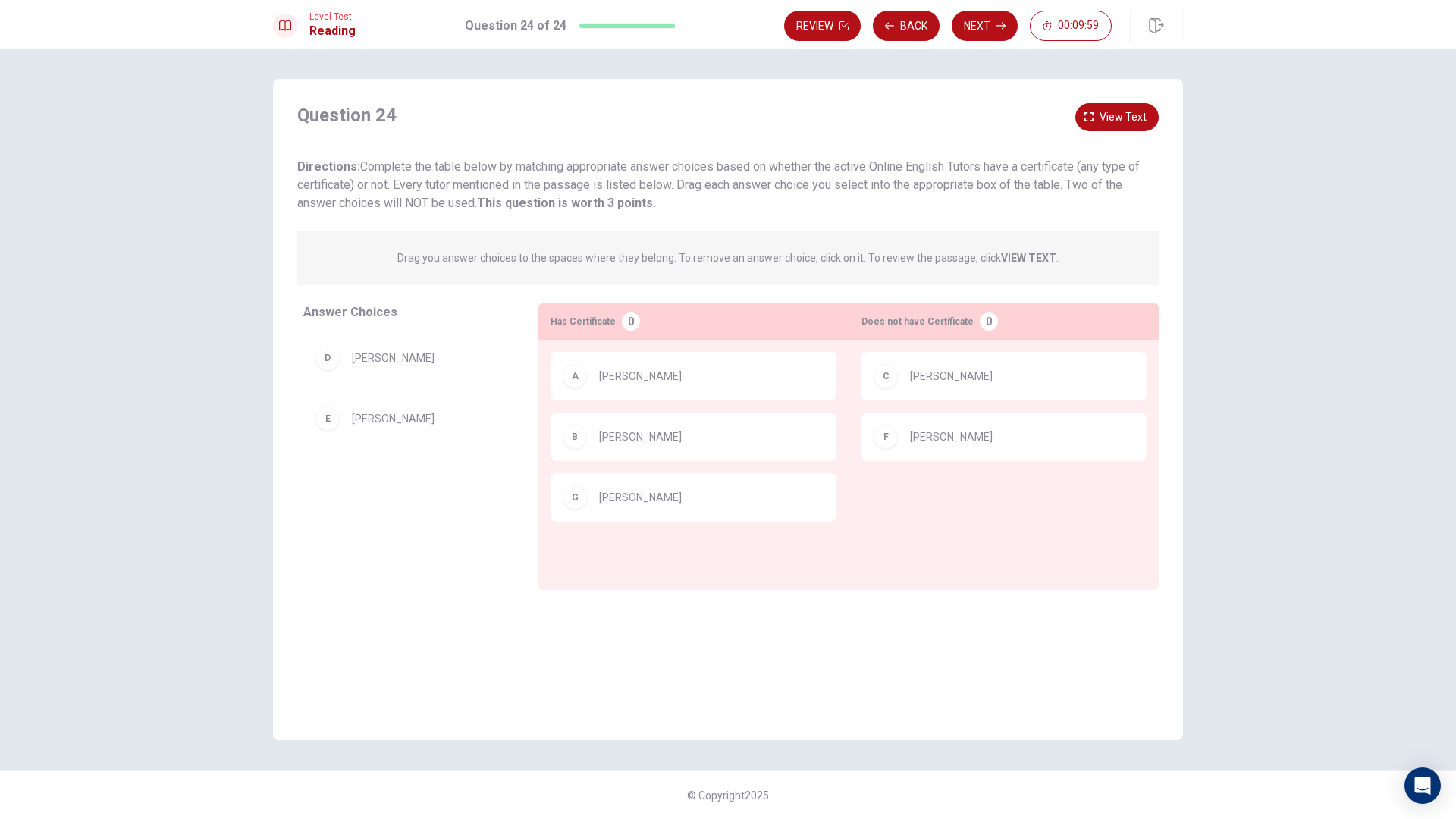
click at [1123, 131] on div "Question 24 View text Directions: Complete the table below by matching appropri…" at bounding box center [728, 157] width 861 height 109
click at [1119, 127] on button "View text" at bounding box center [1116, 117] width 84 height 28
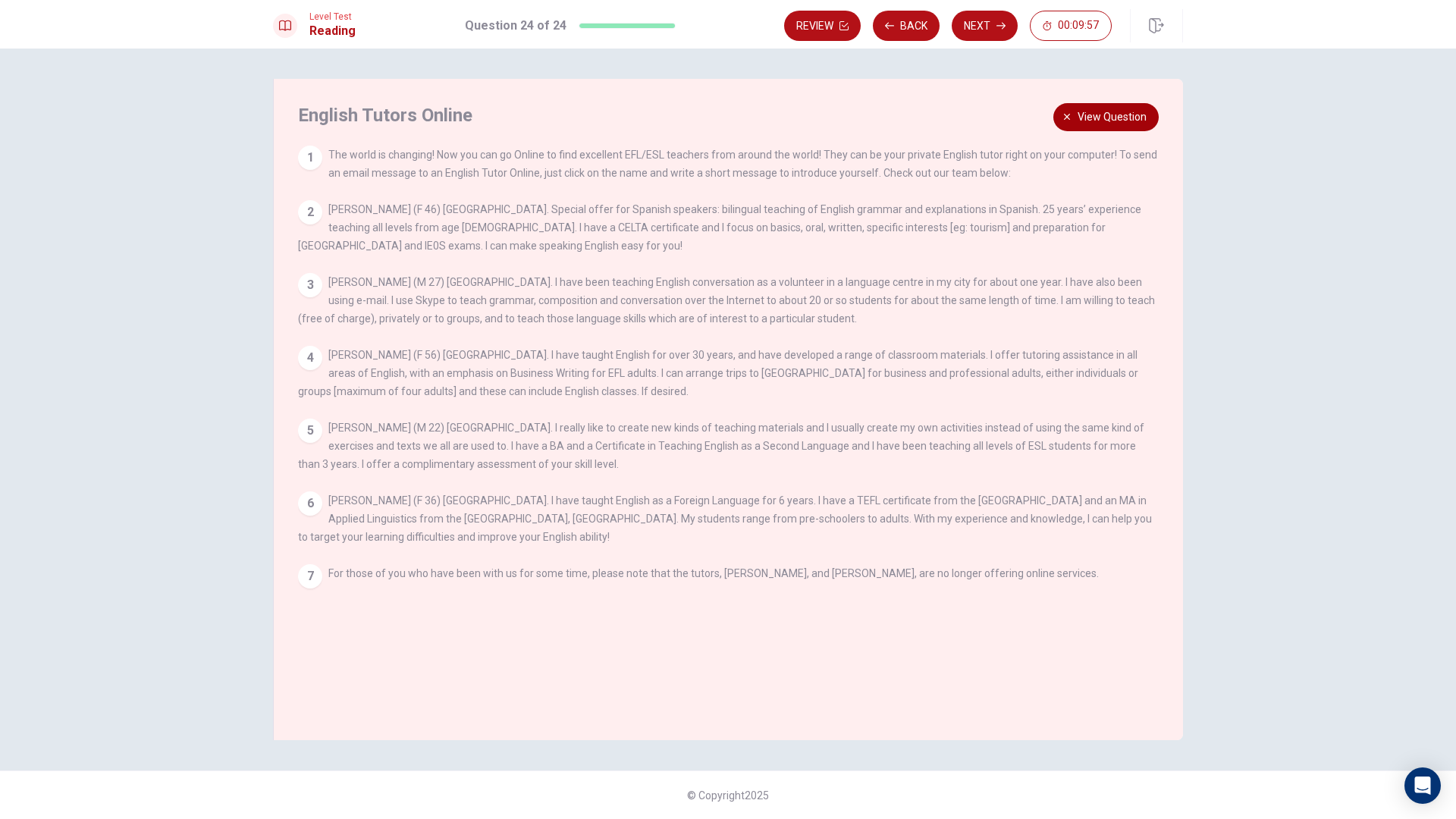
click at [1119, 127] on button "View question" at bounding box center [1106, 117] width 106 height 28
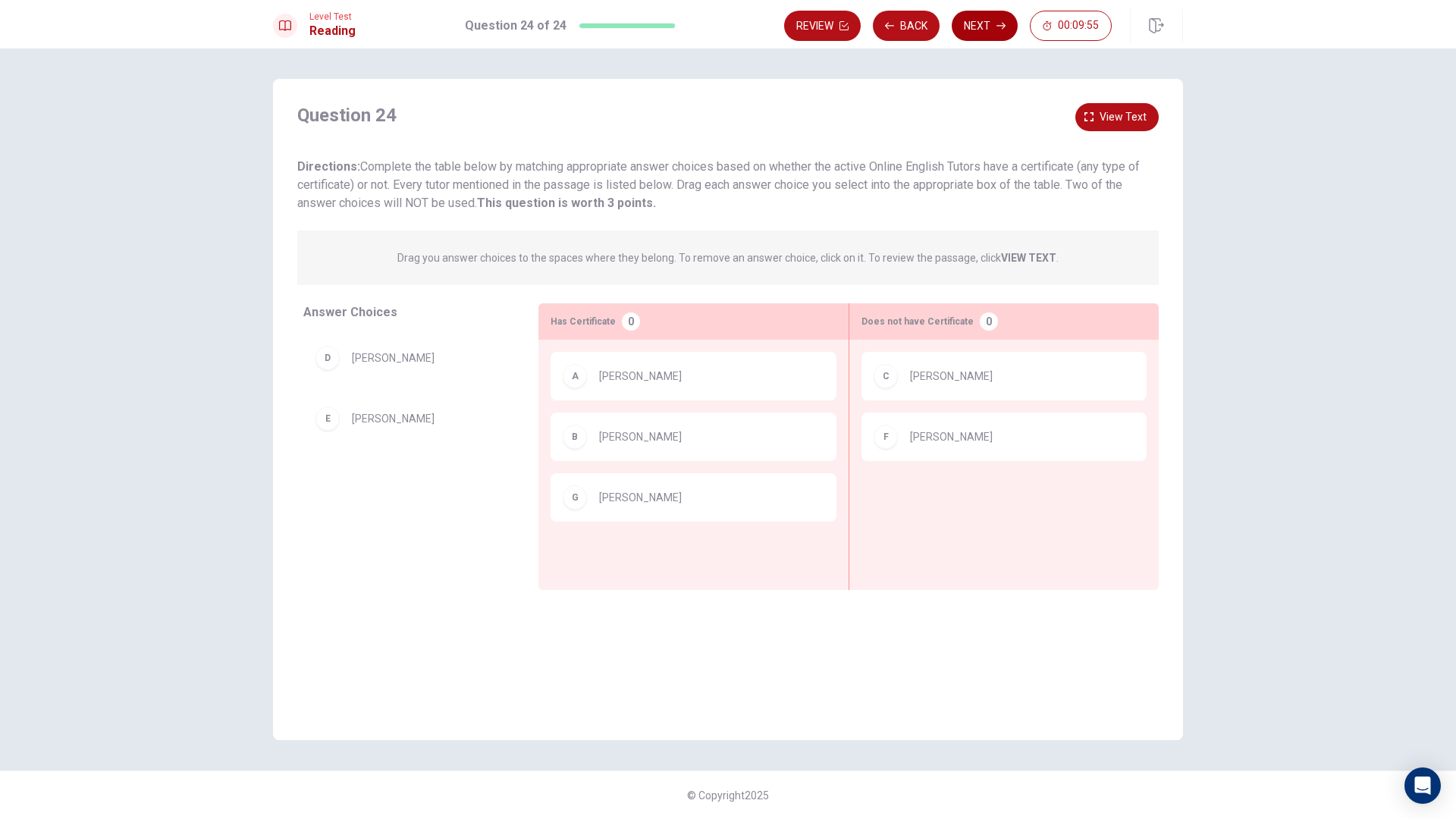
click at [973, 33] on button "Next" at bounding box center [984, 26] width 66 height 30
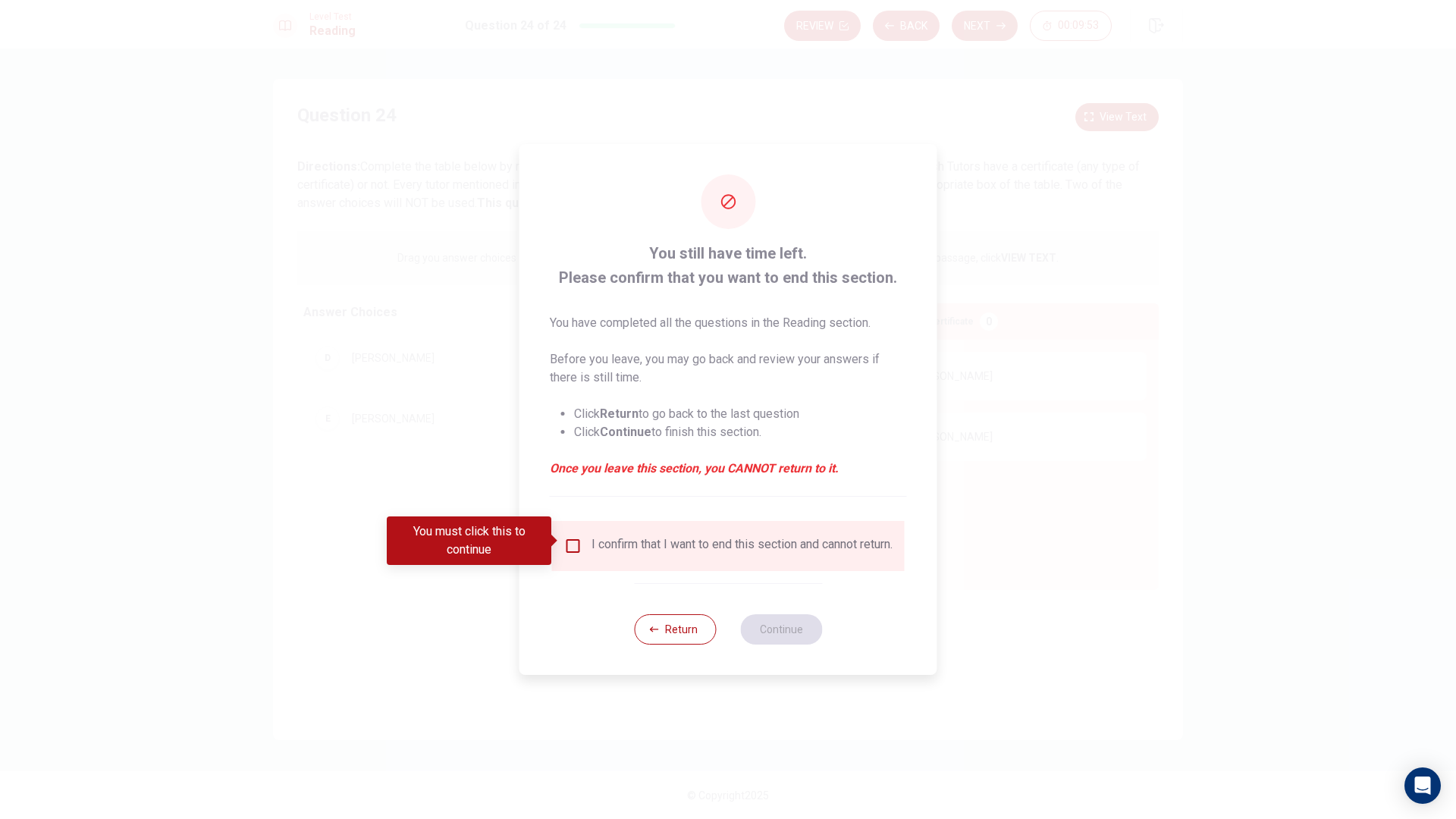
click at [574, 537] on input "You must click this to continue" at bounding box center [573, 545] width 18 height 18
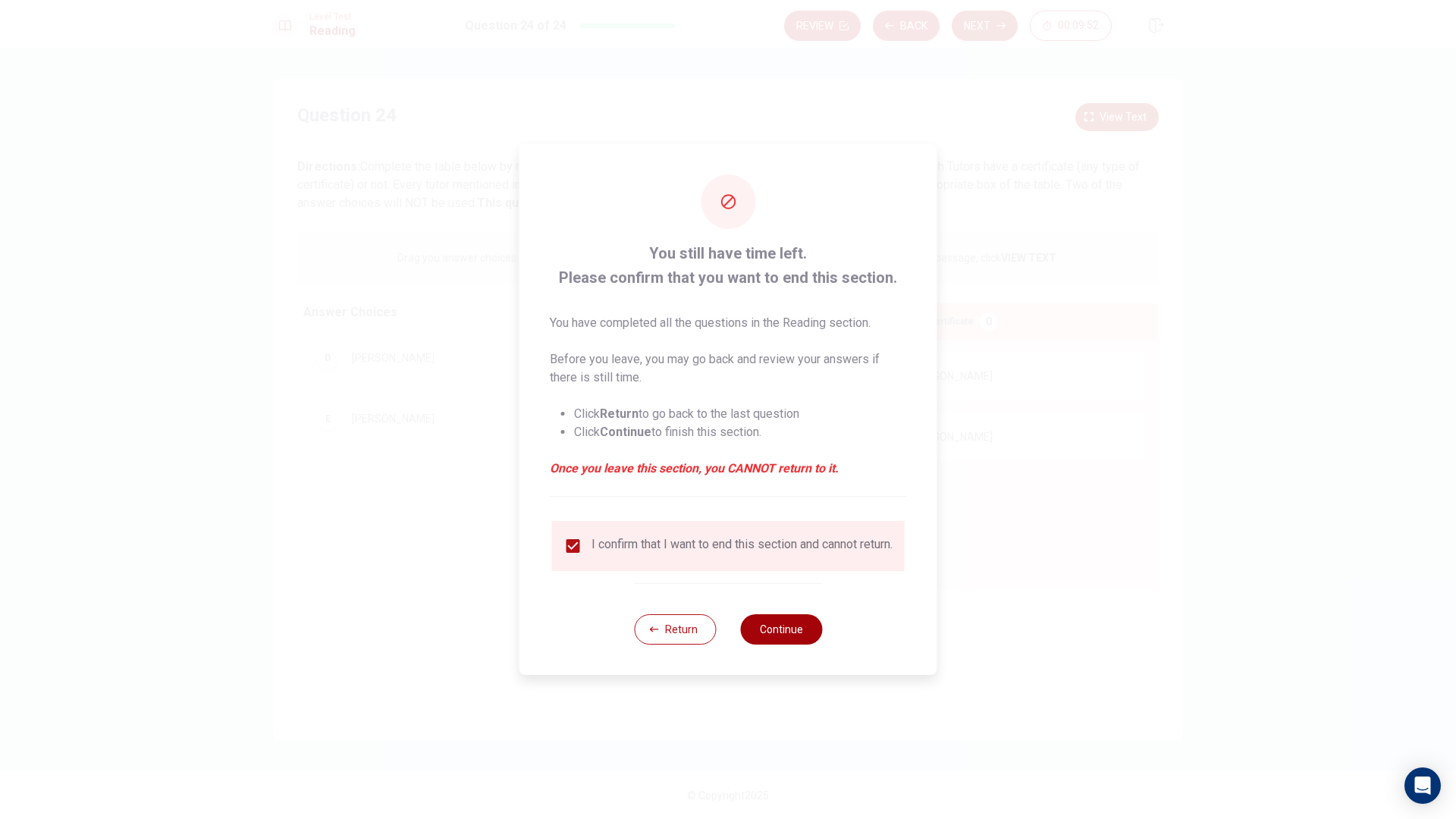
click at [791, 630] on button "Continue" at bounding box center [780, 629] width 82 height 30
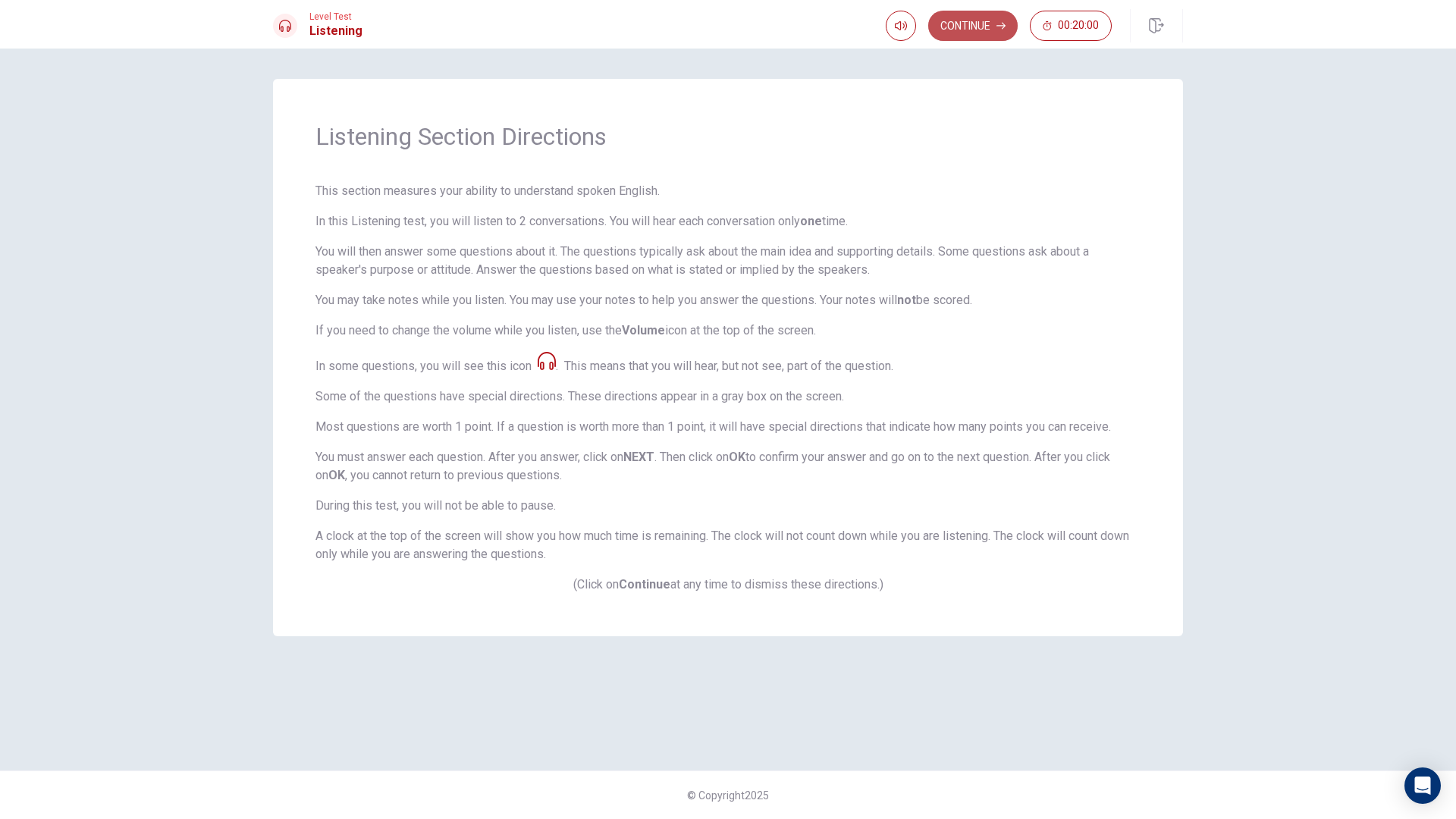
click at [954, 27] on button "Continue" at bounding box center [973, 26] width 90 height 30
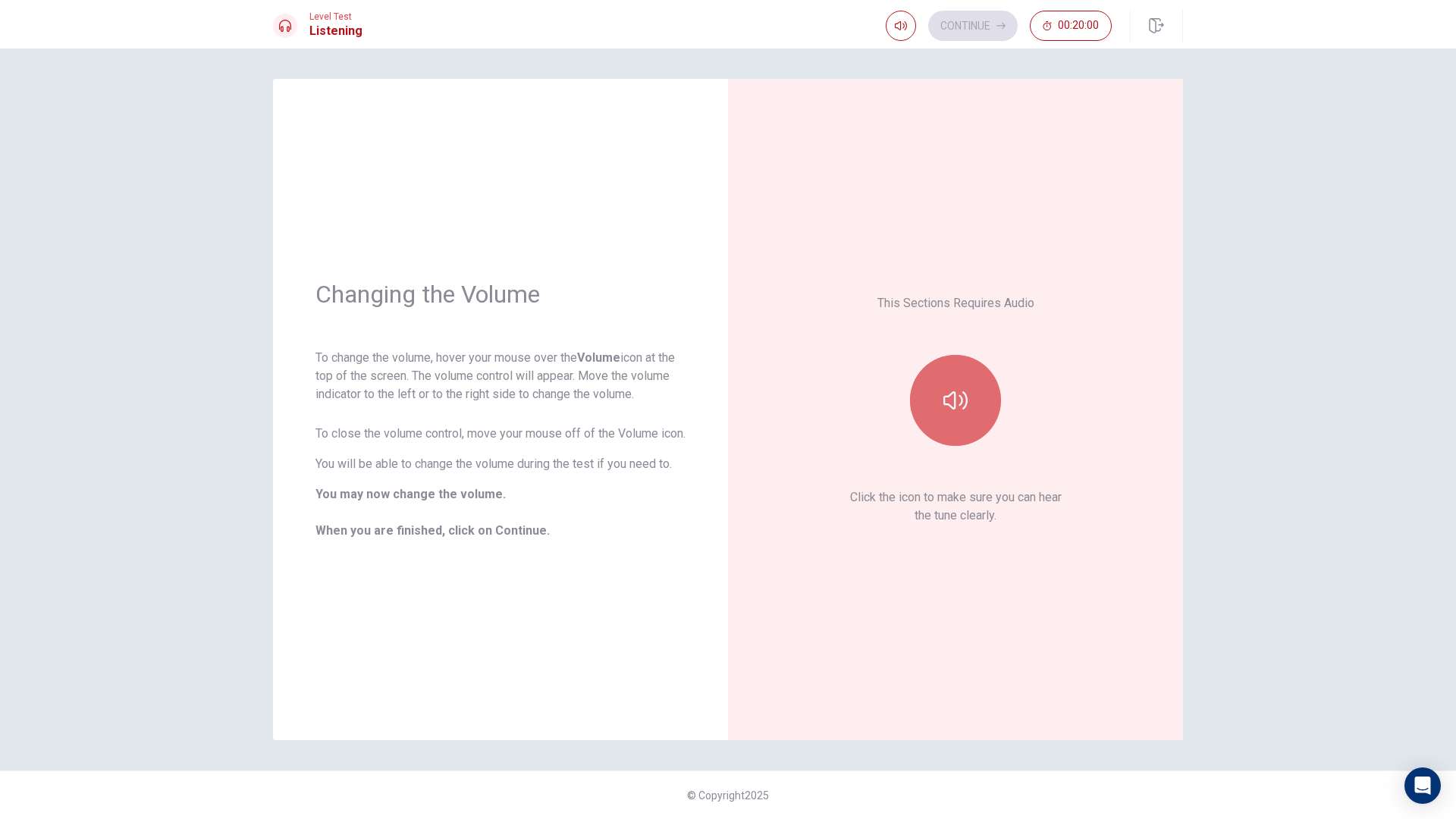
click at [950, 385] on button "button" at bounding box center [955, 399] width 91 height 91
click at [954, 408] on icon "button" at bounding box center [955, 400] width 25 height 18
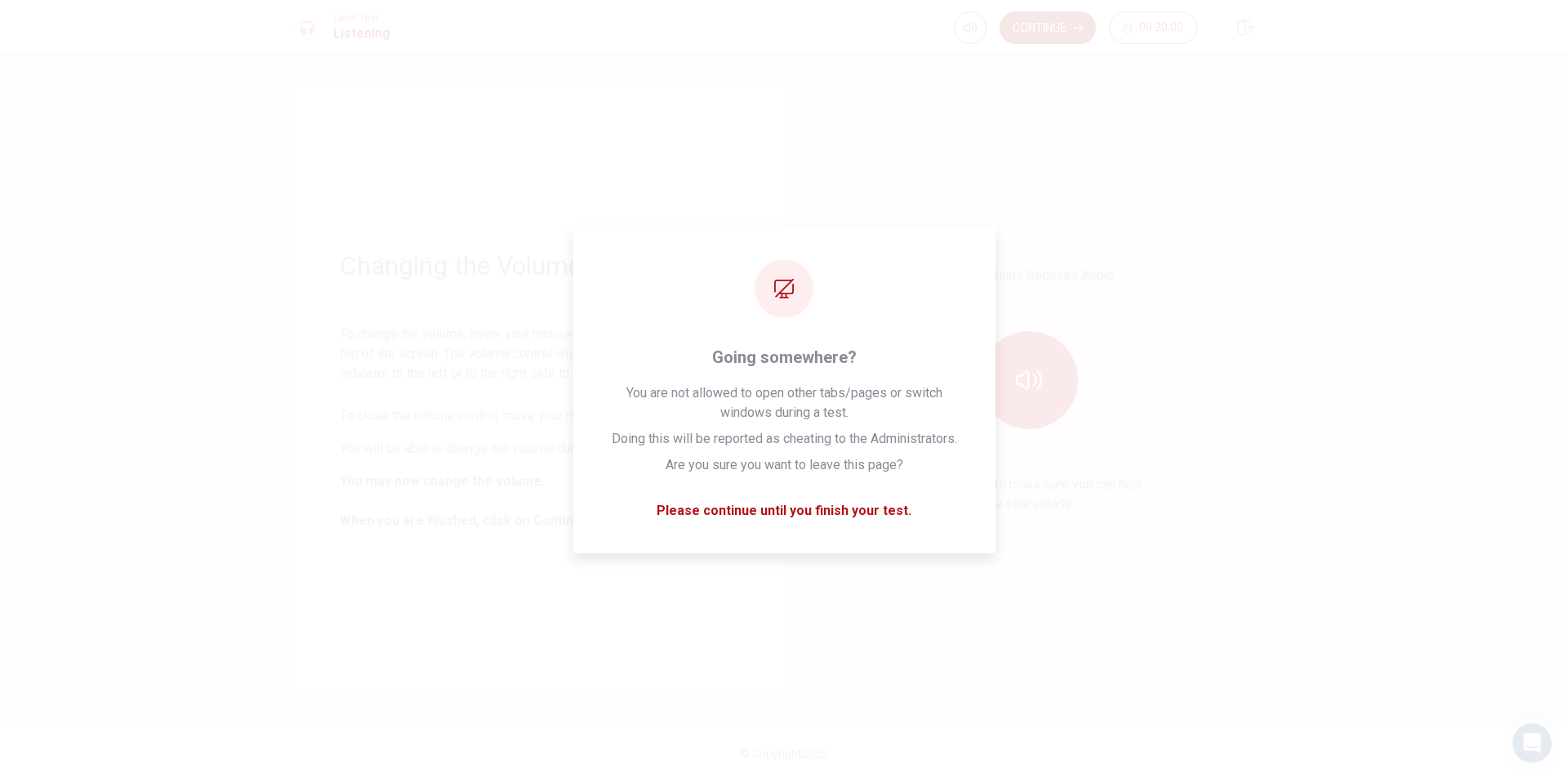
click at [1298, 585] on div "Changing the Volume To change the volume, hover your mouse over the Volume icon…" at bounding box center [784, 390] width 1033 height 608
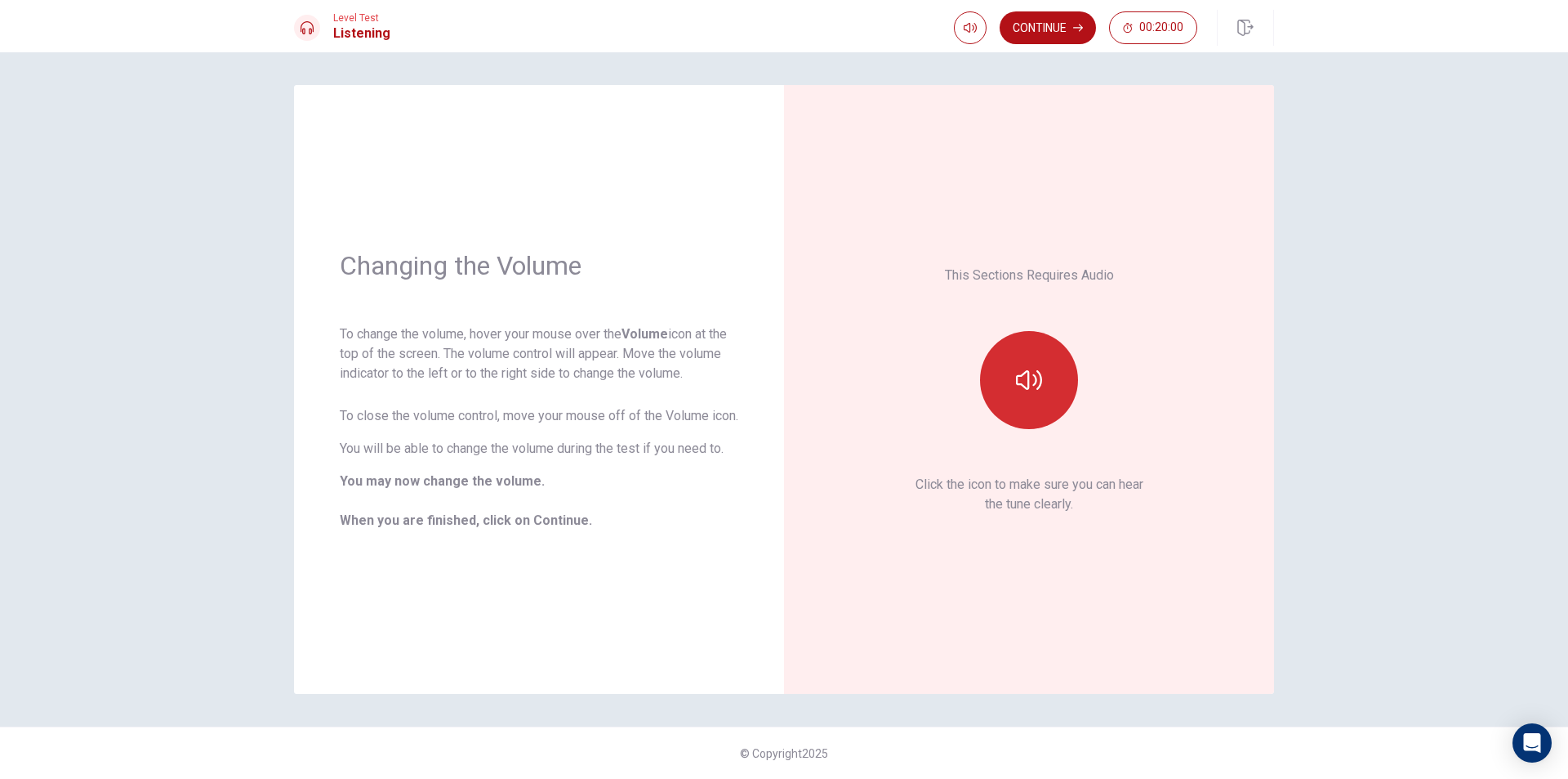
click at [978, 365] on div at bounding box center [1029, 379] width 176 height 98
click at [997, 368] on button "button" at bounding box center [1029, 379] width 98 height 98
click at [1011, 371] on button "button" at bounding box center [1029, 379] width 98 height 98
click at [1028, 376] on icon "button" at bounding box center [1029, 380] width 27 height 20
click at [1039, 35] on button "Continue" at bounding box center [1048, 27] width 97 height 32
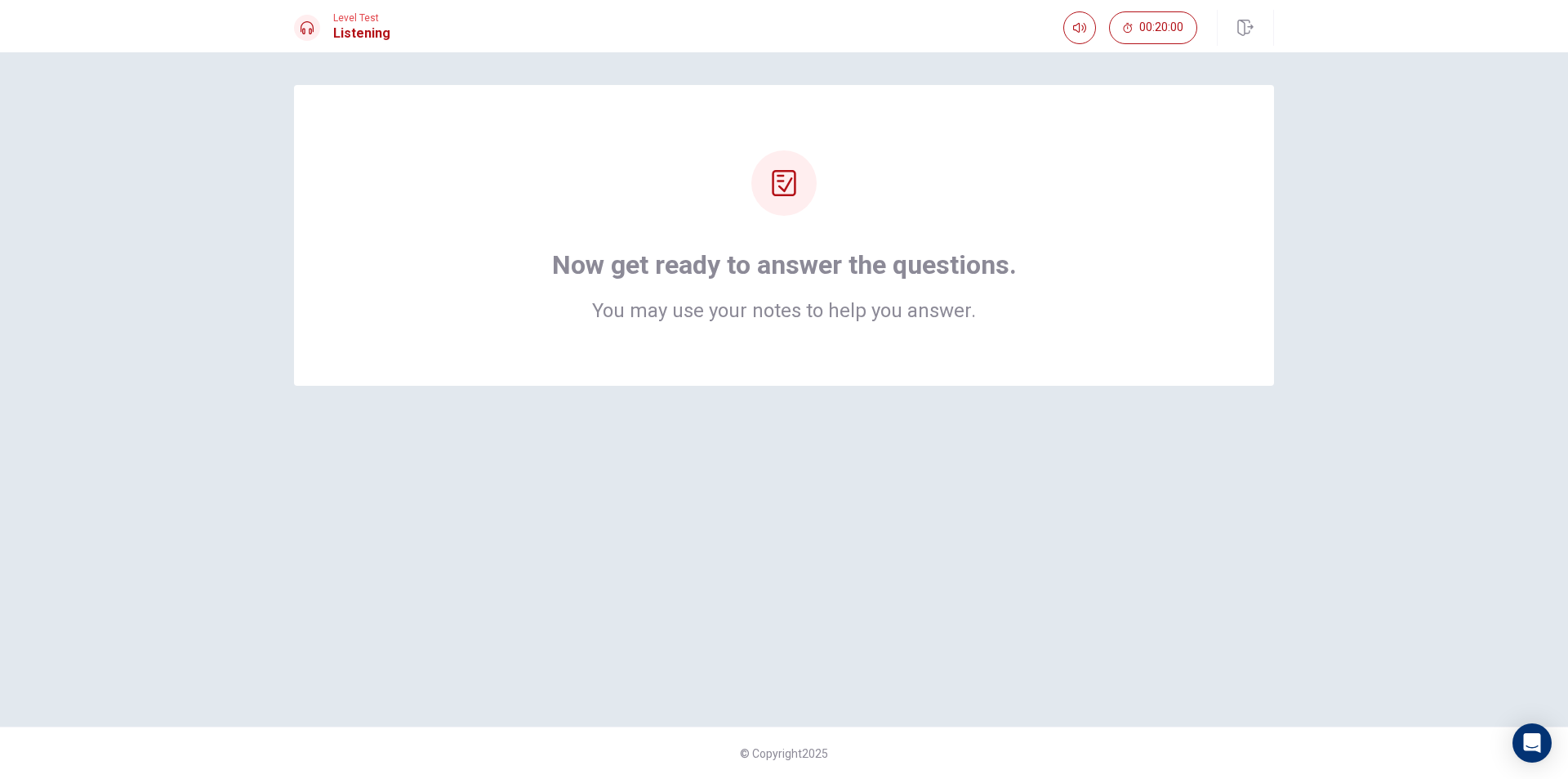
click at [873, 270] on h1 "Now get ready to answer the questions." at bounding box center [784, 264] width 465 height 32
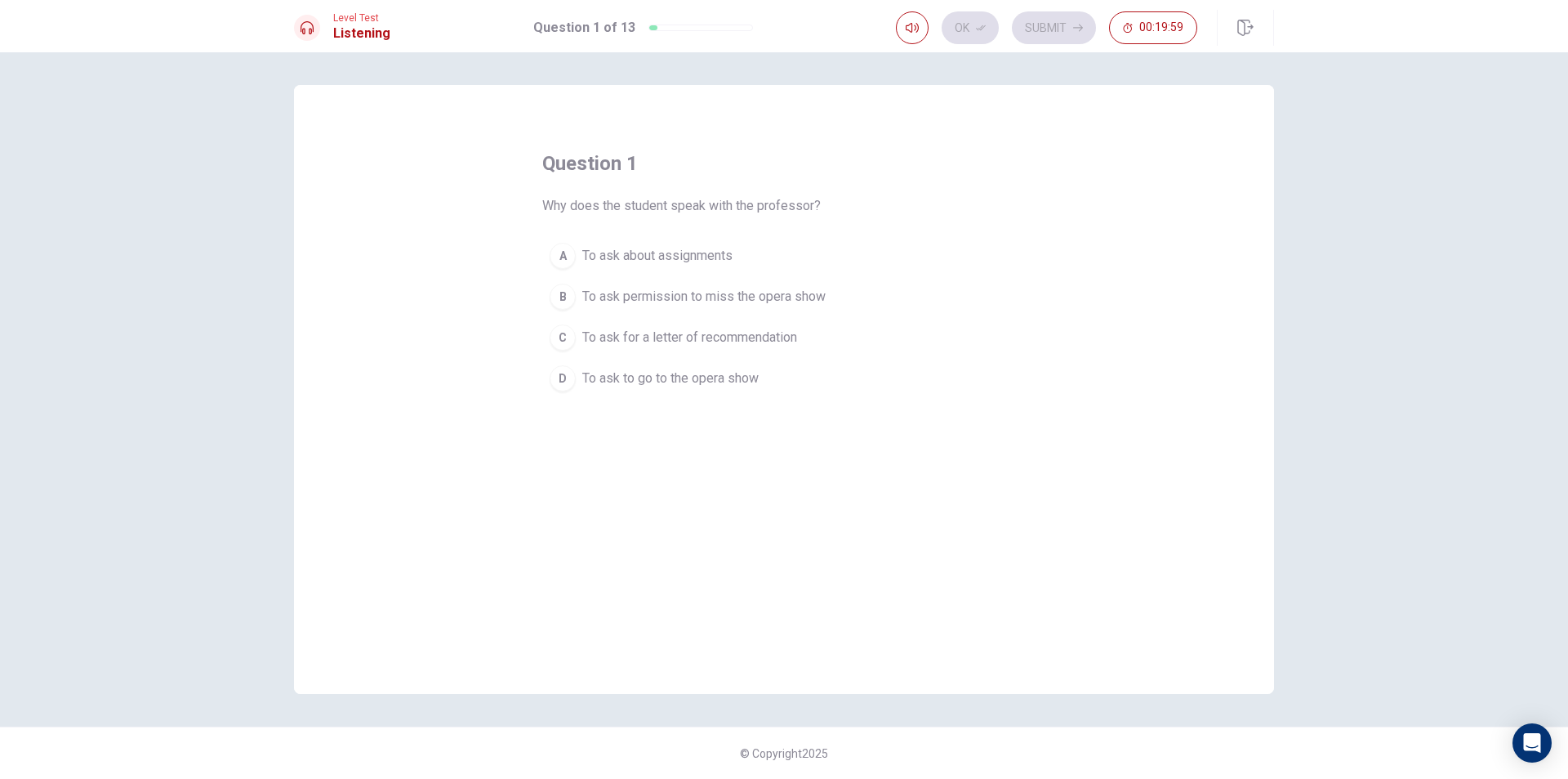
drag, startPoint x: 543, startPoint y: 216, endPoint x: 708, endPoint y: 212, distance: 165.0
click at [706, 212] on div "question 1 Why does the student speak with the professor? A To ask about assign…" at bounding box center [784, 275] width 483 height 248
click at [728, 211] on span "Why does the student speak with the professor?" at bounding box center [681, 206] width 279 height 20
click at [684, 303] on span "To ask permission to miss the opera show" at bounding box center [704, 297] width 243 height 20
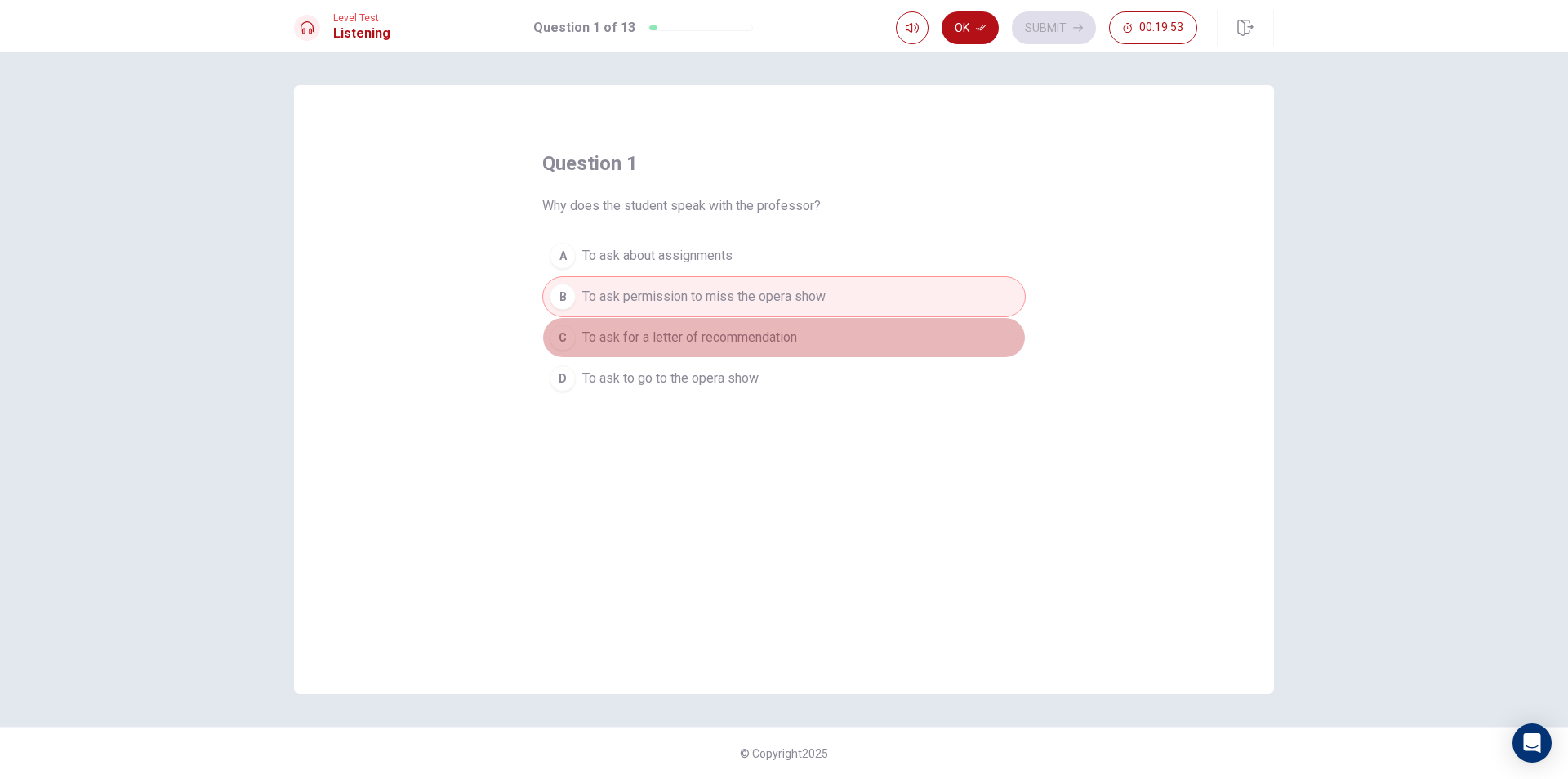
click at [708, 344] on span "To ask for a letter of recommendation" at bounding box center [690, 337] width 215 height 20
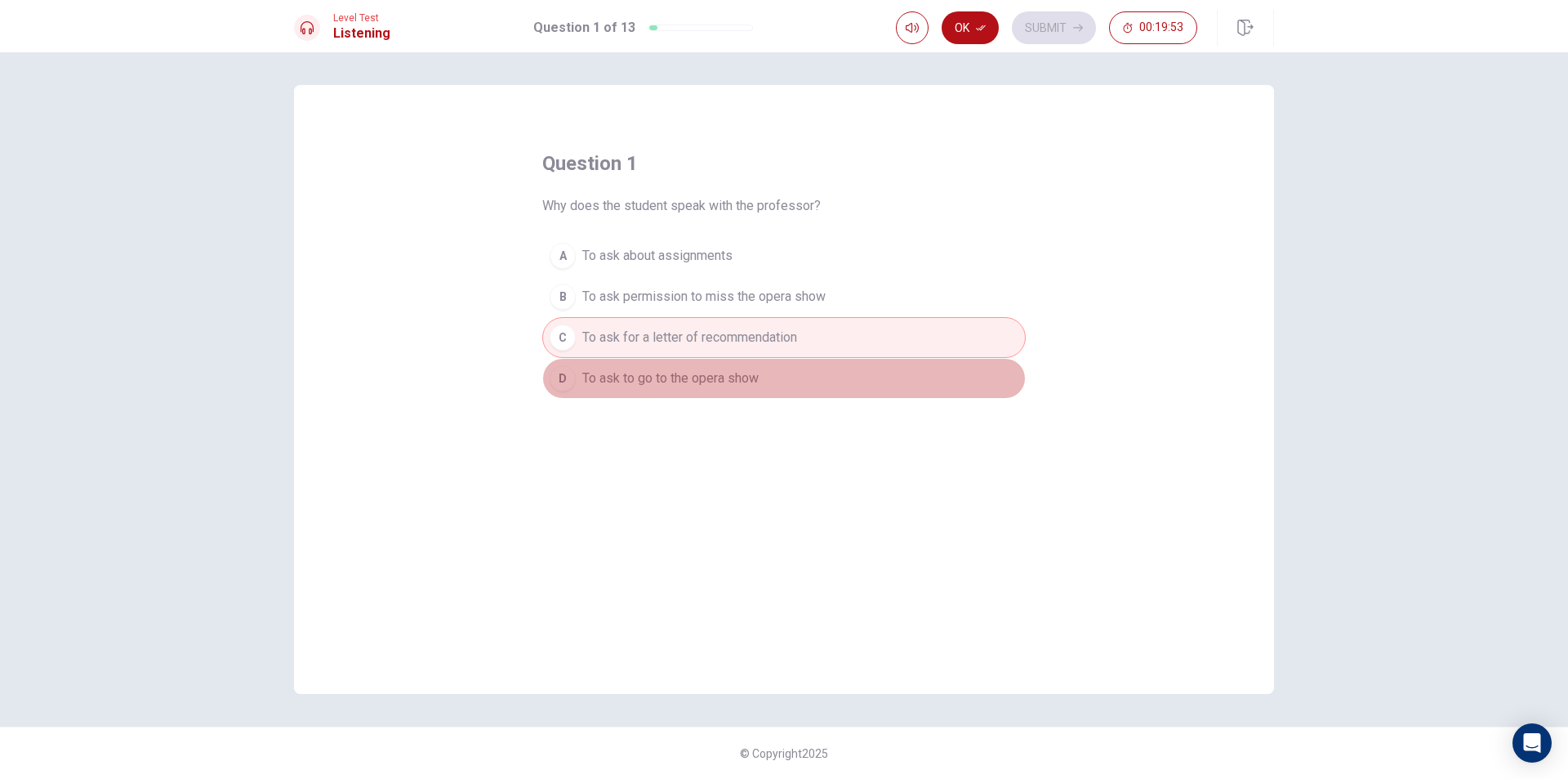
click at [711, 383] on span "To ask to go to the opera show" at bounding box center [671, 378] width 176 height 20
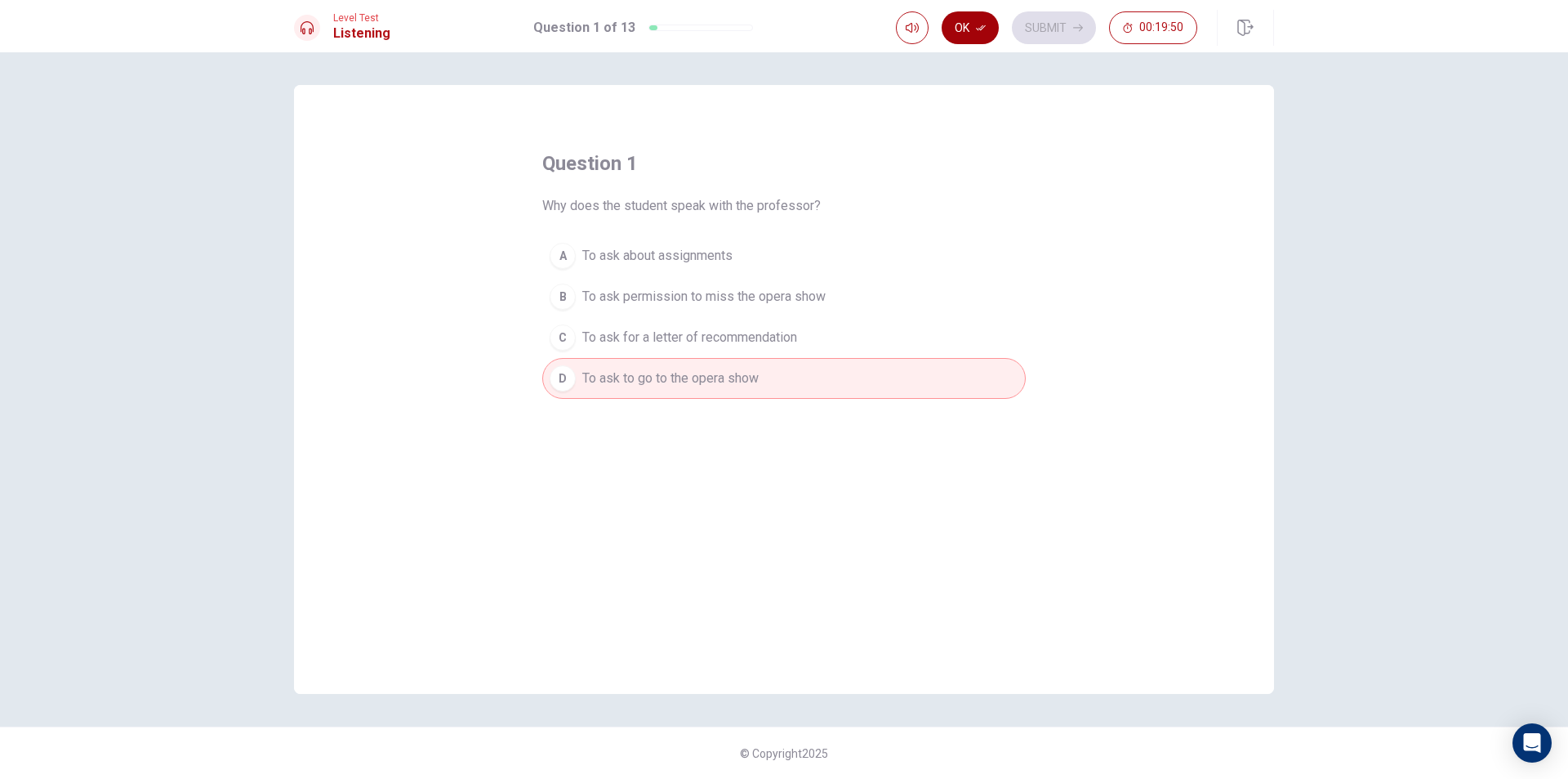
click at [960, 32] on button "Ok" at bounding box center [970, 27] width 57 height 32
click at [800, 264] on button "A To ask about assignments" at bounding box center [784, 255] width 483 height 41
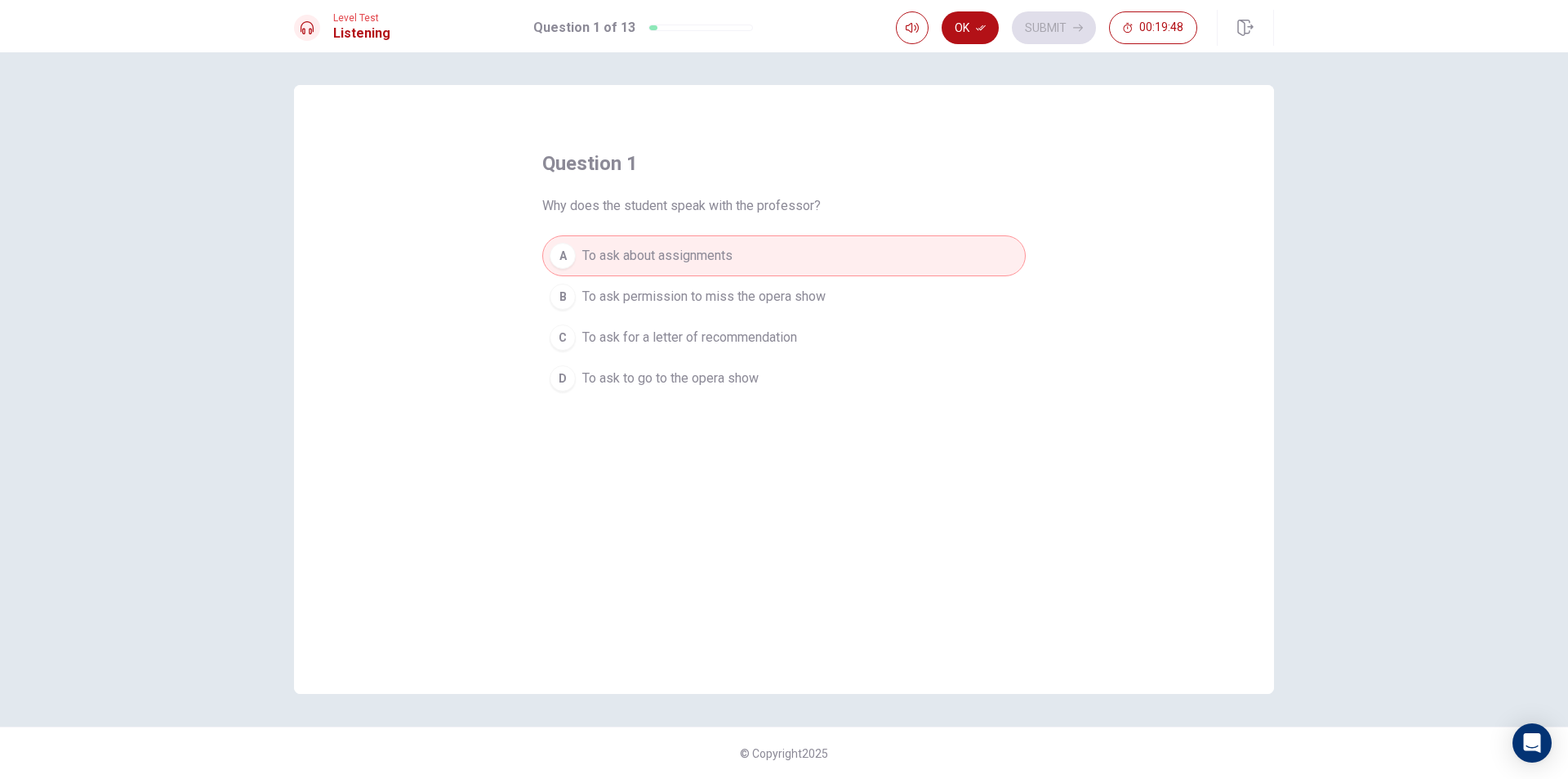
drag, startPoint x: 761, startPoint y: 340, endPoint x: 751, endPoint y: 370, distance: 31.6
click at [760, 347] on button "C To ask for a letter of recommendation" at bounding box center [784, 337] width 483 height 41
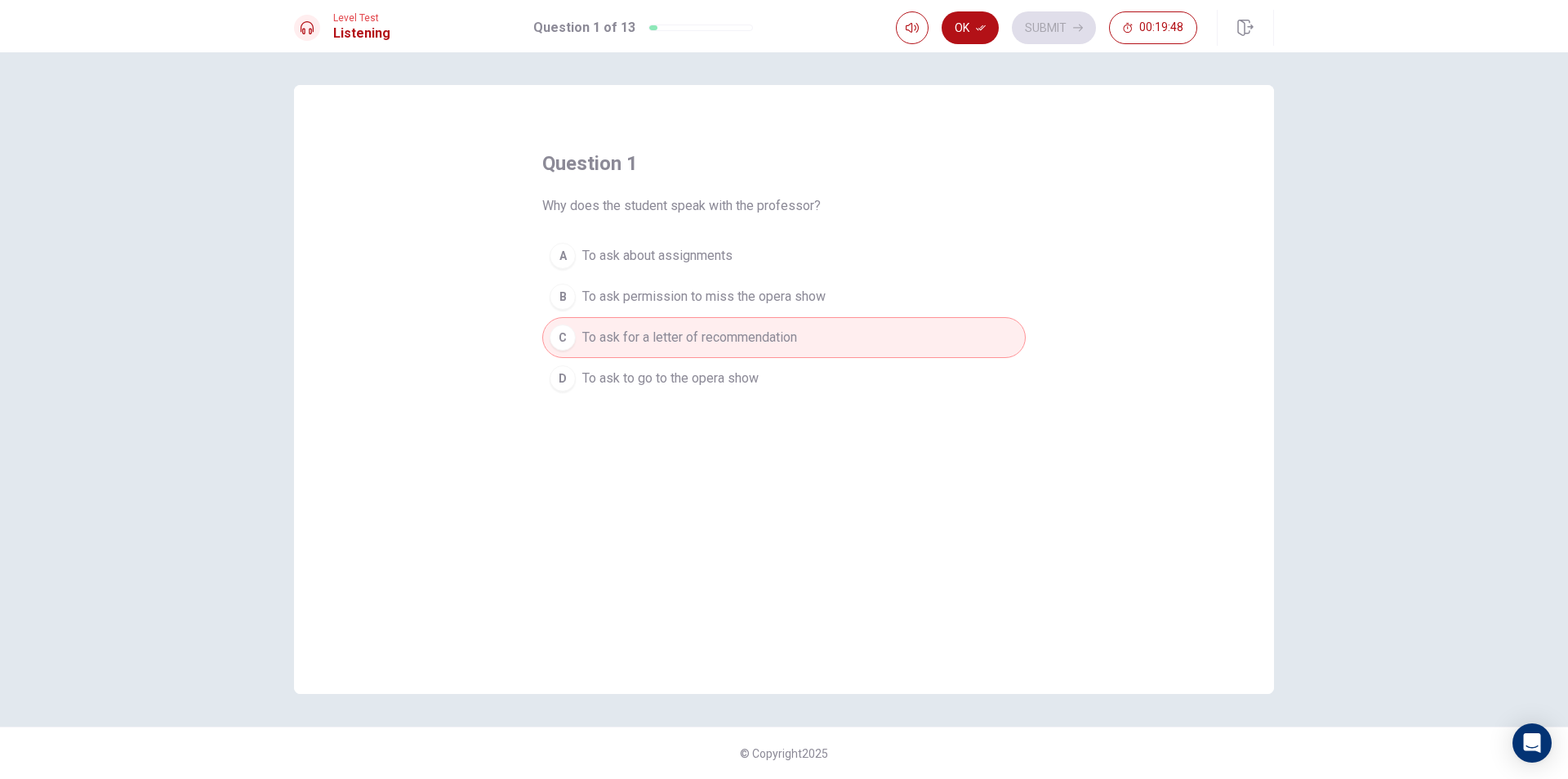
click at [745, 399] on div "question 1 Why does the student speak with the professor? A To ask about assign…" at bounding box center [784, 390] width 981 height 608
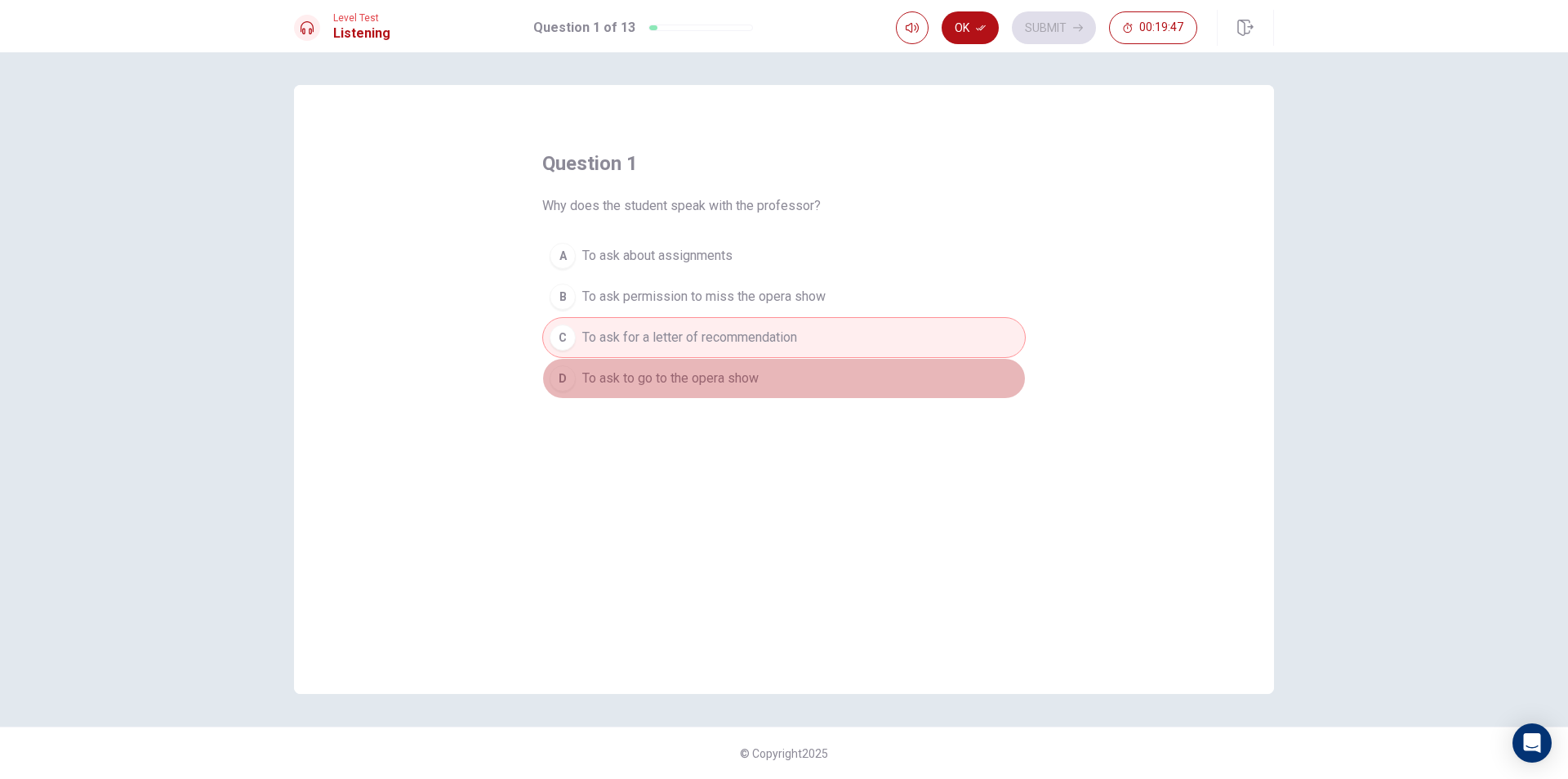
click at [744, 389] on button "D To ask to go to the opera show" at bounding box center [784, 378] width 483 height 41
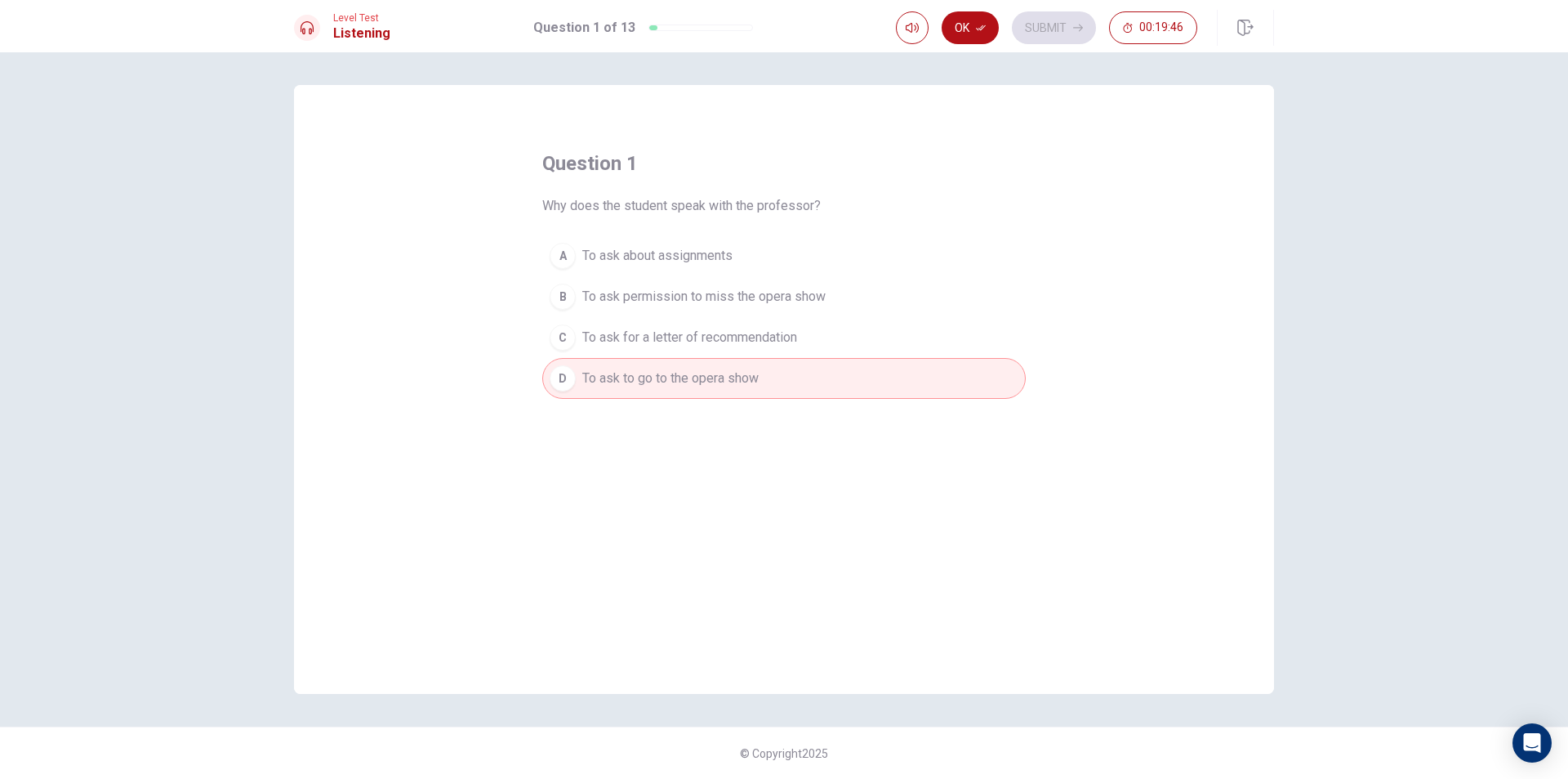
click at [957, 32] on button "Ok" at bounding box center [970, 27] width 57 height 32
click at [1027, 27] on button "Submit" at bounding box center [1054, 27] width 84 height 32
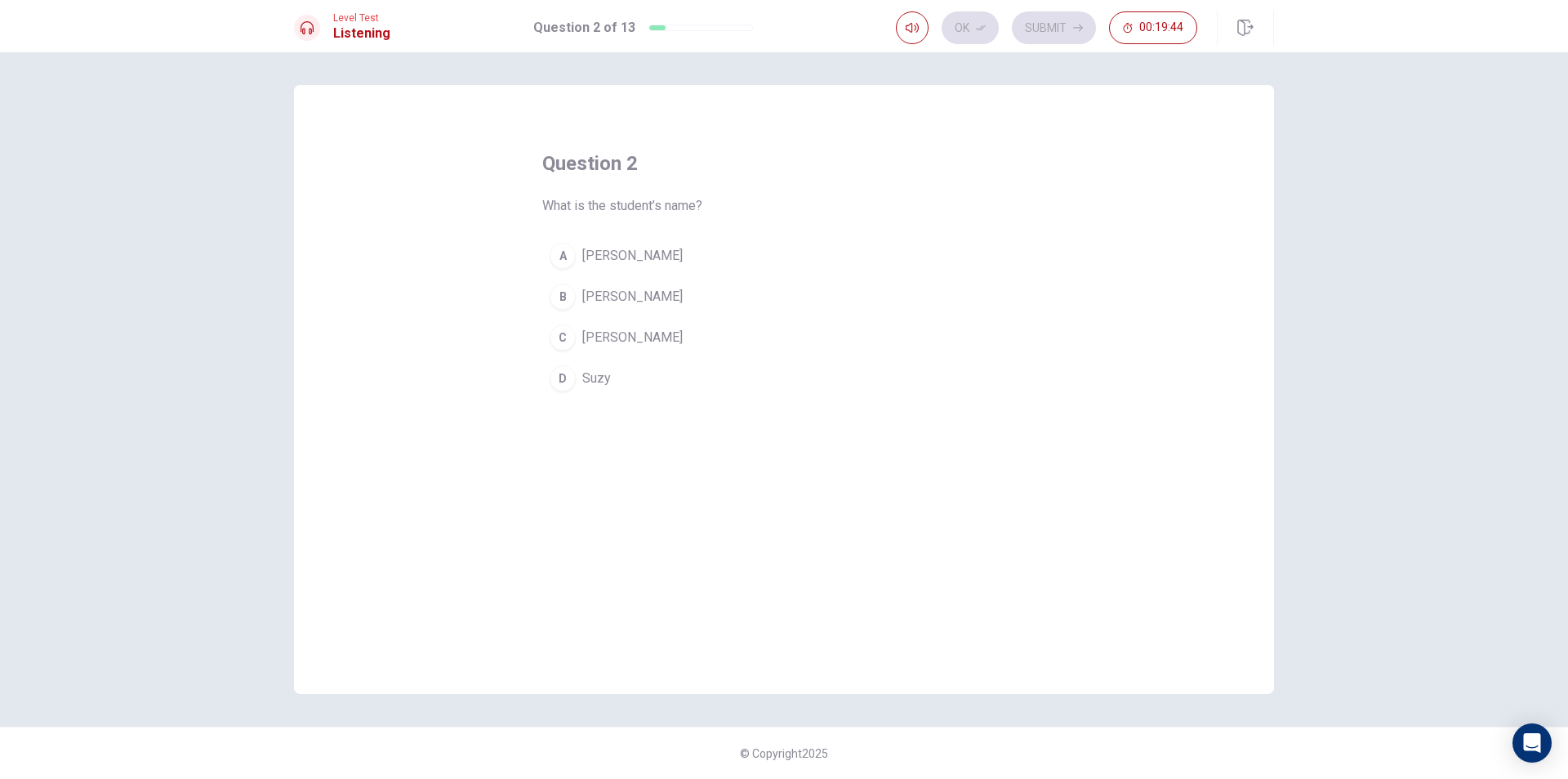
drag, startPoint x: 625, startPoint y: 210, endPoint x: 687, endPoint y: 211, distance: 62.0
click at [690, 209] on span "What is the student’s name?" at bounding box center [622, 206] width 160 height 20
click at [602, 339] on span "[PERSON_NAME]" at bounding box center [633, 337] width 100 height 20
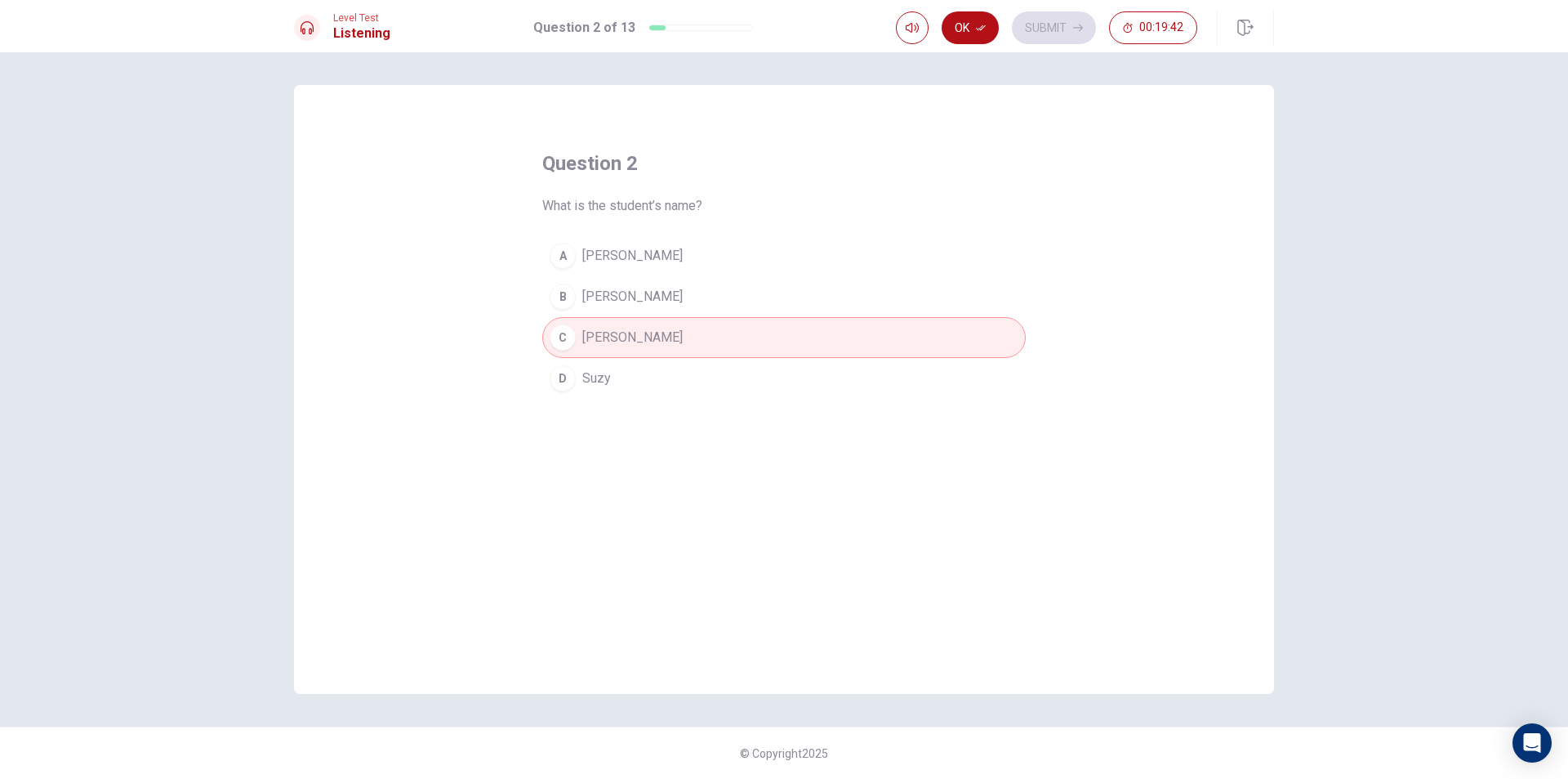
click at [624, 299] on button "B [PERSON_NAME]" at bounding box center [784, 296] width 483 height 41
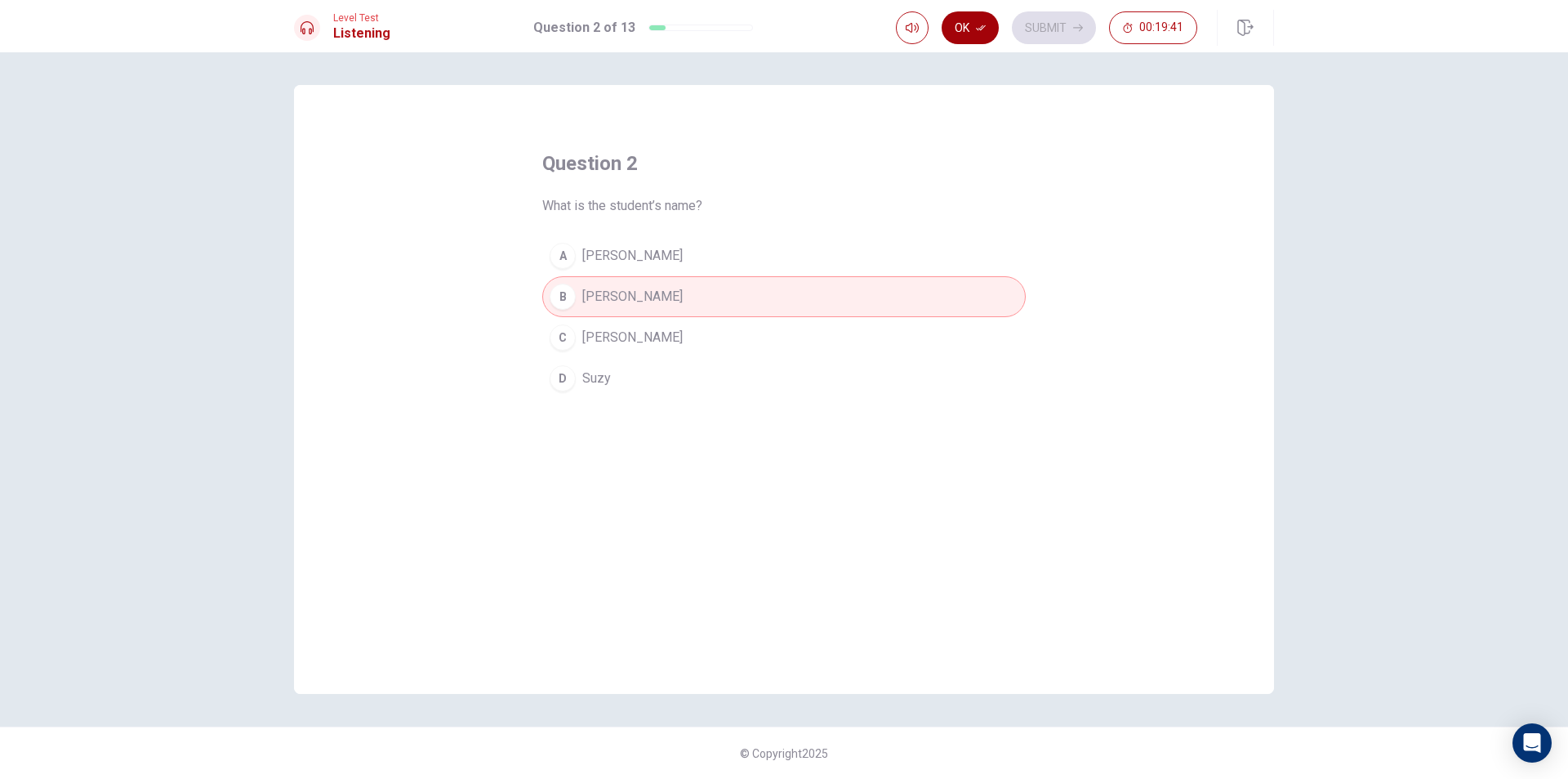
click at [978, 32] on icon "button" at bounding box center [981, 27] width 9 height 9
click at [1044, 27] on button "Submit" at bounding box center [1054, 27] width 84 height 32
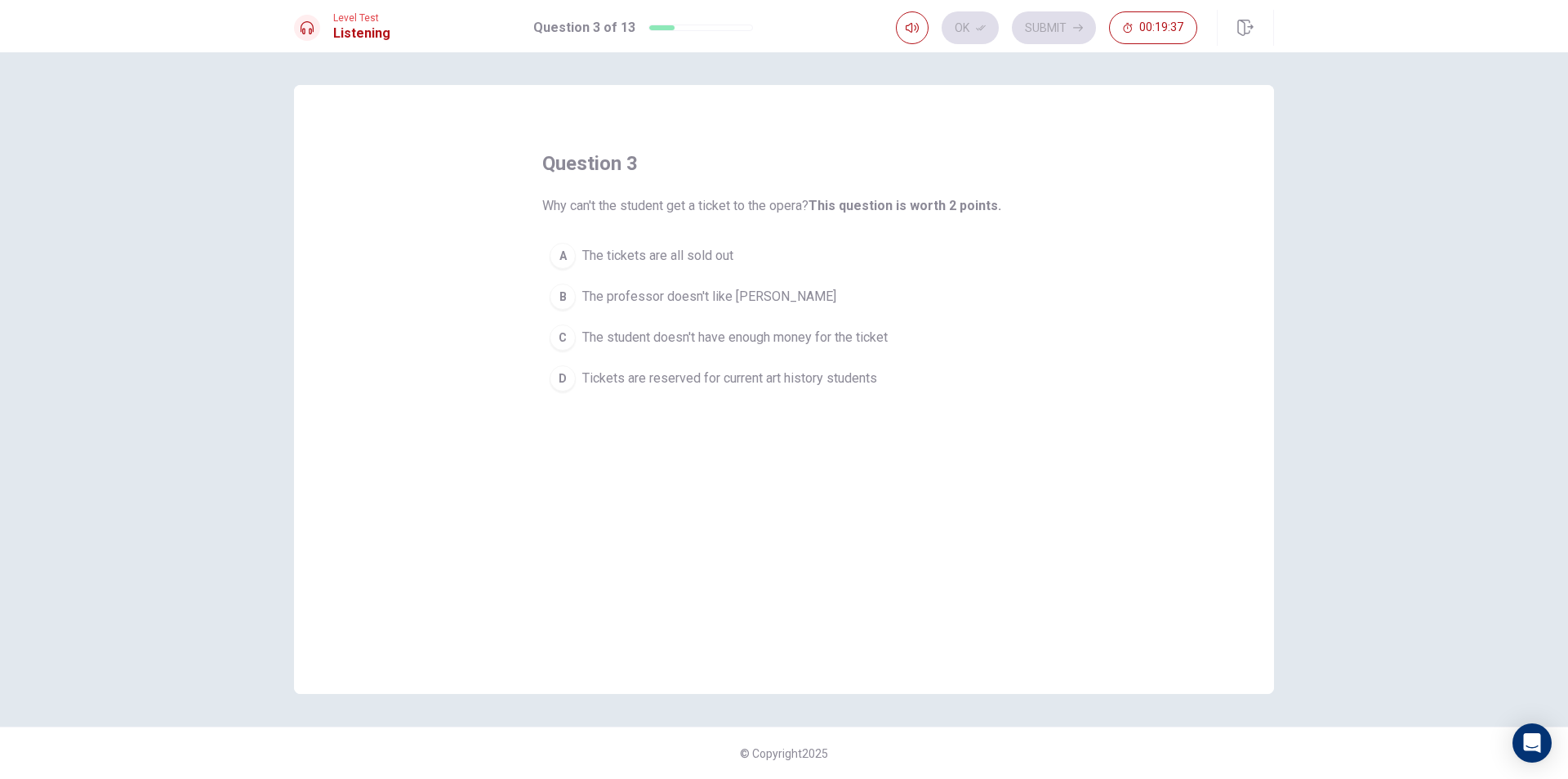
click at [633, 197] on span "Why can't the student get a ticket to the opera? This question is worth 2 point…" at bounding box center [771, 206] width 460 height 20
click at [703, 380] on span "Tickets are reserved for current art history students" at bounding box center [730, 378] width 295 height 20
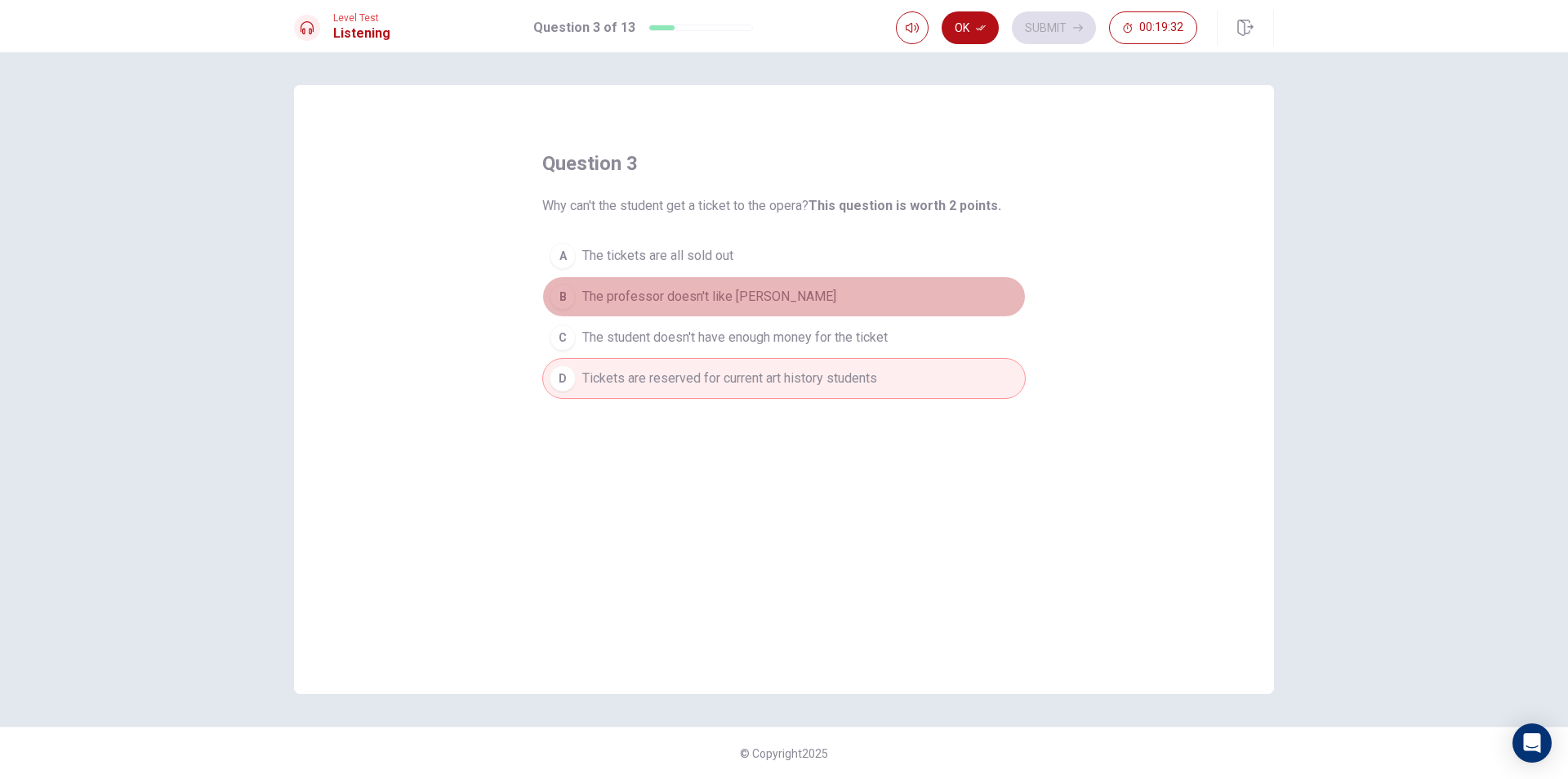
click at [743, 310] on button "B The professor doesn't like [PERSON_NAME]" at bounding box center [784, 296] width 483 height 41
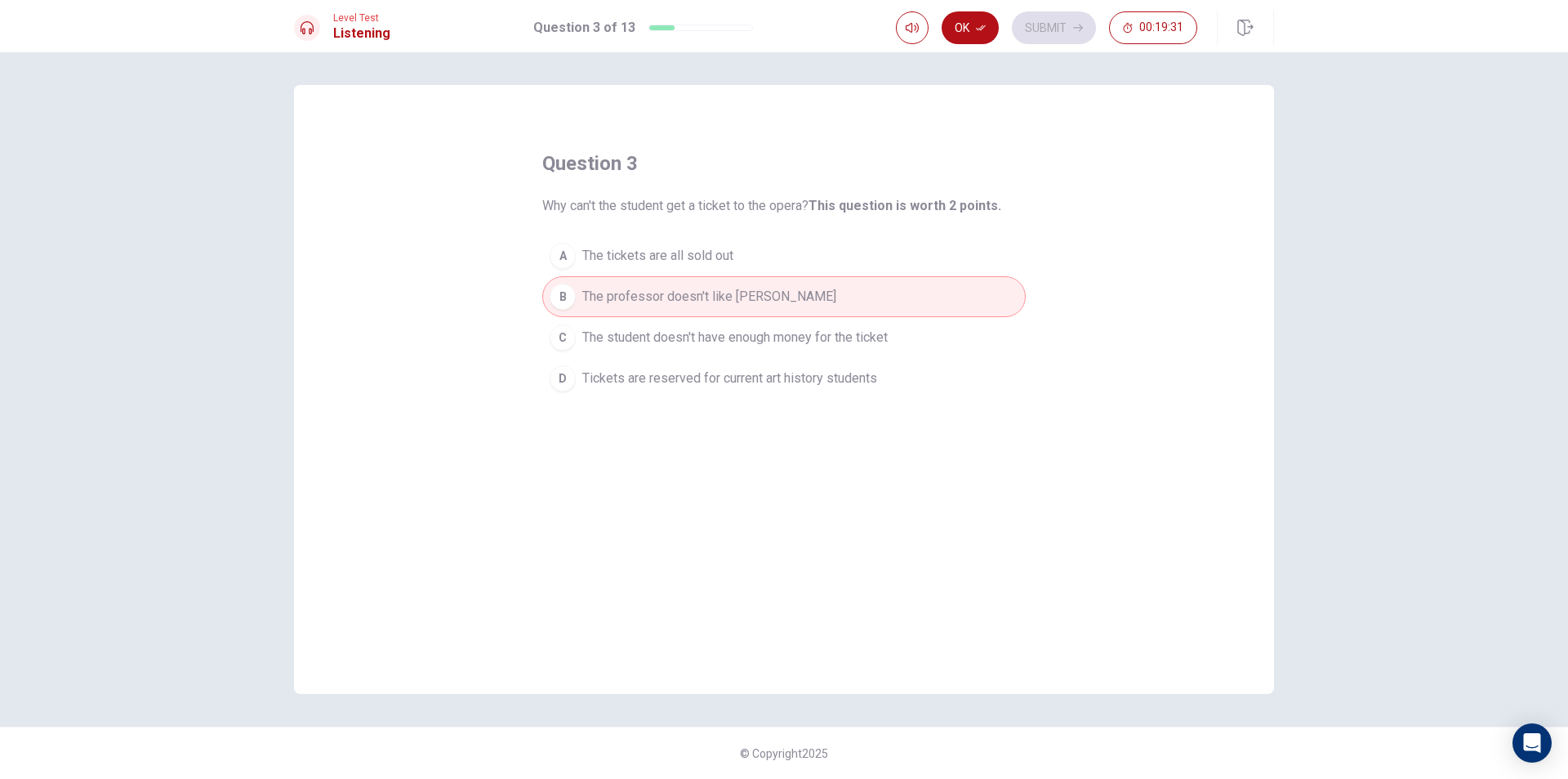
click at [713, 260] on span "The tickets are all sold out" at bounding box center [658, 255] width 151 height 20
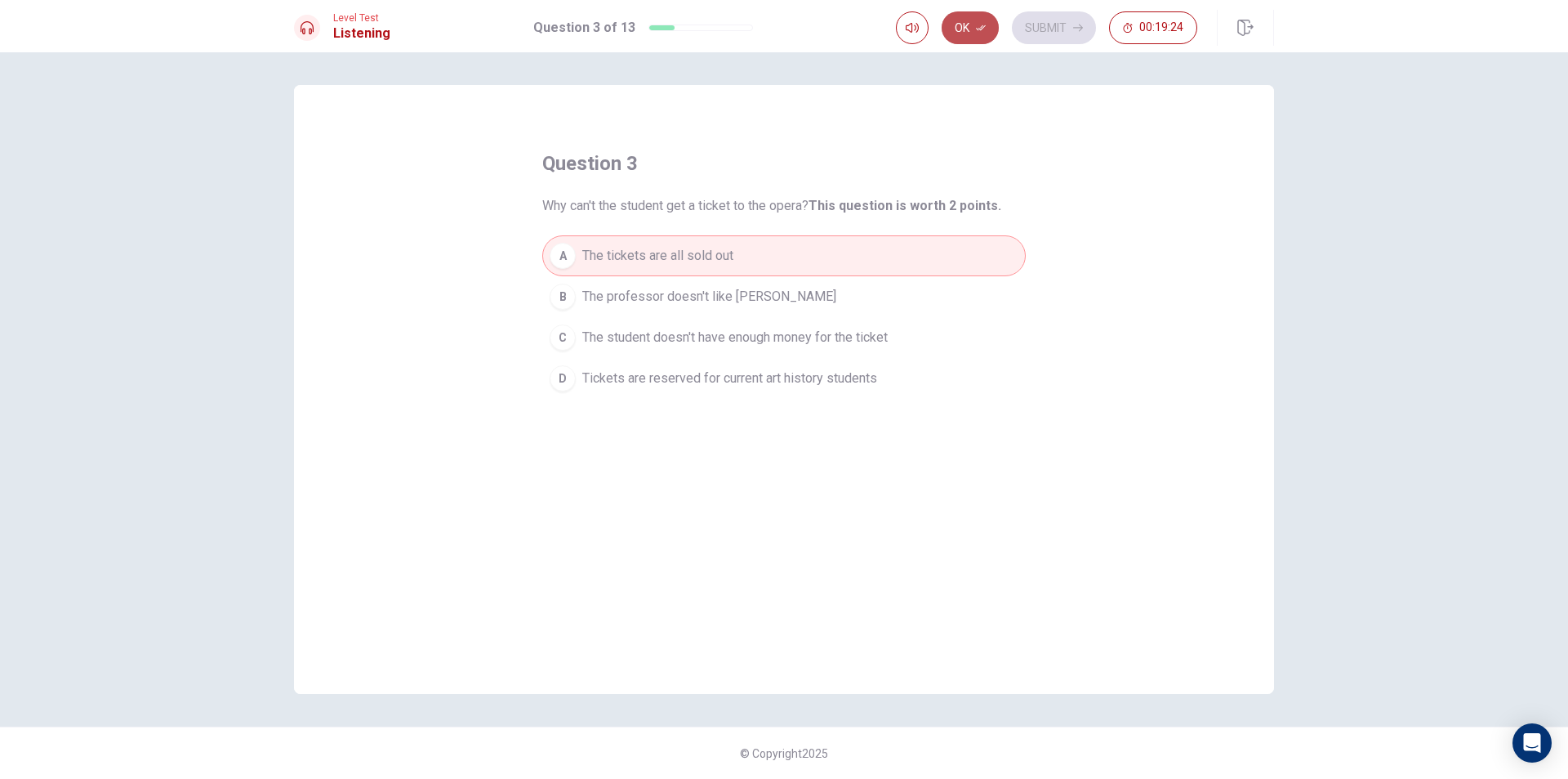
click at [978, 31] on icon "button" at bounding box center [981, 27] width 9 height 9
click at [1040, 27] on button "Submit" at bounding box center [1054, 27] width 84 height 32
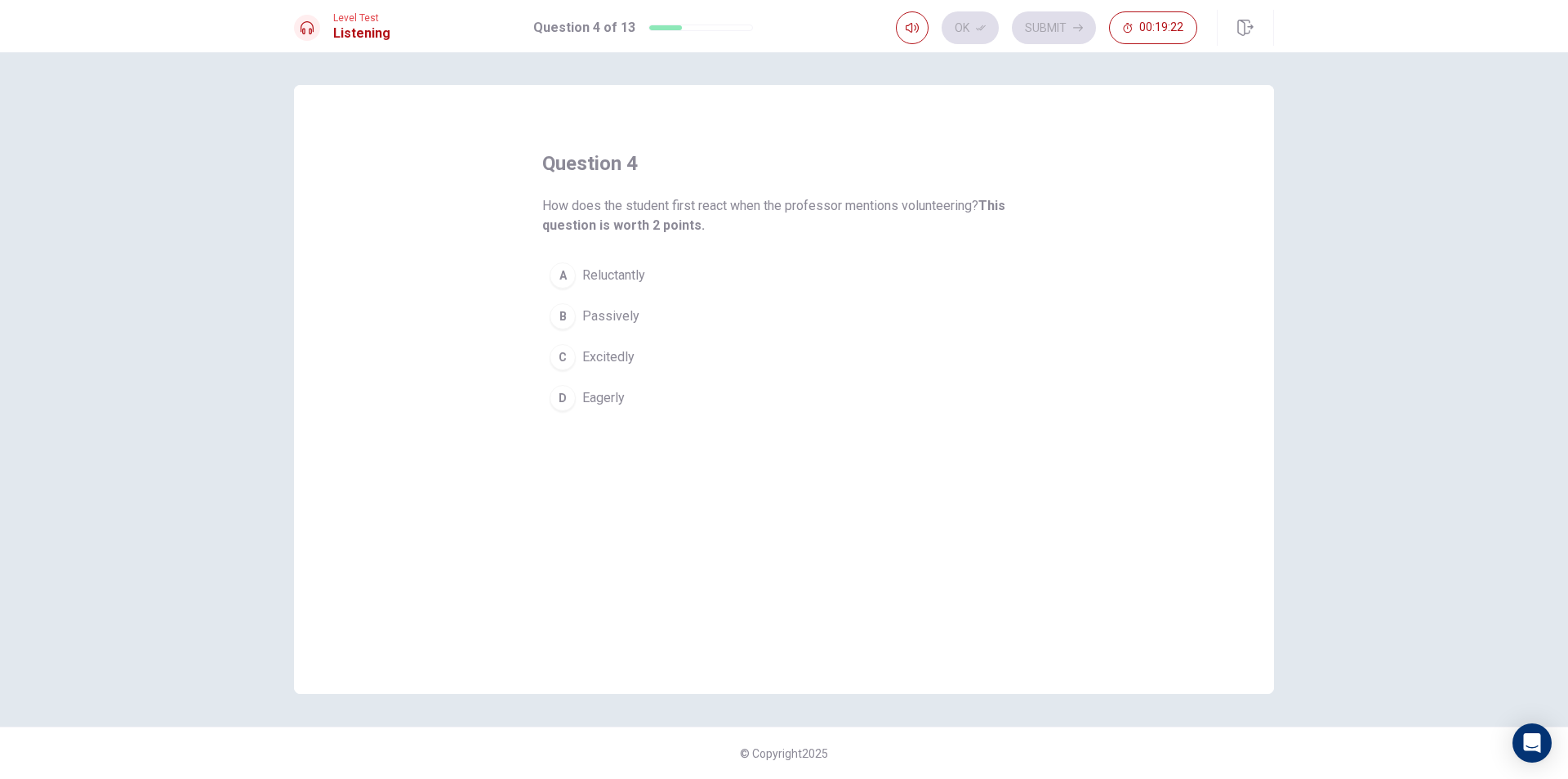
drag, startPoint x: 621, startPoint y: 219, endPoint x: 939, endPoint y: 205, distance: 318.3
click at [939, 205] on span "How does the student first react when the professor mentions volunteering? This…" at bounding box center [784, 215] width 483 height 39
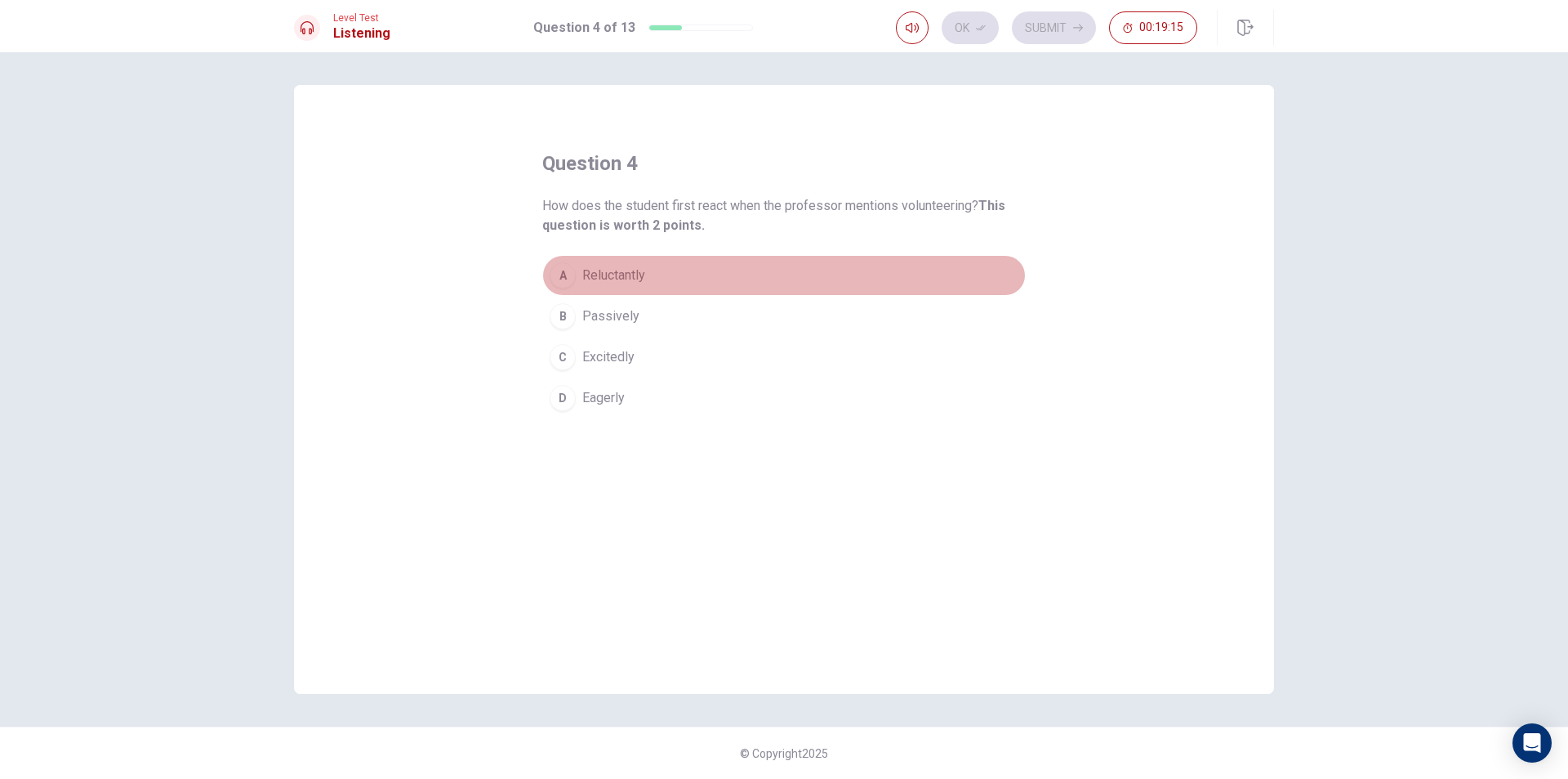
click at [629, 276] on span "Reluctantly" at bounding box center [614, 275] width 63 height 20
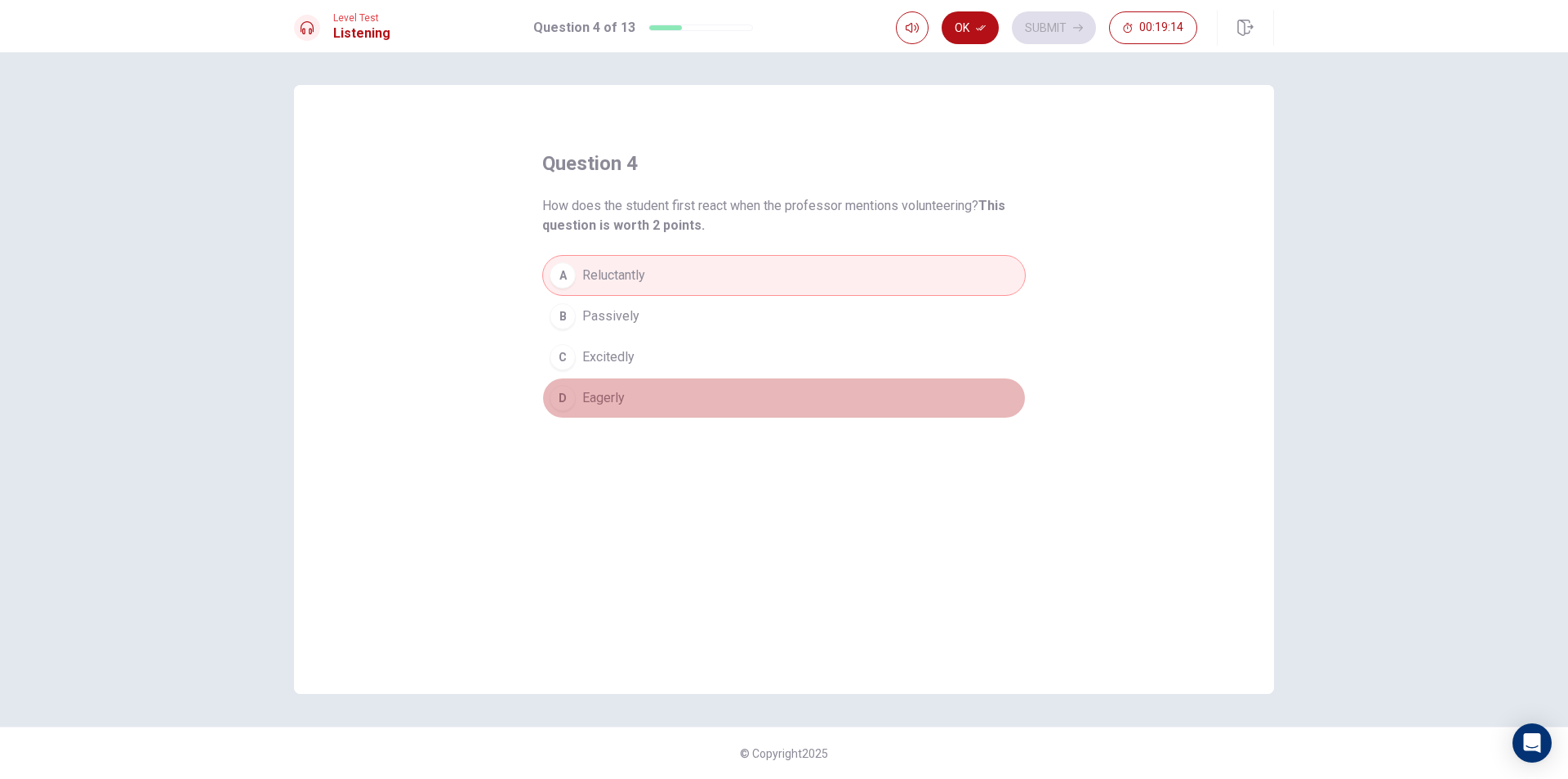
click at [628, 407] on button "D Eagerly" at bounding box center [784, 397] width 483 height 41
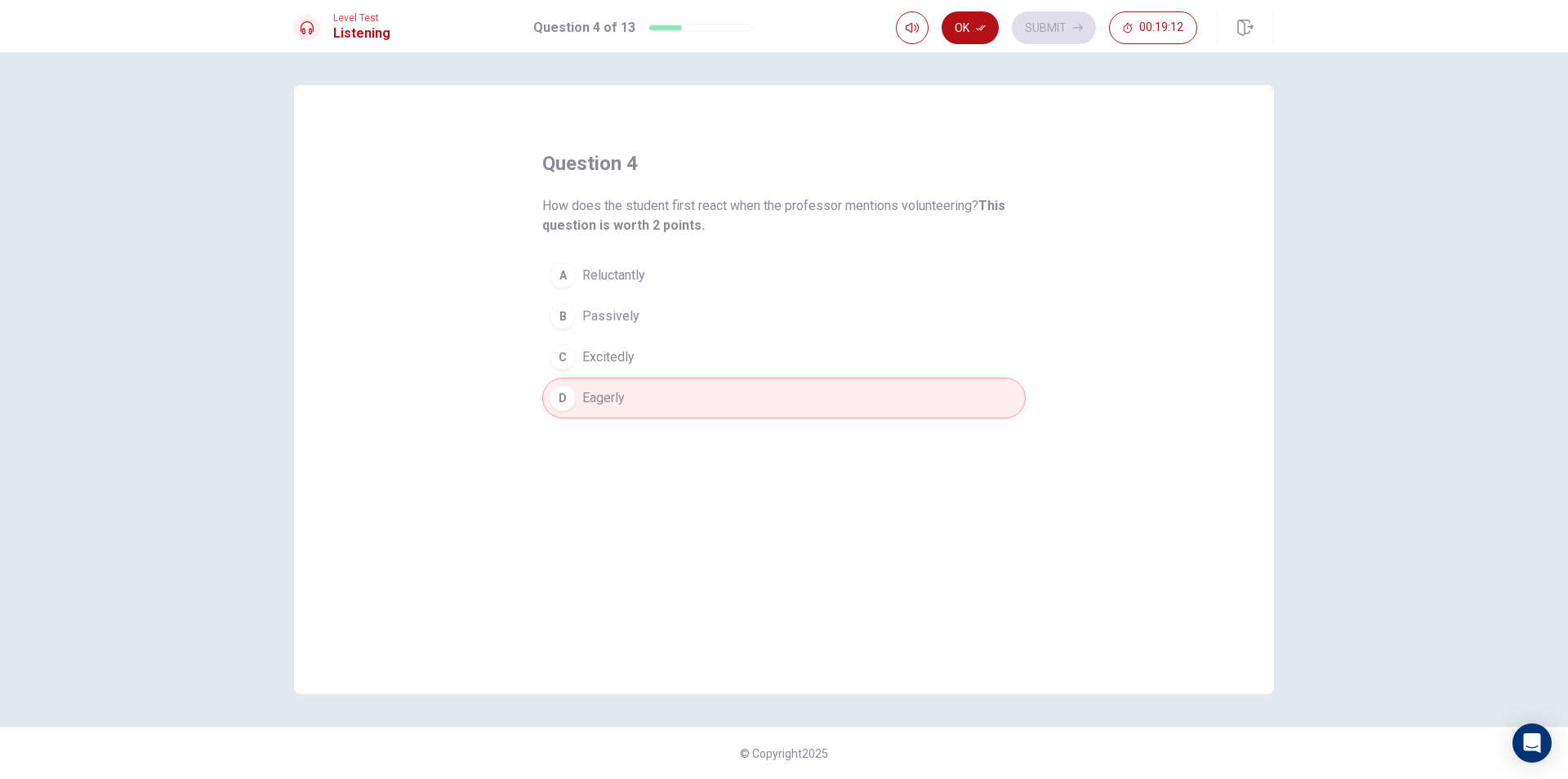
click at [639, 263] on button "A Reluctantly" at bounding box center [784, 275] width 483 height 41
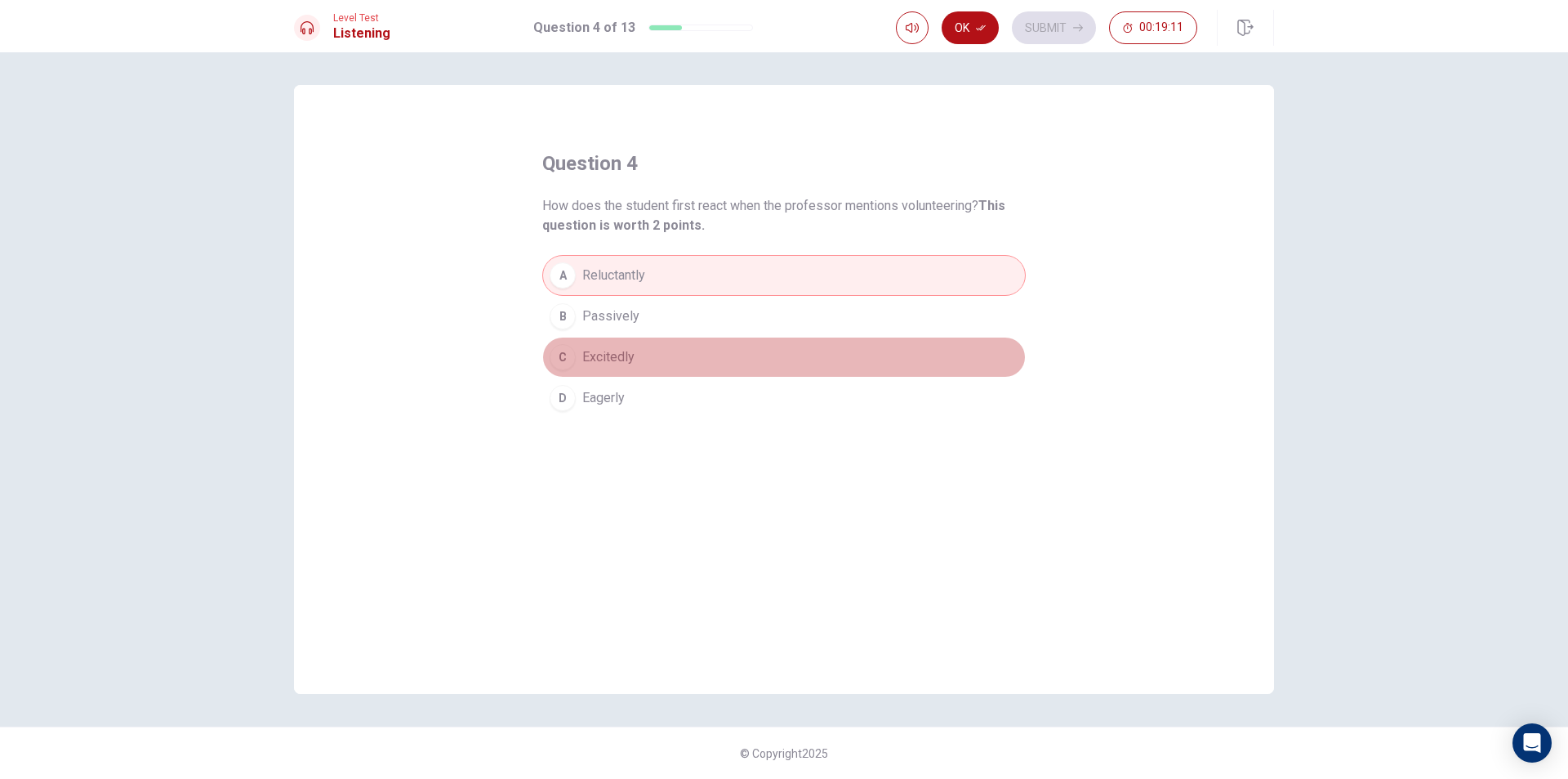
drag, startPoint x: 617, startPoint y: 362, endPoint x: 617, endPoint y: 378, distance: 16.0
click at [617, 364] on span "Excitedly" at bounding box center [608, 356] width 52 height 20
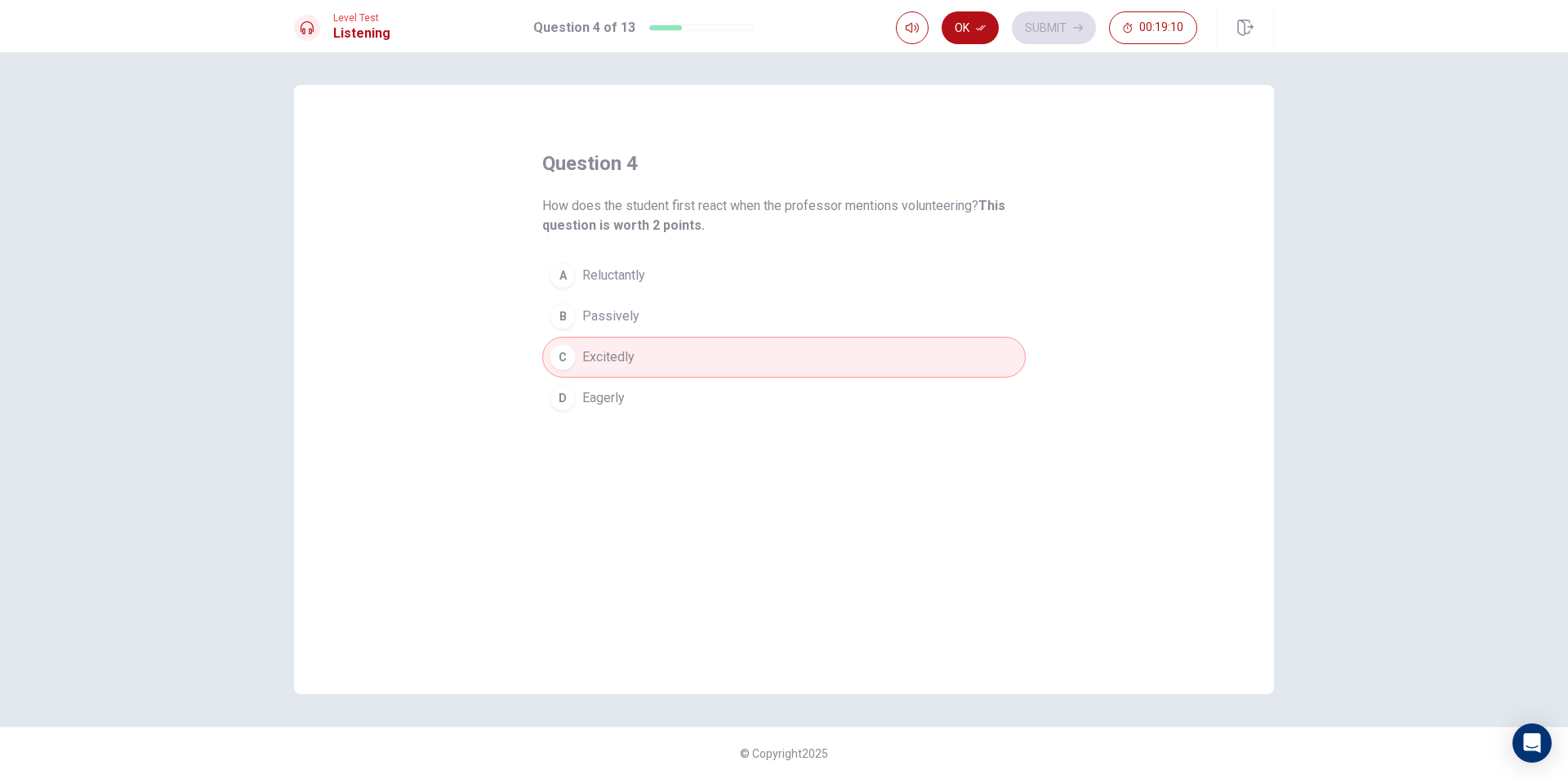
click at [616, 394] on span "Eagerly" at bounding box center [604, 398] width 43 height 20
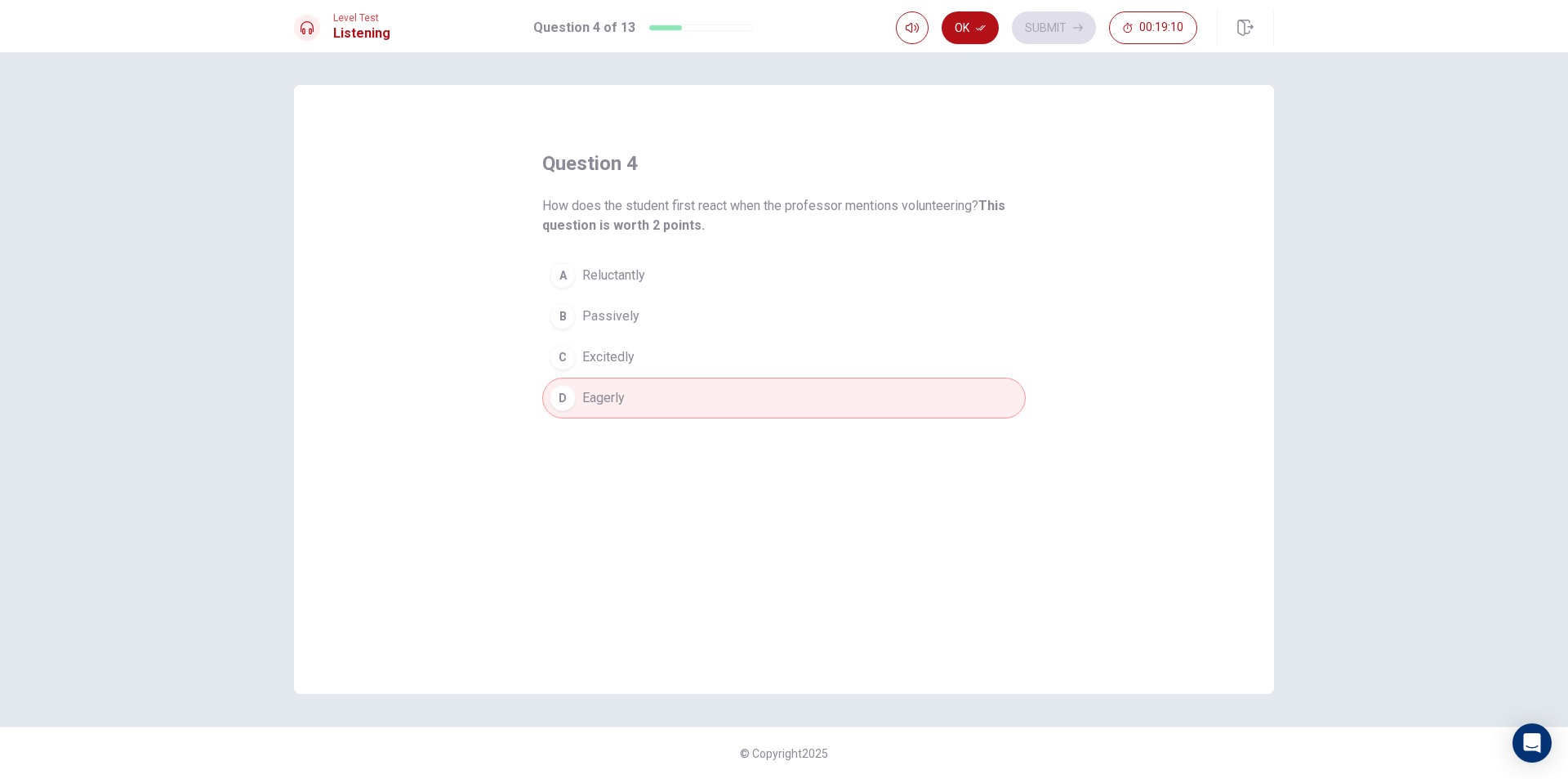
click at [640, 279] on span "Reluctantly" at bounding box center [614, 275] width 63 height 20
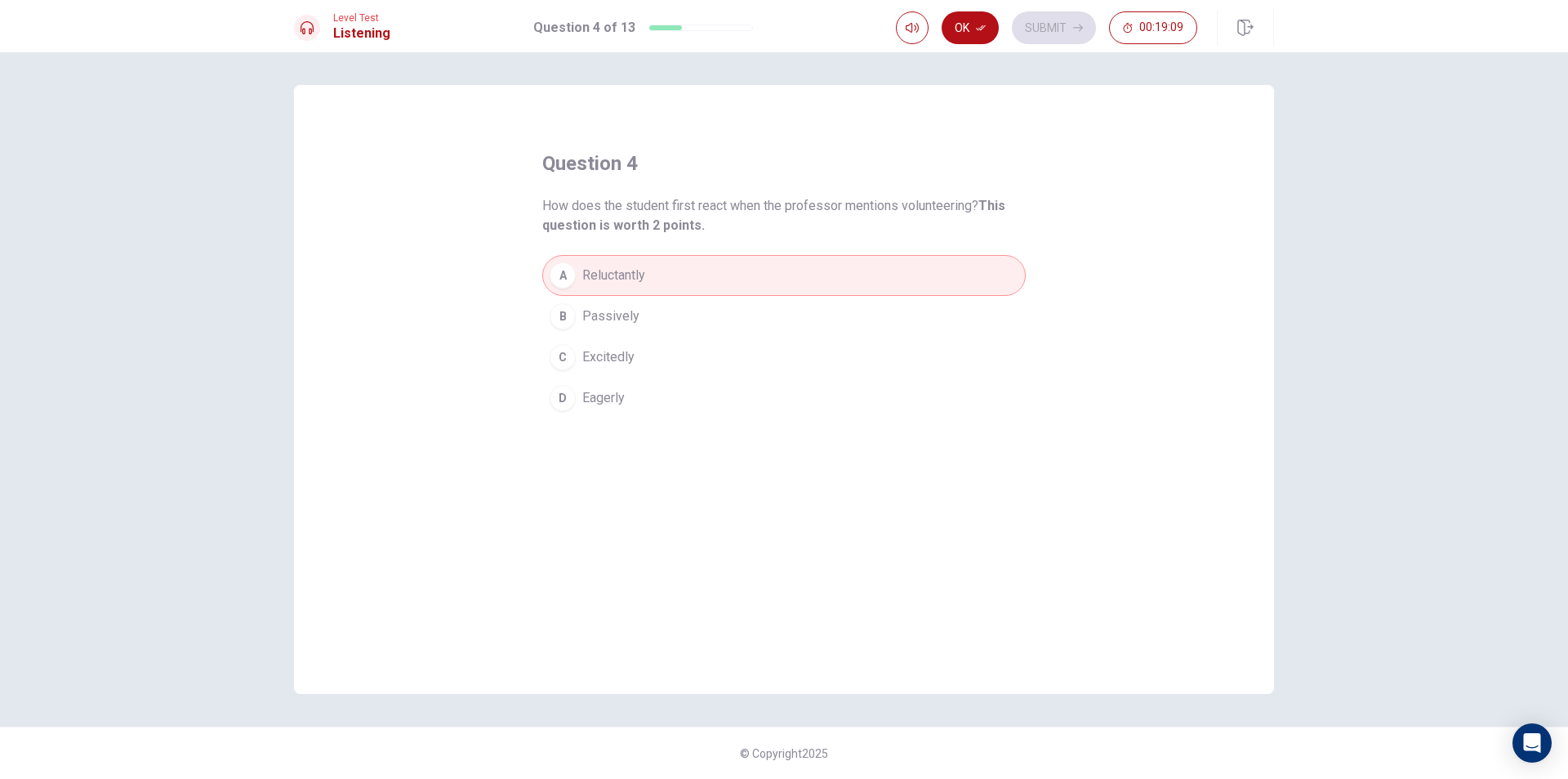
drag, startPoint x: 624, startPoint y: 400, endPoint x: 625, endPoint y: 372, distance: 28.0
click at [624, 400] on span "Eagerly" at bounding box center [604, 398] width 43 height 20
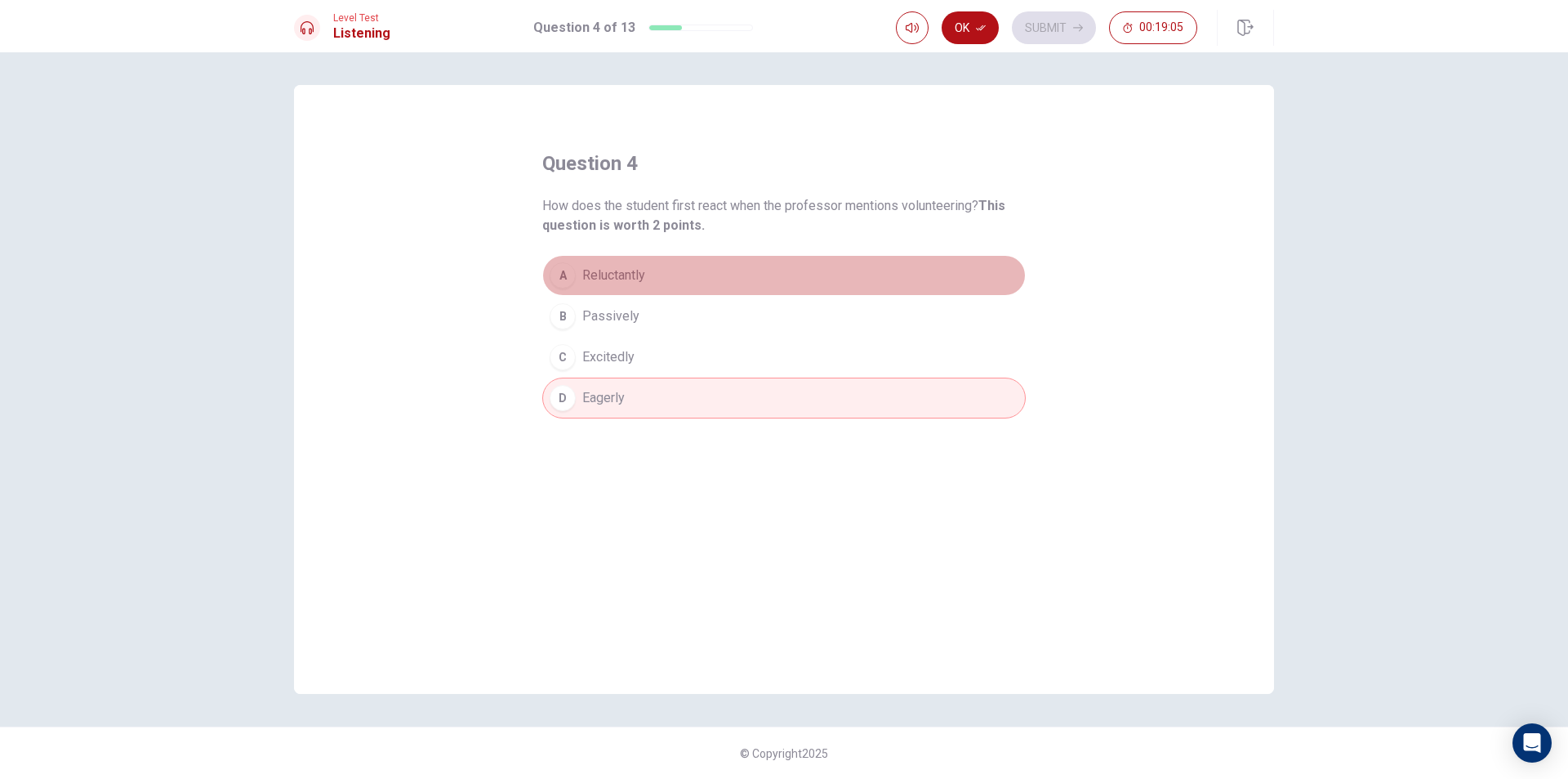
click at [742, 279] on button "A Reluctantly" at bounding box center [784, 275] width 483 height 41
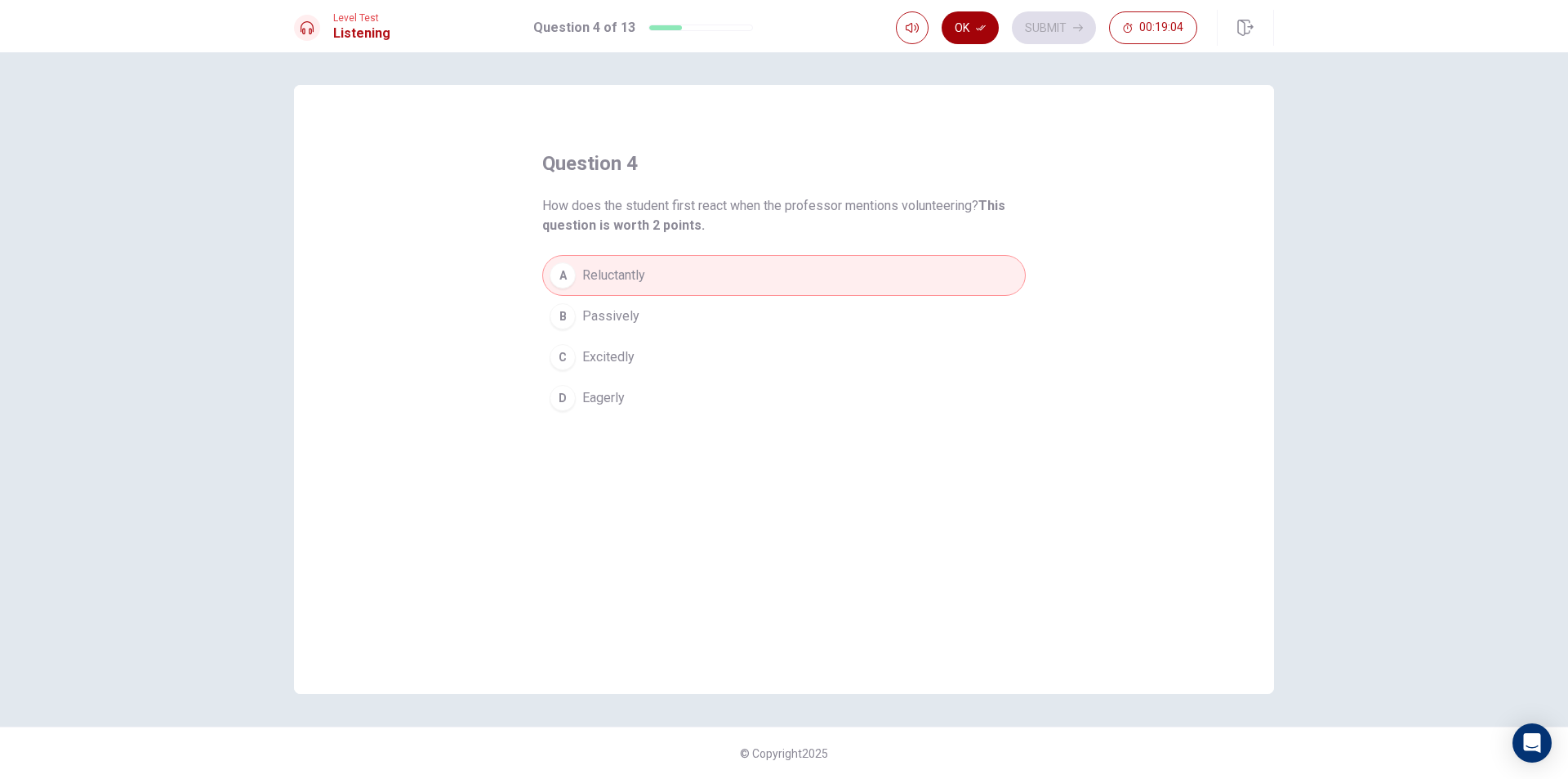
click at [959, 35] on button "Ok" at bounding box center [970, 27] width 57 height 32
click at [1041, 18] on button "Submit" at bounding box center [1054, 27] width 84 height 32
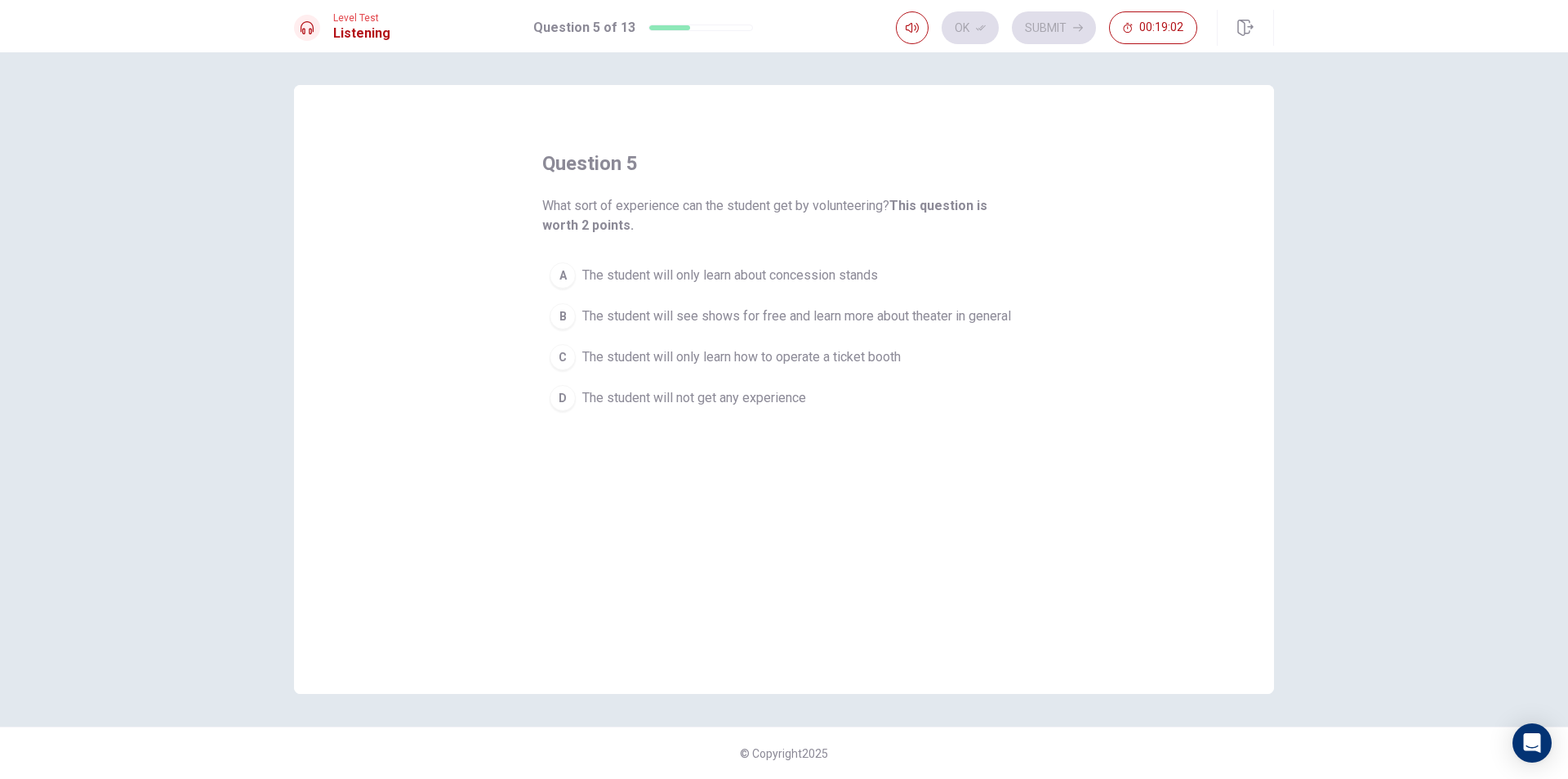
drag, startPoint x: 711, startPoint y: 214, endPoint x: 795, endPoint y: 203, distance: 84.7
click at [795, 203] on span "What sort of experience can the student get by volunteering? This question is w…" at bounding box center [784, 215] width 483 height 39
click at [983, 319] on span "The student will see shows for free and learn more about theater in general" at bounding box center [797, 316] width 429 height 20
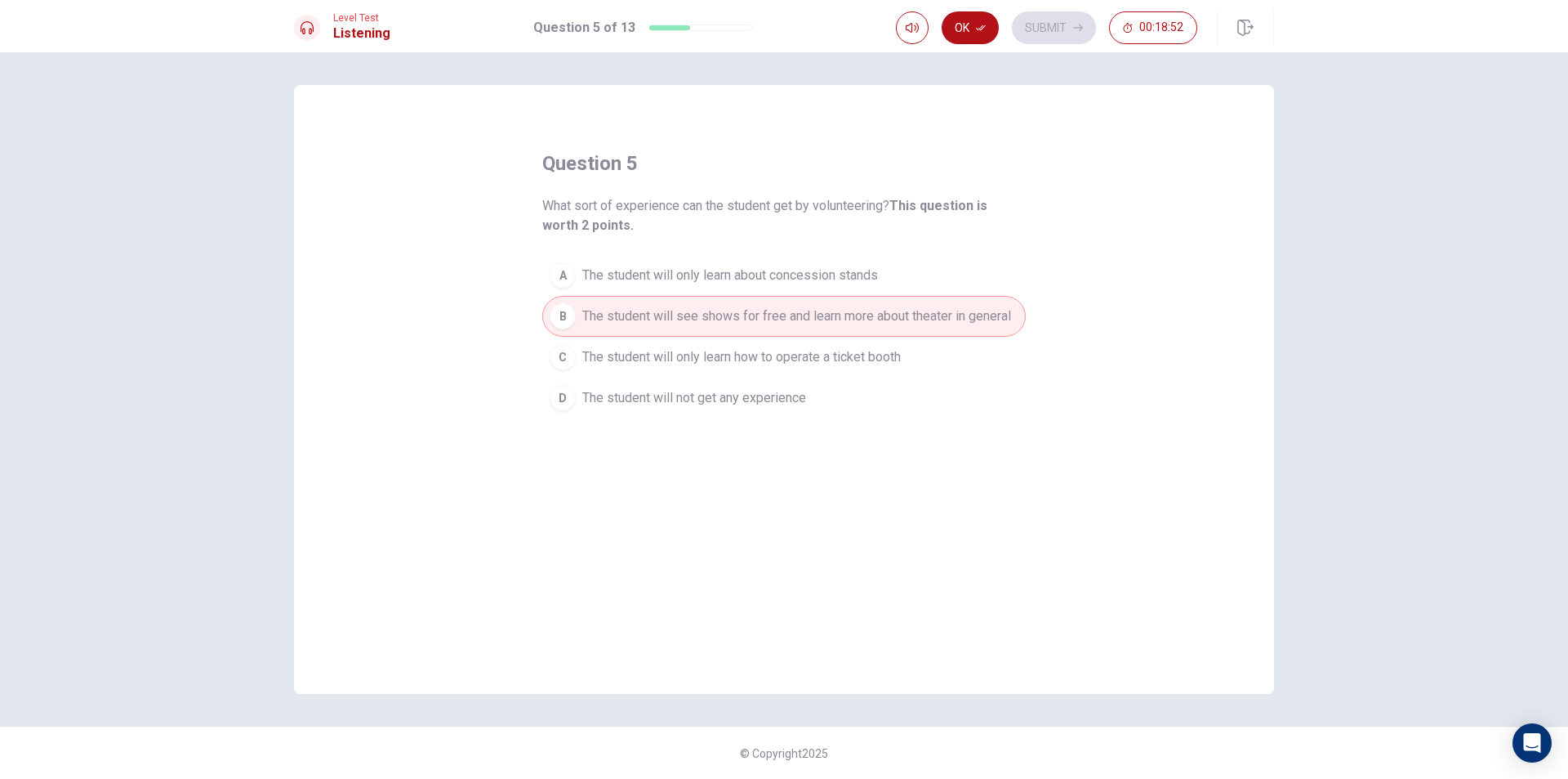
drag, startPoint x: 965, startPoint y: 28, endPoint x: 993, endPoint y: 28, distance: 28.0
click at [968, 30] on button "Ok" at bounding box center [970, 27] width 57 height 32
click at [1062, 24] on button "Submit" at bounding box center [1054, 27] width 84 height 32
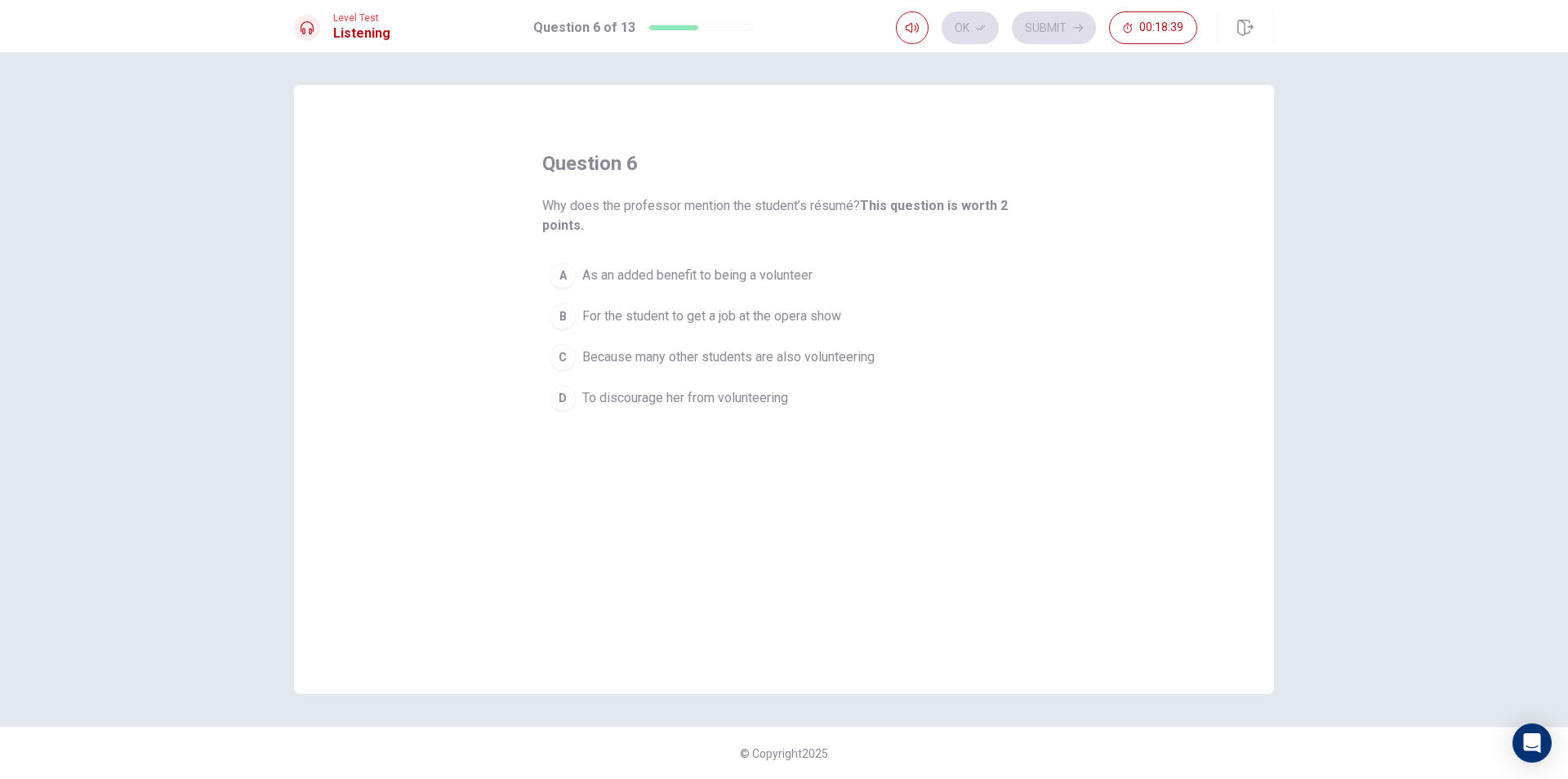
click at [610, 277] on span "As an added benefit to being a volunteer" at bounding box center [697, 275] width 230 height 20
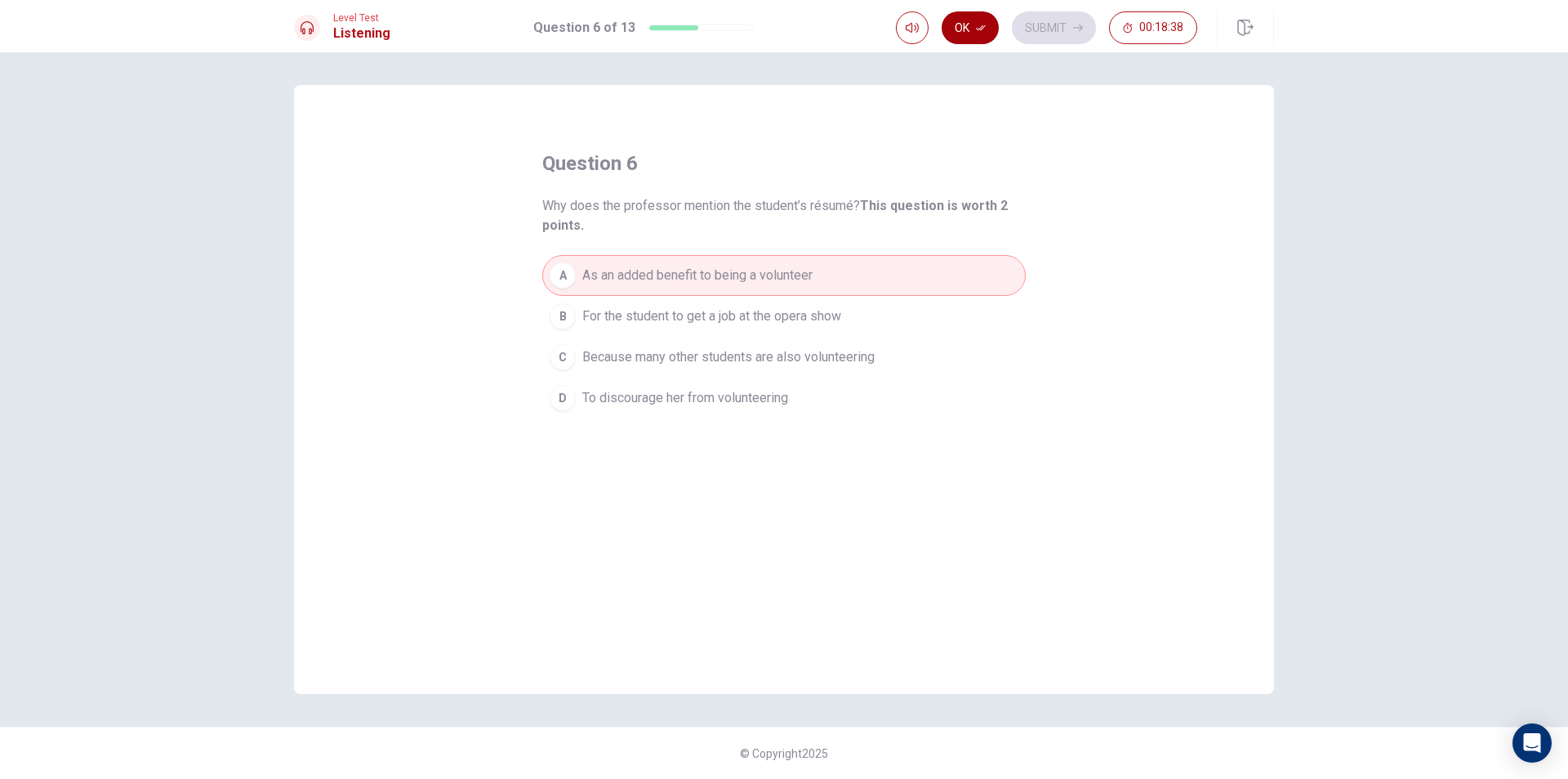
click at [955, 30] on button "Ok" at bounding box center [970, 27] width 57 height 32
click at [1054, 27] on button "Submit" at bounding box center [1054, 27] width 84 height 32
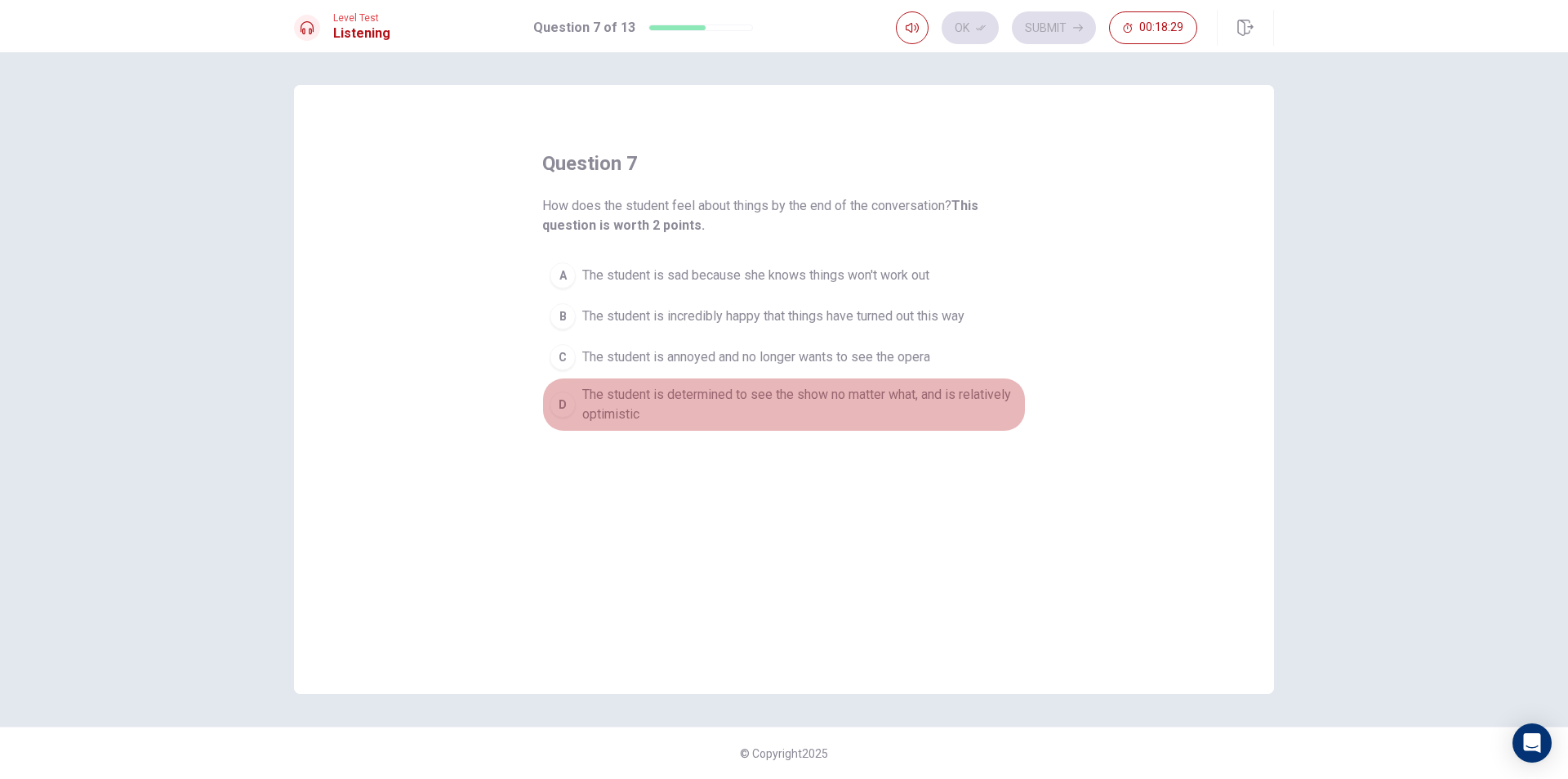
click at [672, 400] on span "The student is determined to see the show no matter what, and is relatively opt…" at bounding box center [801, 404] width 436 height 39
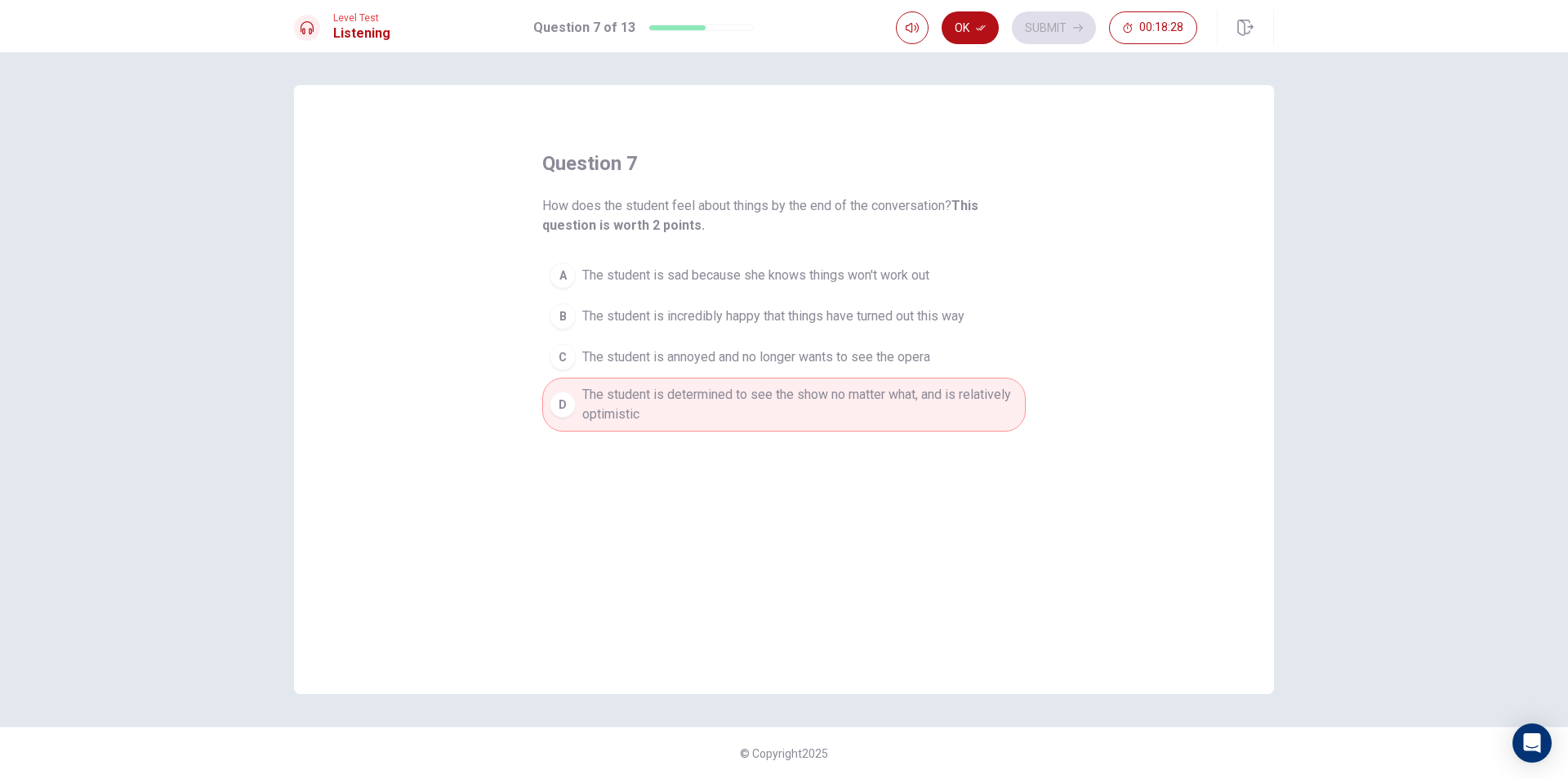
click at [973, 23] on button "Ok" at bounding box center [970, 27] width 57 height 32
click at [1060, 34] on button "Submit" at bounding box center [1054, 27] width 84 height 32
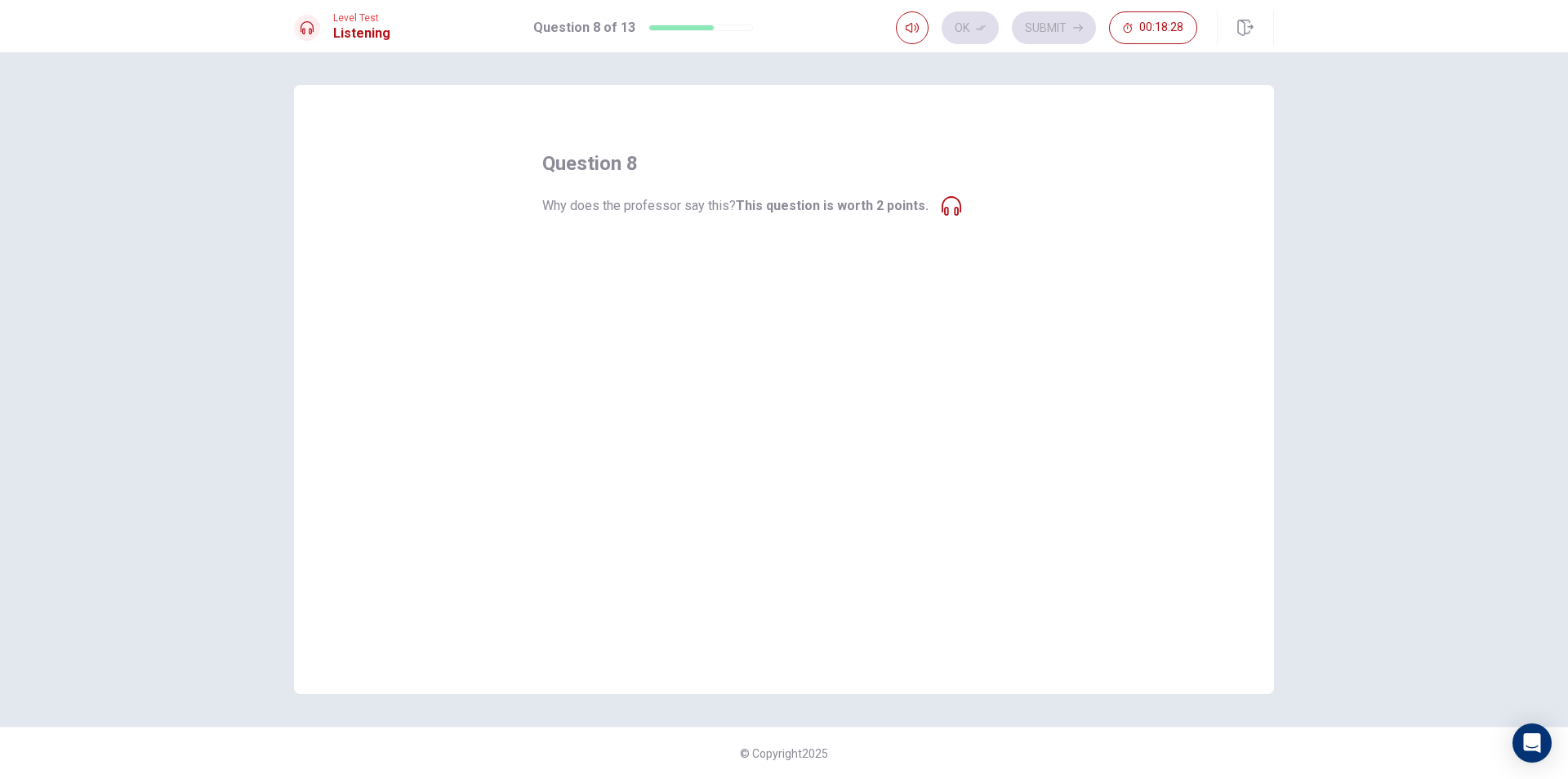
drag, startPoint x: 815, startPoint y: 207, endPoint x: 710, endPoint y: 209, distance: 105.0
click at [711, 209] on span "Why does the professor say this? This question is worth 2 points." at bounding box center [735, 206] width 387 height 20
click at [723, 263] on span "He is expressing reluctance at telling the student this option" at bounding box center [754, 255] width 344 height 20
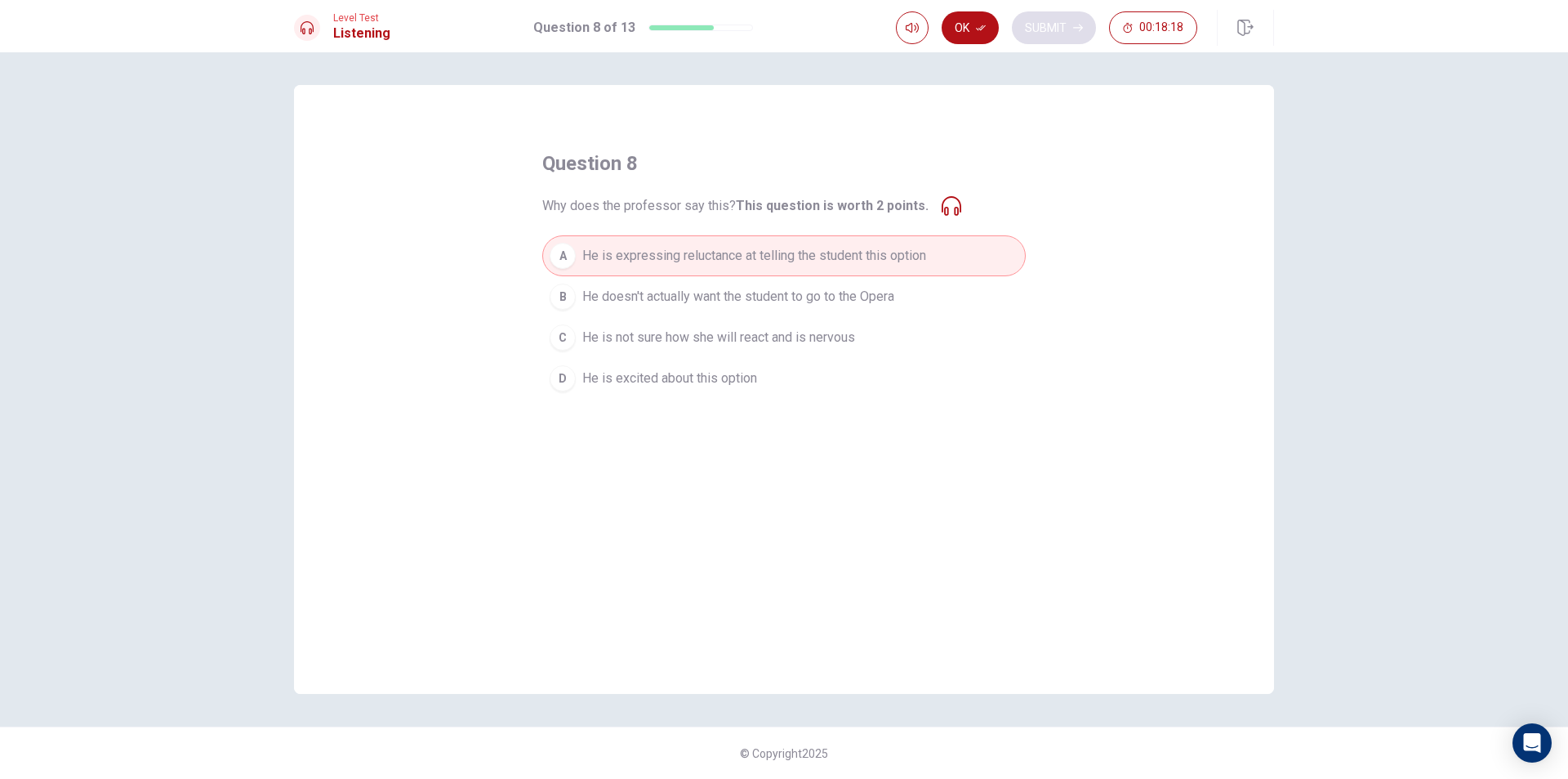
drag, startPoint x: 969, startPoint y: 38, endPoint x: 1014, endPoint y: 32, distance: 45.4
click at [970, 37] on button "Ok" at bounding box center [970, 27] width 57 height 32
click at [1075, 27] on button "Submit" at bounding box center [1054, 27] width 84 height 32
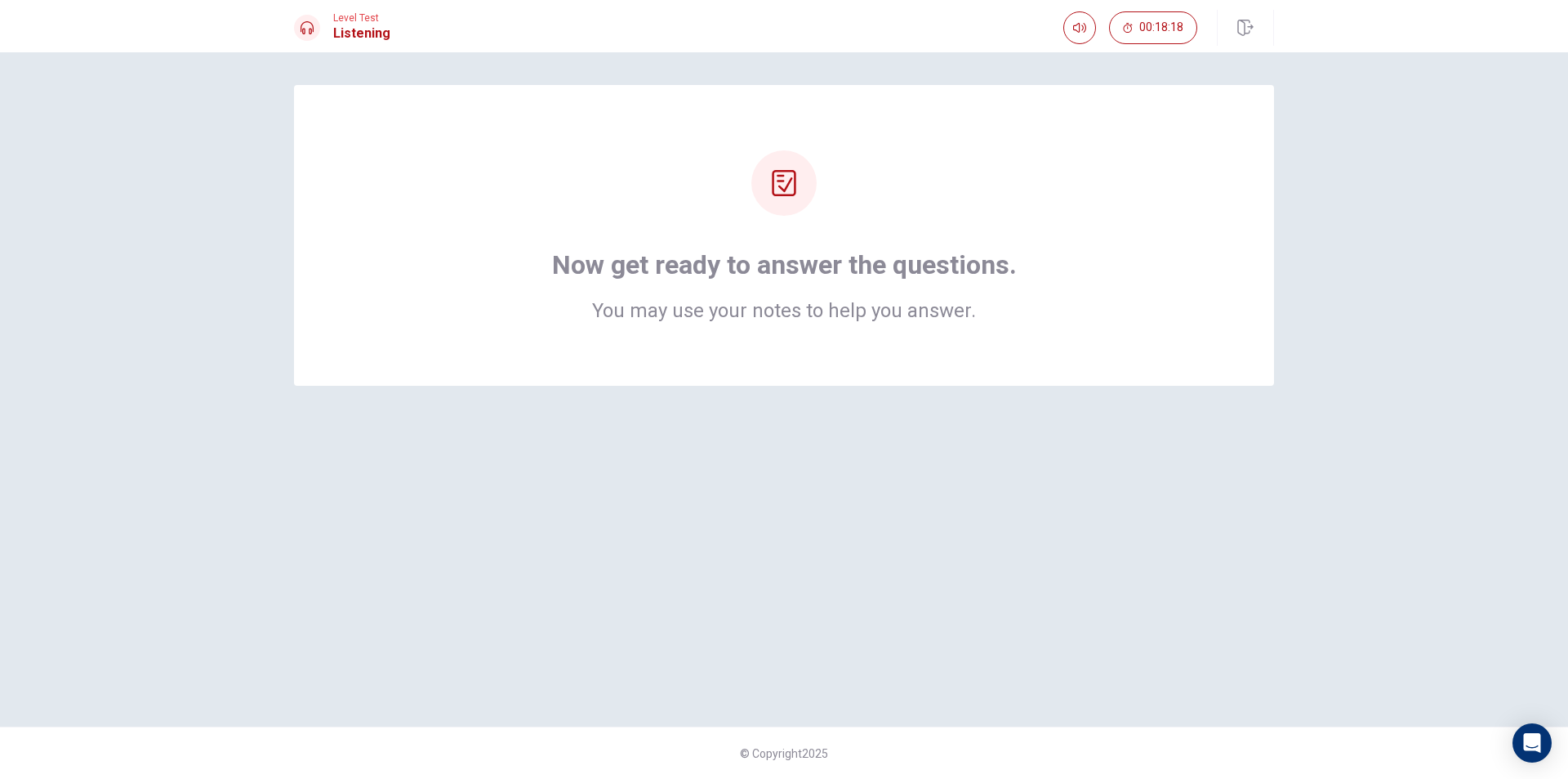
click at [1080, 406] on div "Now get ready to answer the questions. You may use your notes to help you answe…" at bounding box center [784, 390] width 1033 height 608
click at [1077, 401] on div "Now get ready to answer the questions. You may use your notes to help you answe…" at bounding box center [784, 390] width 1033 height 608
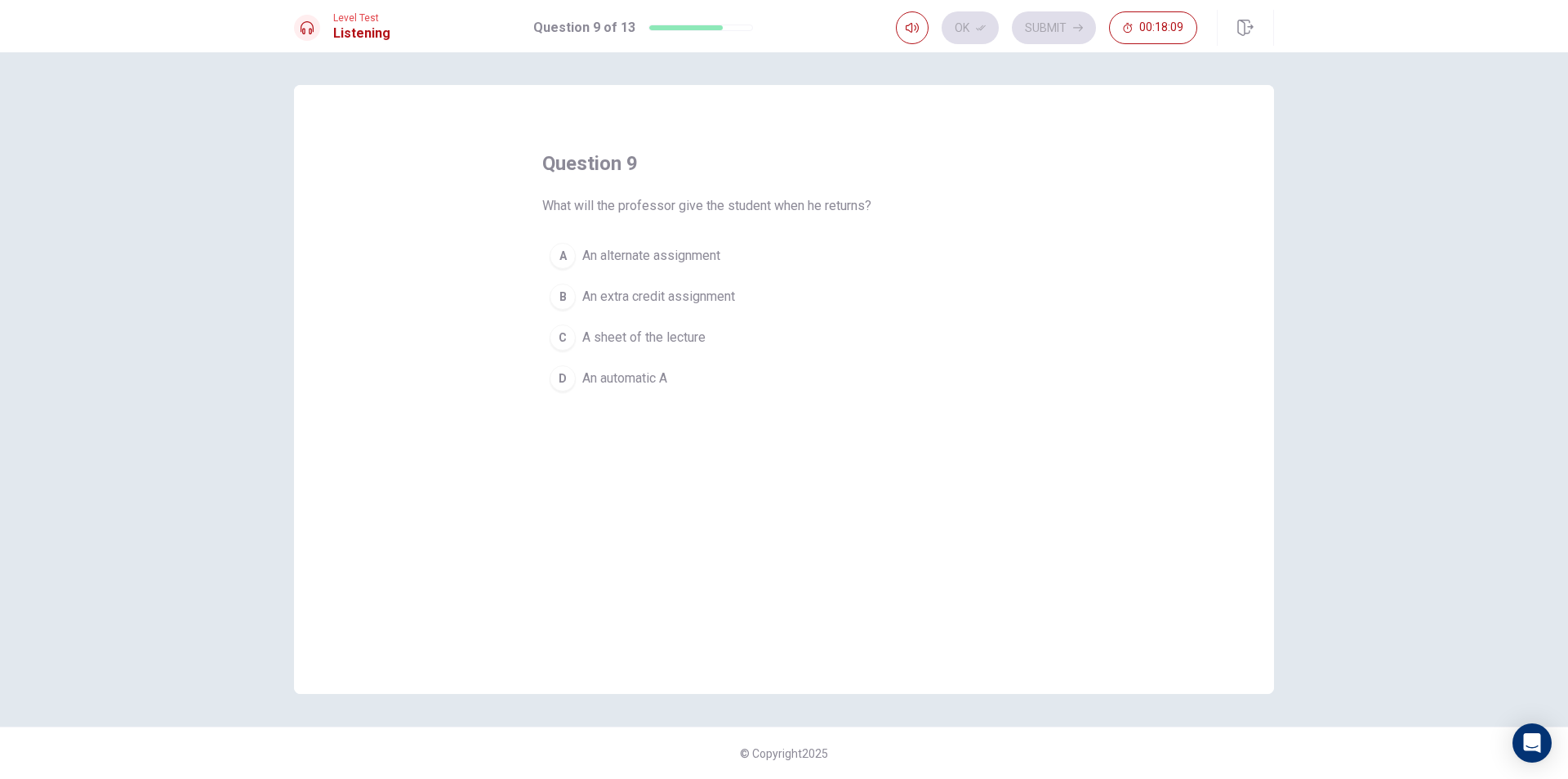
click at [730, 264] on button "A An alternate assignment" at bounding box center [784, 255] width 483 height 41
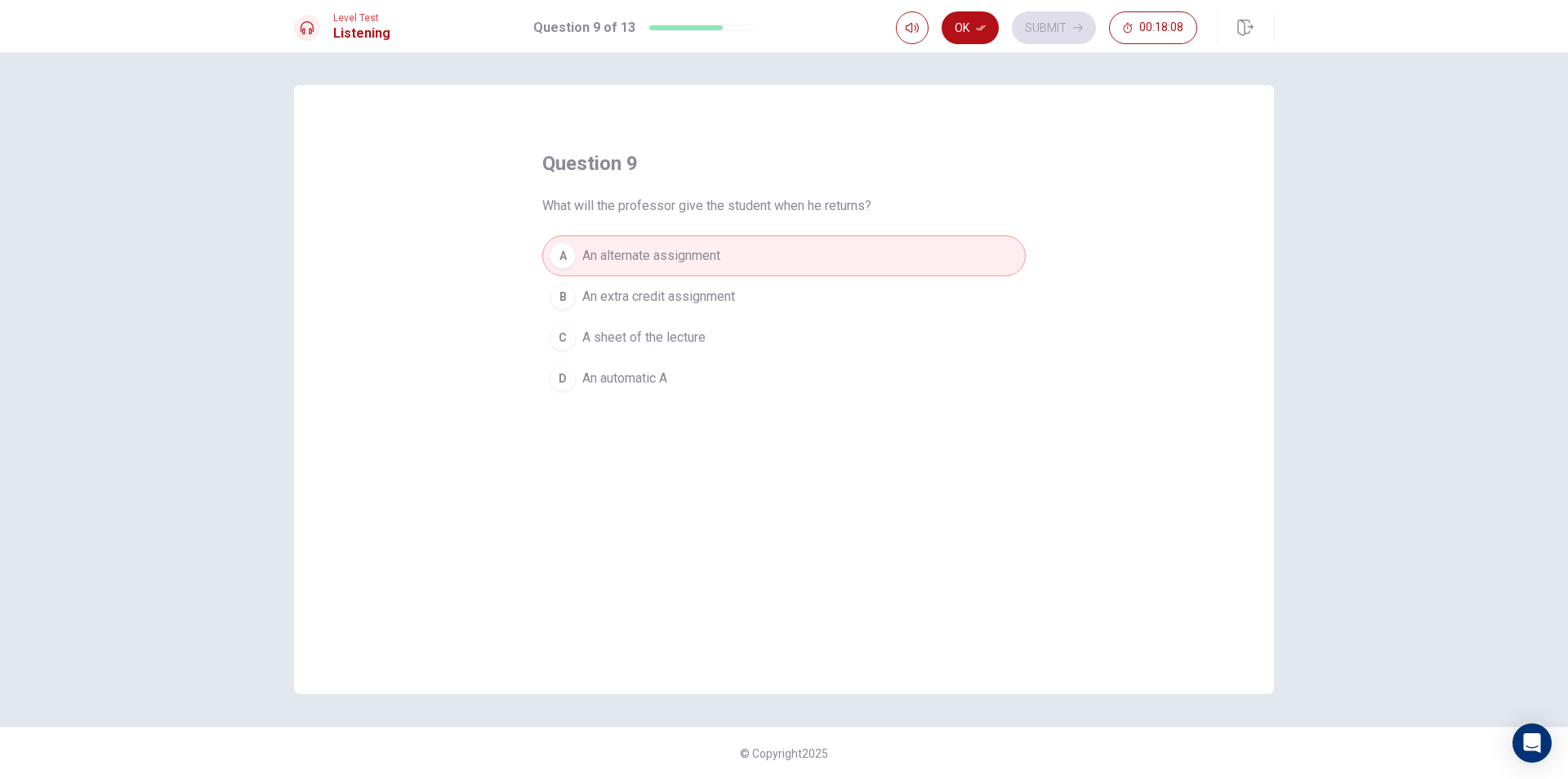
click at [678, 347] on button "C A sheet of the lecture" at bounding box center [784, 337] width 483 height 41
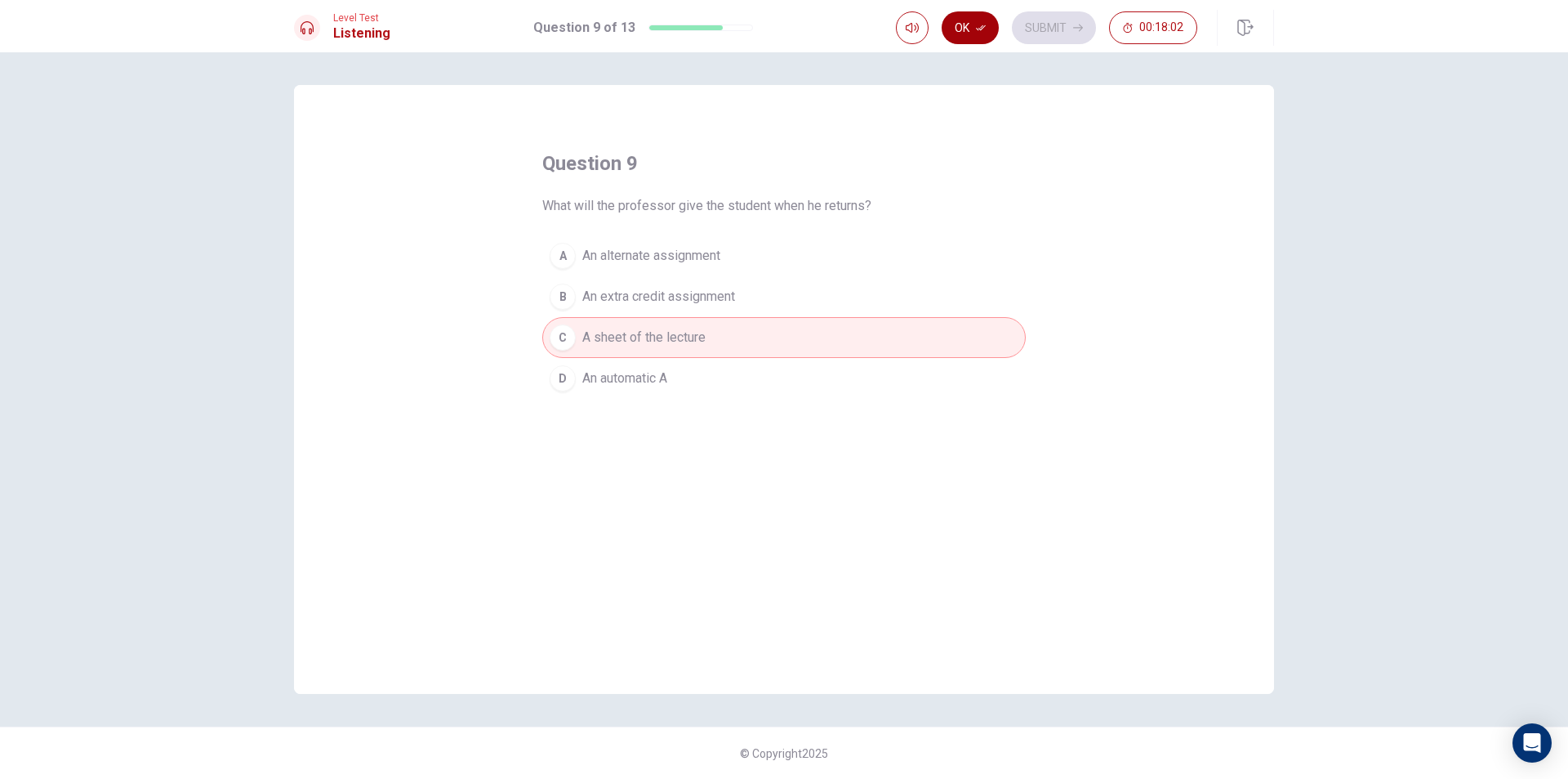
click at [986, 32] on button "Ok" at bounding box center [970, 27] width 57 height 32
click at [1043, 38] on button "Submit" at bounding box center [1054, 27] width 84 height 32
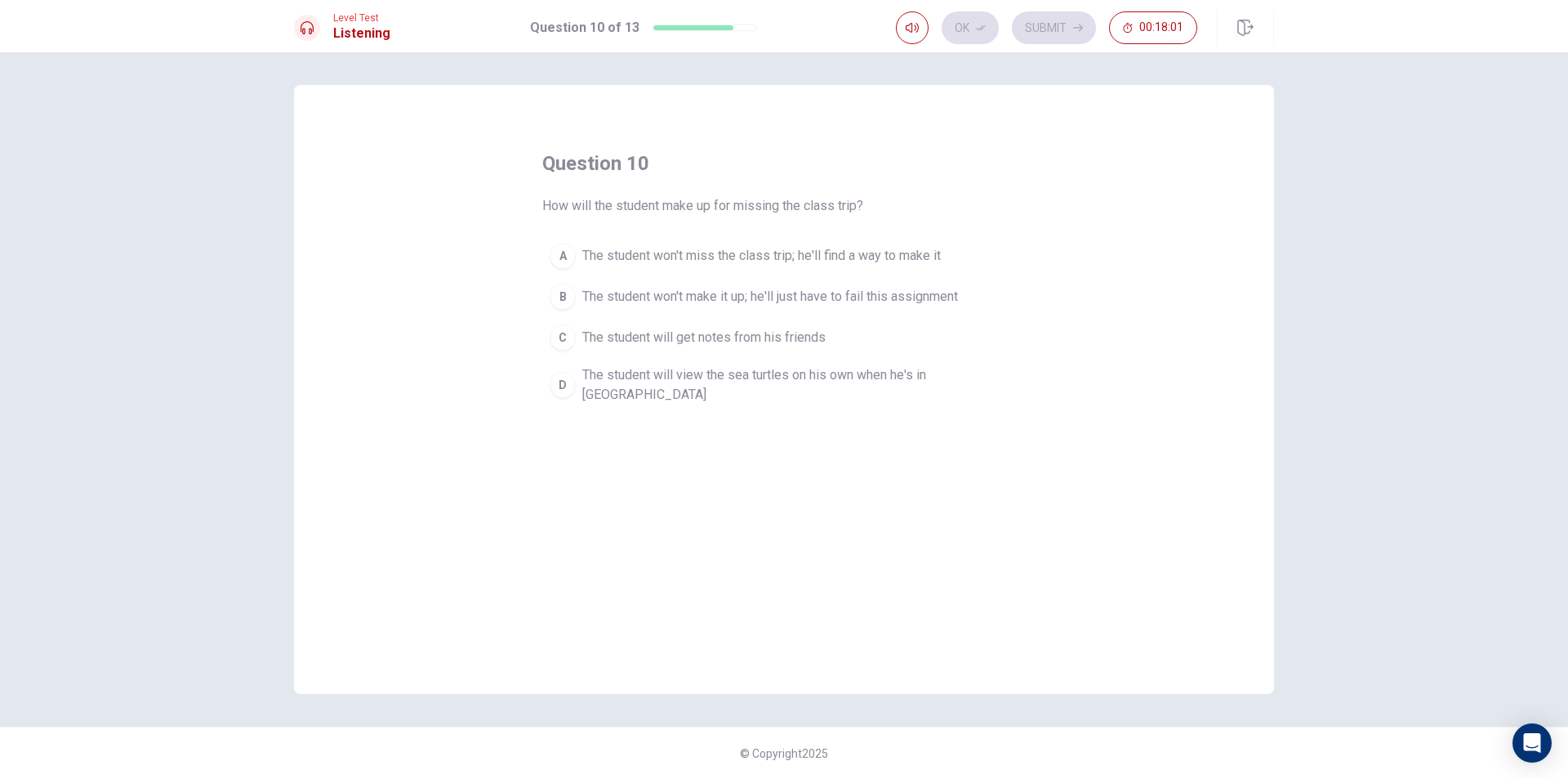
drag, startPoint x: 640, startPoint y: 205, endPoint x: 624, endPoint y: 205, distance: 16.0
click at [634, 205] on span "How will the student make up for missing the class trip?" at bounding box center [702, 206] width 321 height 20
drag, startPoint x: 622, startPoint y: 206, endPoint x: 862, endPoint y: 208, distance: 240.0
click at [862, 208] on span "How will the student make up for missing the class trip?" at bounding box center [702, 206] width 321 height 20
click at [732, 377] on span "The student will view the sea turtles on his own when he's in [GEOGRAPHIC_DATA]" at bounding box center [801, 384] width 436 height 39
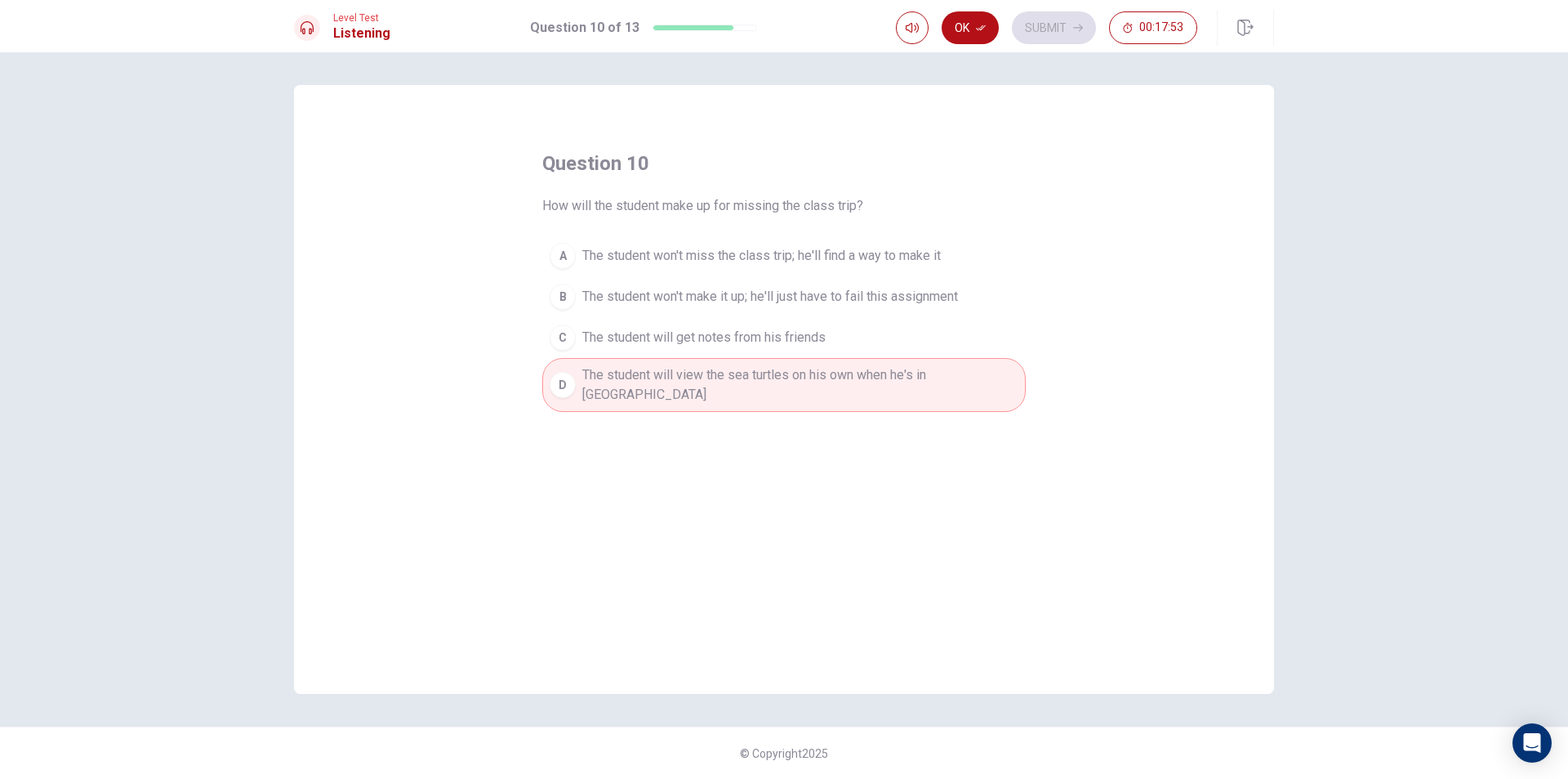
click at [968, 27] on button "Ok" at bounding box center [970, 27] width 57 height 32
click at [1052, 32] on button "Submit" at bounding box center [1054, 27] width 84 height 32
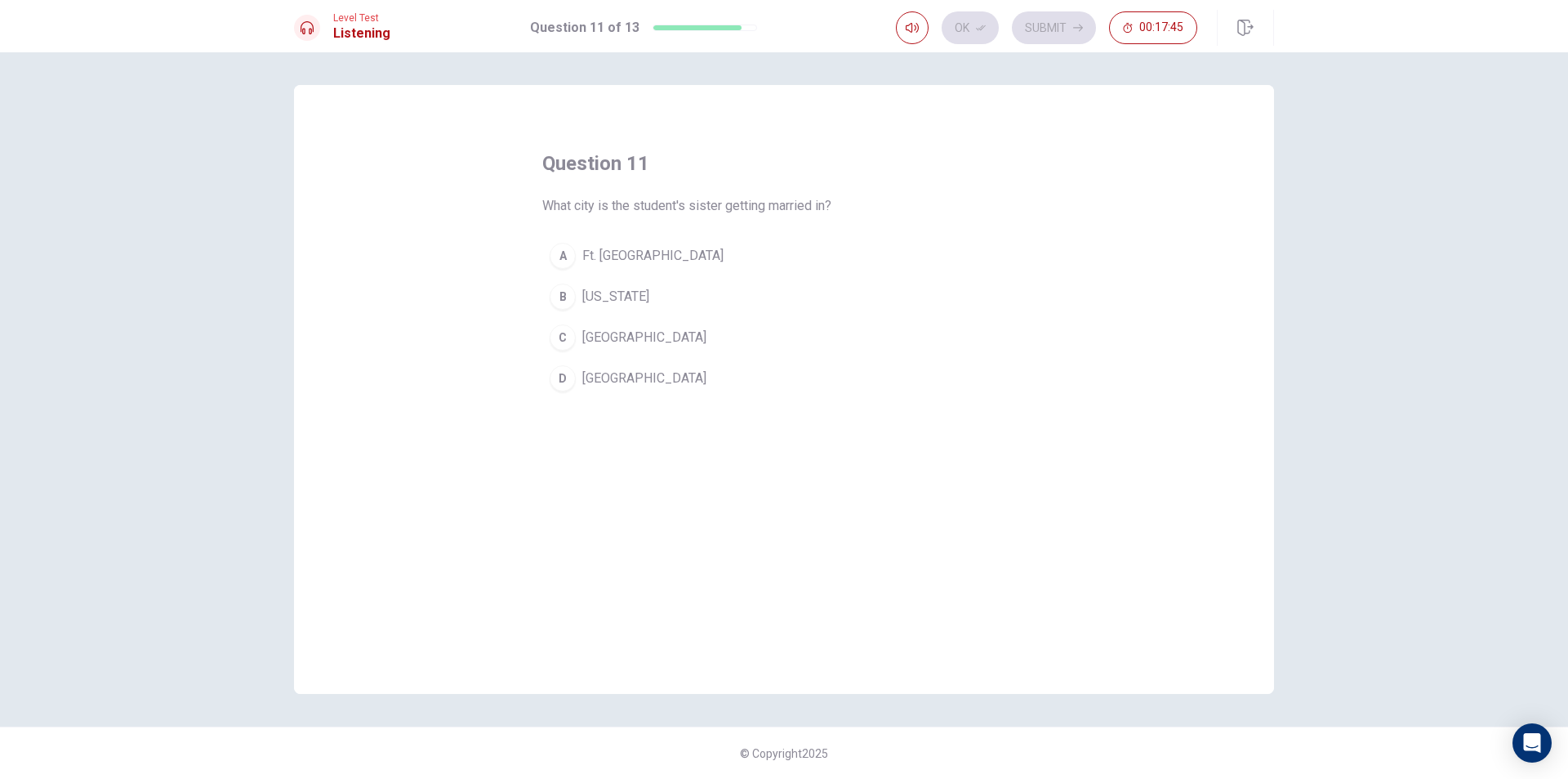
click at [667, 258] on button "A Ft. [GEOGRAPHIC_DATA]" at bounding box center [784, 255] width 483 height 41
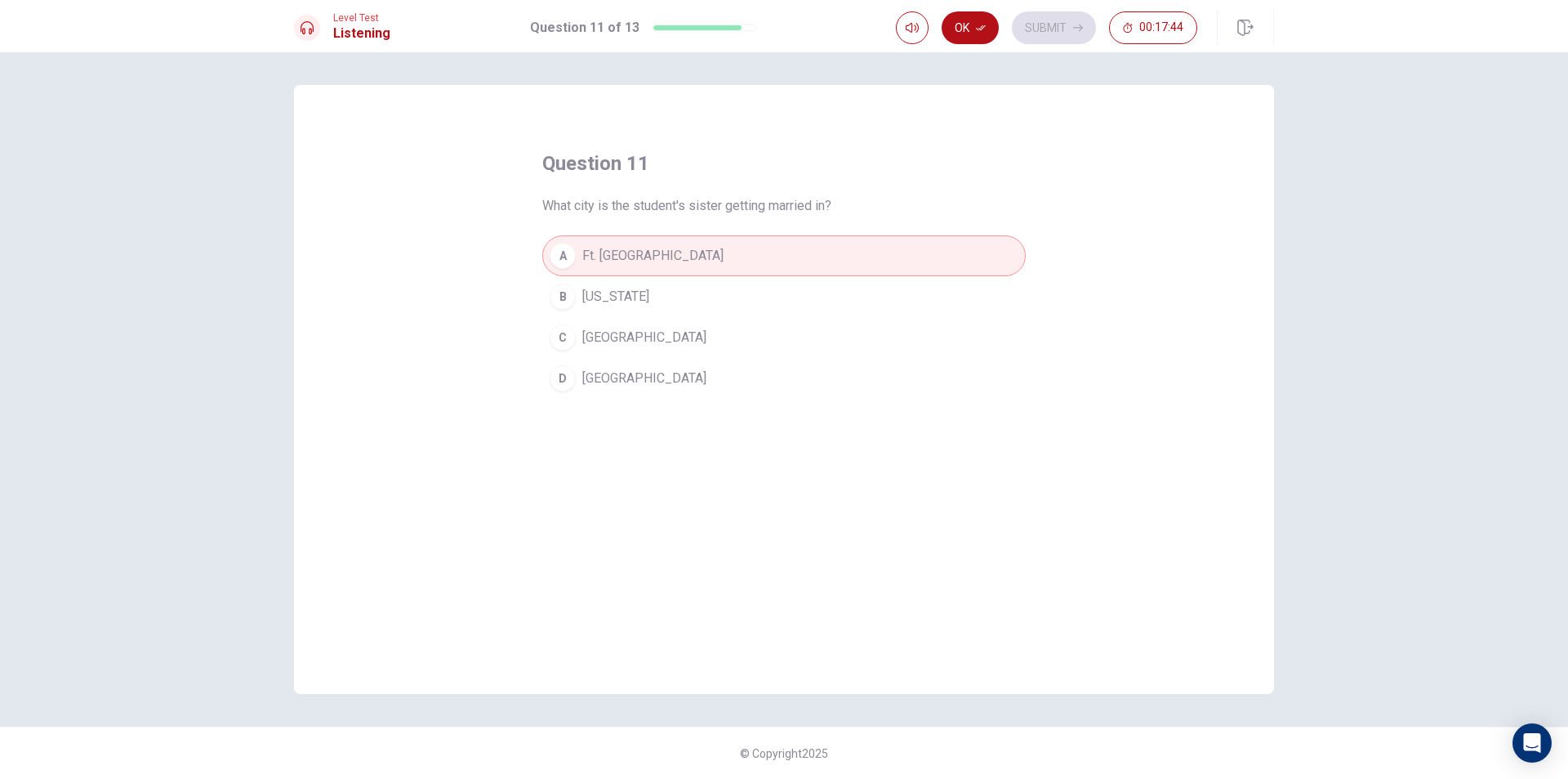
click at [672, 310] on button "B [US_STATE]" at bounding box center [784, 296] width 483 height 41
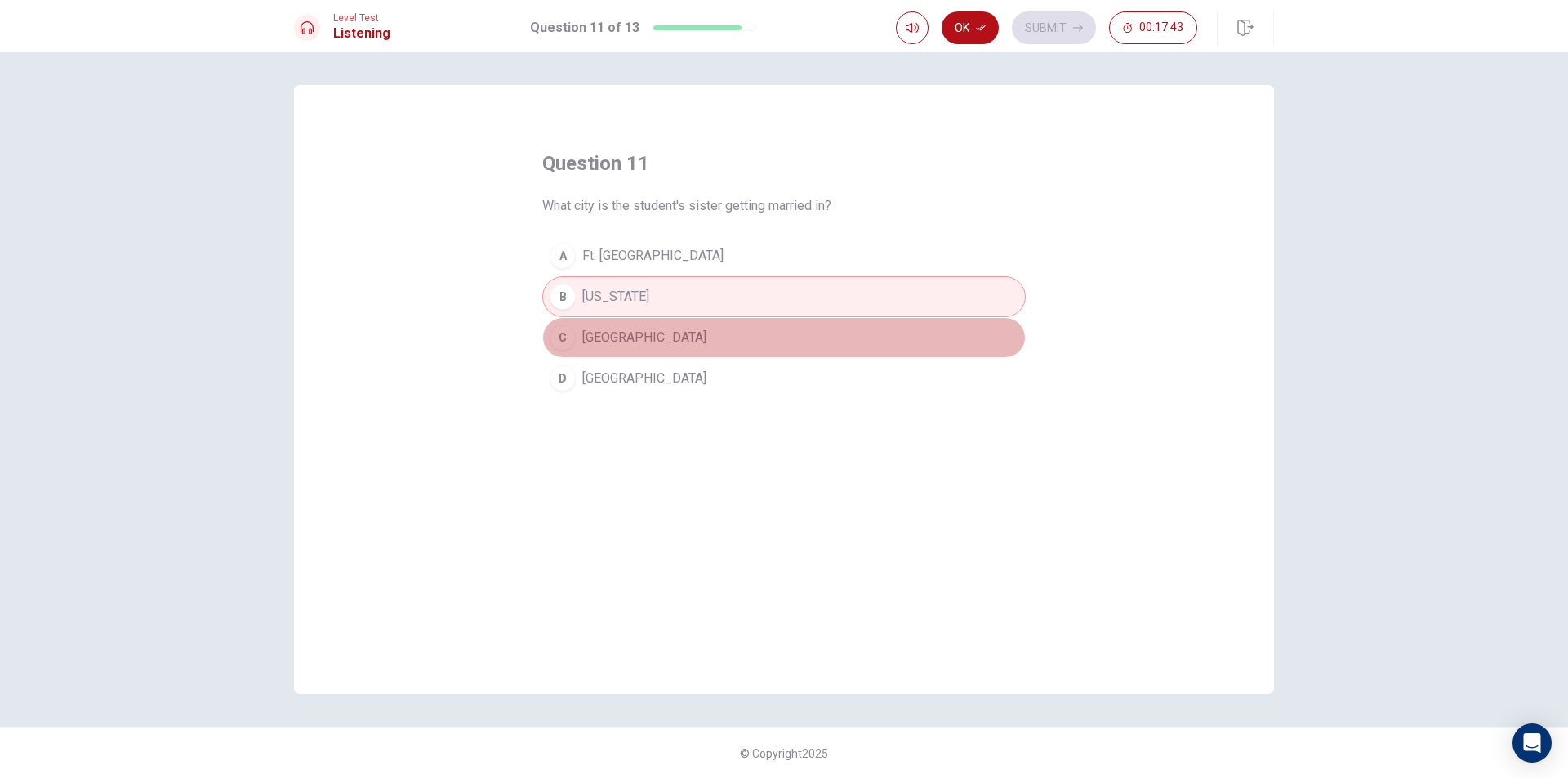
click at [666, 343] on button "C [GEOGRAPHIC_DATA]" at bounding box center [784, 337] width 483 height 41
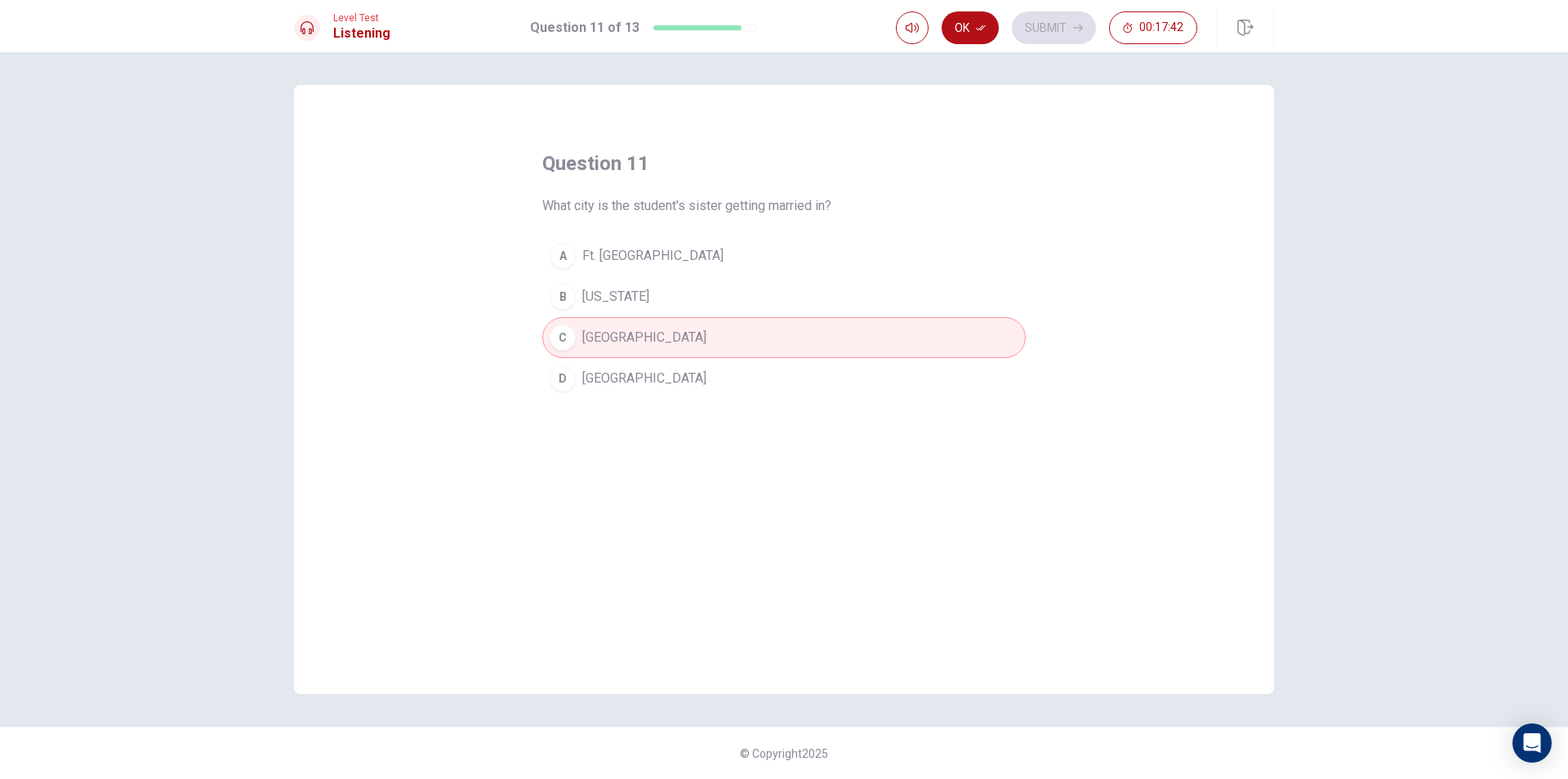
click at [671, 306] on button "B [US_STATE]" at bounding box center [784, 296] width 483 height 41
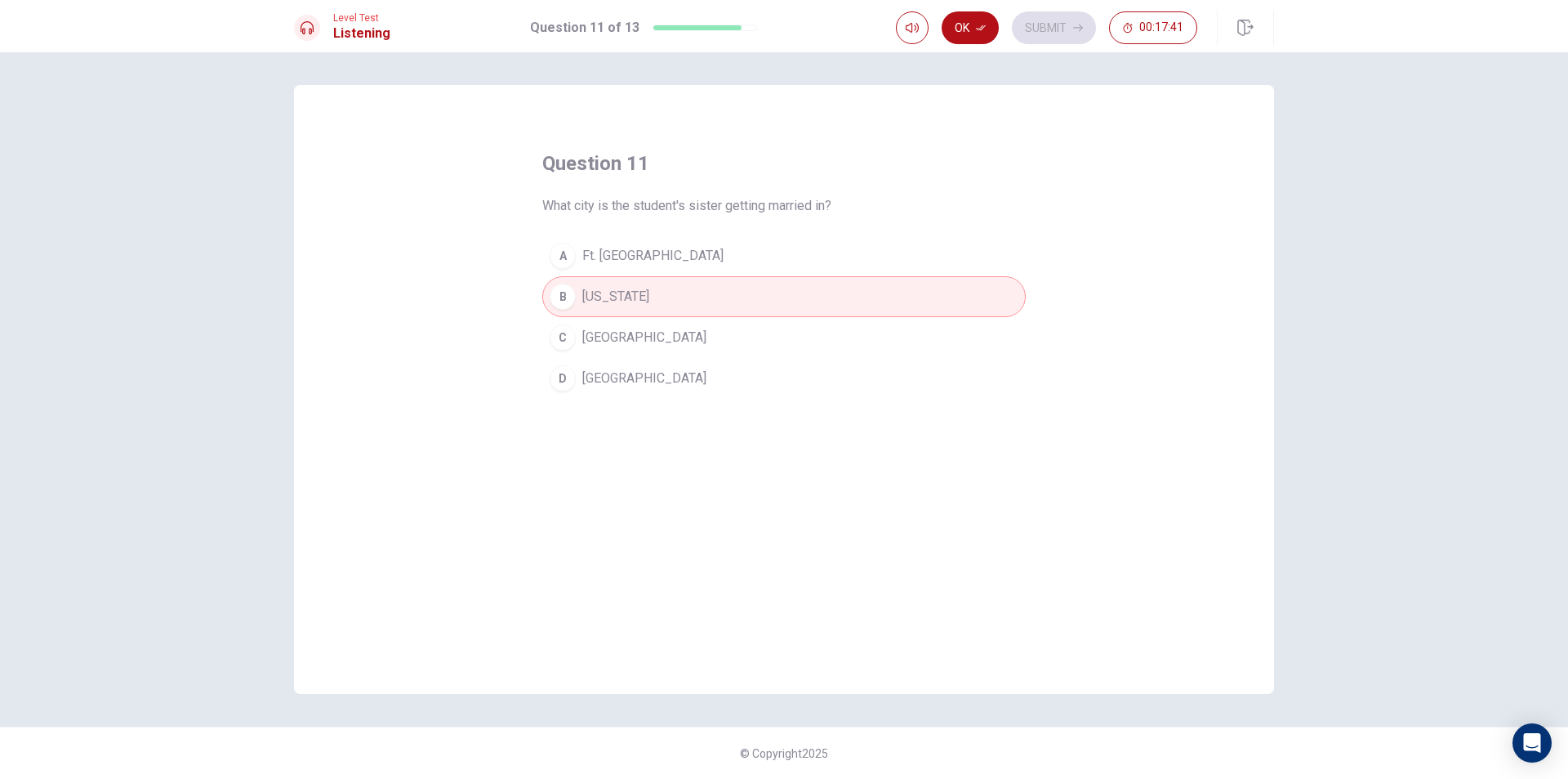
click at [981, 26] on icon "button" at bounding box center [981, 27] width 9 height 9
click at [1038, 28] on button "Submit" at bounding box center [1054, 27] width 84 height 32
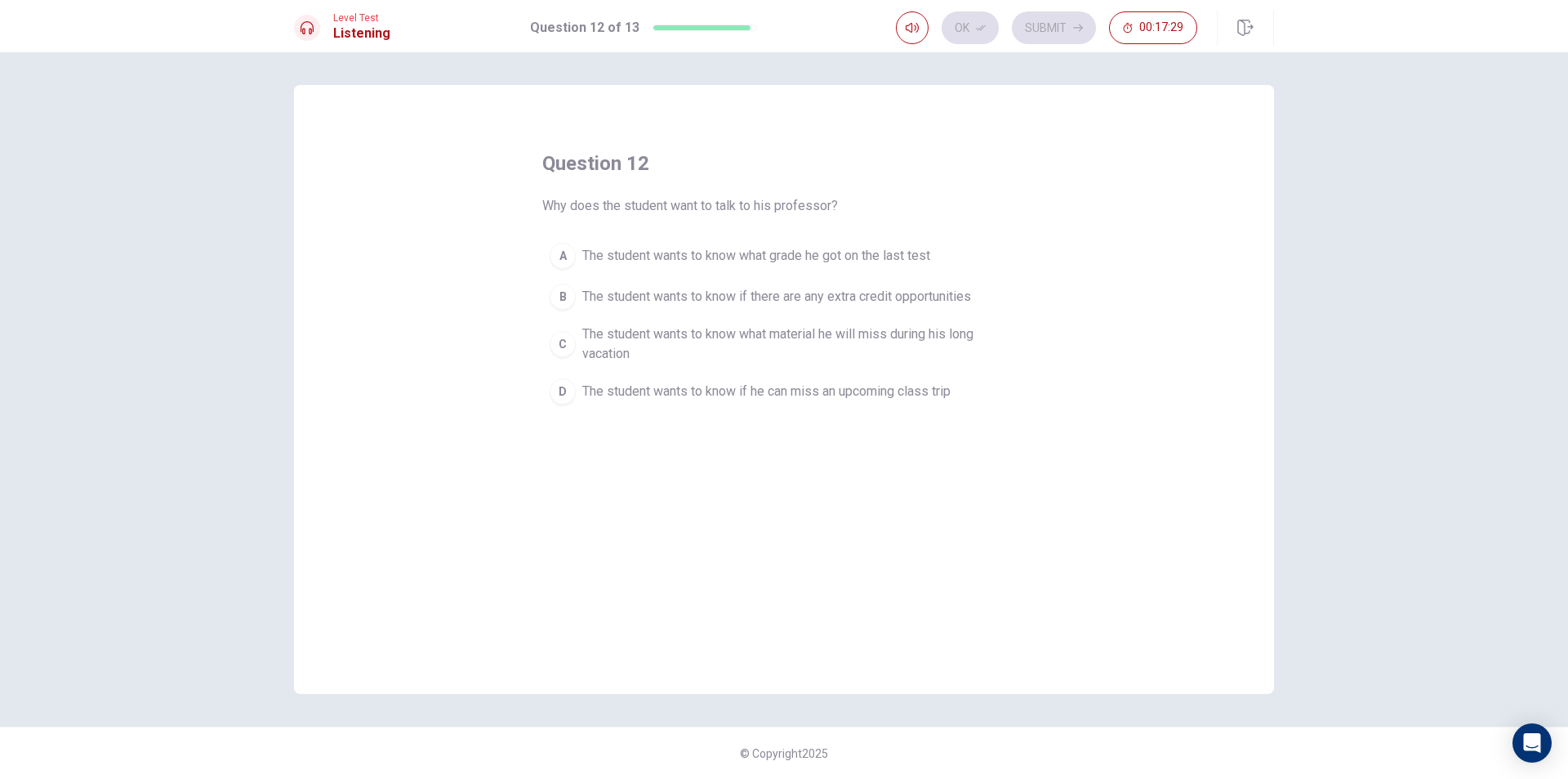
click at [626, 396] on span "The student wants to know if he can miss an upcoming class trip" at bounding box center [766, 391] width 369 height 20
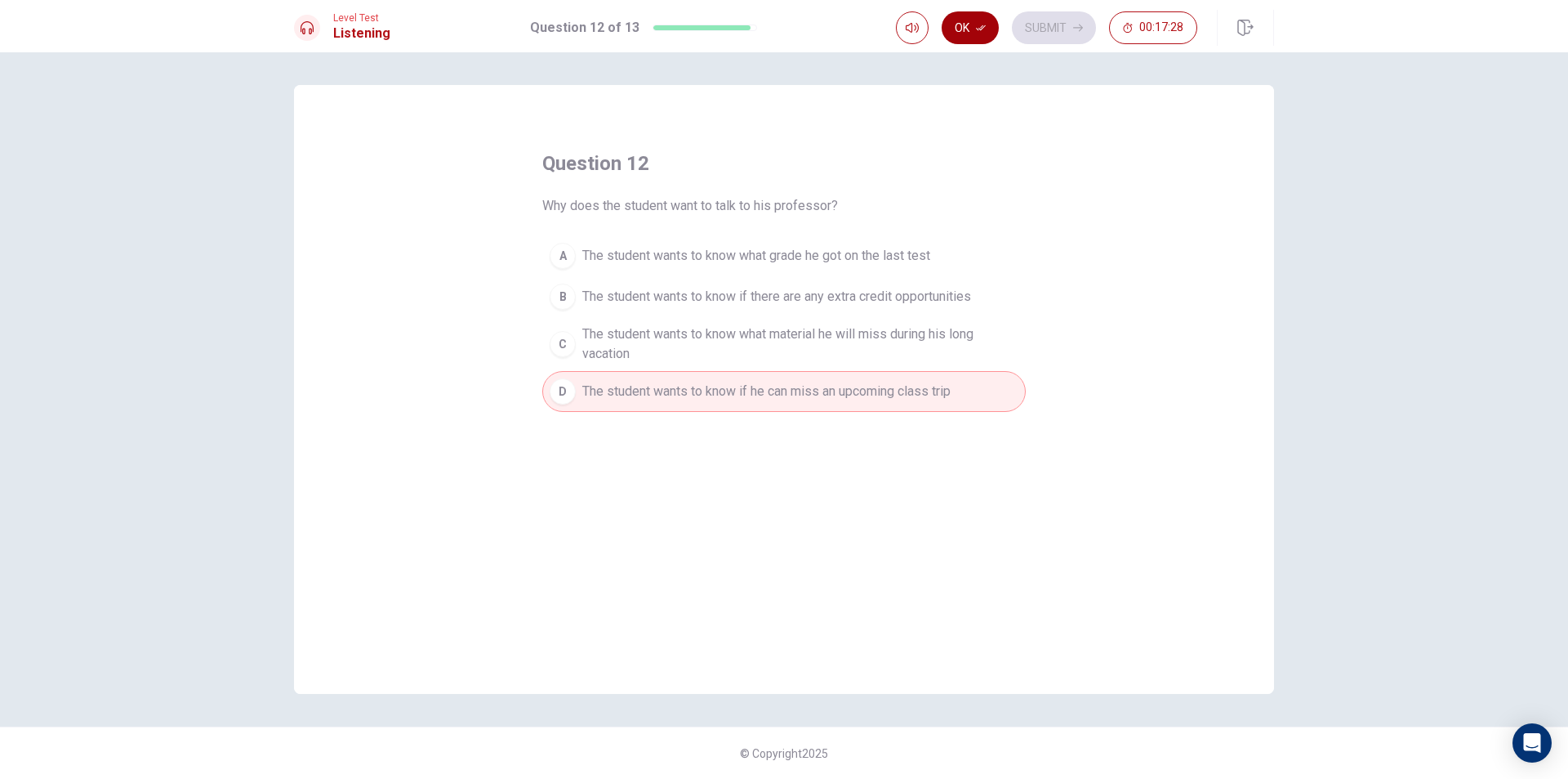
click at [983, 22] on button "Ok" at bounding box center [970, 27] width 57 height 32
click at [1041, 32] on button "Submit" at bounding box center [1054, 27] width 84 height 32
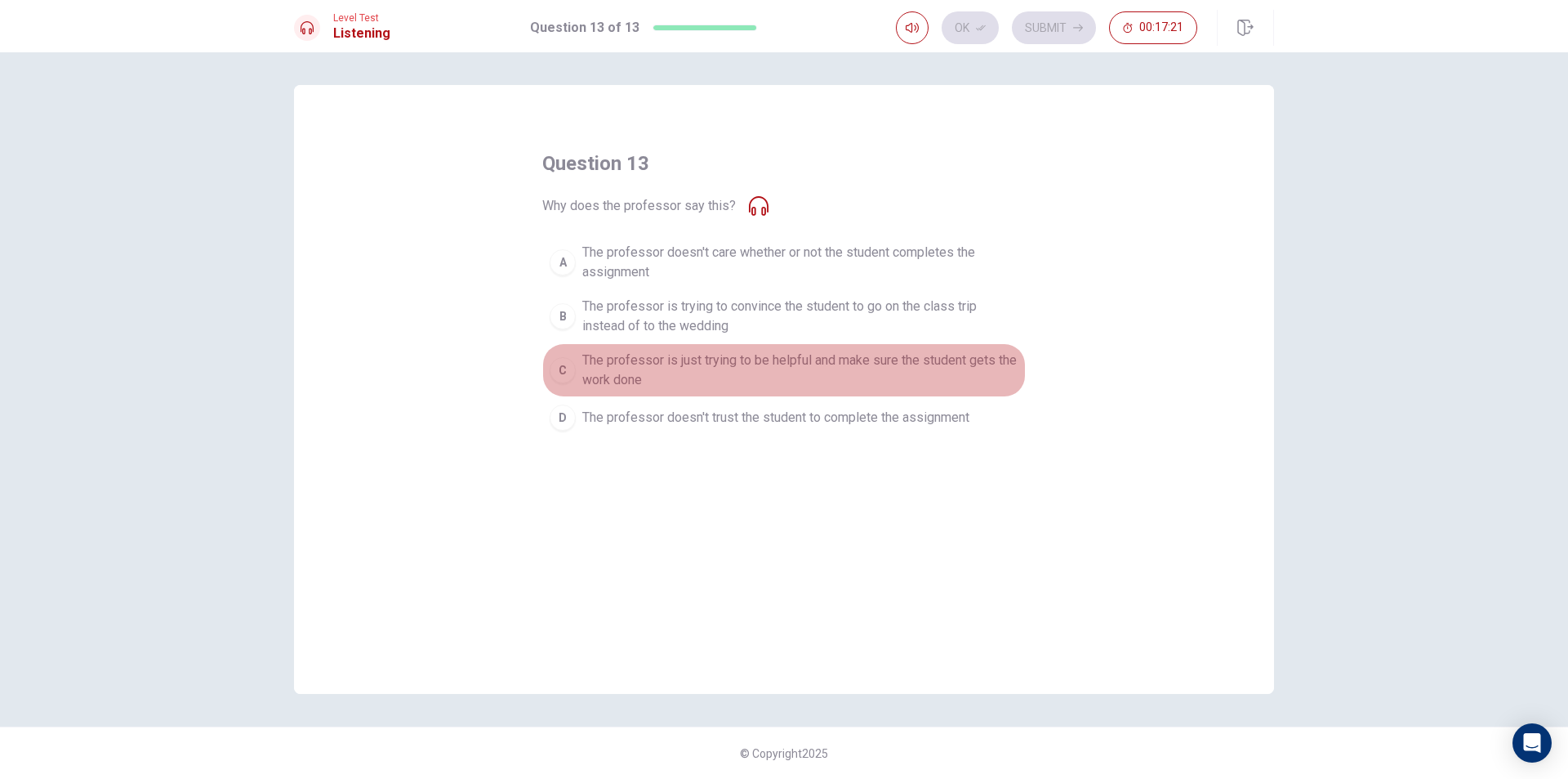
click at [986, 371] on span "The professor is just trying to be helpful and make sure the student gets the w…" at bounding box center [801, 370] width 436 height 39
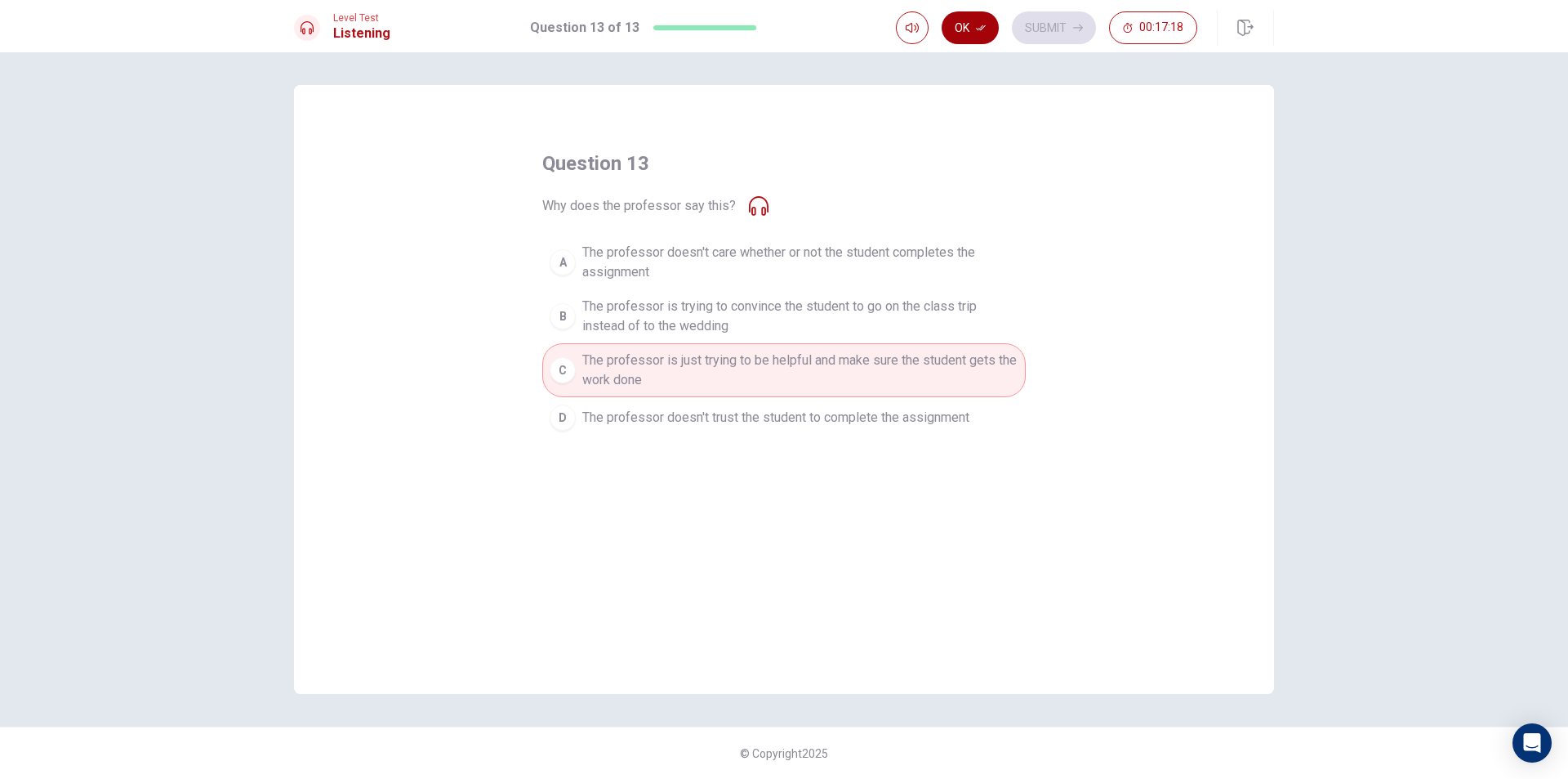
click at [955, 32] on button "Ok" at bounding box center [970, 27] width 57 height 32
click at [1045, 37] on button "Submit" at bounding box center [1054, 27] width 84 height 32
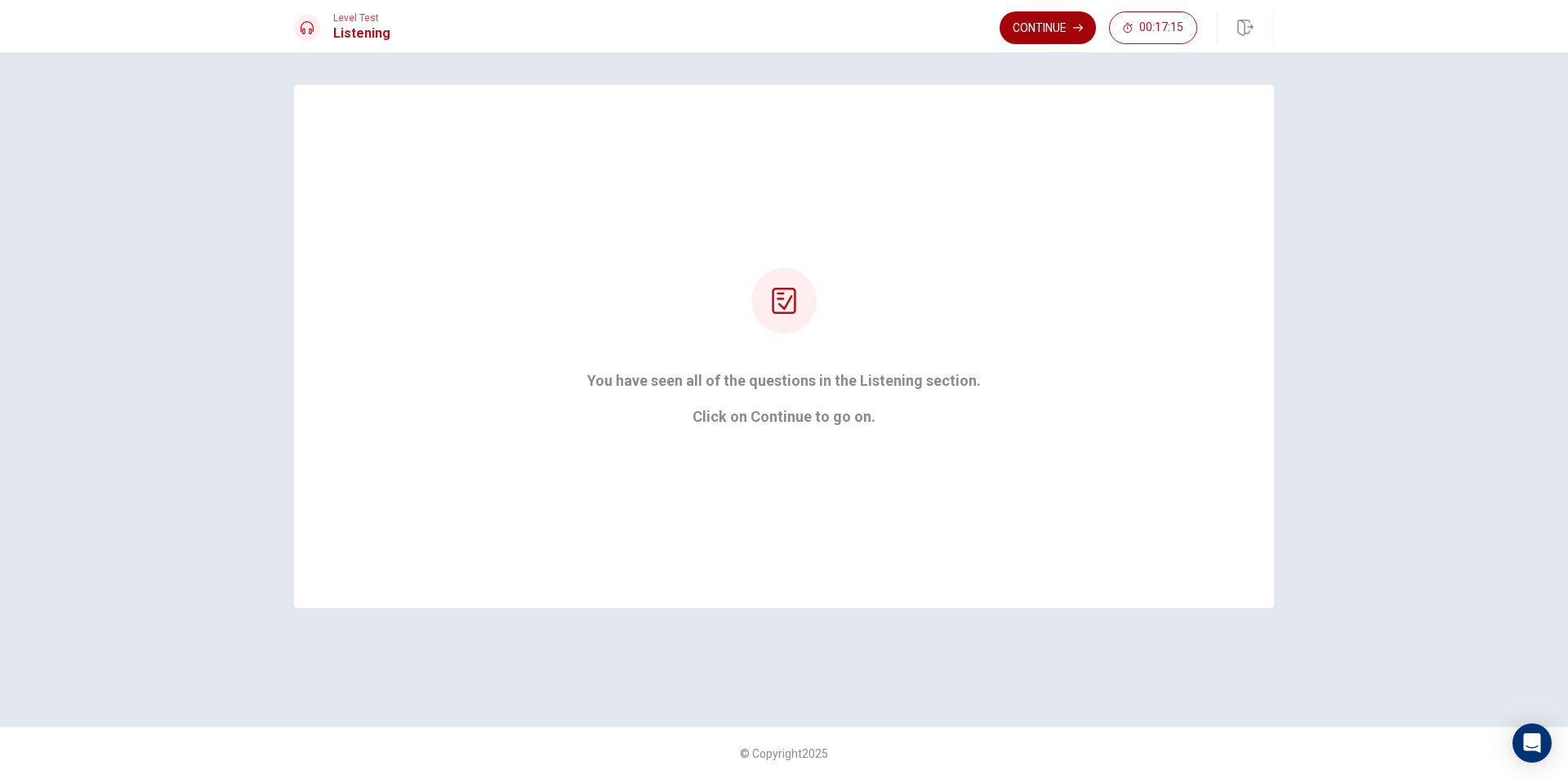
click at [1039, 27] on button "Continue" at bounding box center [1048, 27] width 97 height 32
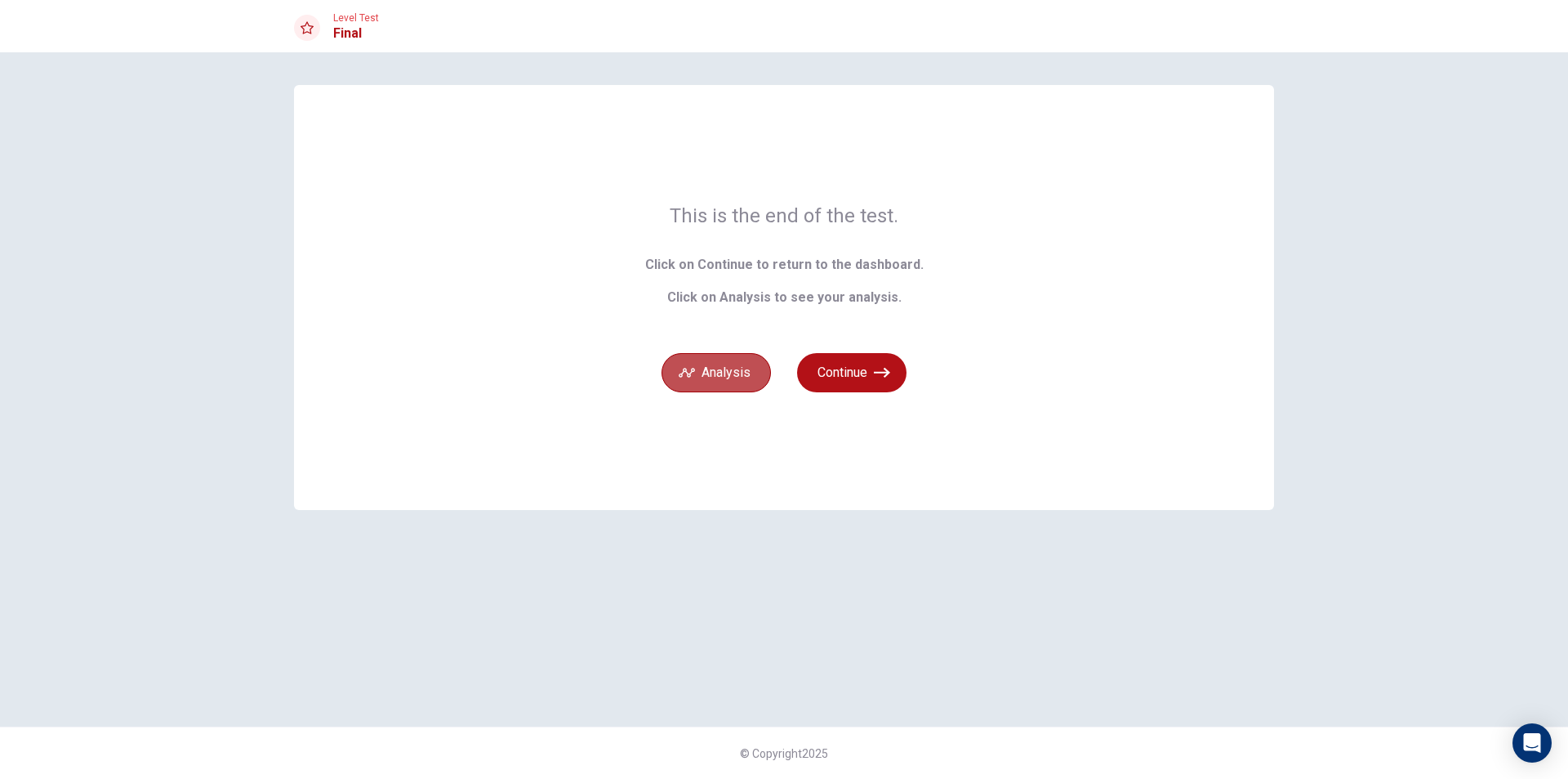
click at [717, 373] on button "Analysis" at bounding box center [716, 371] width 110 height 39
